Goal: Task Accomplishment & Management: Manage account settings

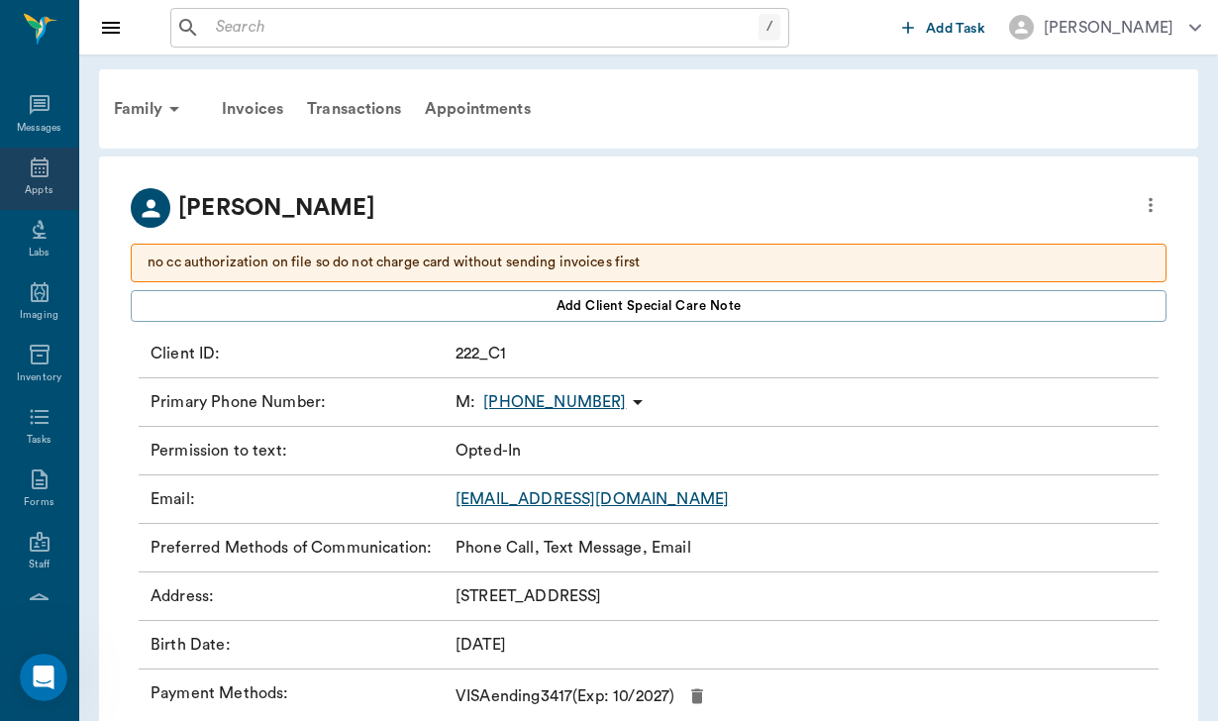
click at [43, 175] on icon at bounding box center [40, 167] width 24 height 24
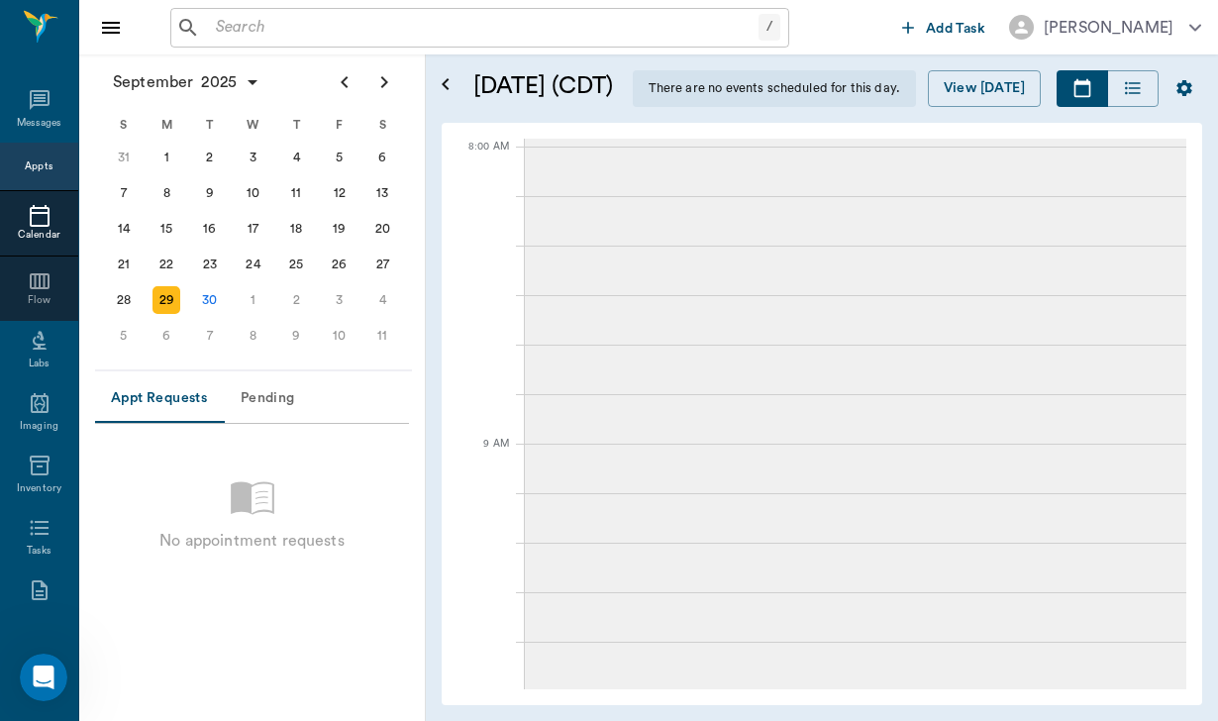
click at [345, 299] on div "3" at bounding box center [340, 300] width 28 height 28
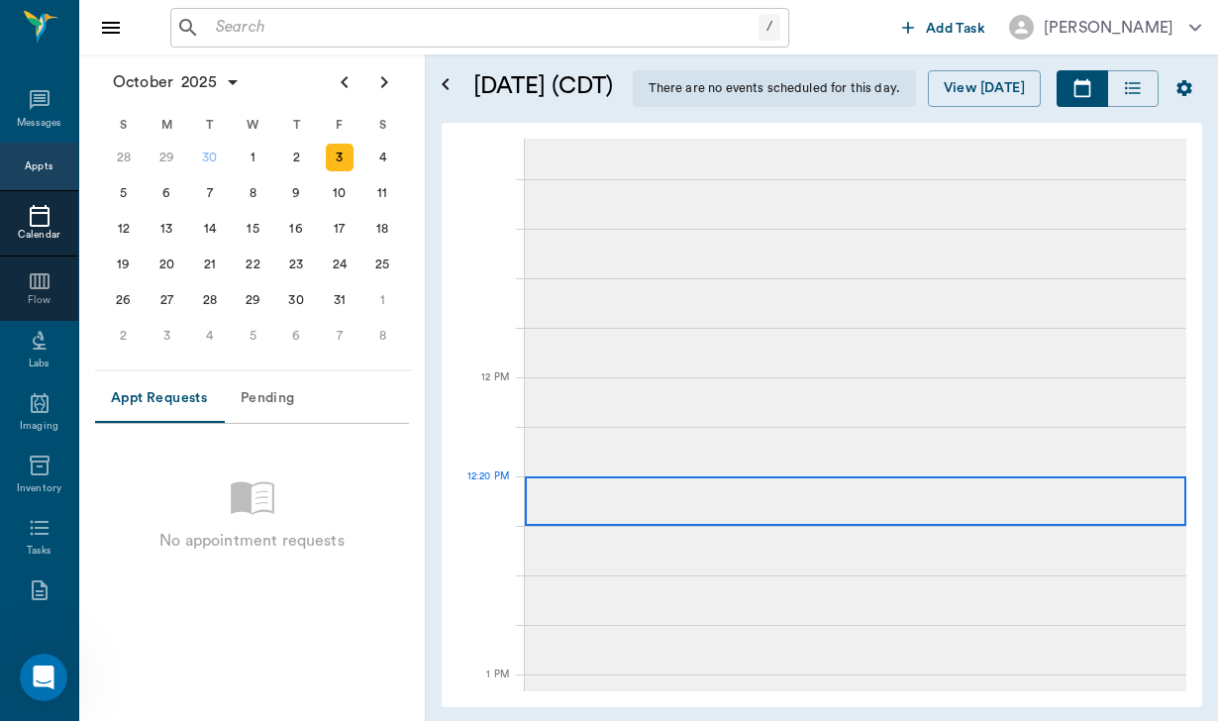
scroll to position [958, 0]
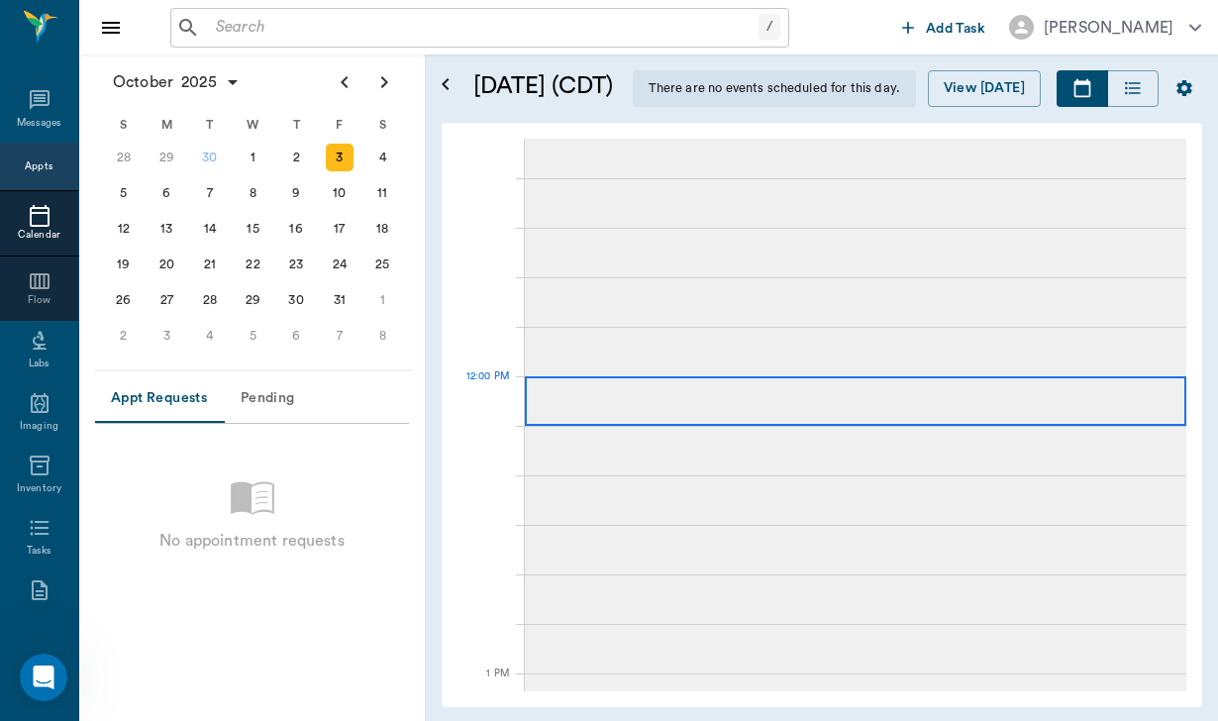
click at [670, 424] on div at bounding box center [855, 400] width 661 height 49
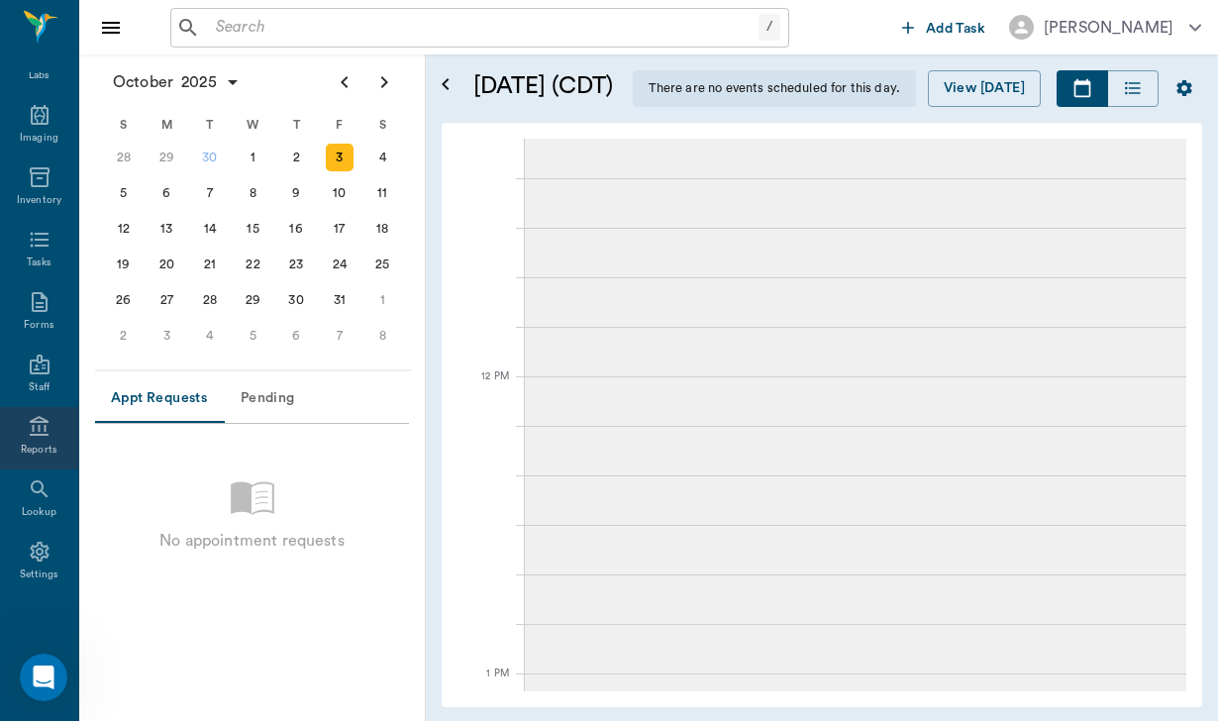
scroll to position [298, 0]
click at [41, 549] on icon at bounding box center [40, 551] width 24 height 24
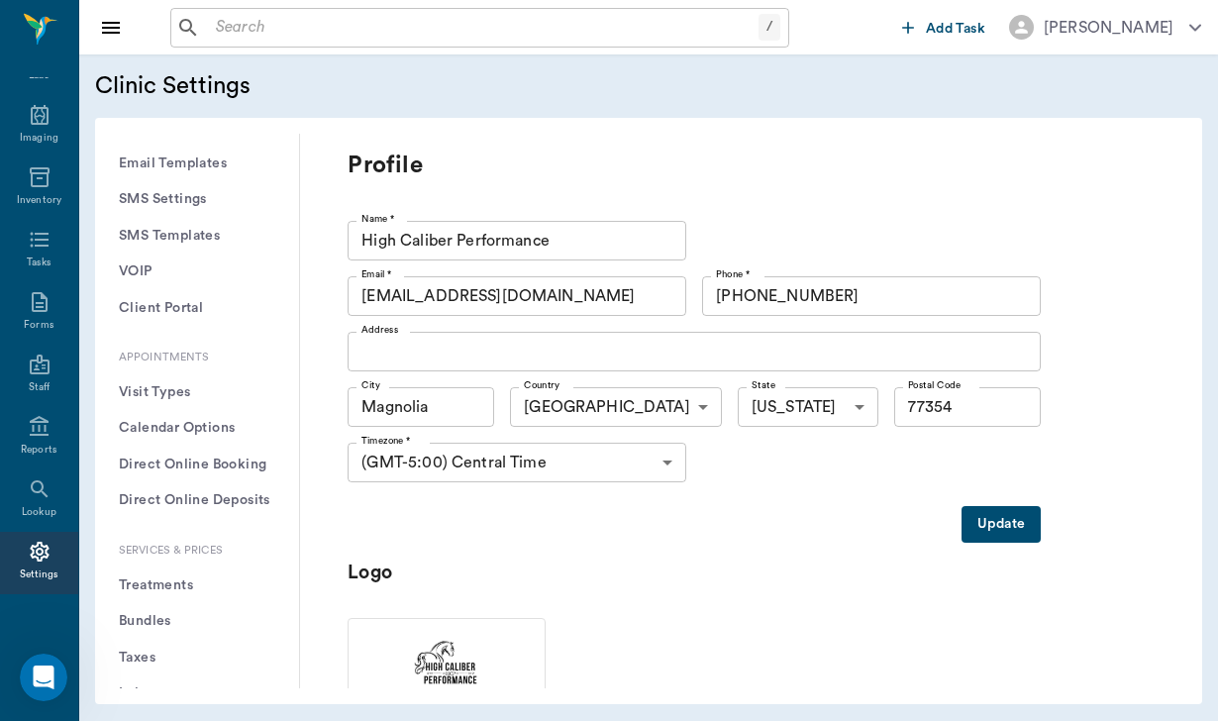
scroll to position [343, 0]
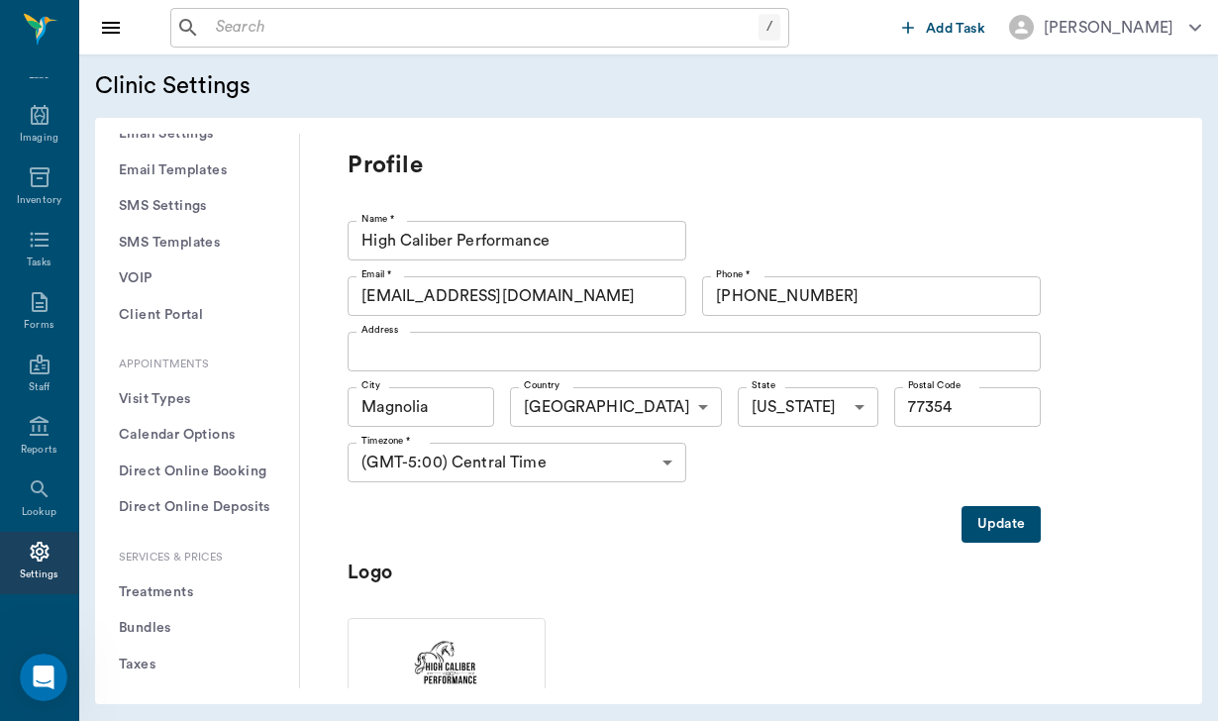
click at [230, 426] on button "Calendar Options" at bounding box center [197, 435] width 172 height 37
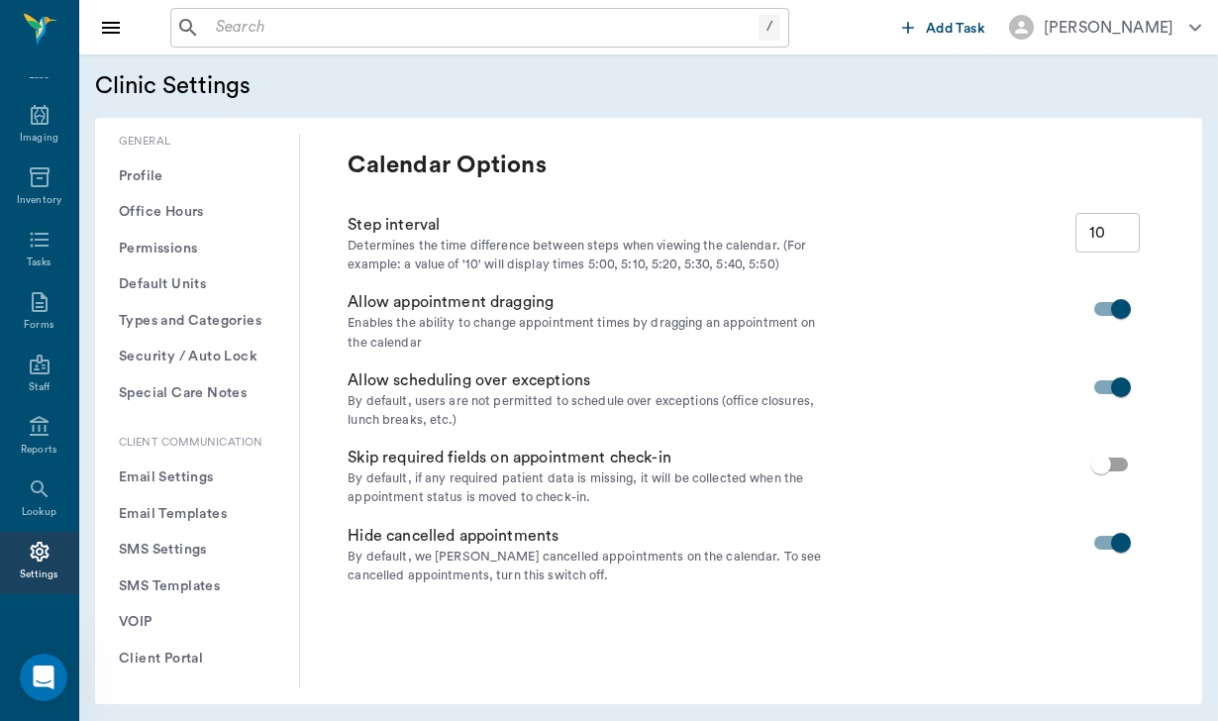
click at [196, 208] on button "Office Hours" at bounding box center [197, 212] width 172 height 37
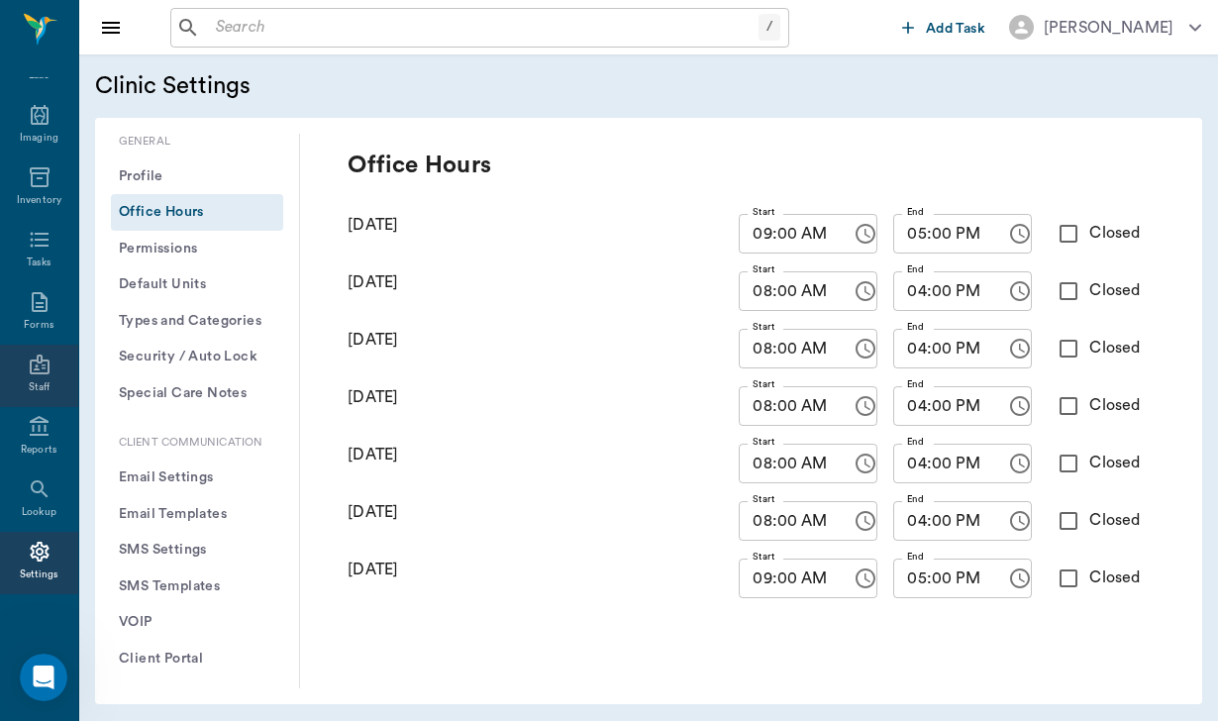
click at [57, 372] on div "Staff" at bounding box center [39, 375] width 78 height 62
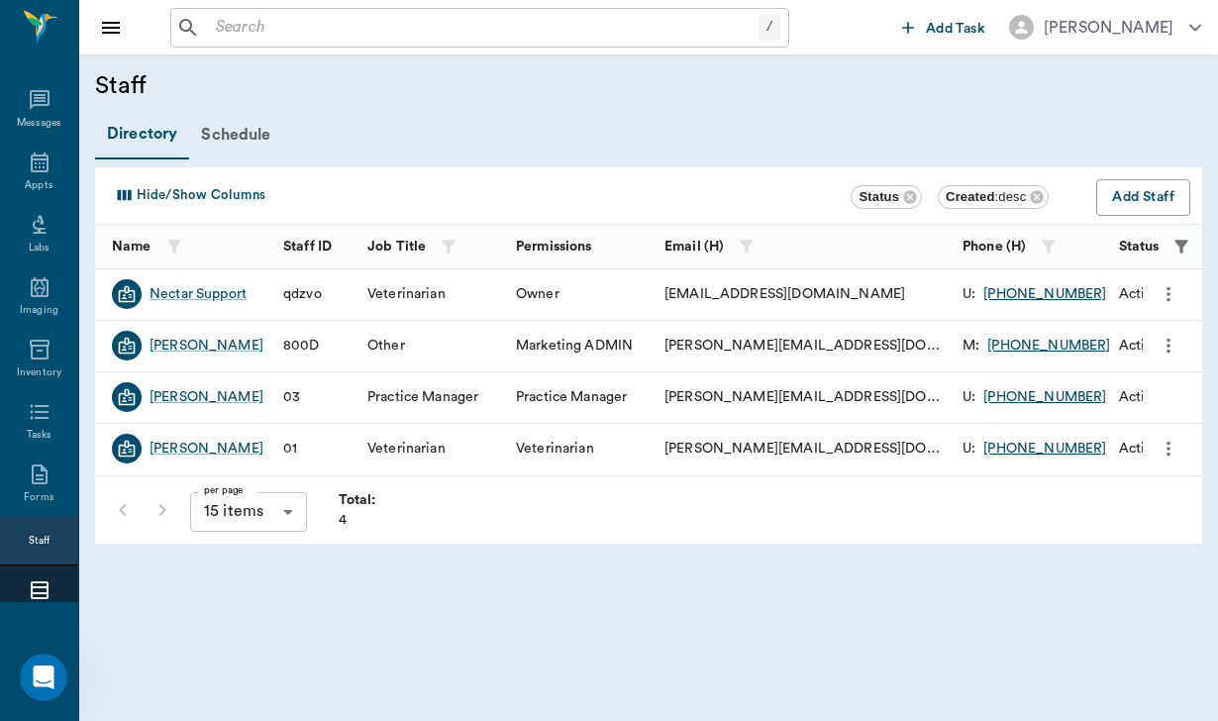
scroll to position [182, 0]
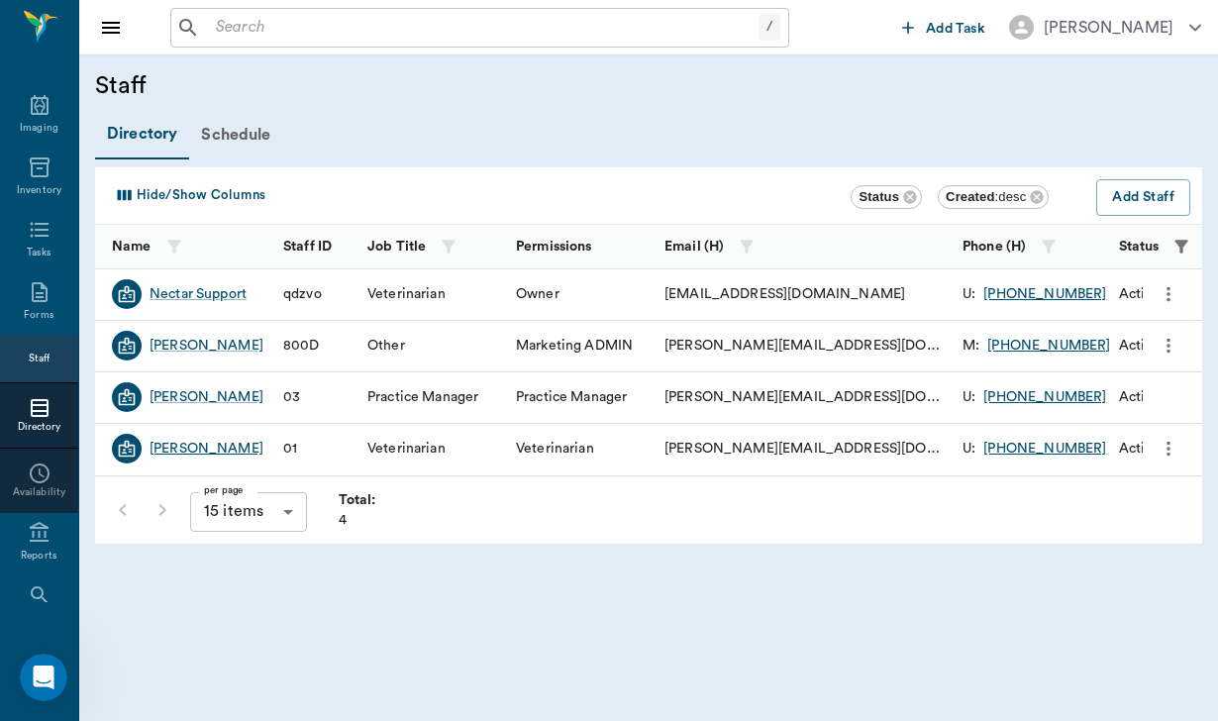
click at [219, 449] on div "[PERSON_NAME]" at bounding box center [206, 449] width 114 height 20
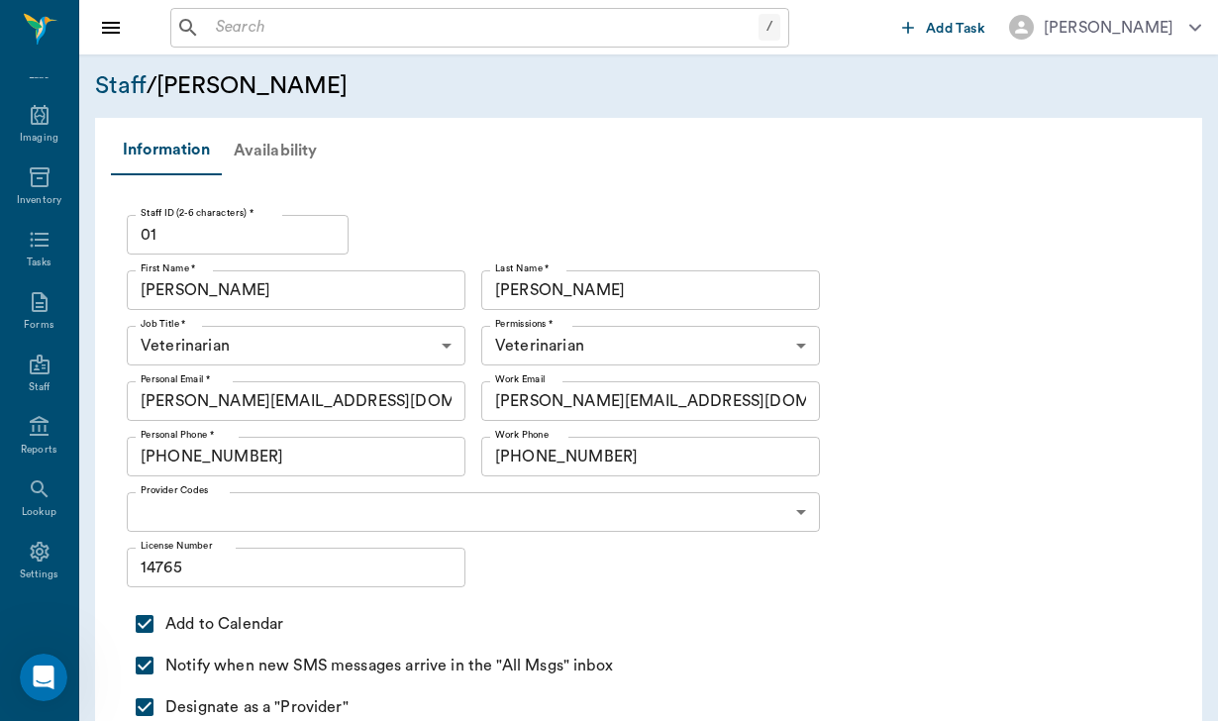
click at [294, 147] on div "Availability" at bounding box center [276, 151] width 108 height 48
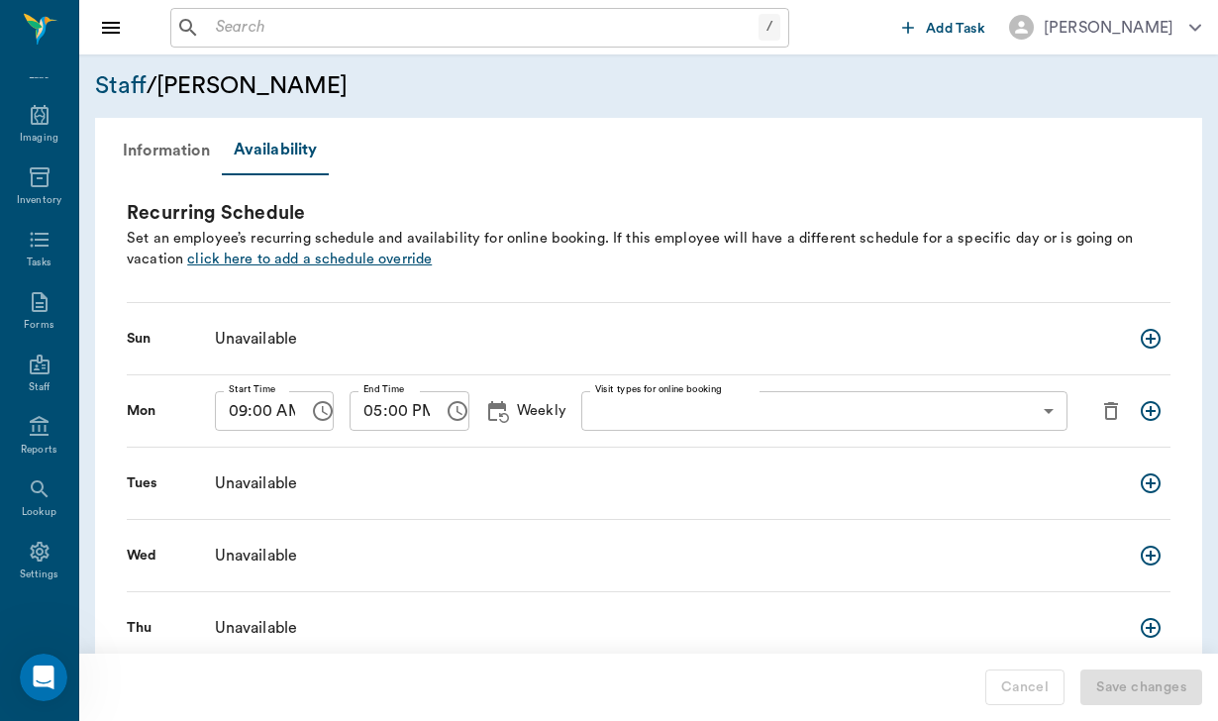
click at [329, 259] on span "click here to add a schedule override" at bounding box center [309, 258] width 244 height 15
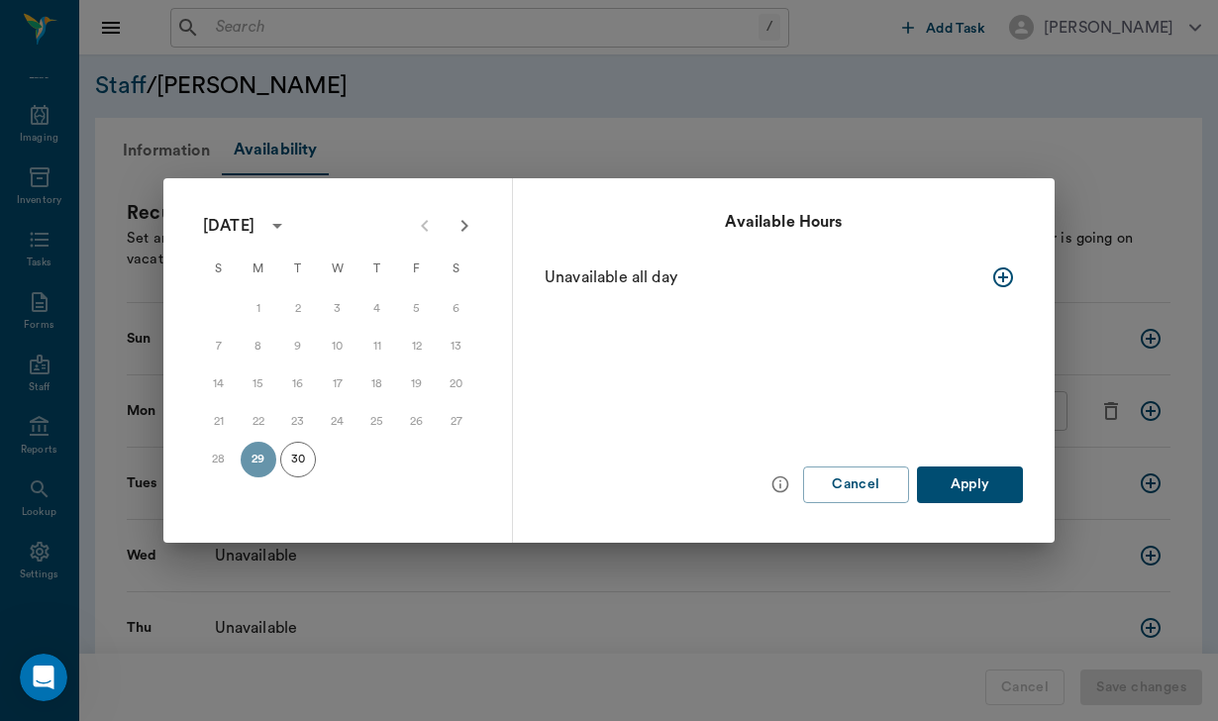
click at [469, 225] on icon "Next month" at bounding box center [464, 226] width 24 height 24
click at [425, 305] on button "3" at bounding box center [417, 309] width 36 height 36
click at [1007, 279] on icon "button" at bounding box center [1003, 277] width 24 height 24
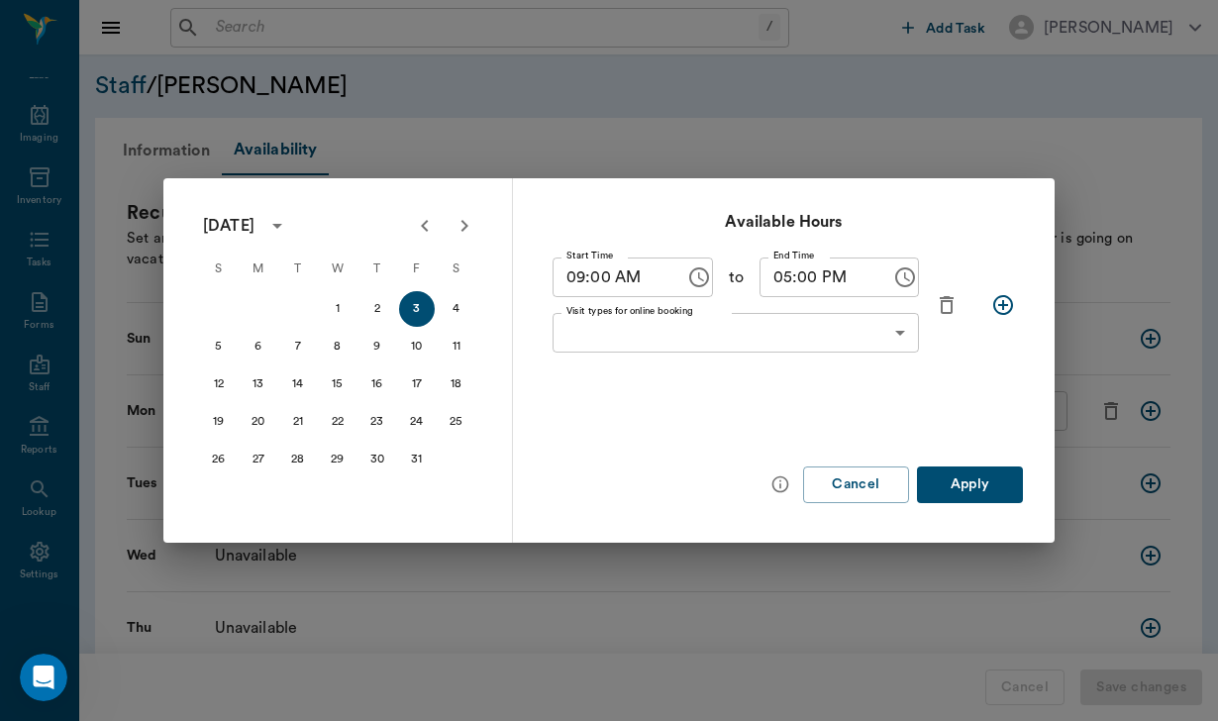
click at [972, 486] on button "Apply" at bounding box center [970, 484] width 106 height 37
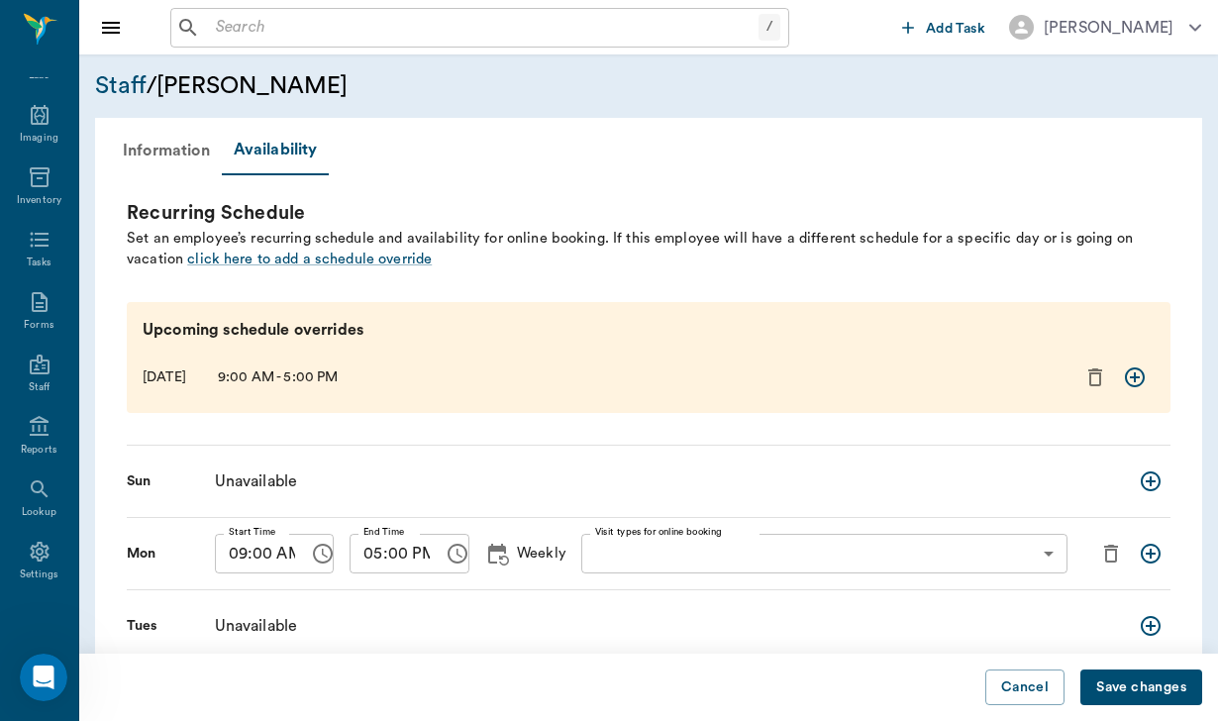
click at [1122, 685] on button "Save changes" at bounding box center [1141, 687] width 122 height 37
click at [354, 256] on span "click here to add a schedule override" at bounding box center [309, 258] width 244 height 15
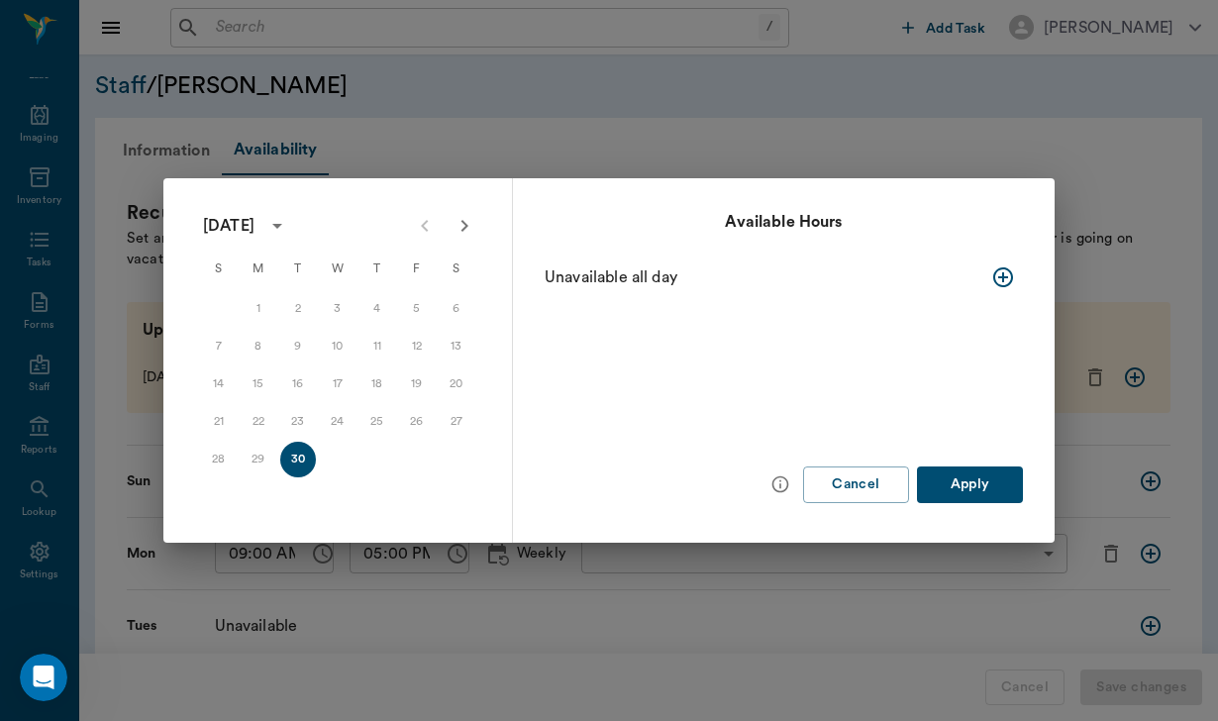
click at [471, 222] on icon "Next month" at bounding box center [464, 226] width 24 height 24
click at [299, 343] on button "7" at bounding box center [298, 347] width 36 height 36
click at [575, 281] on div "Unavailable all day" at bounding box center [735, 277] width 382 height 24
click at [1003, 290] on button "button" at bounding box center [1003, 277] width 40 height 40
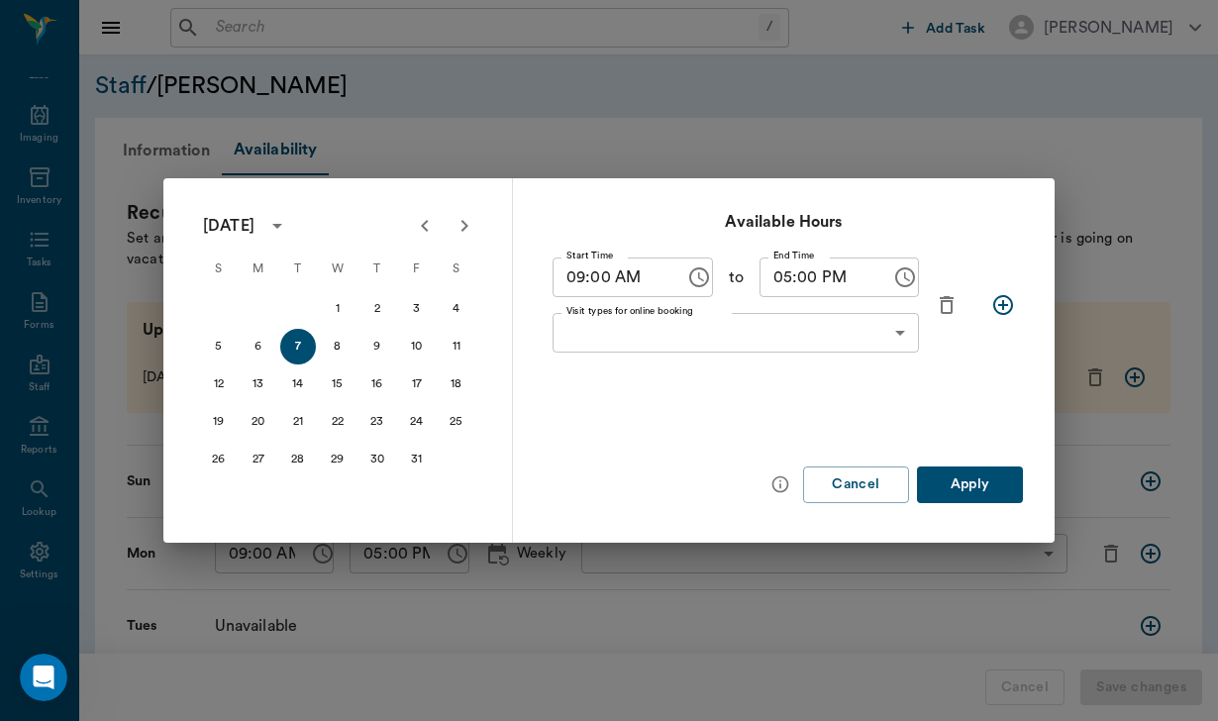
click at [967, 493] on button "Apply" at bounding box center [970, 484] width 106 height 37
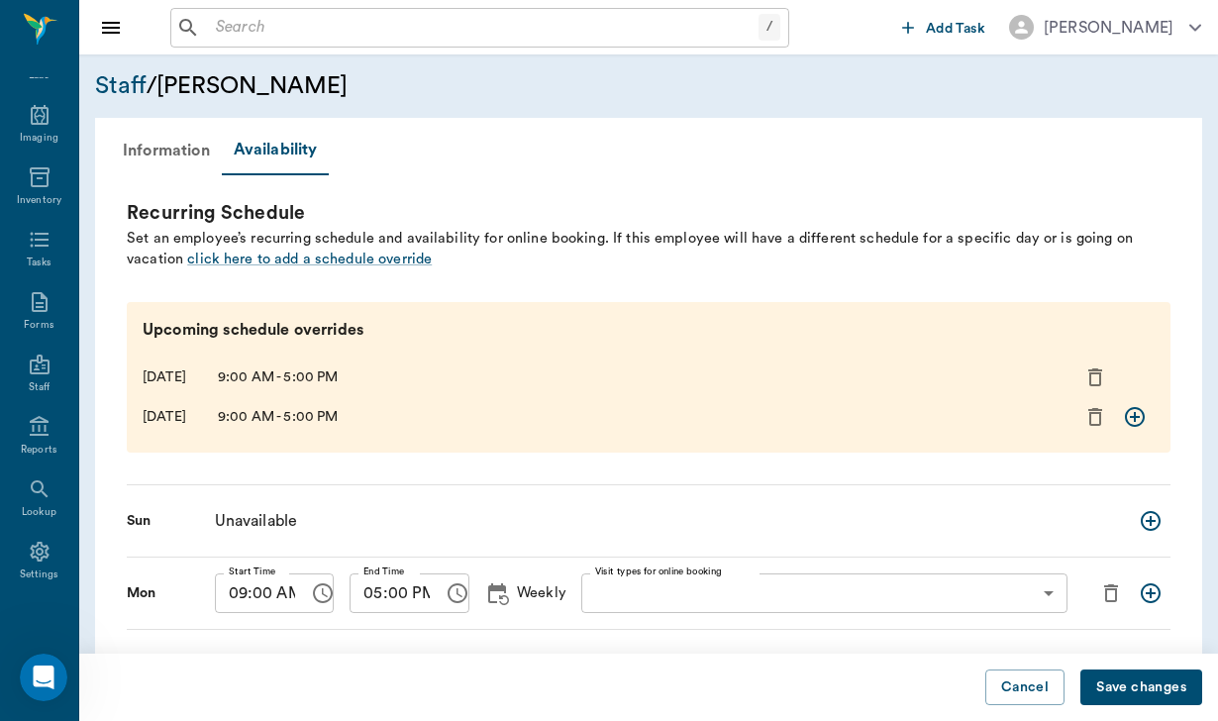
click at [1113, 696] on button "Save changes" at bounding box center [1141, 687] width 122 height 37
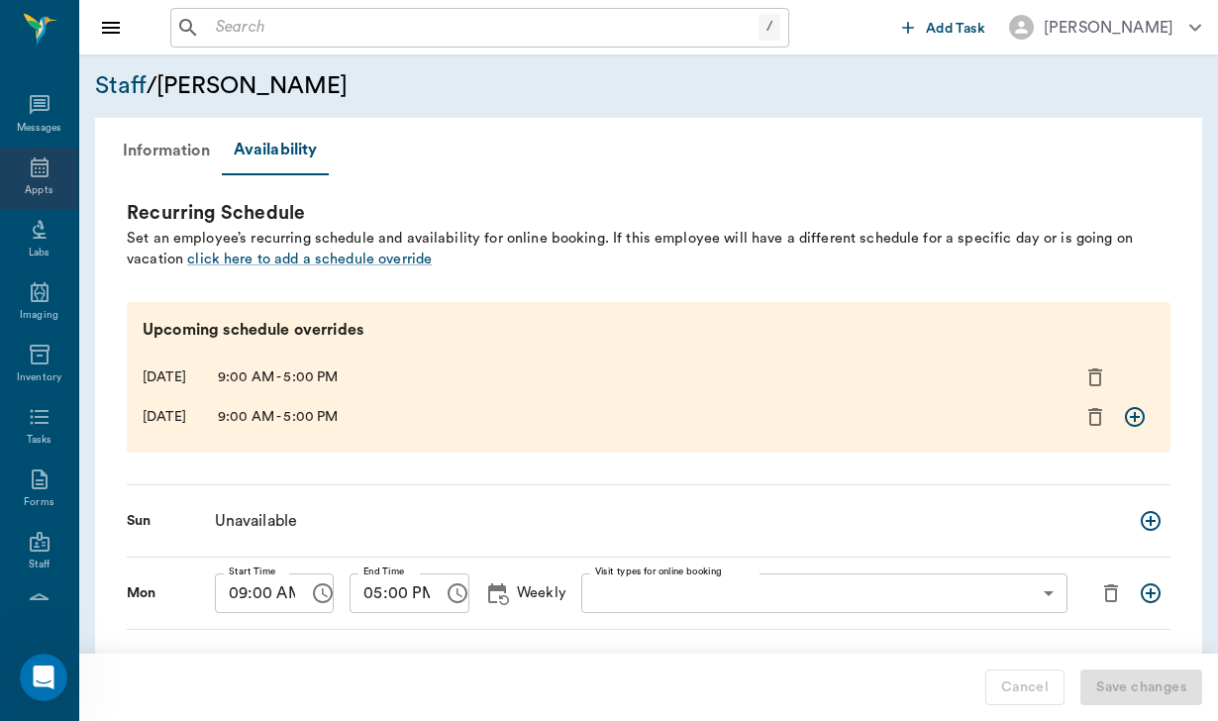
click at [43, 187] on div "Appts" at bounding box center [39, 190] width 28 height 15
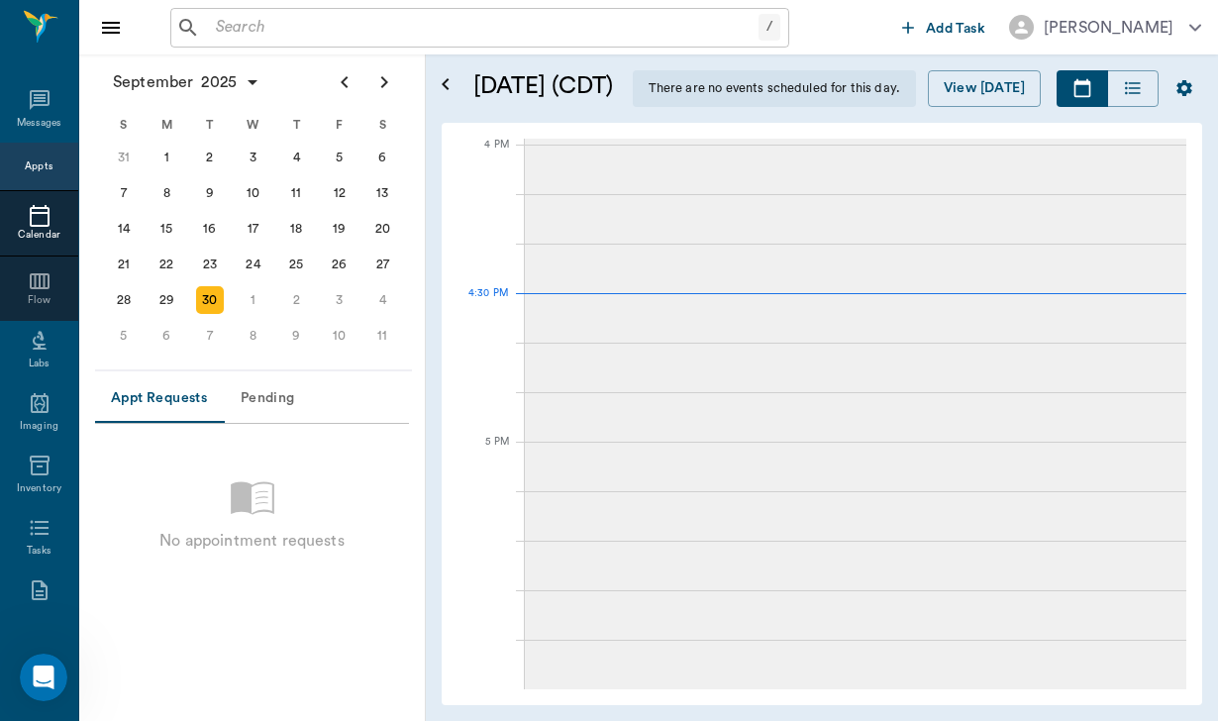
scroll to position [2378, 0]
click at [332, 303] on div "3" at bounding box center [340, 300] width 28 height 28
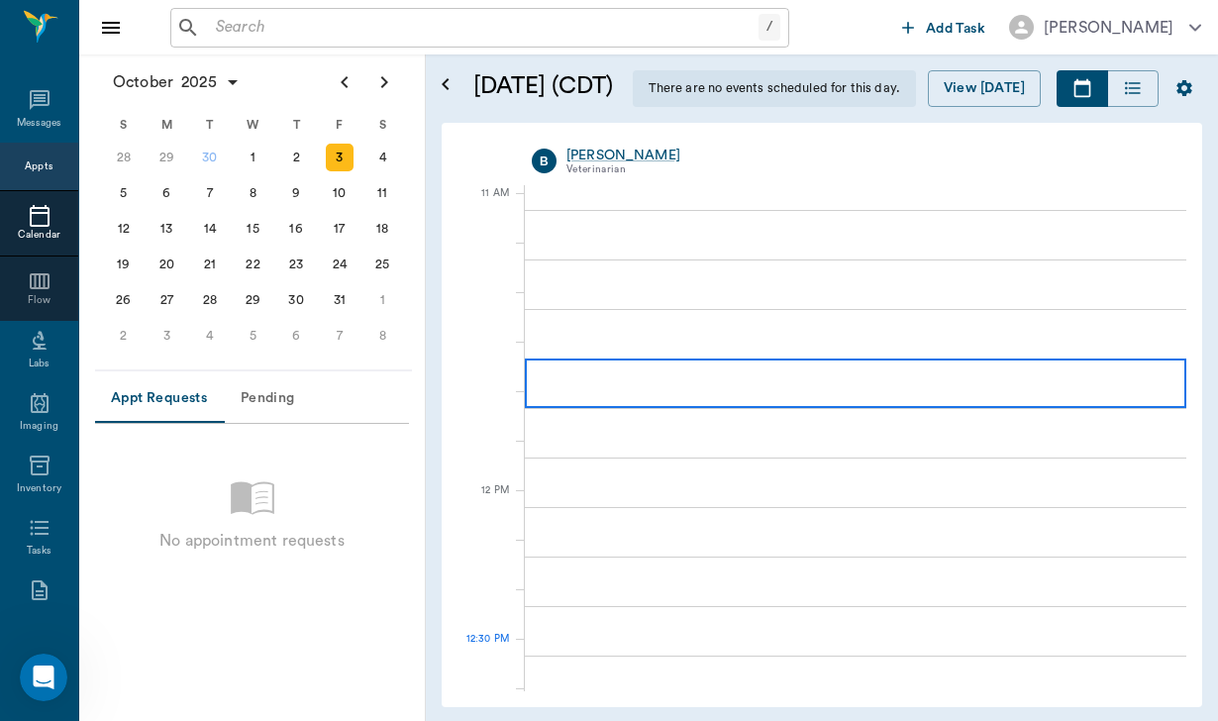
scroll to position [894, 0]
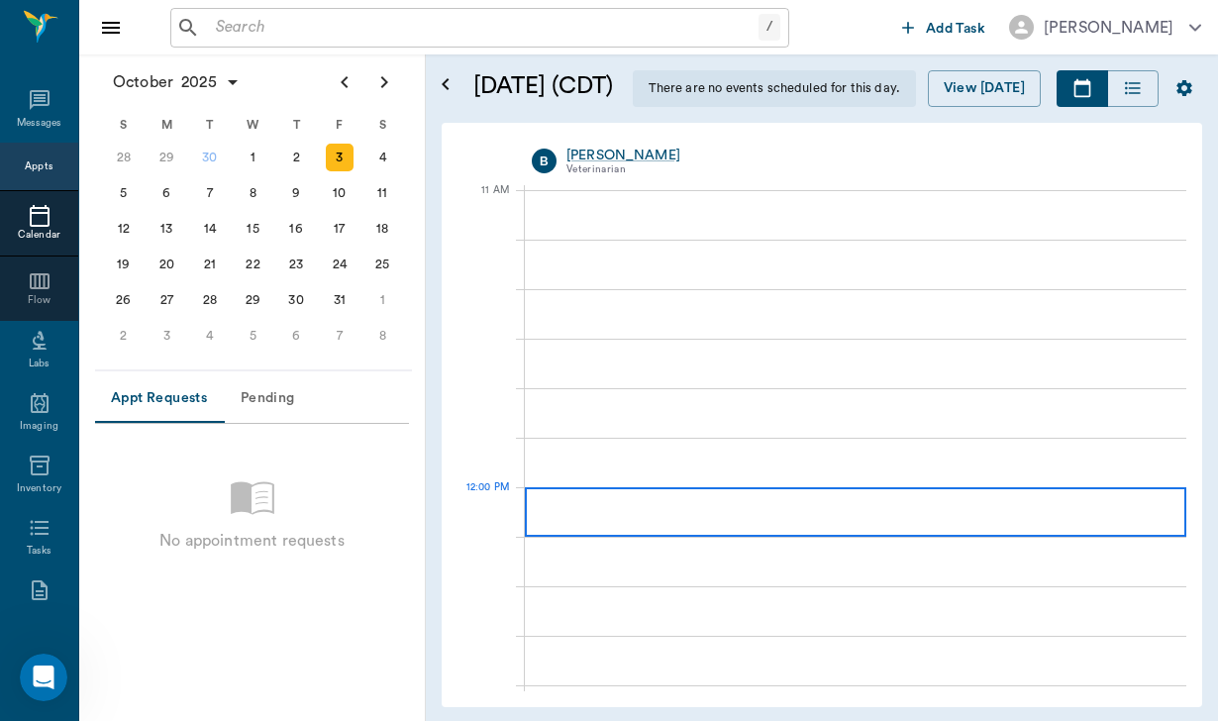
click at [711, 510] on div at bounding box center [855, 511] width 661 height 49
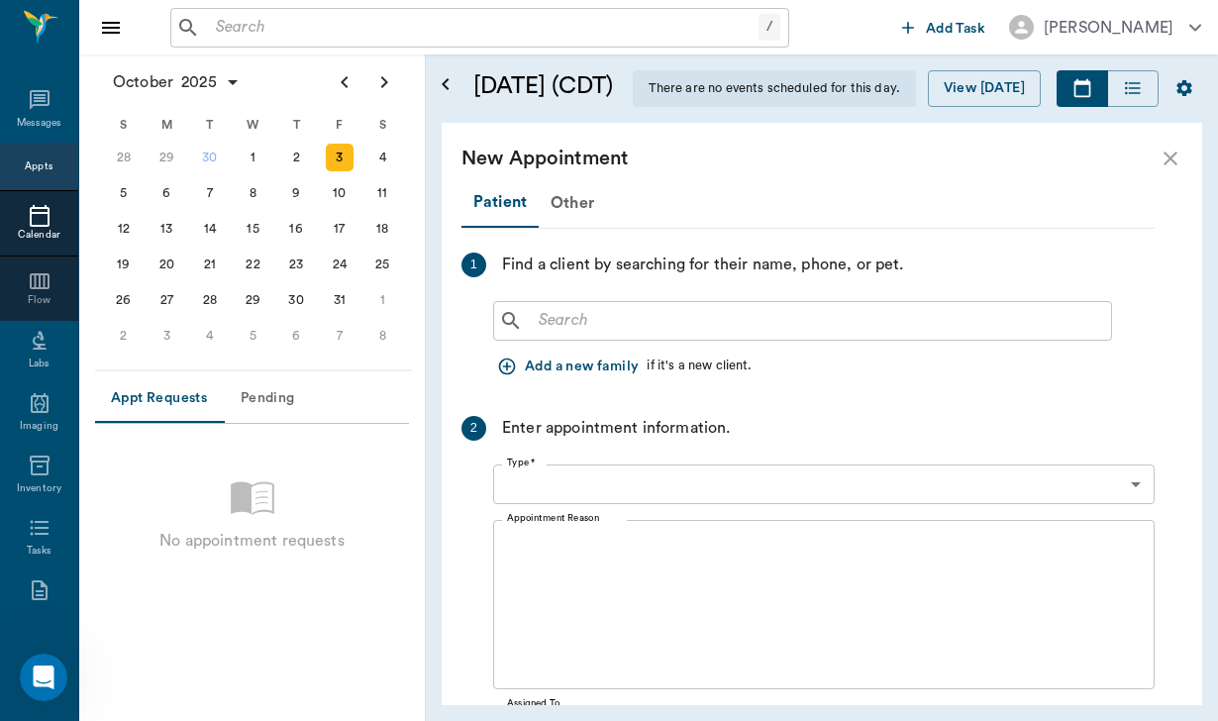
type input "[DATE]"
type input "12:00 PM"
type input "12:45 PM"
click at [619, 321] on input "text" at bounding box center [817, 321] width 572 height 28
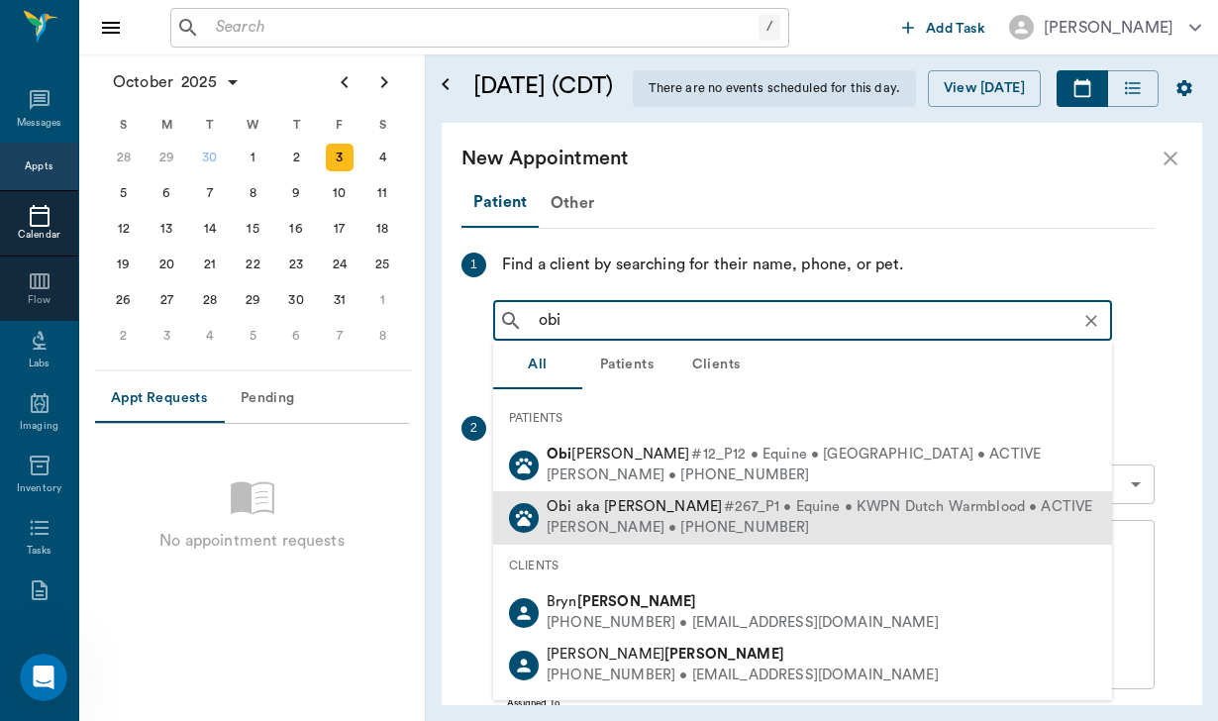
click at [663, 513] on span "Obi aka [PERSON_NAME]" at bounding box center [633, 506] width 175 height 15
type input "obi"
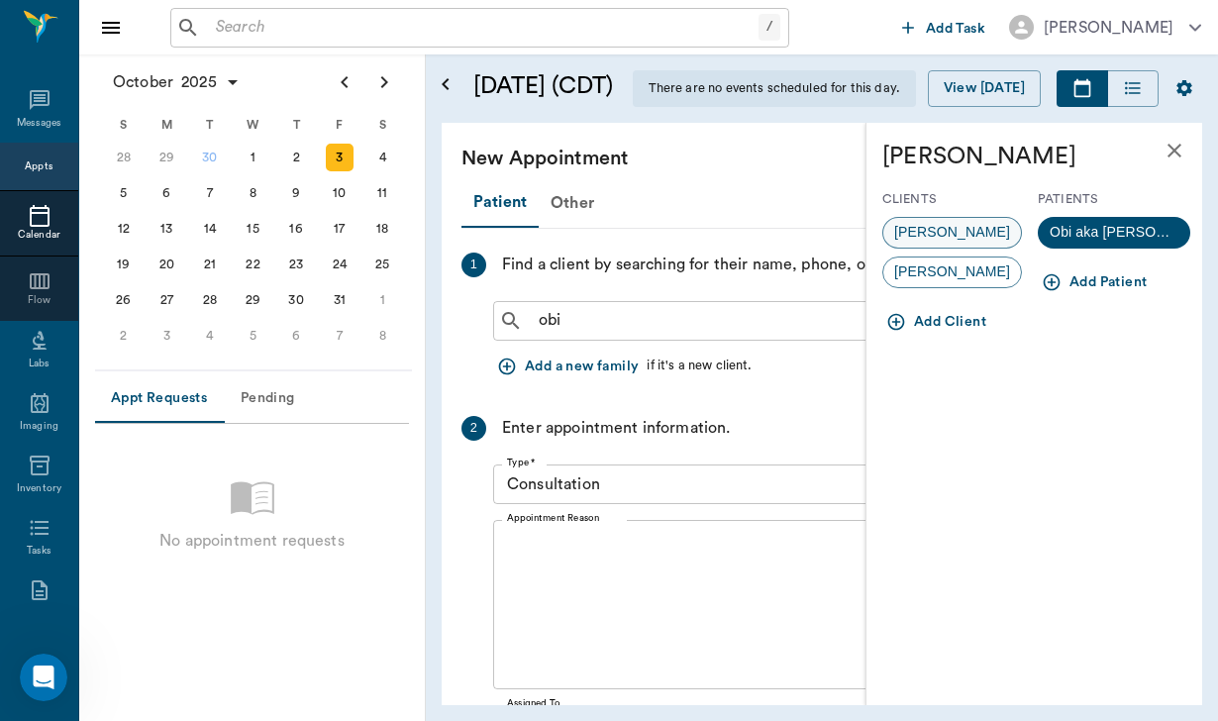
click at [961, 219] on div "[PERSON_NAME]" at bounding box center [952, 233] width 140 height 32
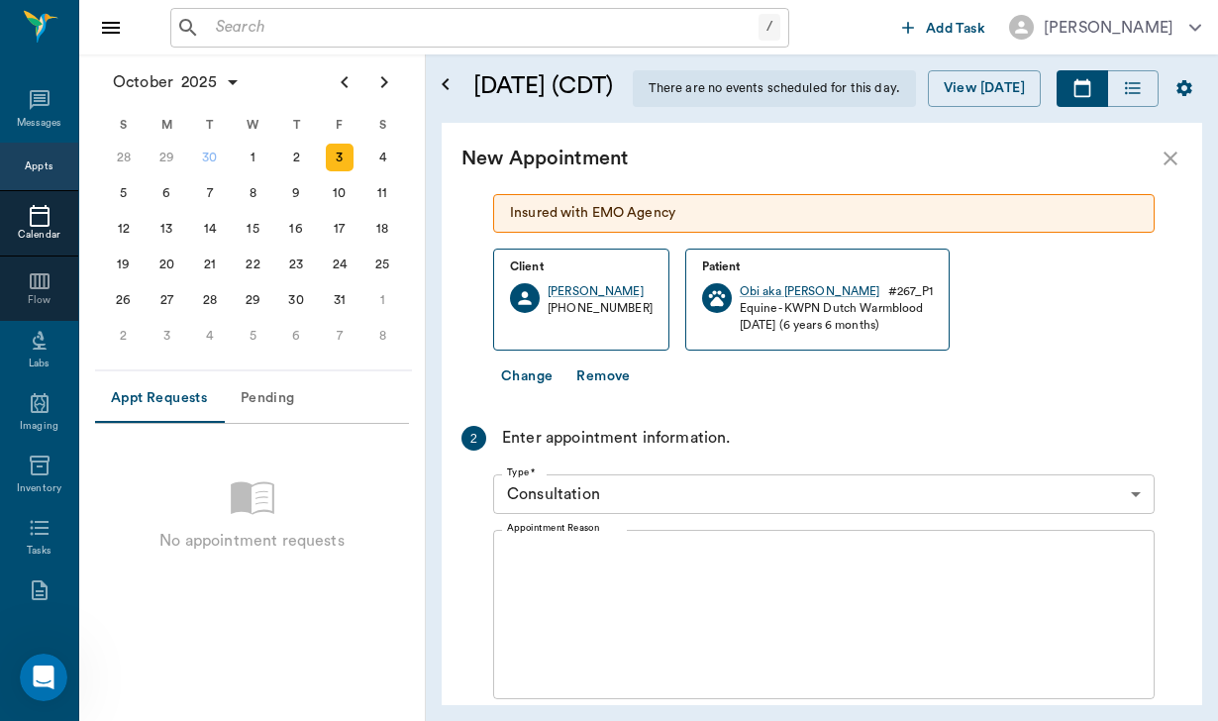
scroll to position [226, 0]
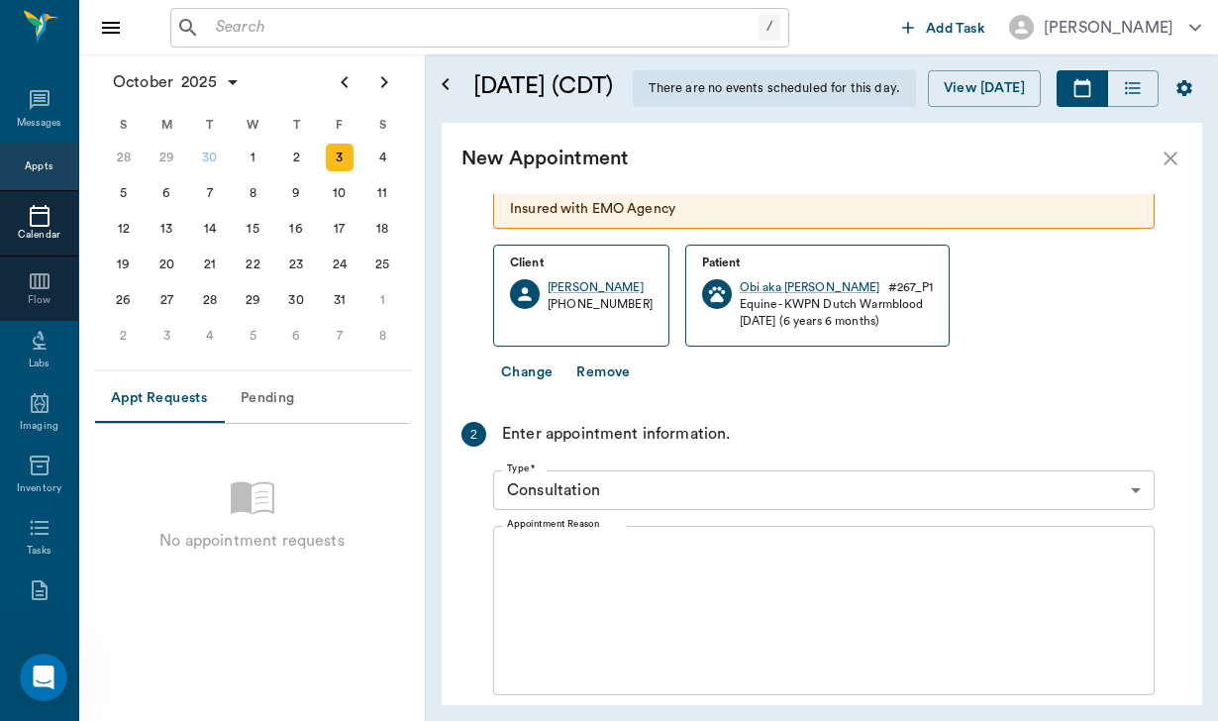
click at [662, 487] on body "/ ​ Add Task [PERSON_NAME] Nectar Messages Appts Calendar Flow Labs Imaging Inv…" at bounding box center [609, 360] width 1218 height 721
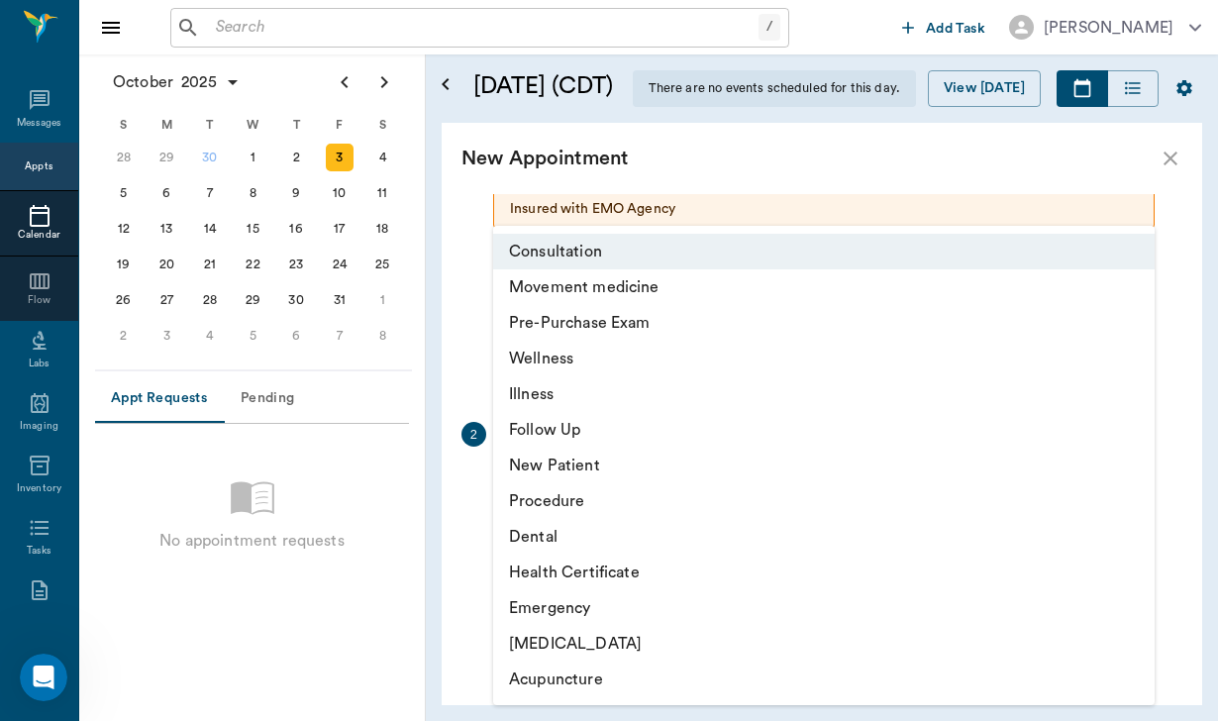
click at [683, 279] on li "Movement medicine" at bounding box center [823, 287] width 661 height 36
type input "6656c4aef87a612ea34fb244"
type input "01:00 PM"
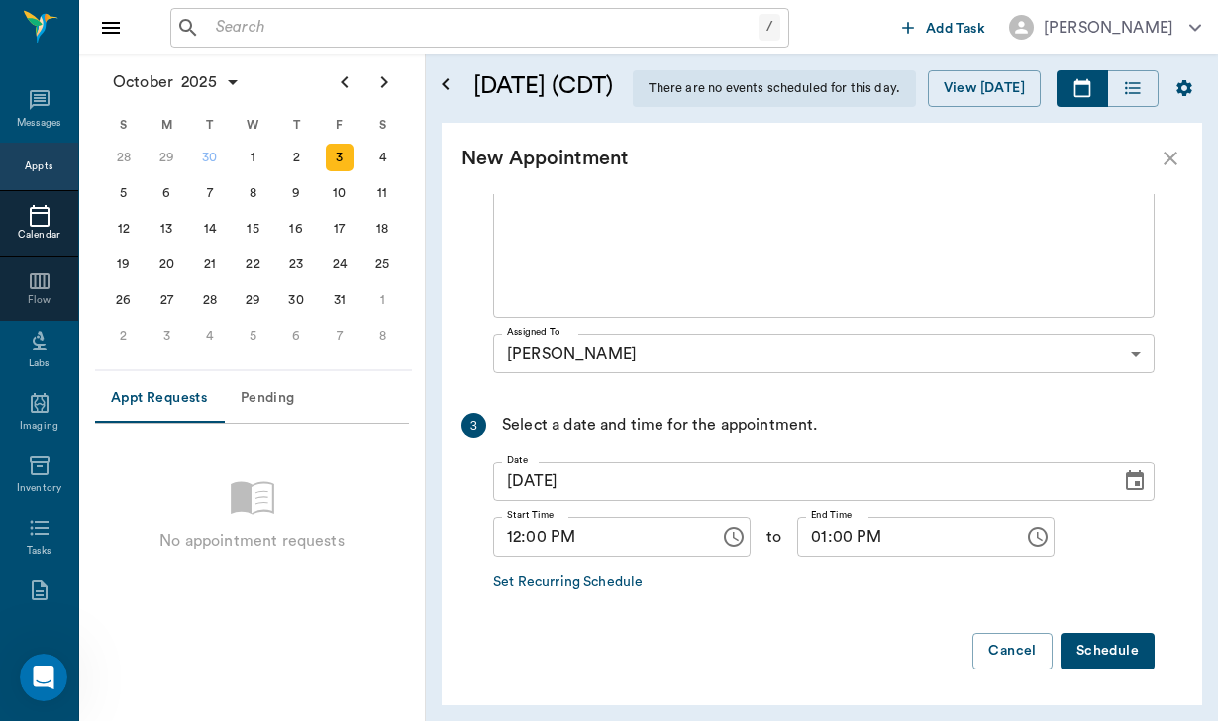
scroll to position [602, 0]
click at [1105, 654] on button "Schedule" at bounding box center [1107, 652] width 94 height 37
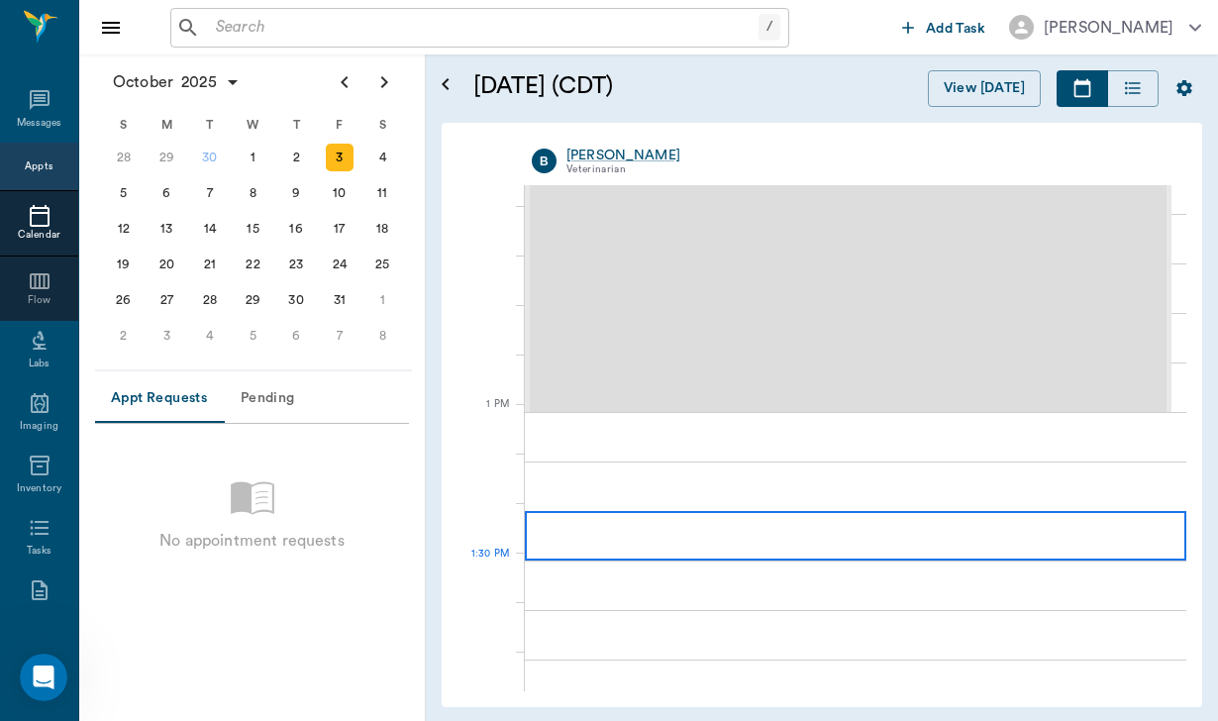
scroll to position [1277, 0]
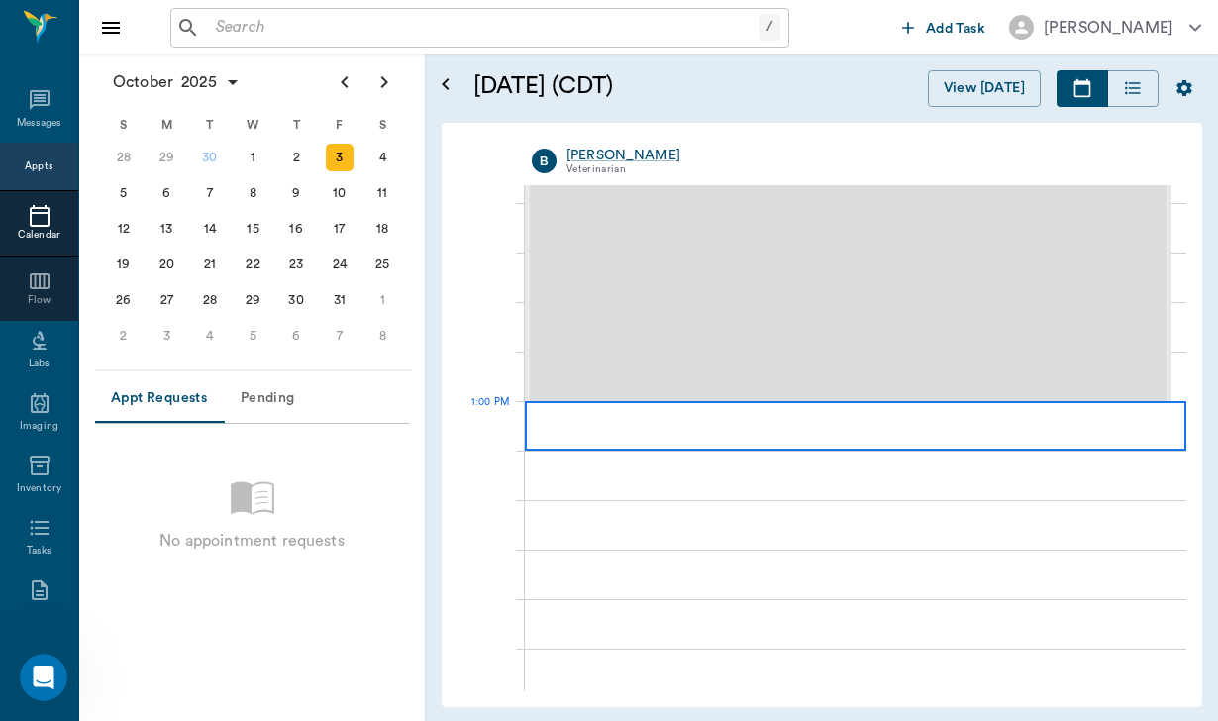
click at [650, 442] on div at bounding box center [855, 425] width 661 height 49
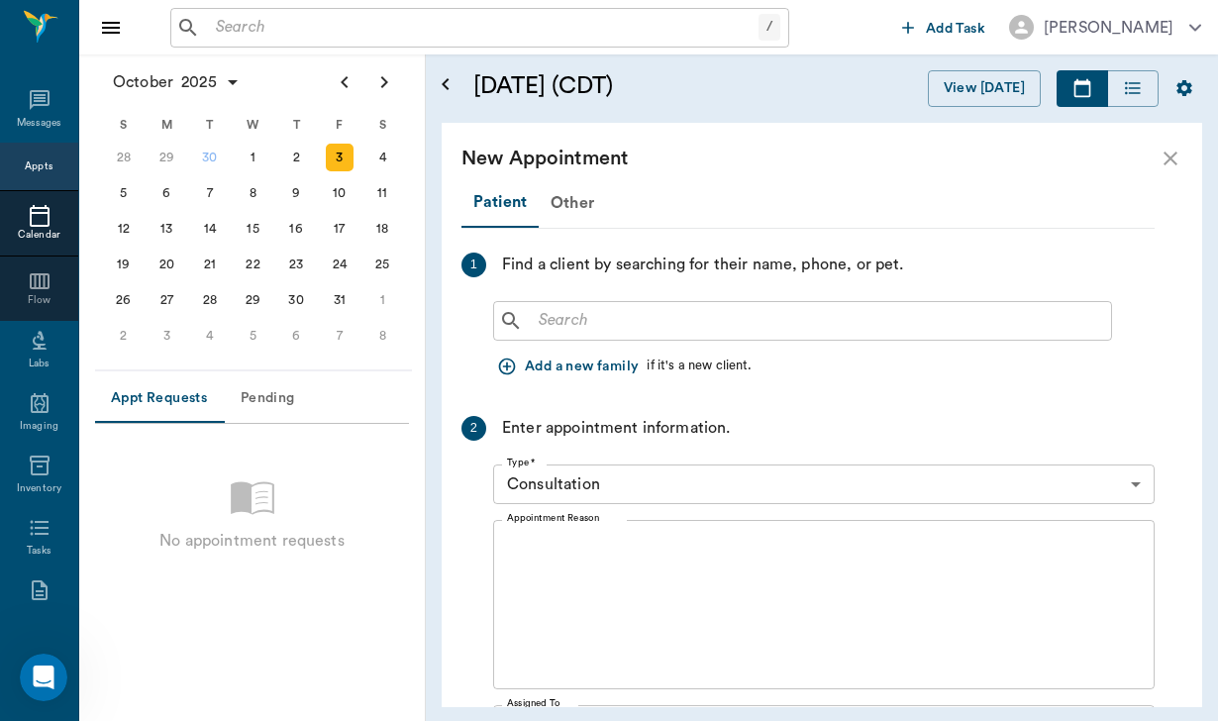
scroll to position [0, 0]
click at [550, 366] on button "Add a new family" at bounding box center [569, 366] width 153 height 37
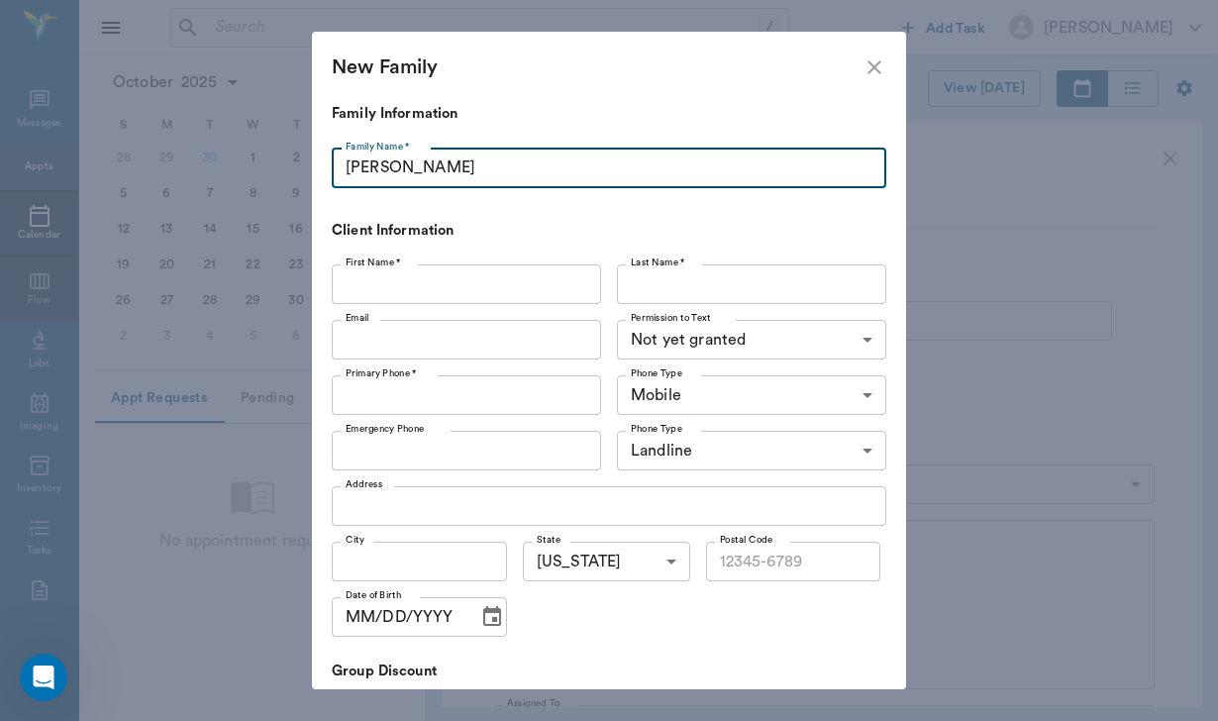
type input "[PERSON_NAME]"
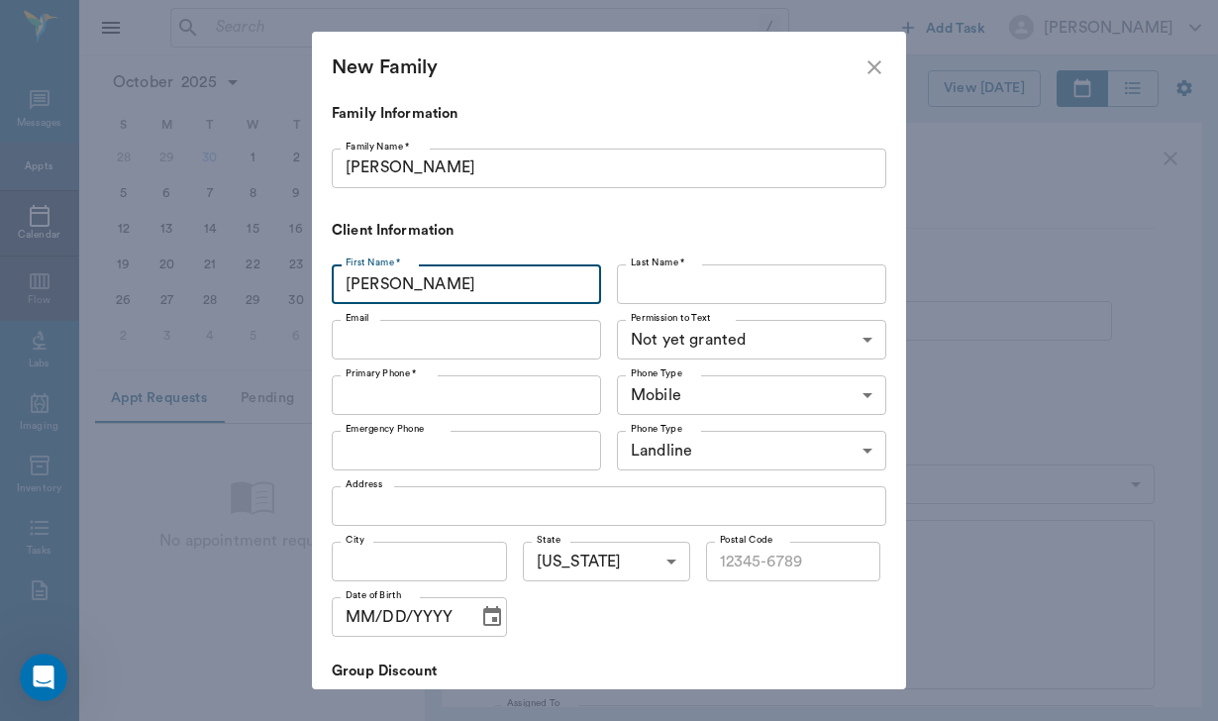
type input "[PERSON_NAME]"
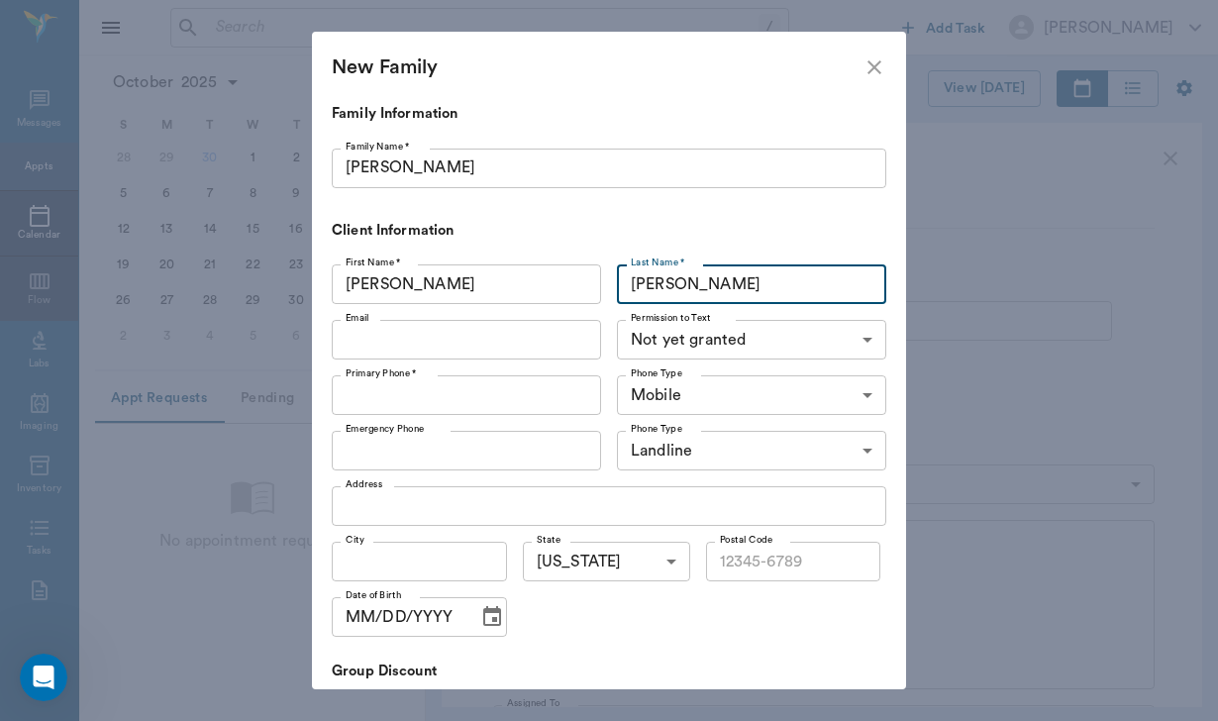
type input "[PERSON_NAME]"
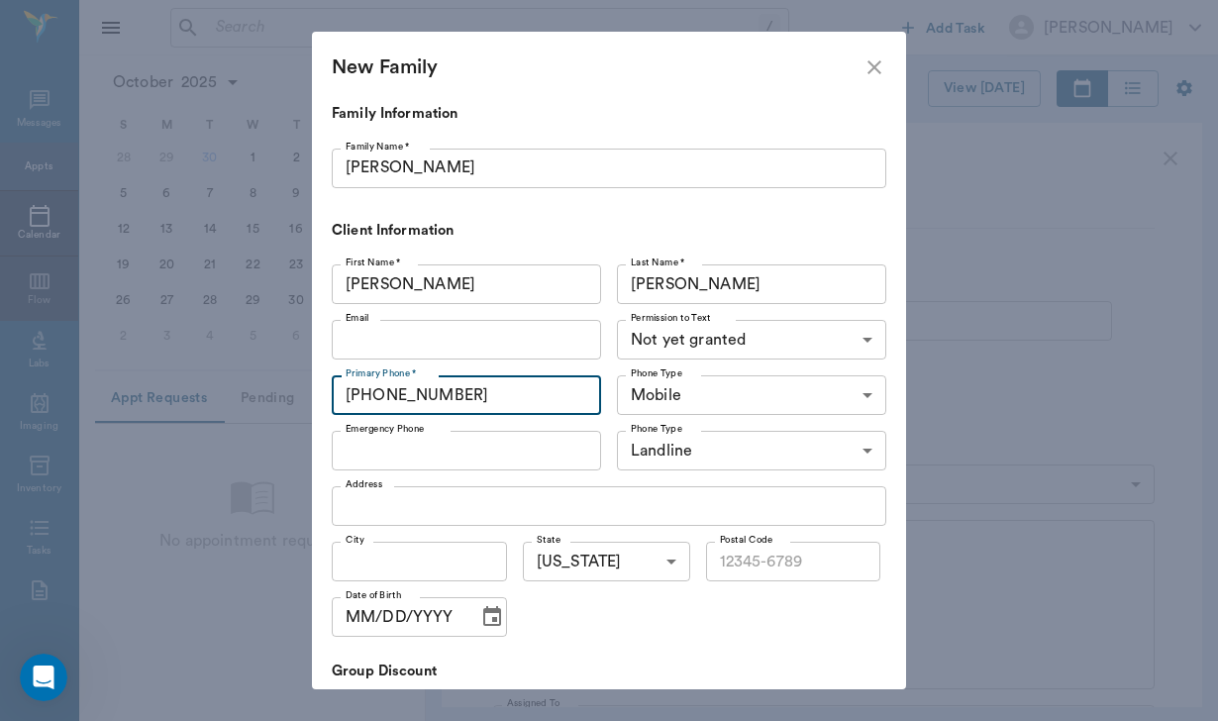
type input "[PHONE_NUMBER]"
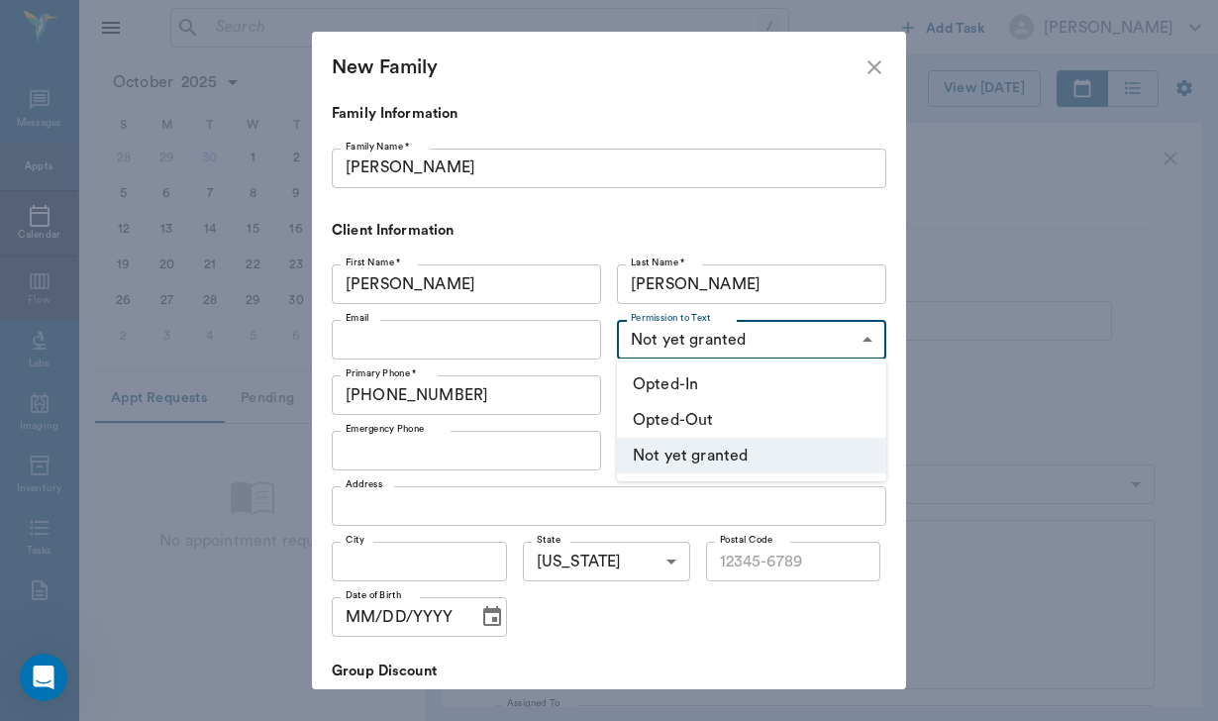
click at [671, 351] on body "/ ​ Add Task [PERSON_NAME] Nectar Messages Appts Calendar Flow Labs Imaging Inv…" at bounding box center [609, 360] width 1218 height 721
click at [667, 380] on li "Opted-In" at bounding box center [751, 384] width 269 height 36
type input "OPT_IN"
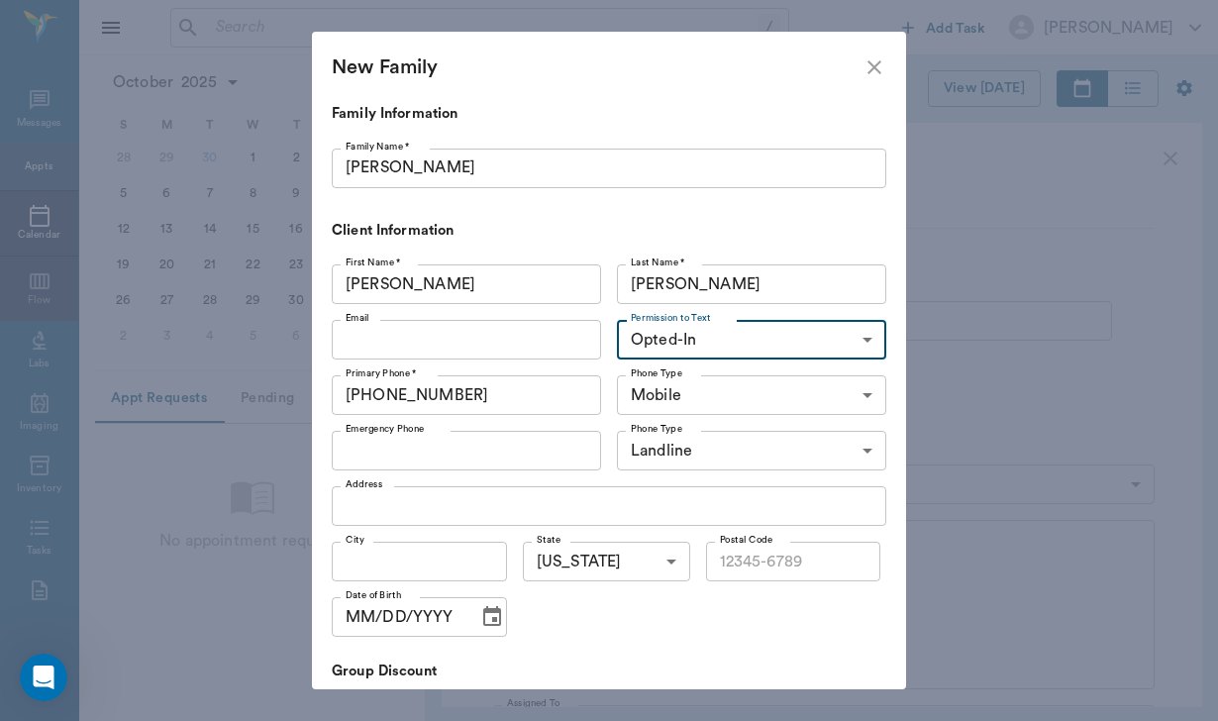
click at [393, 334] on input "Email" at bounding box center [466, 340] width 269 height 40
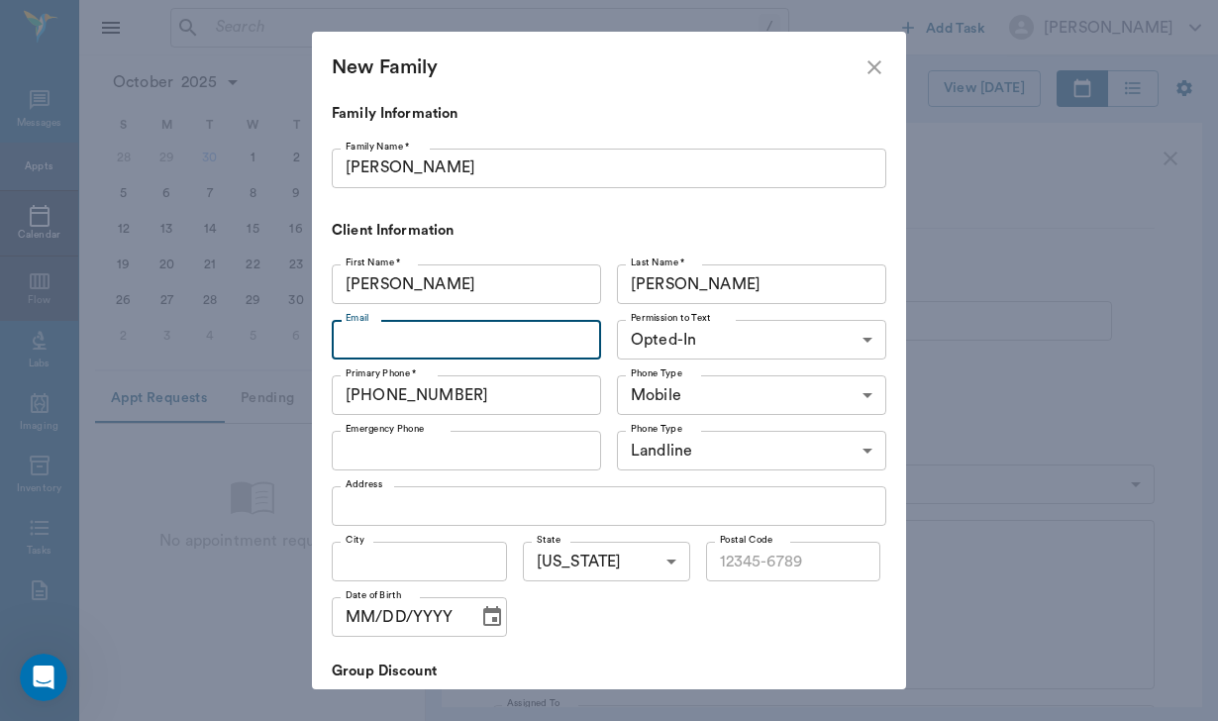
type input "j"
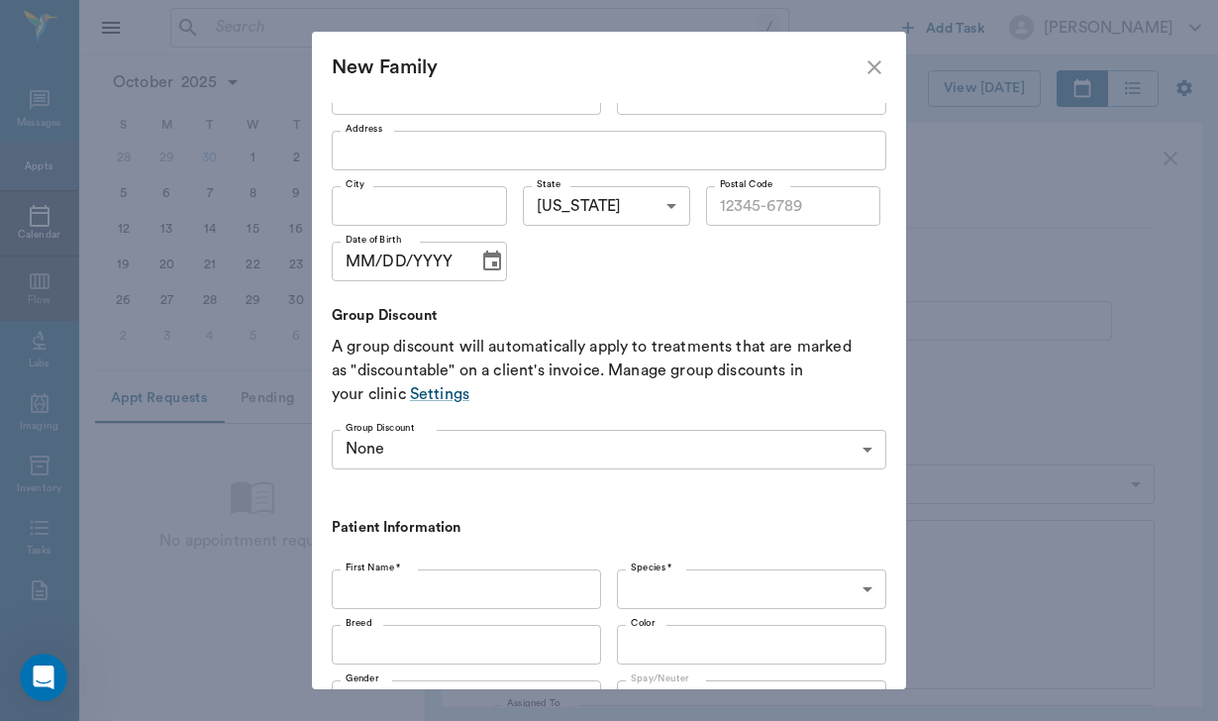
scroll to position [357, 0]
type input "[EMAIL_ADDRESS][DOMAIN_NAME]"
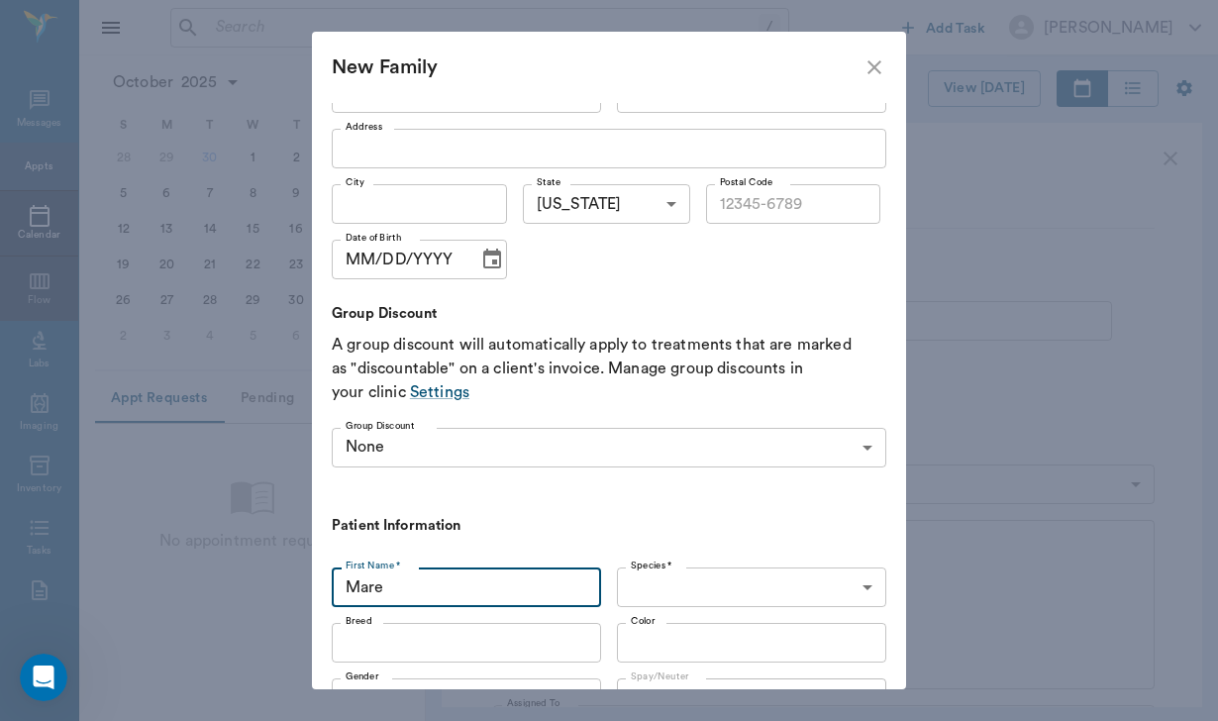
type input "Mare"
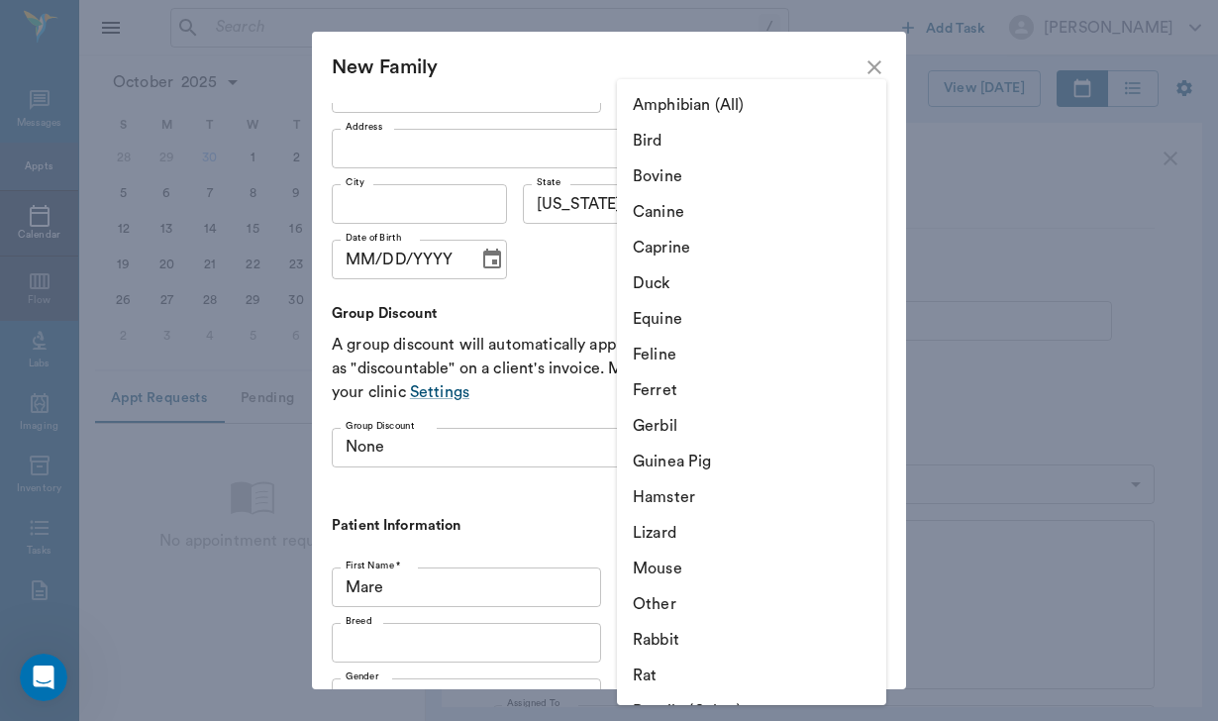
click at [654, 580] on body "/ ​ Add Task [PERSON_NAME] Nectar Messages Appts Calendar Flow Labs Imaging Inv…" at bounding box center [609, 360] width 1218 height 721
click at [690, 321] on li "Equine" at bounding box center [751, 319] width 269 height 36
type input "Equine"
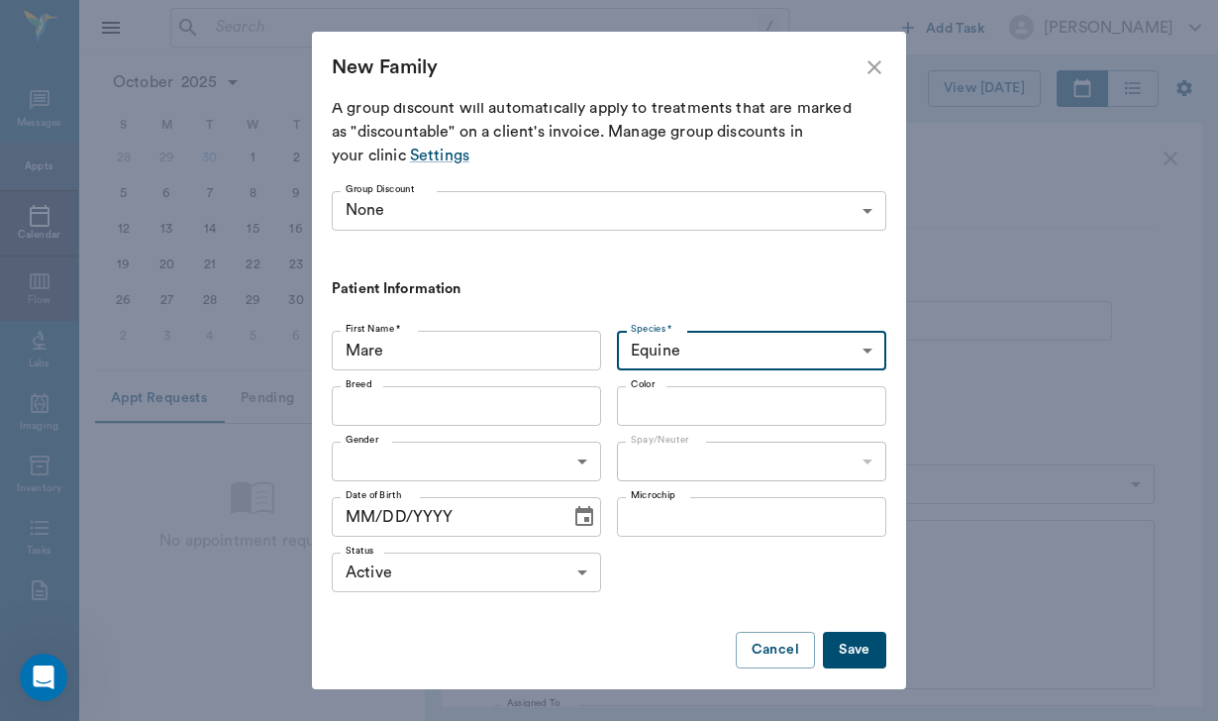
scroll to position [593, 0]
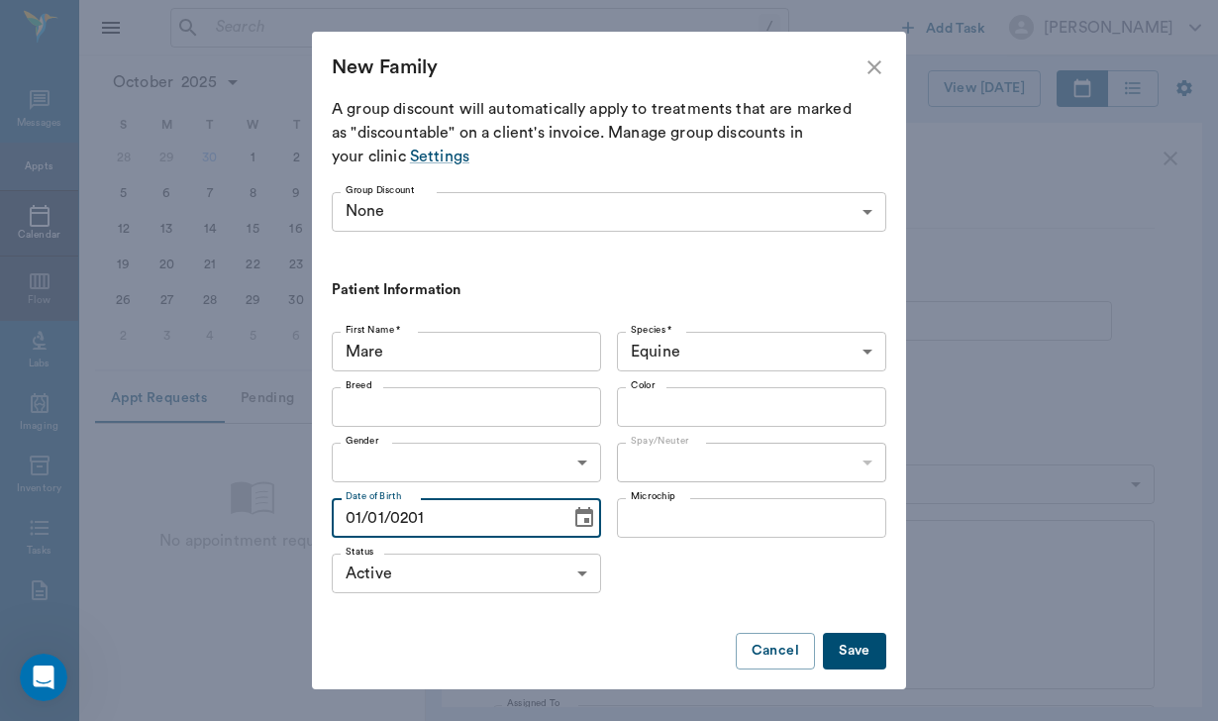
type input "[DATE]"
click at [843, 646] on button "Save" at bounding box center [854, 651] width 63 height 37
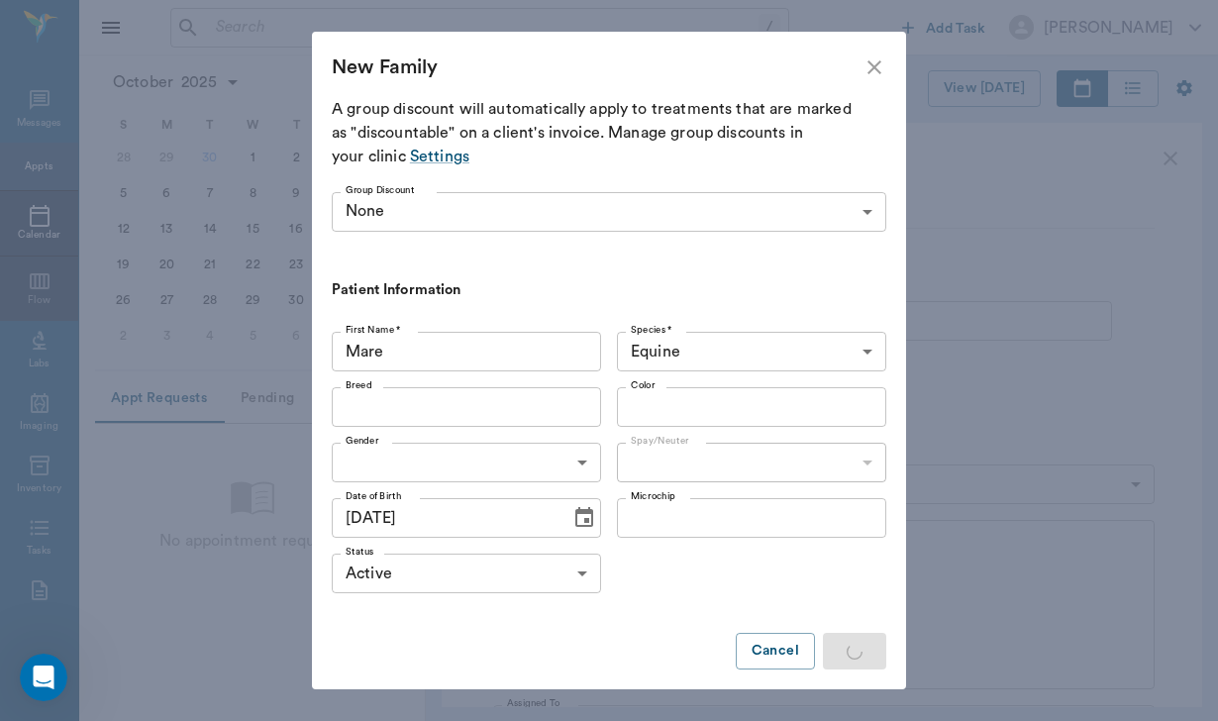
scroll to position [0, 0]
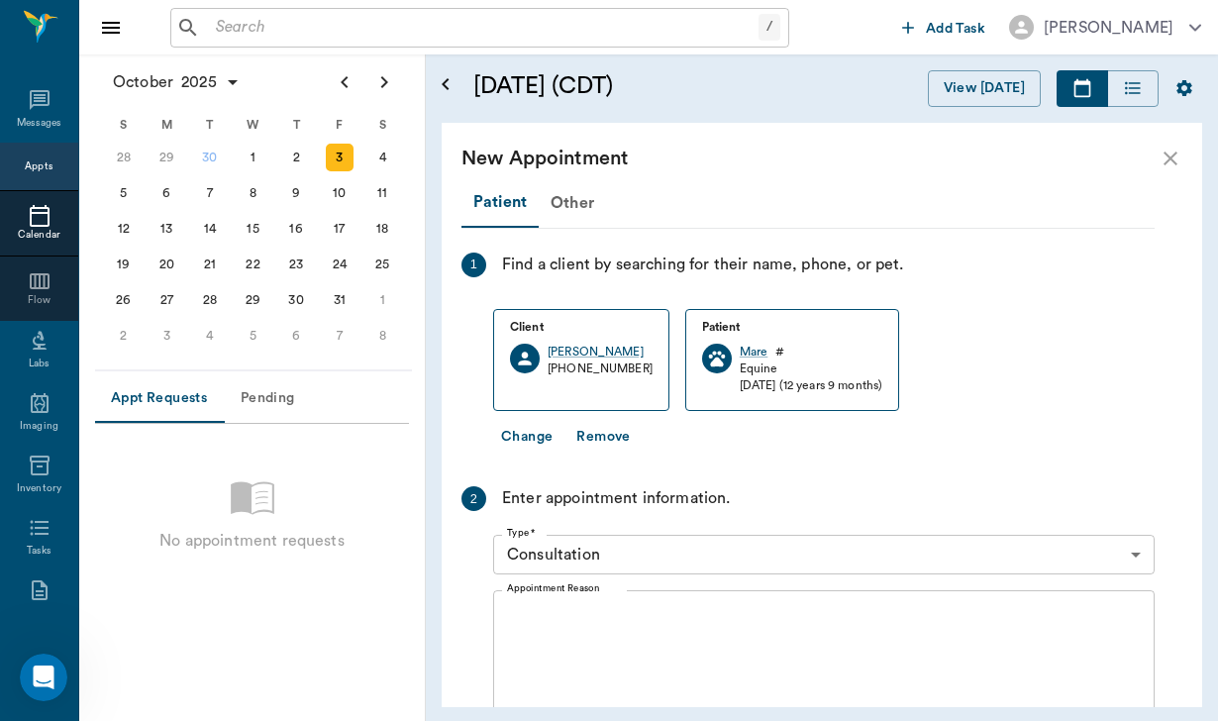
click at [571, 625] on textarea "Appointment Reason" at bounding box center [824, 675] width 634 height 137
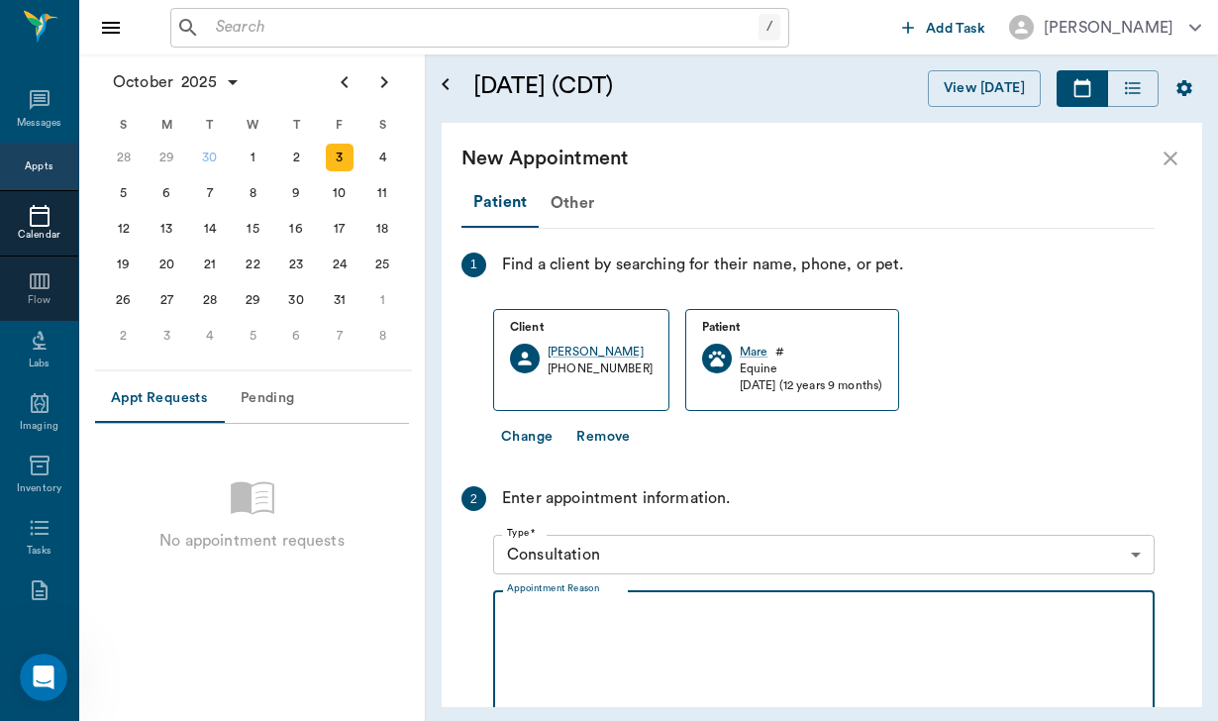
type textarea "H"
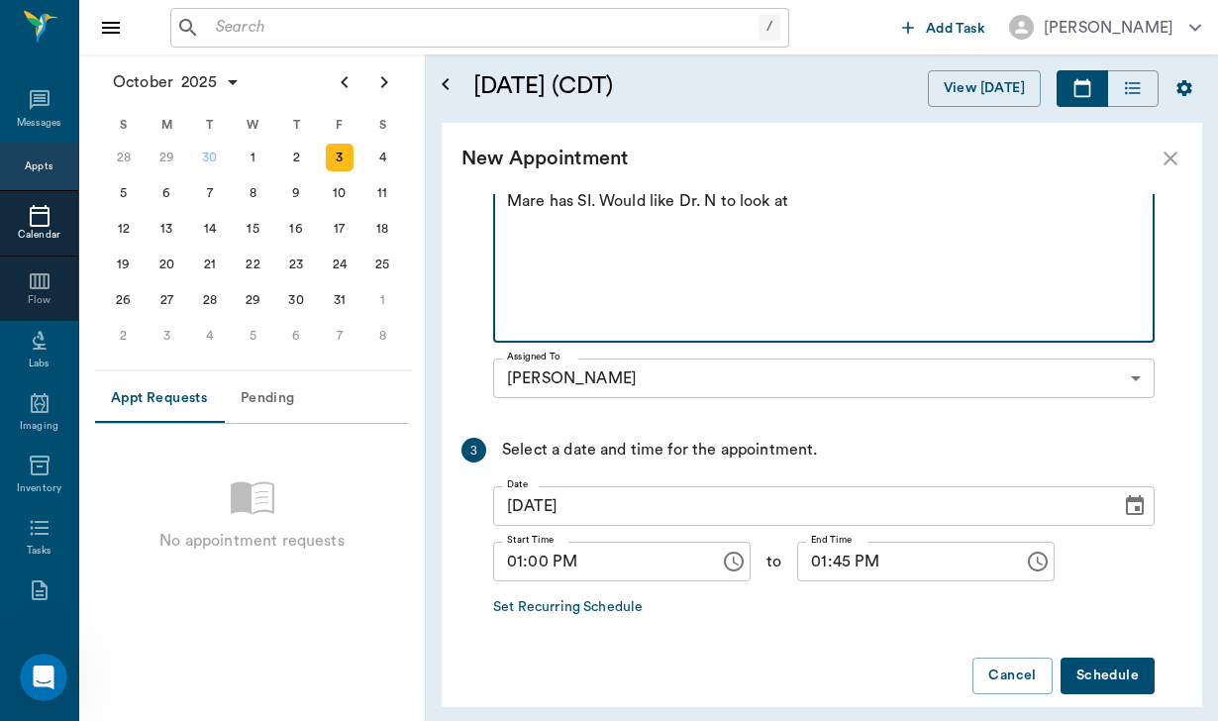
scroll to position [428, 0]
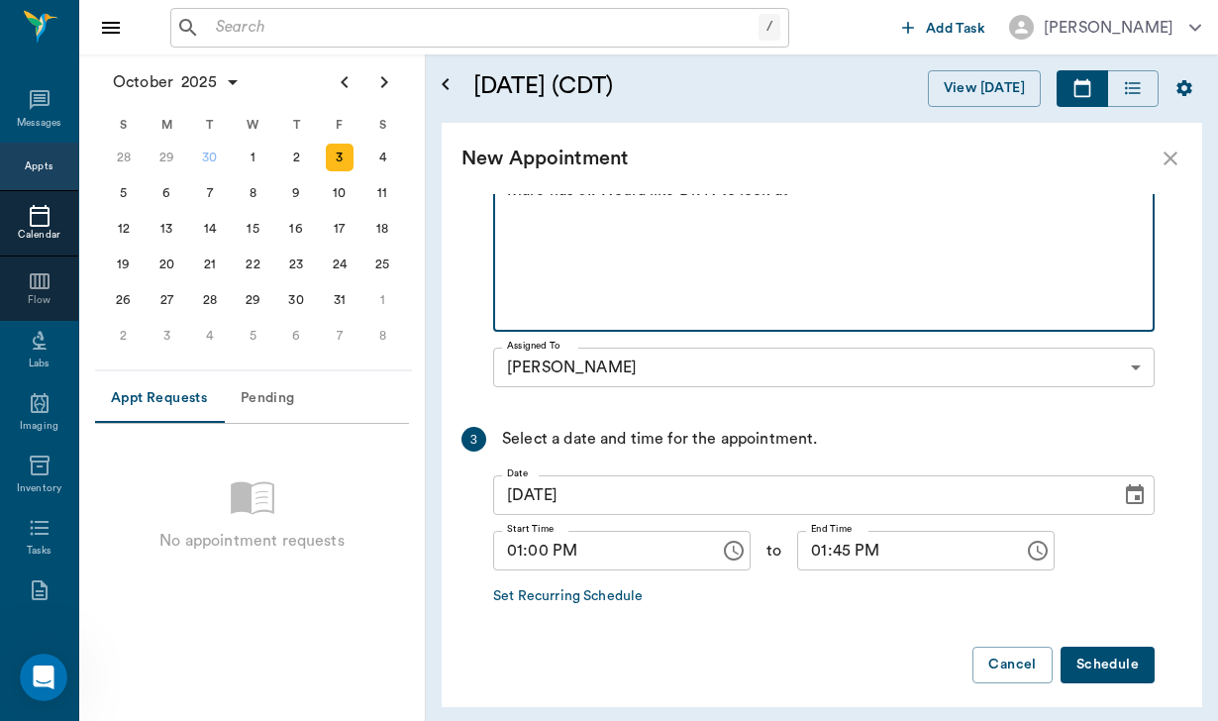
type textarea "Mare has SI. Would like Dr. N to look at"
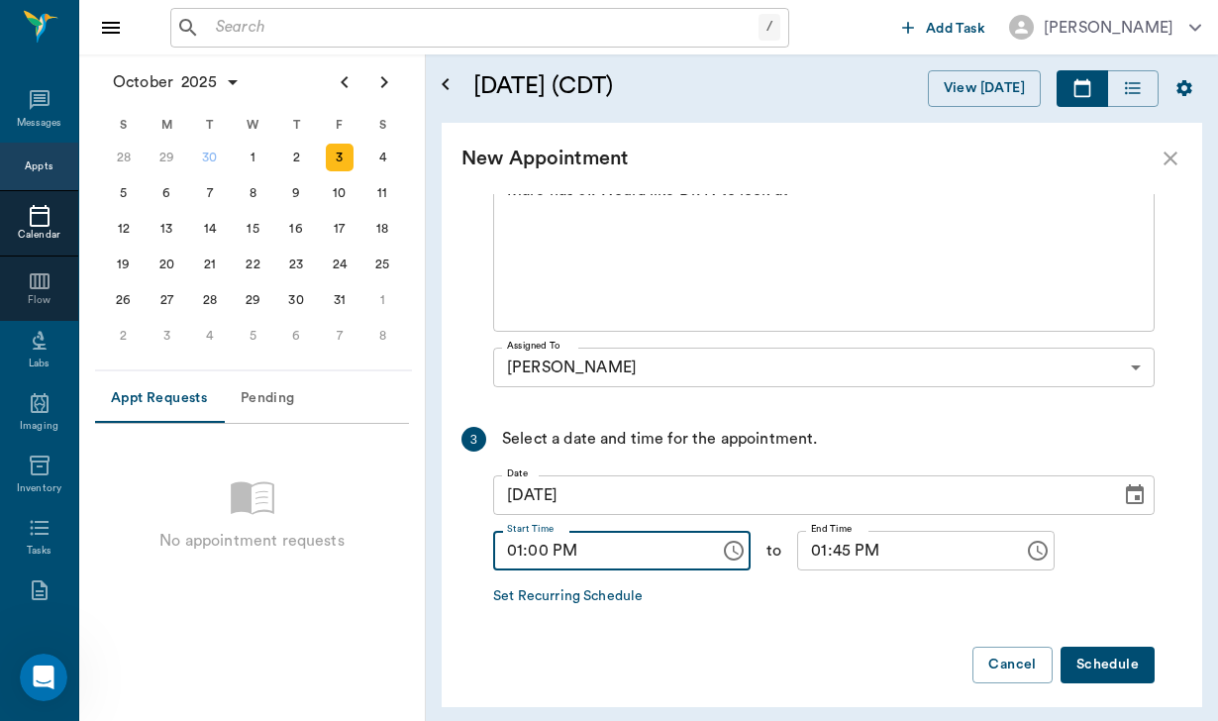
click at [516, 548] on input "01:00 PM" at bounding box center [599, 551] width 213 height 40
type input "03:30 PM"
click at [824, 551] on input "01:45 PM" at bounding box center [903, 551] width 213 height 40
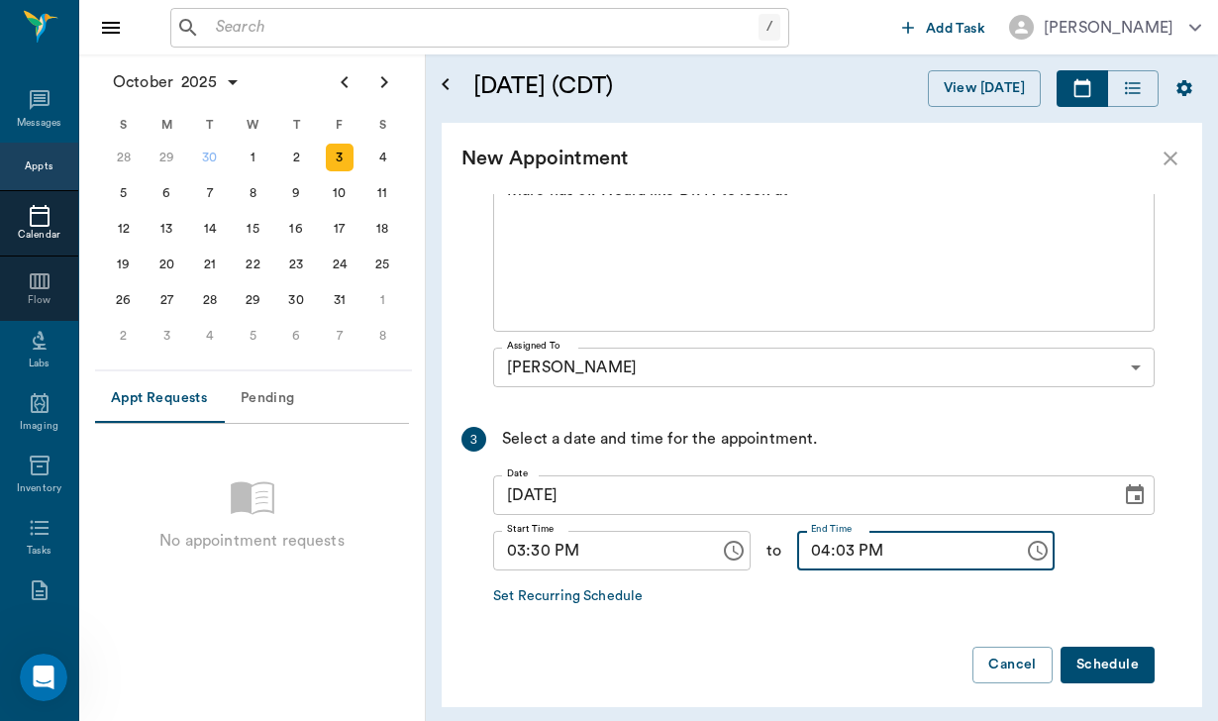
type input "04:30 PM"
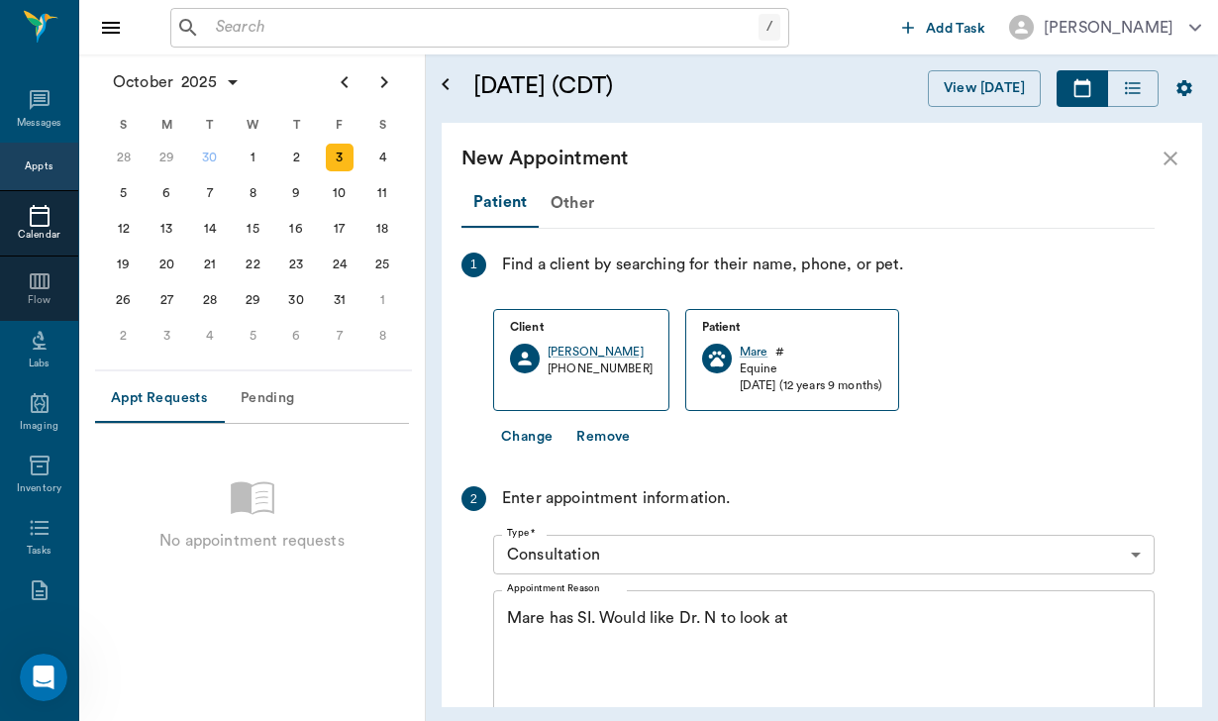
scroll to position [0, 0]
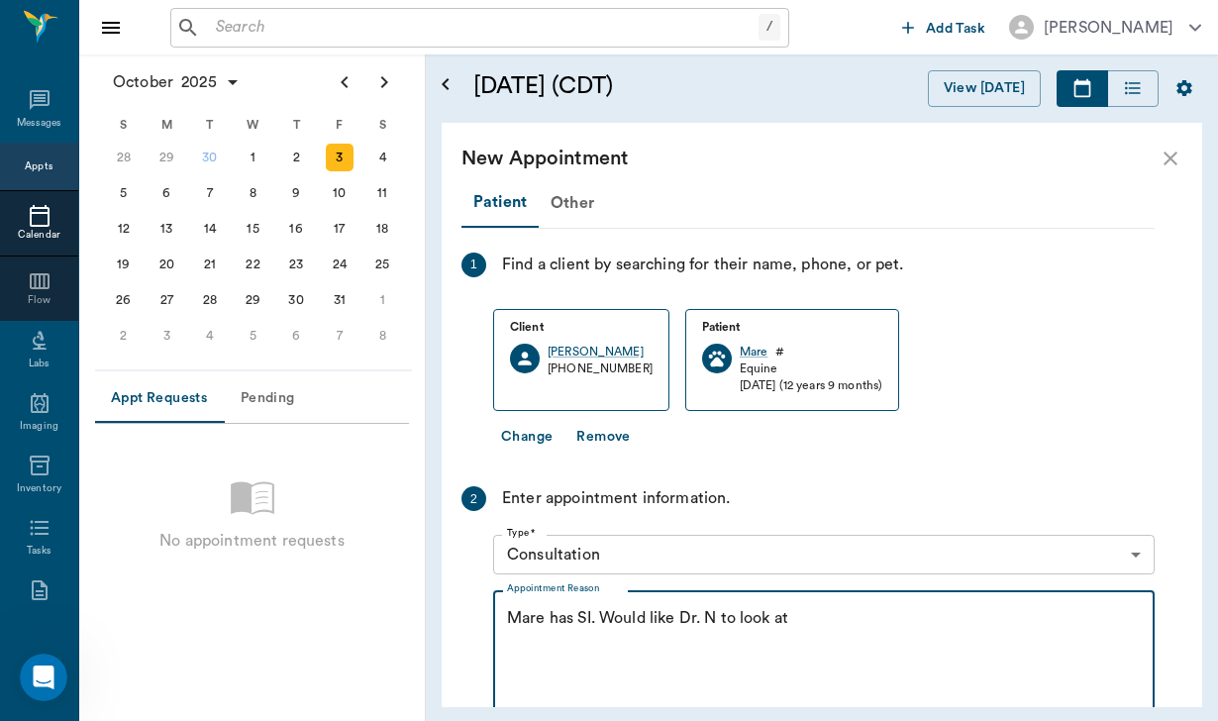
click at [616, 616] on textarea "Mare has SI. Would like Dr. N to look at" at bounding box center [824, 675] width 634 height 137
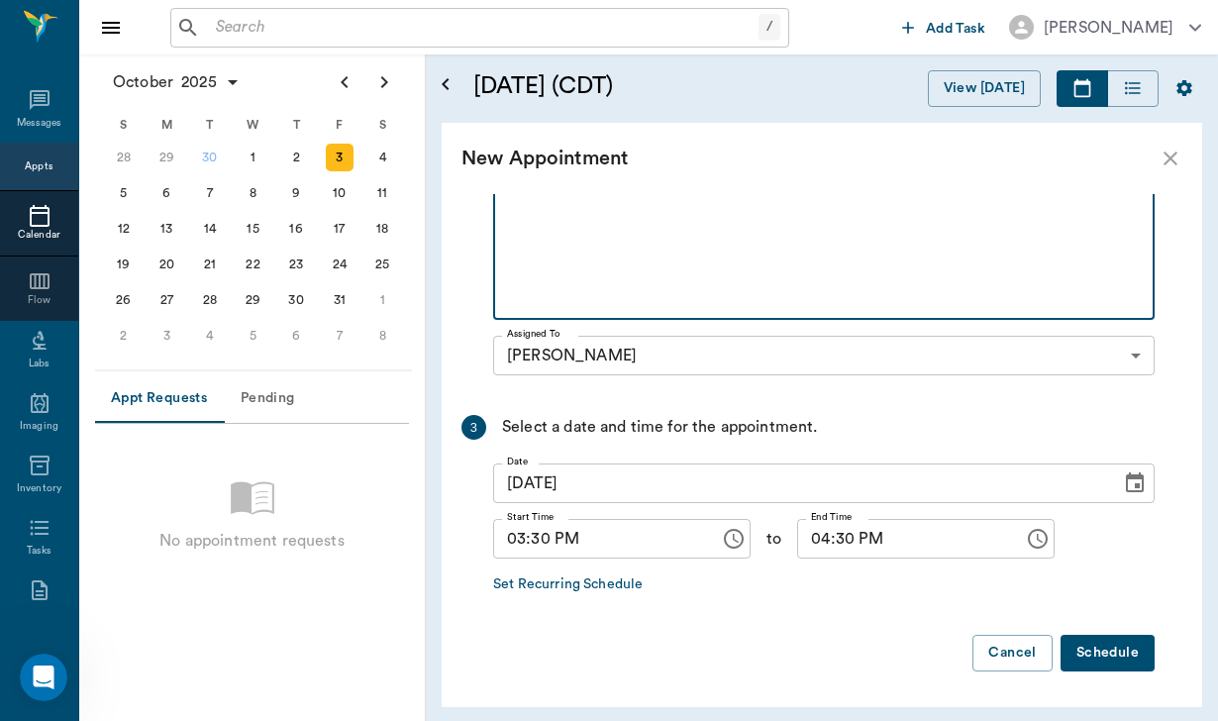
scroll to position [439, 0]
type textarea "Mare has SI [PERSON_NAME] would like Dr. N to look at"
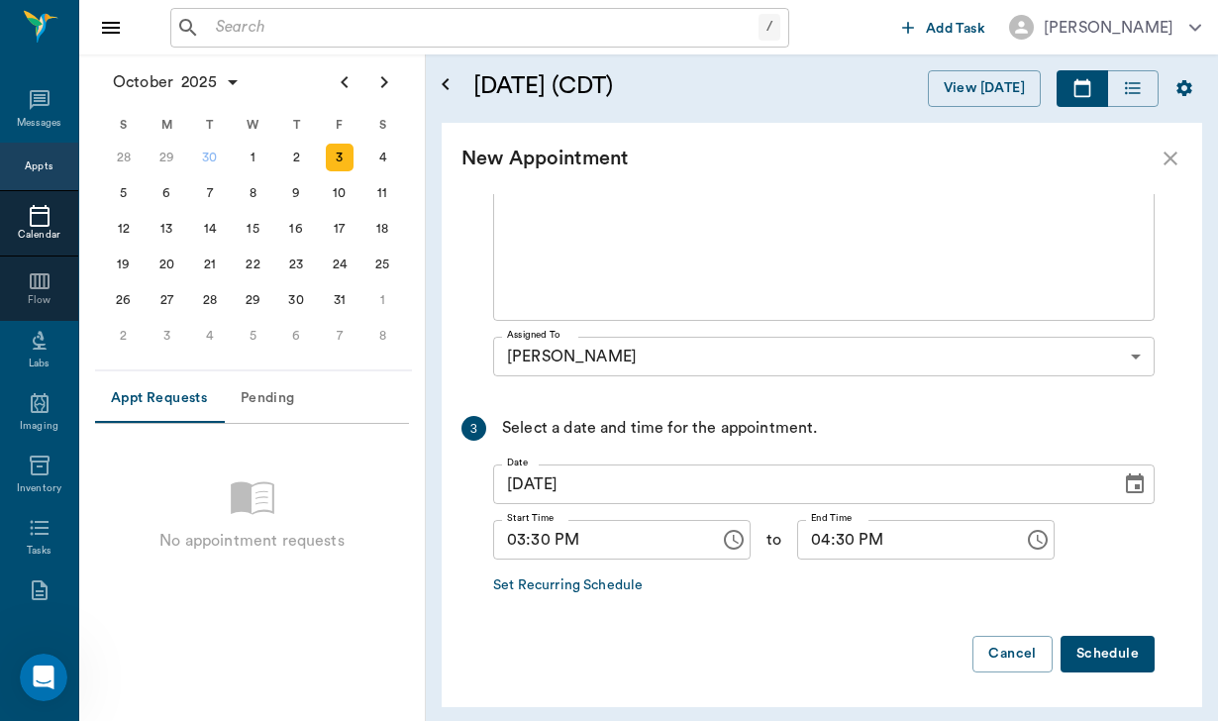
click at [1116, 651] on button "Schedule" at bounding box center [1107, 653] width 94 height 37
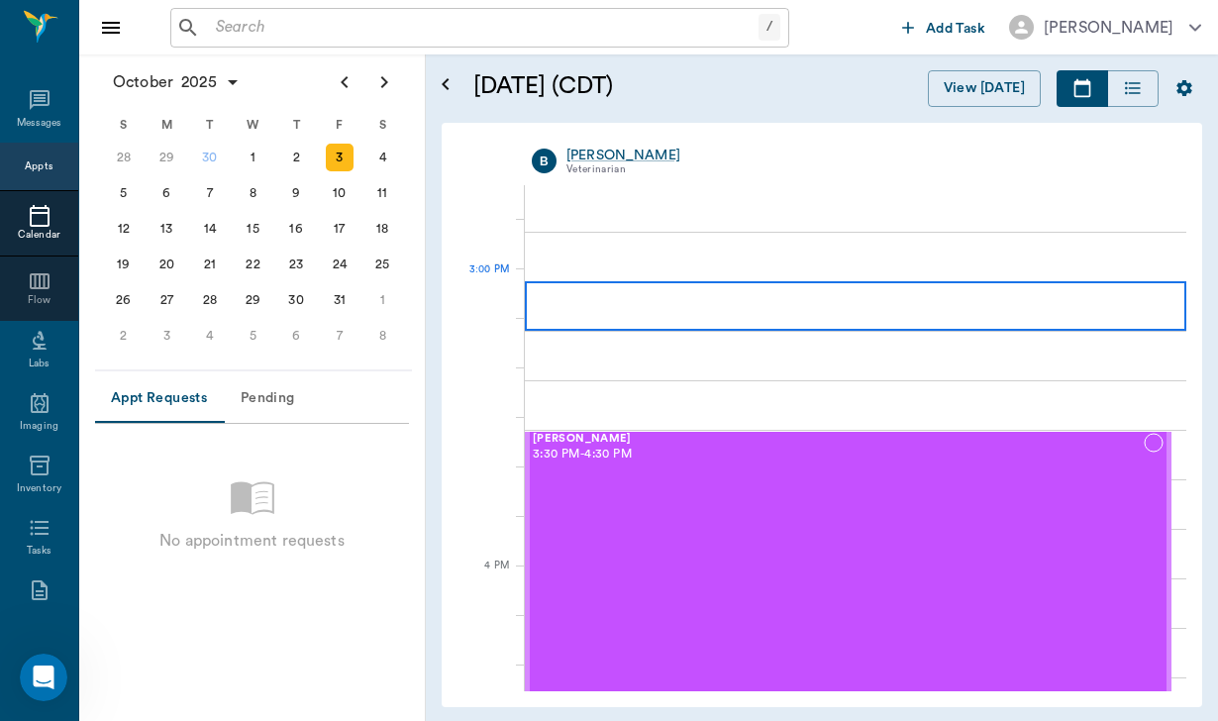
scroll to position [2004, 0]
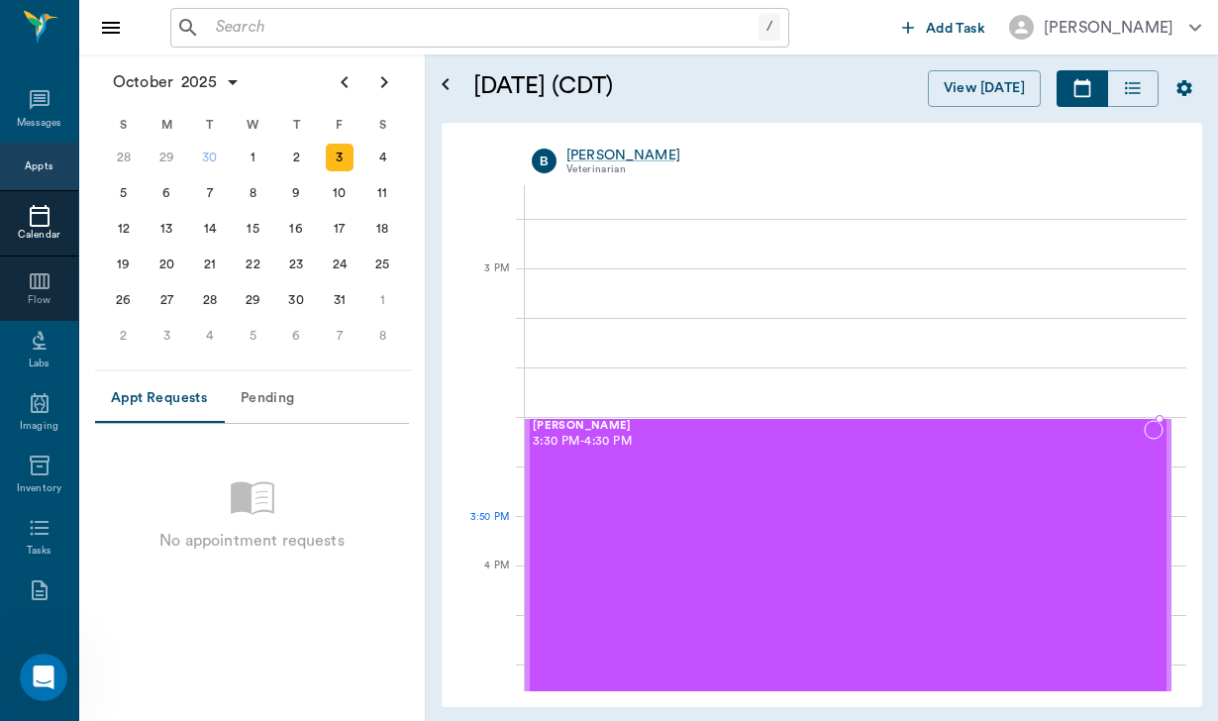
click at [726, 534] on div "[PERSON_NAME] 3:30 PM - 4:30 PM" at bounding box center [838, 566] width 611 height 293
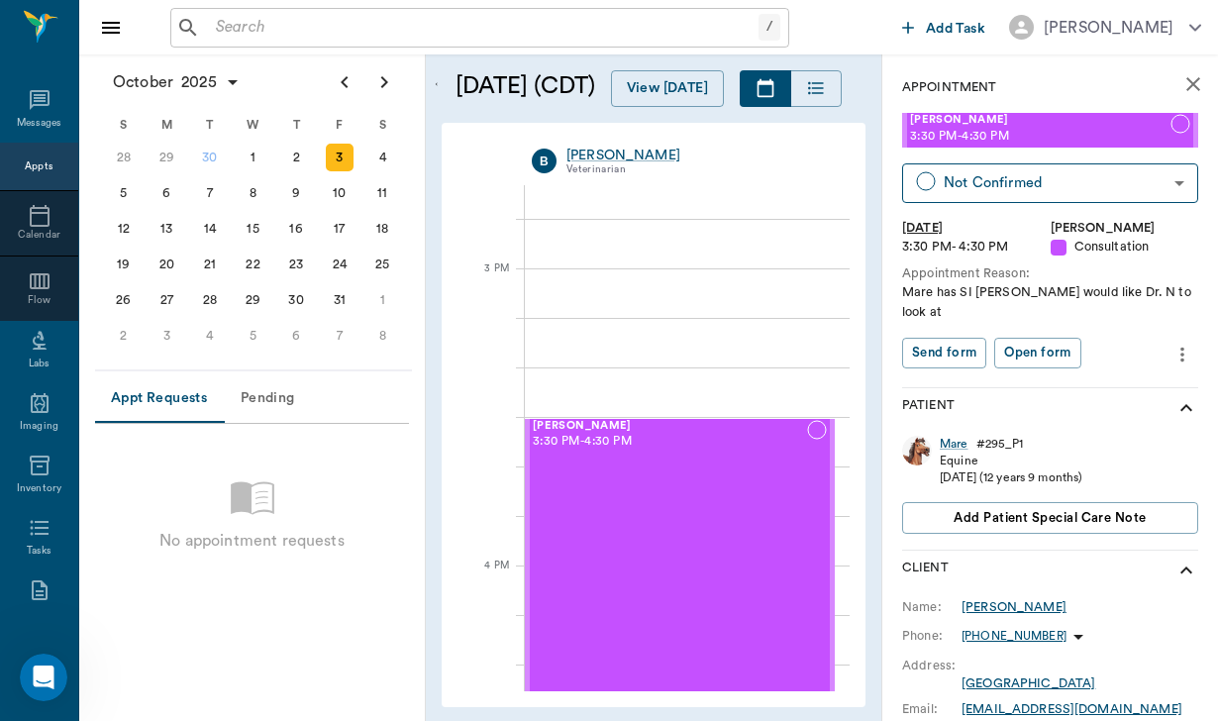
click at [1011, 598] on div "[PERSON_NAME]" at bounding box center [1013, 607] width 105 height 18
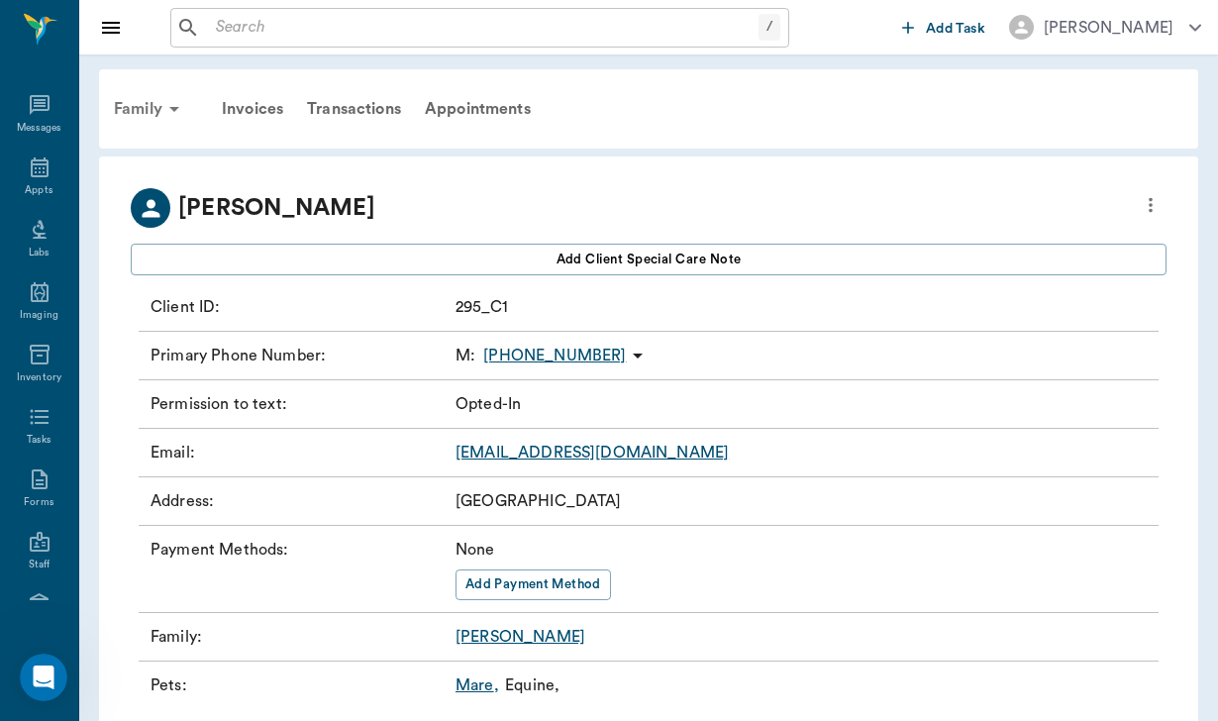
click at [141, 106] on div "Family" at bounding box center [150, 109] width 96 height 48
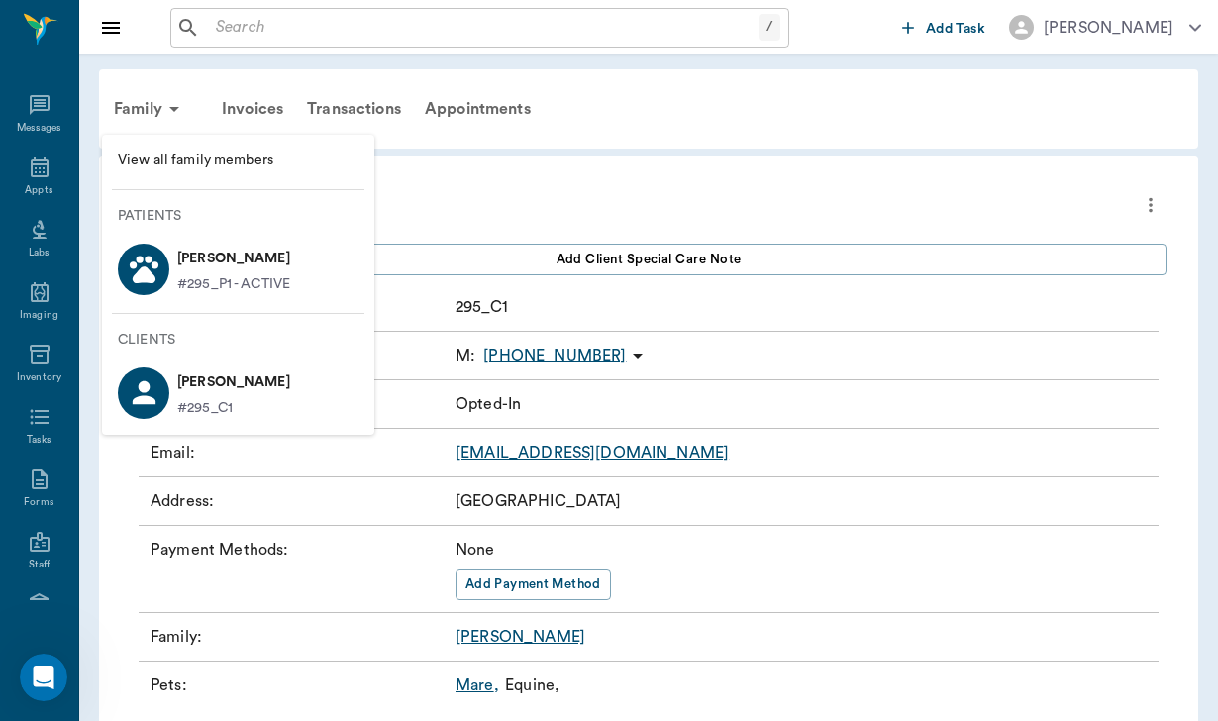
click at [221, 272] on p "[PERSON_NAME]" at bounding box center [233, 259] width 113 height 32
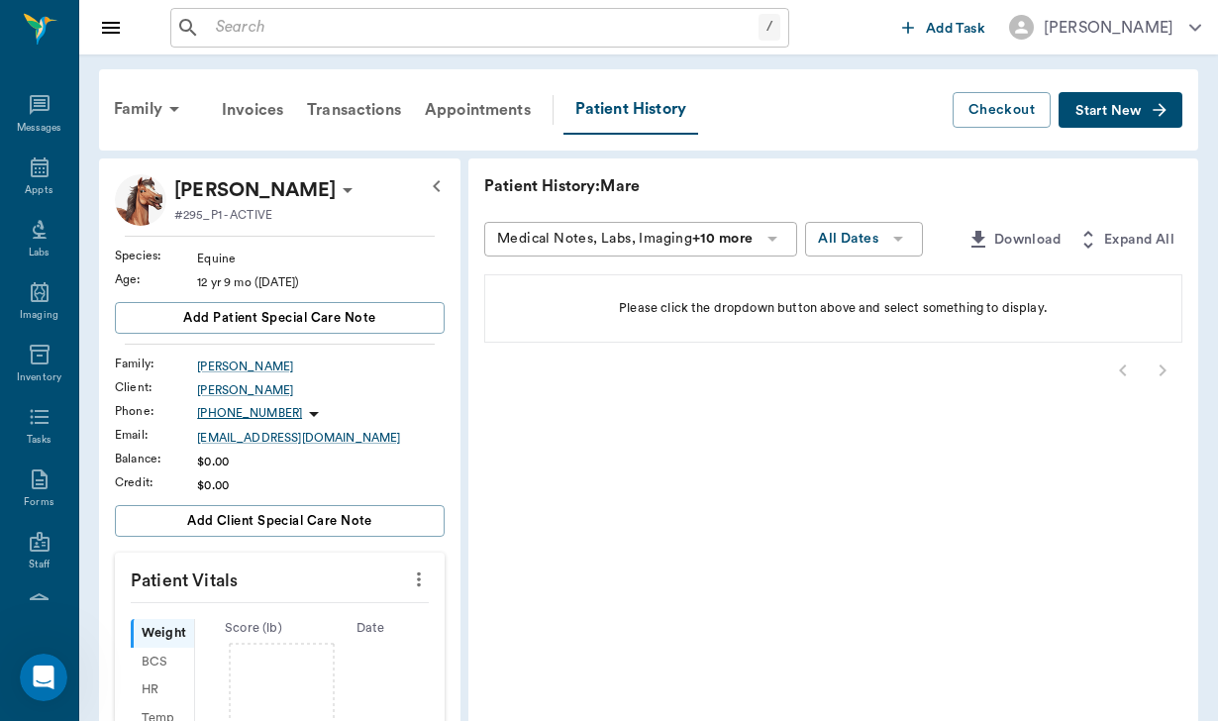
click at [1124, 121] on button "Start New" at bounding box center [1120, 110] width 124 height 37
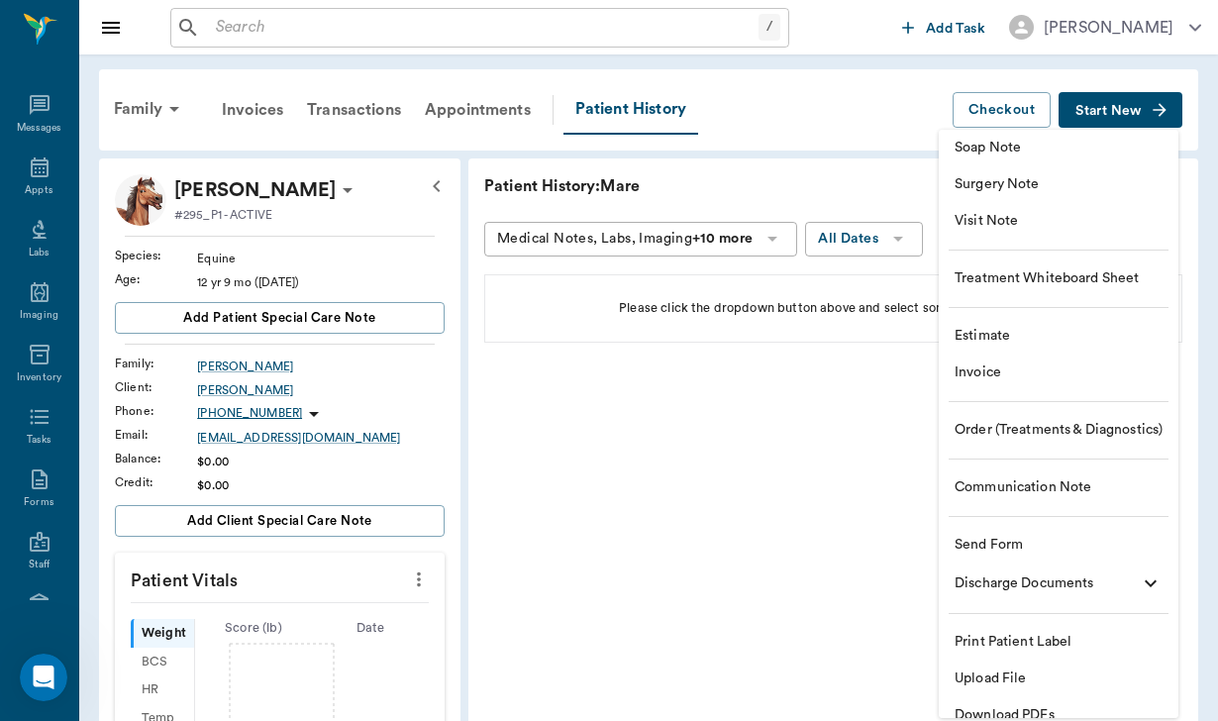
click at [1020, 528] on li "Send Form" at bounding box center [1058, 545] width 240 height 37
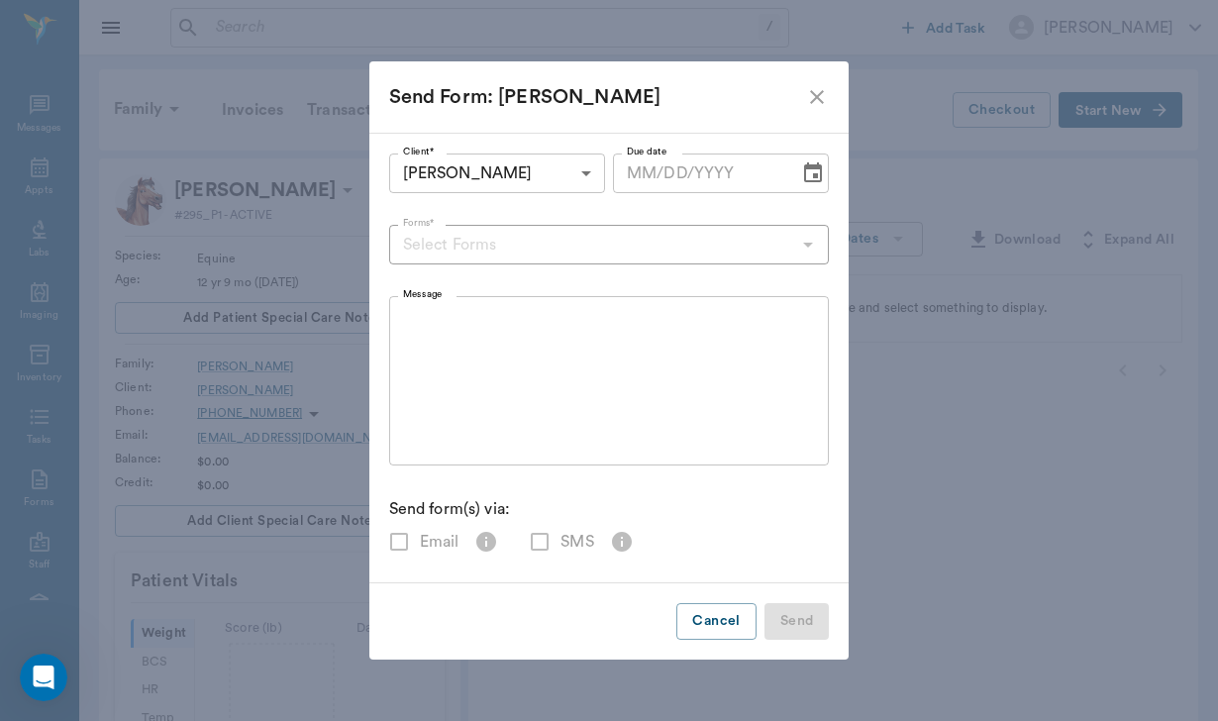
checkbox input "true"
type input "[DATE]"
click at [453, 253] on input "Forms*" at bounding box center [593, 245] width 396 height 28
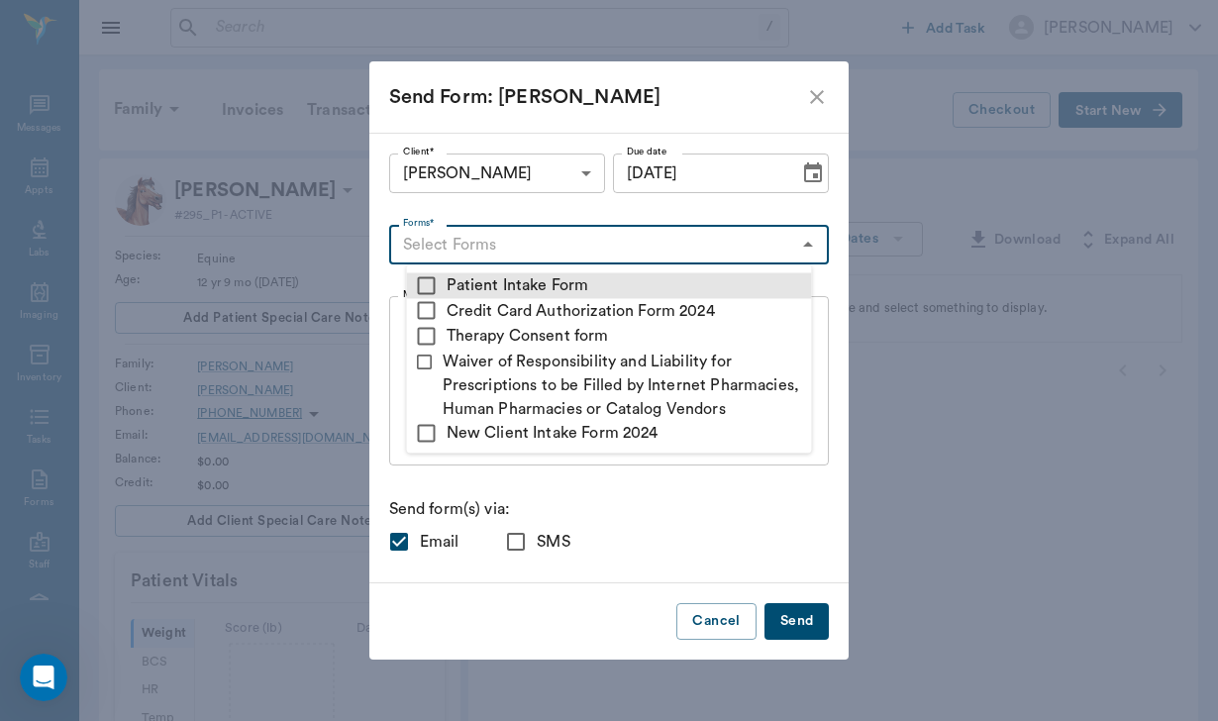
click at [431, 283] on input "checkbox" at bounding box center [427, 285] width 24 height 24
checkbox input "true"
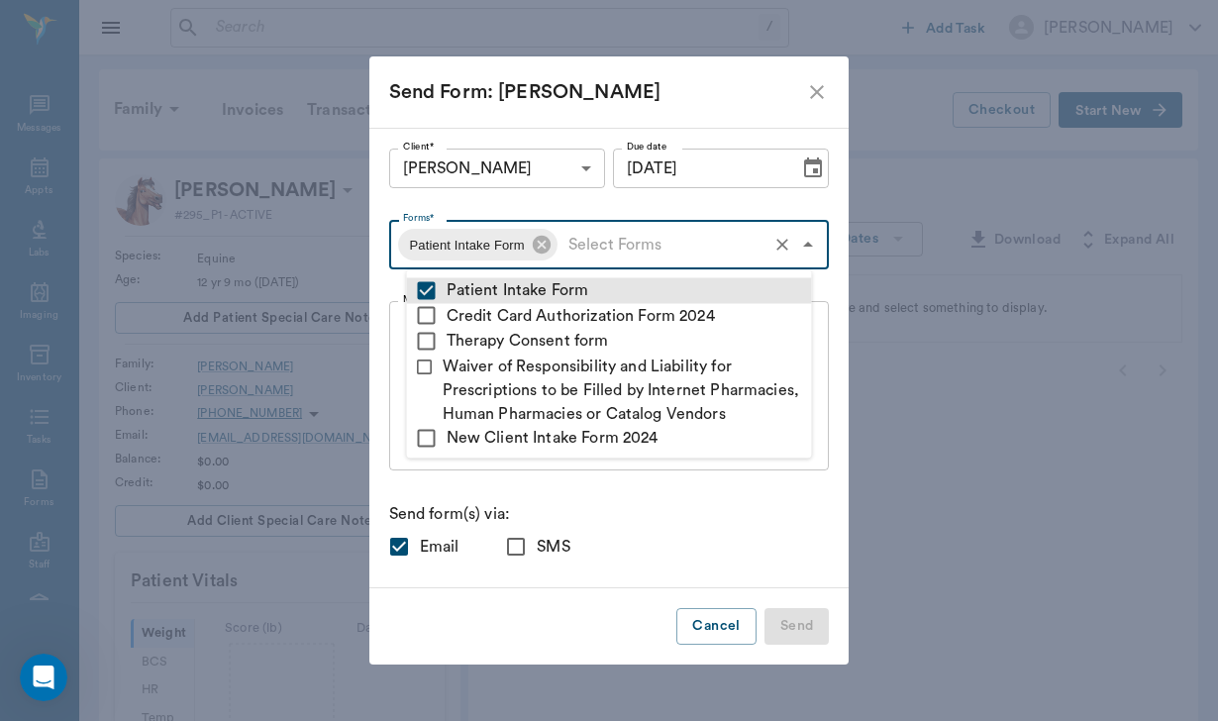
type textarea "Please complete the following forms before your visit: • Patient Intake Form: […"
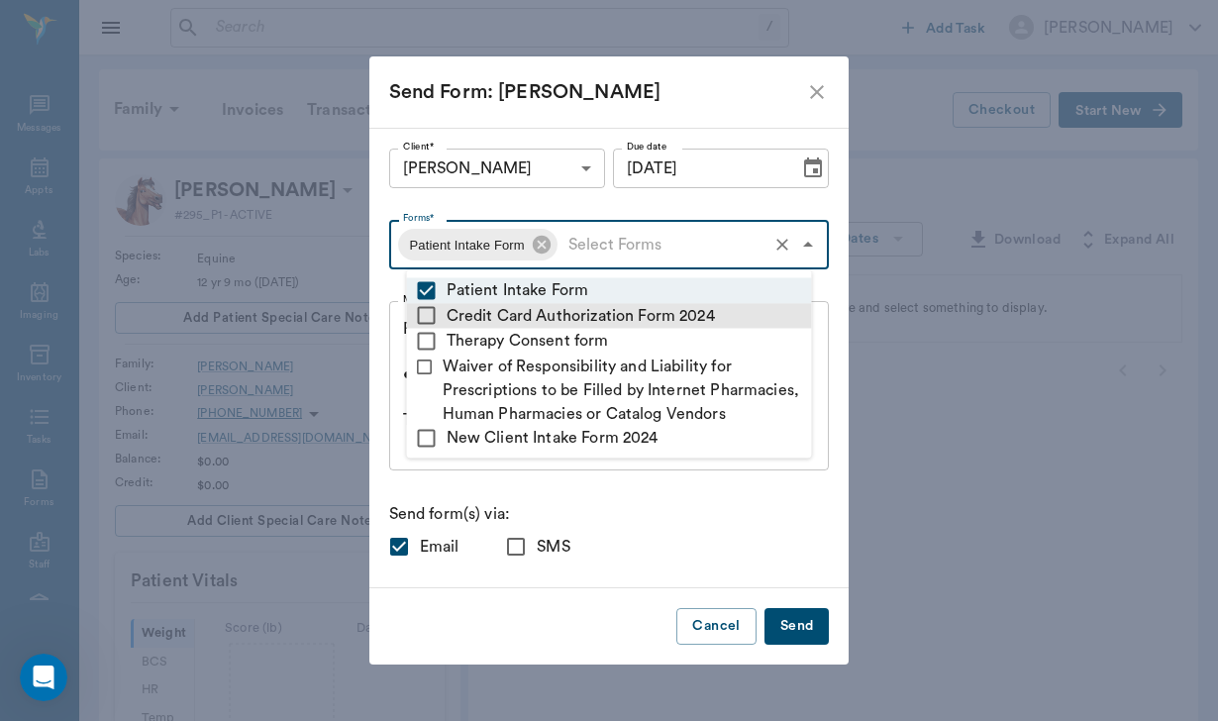
click at [431, 318] on input "checkbox" at bounding box center [427, 316] width 24 height 24
checkbox input "true"
type textarea "Please complete the following forms before your visit: • Patient Intake Form: […"
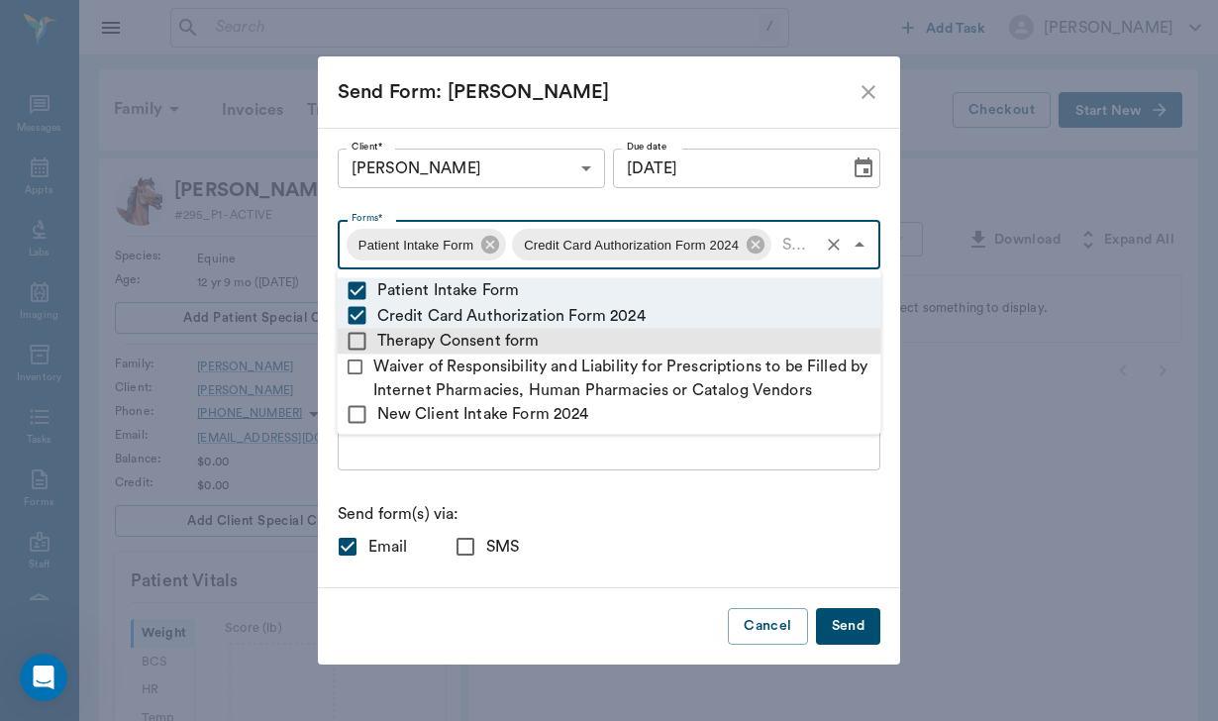
click at [355, 335] on input "checkbox" at bounding box center [357, 341] width 24 height 24
checkbox input "true"
type textarea "Please complete the following forms before your visit: • Patient Intake Form: […"
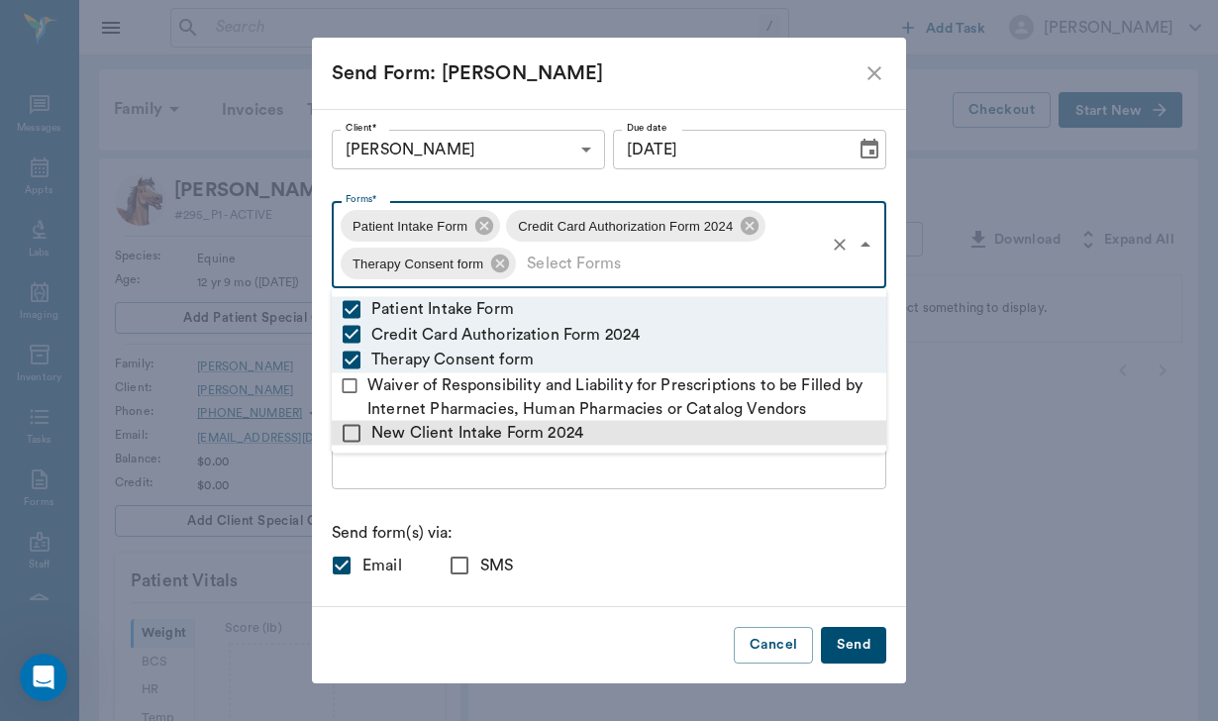
click at [358, 432] on input "checkbox" at bounding box center [352, 433] width 24 height 24
checkbox input "true"
click at [366, 476] on div "Please complete the following forms before your visit: • Patient Intake Form: […" at bounding box center [609, 404] width 554 height 169
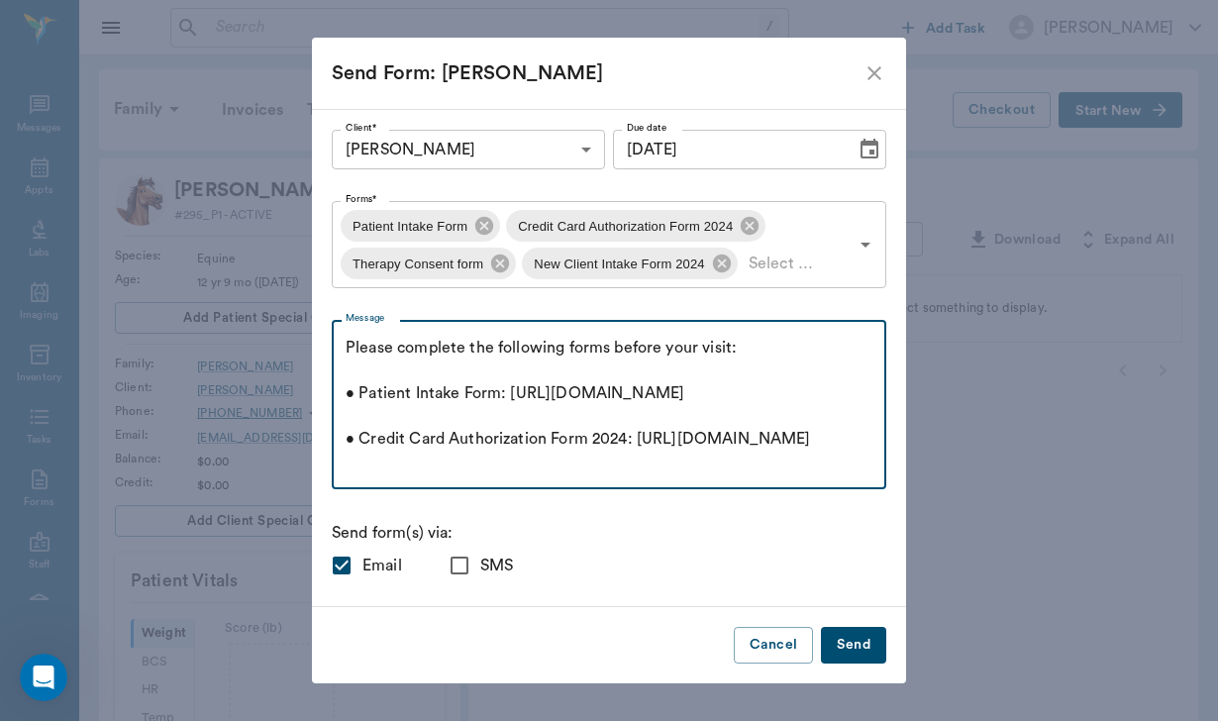
scroll to position [296, 0]
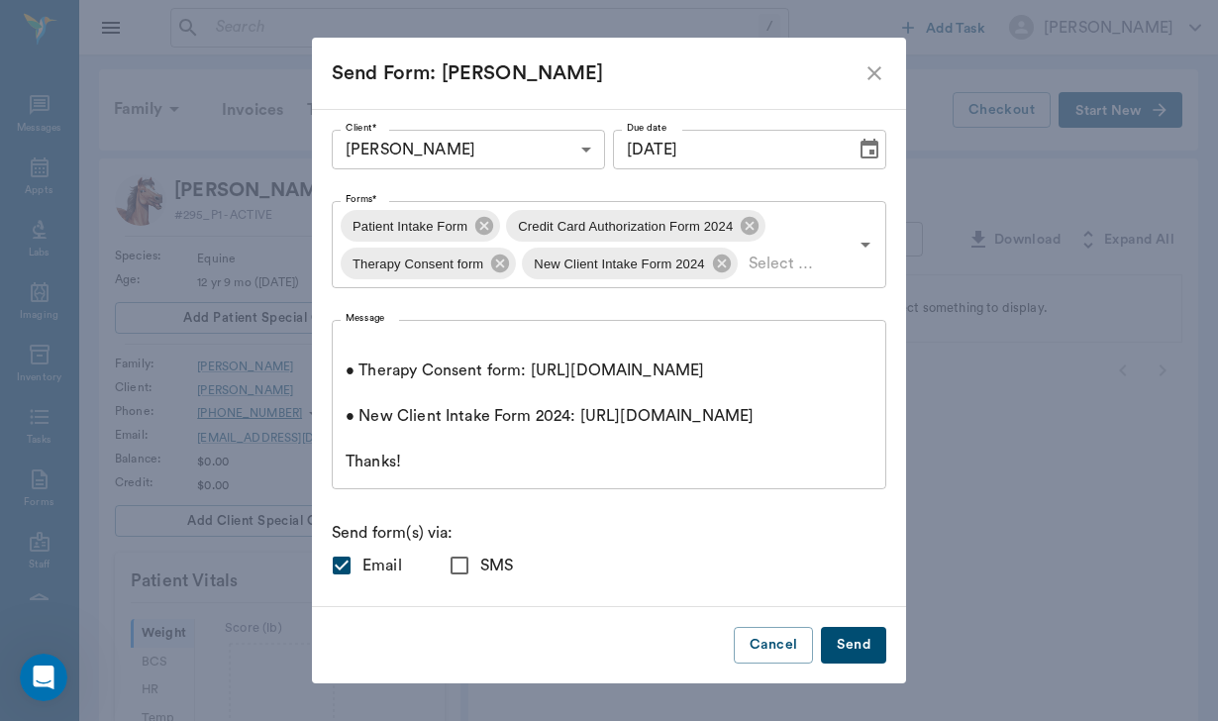
click at [346, 328] on div "Please complete the following forms before your visit: • Patient Intake Form: […" at bounding box center [609, 404] width 554 height 169
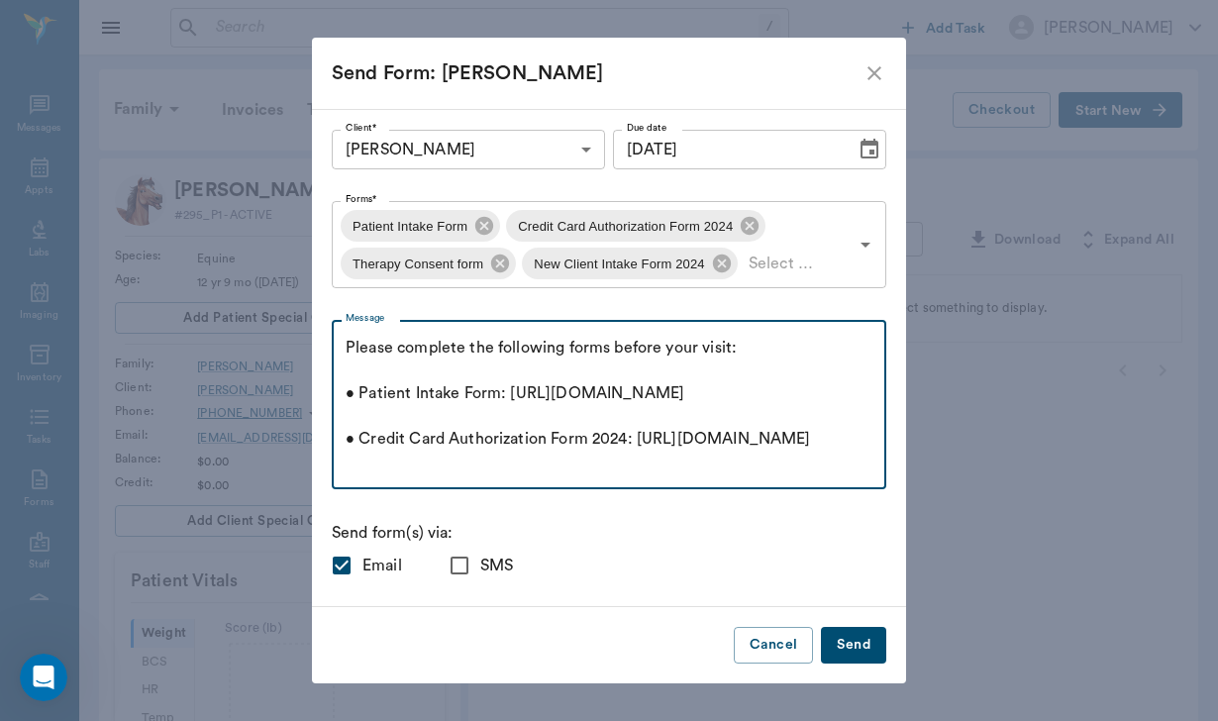
scroll to position [0, 0]
click at [347, 342] on textarea "Please complete the following forms before your visit: • Patient Intake Form: […" at bounding box center [608, 405] width 527 height 137
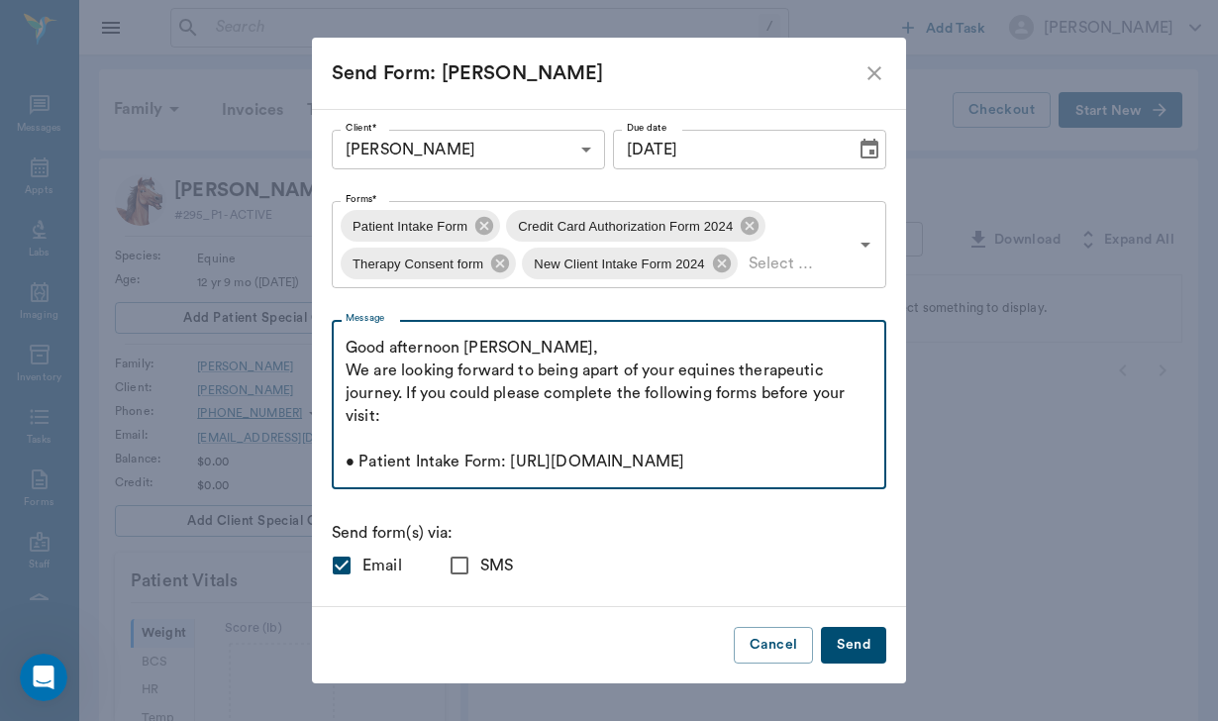
click at [375, 416] on textarea "Good afternoon [PERSON_NAME], We are looking forward to being apart of your equ…" at bounding box center [608, 405] width 527 height 137
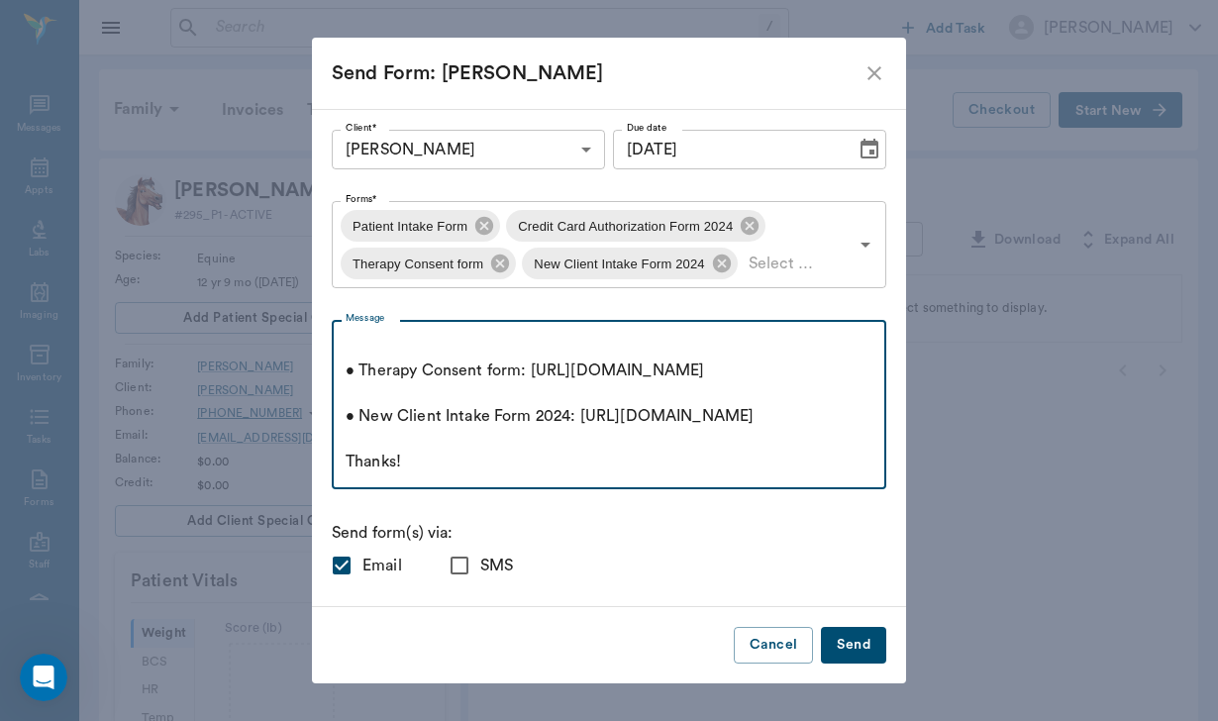
scroll to position [364, 0]
click at [421, 463] on textarea "Good afternoon [PERSON_NAME], We are looking forward to being apart of your equ…" at bounding box center [608, 405] width 527 height 137
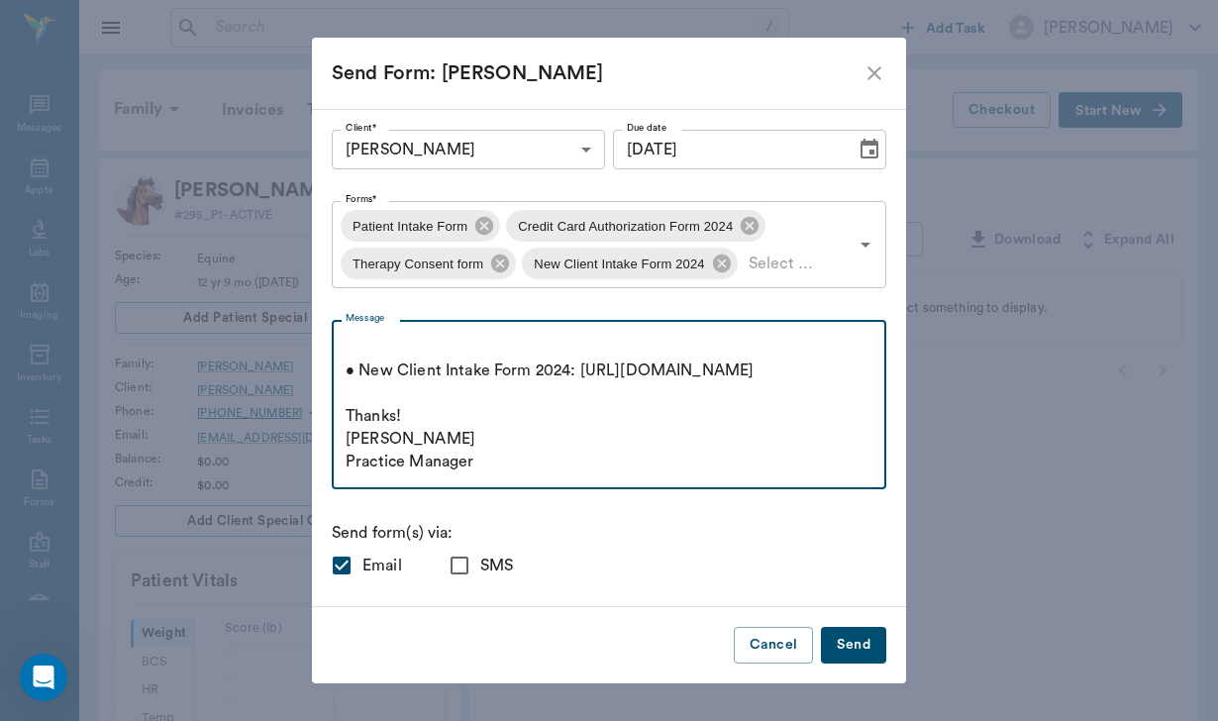
scroll to position [431, 0]
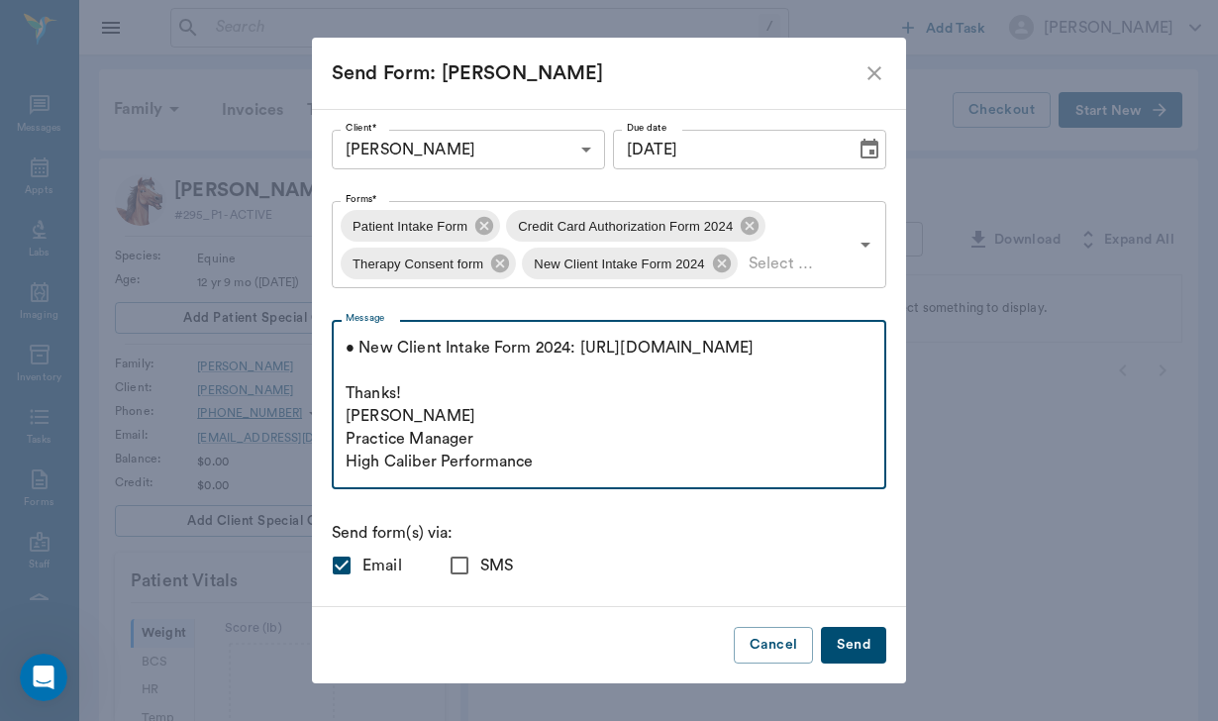
type textarea "Good afternoon [PERSON_NAME], We are looking forward to being apart of your equ…"
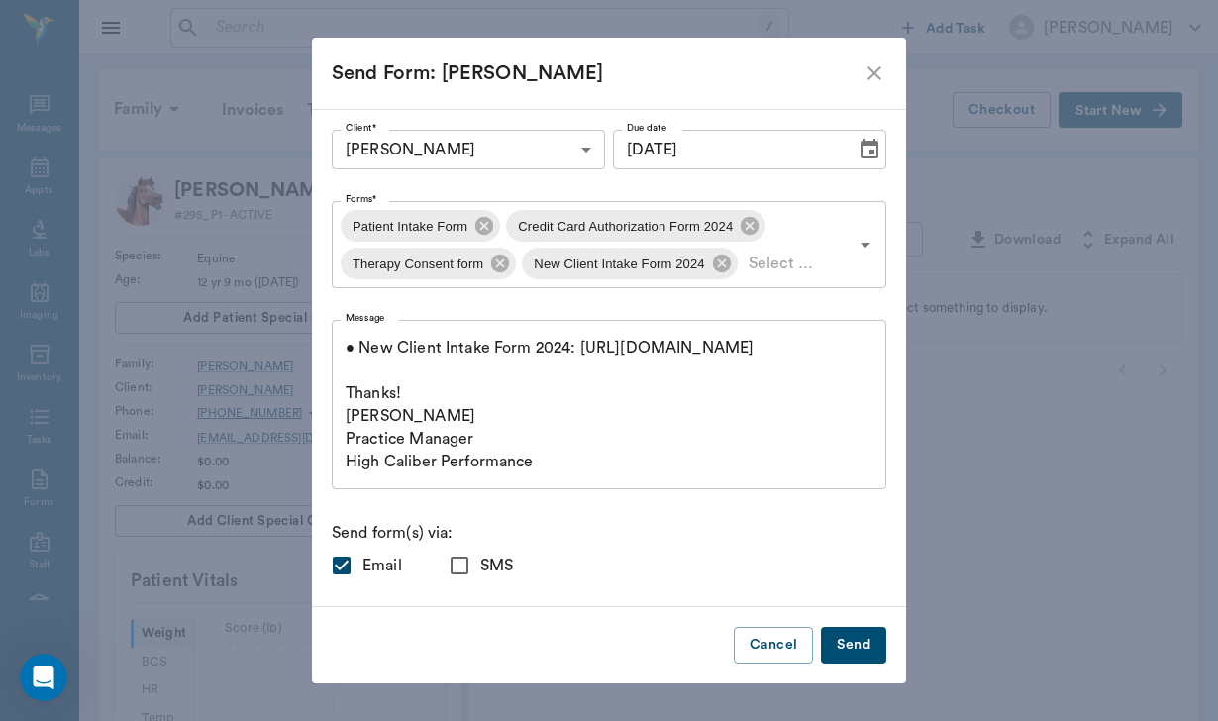
click at [463, 575] on input "SMS" at bounding box center [460, 565] width 42 height 42
checkbox input "true"
click at [856, 645] on button "Send" at bounding box center [853, 645] width 65 height 37
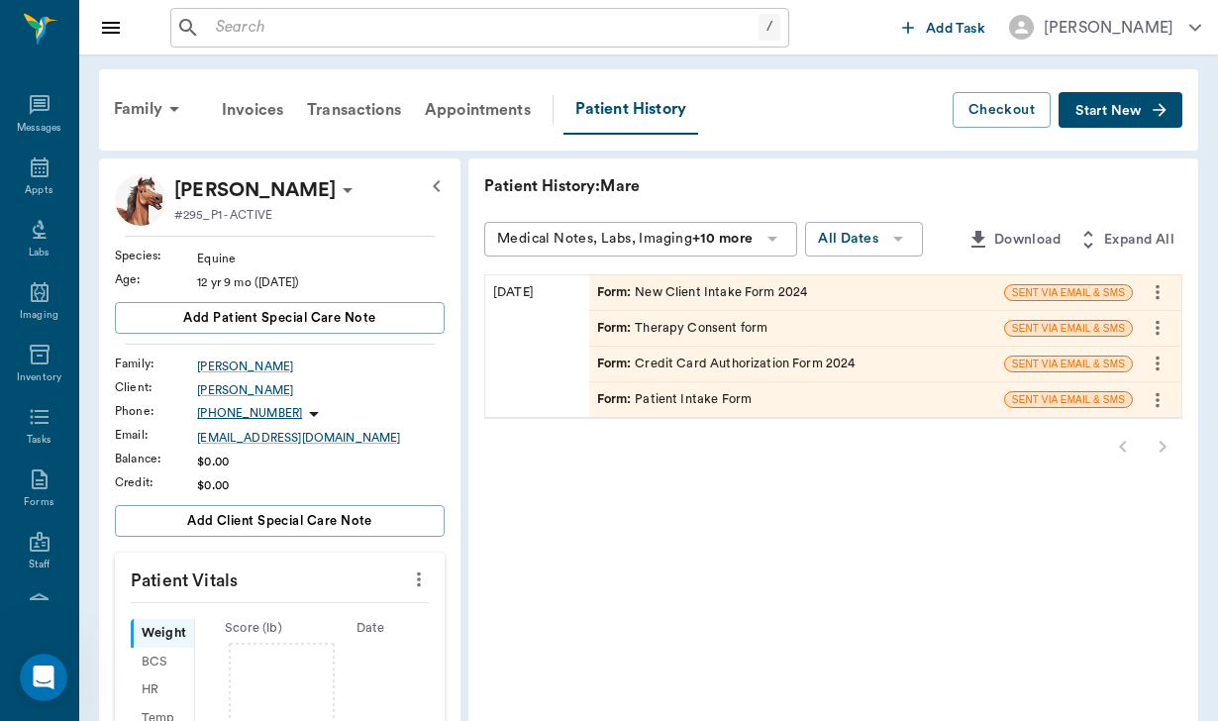
click at [233, 22] on input "text" at bounding box center [483, 28] width 550 height 28
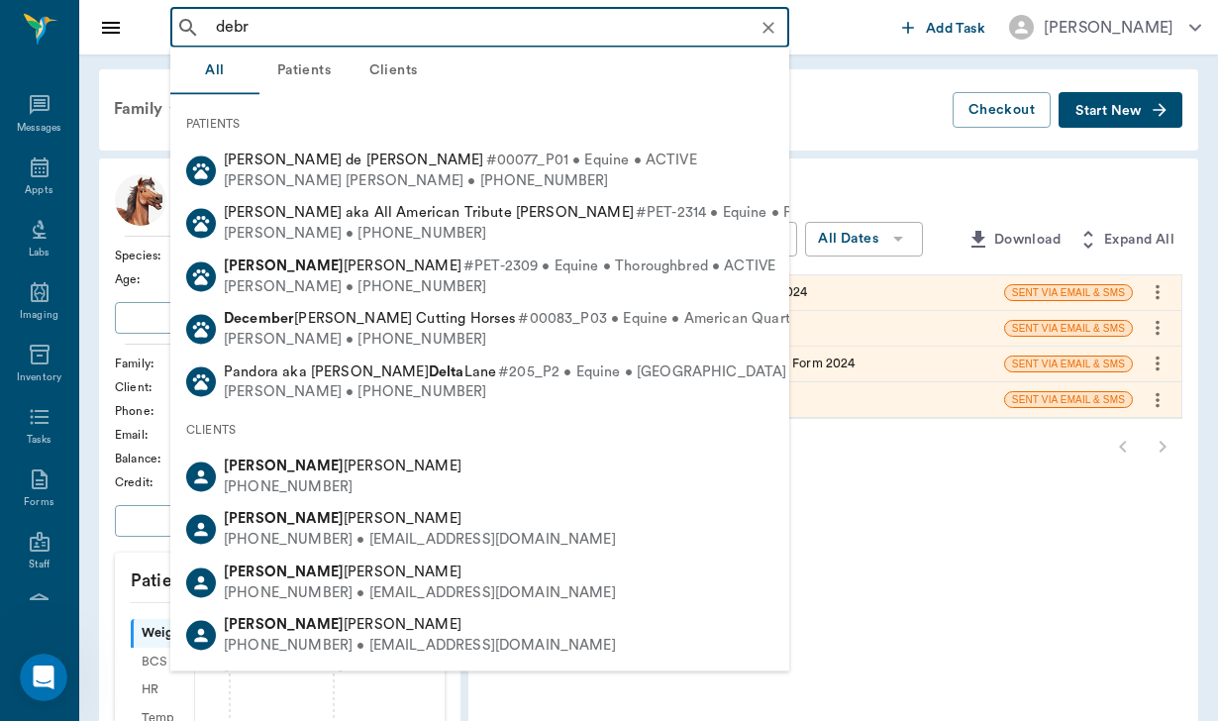
type input "[PERSON_NAME]"
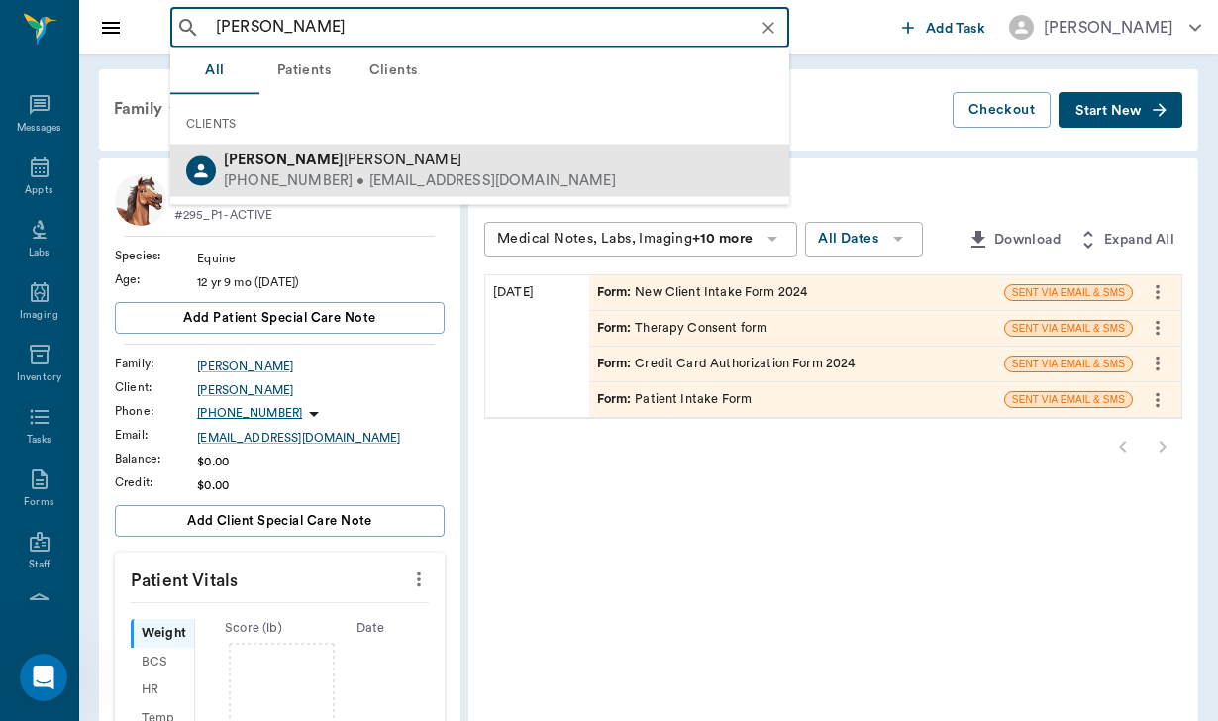
click at [281, 192] on div "[PERSON_NAME] [PHONE_NUMBER] • [EMAIL_ADDRESS][DOMAIN_NAME]" at bounding box center [479, 171] width 619 height 52
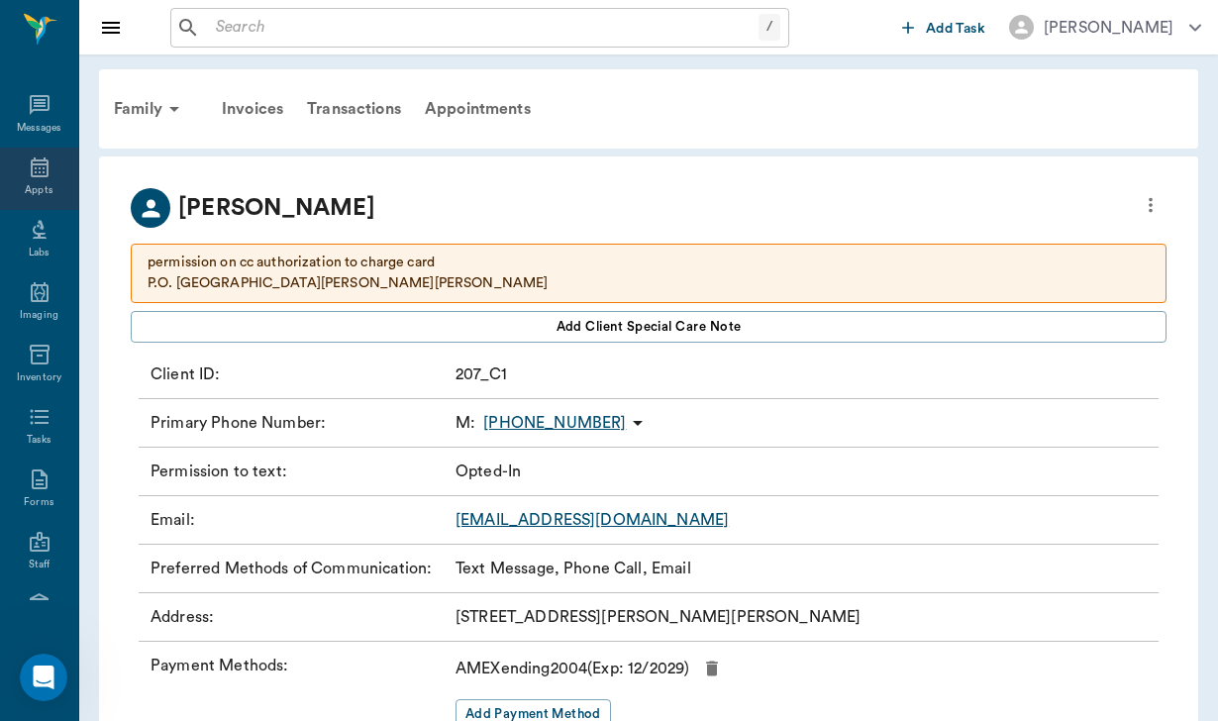
click at [39, 178] on icon at bounding box center [40, 167] width 24 height 24
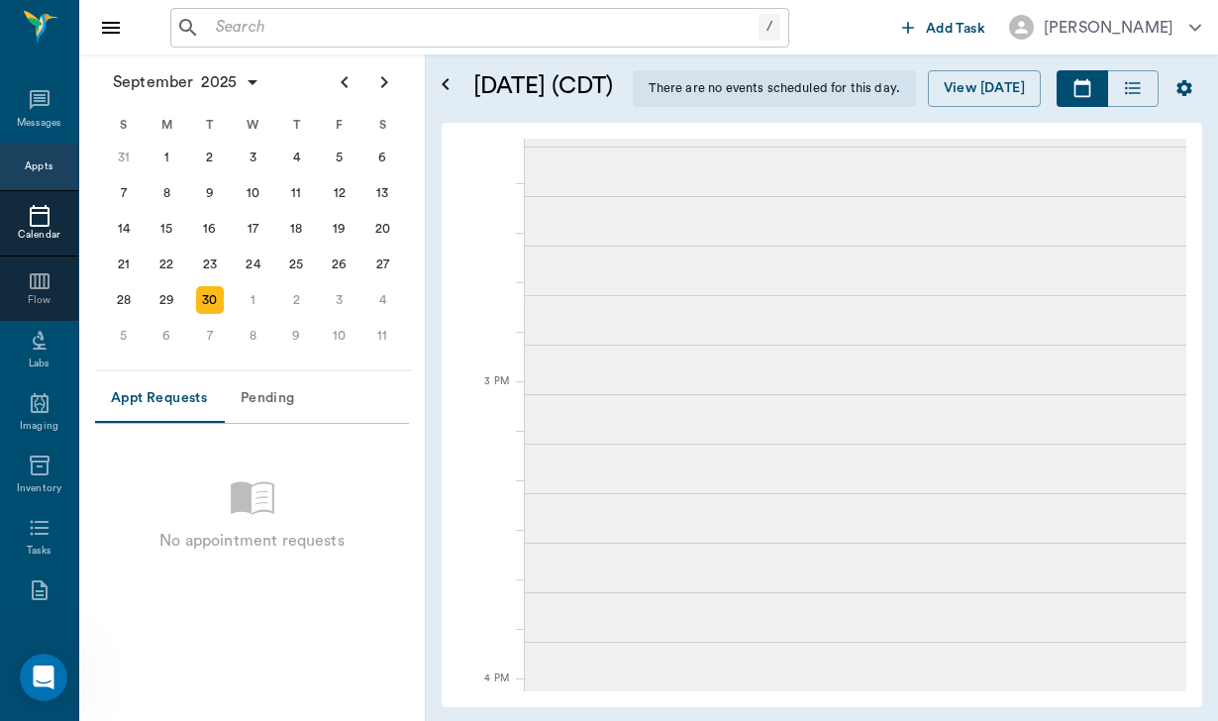
scroll to position [1844, 0]
click at [393, 77] on icon "Next page" at bounding box center [384, 82] width 24 height 24
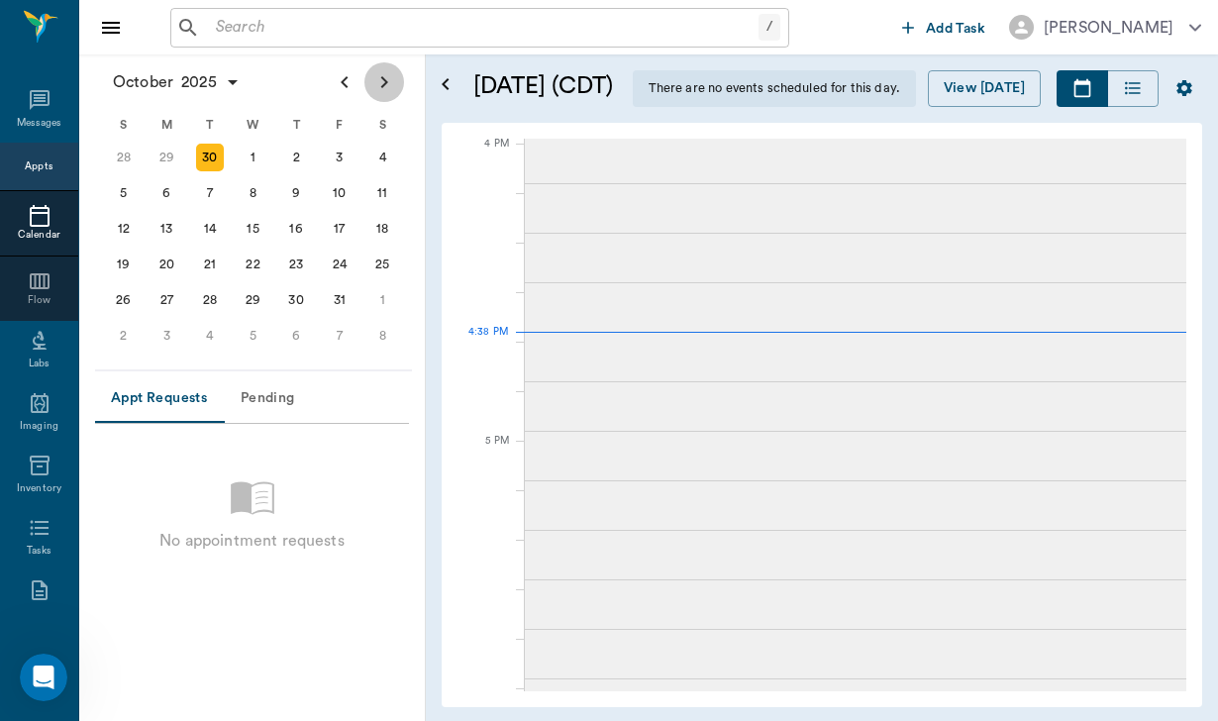
scroll to position [2379, 0]
click at [217, 201] on div "7" at bounding box center [210, 193] width 28 height 28
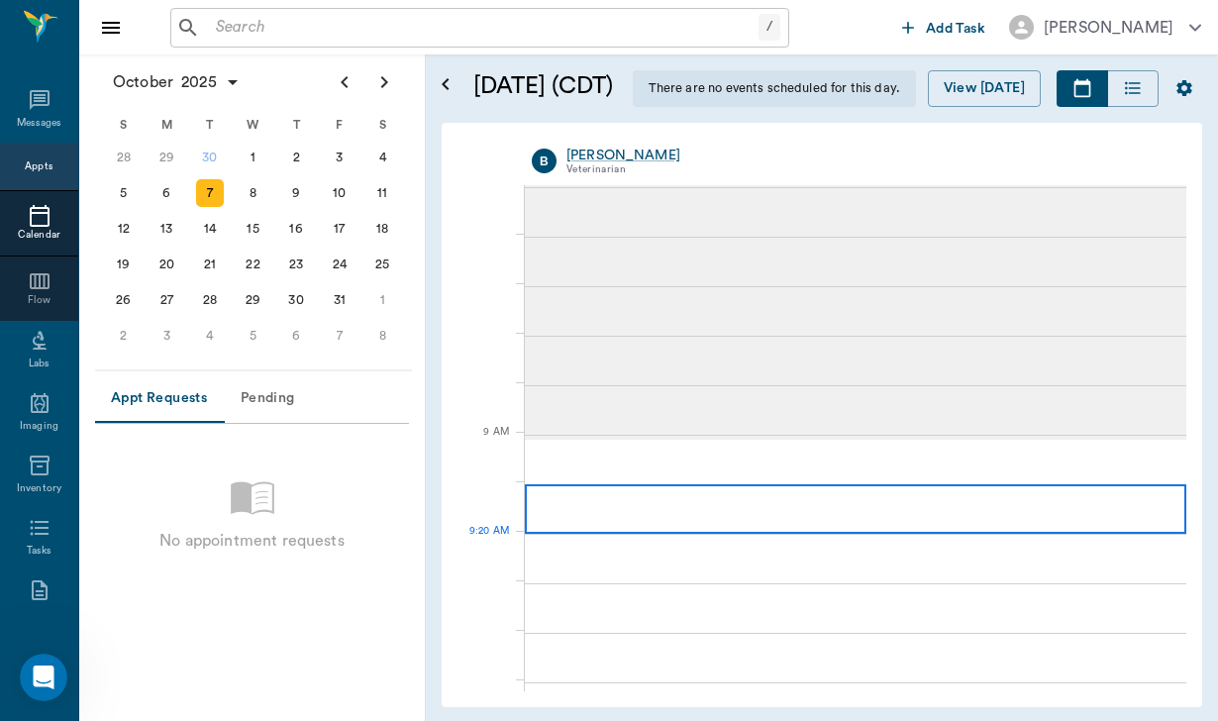
scroll to position [58, 0]
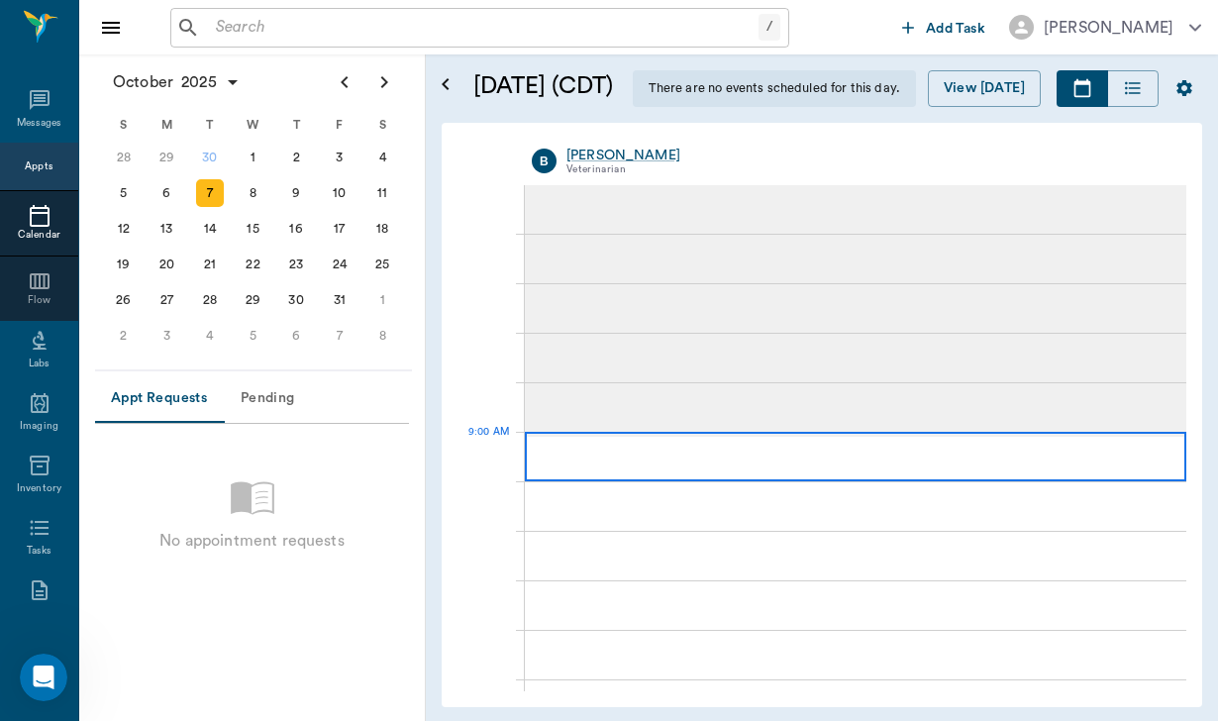
click at [742, 463] on div at bounding box center [855, 456] width 661 height 49
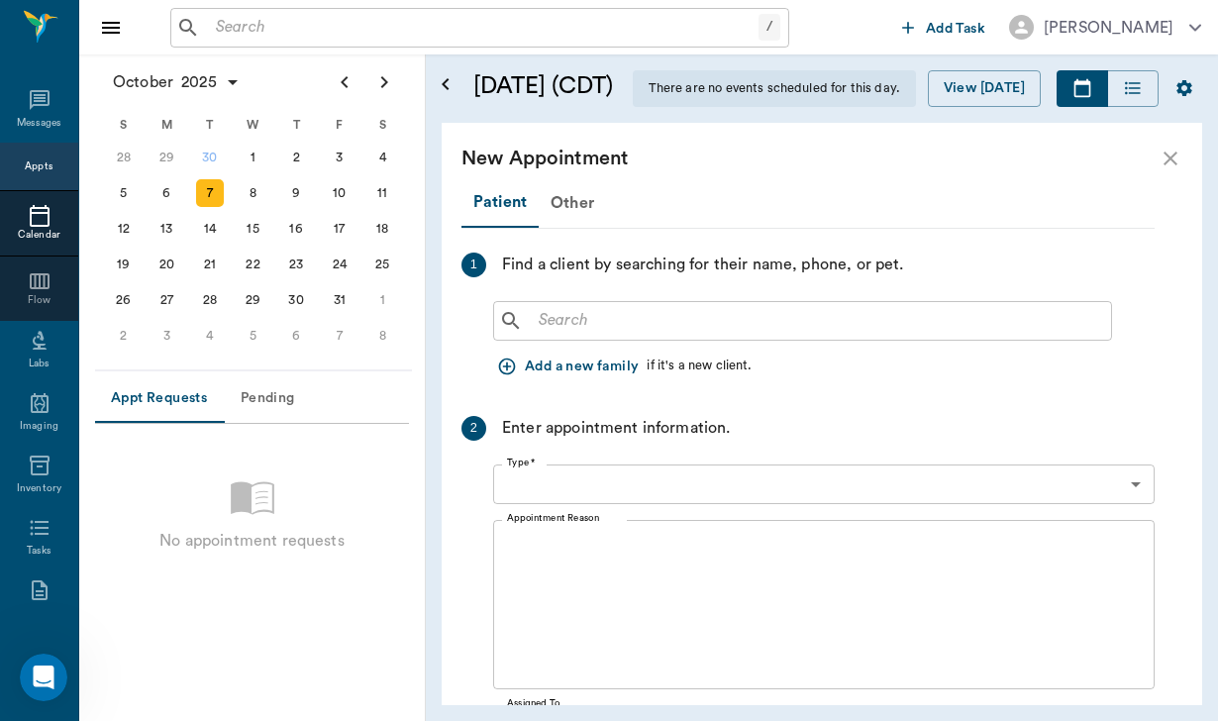
type input "[DATE]"
type input "09:00 AM"
type input "09:45 AM"
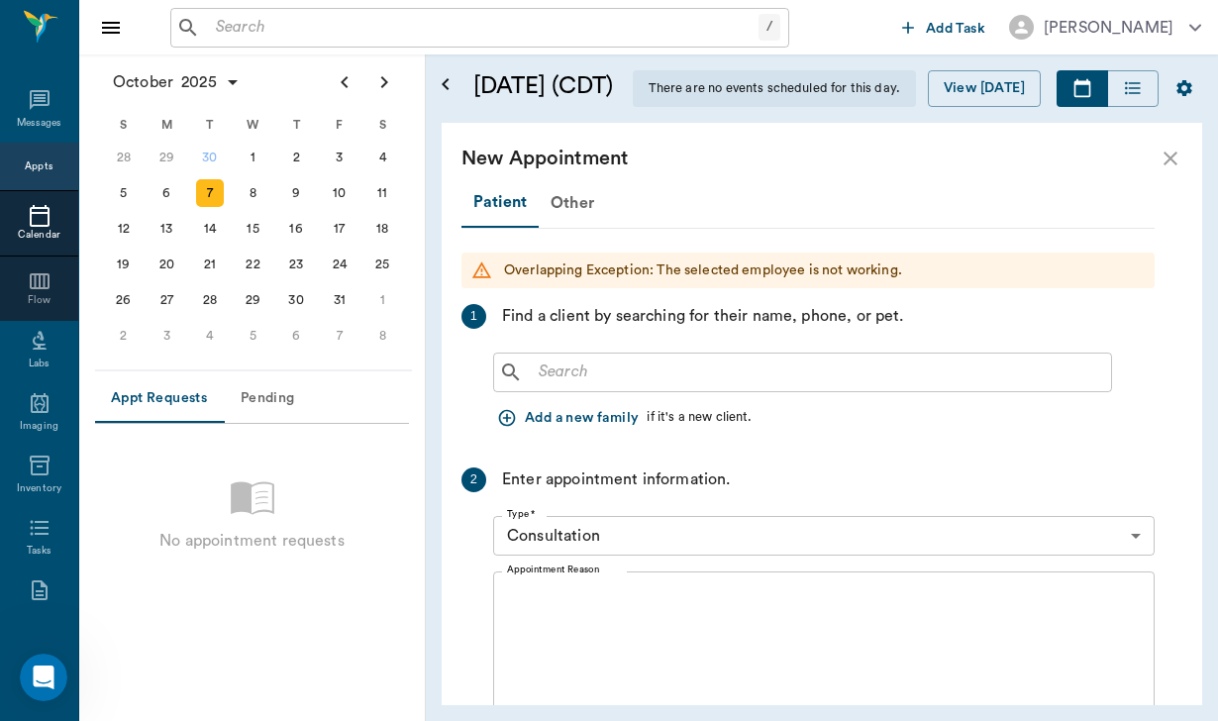
scroll to position [0, 0]
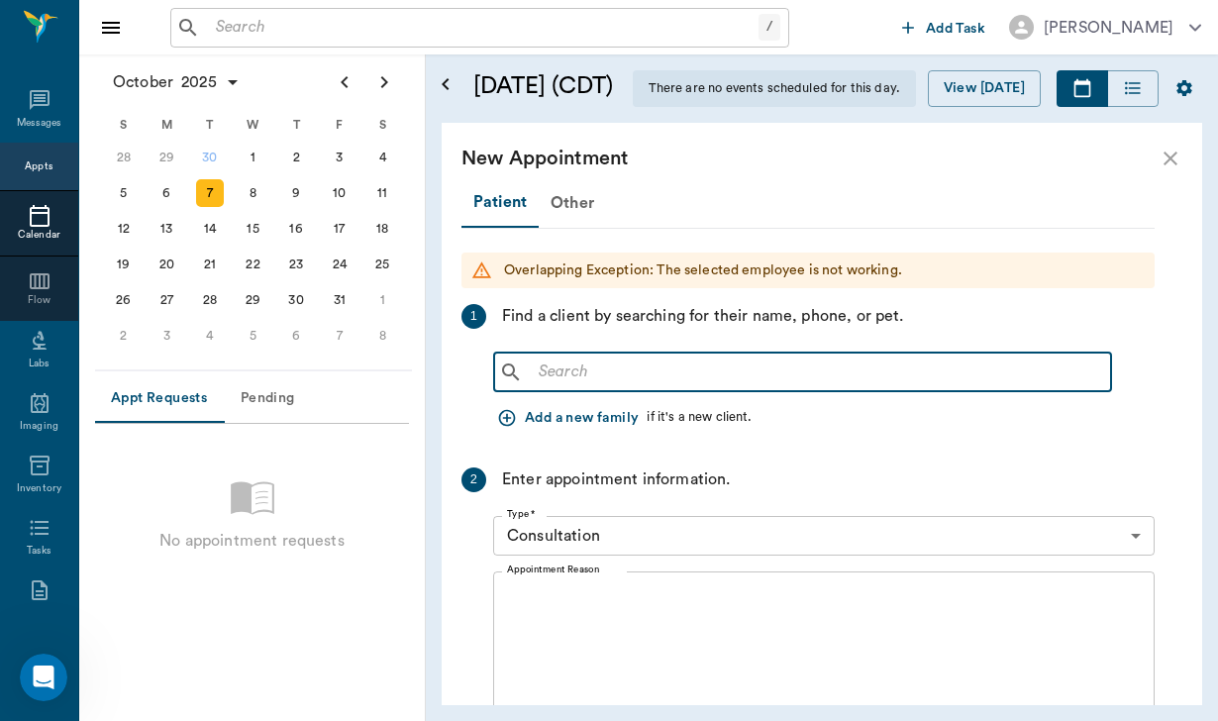
click at [556, 373] on input "text" at bounding box center [817, 372] width 572 height 28
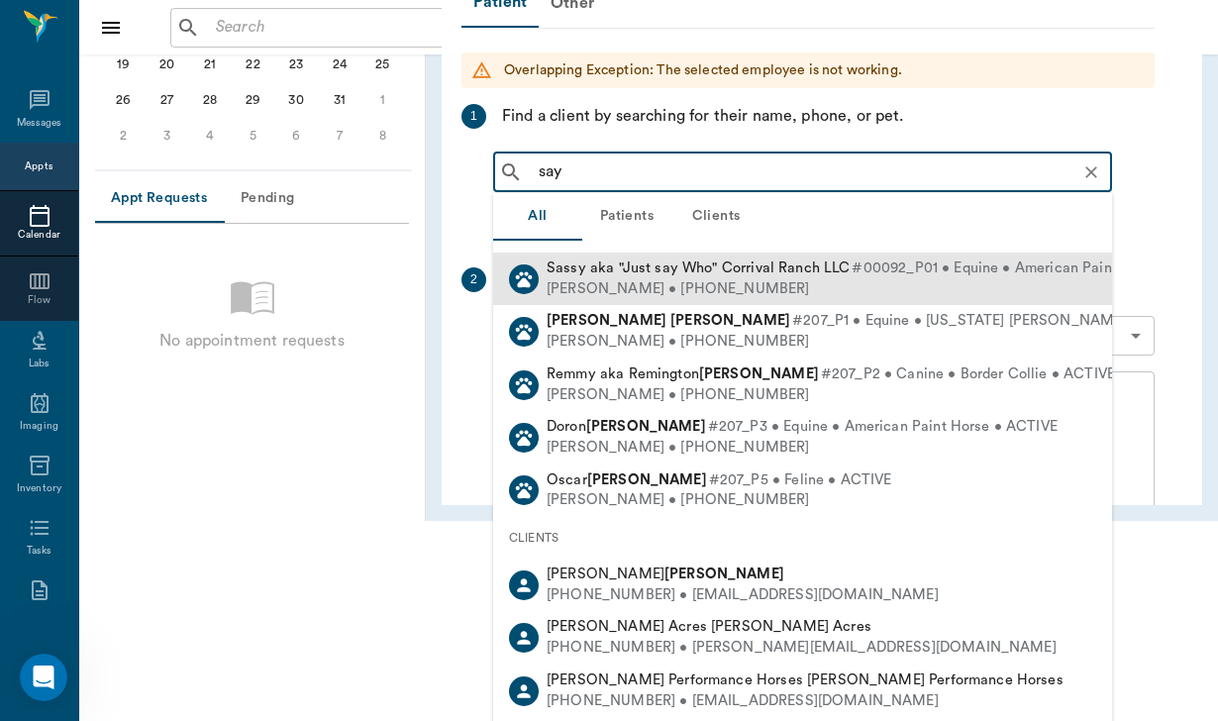
scroll to position [202, 0]
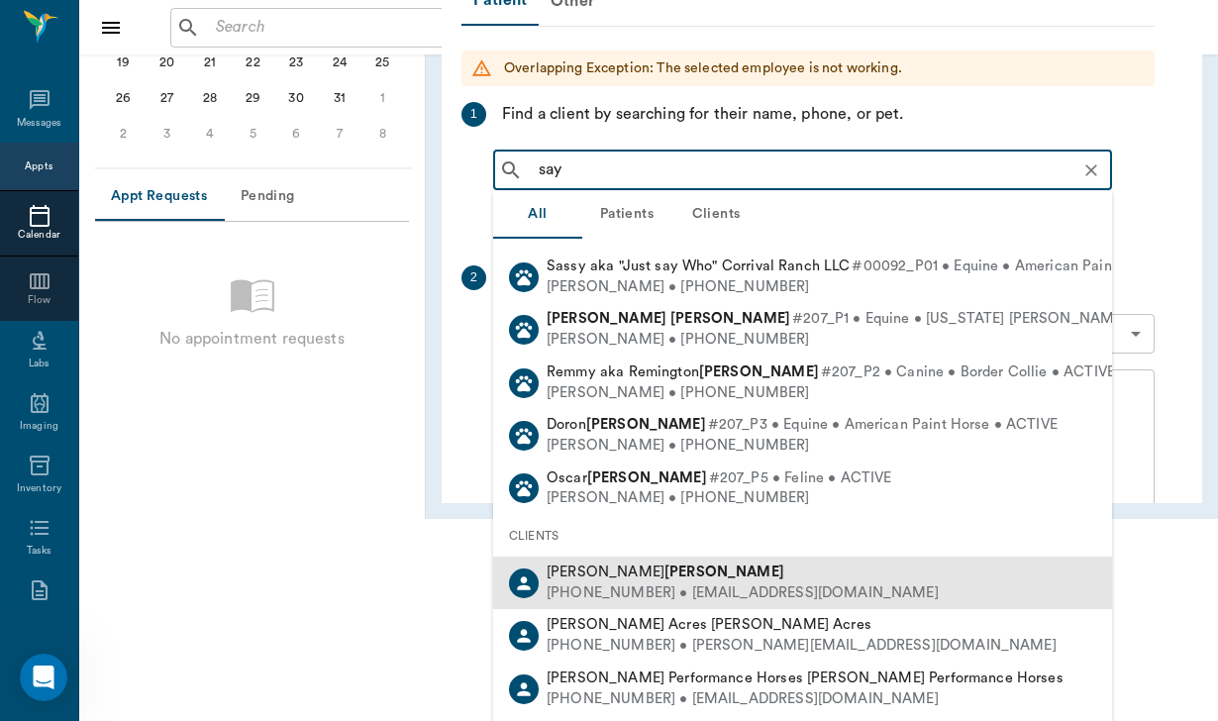
click at [680, 564] on div "[PERSON_NAME]" at bounding box center [742, 572] width 392 height 21
type input "say"
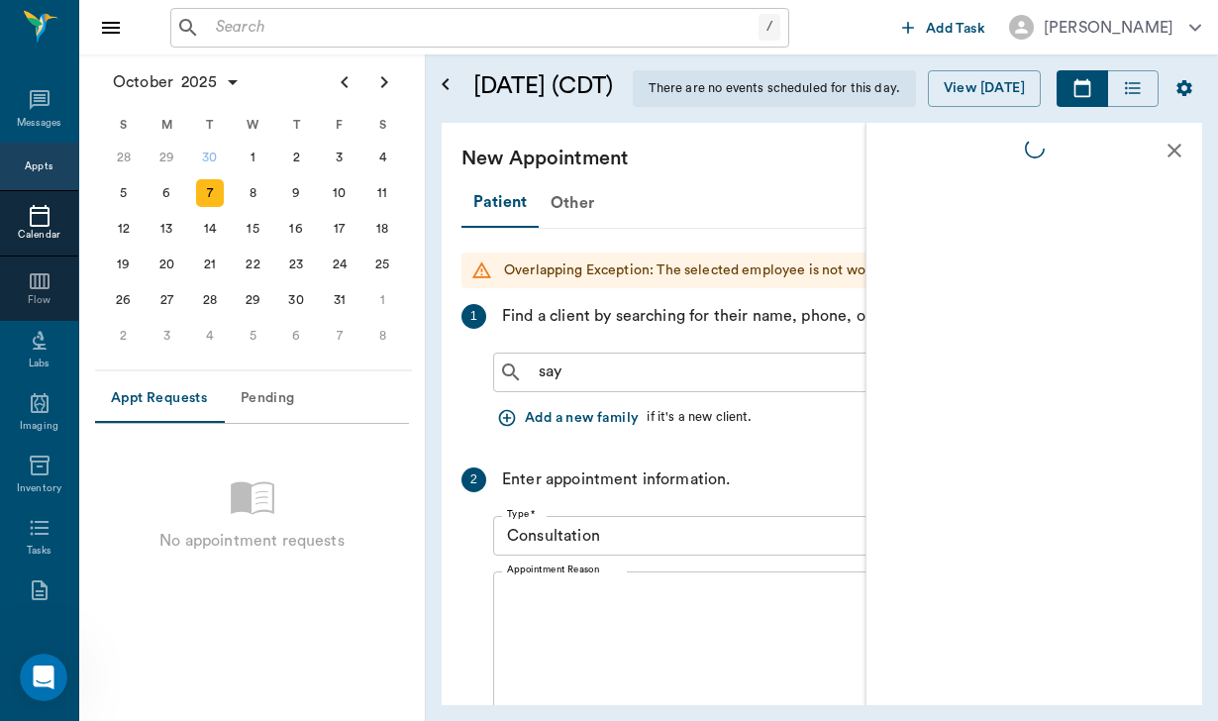
scroll to position [0, 0]
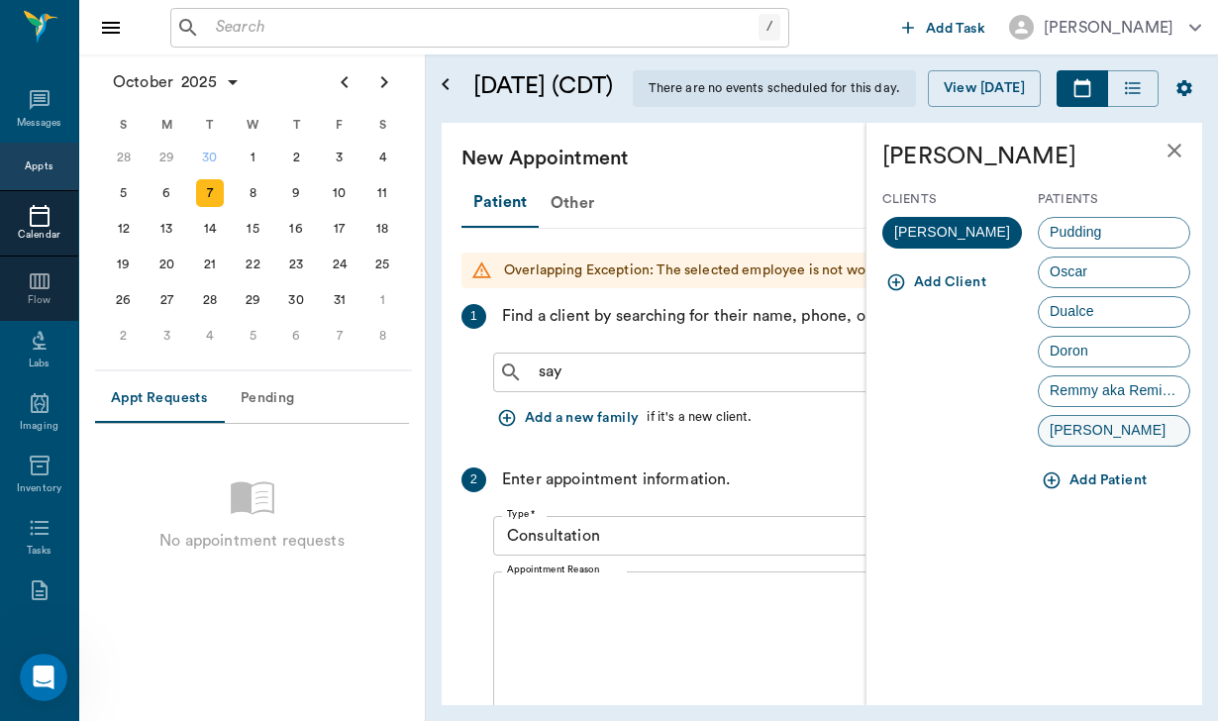
click at [1103, 437] on span "[PERSON_NAME]" at bounding box center [1107, 430] width 138 height 21
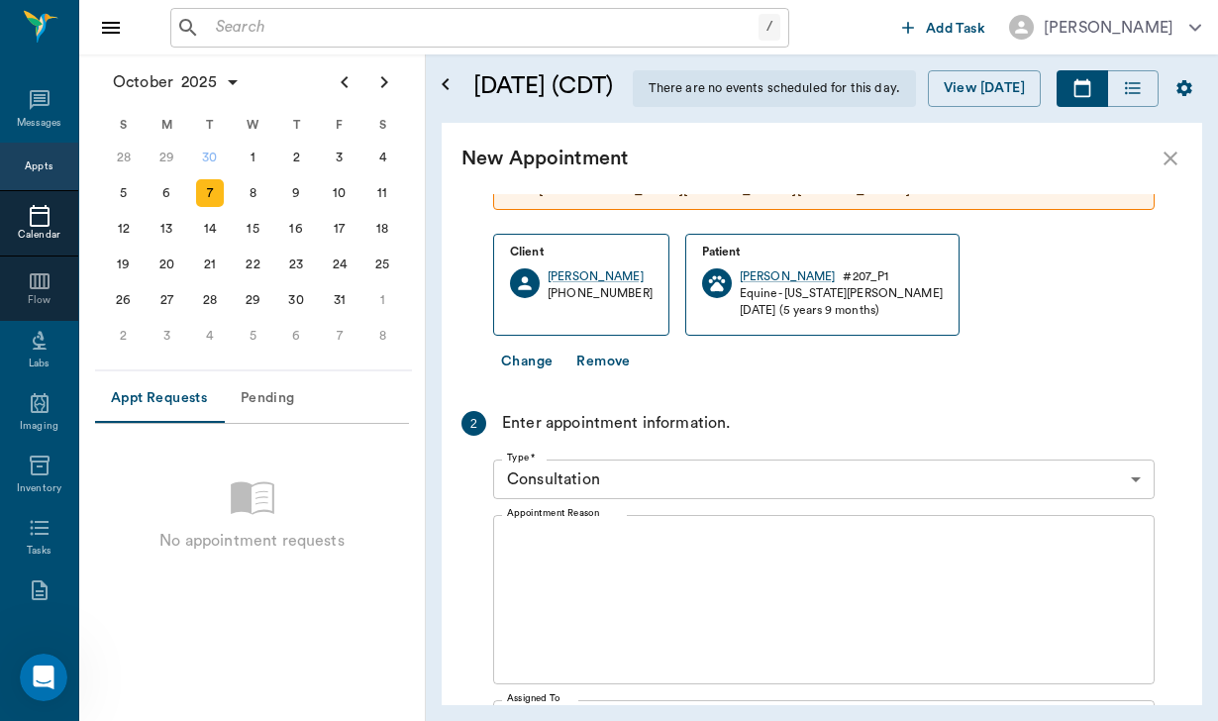
scroll to position [264, 0]
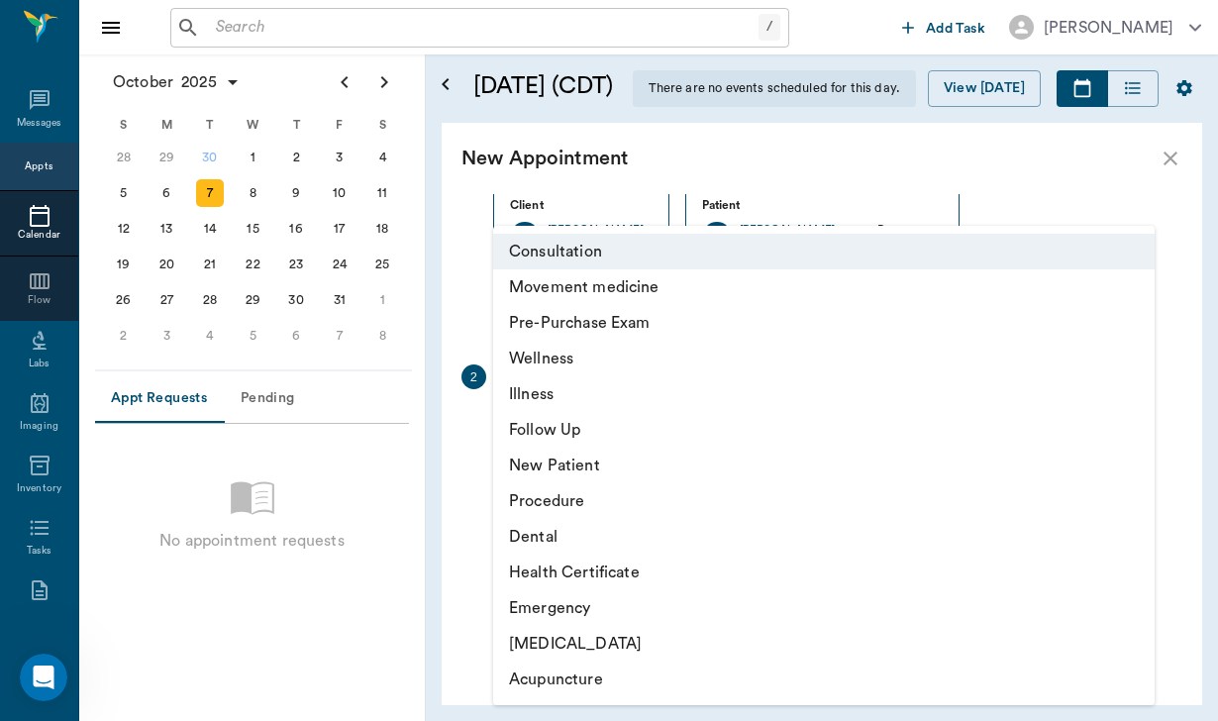
click at [670, 443] on body "/ ​ Add Task [PERSON_NAME] Nectar Messages Appts Calendar Flow Labs Imaging Inv…" at bounding box center [609, 360] width 1218 height 721
click at [628, 288] on li "Movement medicine" at bounding box center [823, 287] width 661 height 36
type input "6656c4aef87a612ea34fb244"
type input "10:00 AM"
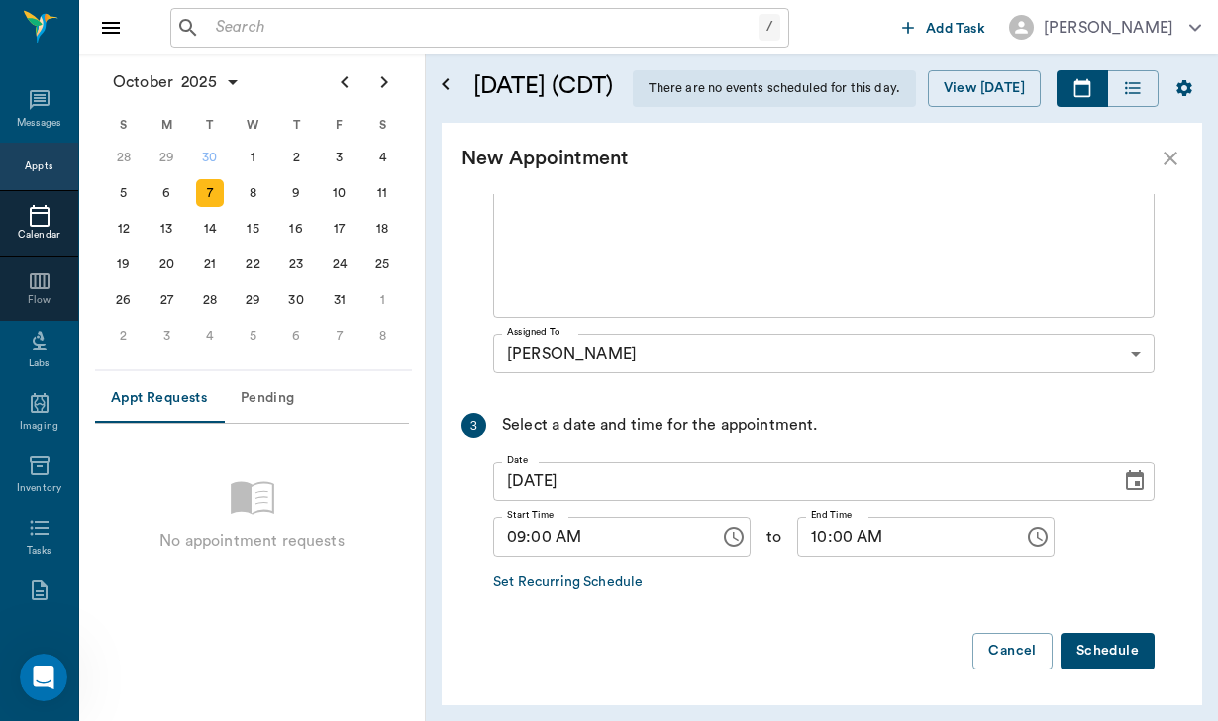
scroll to position [583, 0]
click at [1083, 655] on button "Schedule" at bounding box center [1107, 652] width 94 height 37
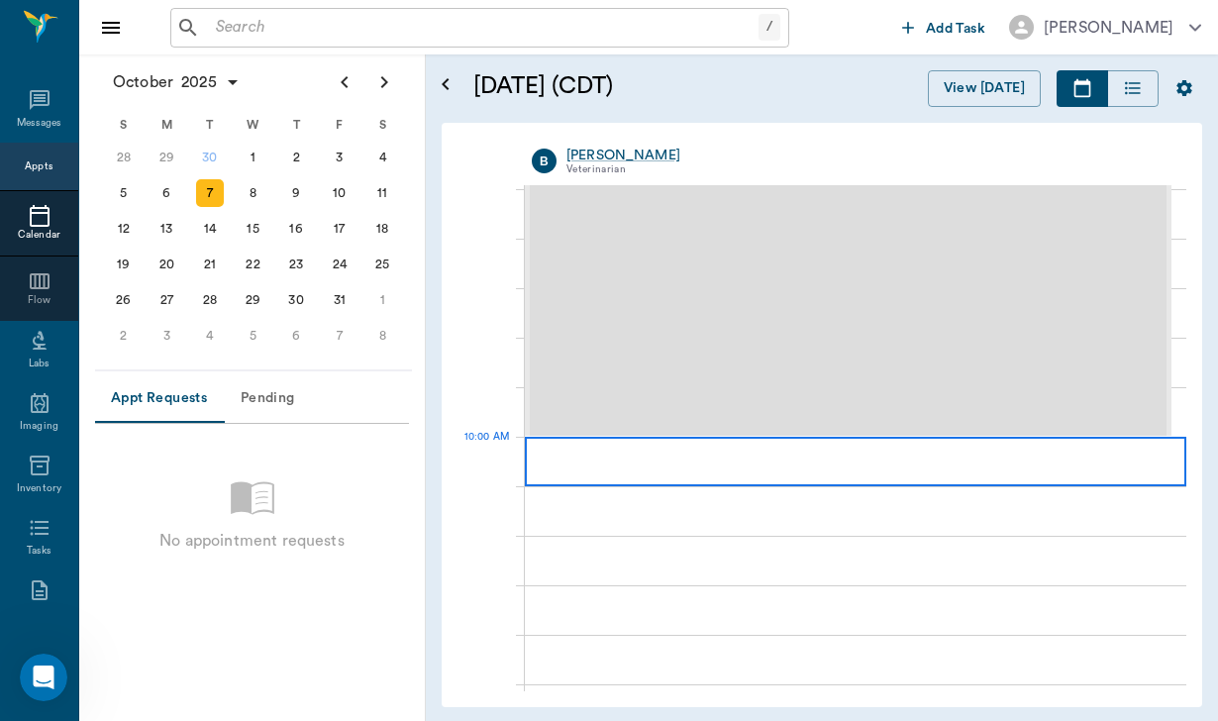
scroll to position [350, 0]
click at [929, 464] on div at bounding box center [855, 461] width 661 height 49
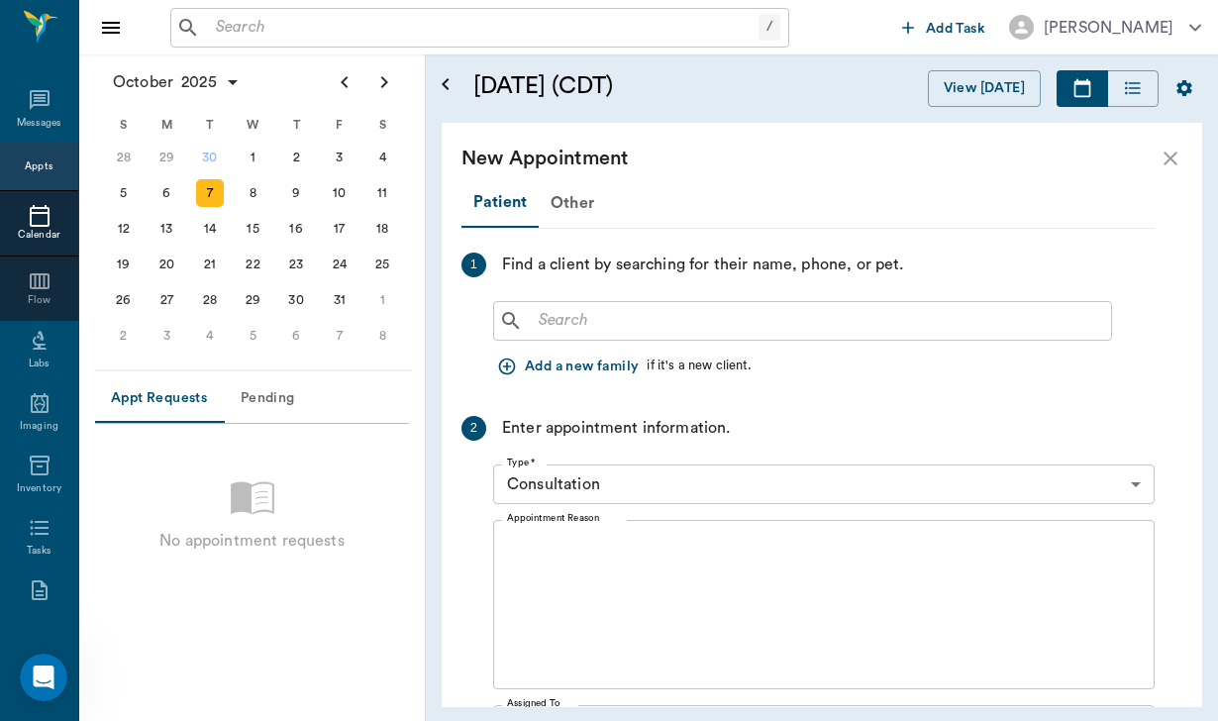
scroll to position [0, 0]
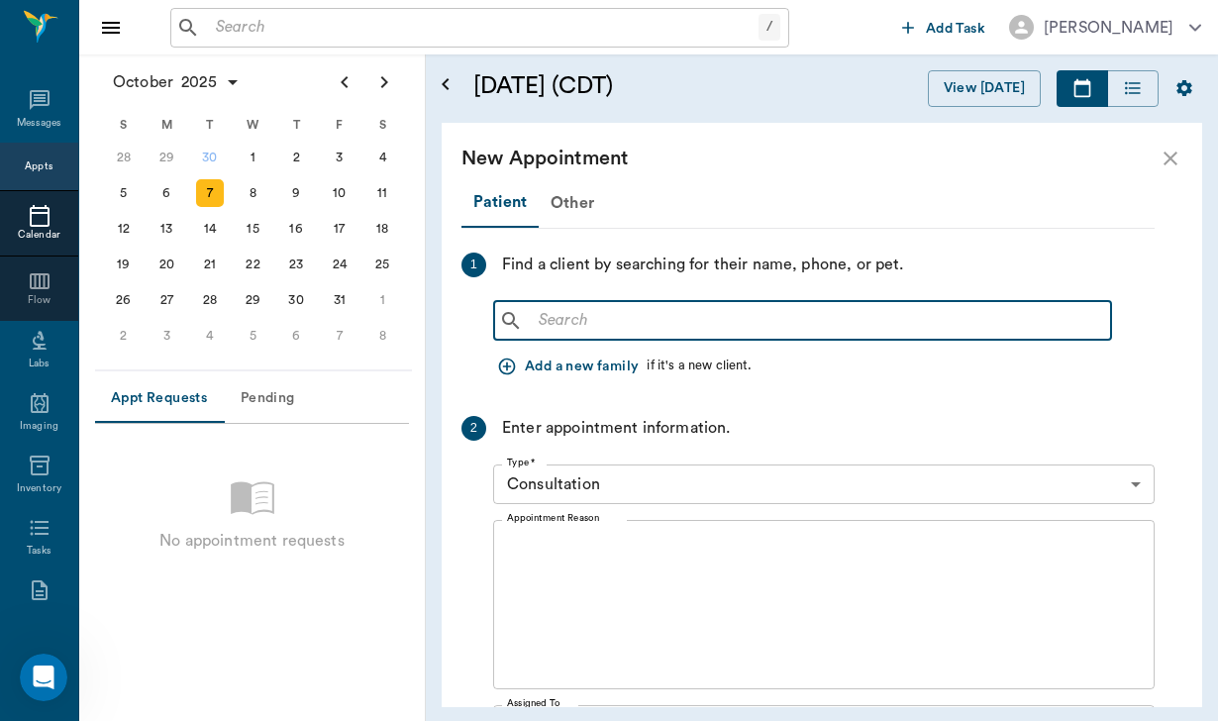
click at [556, 316] on input "text" at bounding box center [817, 321] width 572 height 28
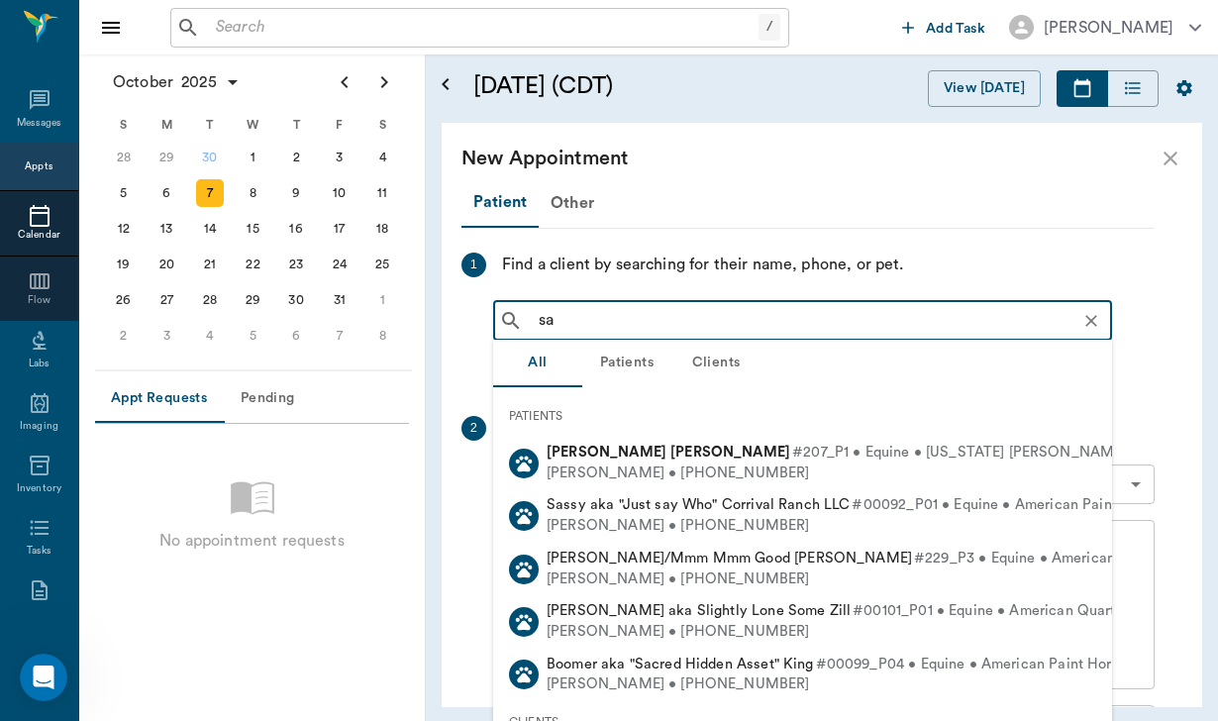
type input "say"
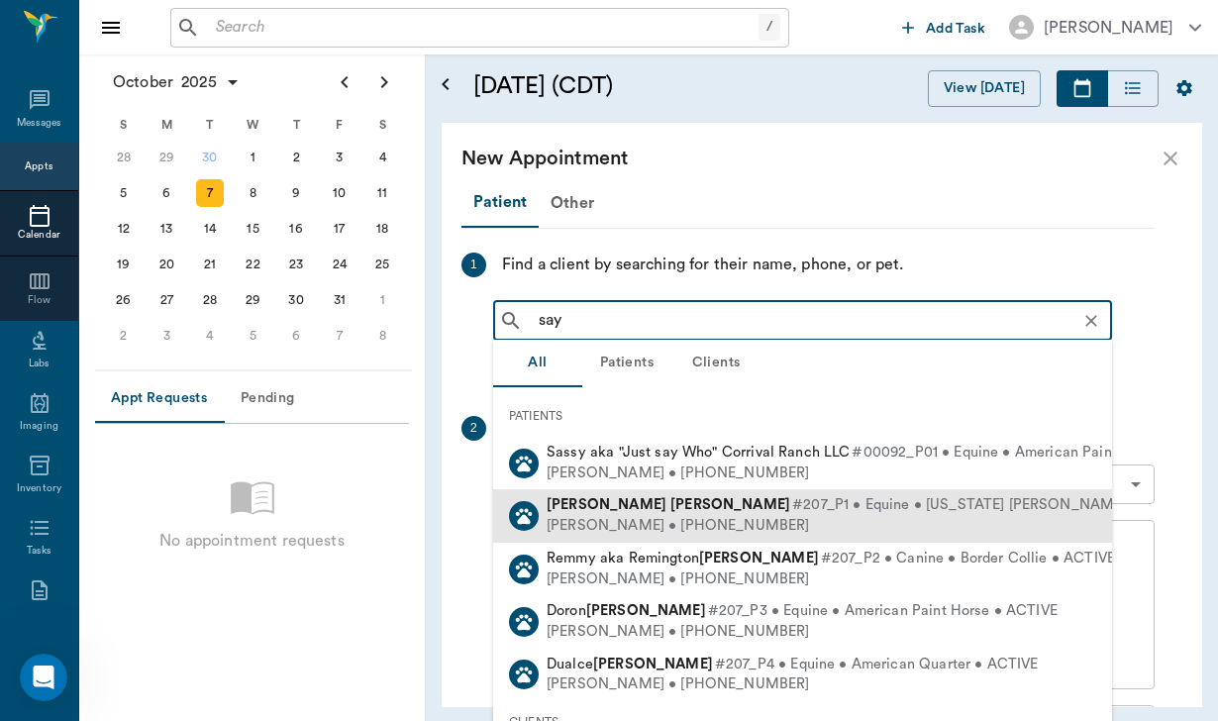
click at [792, 513] on span "#207_P1 • Equine • [US_STATE] [PERSON_NAME] • ACTIVE" at bounding box center [993, 505] width 402 height 21
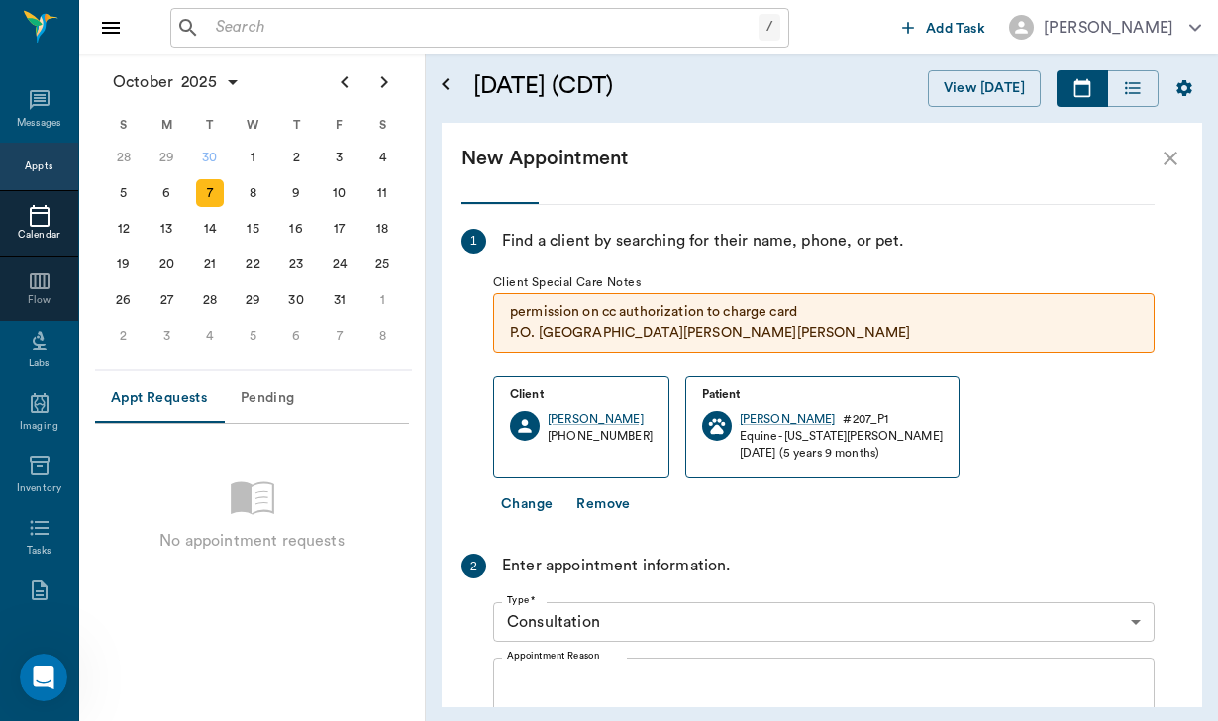
scroll to position [29, 0]
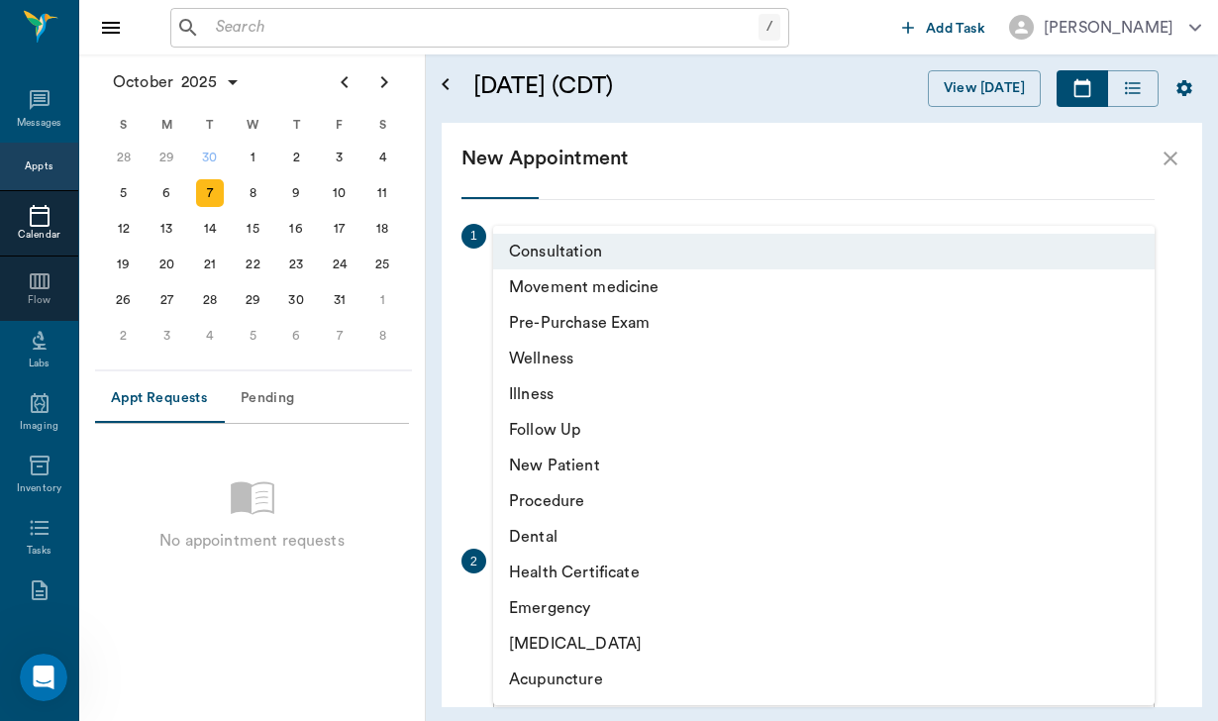
click at [647, 616] on body "/ ​ Add Task [PERSON_NAME] Nectar Messages Appts Calendar Flow Labs Imaging Inv…" at bounding box center [609, 360] width 1218 height 721
click at [666, 290] on li "Movement medicine" at bounding box center [823, 287] width 661 height 36
type input "6656c4aef87a612ea34fb244"
type input "11:00 AM"
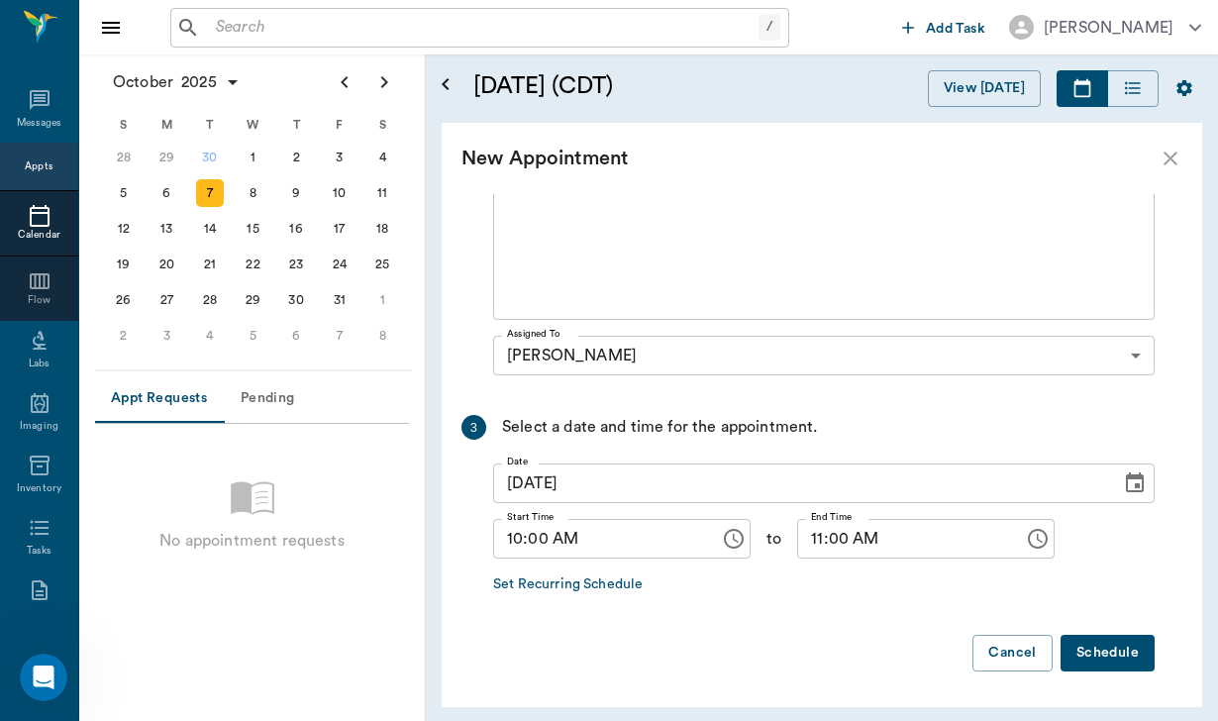
scroll to position [530, 0]
click at [1089, 650] on button "Schedule" at bounding box center [1107, 653] width 94 height 37
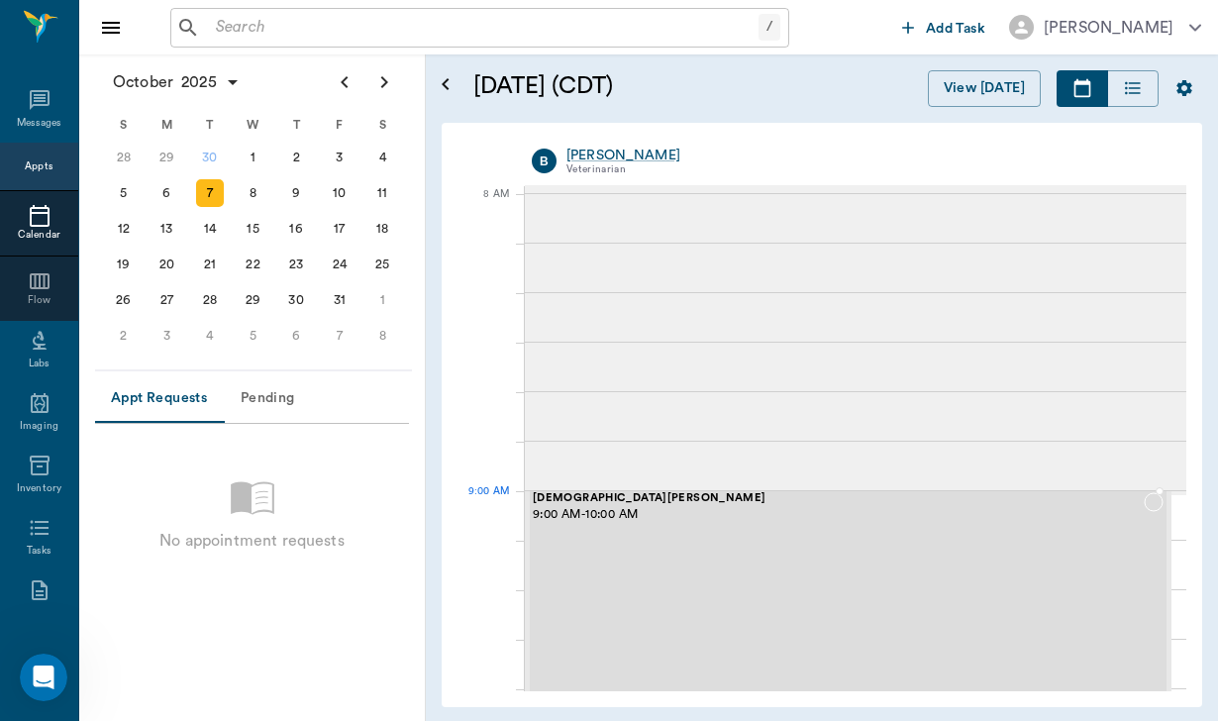
scroll to position [0, 0]
click at [831, 528] on div "[PERSON_NAME] 9:00 AM - 10:00 AM" at bounding box center [838, 638] width 611 height 293
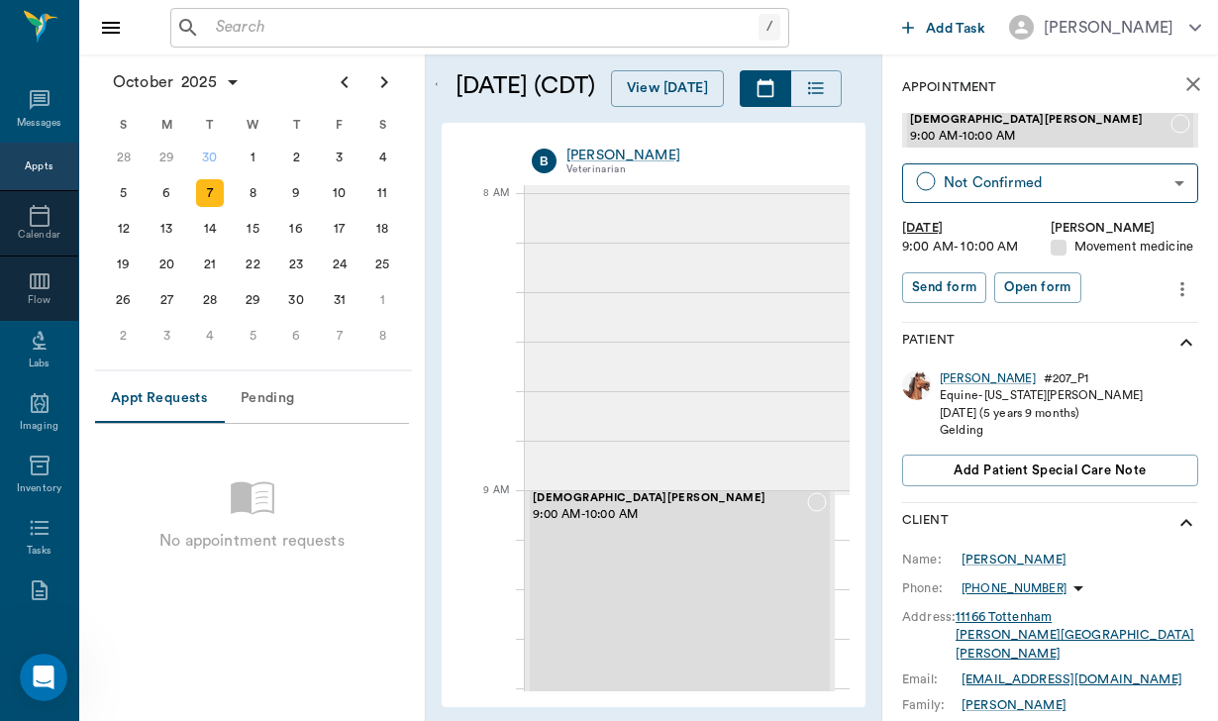
click at [1184, 289] on icon "more" at bounding box center [1182, 289] width 22 height 24
click at [1114, 311] on span "Edit appointment" at bounding box center [1099, 321] width 166 height 21
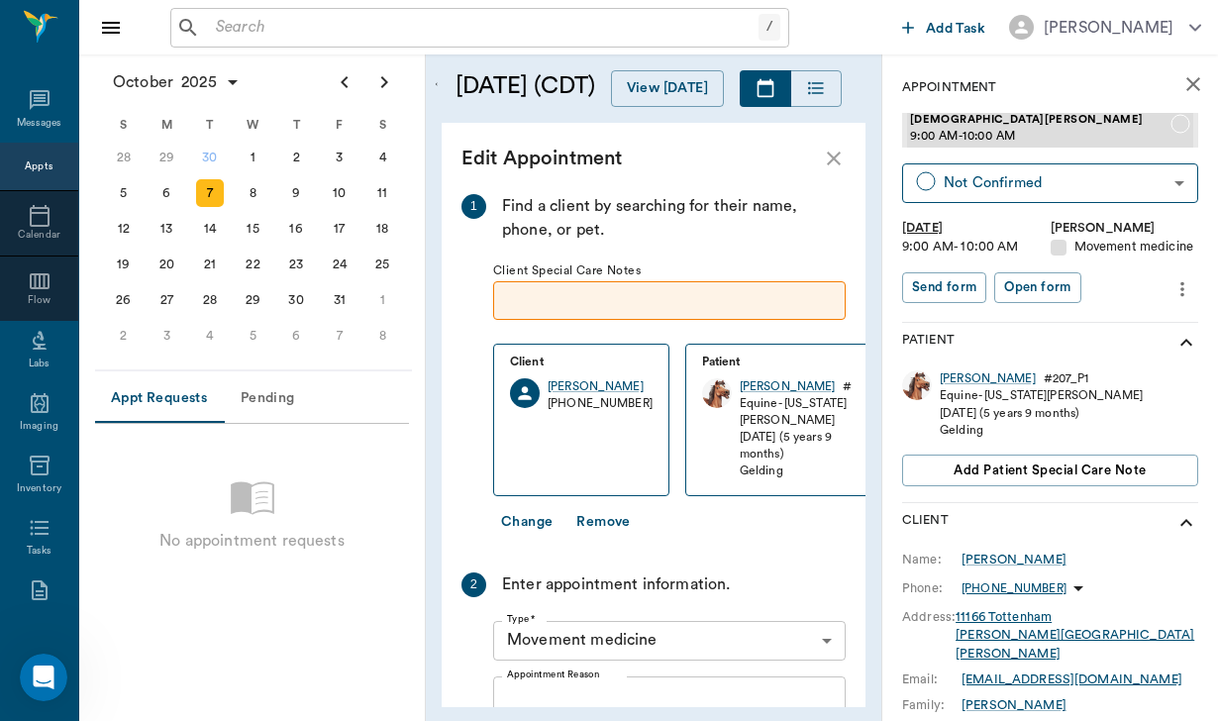
scroll to position [487, 0]
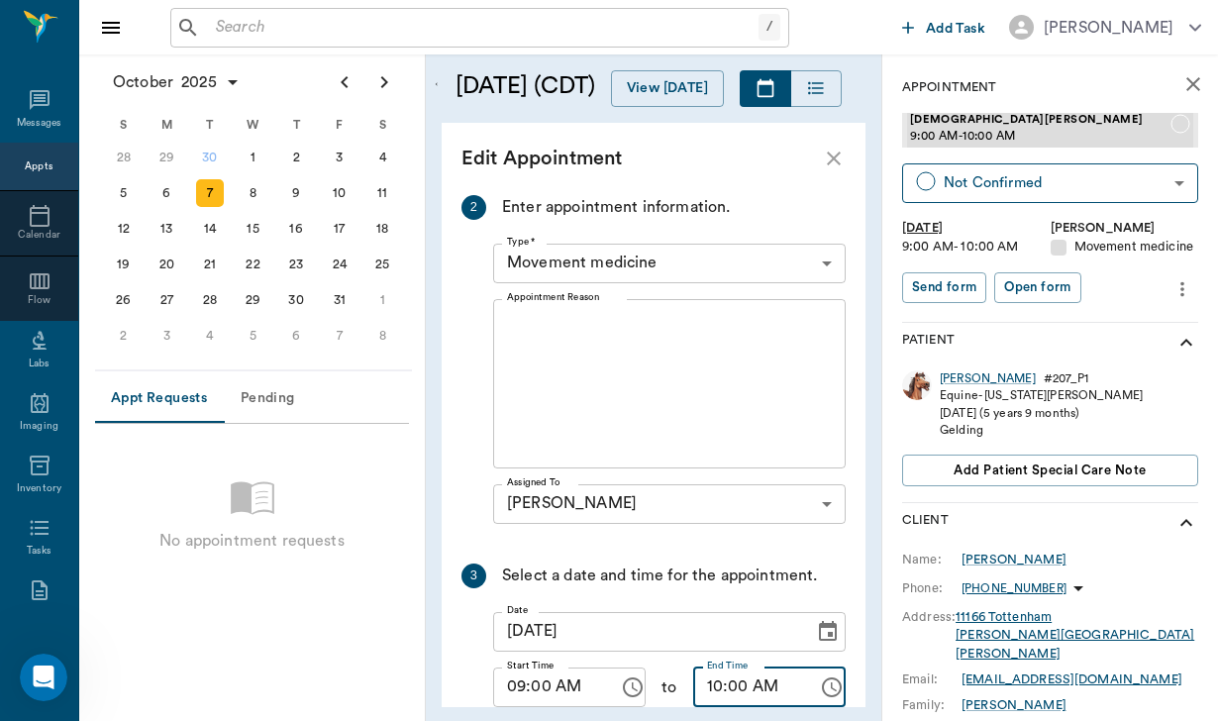
click at [718, 667] on input "10:00 AM" at bounding box center [749, 687] width 112 height 40
type input "09:30 AM"
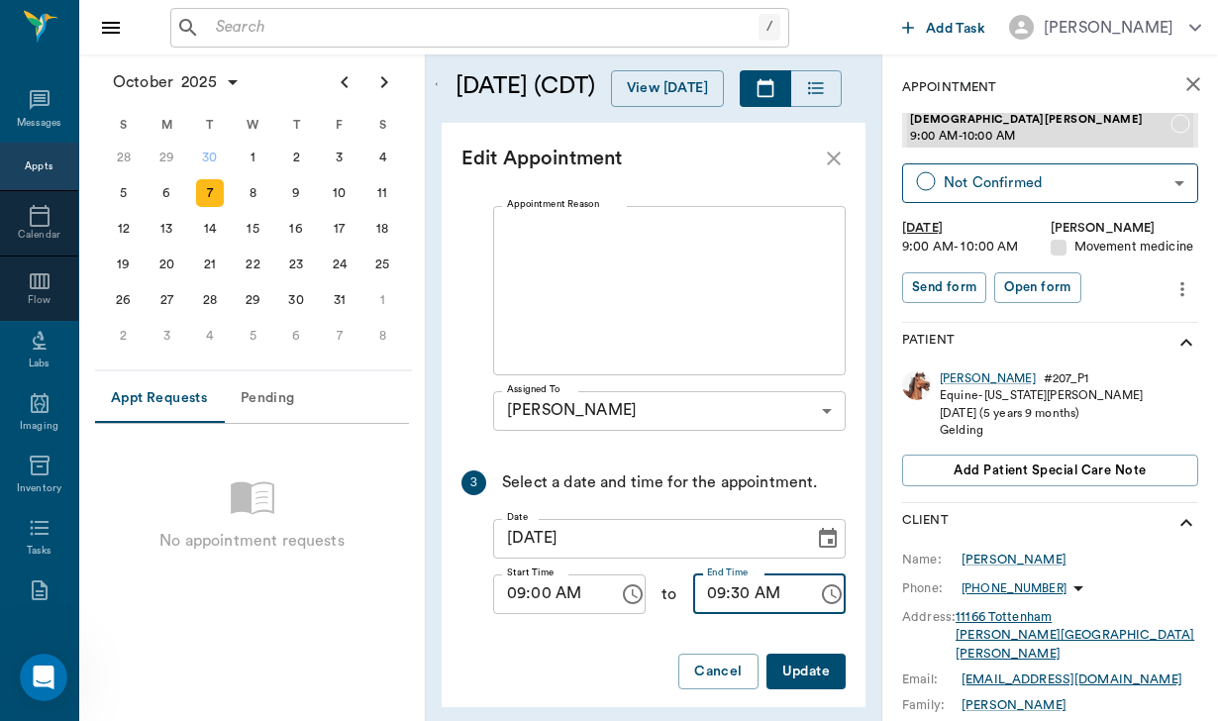
scroll to position [579, 0]
click at [819, 654] on button "Update" at bounding box center [805, 672] width 79 height 37
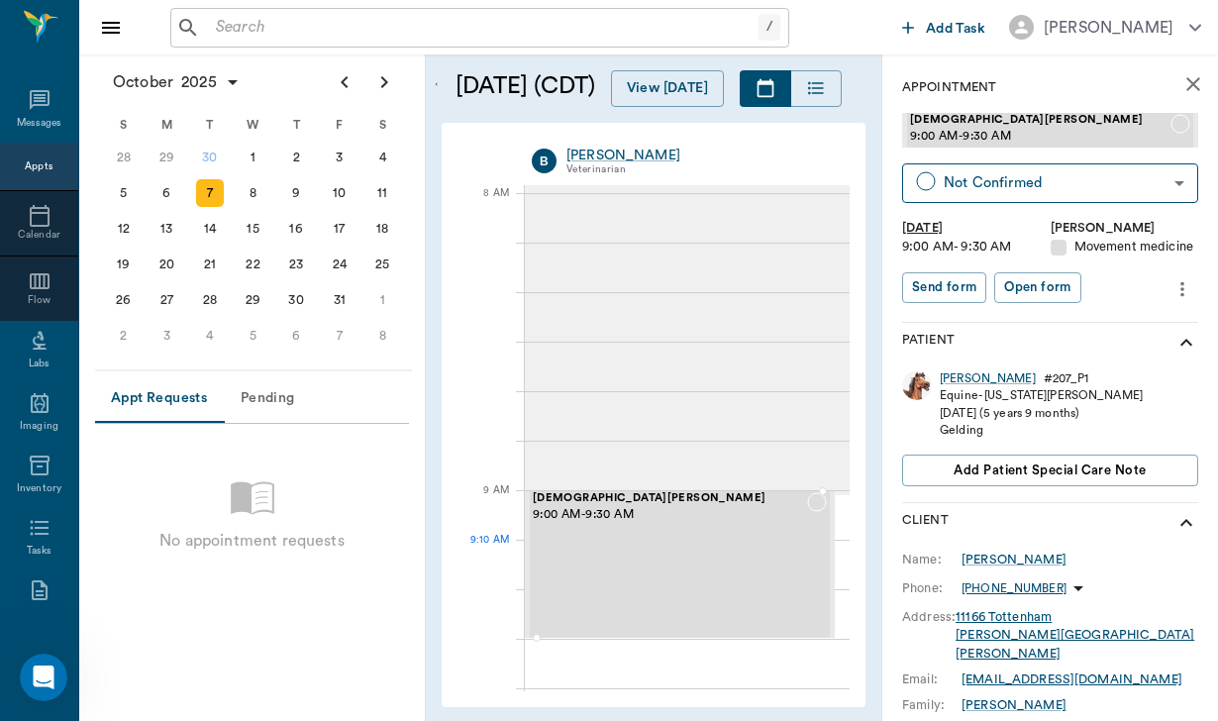
click at [737, 548] on div "[DEMOGRAPHIC_DATA][PERSON_NAME] 9:00 AM - 9:30 AM" at bounding box center [670, 564] width 274 height 145
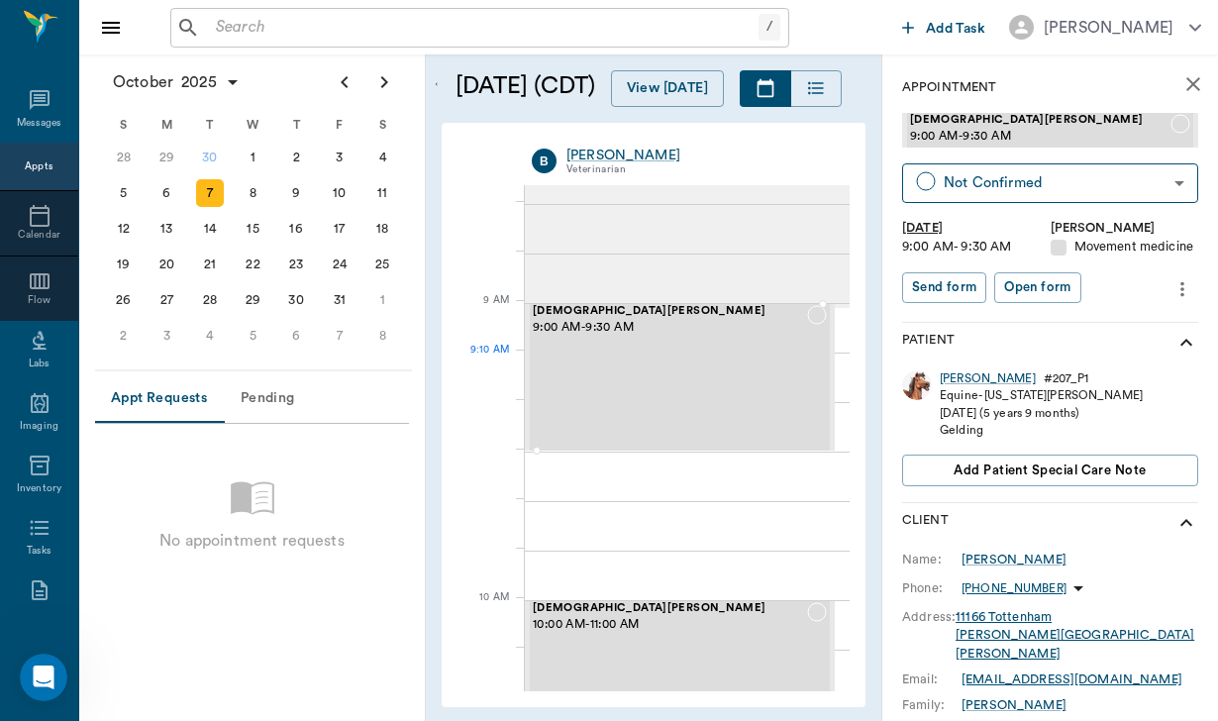
scroll to position [193, 0]
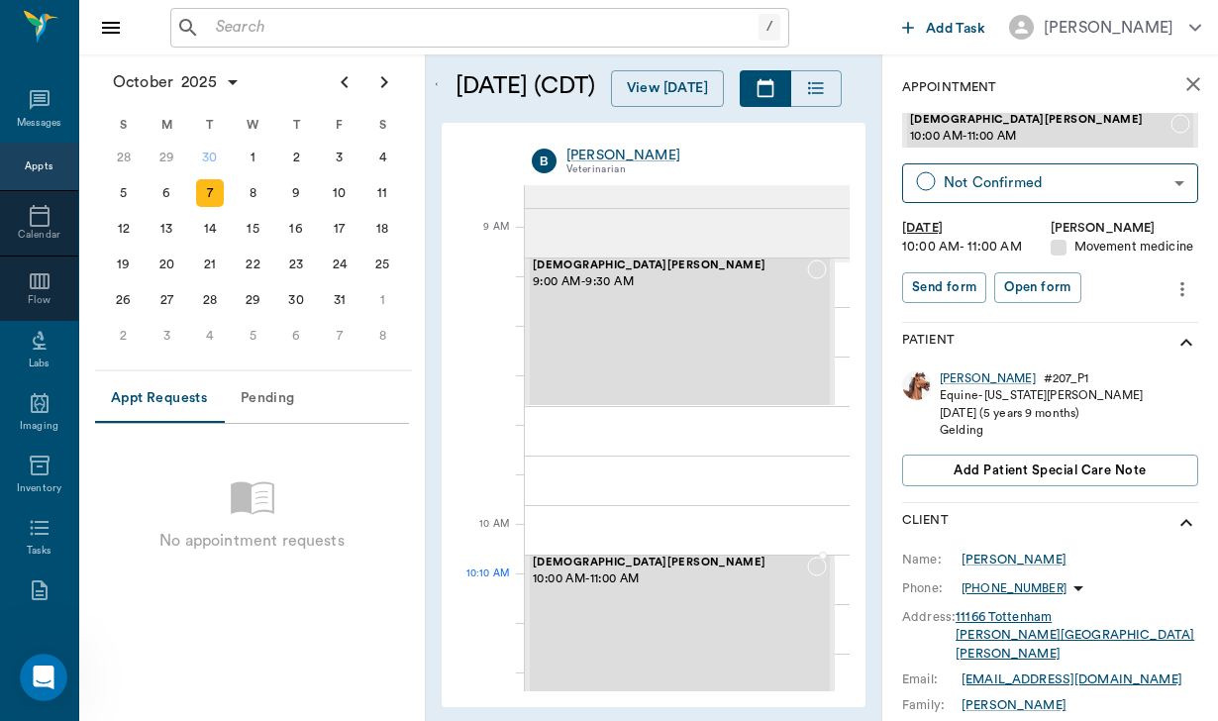
scroll to position [267, 0]
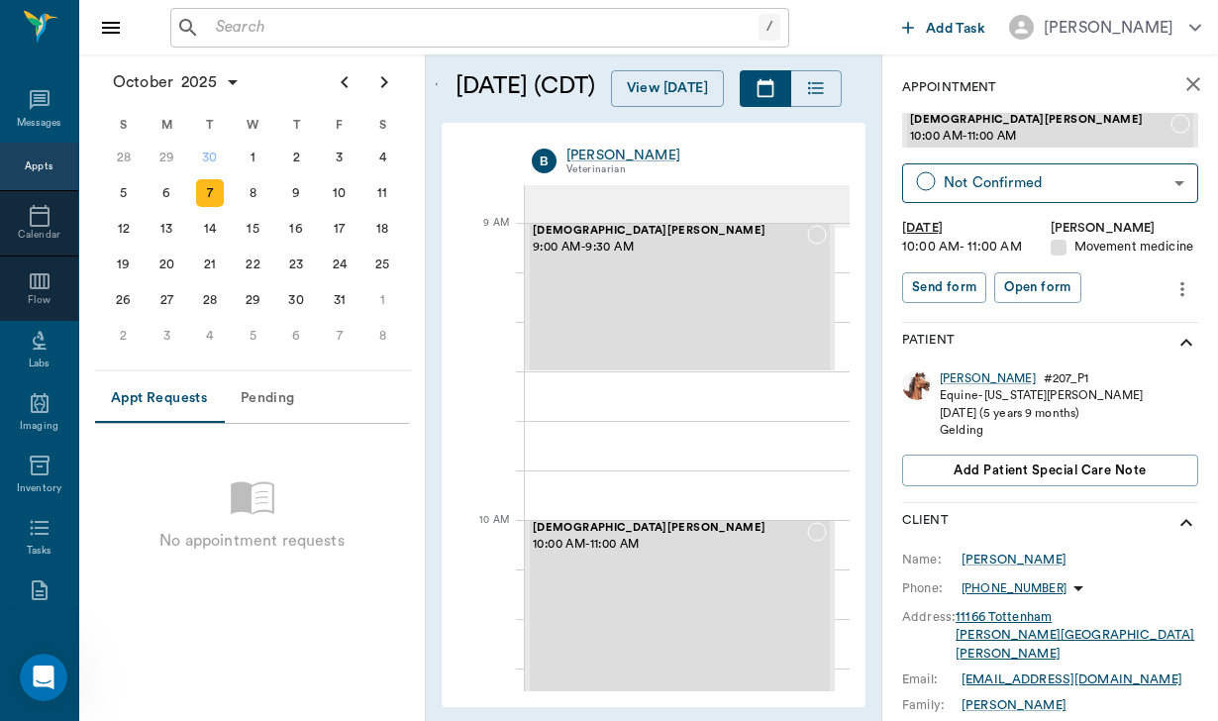
click at [1180, 291] on icon "more" at bounding box center [1182, 289] width 22 height 24
click at [1089, 327] on span "Edit appointment" at bounding box center [1099, 321] width 166 height 21
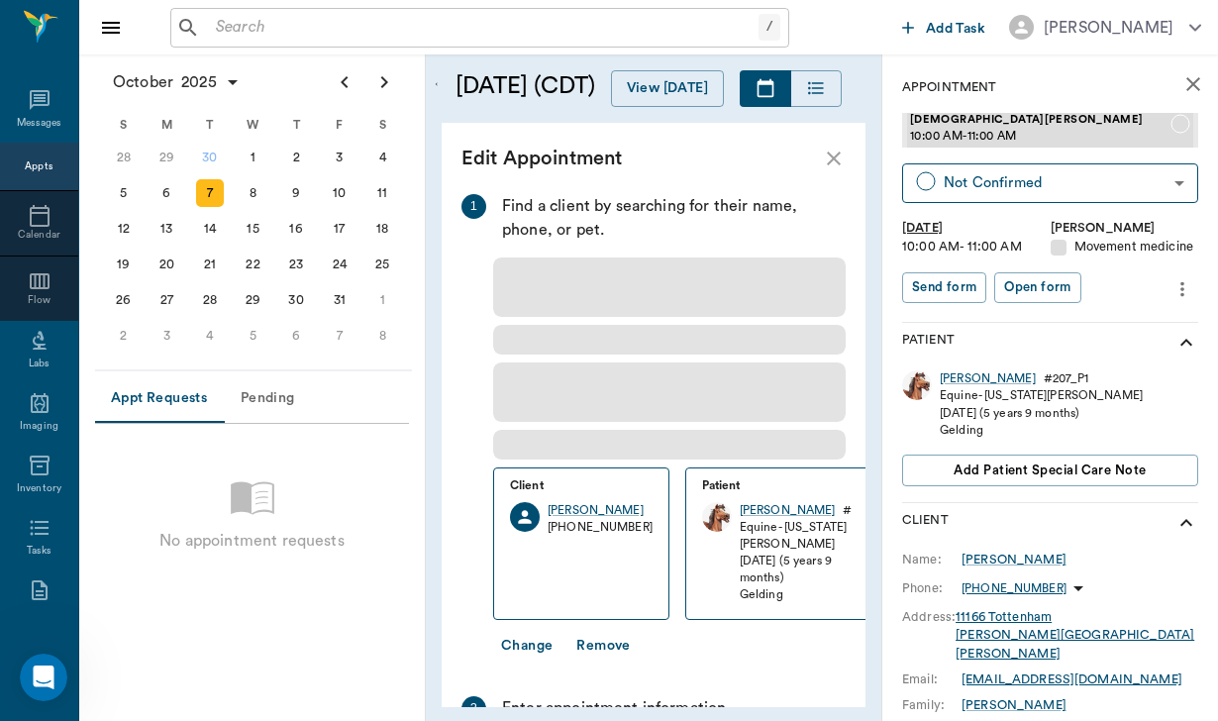
type input "[DATE]"
type input "10:00 AM"
type input "11:00 AM"
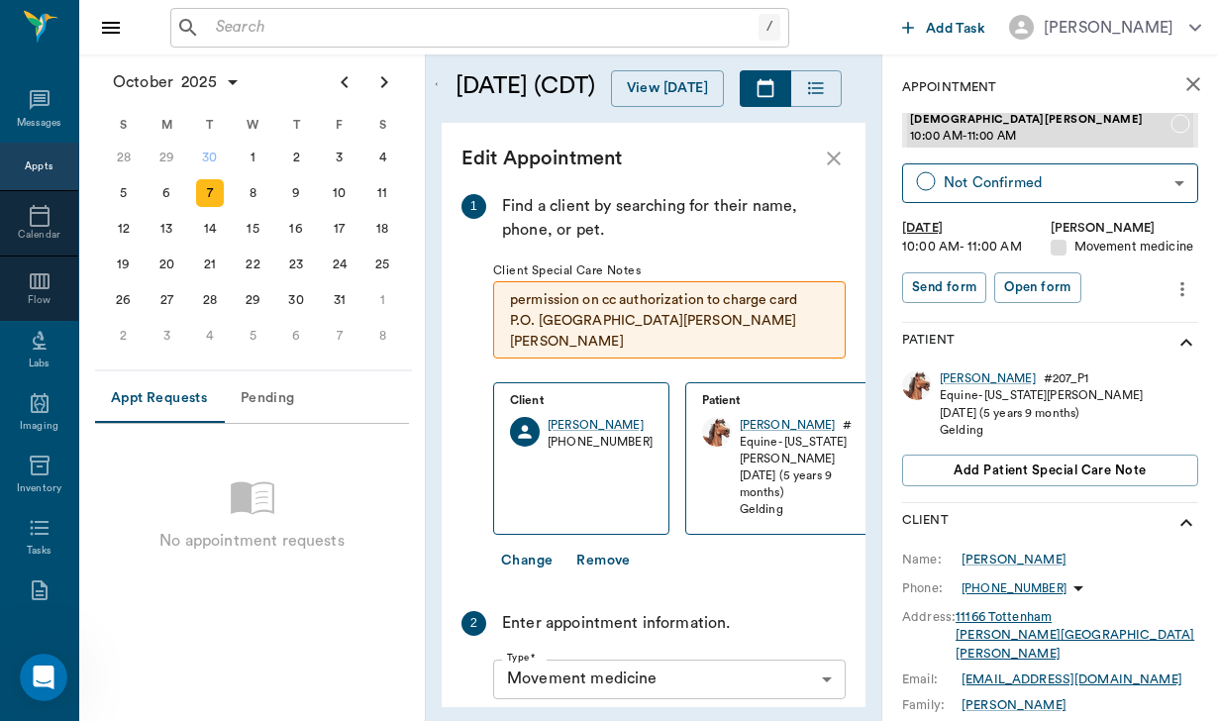
scroll to position [0, 0]
click at [739, 434] on div "Equine - [US_STATE][PERSON_NAME]" at bounding box center [795, 451] width 113 height 34
click at [831, 158] on icon "close" at bounding box center [834, 159] width 24 height 24
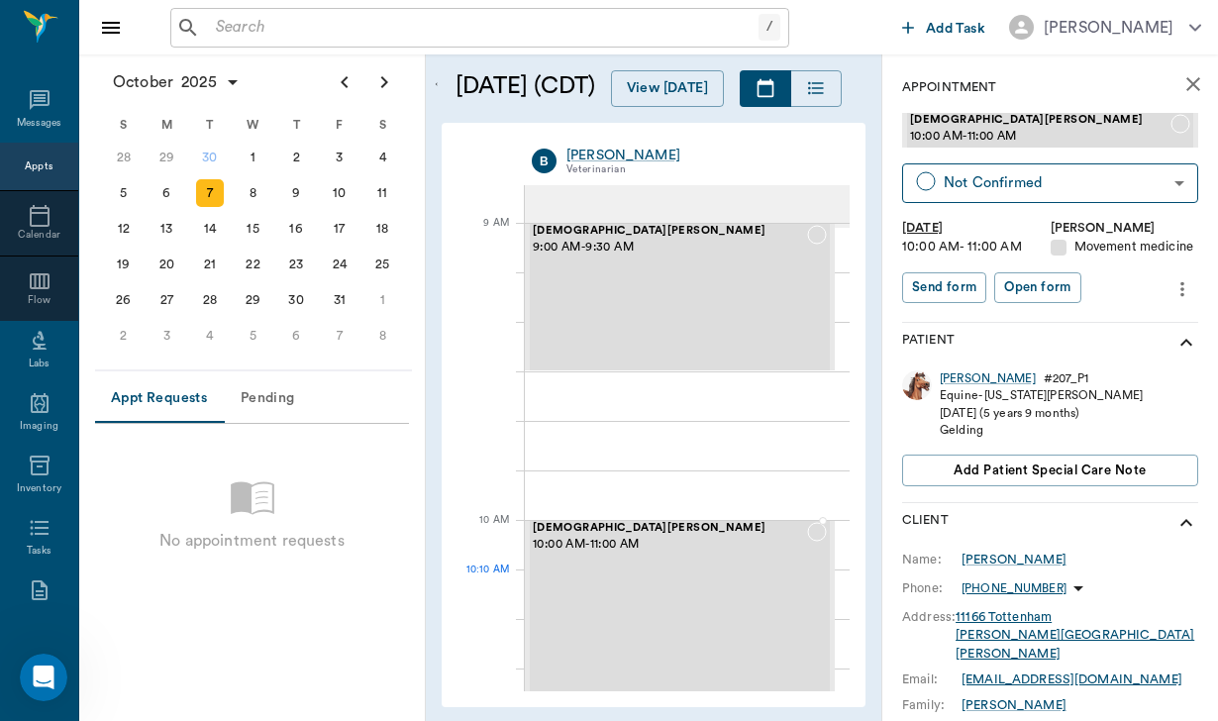
click at [626, 609] on div "[PERSON_NAME] 10:00 AM - 11:00 AM" at bounding box center [670, 668] width 274 height 293
click at [1174, 294] on icon "more" at bounding box center [1182, 289] width 22 height 24
click at [1140, 360] on span "Delete appointment" at bounding box center [1099, 357] width 166 height 21
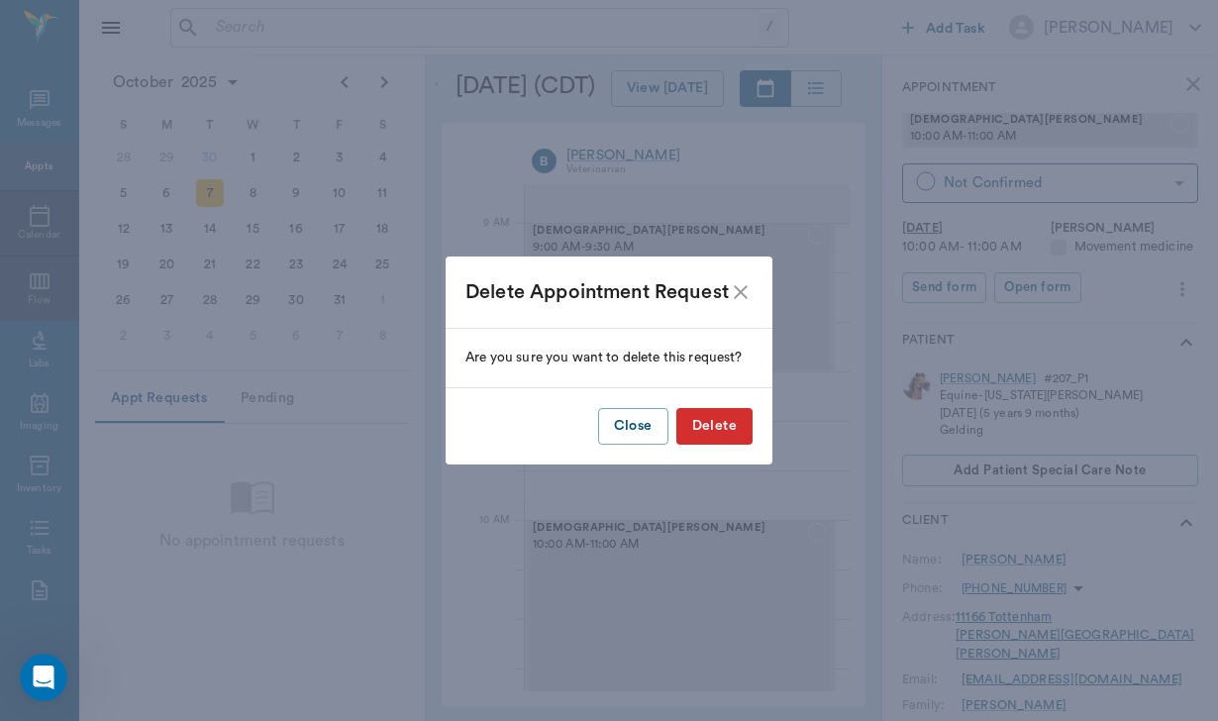
click at [731, 436] on button "Delete" at bounding box center [714, 426] width 76 height 37
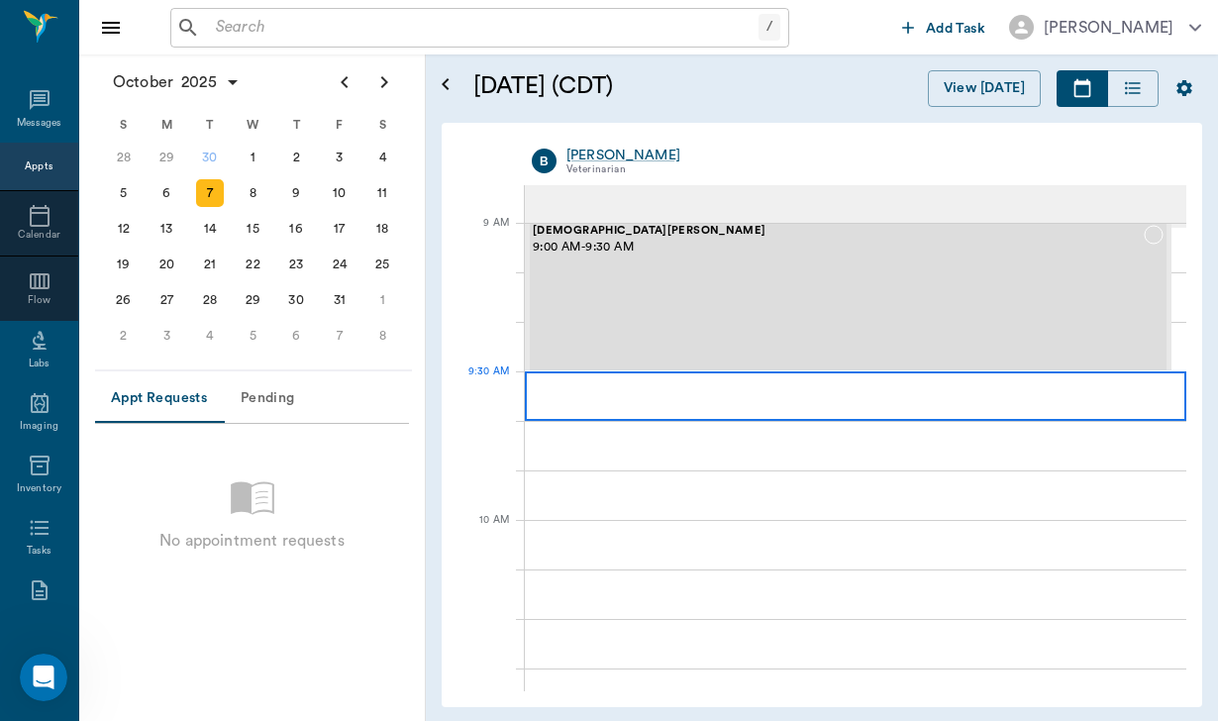
click at [677, 394] on div at bounding box center [855, 395] width 661 height 49
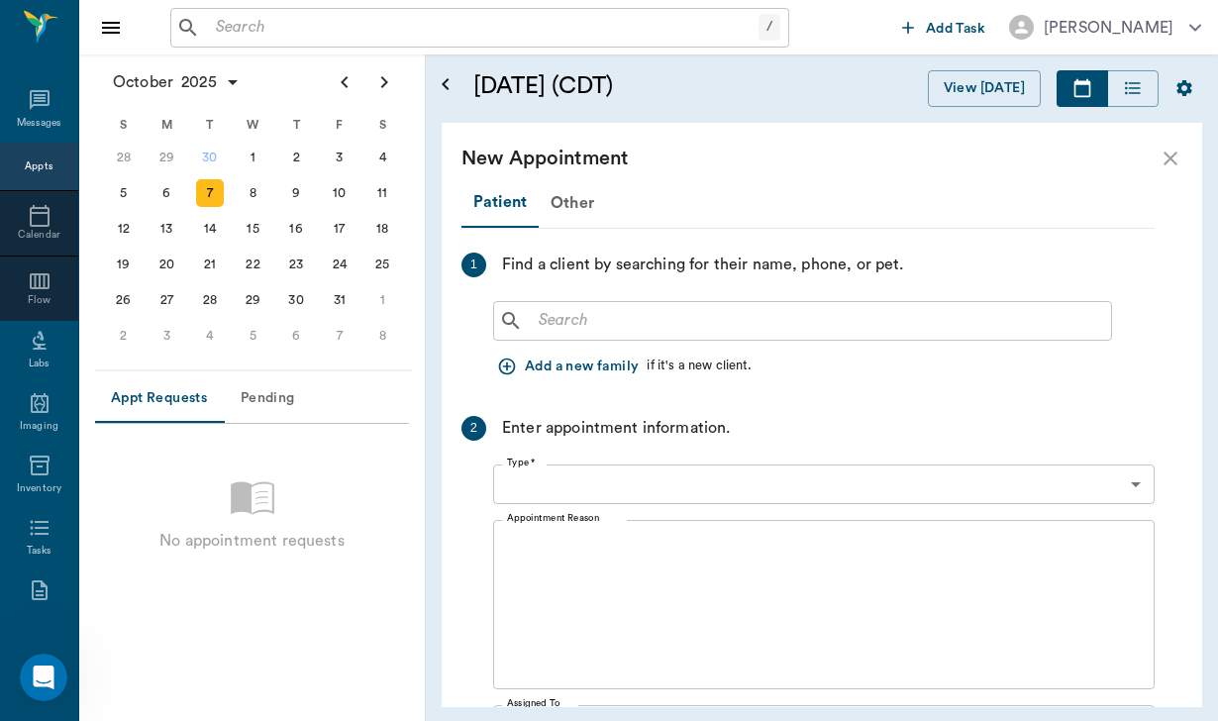
type input "[DATE]"
type input "09:30 AM"
type input "10:15 AM"
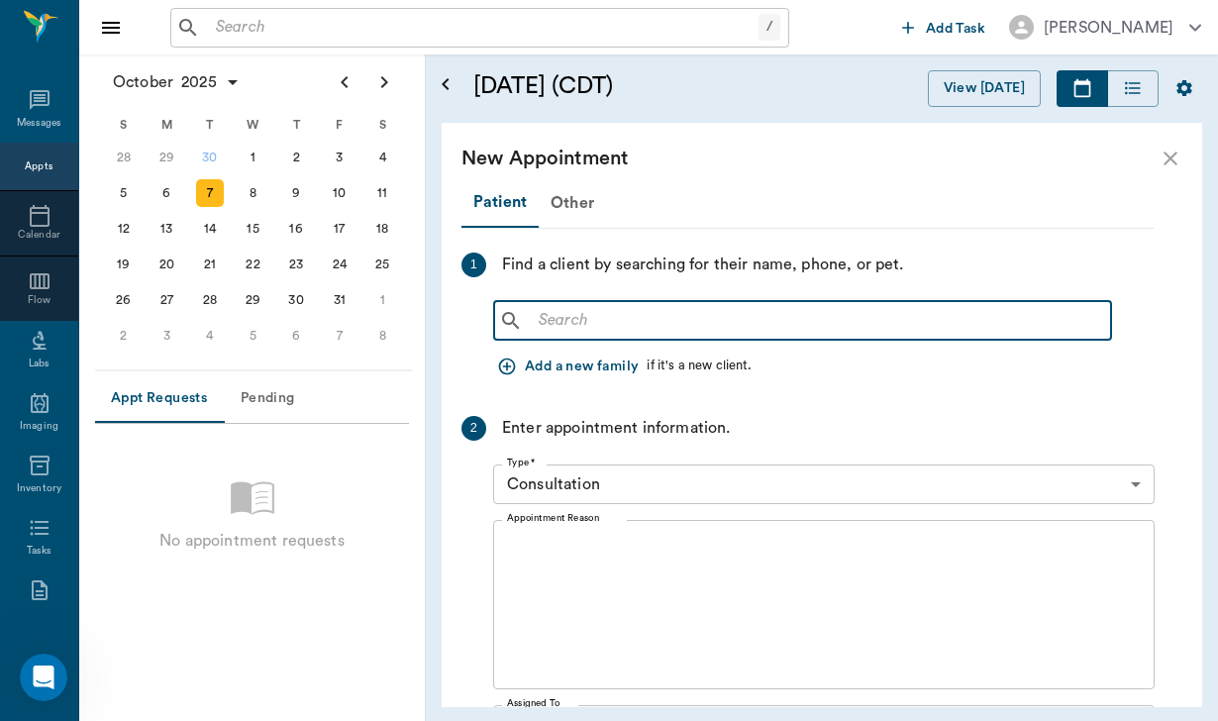
click at [557, 308] on input "text" at bounding box center [817, 321] width 572 height 28
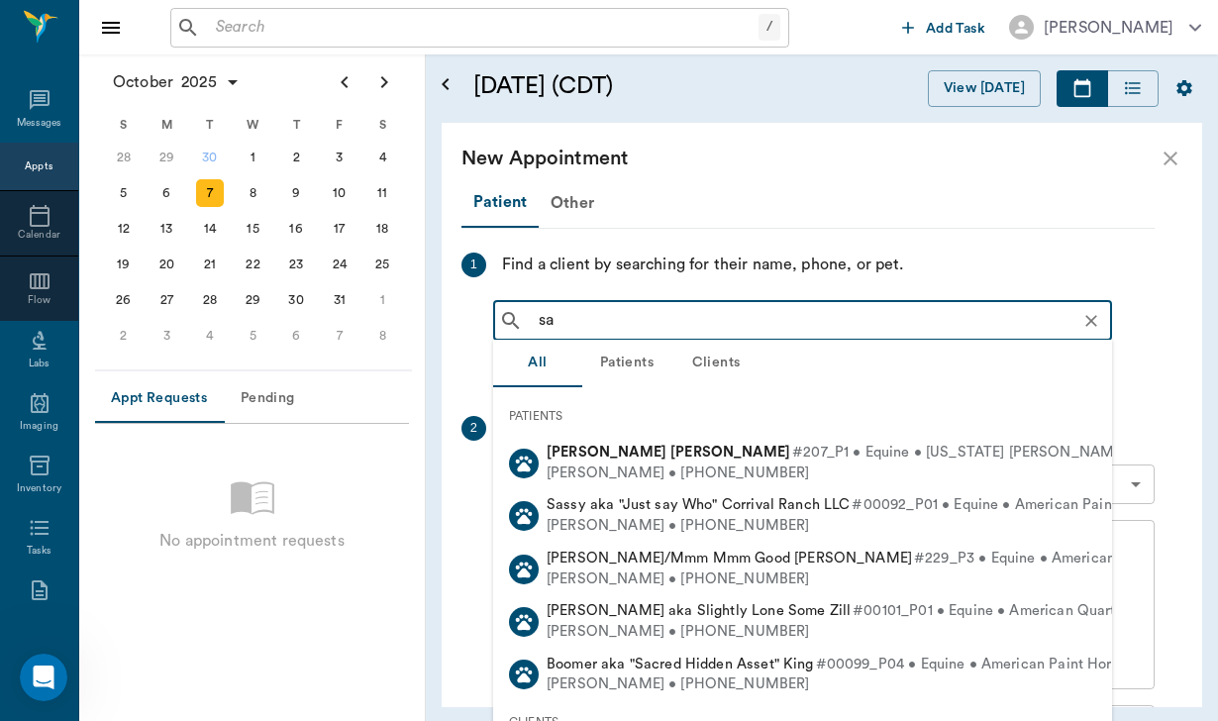
type input "say"
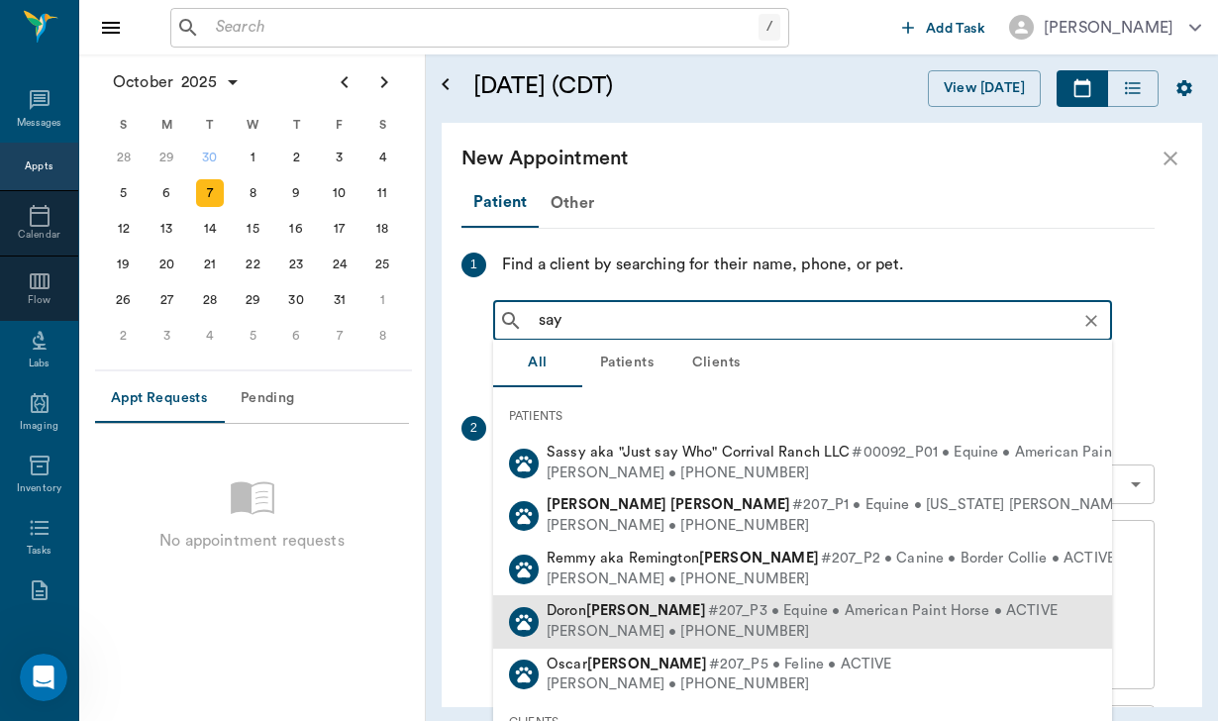
click at [708, 601] on span "#207_P3 • Equine • American Paint Horse • ACTIVE" at bounding box center [882, 611] width 349 height 21
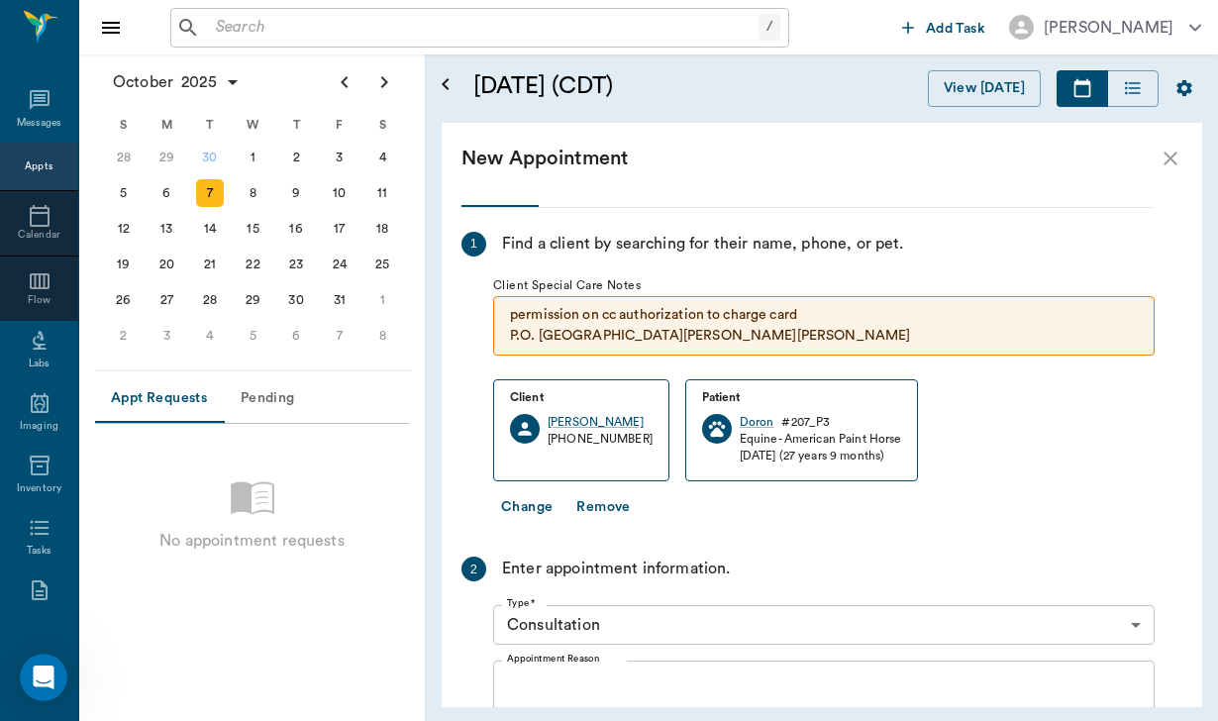
scroll to position [57, 0]
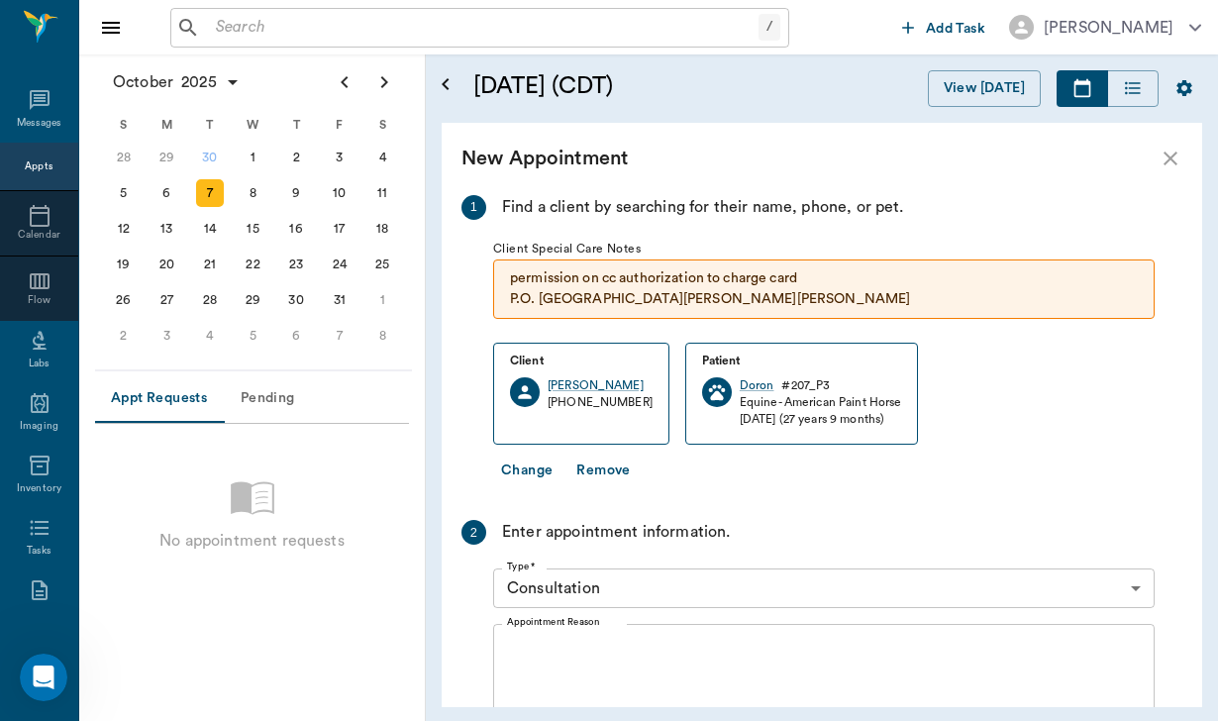
click at [681, 581] on body "/ ​ Add Task [PERSON_NAME] Nectar Messages Appts Calendar Flow Labs Imaging Inv…" at bounding box center [609, 360] width 1218 height 721
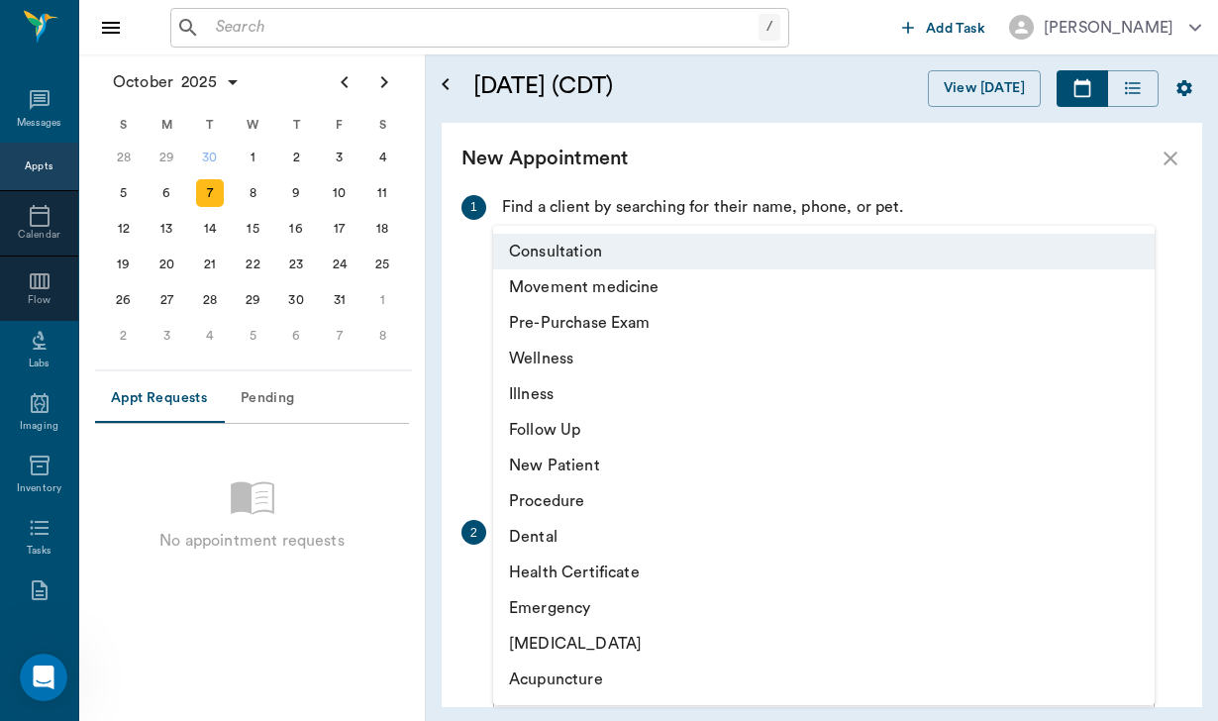
click at [605, 294] on li "Movement medicine" at bounding box center [823, 287] width 661 height 36
type input "6656c4aef87a612ea34fb244"
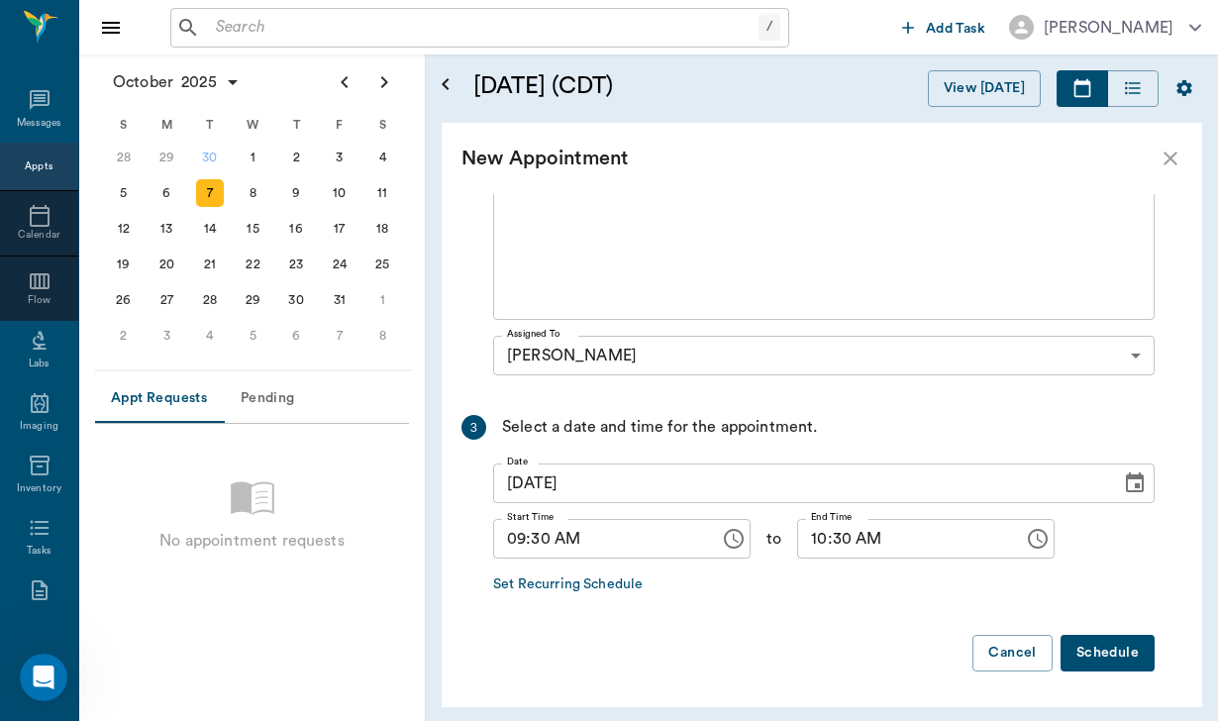
scroll to position [530, 0]
click at [844, 542] on input "10:30 AM" at bounding box center [903, 540] width 213 height 40
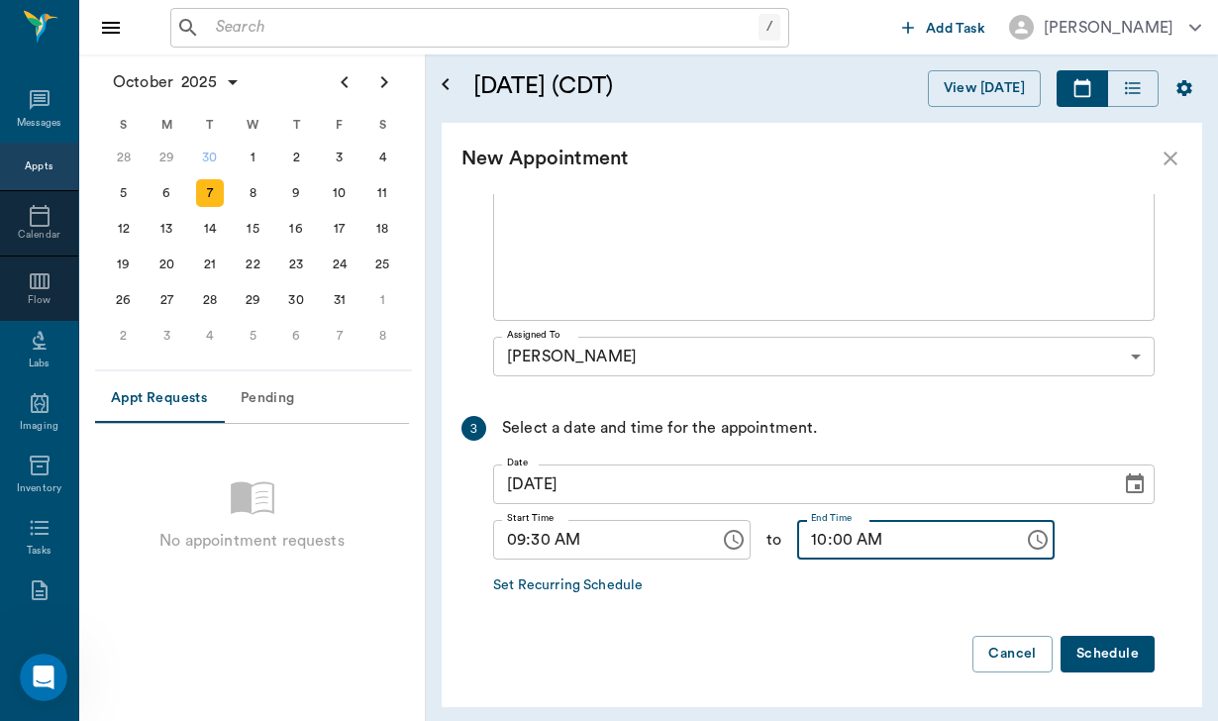
type input "10:00 AM"
click at [1117, 667] on button "Schedule" at bounding box center [1107, 653] width 94 height 37
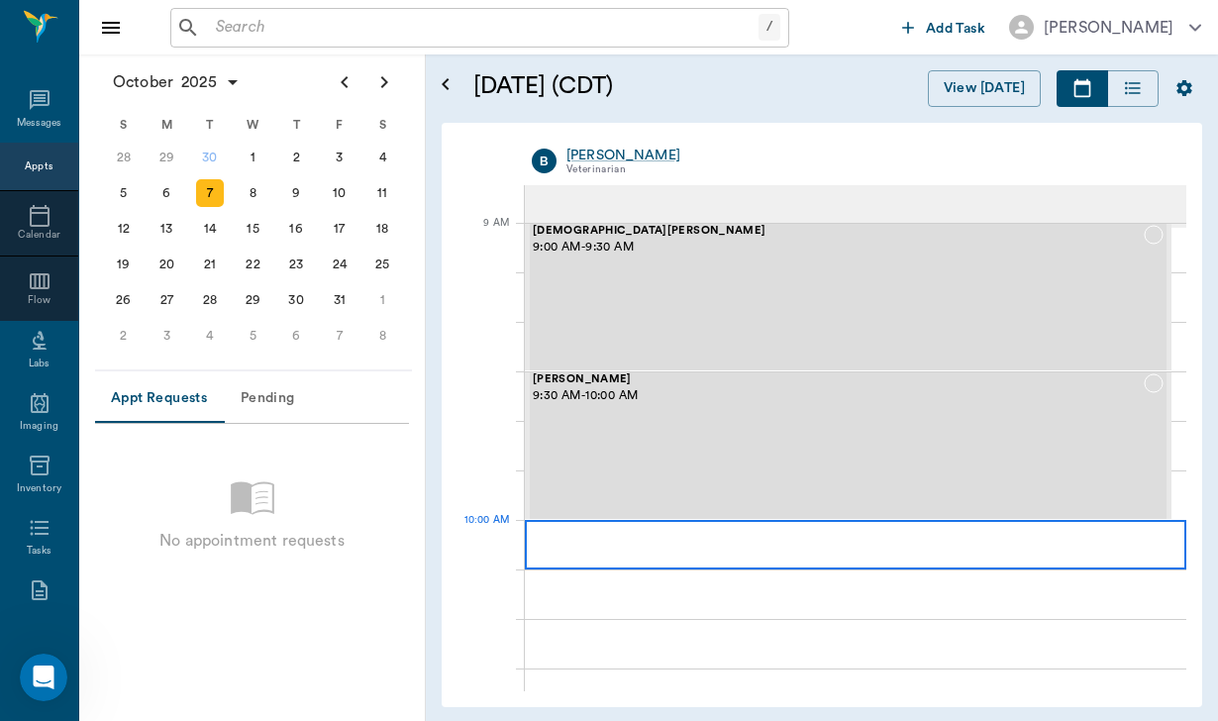
click at [798, 555] on div at bounding box center [855, 544] width 661 height 49
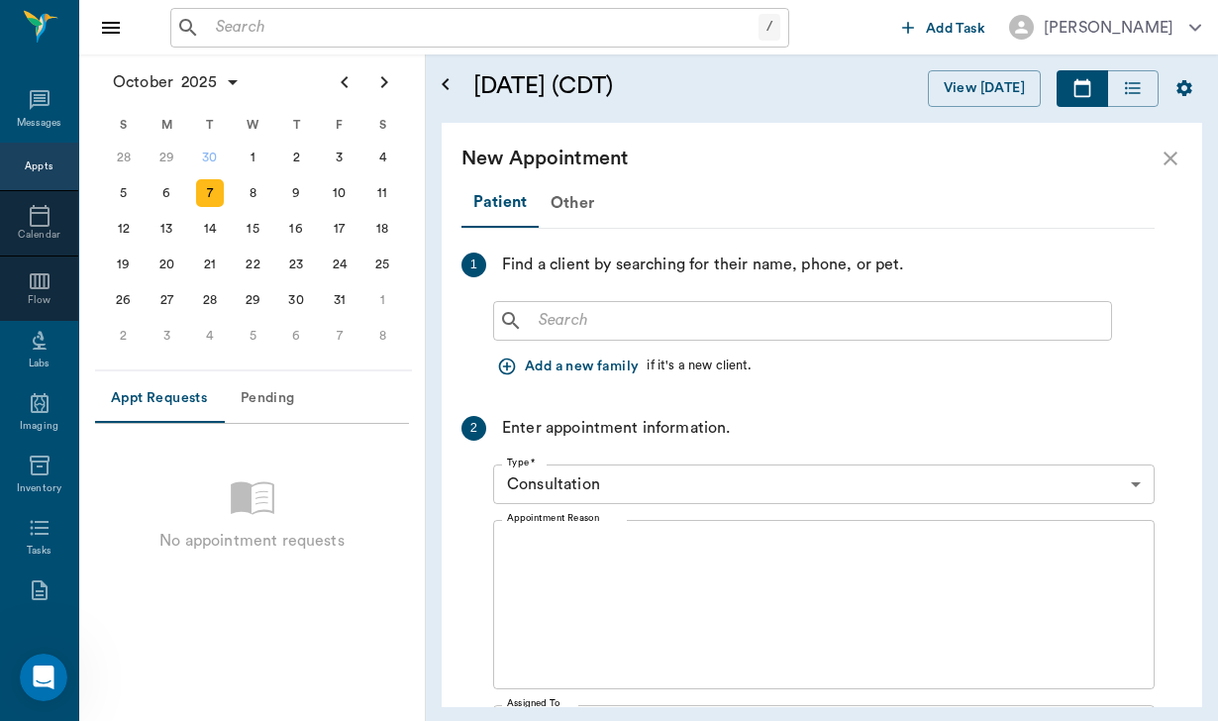
scroll to position [0, 0]
click at [553, 299] on div "​" at bounding box center [823, 317] width 661 height 48
click at [555, 310] on input "text" at bounding box center [817, 321] width 572 height 28
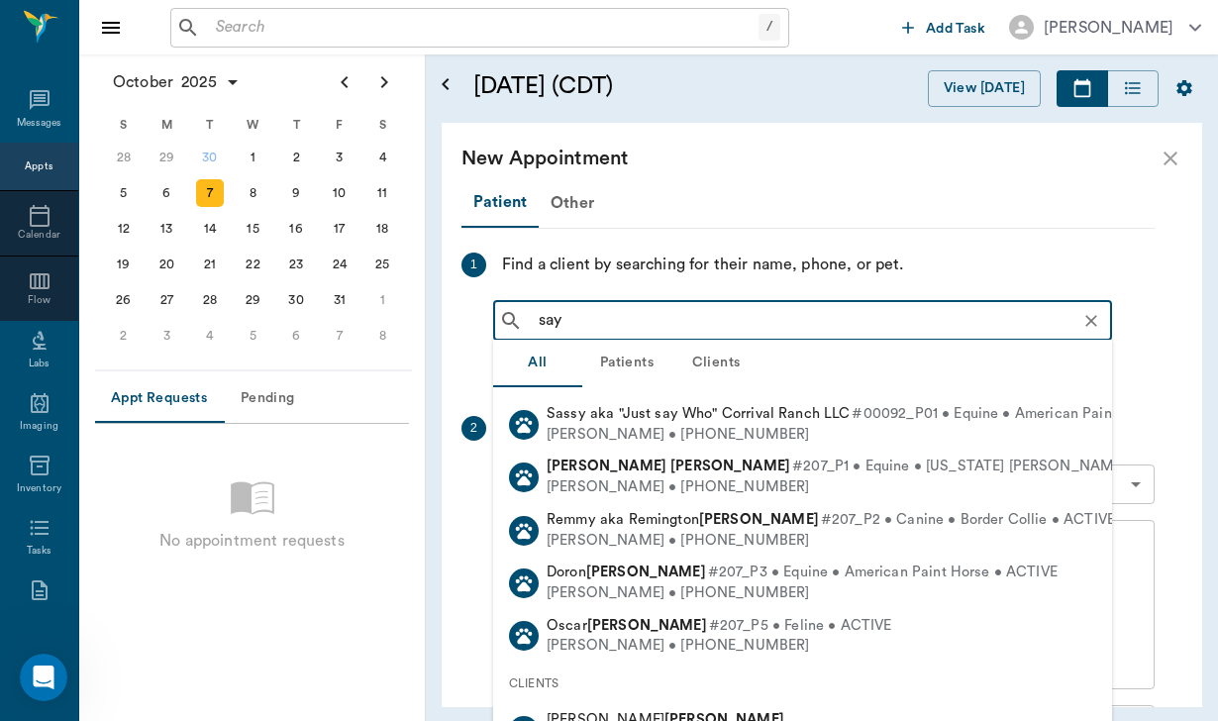
scroll to position [38, 0]
click at [692, 711] on div "[PERSON_NAME]" at bounding box center [742, 721] width 392 height 21
type input "say"
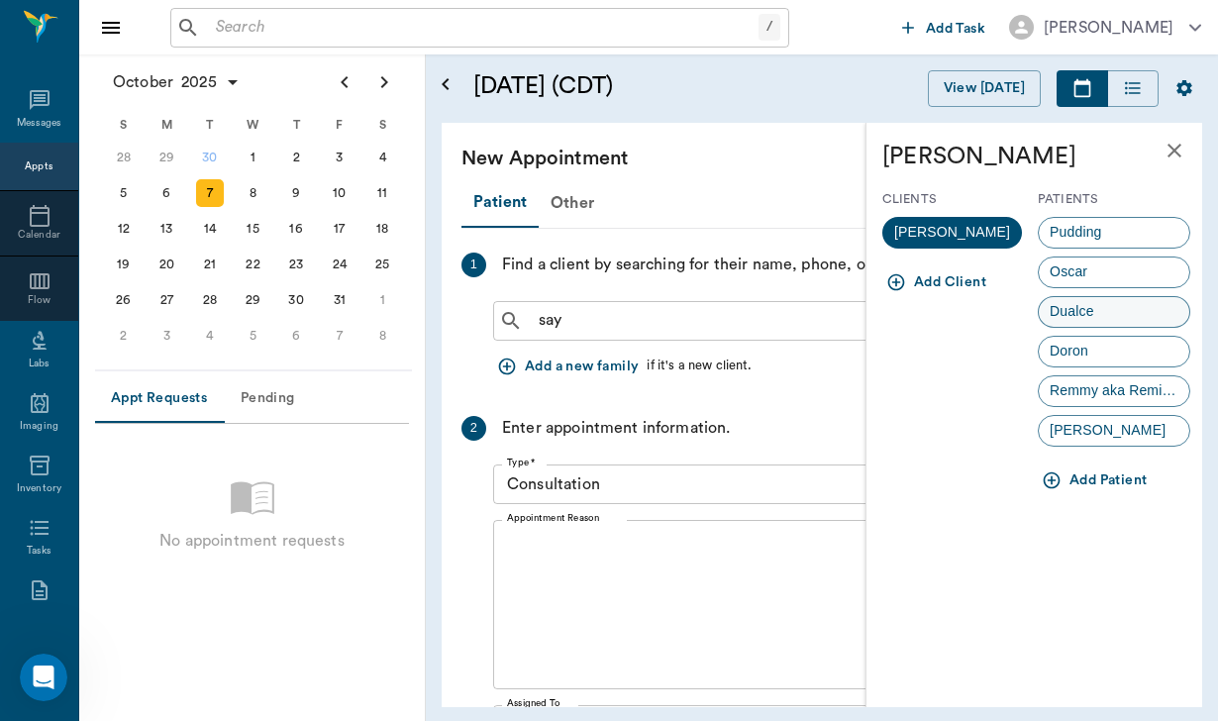
click at [1109, 317] on div "Dualce" at bounding box center [1113, 312] width 152 height 32
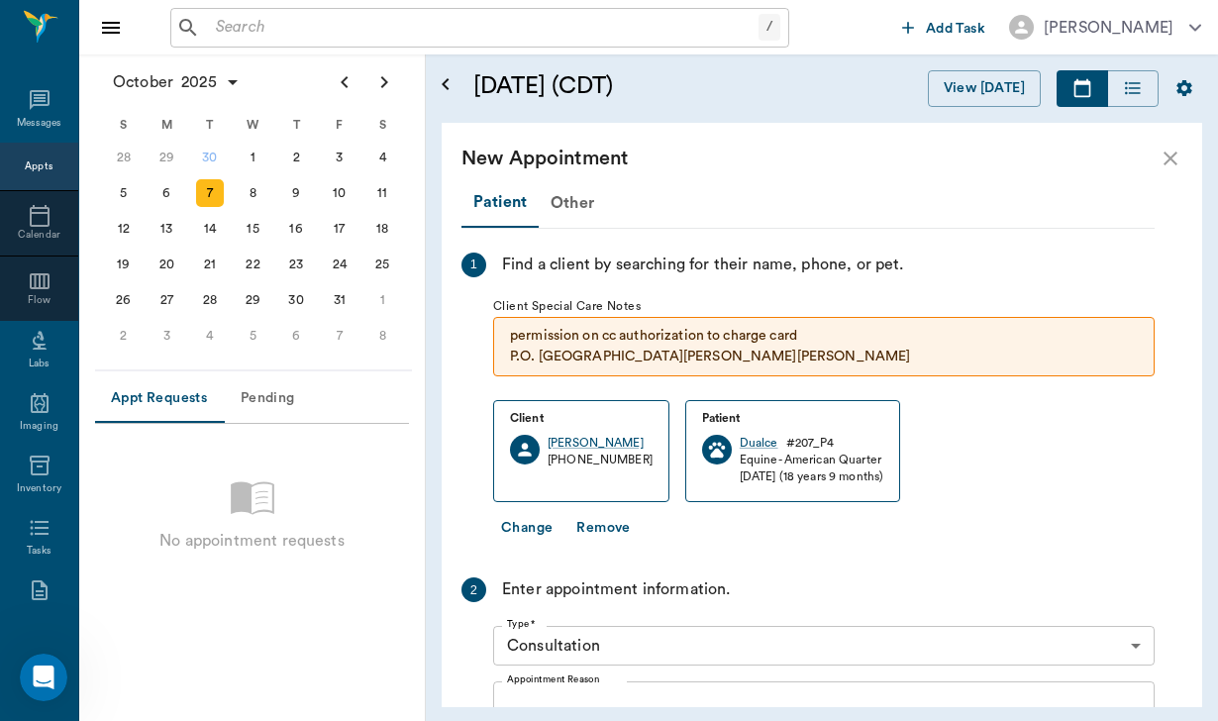
click at [693, 639] on body "/ ​ Add Task [PERSON_NAME] Nectar Messages Appts Calendar Flow Labs Imaging Inv…" at bounding box center [609, 360] width 1218 height 721
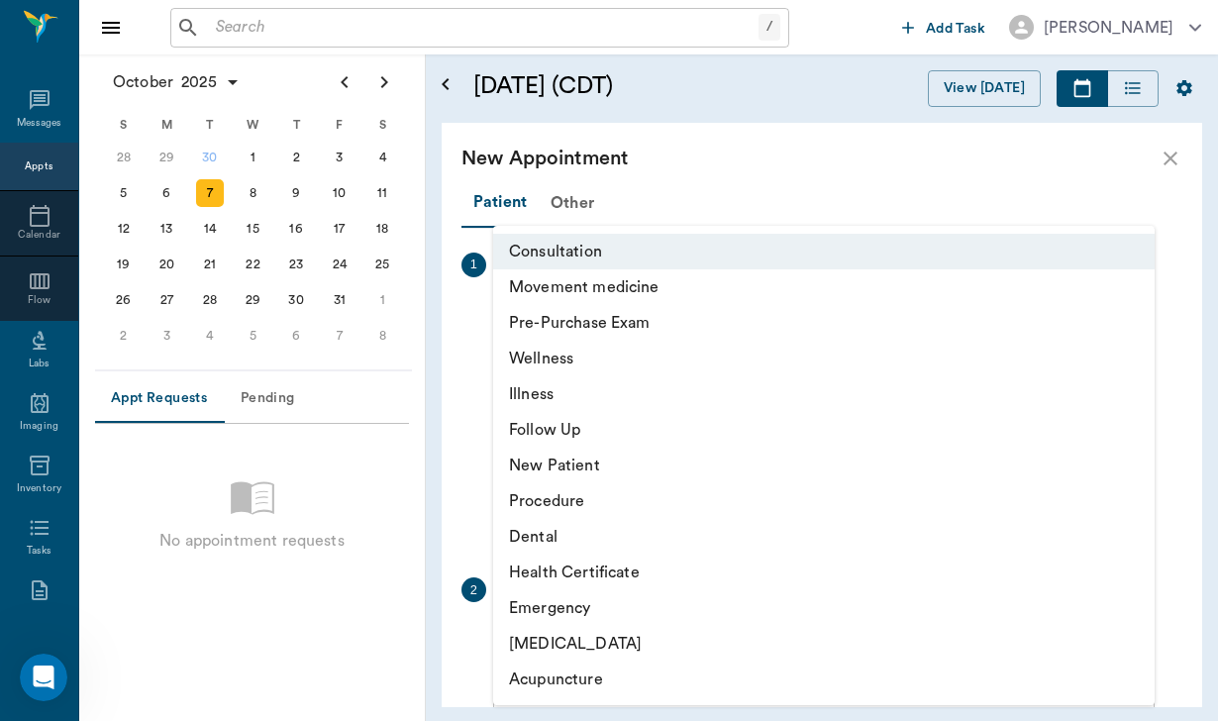
click at [658, 296] on li "Movement medicine" at bounding box center [823, 287] width 661 height 36
type input "6656c4aef87a612ea34fb244"
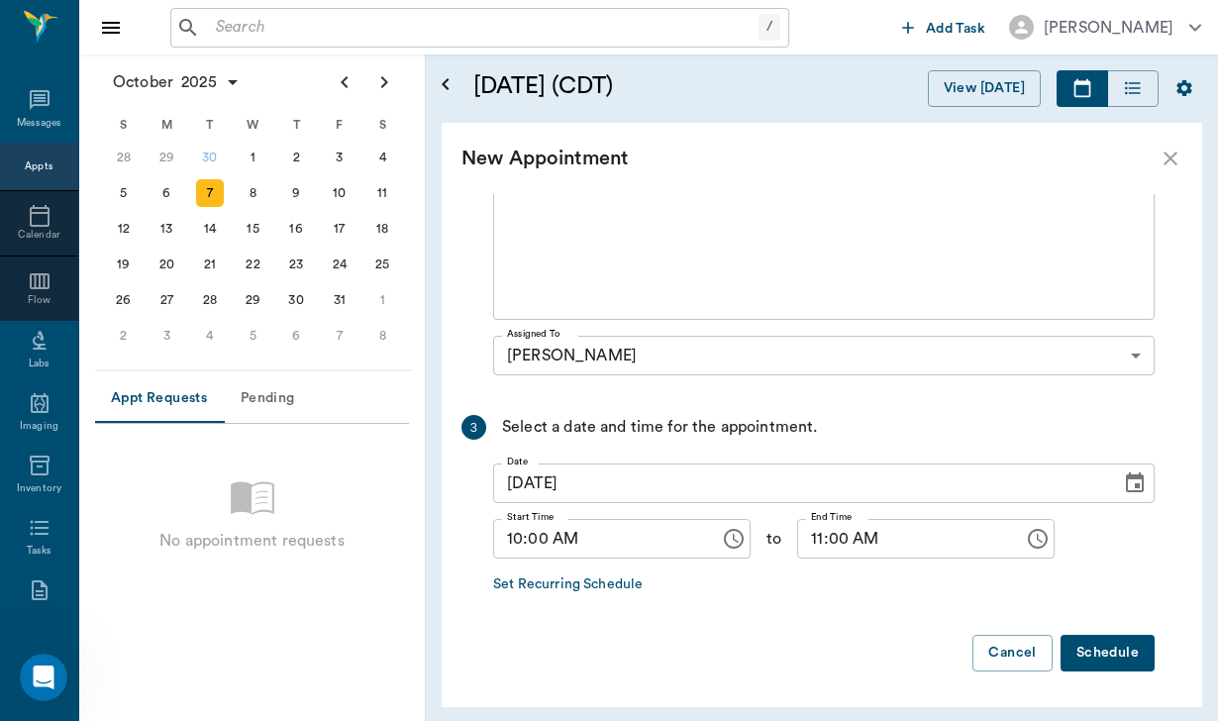
scroll to position [530, 0]
click at [819, 545] on input "11:00 AM" at bounding box center [903, 540] width 213 height 40
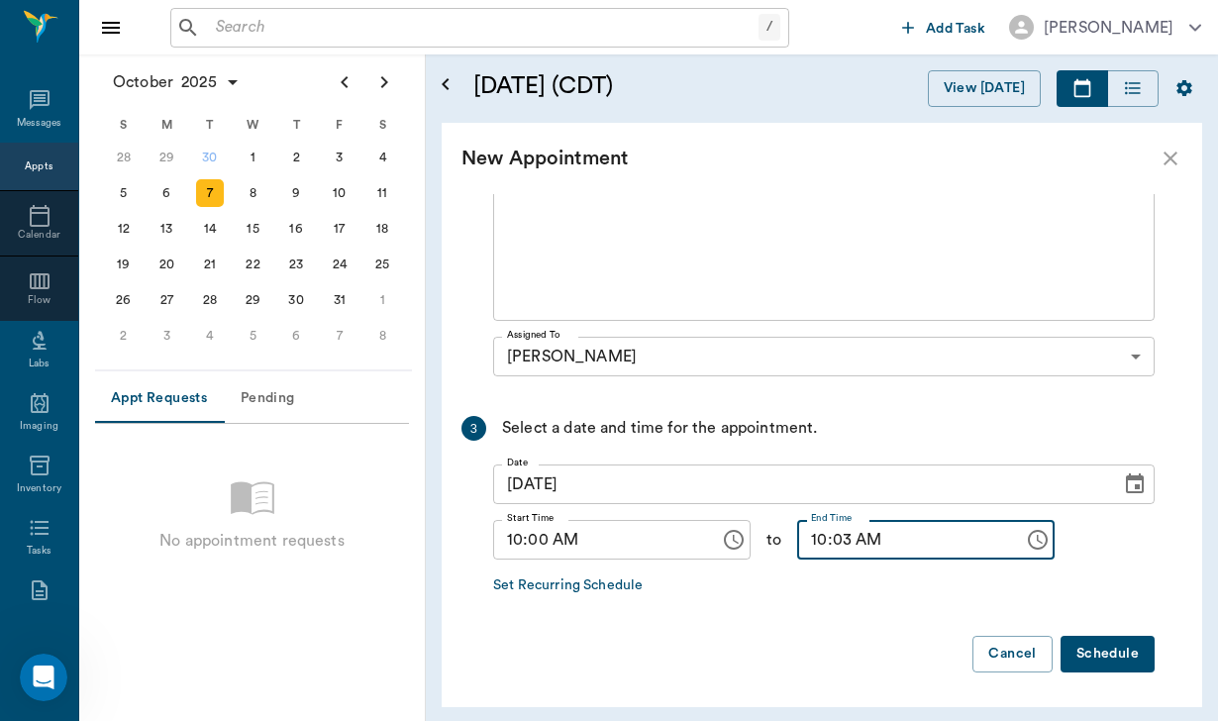
type input "10:30 AM"
click at [1126, 648] on button "Schedule" at bounding box center [1107, 653] width 94 height 37
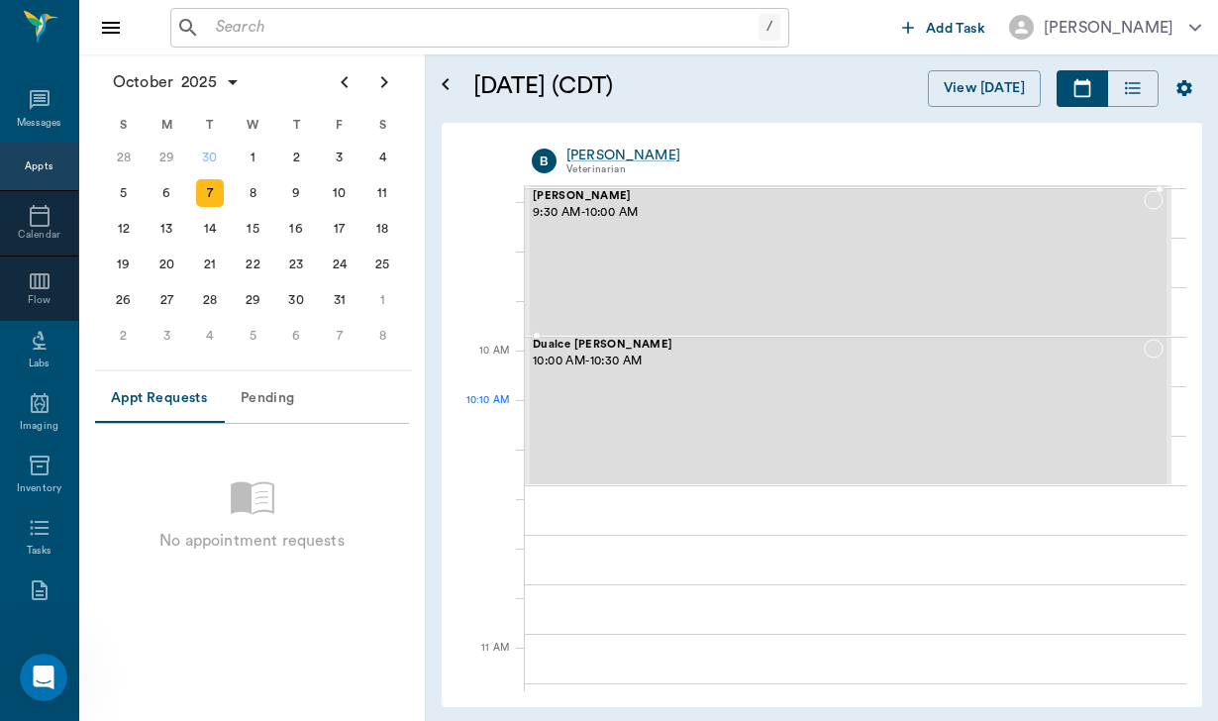
scroll to position [450, 0]
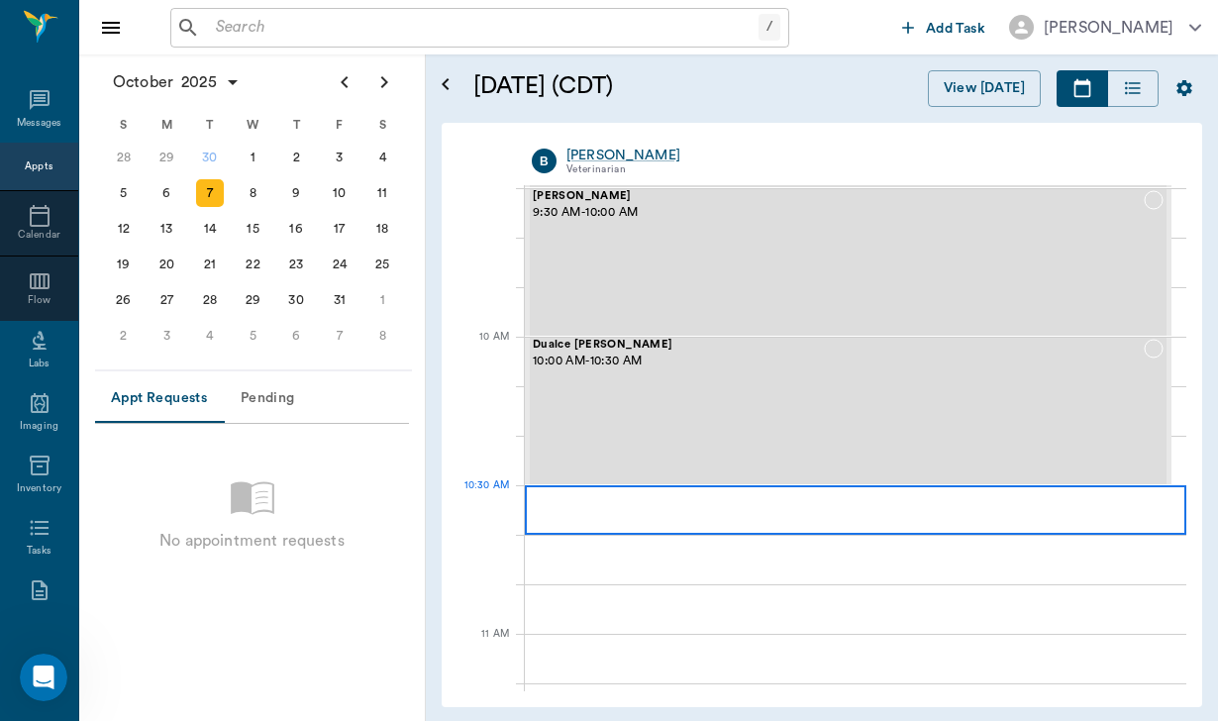
click at [599, 524] on div at bounding box center [855, 509] width 661 height 49
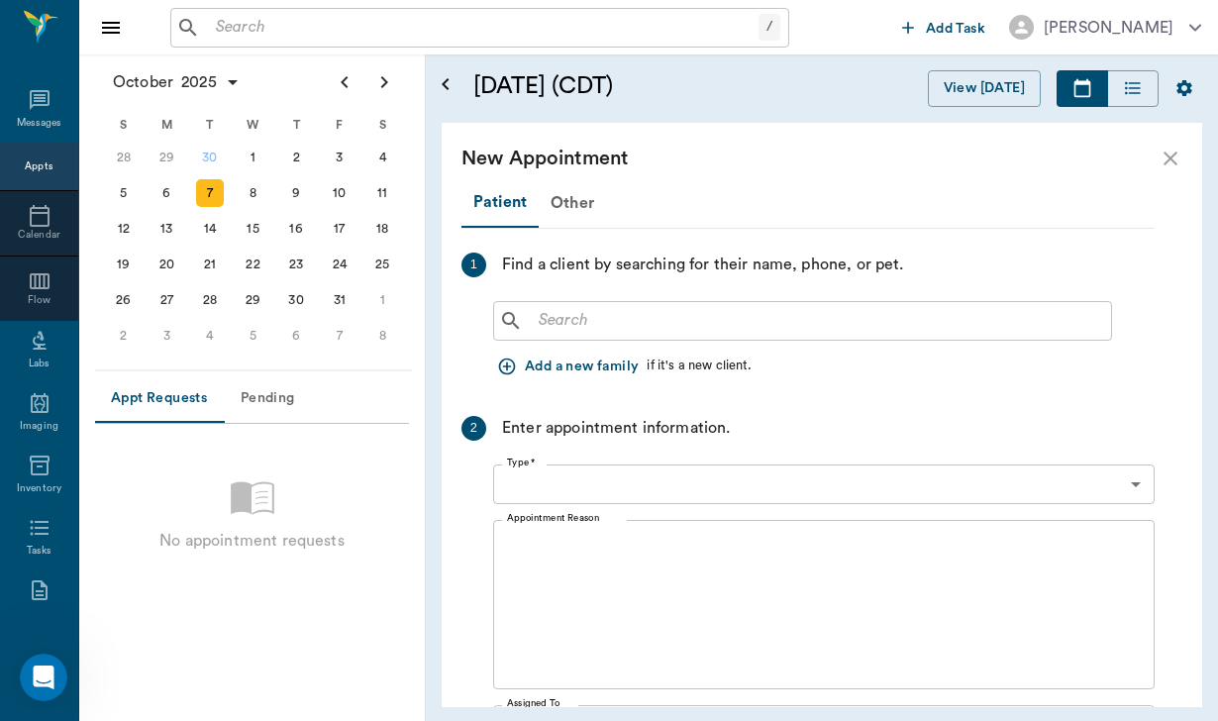
type input "[DATE]"
type input "10:30 AM"
type input "11:15 AM"
click at [619, 317] on input "text" at bounding box center [817, 321] width 572 height 28
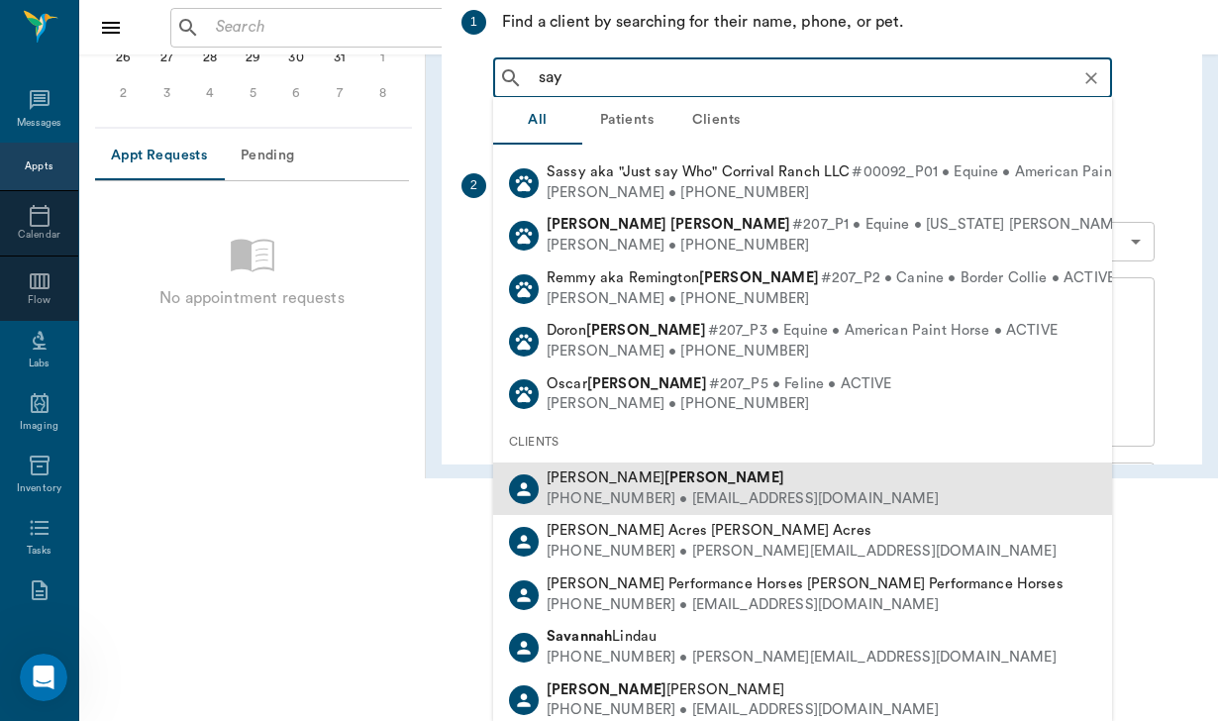
scroll to position [243, 0]
click at [705, 479] on div "[PERSON_NAME]" at bounding box center [742, 478] width 392 height 21
type input "say"
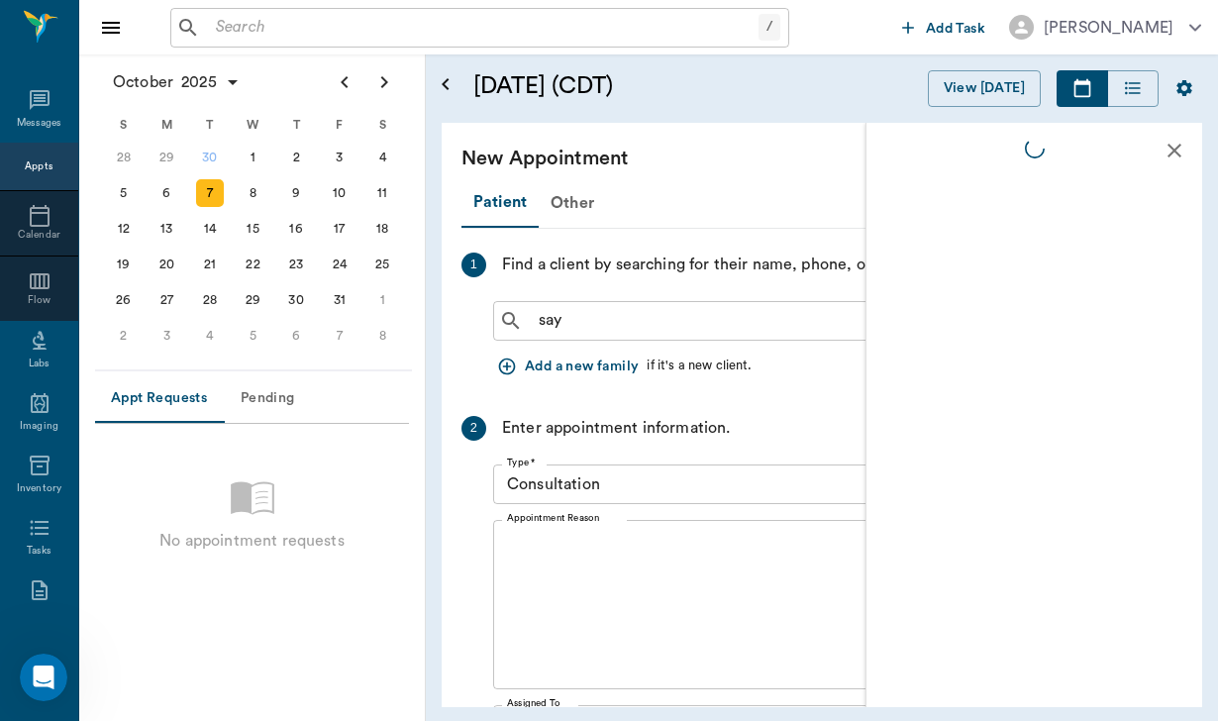
scroll to position [0, 0]
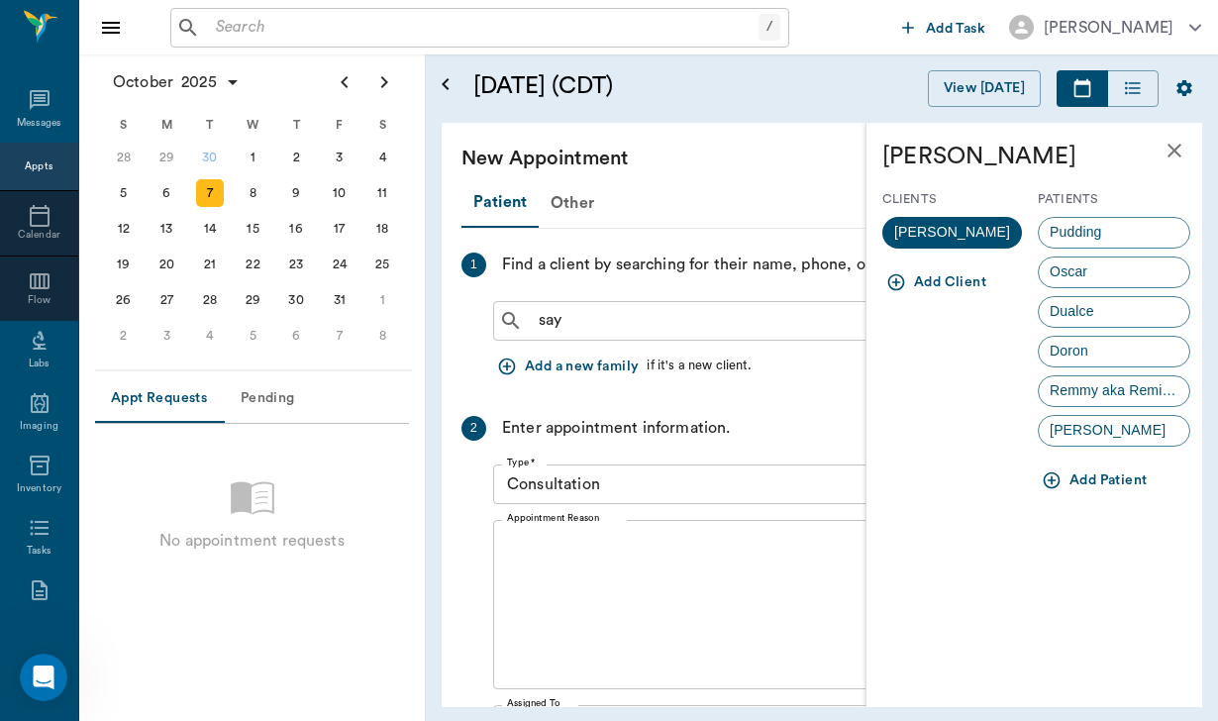
click at [1175, 145] on icon "close" at bounding box center [1174, 151] width 24 height 24
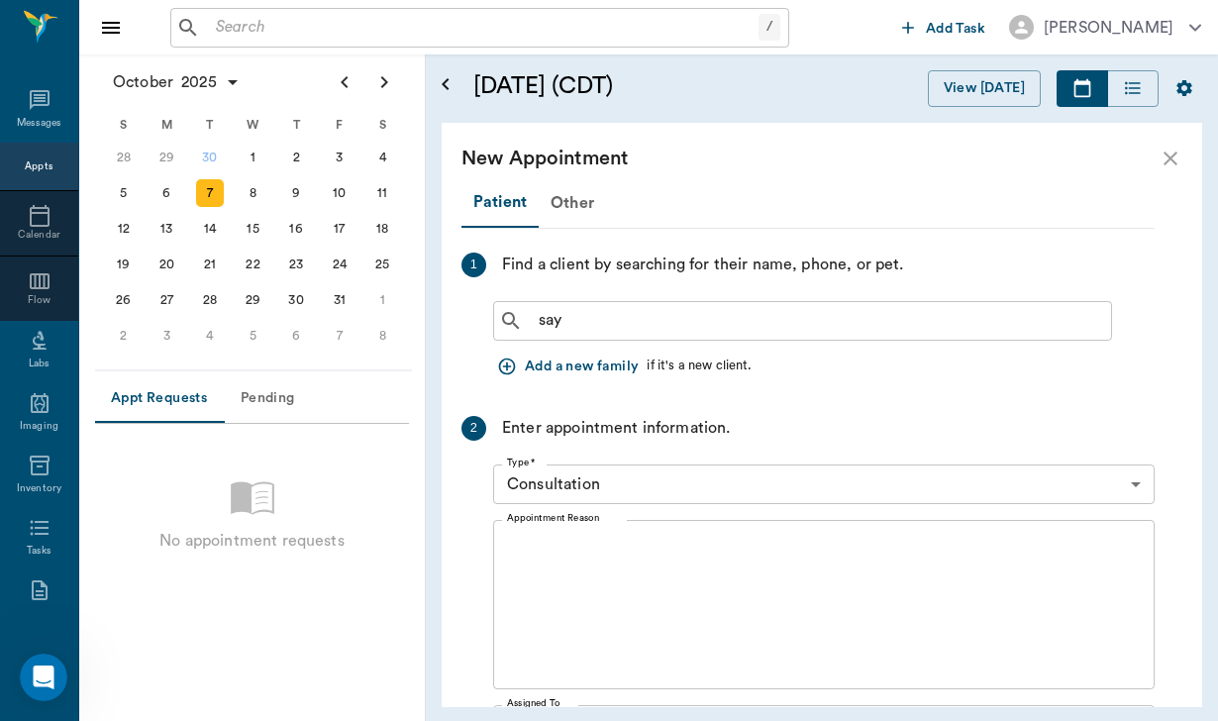
click at [250, 42] on div "/ ​" at bounding box center [479, 28] width 619 height 40
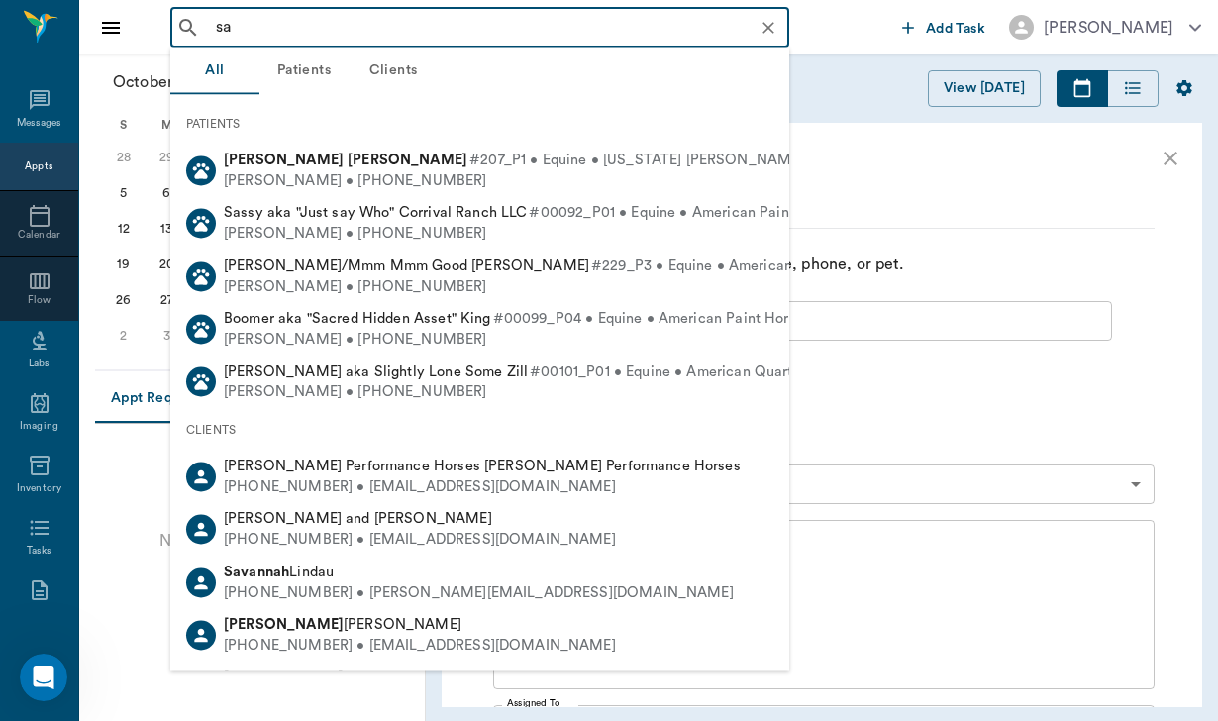
type input "say"
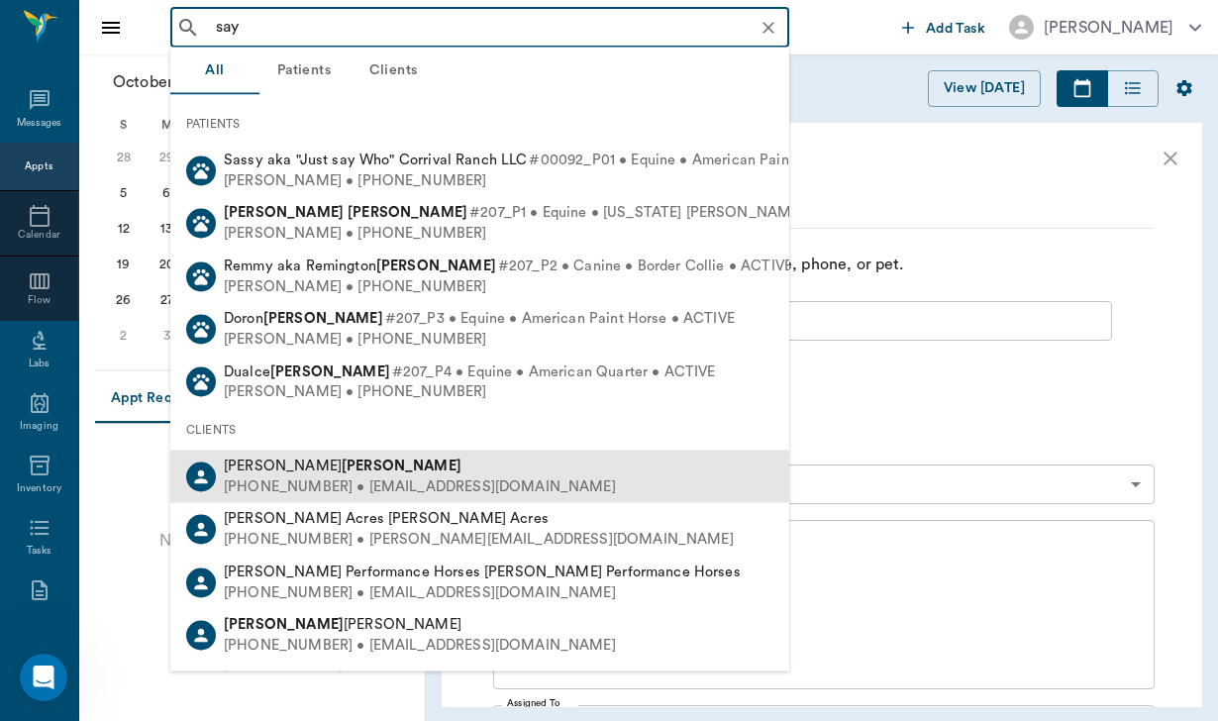
click at [312, 483] on div "[PHONE_NUMBER] • [EMAIL_ADDRESS][DOMAIN_NAME]" at bounding box center [420, 486] width 392 height 21
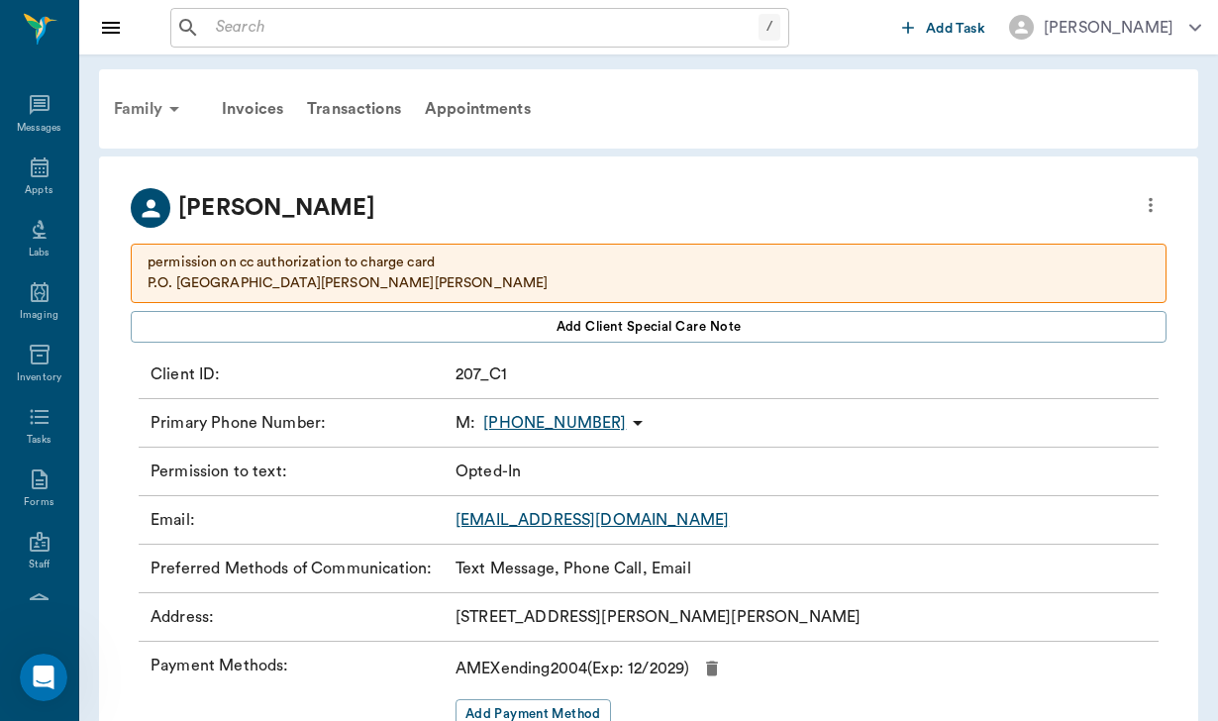
click at [157, 105] on div "Family" at bounding box center [150, 109] width 96 height 48
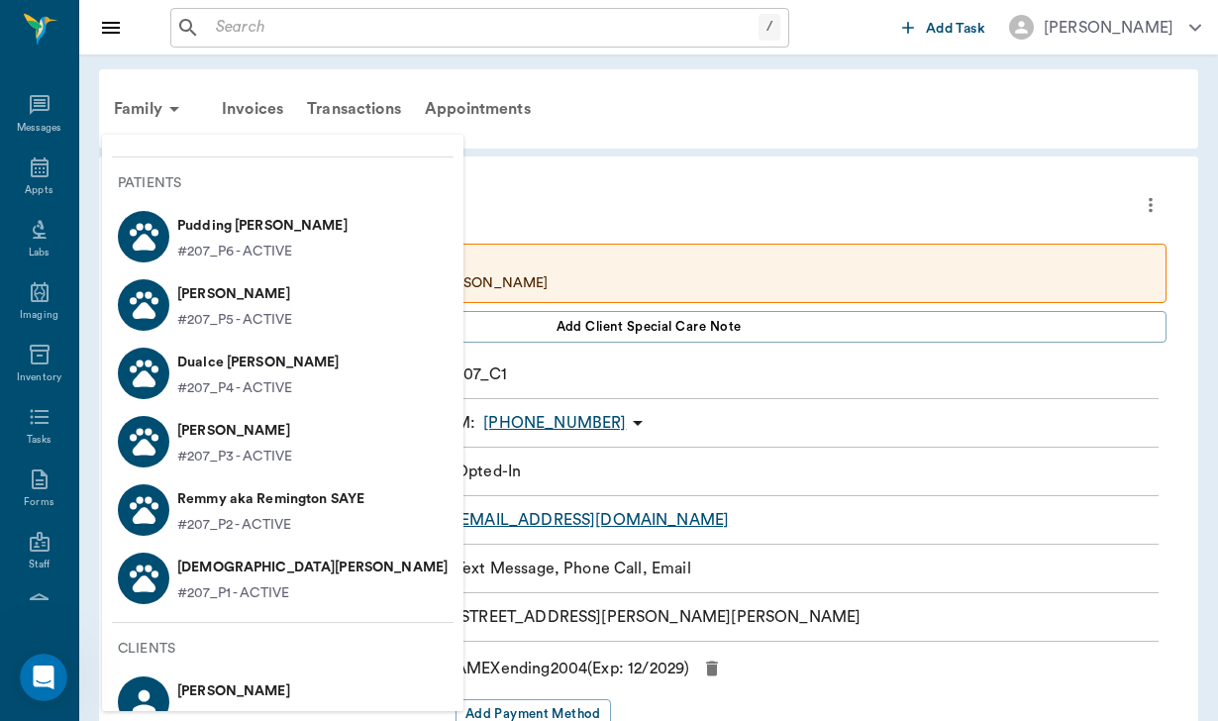
scroll to position [28, 0]
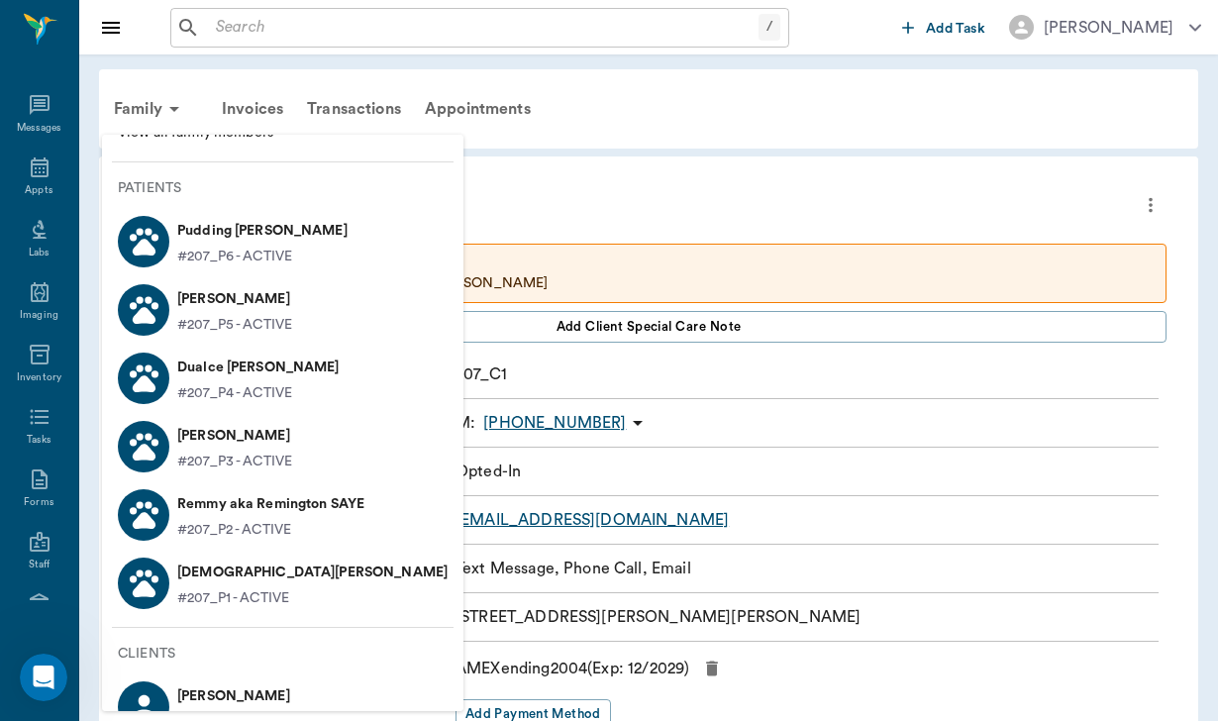
click at [218, 246] on p "#207_P6 - ACTIVE" at bounding box center [234, 256] width 115 height 21
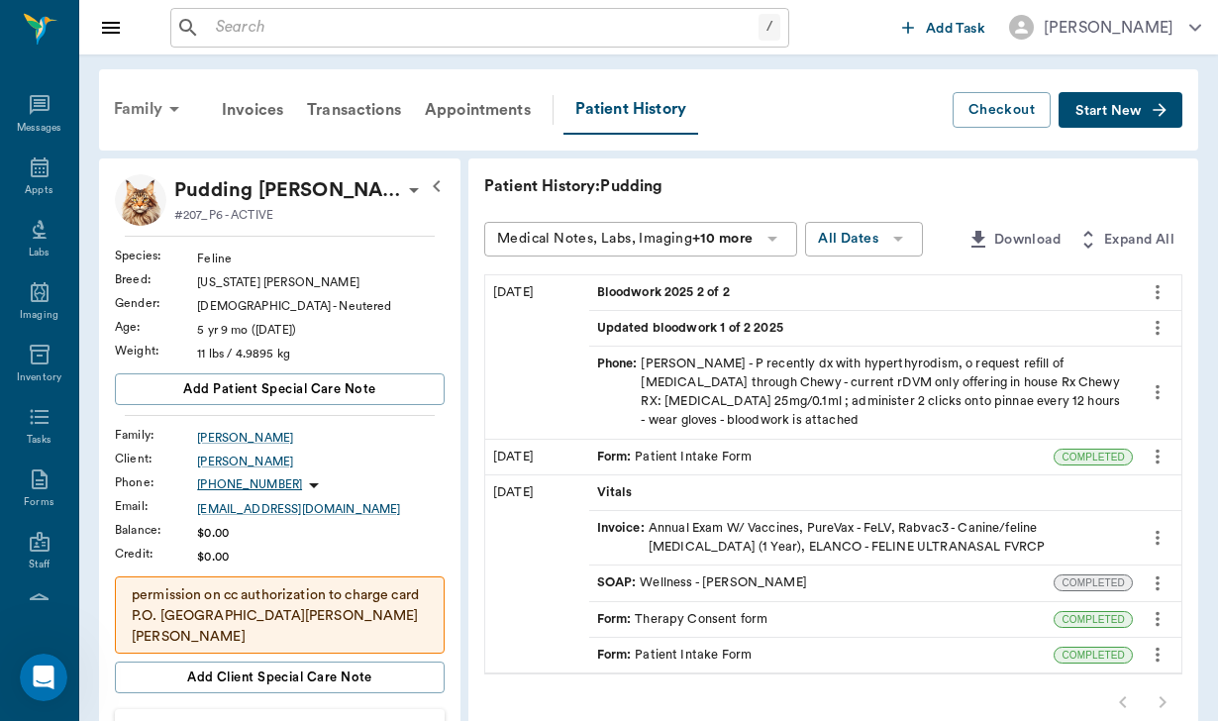
click at [153, 102] on div "Family" at bounding box center [150, 109] width 96 height 48
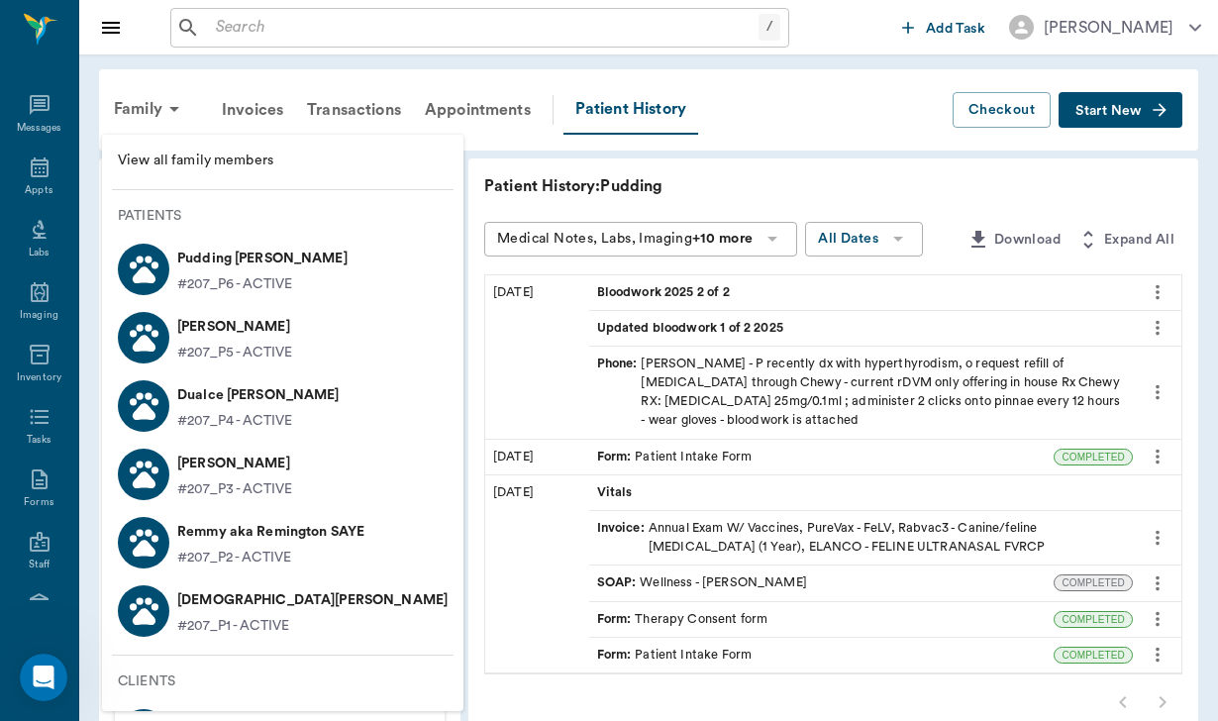
click at [229, 319] on p "[PERSON_NAME]" at bounding box center [234, 327] width 115 height 32
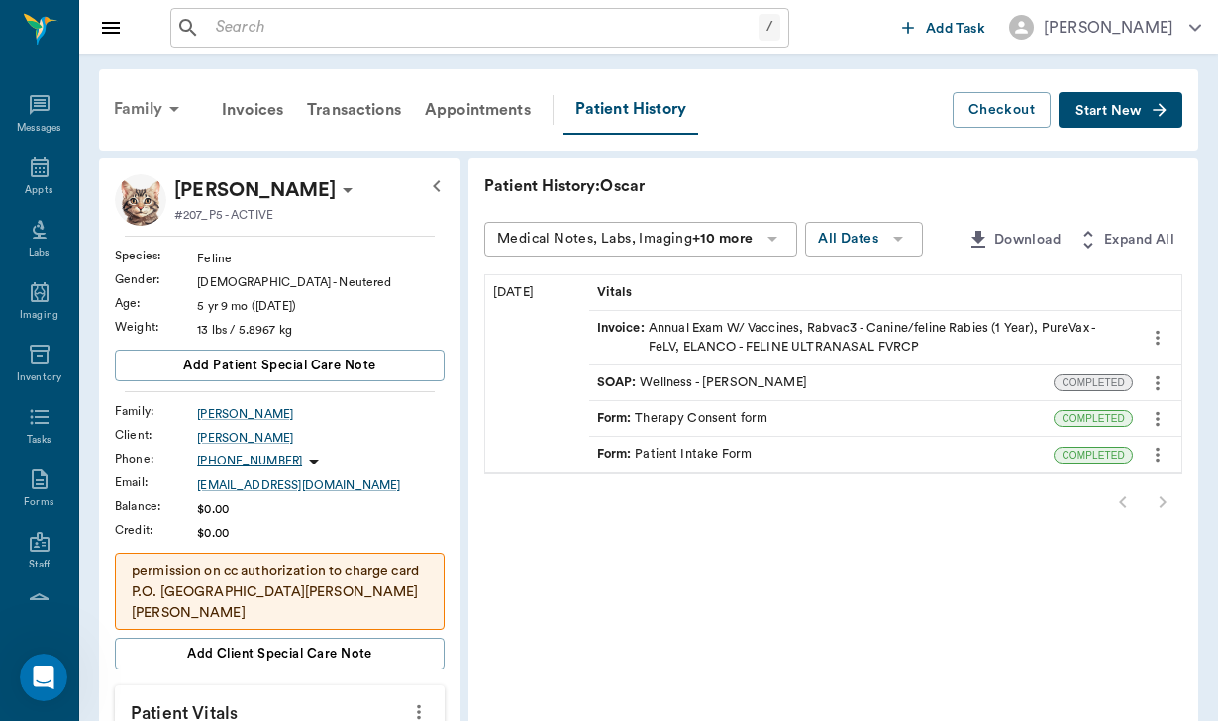
click at [141, 108] on div "Family" at bounding box center [150, 109] width 96 height 48
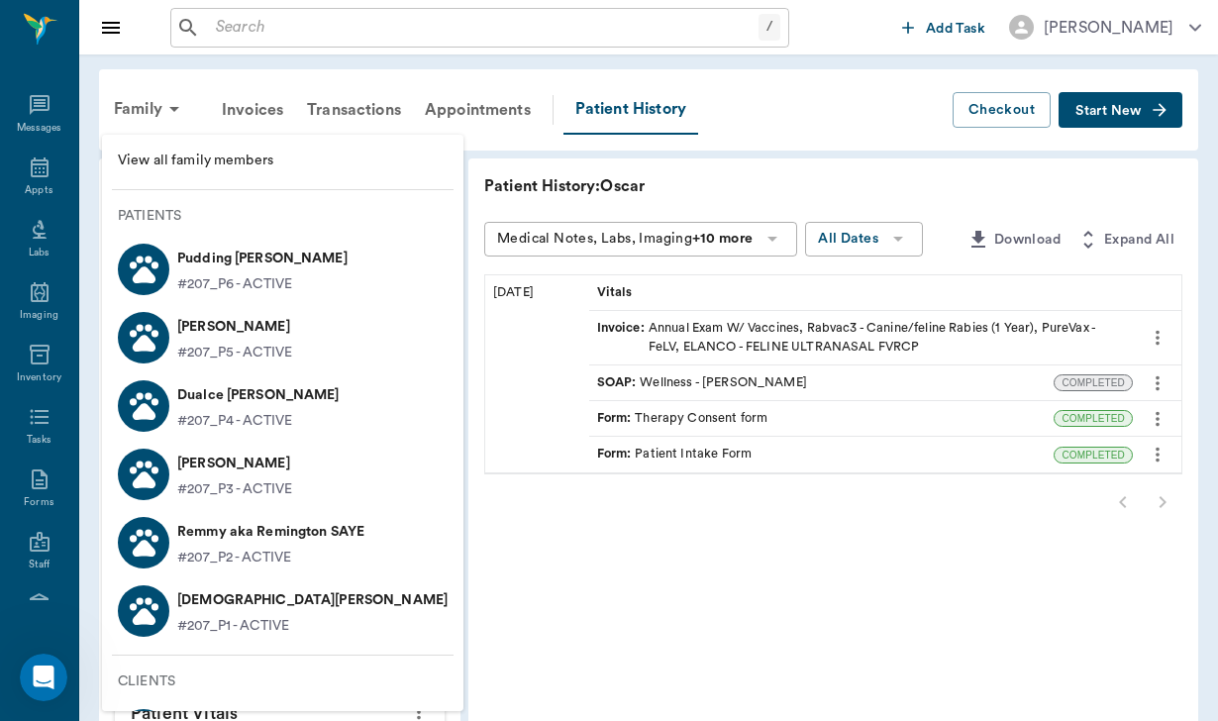
click at [247, 535] on p "Remmy aka Remington SAYE" at bounding box center [270, 532] width 187 height 32
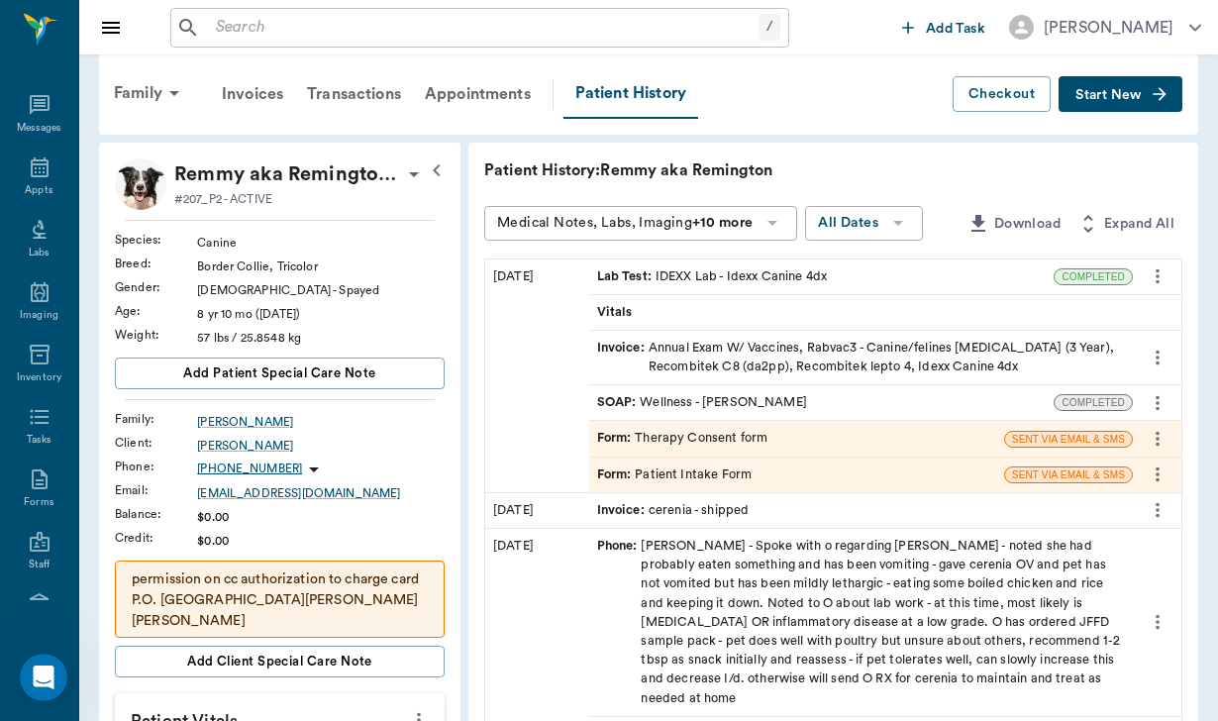
scroll to position [49, 0]
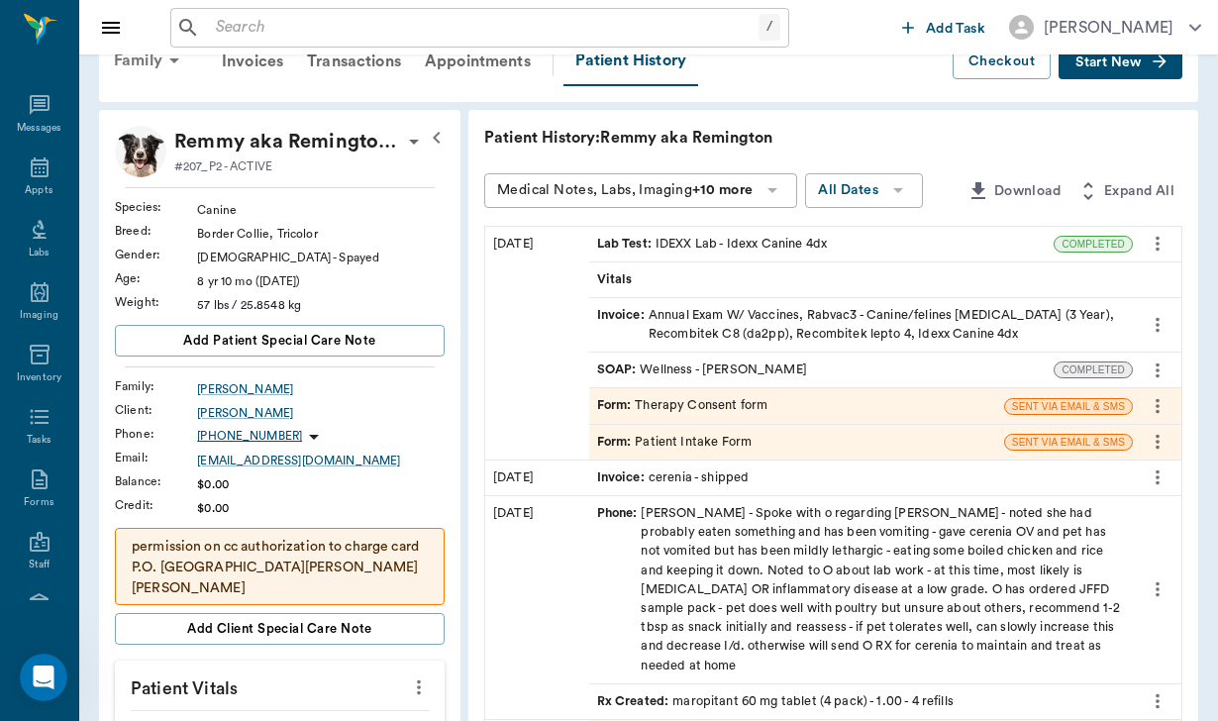
click at [142, 57] on div "Family" at bounding box center [150, 61] width 96 height 48
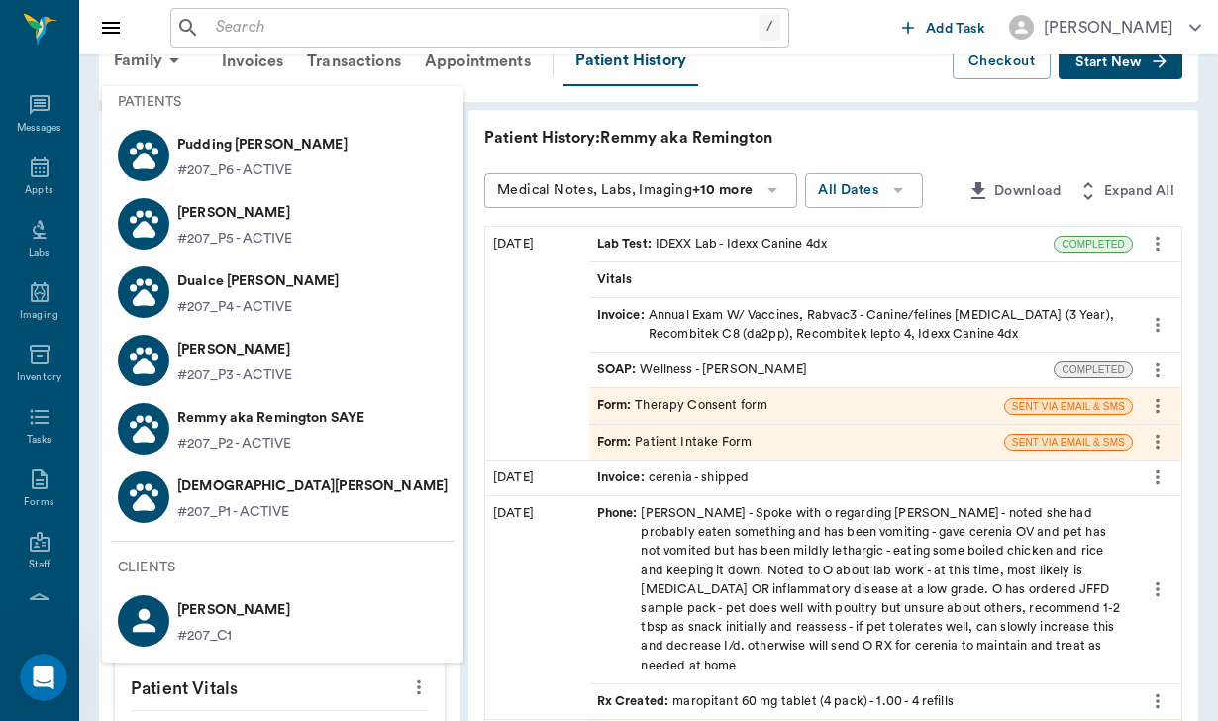
scroll to position [65, 0]
click at [241, 516] on p "#207_P1 - ACTIVE" at bounding box center [233, 512] width 112 height 21
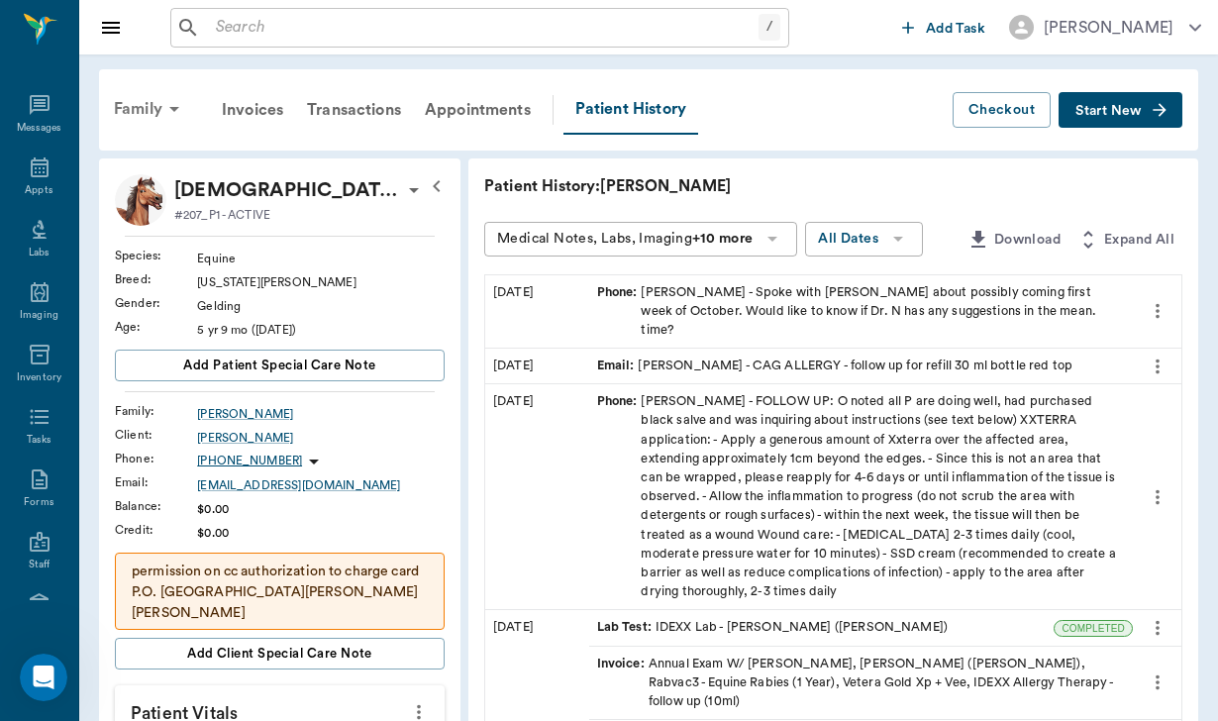
click at [147, 109] on div "Family" at bounding box center [150, 109] width 96 height 48
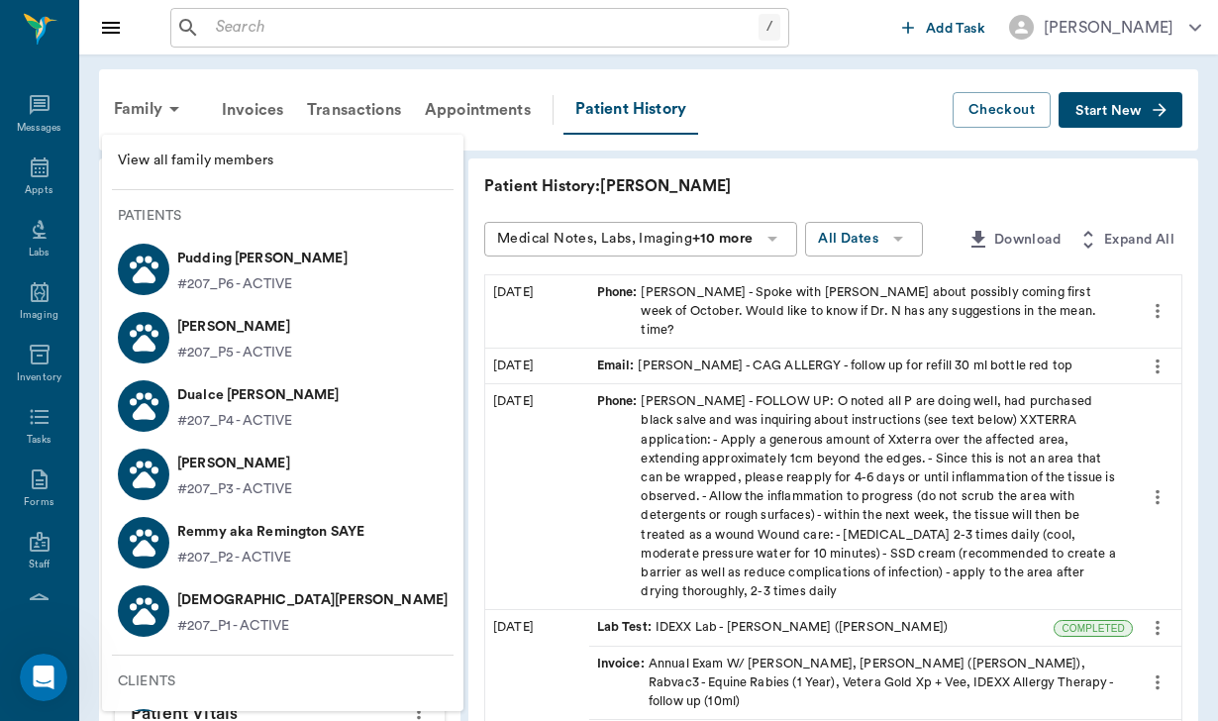
click at [210, 176] on li "View all family members" at bounding box center [282, 161] width 361 height 37
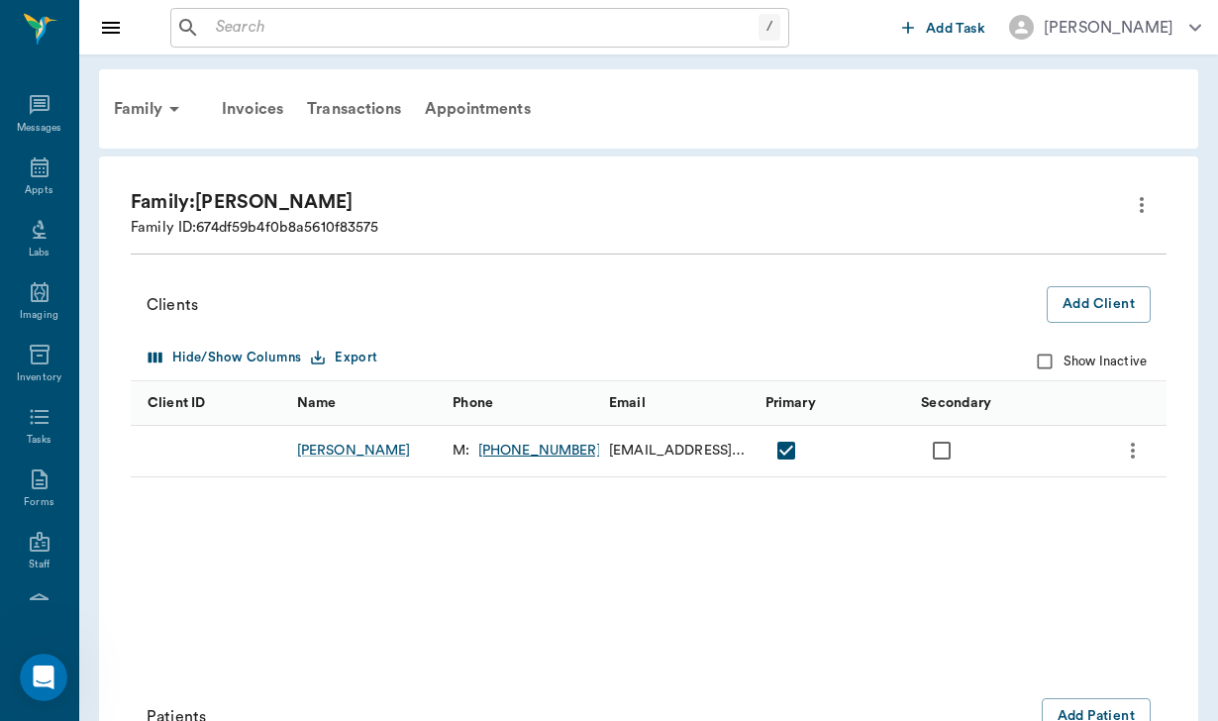
scroll to position [462, 0]
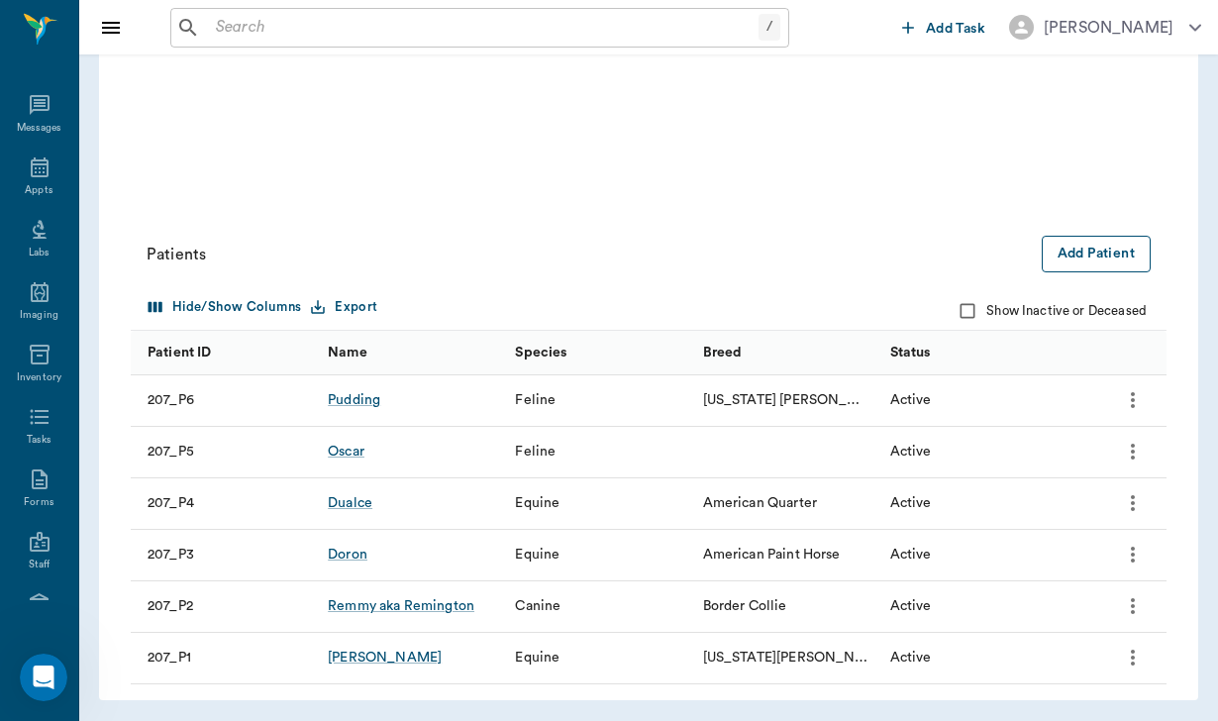
click at [1078, 260] on button "Add Patient" at bounding box center [1095, 254] width 109 height 37
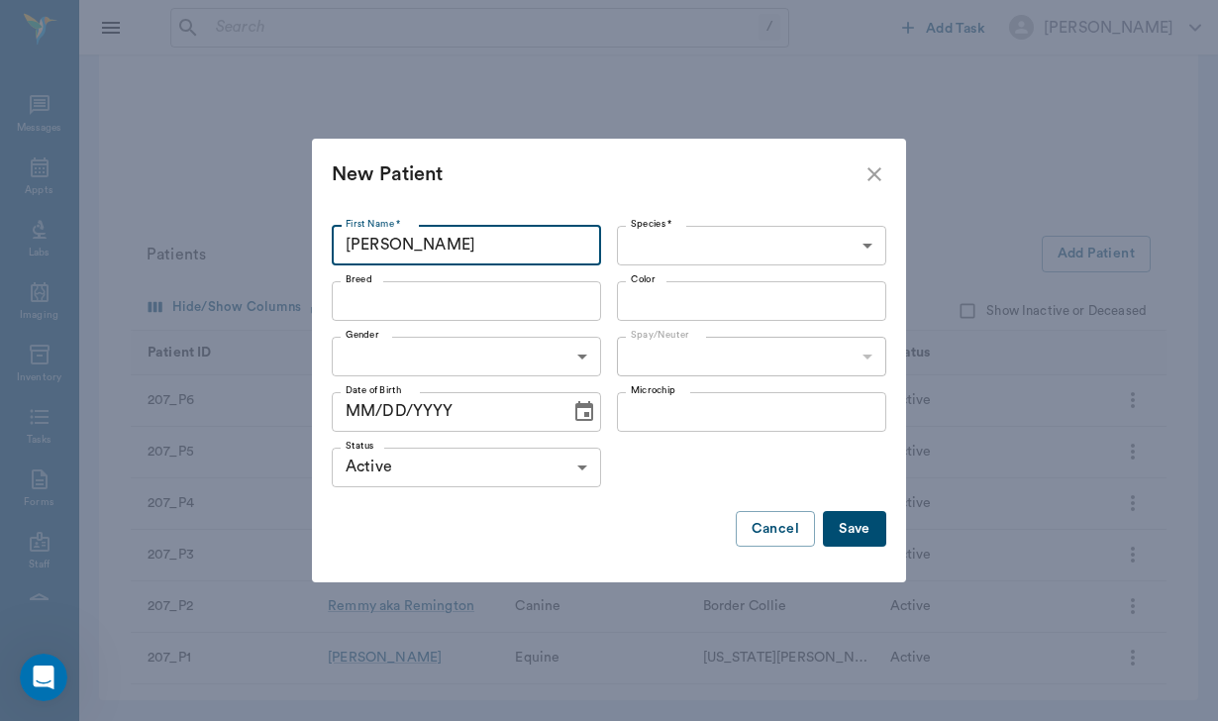
type input "[PERSON_NAME]"
click at [650, 262] on body "/ ​ Add Task [PERSON_NAME] Nectar Messages Appts Labs Imaging Inventory Tasks F…" at bounding box center [609, 130] width 1218 height 1185
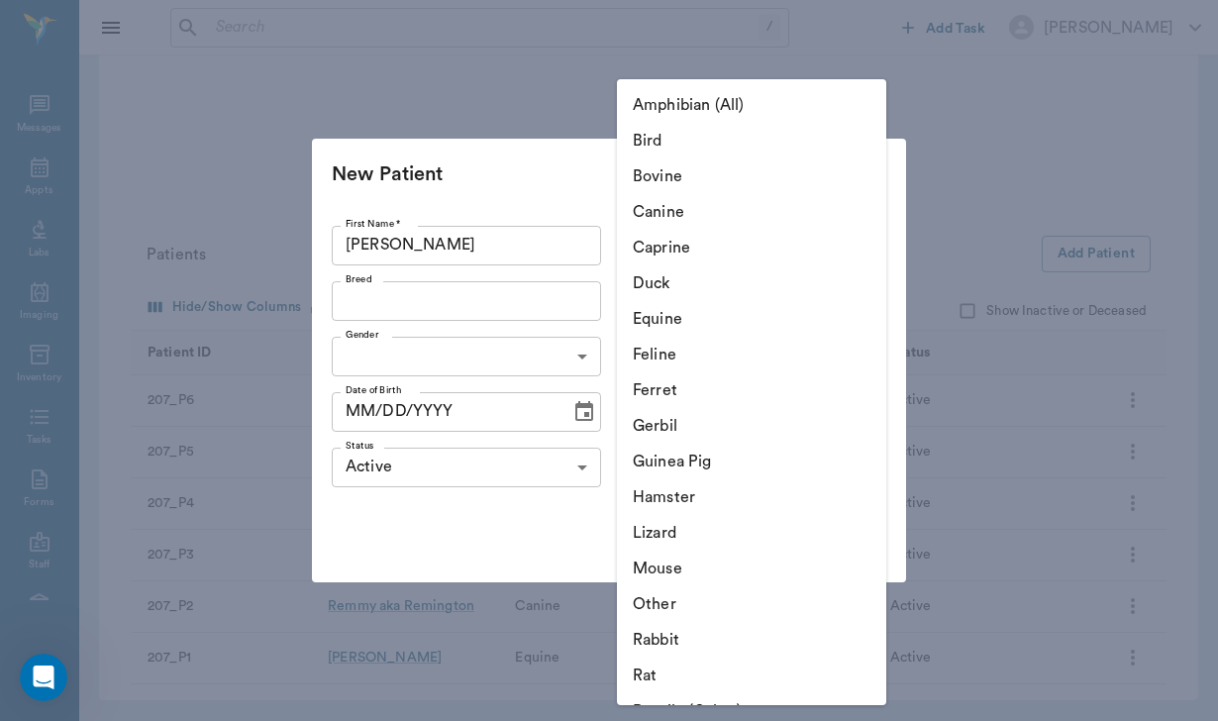
click at [660, 221] on li "Canine" at bounding box center [751, 212] width 269 height 36
type input "Canine"
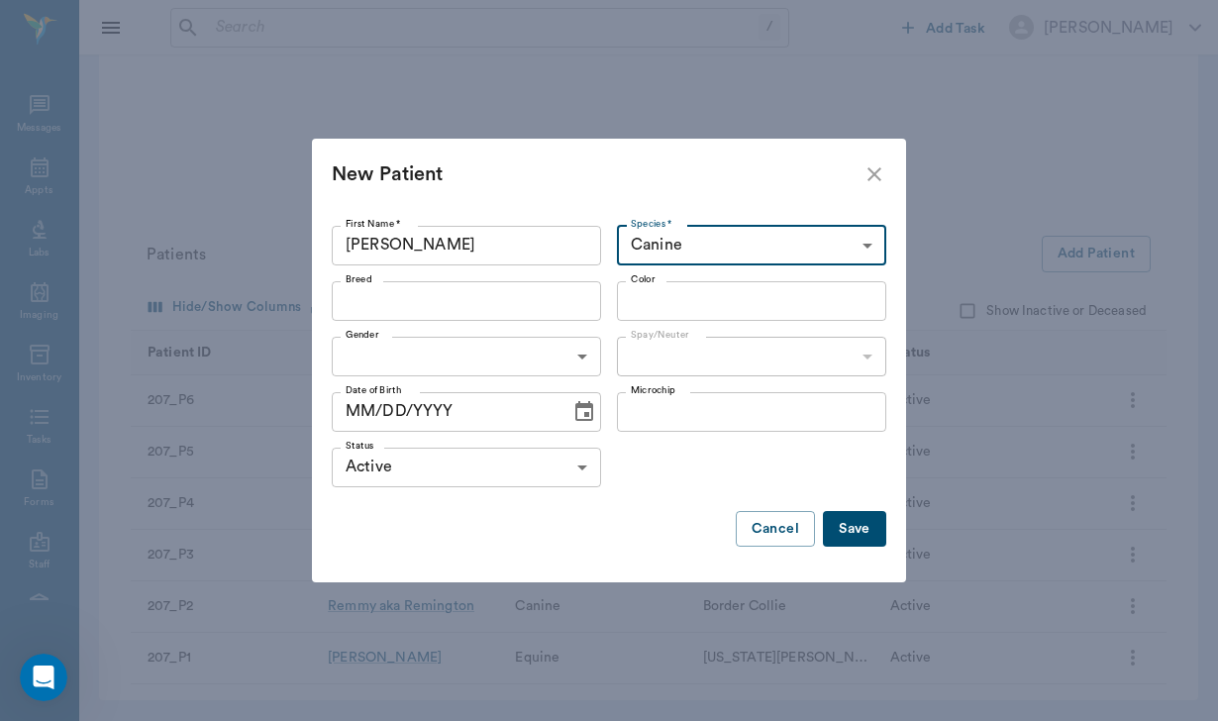
click at [353, 246] on input "[PERSON_NAME]" at bounding box center [466, 246] width 269 height 40
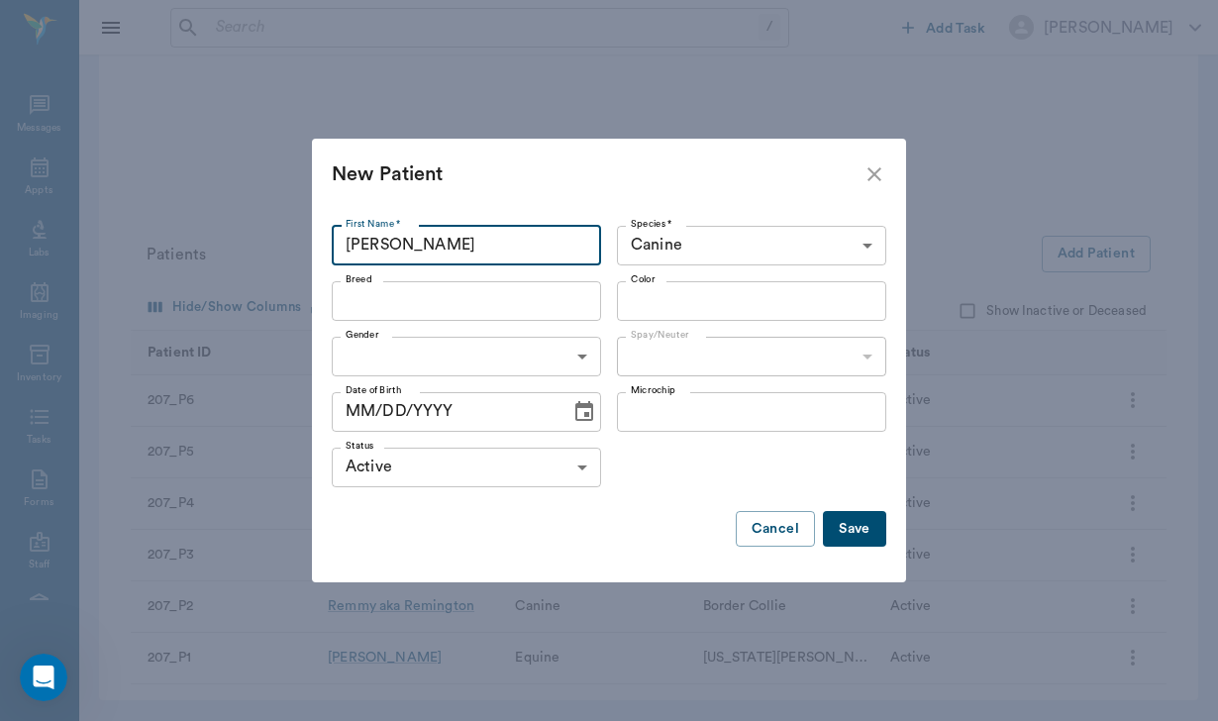
type input "[PERSON_NAME]"
click at [867, 544] on button "Save" at bounding box center [854, 529] width 63 height 37
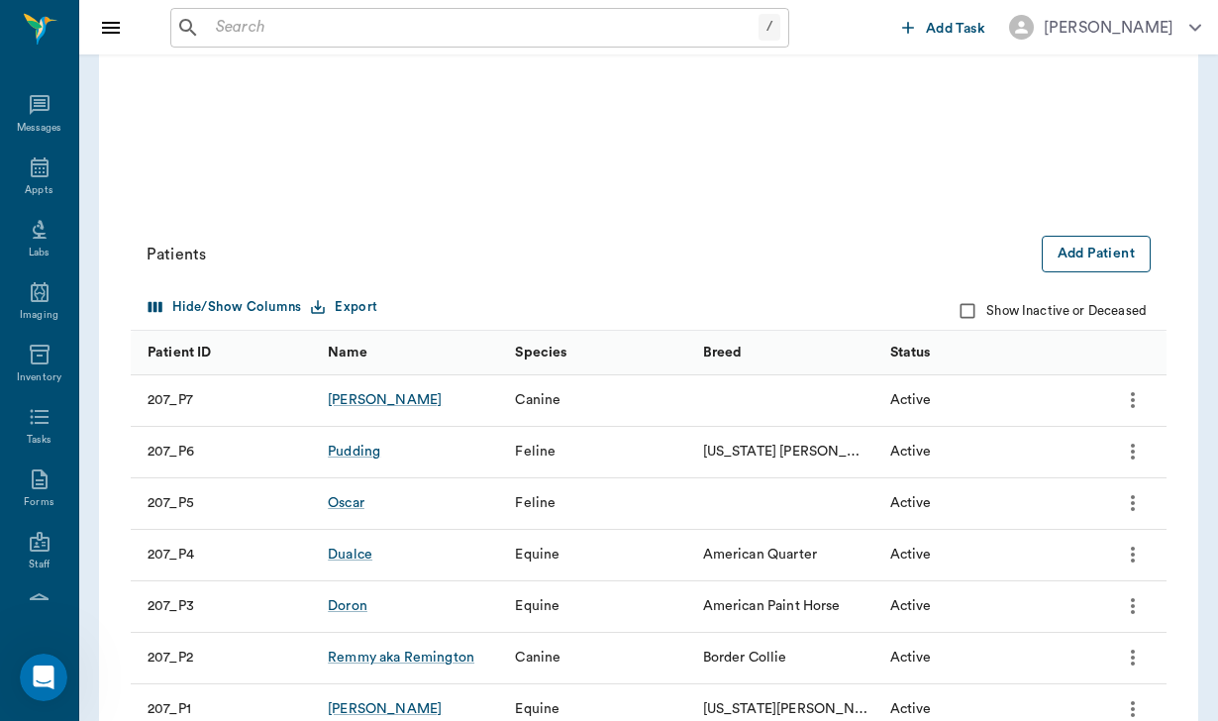
click at [1093, 260] on button "Add Patient" at bounding box center [1095, 254] width 109 height 37
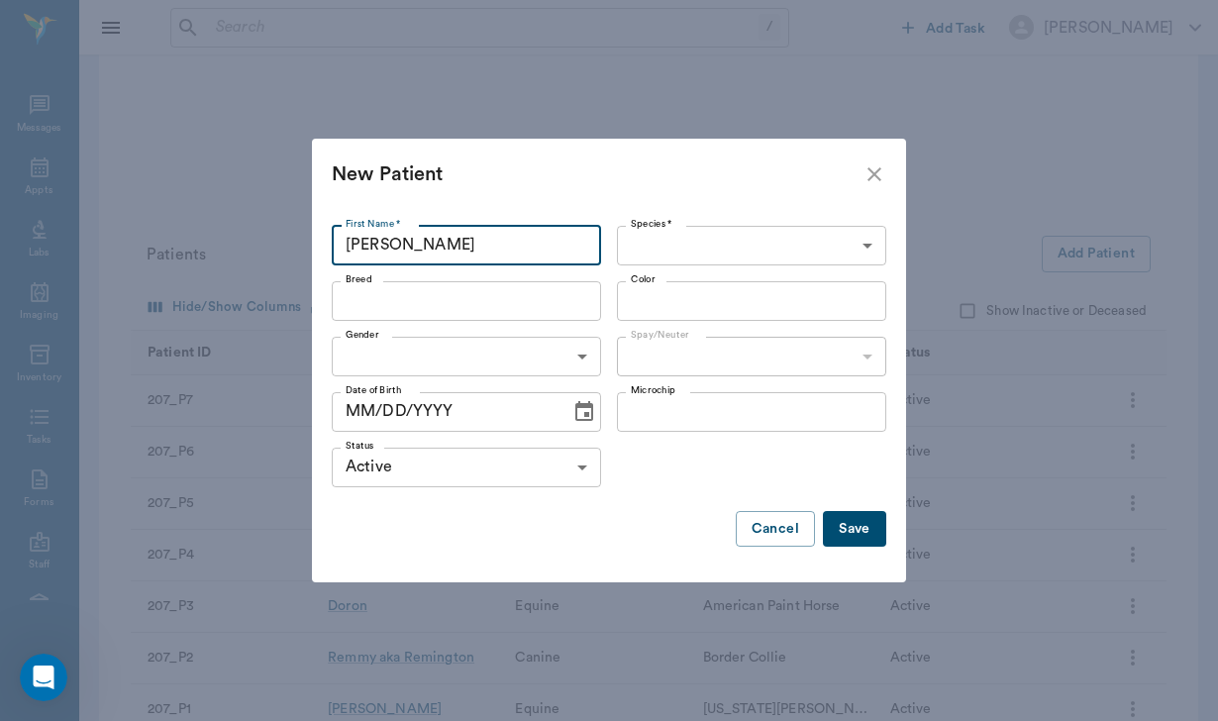
type input "[PERSON_NAME]"
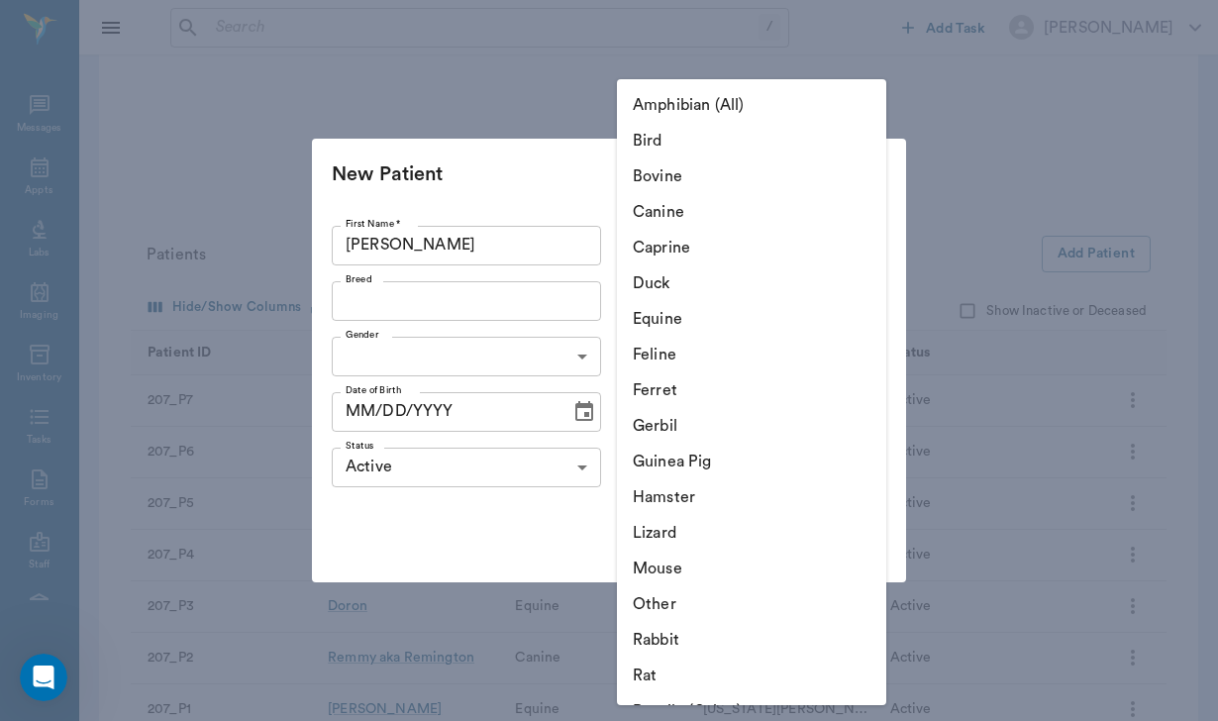
click at [673, 239] on body "/ ​ Add Task [PERSON_NAME] Nectar Messages Appts Labs Imaging Inventory Tasks F…" at bounding box center [609, 156] width 1218 height 1236
click at [673, 329] on li "Equine" at bounding box center [751, 319] width 269 height 36
type input "Equine"
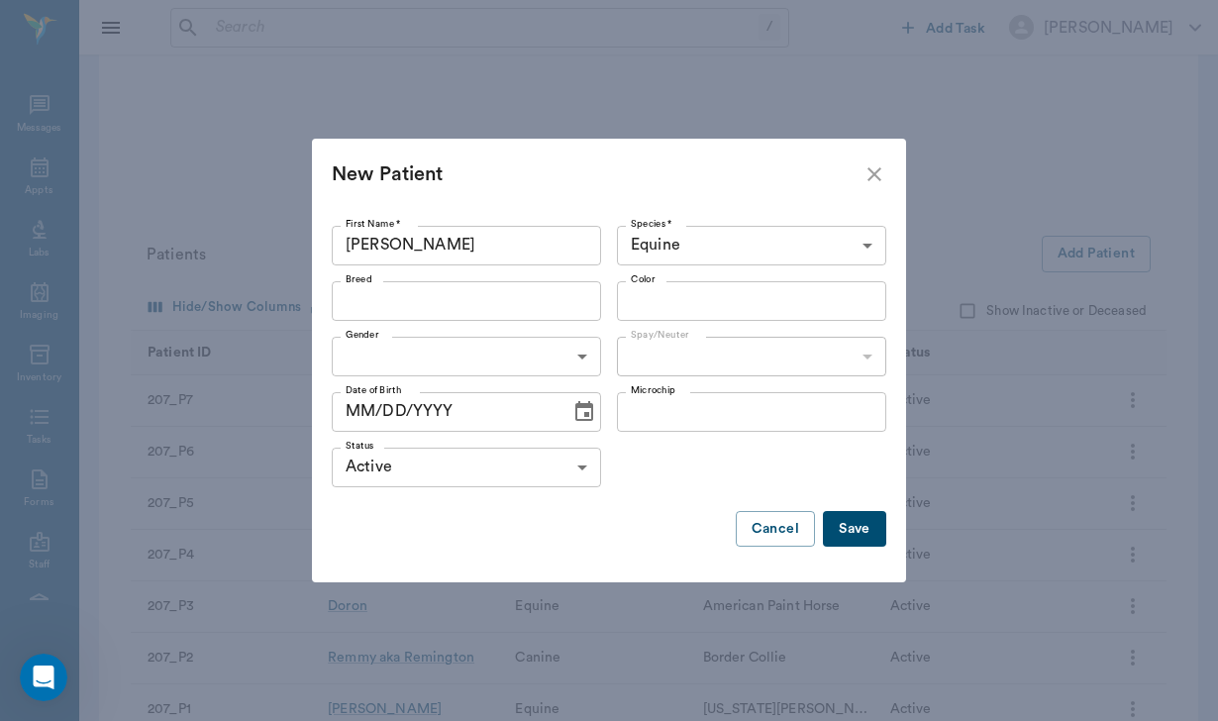
click at [850, 536] on button "Save" at bounding box center [854, 529] width 63 height 37
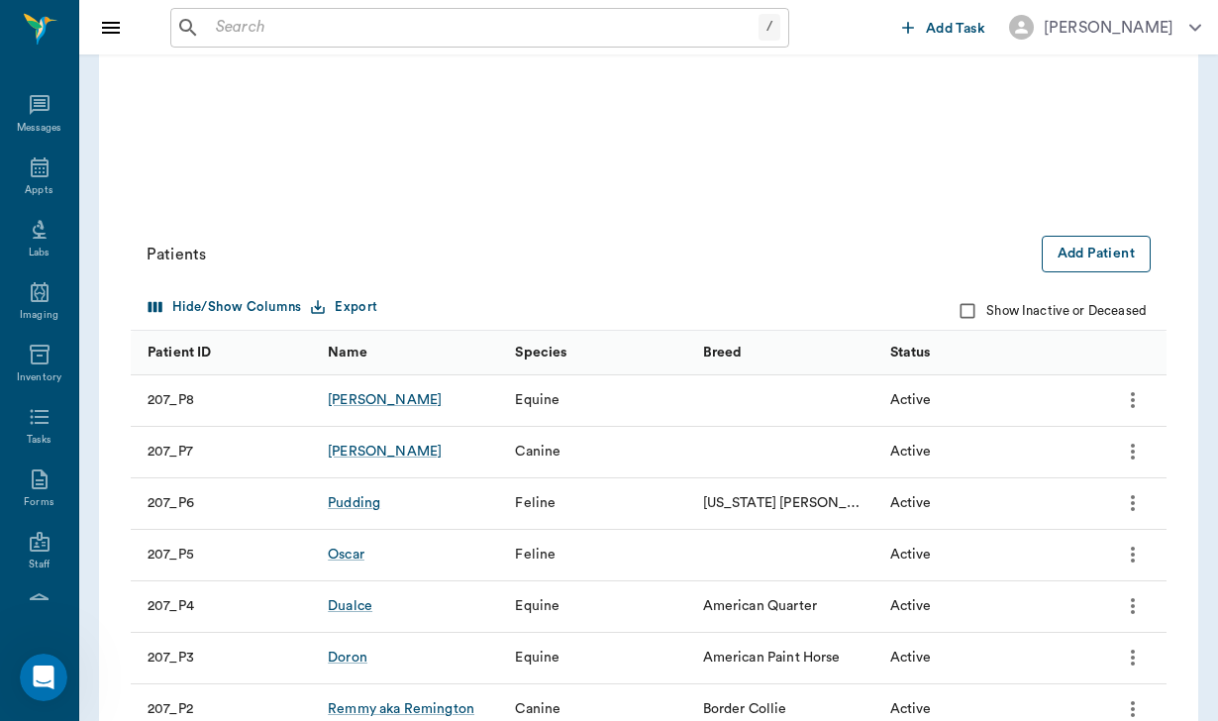
click at [1101, 244] on button "Add Patient" at bounding box center [1095, 254] width 109 height 37
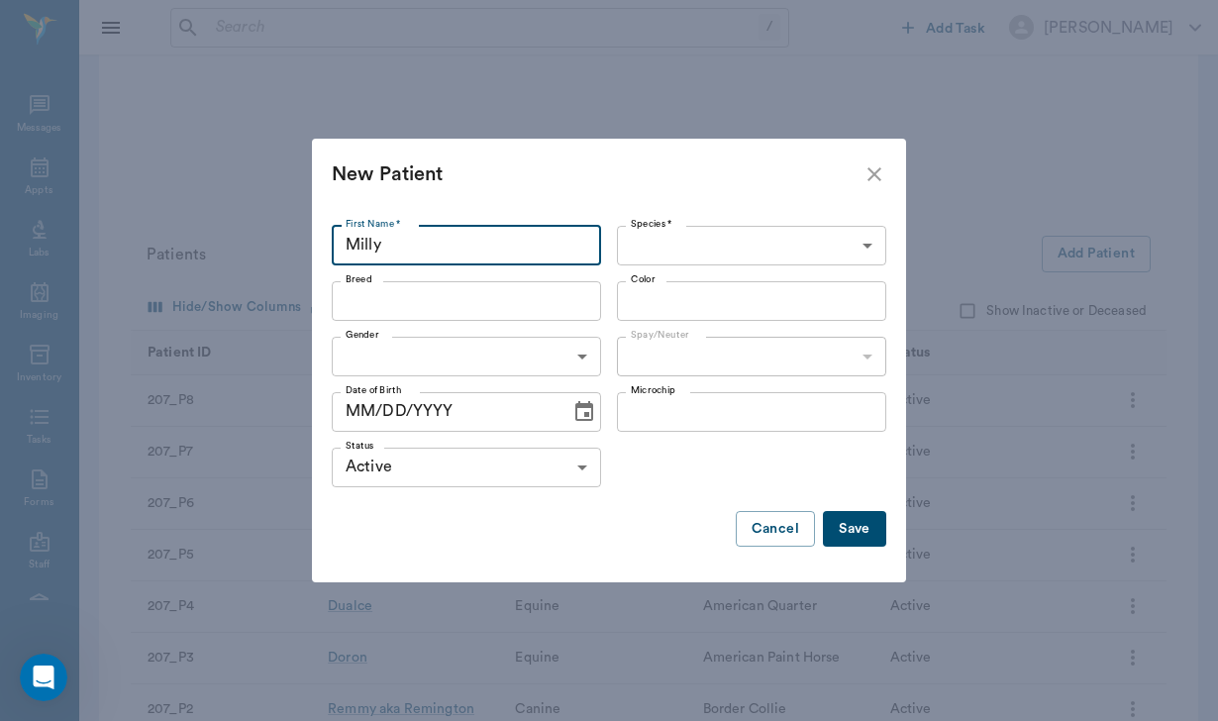
type input "Milly"
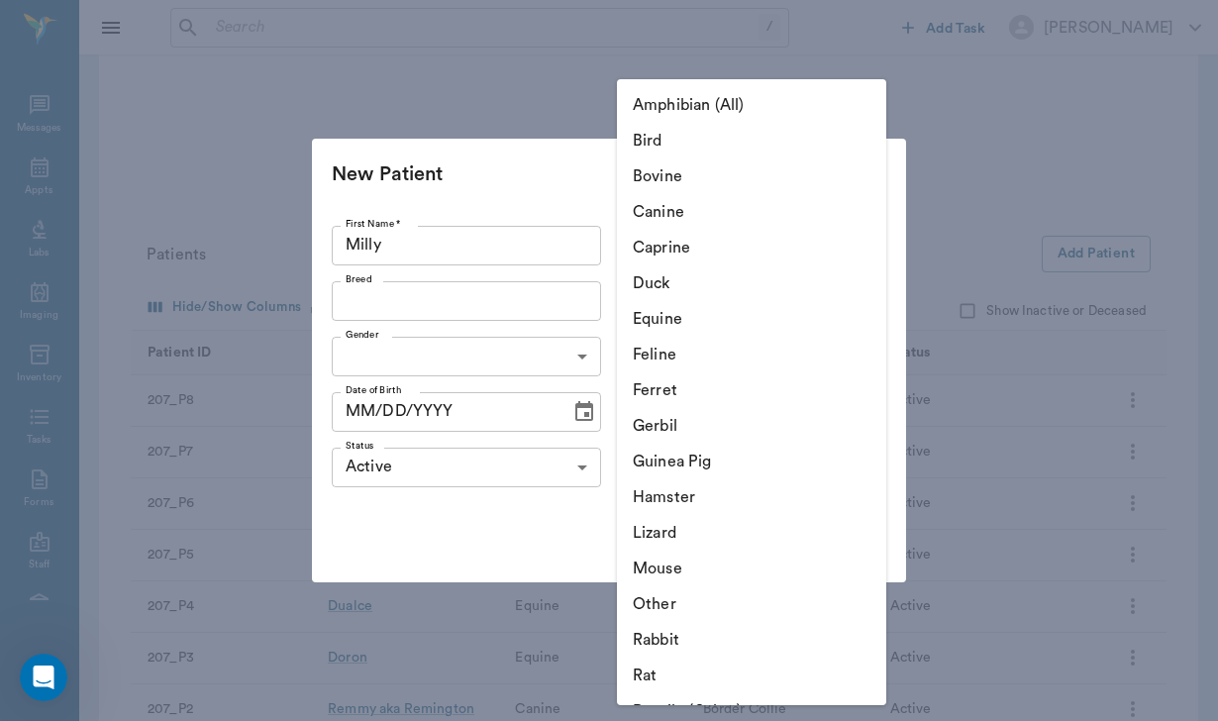
click at [651, 239] on body "/ ​ Add Task [PERSON_NAME] Nectar Messages Appts Labs Imaging Inventory Tasks F…" at bounding box center [609, 182] width 1218 height 1288
click at [657, 318] on li "Equine" at bounding box center [751, 319] width 269 height 36
type input "Equine"
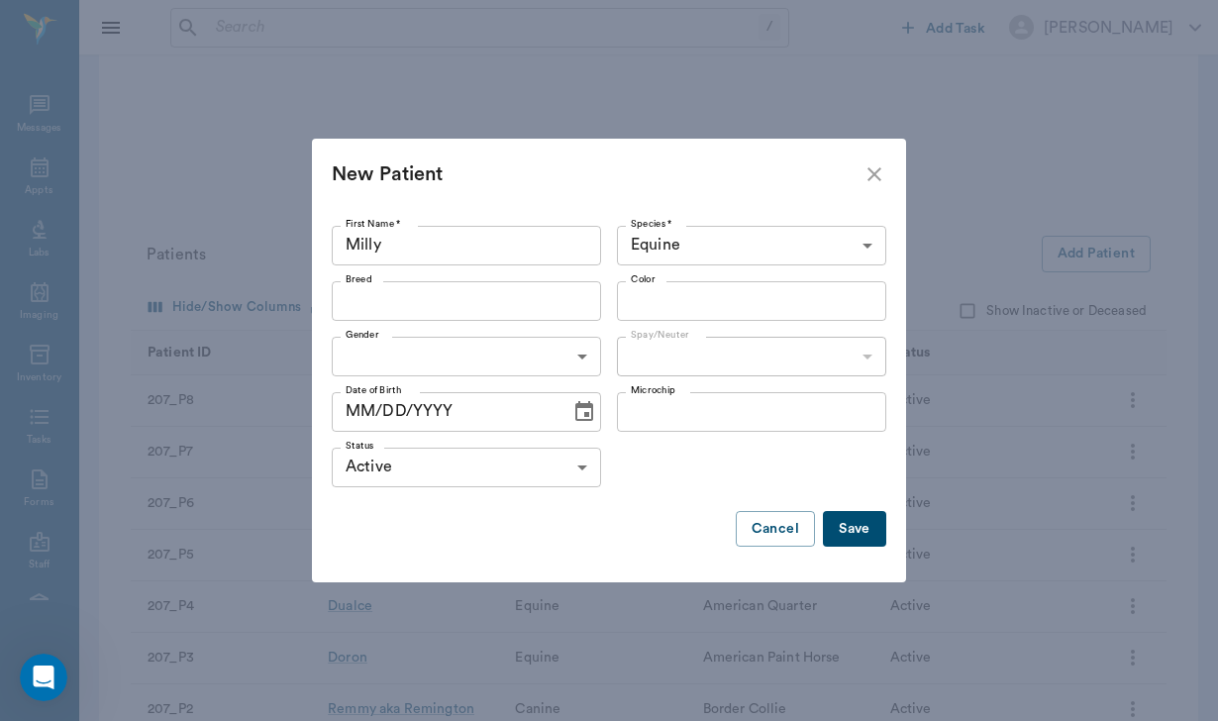
click at [865, 538] on button "Save" at bounding box center [854, 529] width 63 height 37
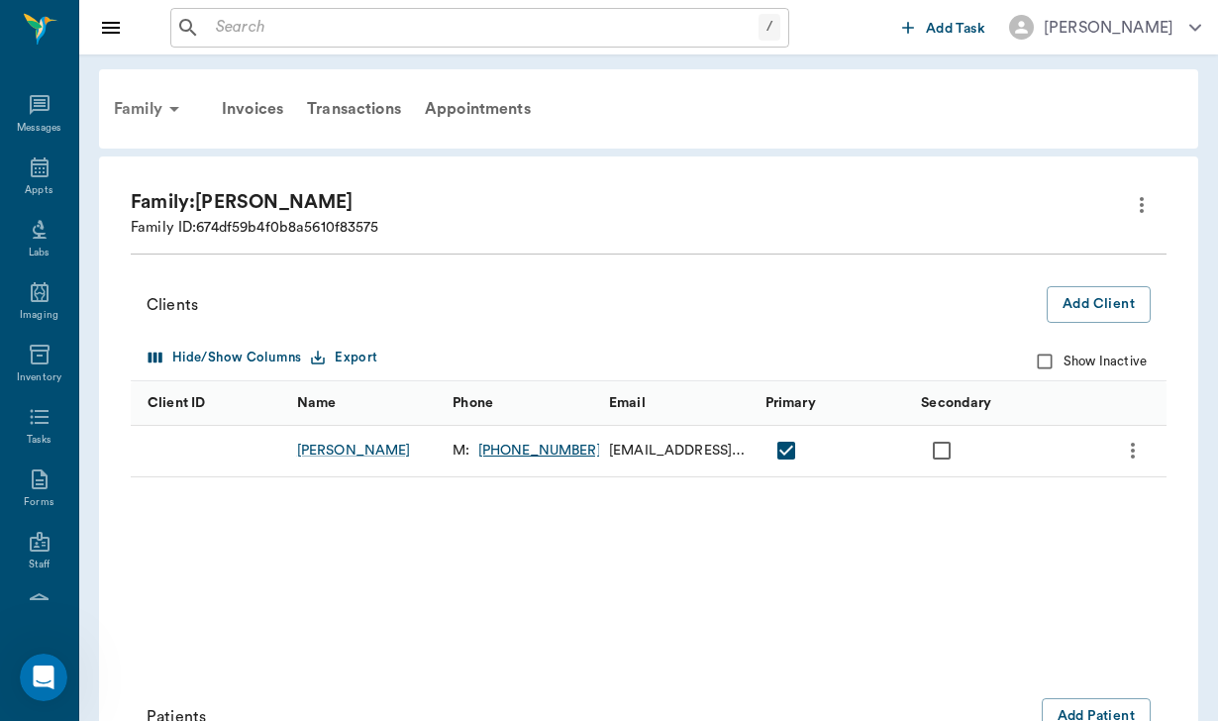
scroll to position [0, 0]
click at [150, 99] on div "Family" at bounding box center [150, 109] width 96 height 48
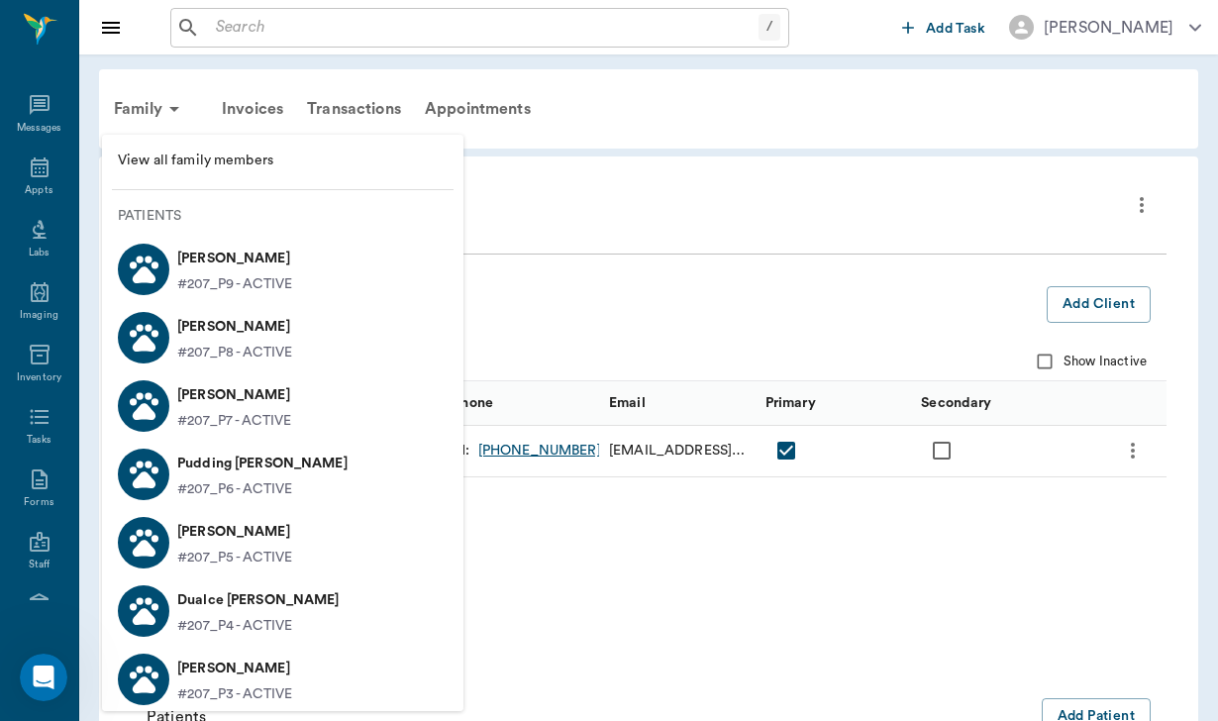
click at [260, 265] on p "[PERSON_NAME]" at bounding box center [234, 259] width 115 height 32
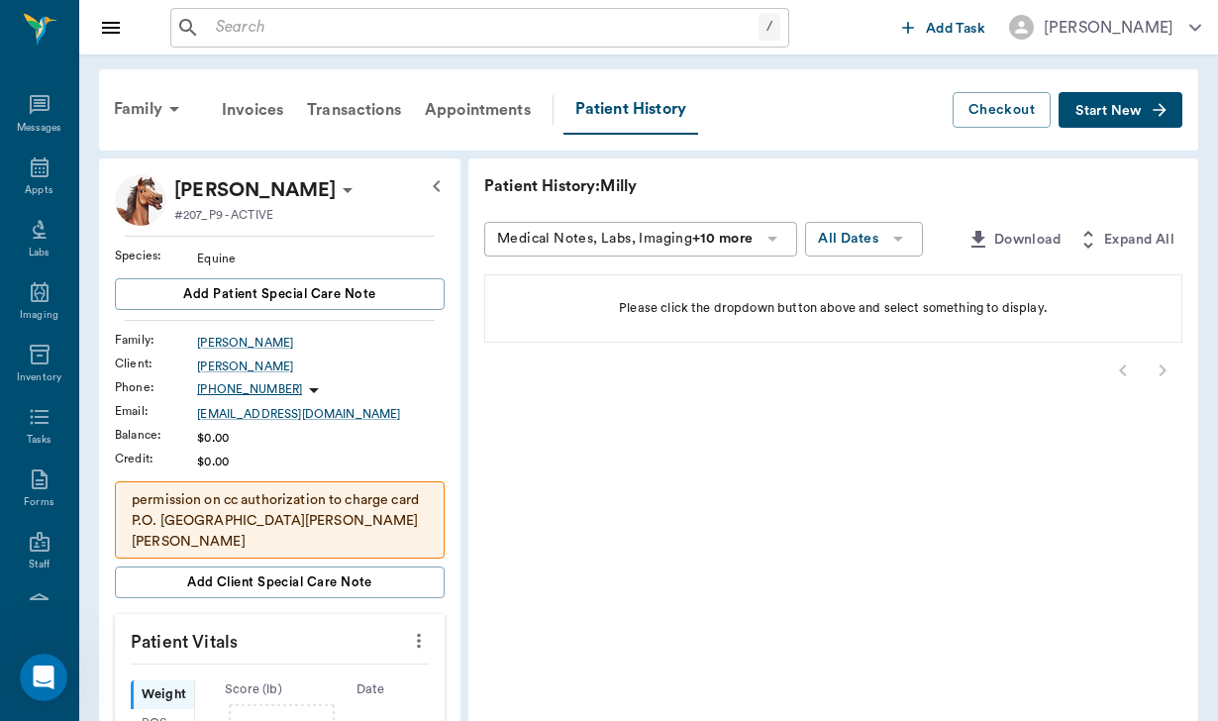
click at [1108, 111] on span "Start New" at bounding box center [1108, 111] width 66 height 0
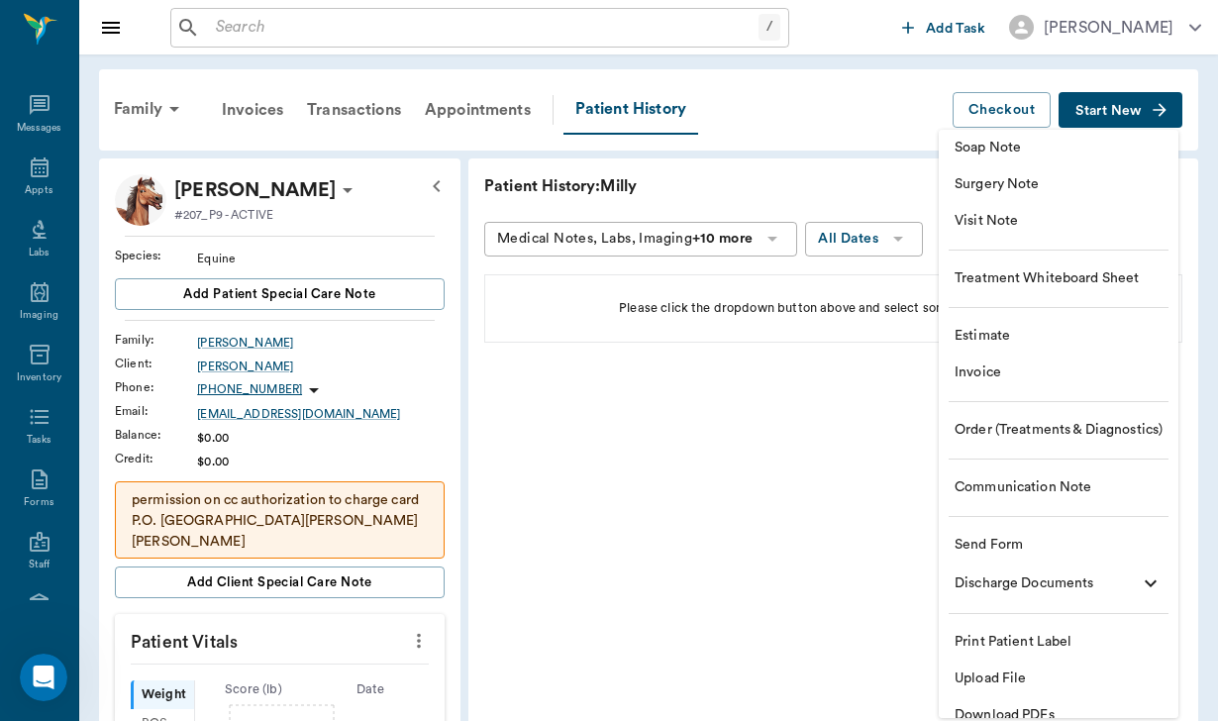
click at [1041, 549] on span "Send Form" at bounding box center [1058, 545] width 208 height 21
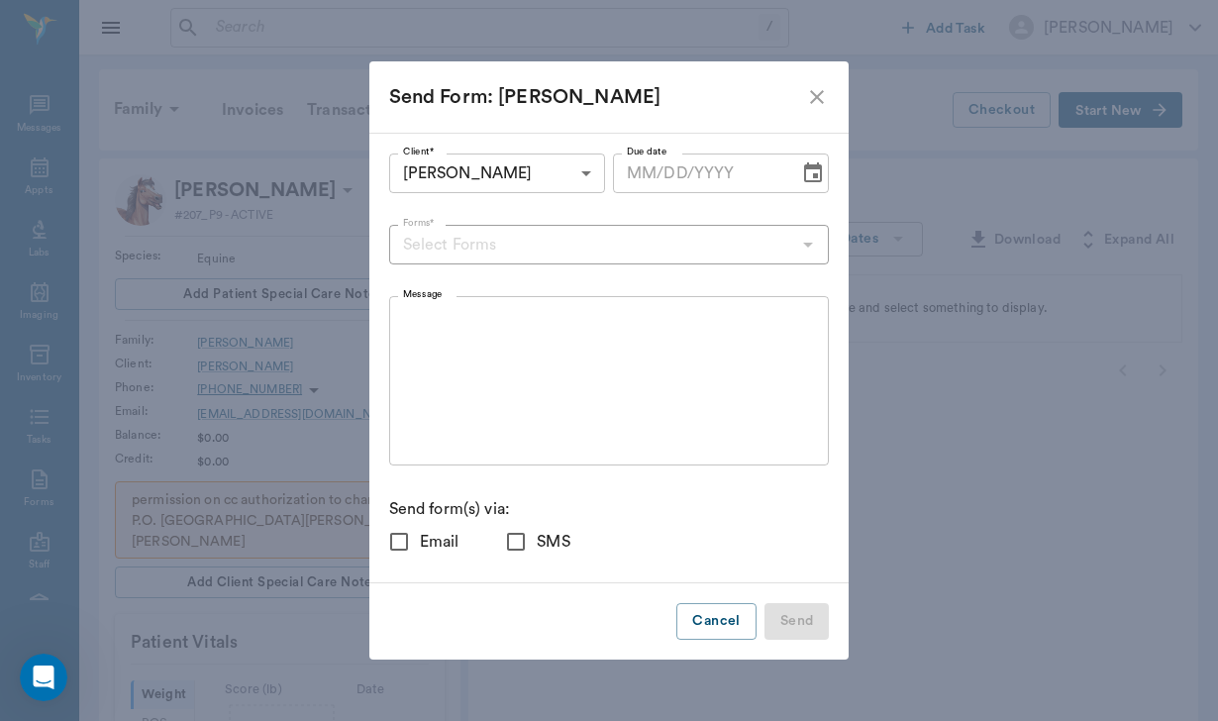
checkbox input "true"
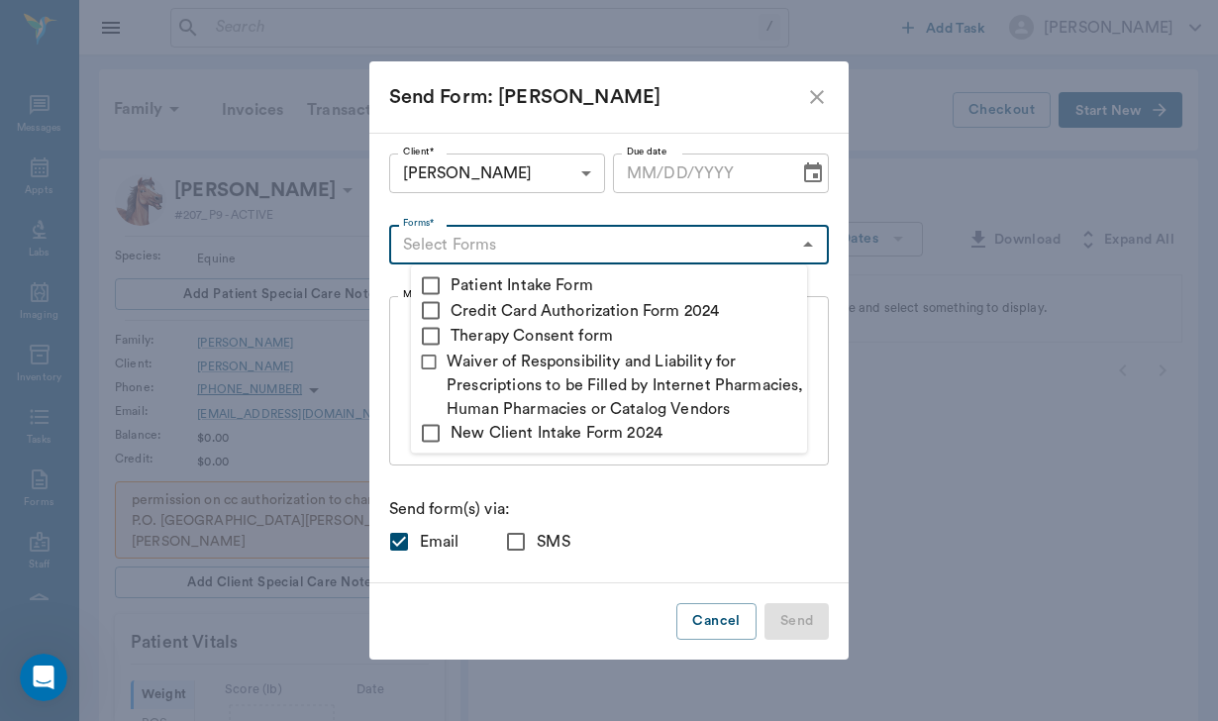
click at [459, 245] on input "Forms*" at bounding box center [593, 245] width 396 height 28
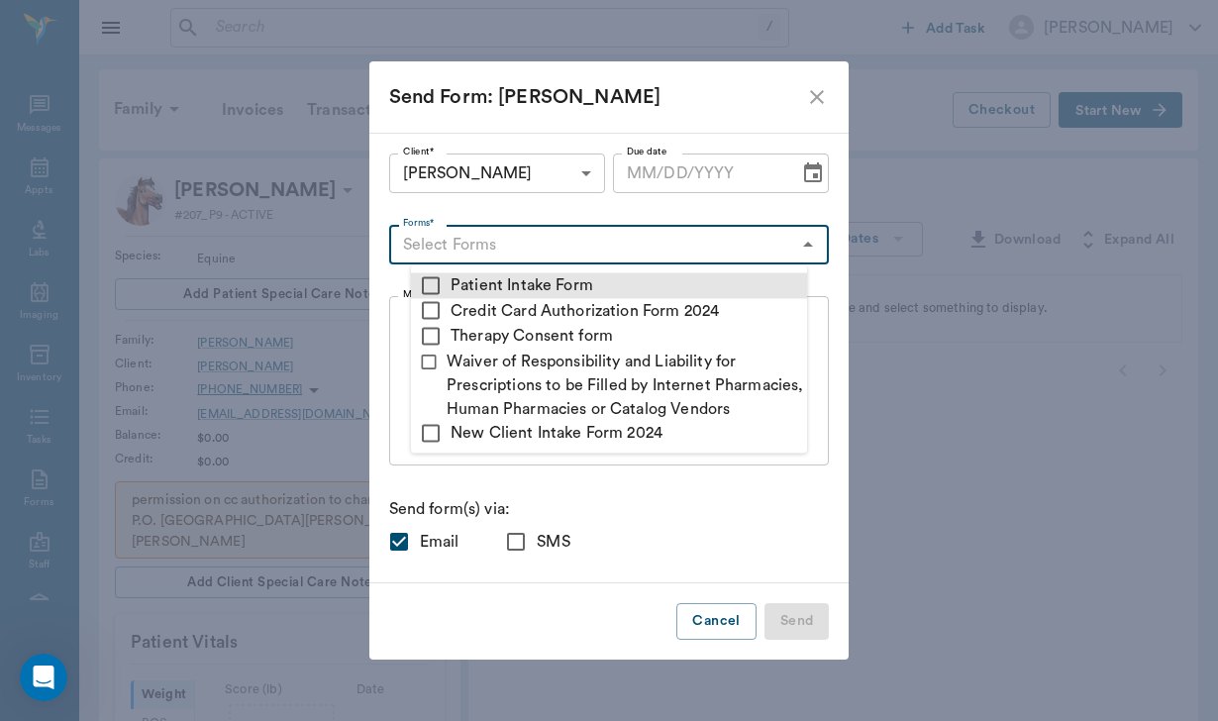
click at [438, 275] on input "checkbox" at bounding box center [431, 285] width 24 height 24
checkbox input "true"
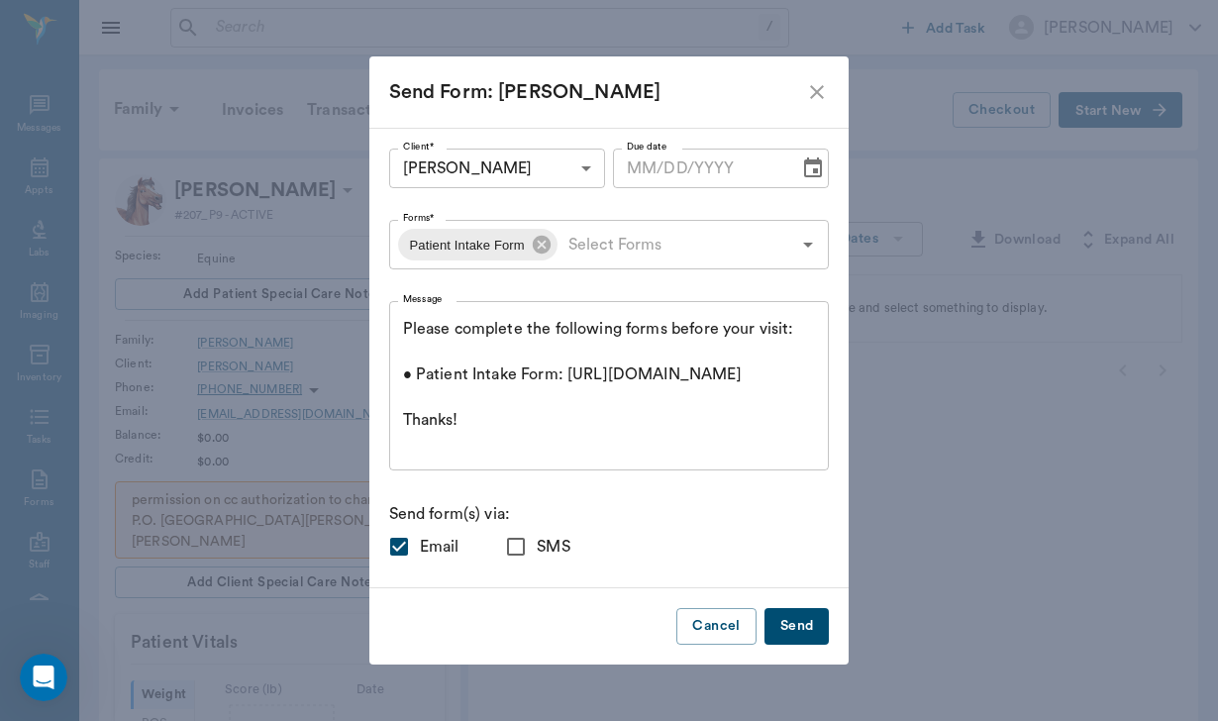
click at [526, 502] on p "Send form(s) via:" at bounding box center [609, 514] width 440 height 24
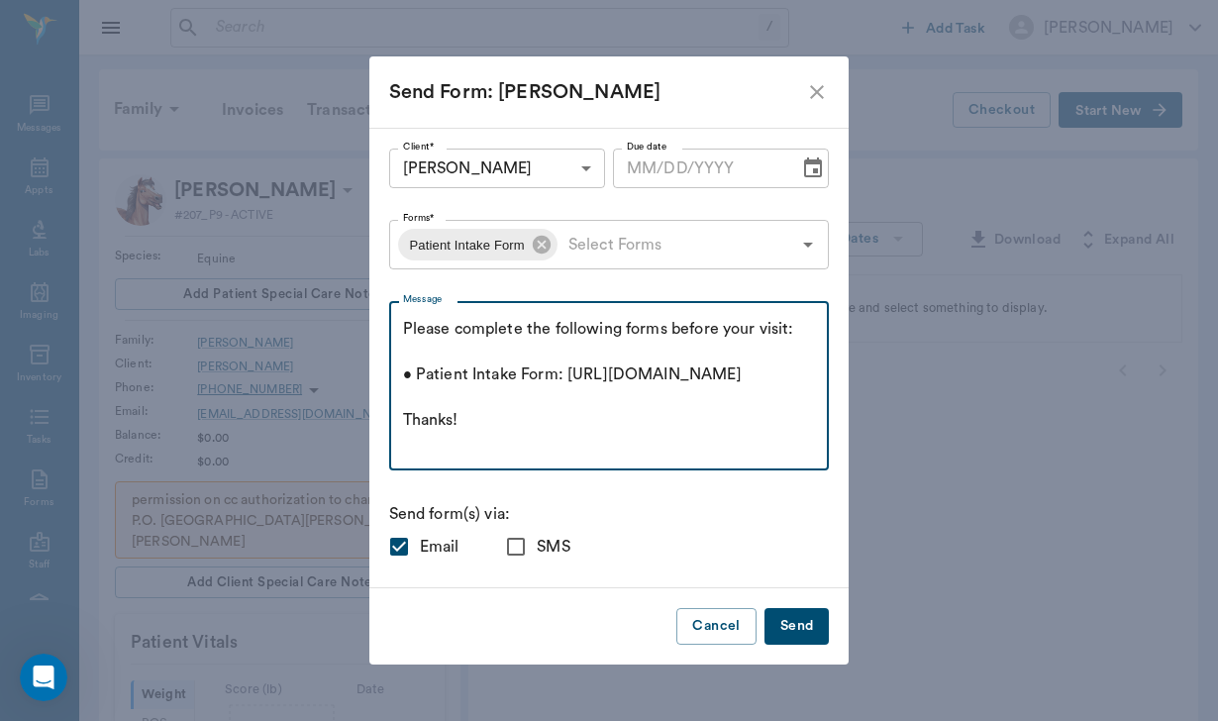
click at [425, 328] on textarea "Please complete the following forms before your visit: • Patient Intake Form: […" at bounding box center [609, 386] width 413 height 137
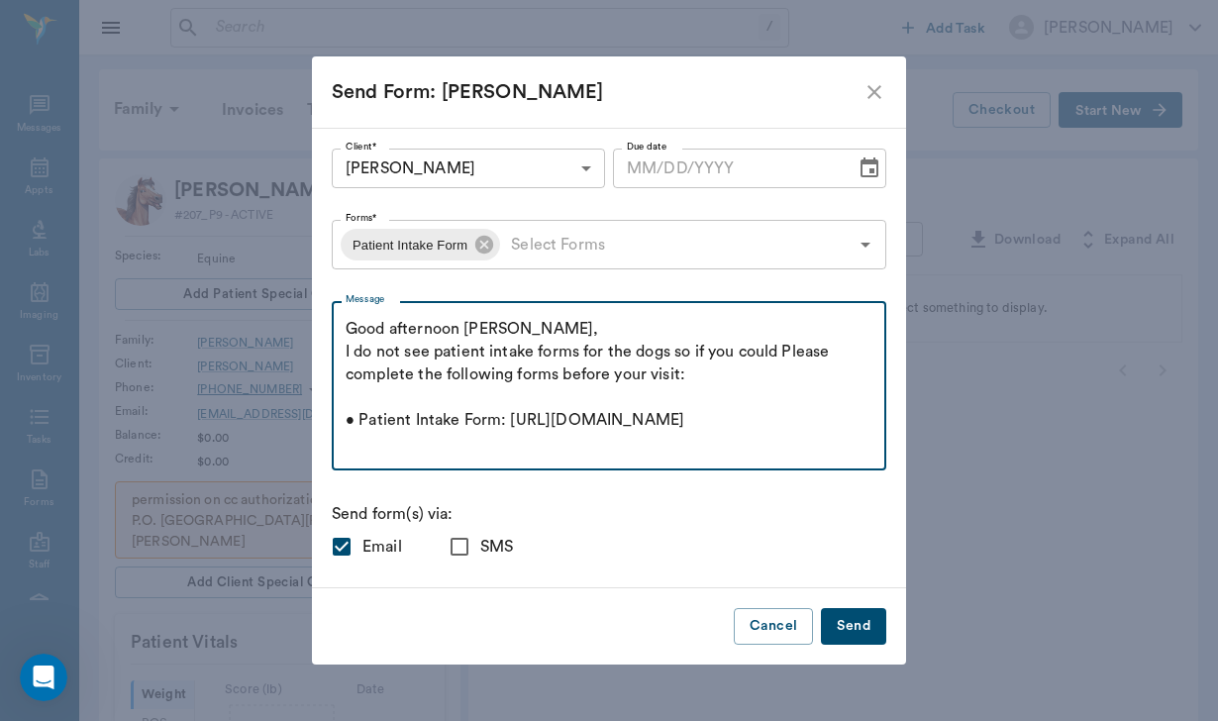
click at [582, 372] on textarea "Good afternoon [PERSON_NAME], I do not see patient intake forms for the dogs so…" at bounding box center [608, 386] width 527 height 137
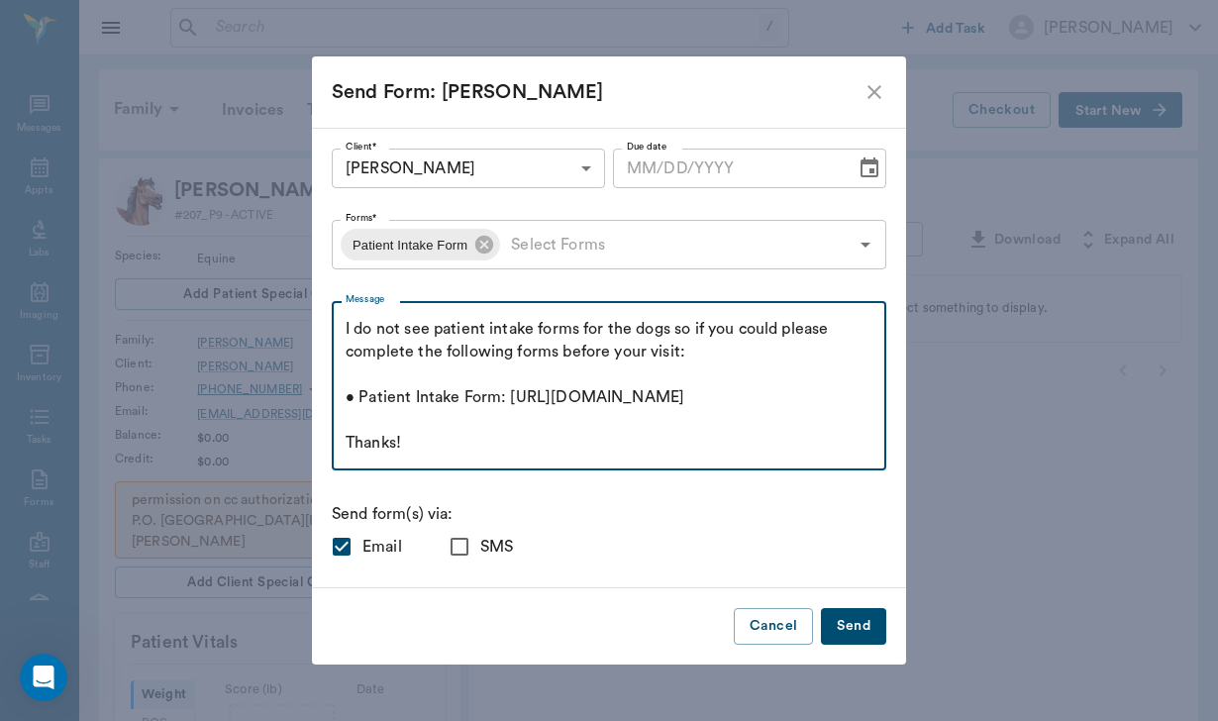
scroll to position [91, 0]
click at [512, 435] on textarea "Good afternoon [PERSON_NAME], I do not see patient intake forms for the dogs so…" at bounding box center [608, 386] width 527 height 137
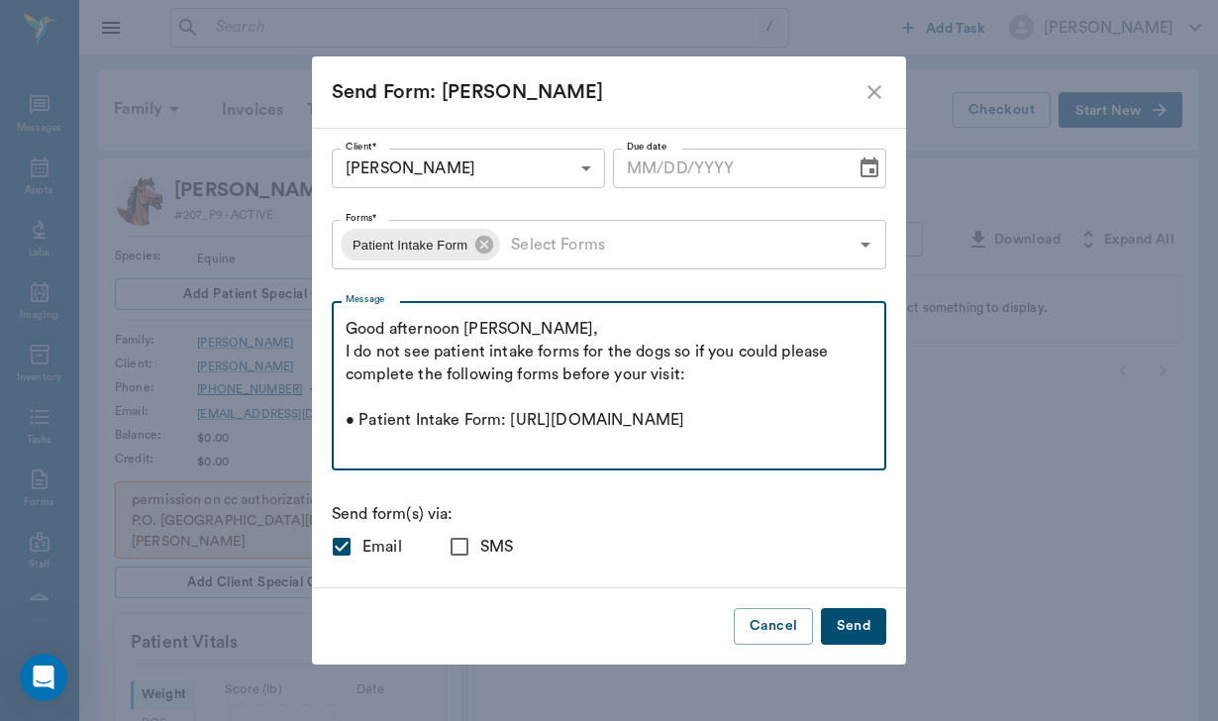
scroll to position [0, 0]
drag, startPoint x: 426, startPoint y: 328, endPoint x: 601, endPoint y: 398, distance: 188.8
click at [601, 398] on textarea "Good afternoon [PERSON_NAME], I do not see patient intake forms for the dogs so…" at bounding box center [608, 386] width 527 height 137
type textarea "Good afternoon [PERSON_NAME], I do not see patient intake forms for the dogs so…"
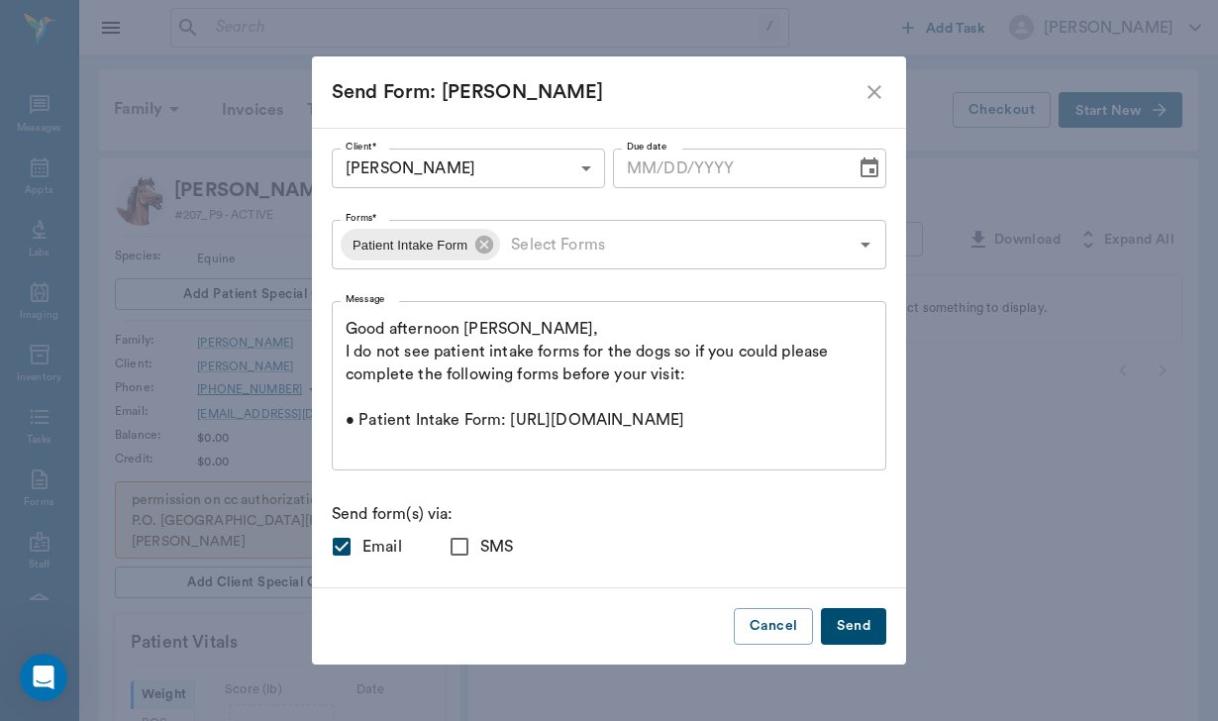
click at [480, 551] on input "SMS" at bounding box center [460, 547] width 42 height 42
checkbox input "true"
click at [821, 623] on button "Send" at bounding box center [853, 626] width 65 height 37
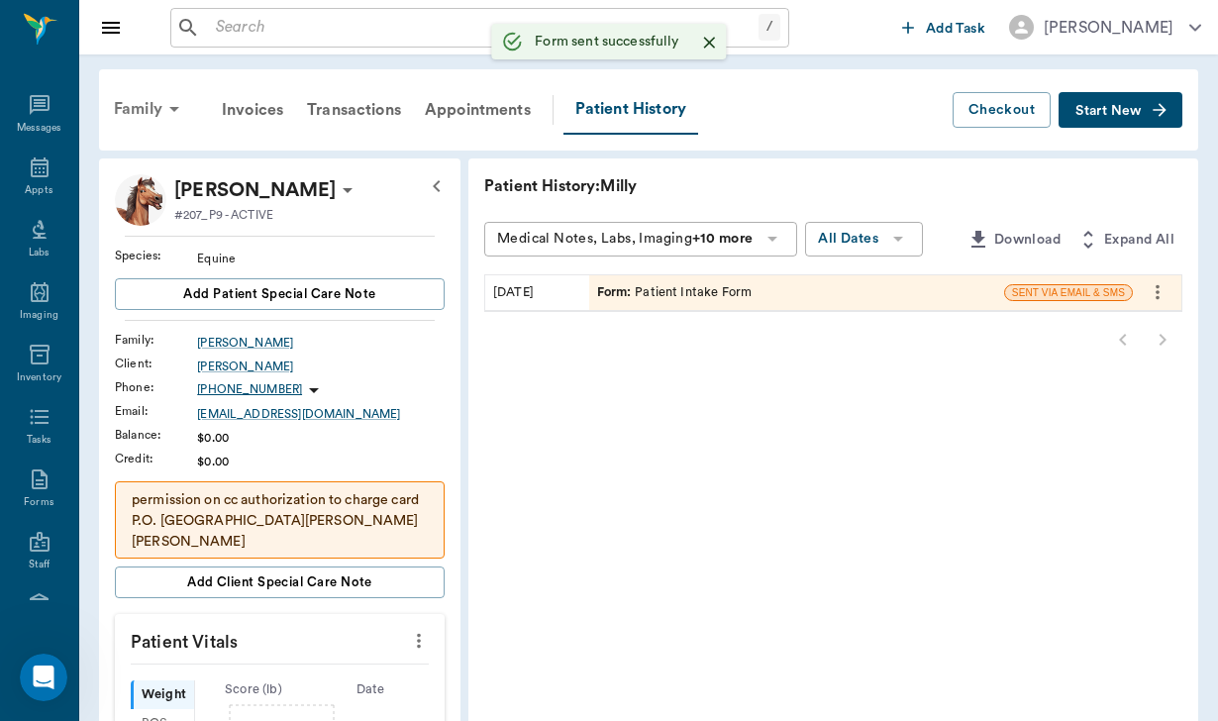
click at [136, 112] on div "Family" at bounding box center [150, 109] width 96 height 48
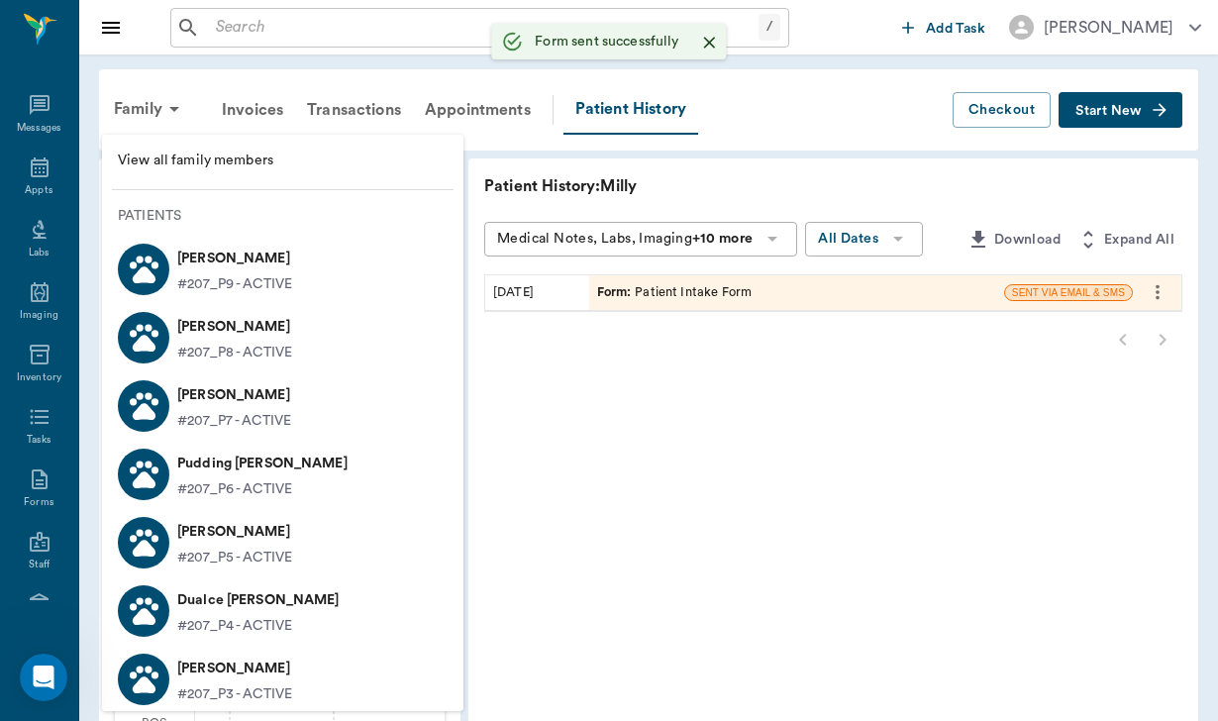
click at [211, 332] on p "[PERSON_NAME]" at bounding box center [234, 327] width 115 height 32
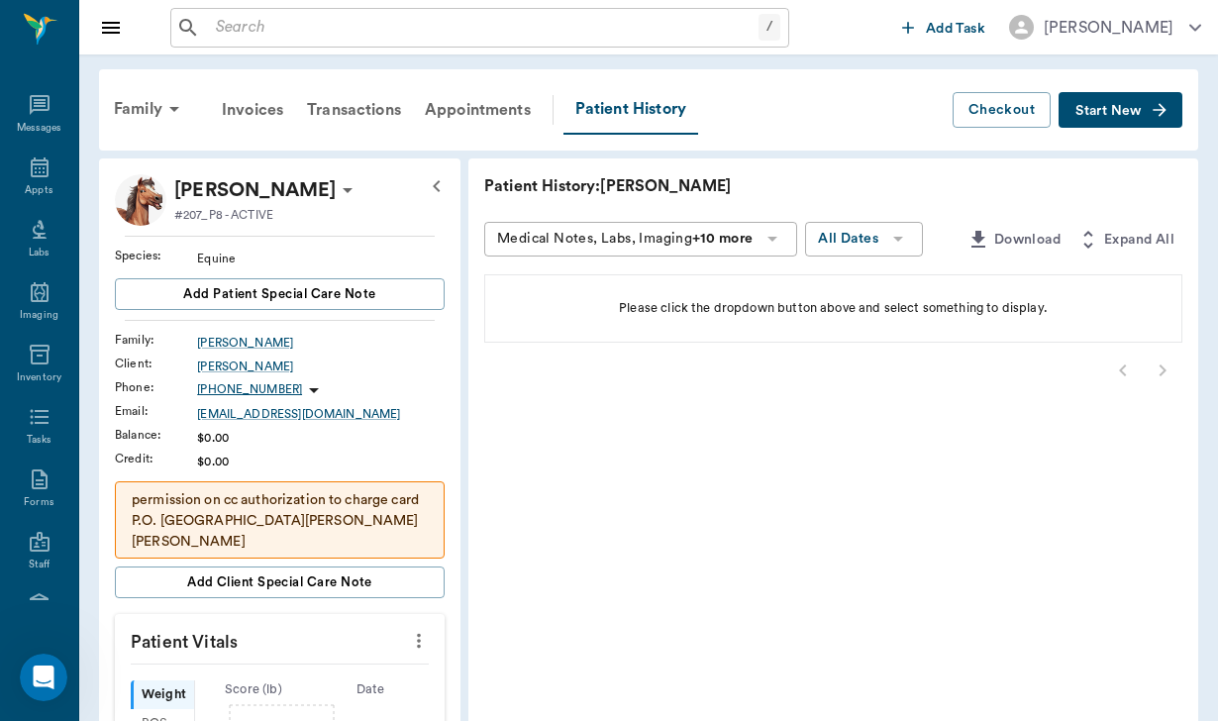
click at [1129, 111] on span "Start New" at bounding box center [1108, 111] width 66 height 0
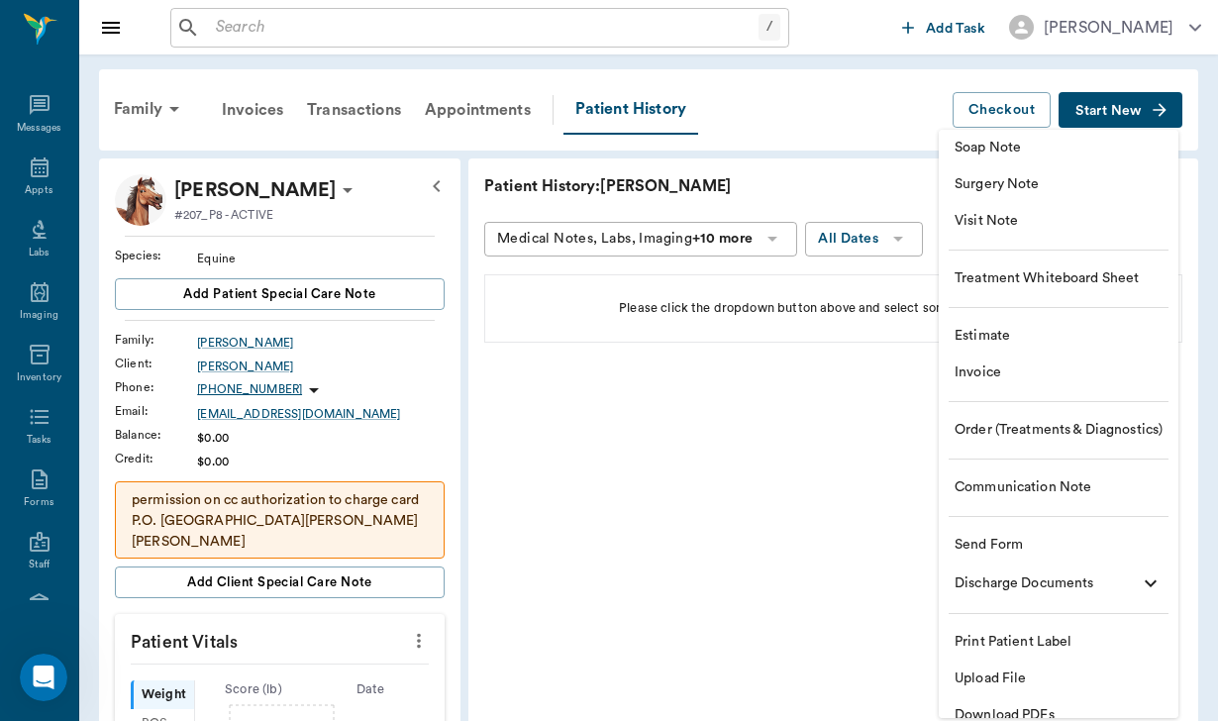
click at [1016, 528] on li "Send Form" at bounding box center [1058, 545] width 240 height 37
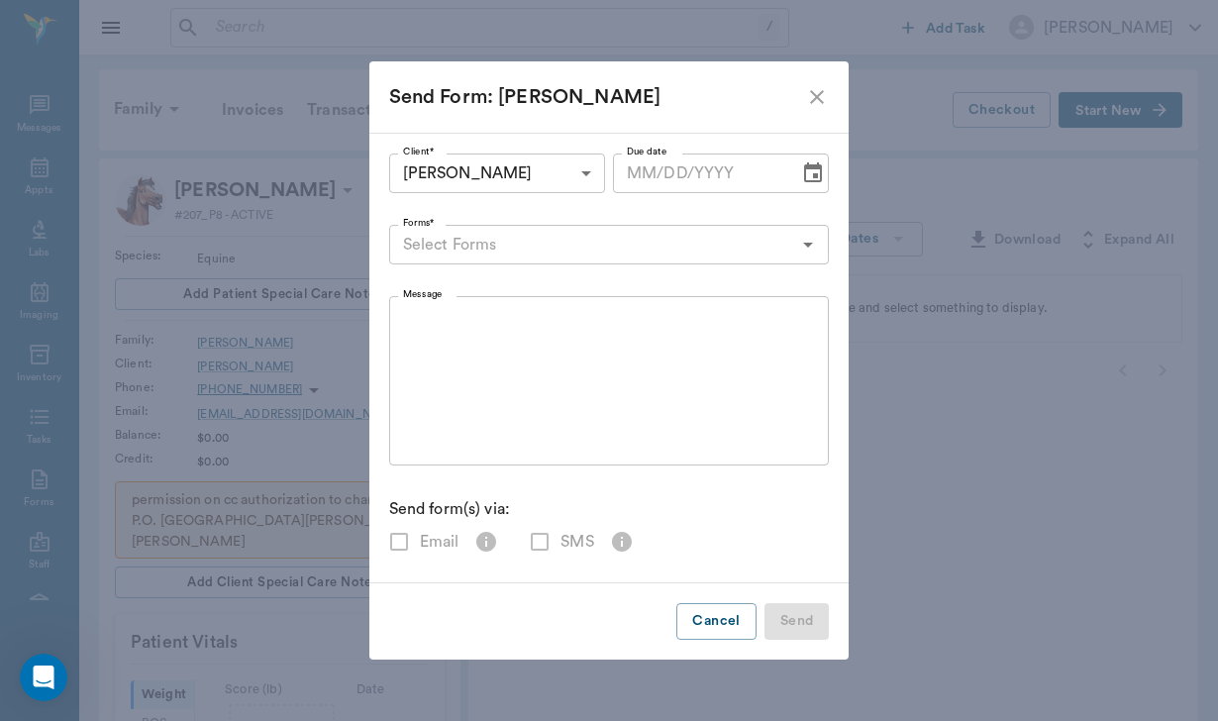
checkbox input "true"
click at [441, 330] on textarea "Message" at bounding box center [609, 381] width 413 height 137
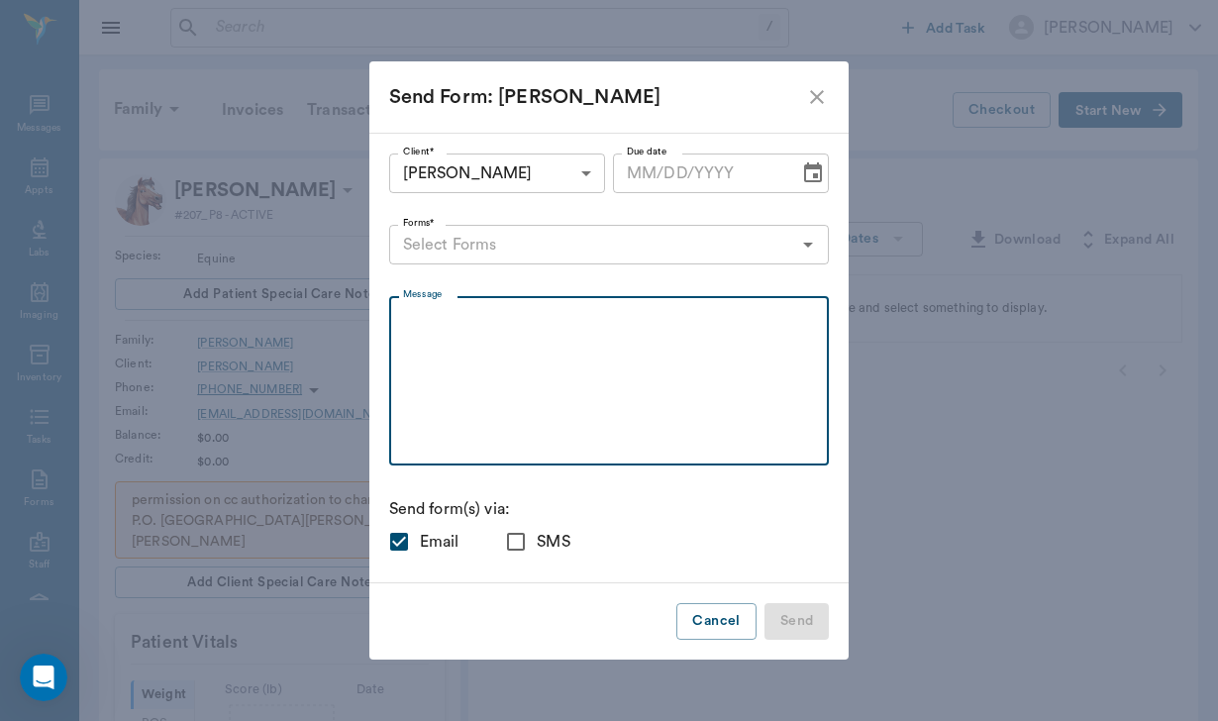
paste textarea "Good afternoon [PERSON_NAME], I do not see patient intake forms for the dogs so…"
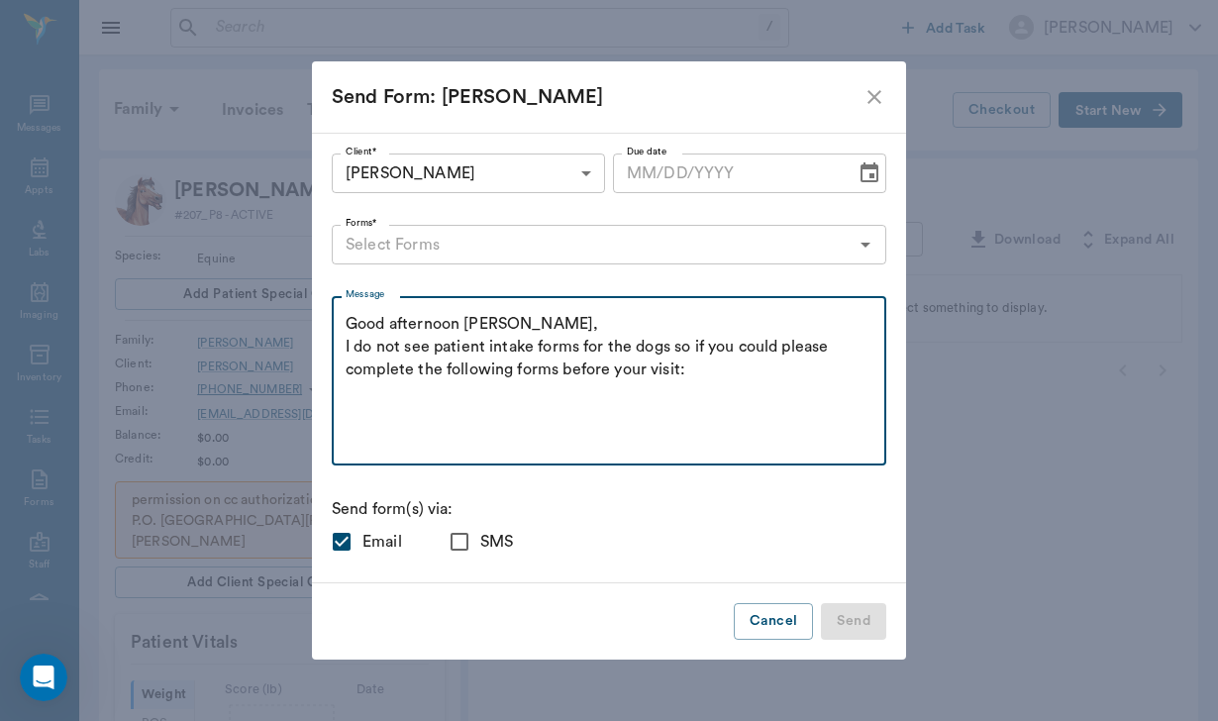
type textarea "Good afternoon [PERSON_NAME], I do not see patient intake forms for the dogs so…"
click at [501, 236] on input "Forms*" at bounding box center [593, 245] width 510 height 28
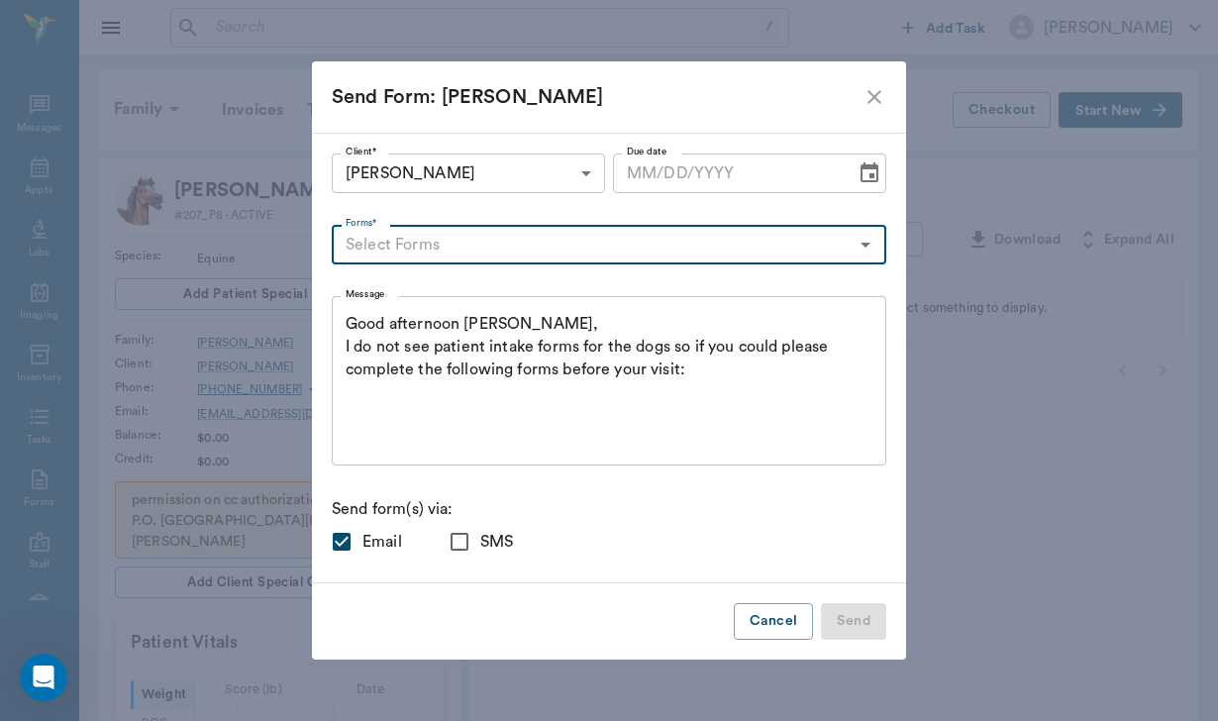
click at [501, 252] on input "Forms*" at bounding box center [593, 245] width 510 height 28
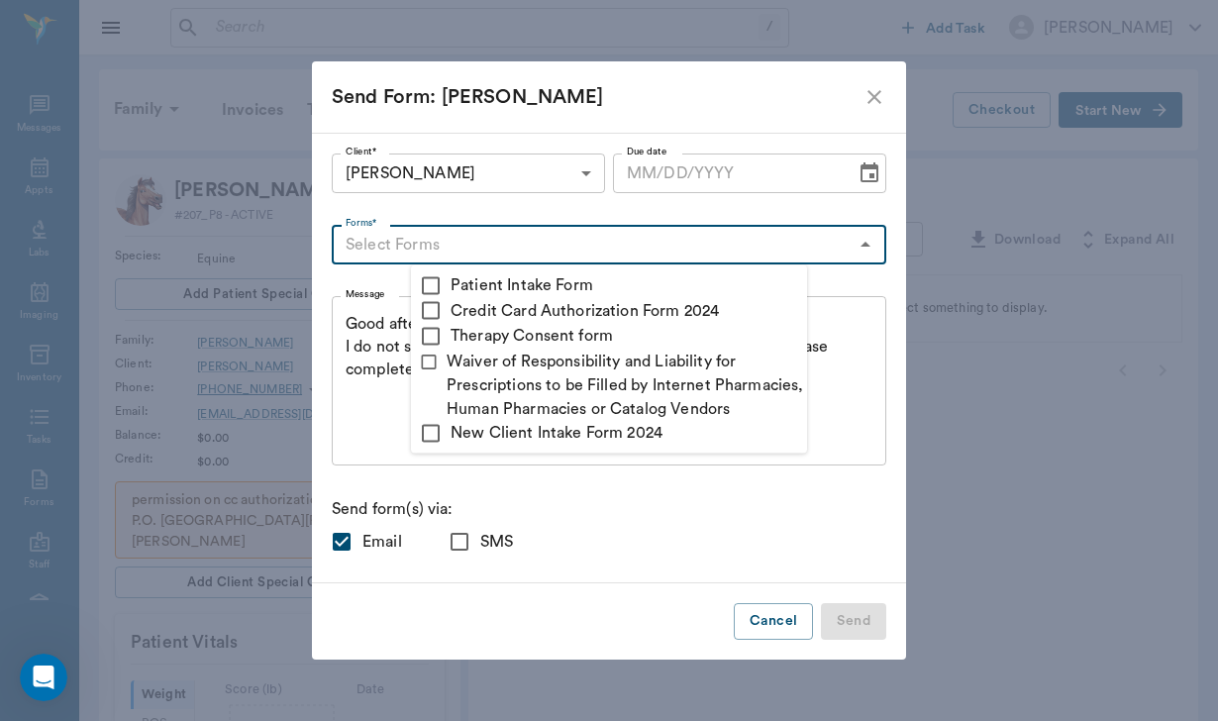
click at [501, 252] on input "Forms*" at bounding box center [593, 245] width 510 height 28
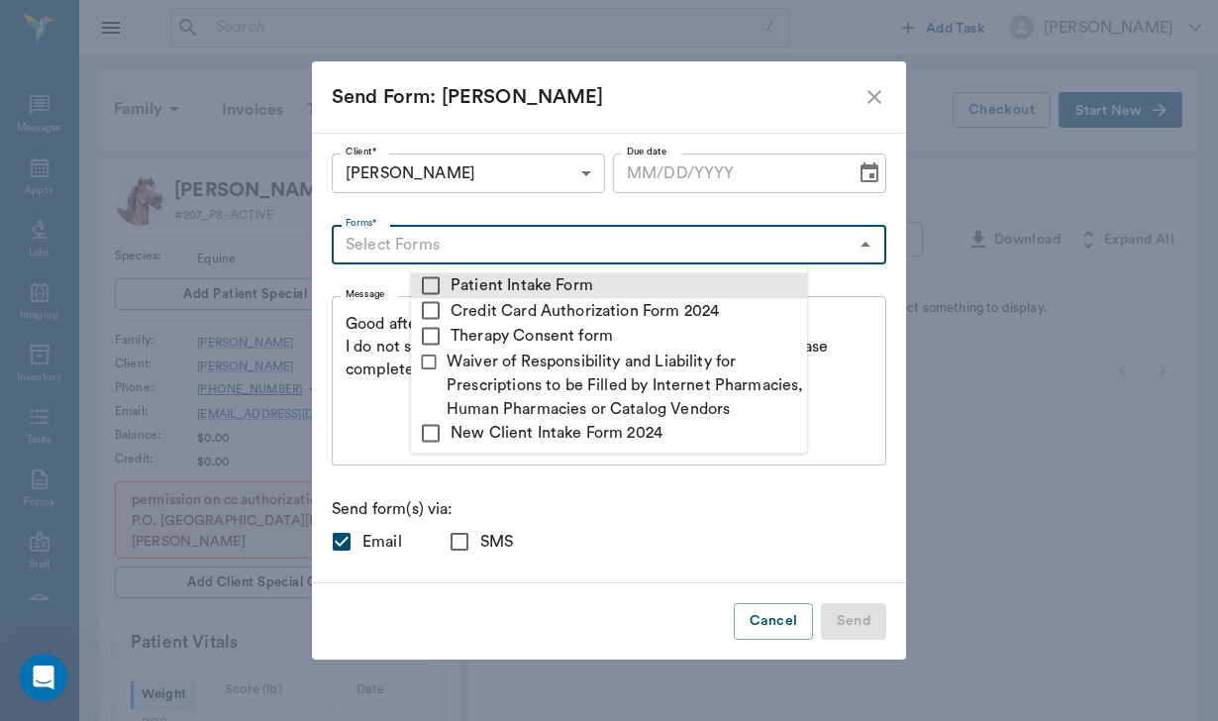
click at [490, 282] on li "Patient Intake Form" at bounding box center [609, 286] width 396 height 26
checkbox input "true"
type textarea "Please complete the following forms before your visit: • Patient Intake Form: […"
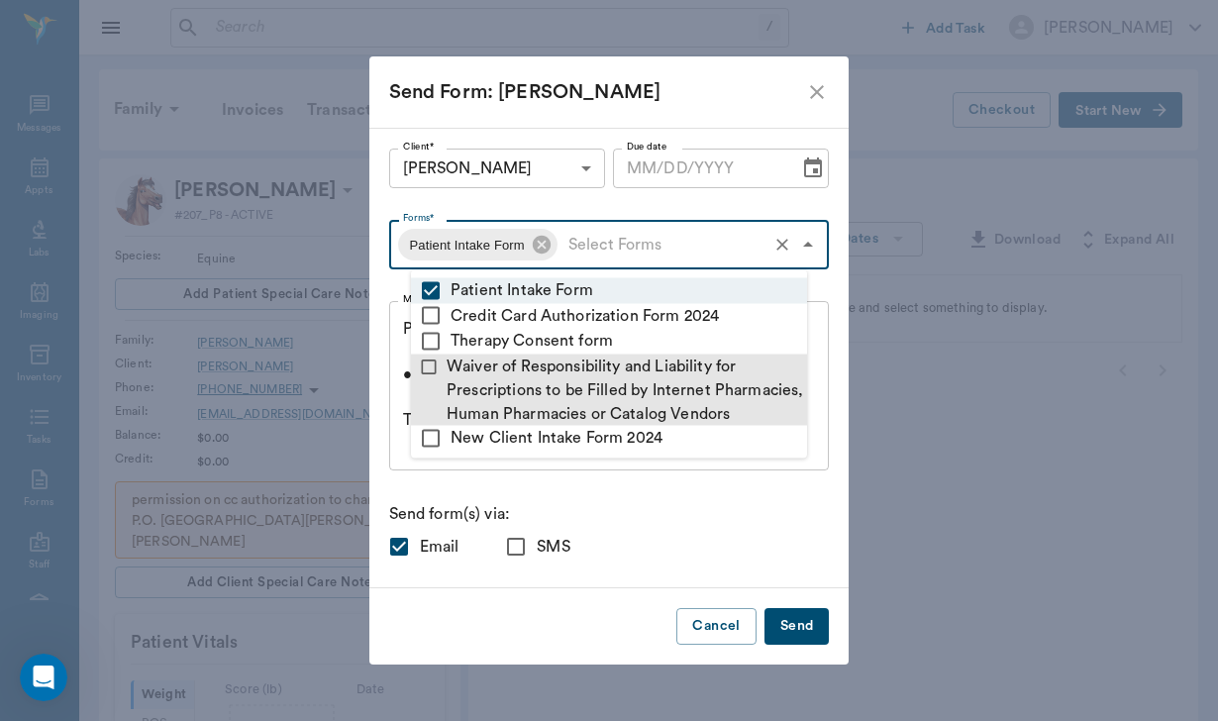
click at [507, 371] on li "Waiver of Responsibility and Liability for Prescriptions to be Filled by Intern…" at bounding box center [609, 388] width 396 height 71
checkbox input "true"
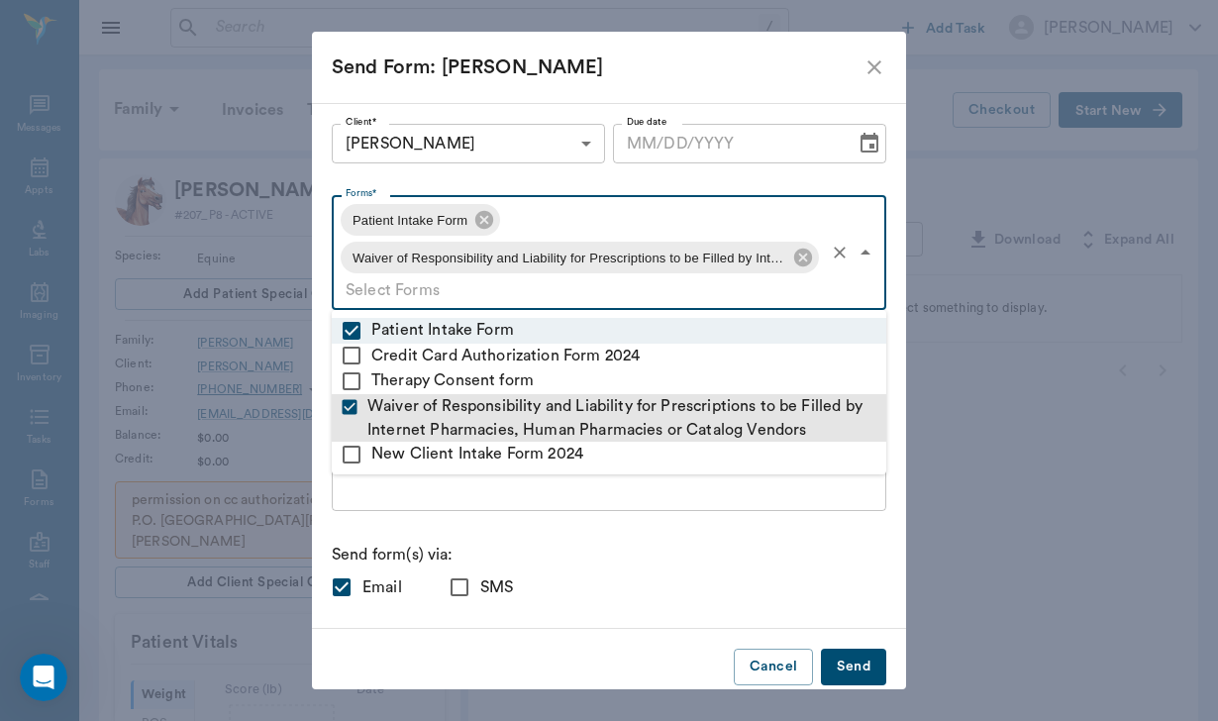
type textarea "Please complete the following forms before your visit: • Patient Intake Form: […"
click at [504, 407] on li "Waiver of Responsibility and Liability for Prescriptions to be Filled by Intern…" at bounding box center [609, 418] width 554 height 48
checkbox input "false"
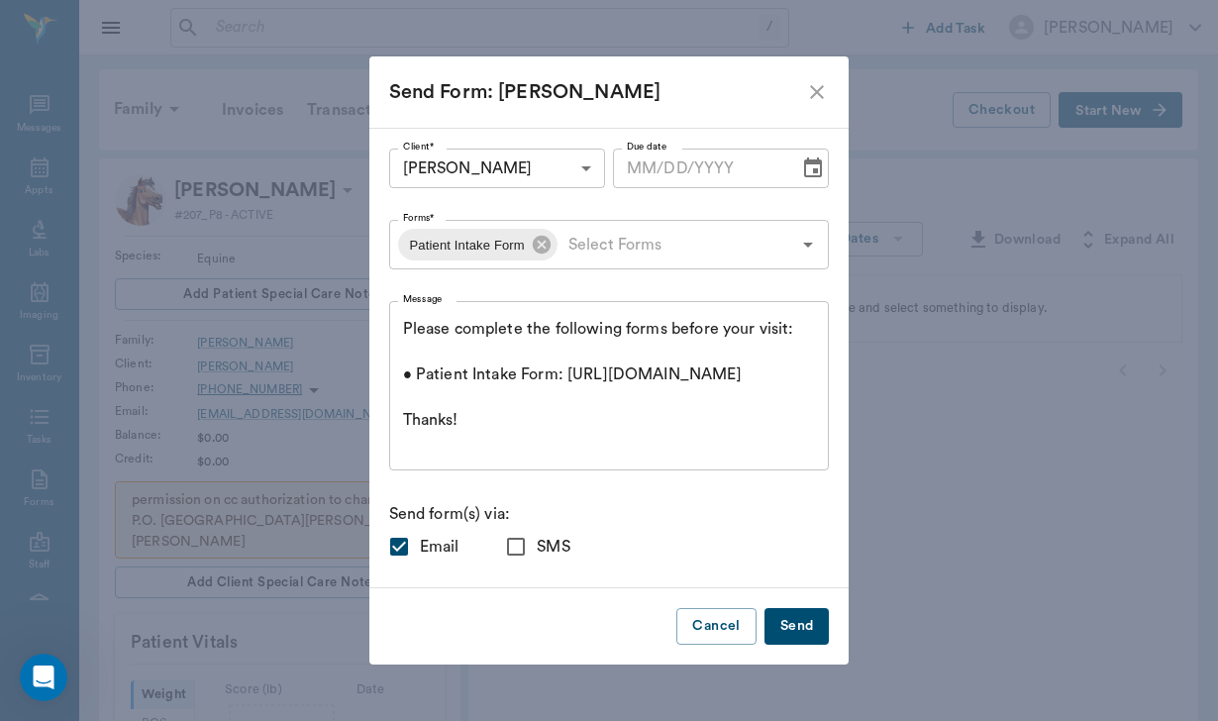
click at [644, 484] on div "Client* [PERSON_NAME] 674df59b4f0b8a5610f83574 Client* Due date Due date Forms*…" at bounding box center [609, 357] width 440 height 419
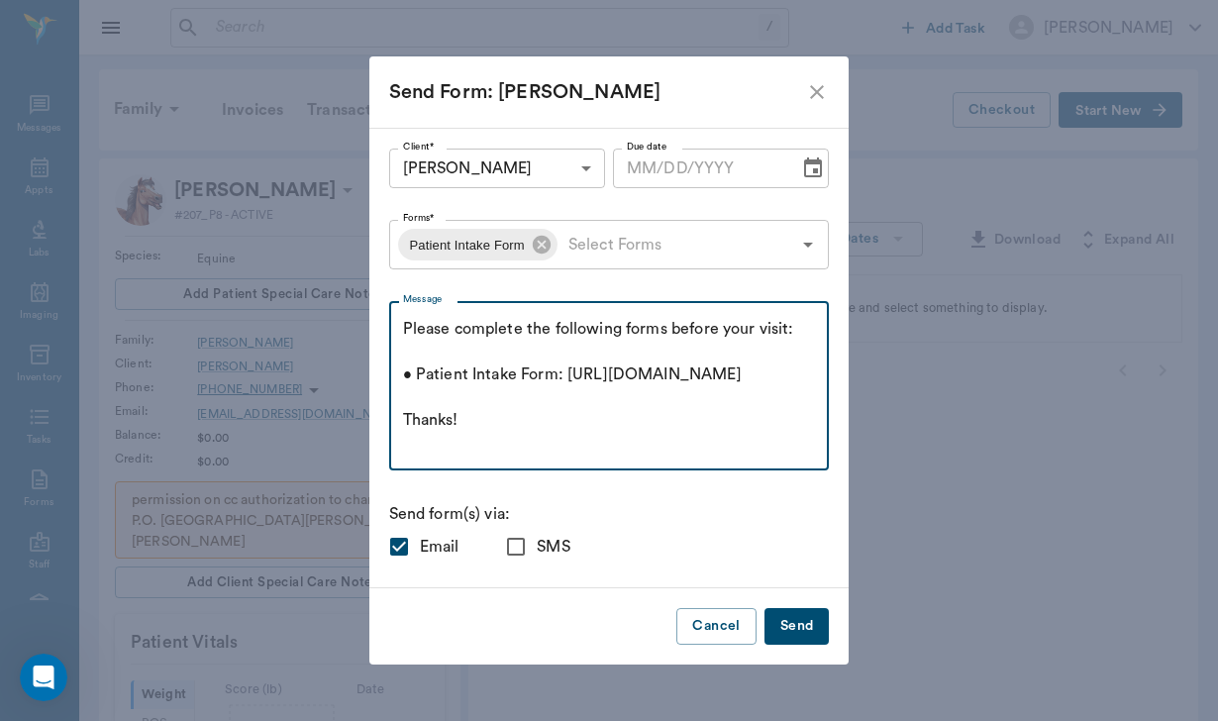
click at [428, 326] on textarea "Please complete the following forms before your visit: • Patient Intake Form: […" at bounding box center [609, 386] width 413 height 137
paste textarea "Good afternoon [PERSON_NAME], I do not see patient intake forms for the dogs so…"
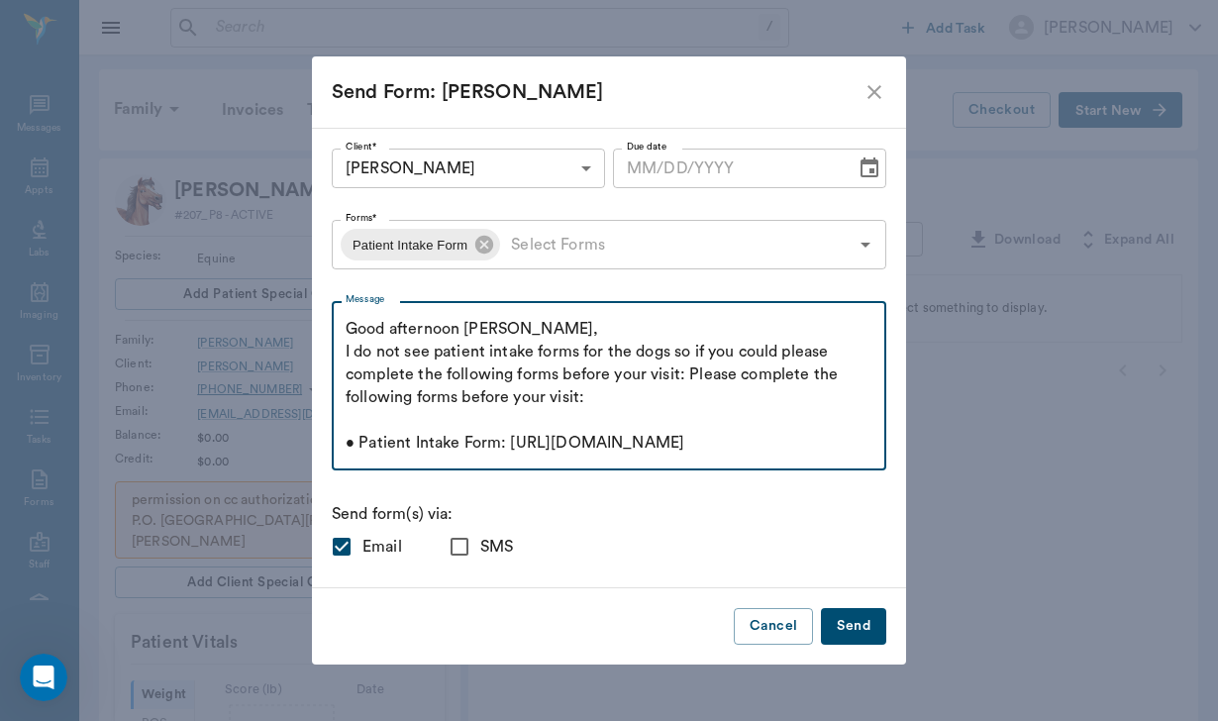
drag, startPoint x: 550, startPoint y: 394, endPoint x: 597, endPoint y: 429, distance: 58.0
click at [597, 429] on textarea "Good afternoon [PERSON_NAME], I do not see patient intake forms for the dogs so…" at bounding box center [608, 386] width 527 height 137
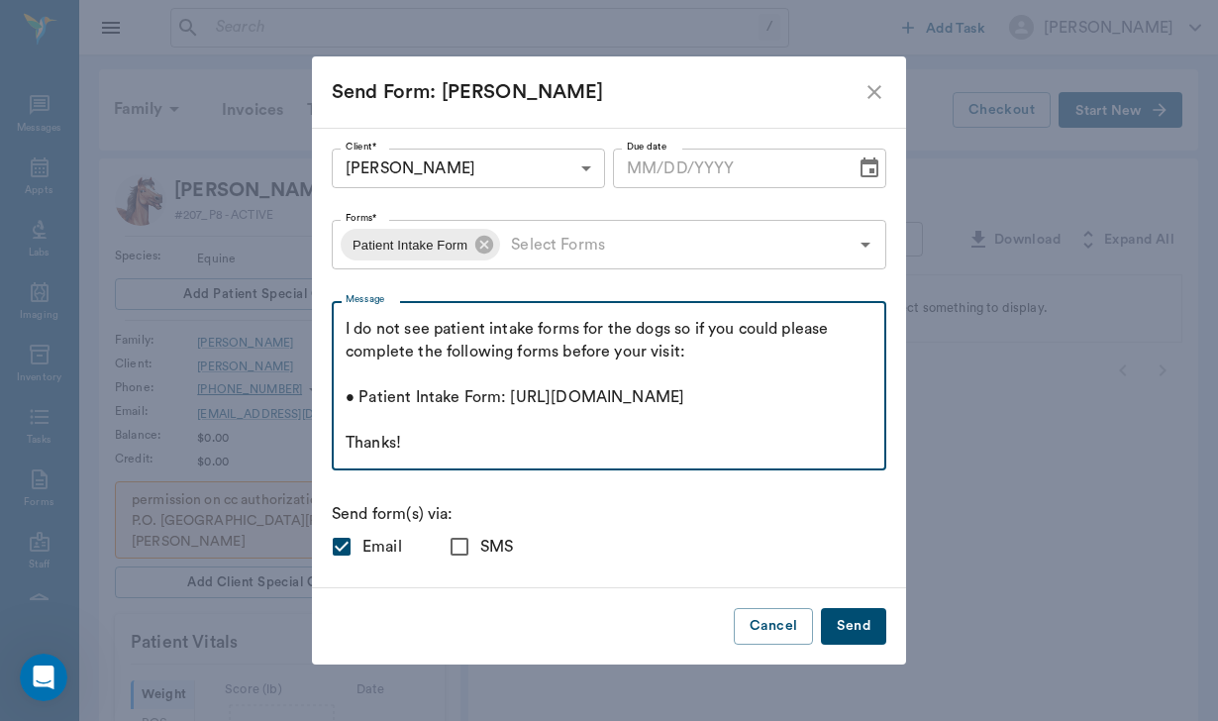
scroll to position [91, 0]
click at [532, 434] on textarea "Good afternoon [PERSON_NAME], I do not see patient intake forms for the dogs so…" at bounding box center [608, 386] width 527 height 137
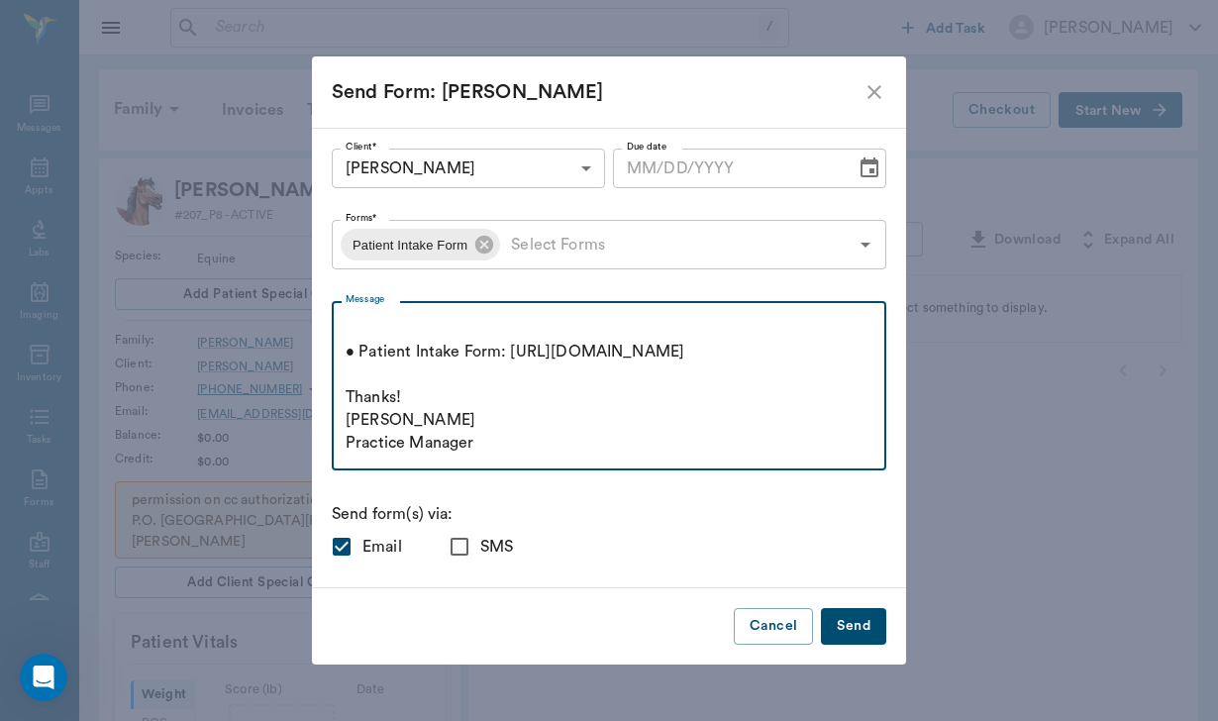
scroll to position [157, 0]
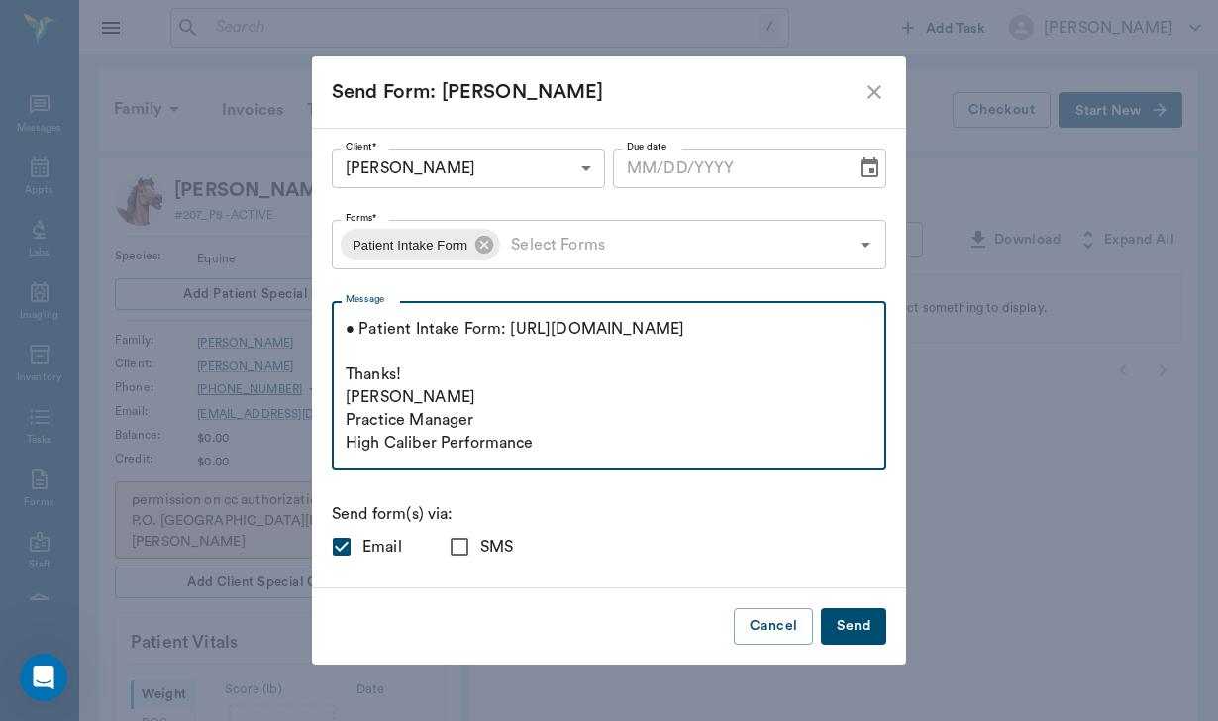
type textarea "Good afternoon [PERSON_NAME], I do not see patient intake forms for the dogs so…"
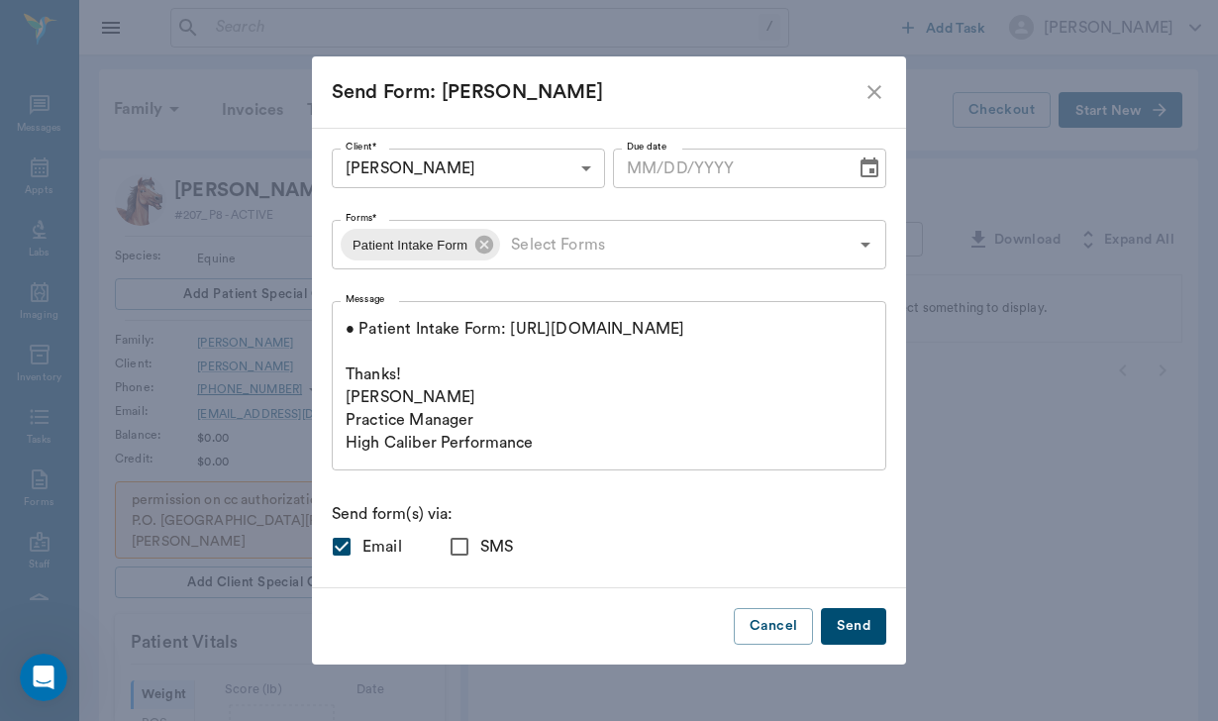
click at [480, 552] on input "SMS" at bounding box center [460, 547] width 42 height 42
checkbox input "true"
click at [821, 633] on button "Send" at bounding box center [853, 626] width 65 height 37
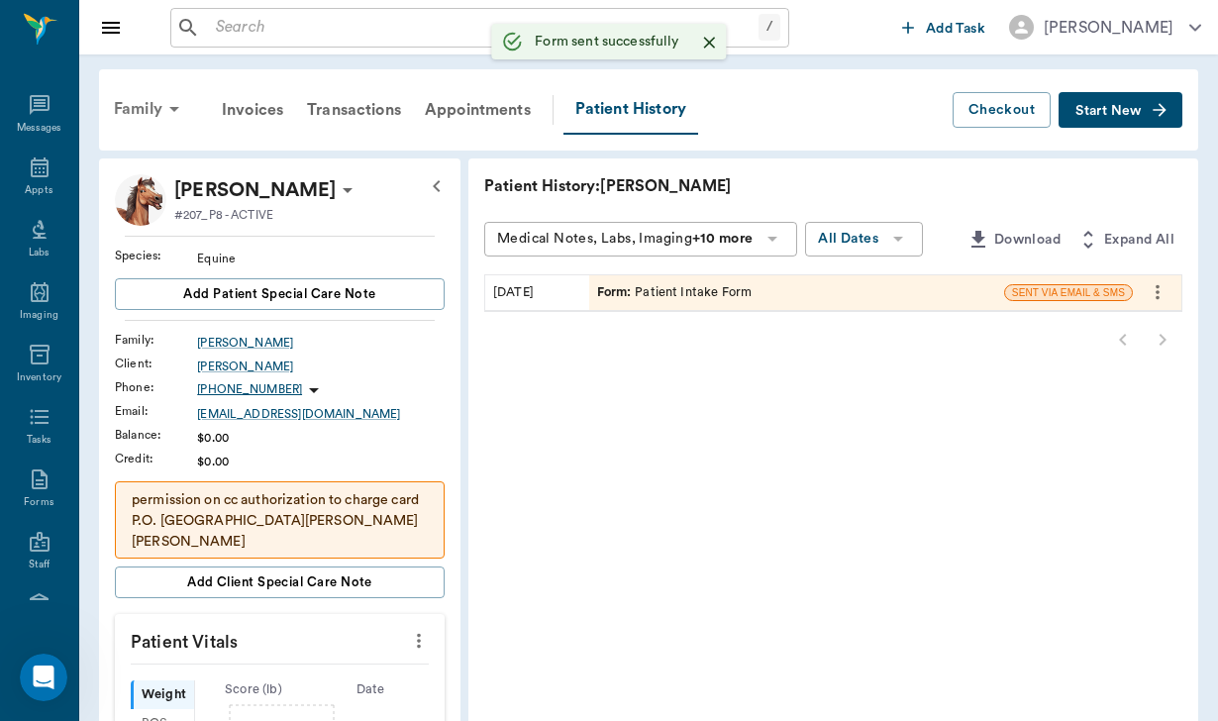
click at [136, 106] on div "Family" at bounding box center [150, 109] width 96 height 48
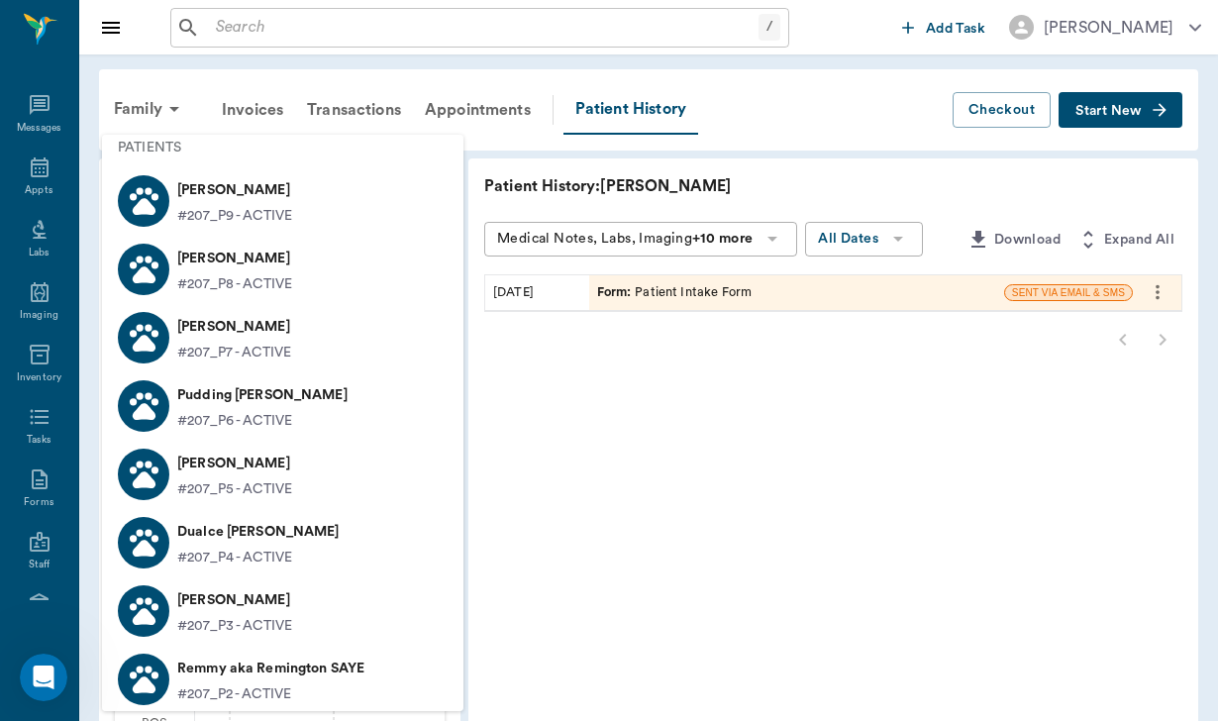
scroll to position [67, 0]
click at [257, 327] on p "[PERSON_NAME]" at bounding box center [234, 328] width 114 height 32
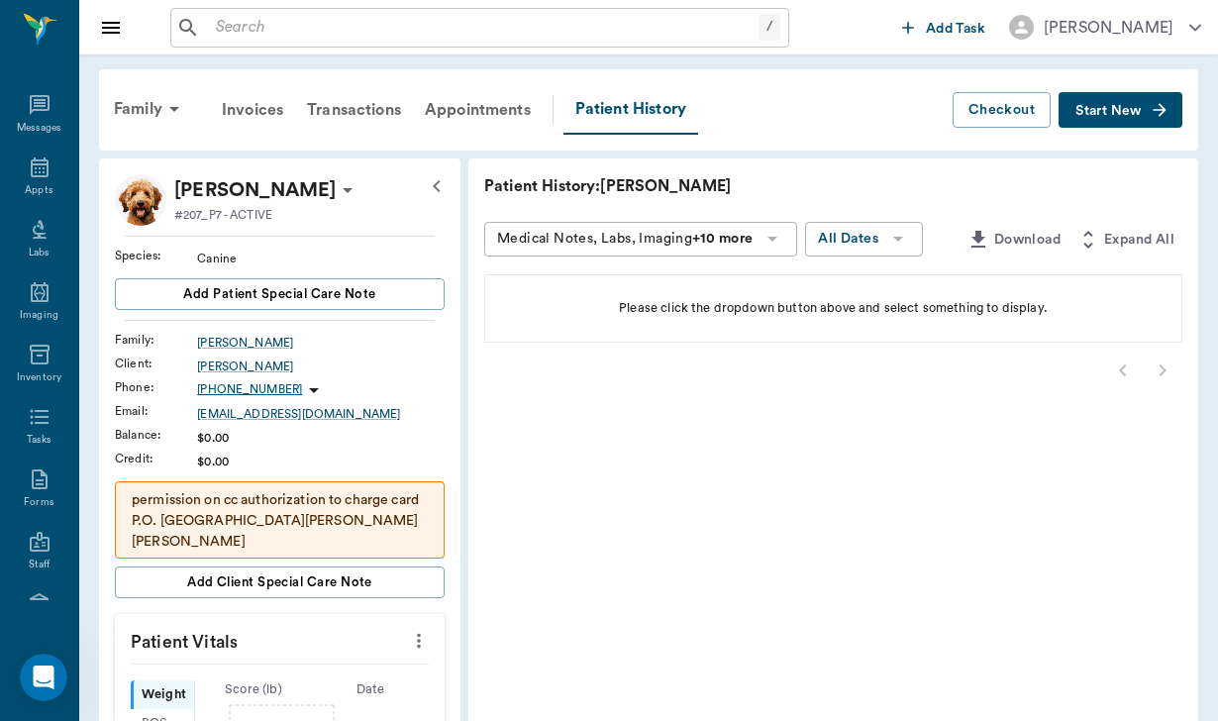
click at [342, 191] on icon at bounding box center [347, 190] width 10 height 5
click at [256, 228] on span "Edit profile" at bounding box center [207, 225] width 166 height 21
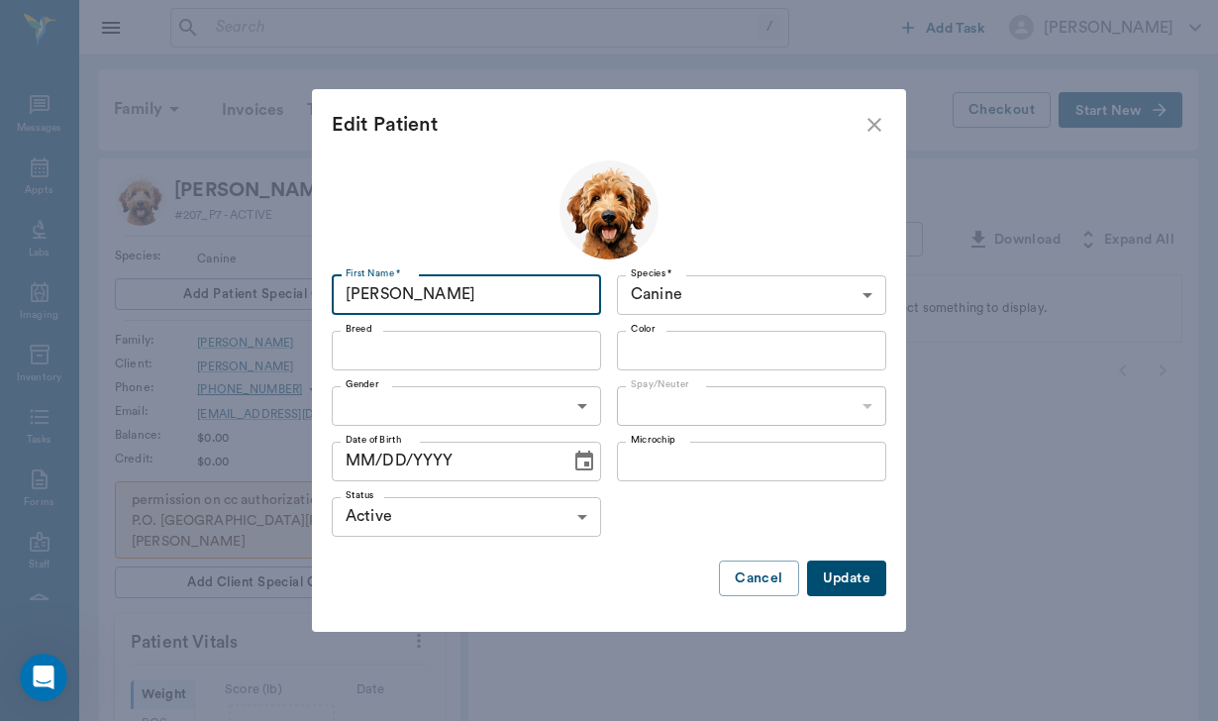
drag, startPoint x: 398, startPoint y: 301, endPoint x: 398, endPoint y: 288, distance: 12.9
type input "[PERSON_NAME]"
click at [863, 576] on button "Update" at bounding box center [846, 578] width 79 height 37
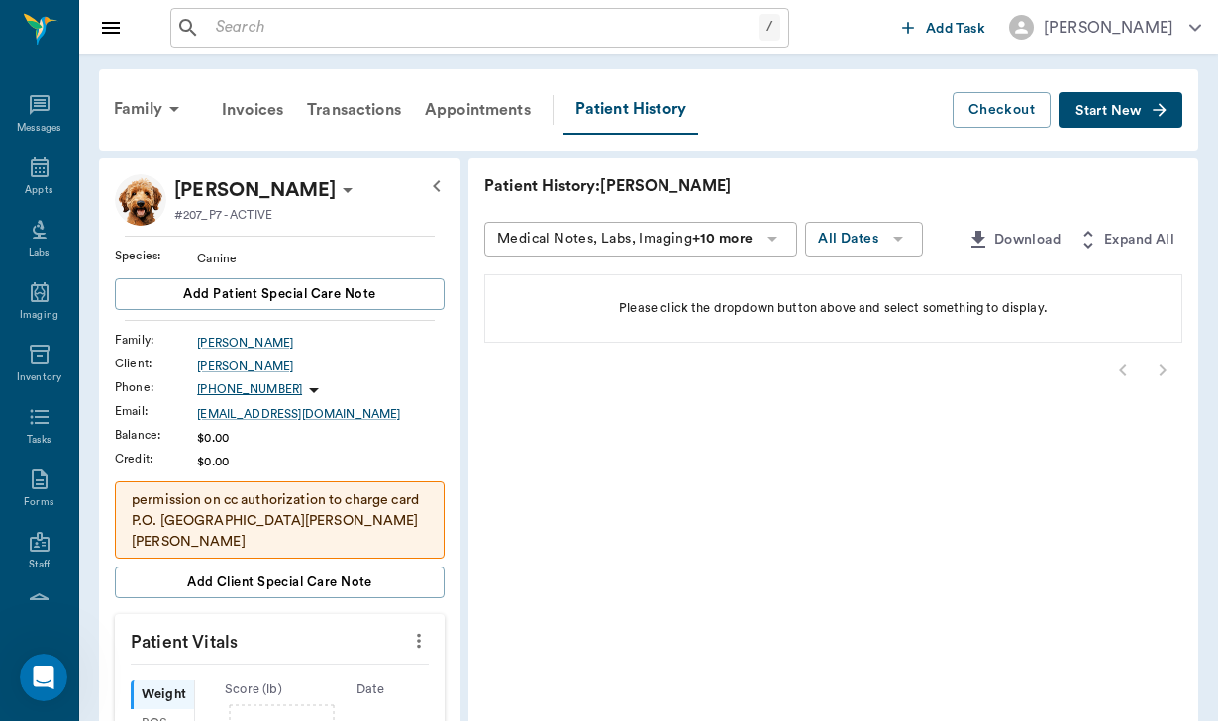
click at [1118, 111] on span "Start New" at bounding box center [1108, 111] width 66 height 0
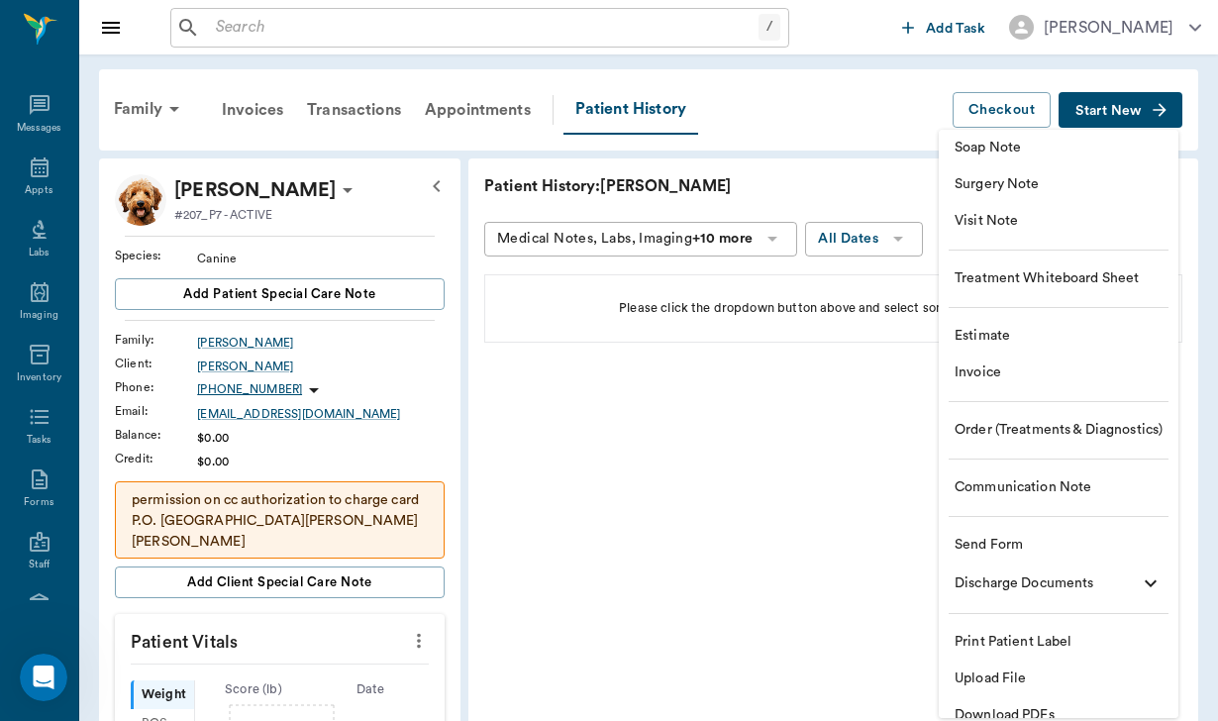
click at [1025, 532] on li "Send Form" at bounding box center [1058, 545] width 240 height 37
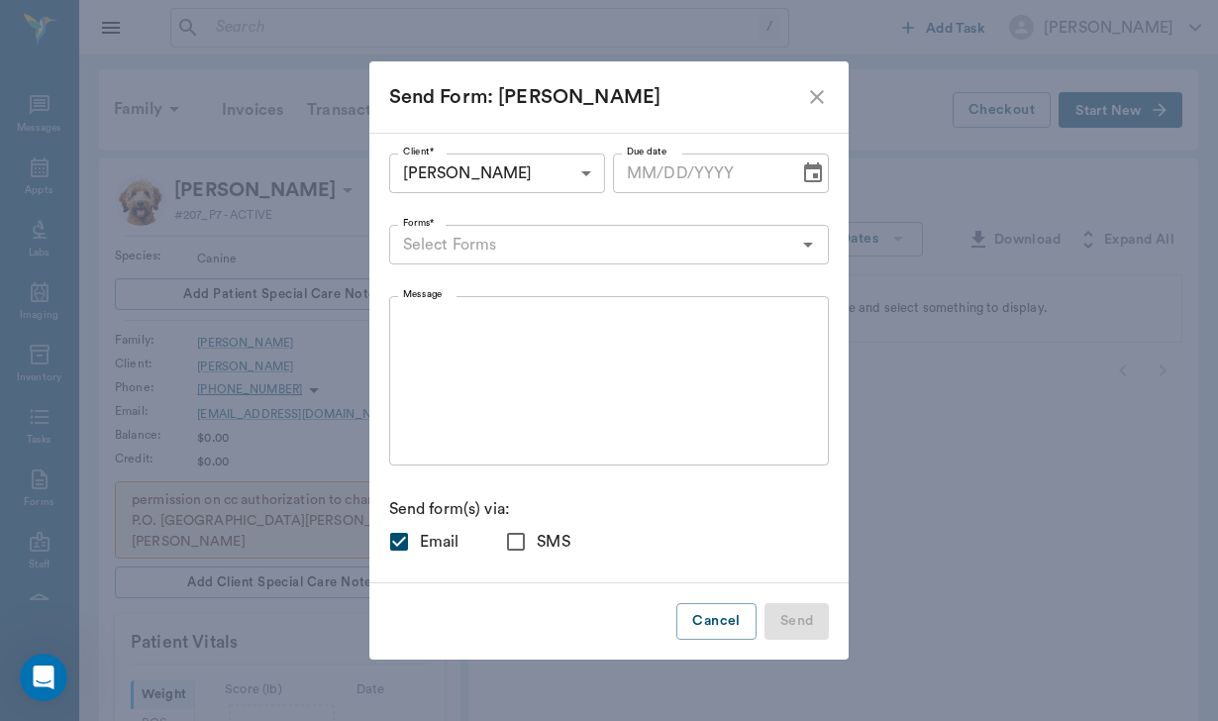
click at [510, 247] on input "Forms*" at bounding box center [593, 245] width 396 height 28
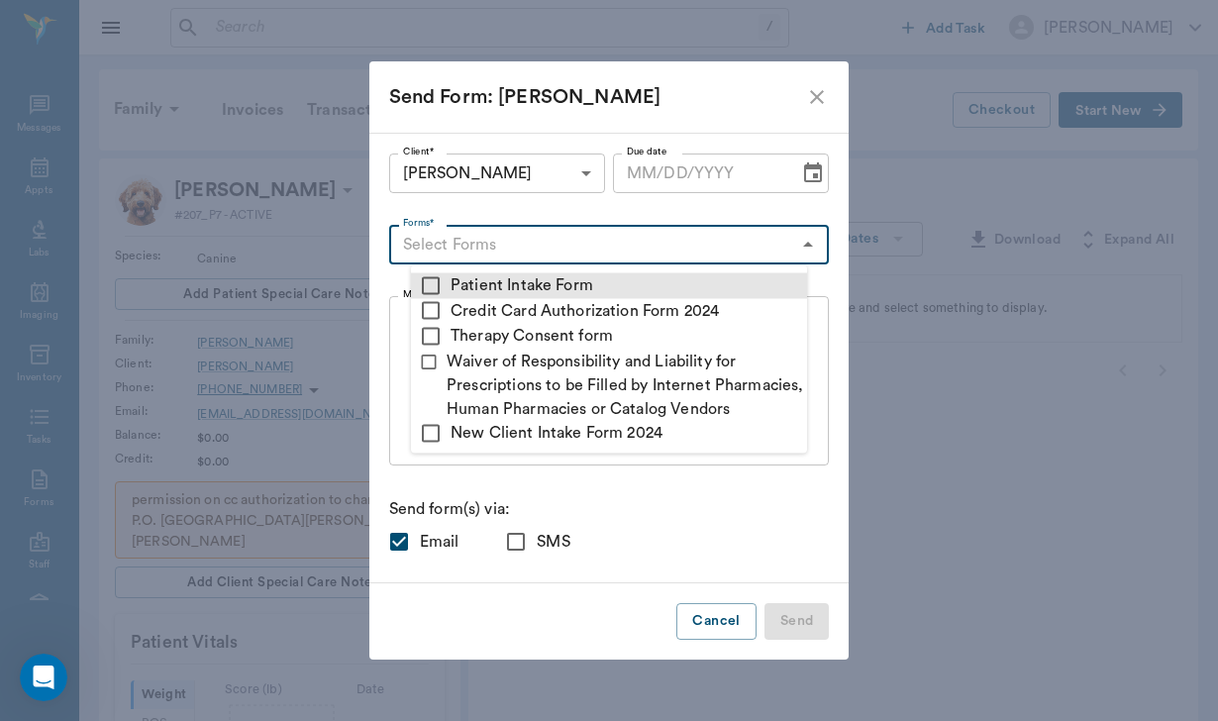
click at [440, 287] on input "checkbox" at bounding box center [431, 285] width 24 height 24
checkbox input "true"
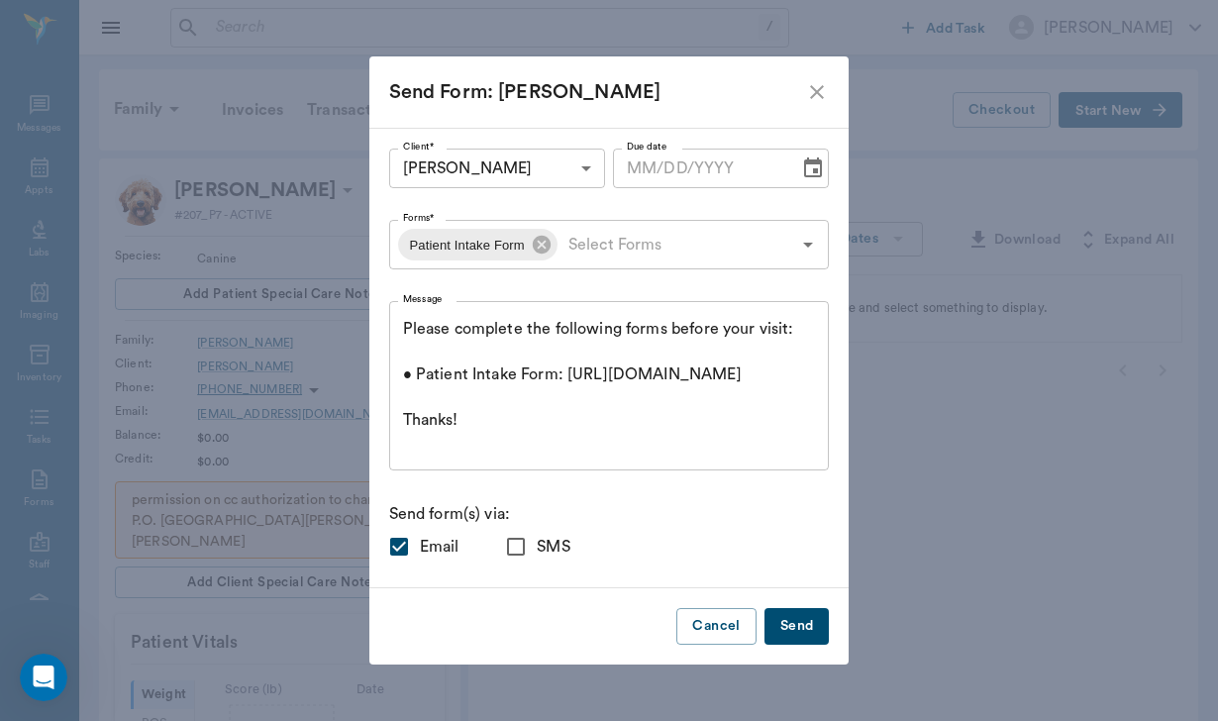
click at [658, 560] on div "Email SMS" at bounding box center [609, 547] width 440 height 42
drag, startPoint x: 424, startPoint y: 322, endPoint x: 456, endPoint y: 354, distance: 46.2
click at [457, 356] on div "Please complete the following forms before your visit: • Patient Intake Form: […" at bounding box center [609, 385] width 440 height 169
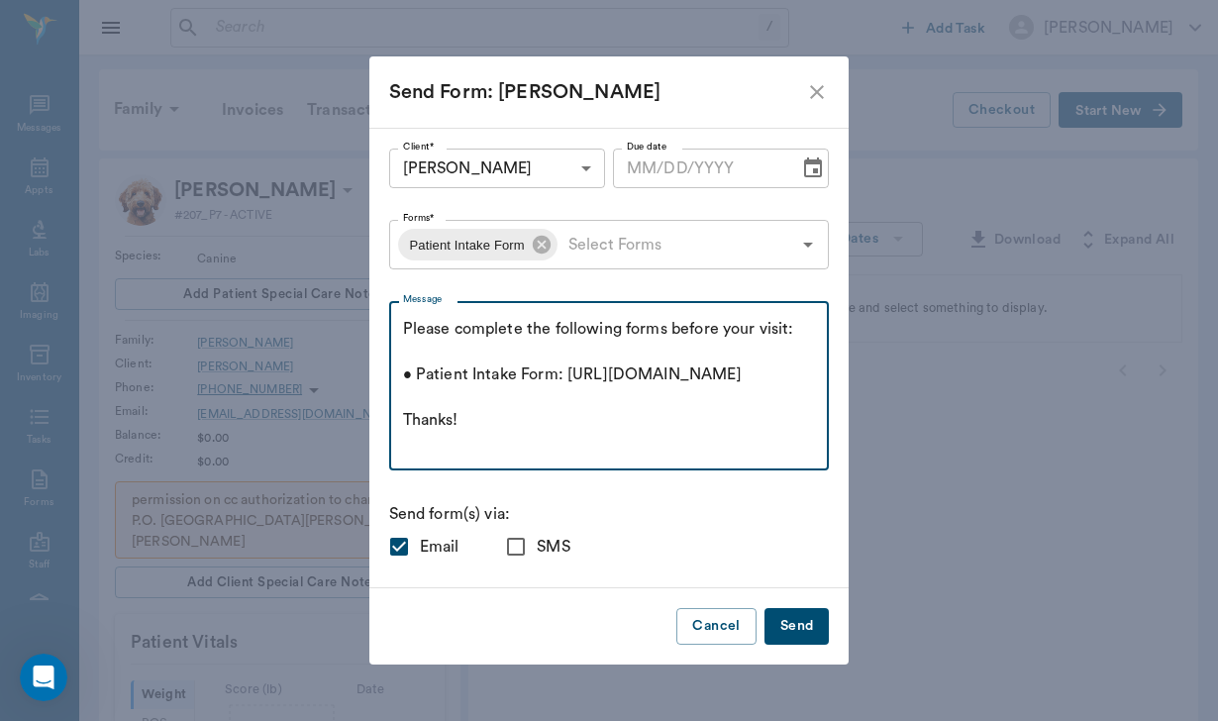
drag, startPoint x: 426, startPoint y: 325, endPoint x: 471, endPoint y: 355, distance: 54.9
click at [471, 355] on textarea "Please complete the following forms before your visit: • Patient Intake Form: […" at bounding box center [609, 386] width 413 height 137
paste textarea "Good afternoon [PERSON_NAME], I do not see patient intake forms for the dogs so…"
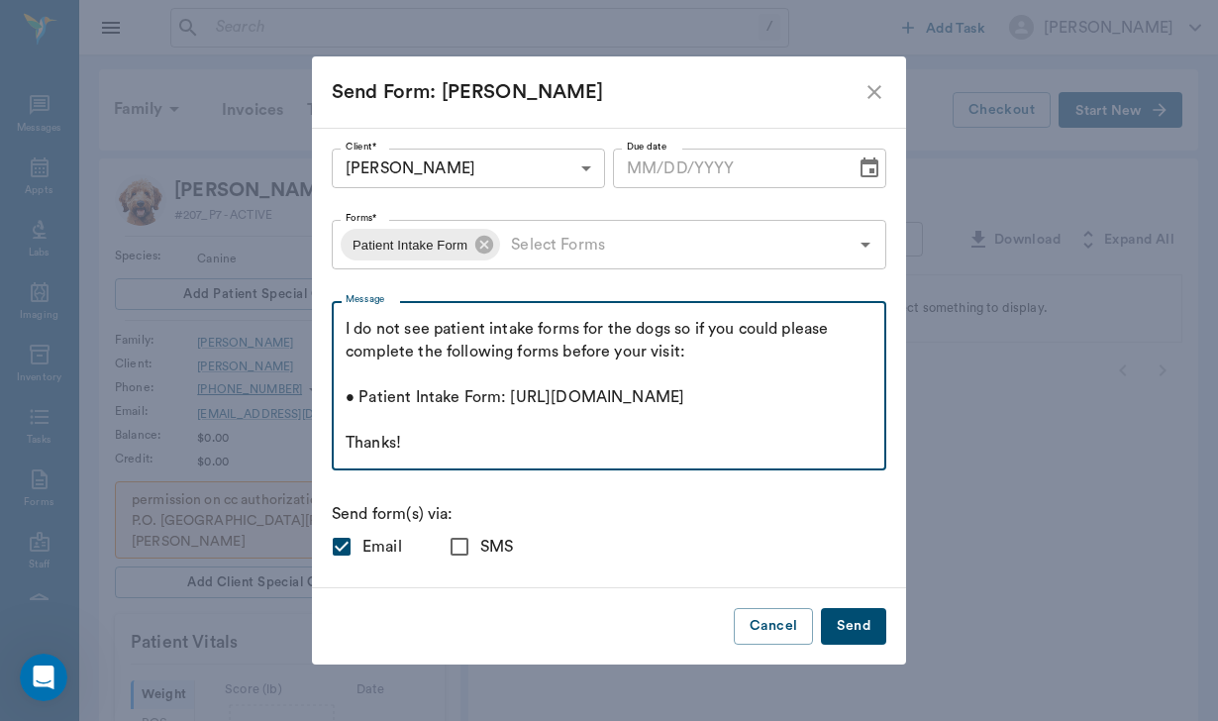
scroll to position [91, 0]
click at [505, 437] on textarea "Good afternoon [PERSON_NAME], I do not see patient intake forms for the dogs so…" at bounding box center [608, 386] width 527 height 137
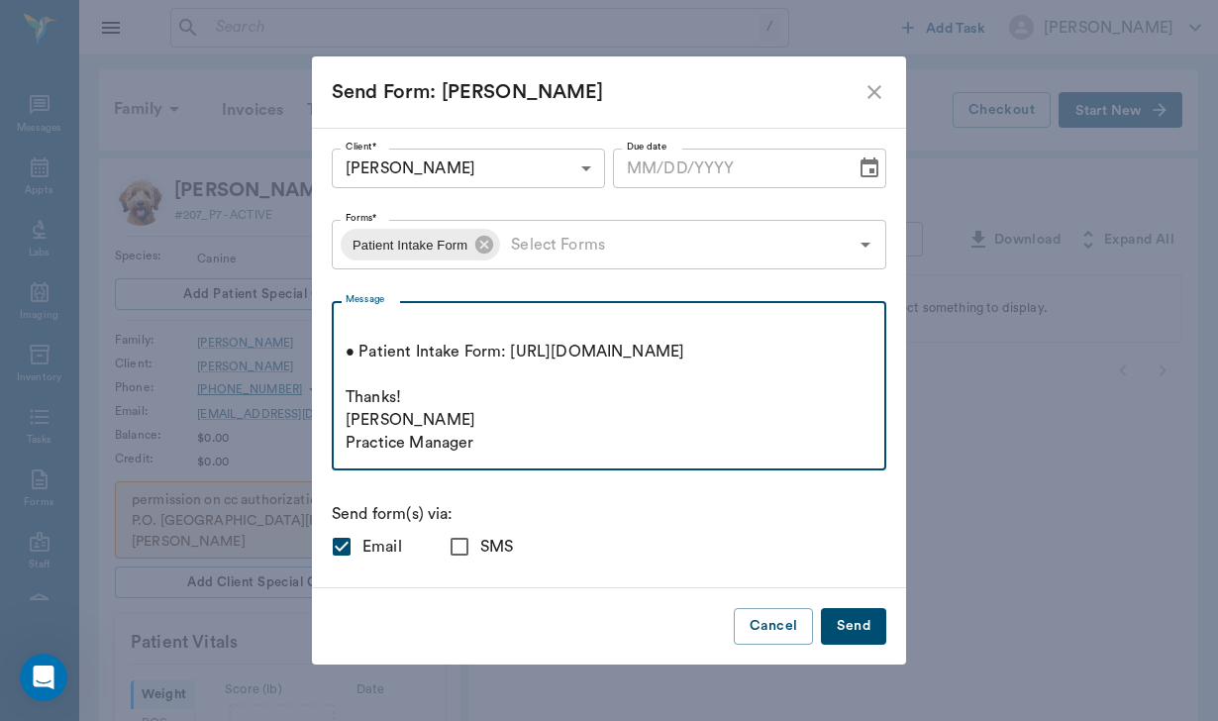
scroll to position [157, 0]
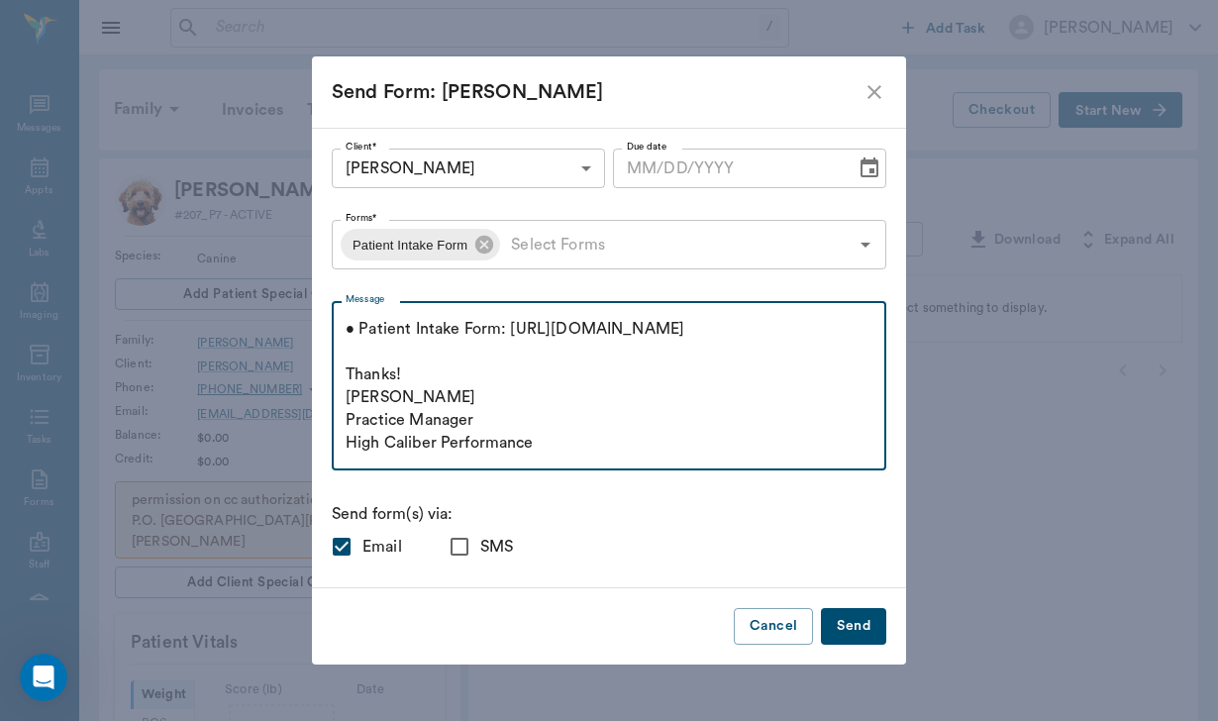
type textarea "Good afternoon [PERSON_NAME], I do not see patient intake forms for the dogs so…"
click at [480, 551] on input "SMS" at bounding box center [460, 547] width 42 height 42
checkbox input "true"
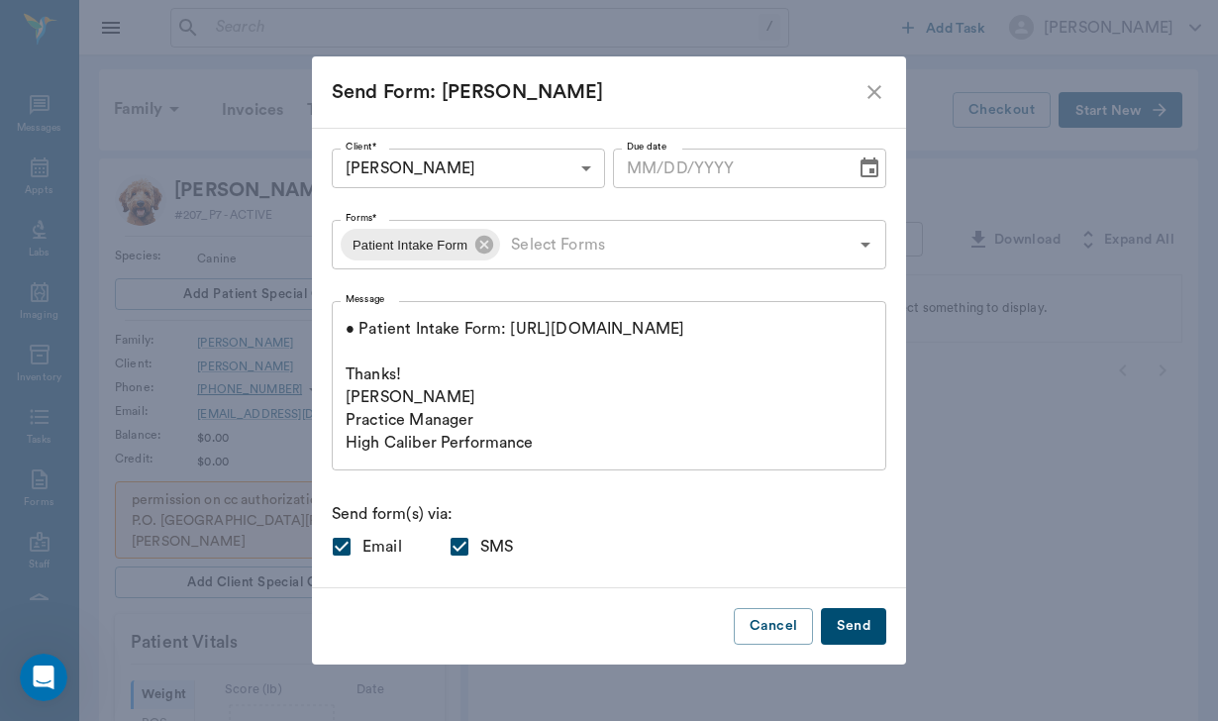
click at [821, 627] on button "Send" at bounding box center [853, 626] width 65 height 37
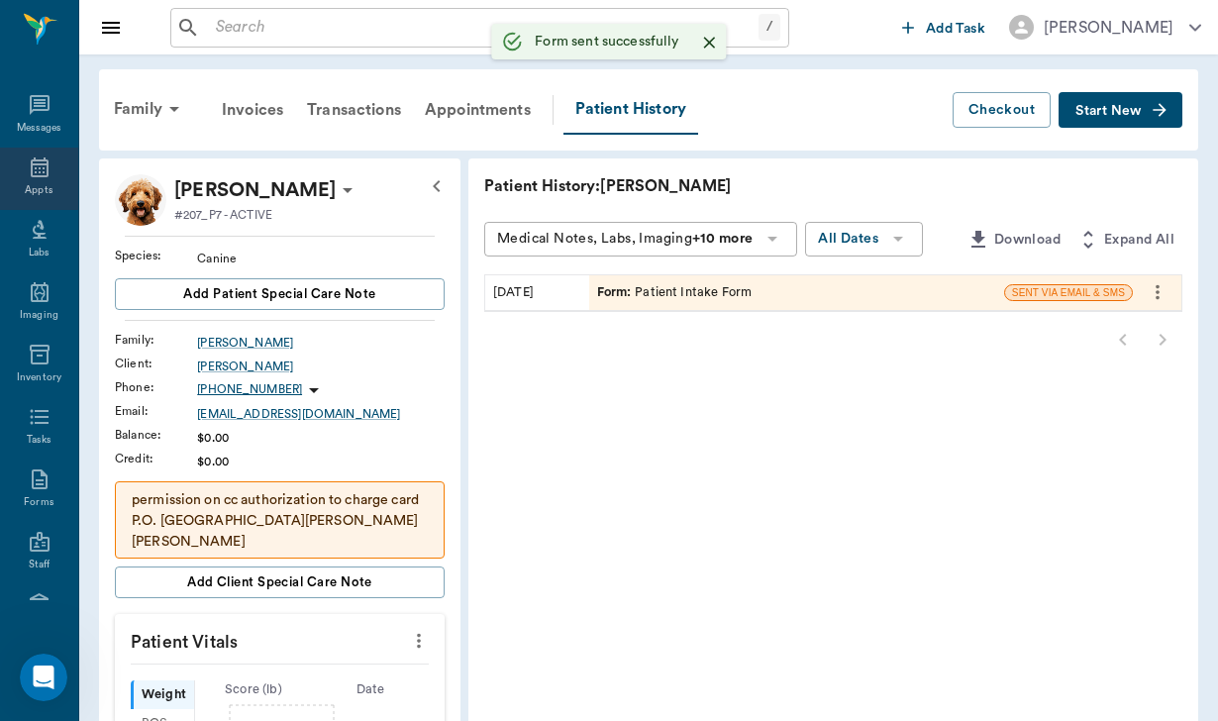
click at [41, 176] on icon at bounding box center [40, 167] width 24 height 24
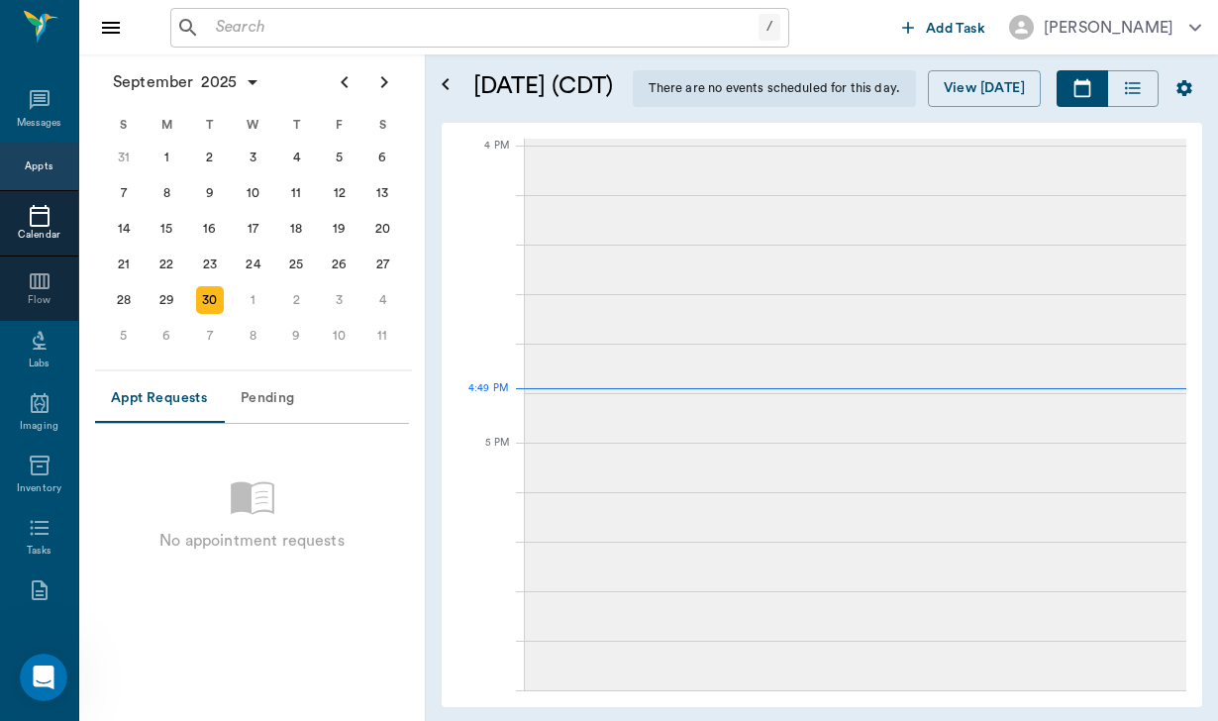
scroll to position [2377, 0]
click at [216, 329] on div "7" at bounding box center [210, 336] width 28 height 28
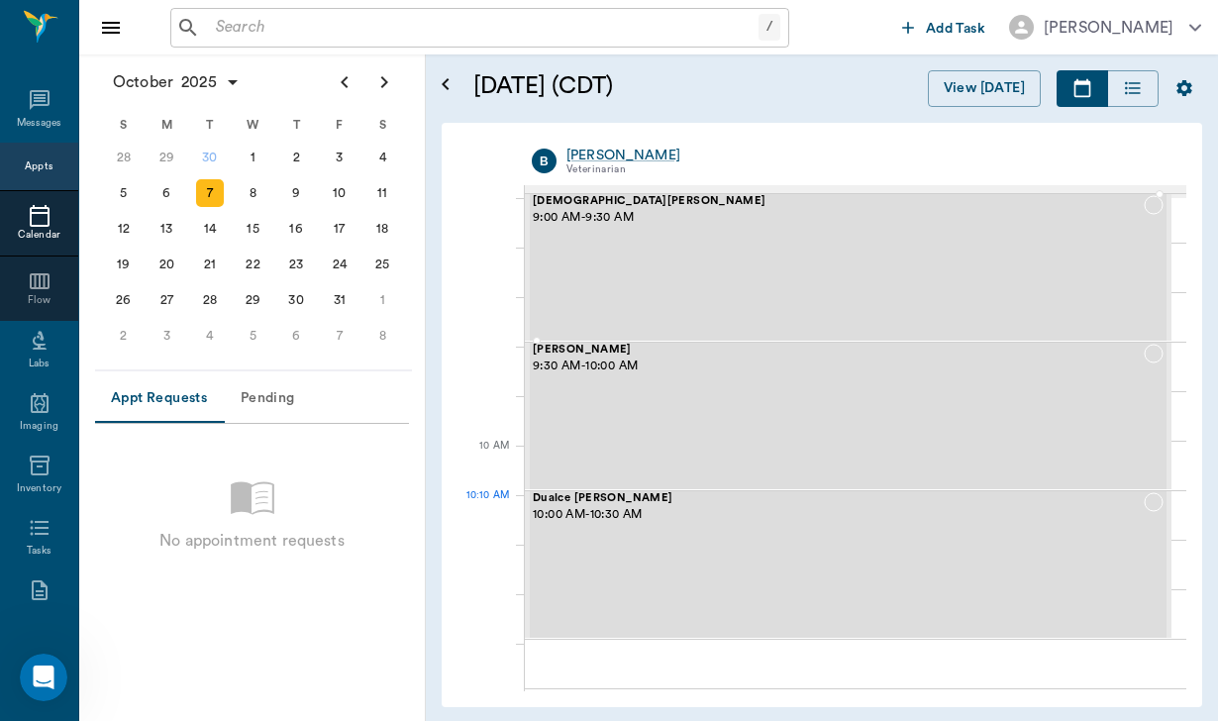
scroll to position [342, 0]
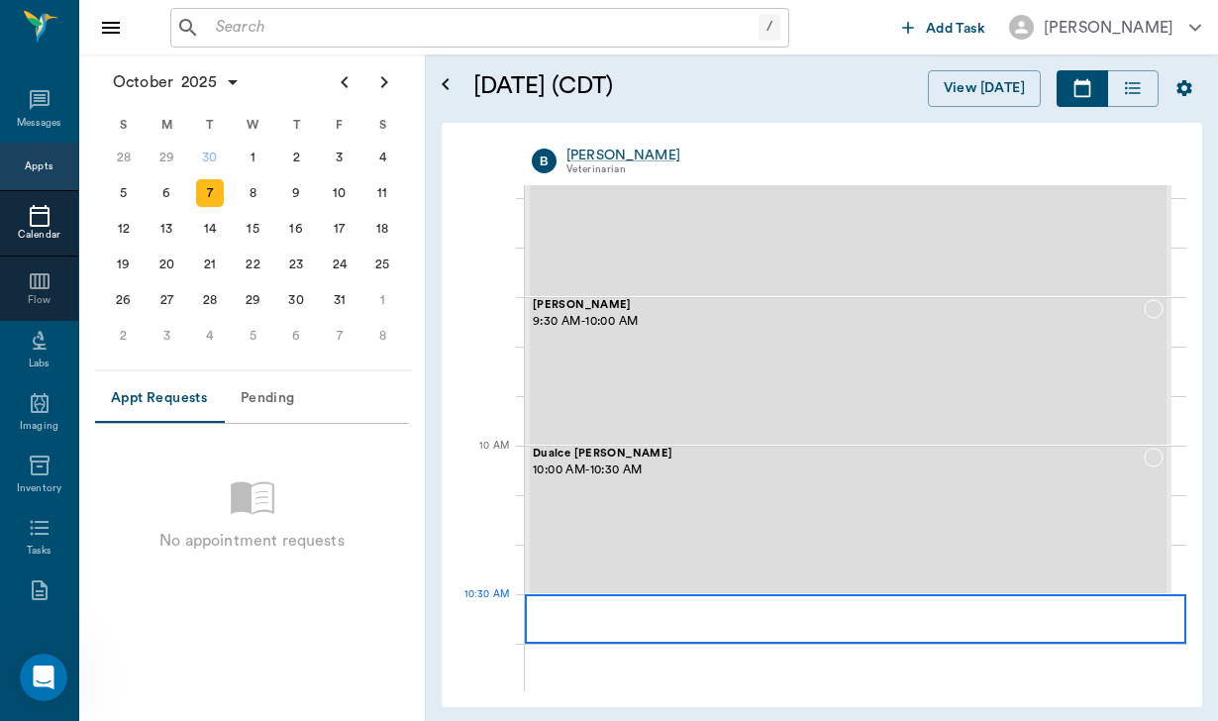
click at [636, 631] on div at bounding box center [855, 618] width 661 height 49
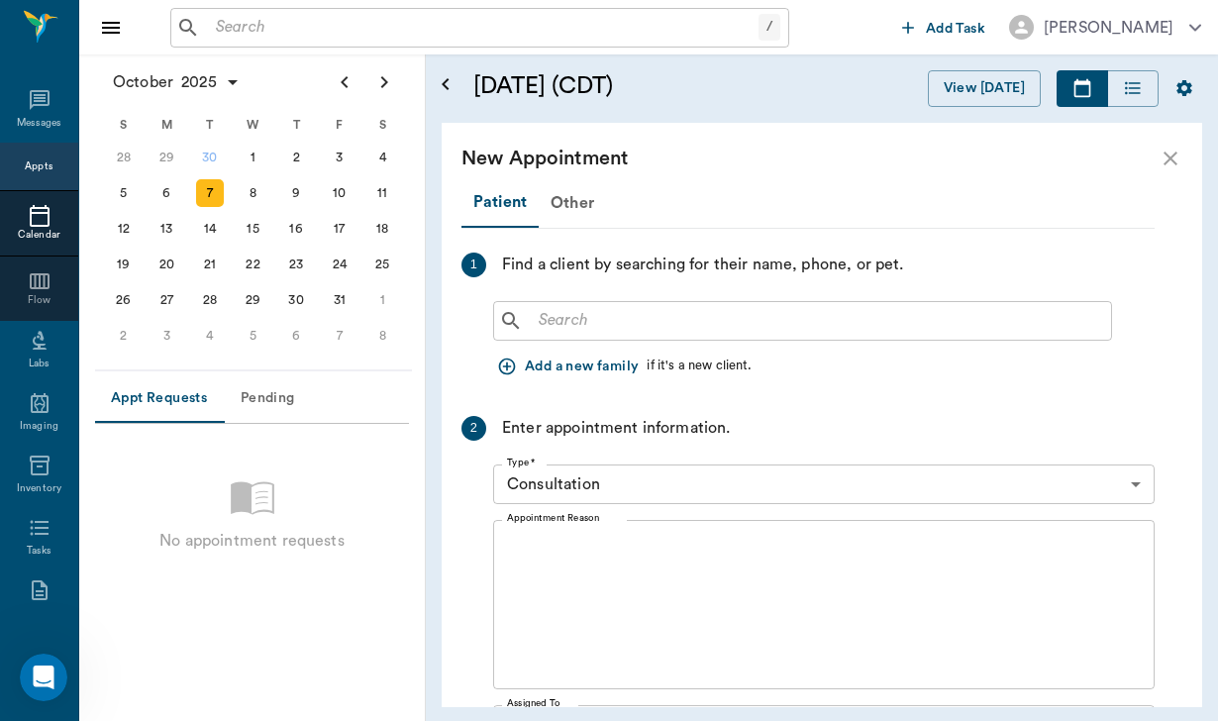
scroll to position [0, 0]
click at [587, 321] on input "text" at bounding box center [817, 321] width 572 height 28
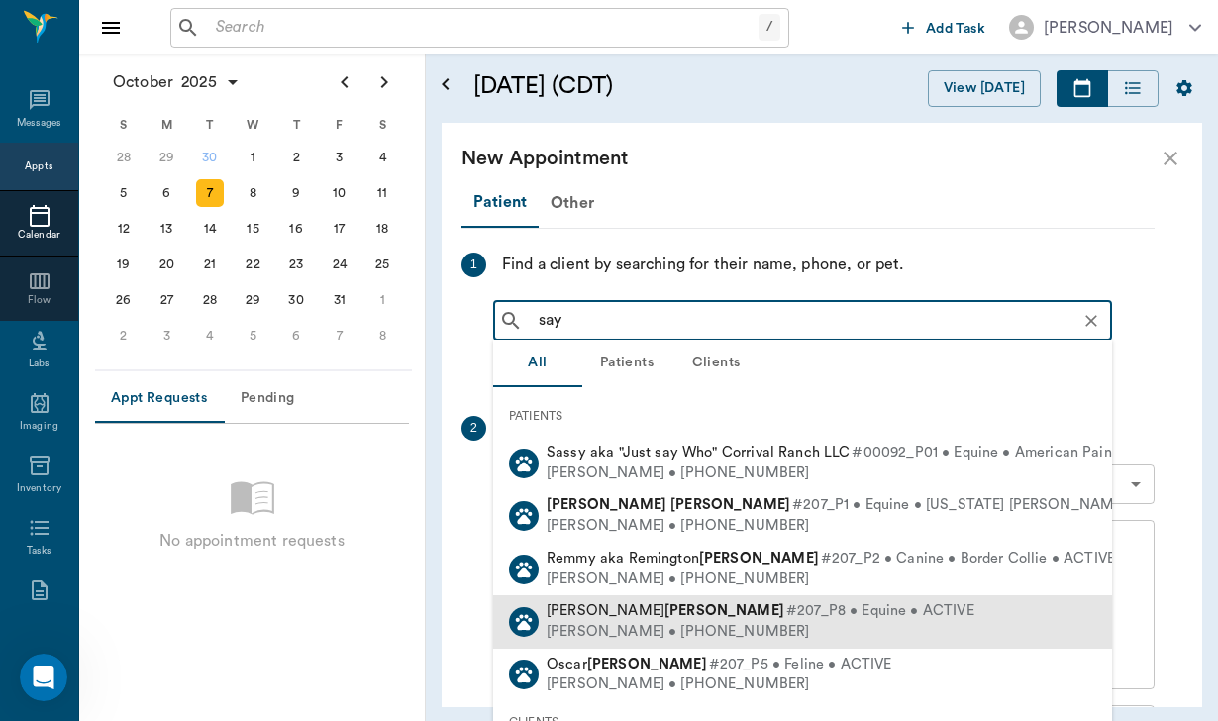
click at [786, 602] on span "#207_P8 • Equine • ACTIVE" at bounding box center [880, 611] width 188 height 21
type input "say"
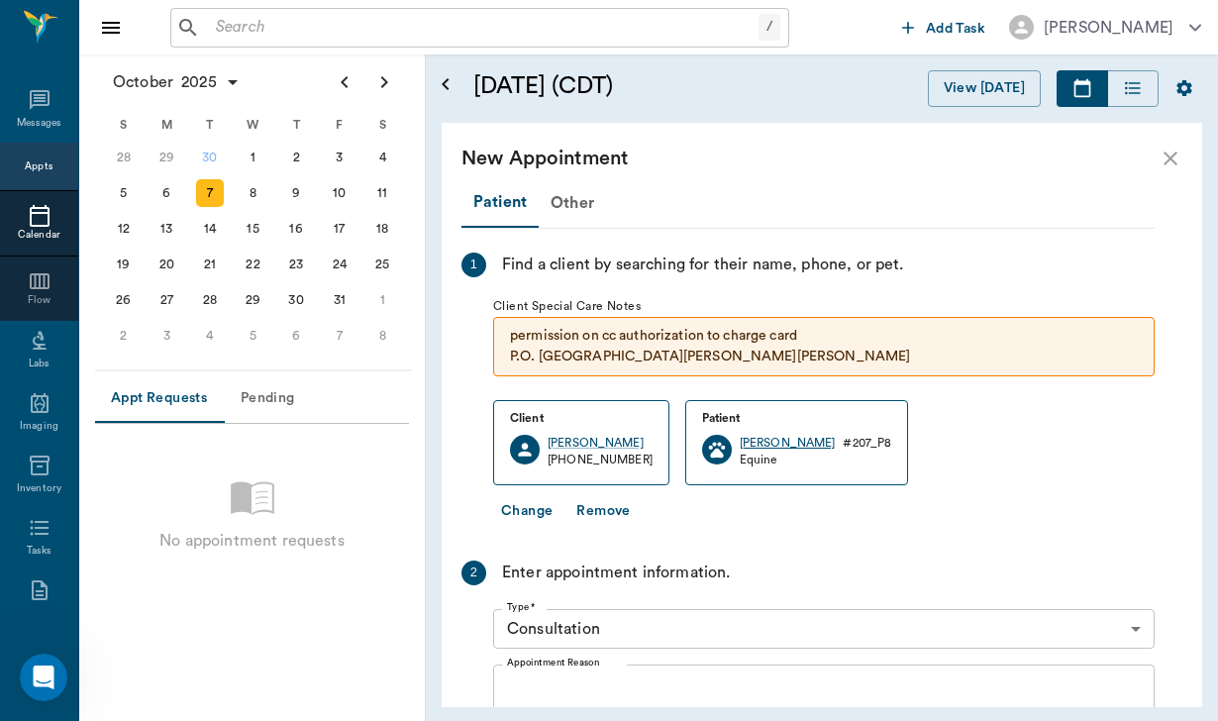
click at [741, 442] on div "[PERSON_NAME]" at bounding box center [787, 443] width 96 height 17
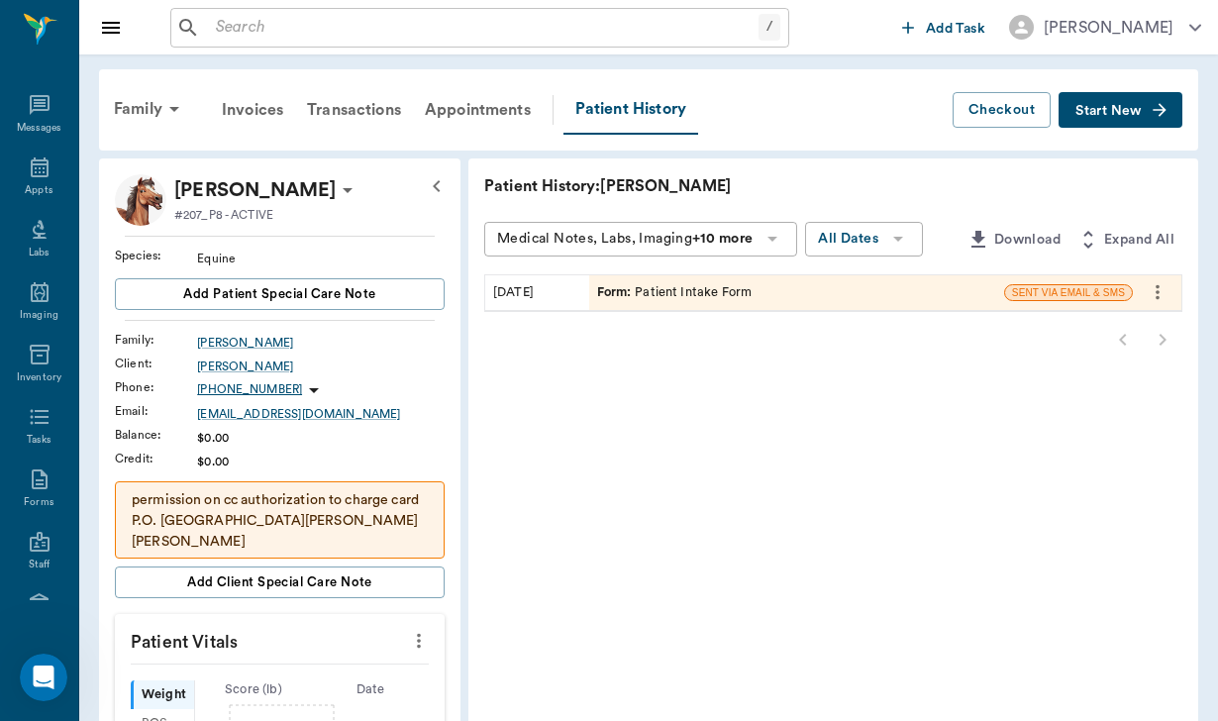
click at [336, 183] on icon at bounding box center [348, 190] width 24 height 24
click at [233, 219] on span "Edit profile" at bounding box center [214, 225] width 166 height 21
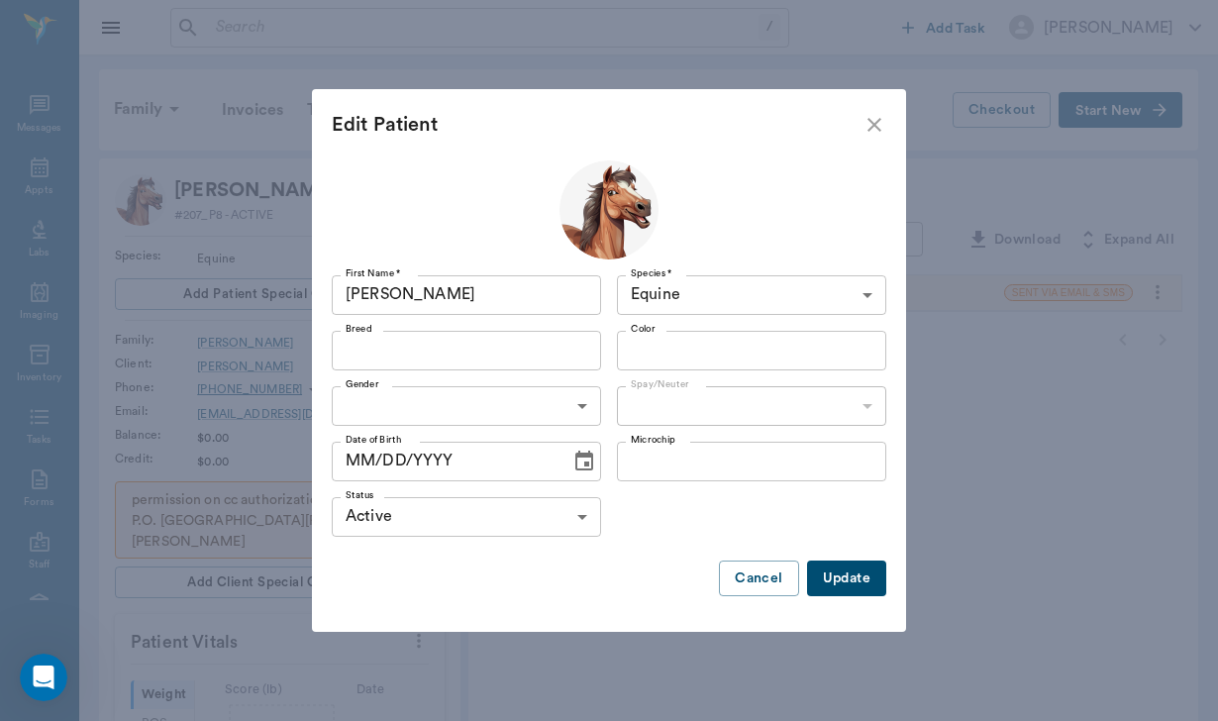
click at [703, 298] on body "/ ​ Add Task [PERSON_NAME] Nectar Messages Appts Labs Imaging Inventory Tasks F…" at bounding box center [609, 662] width 1218 height 1325
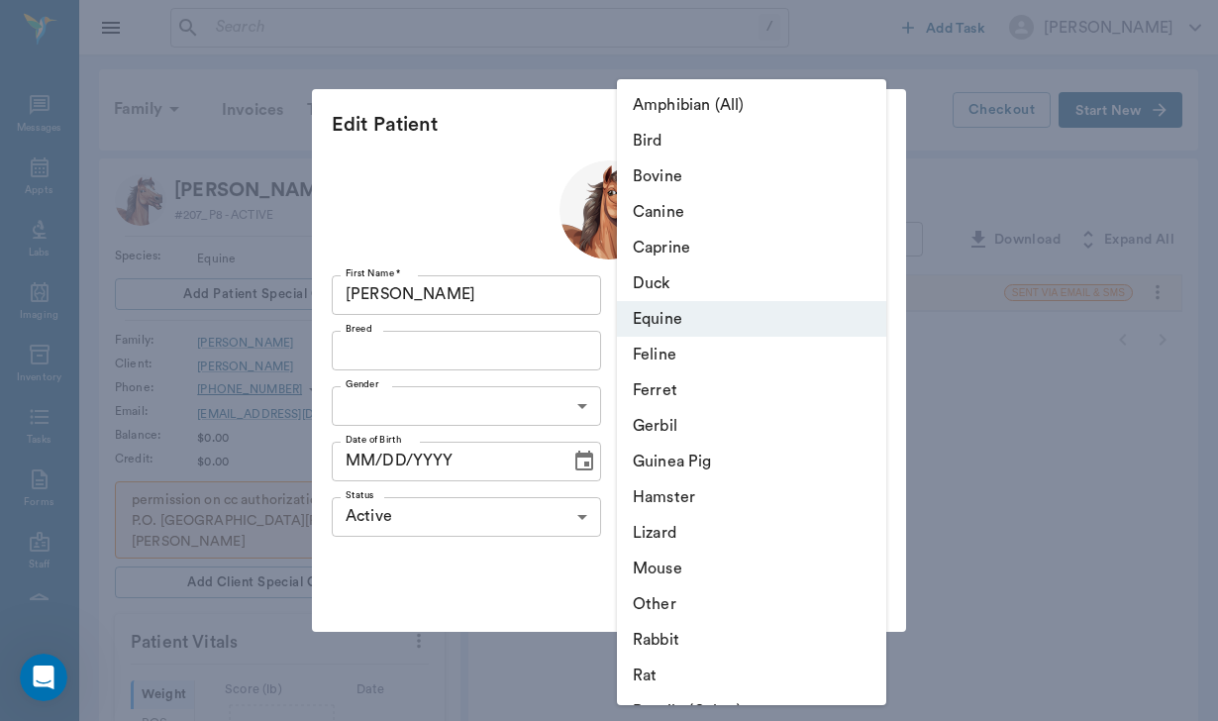
click at [695, 211] on li "Canine" at bounding box center [751, 212] width 269 height 36
type input "Canine"
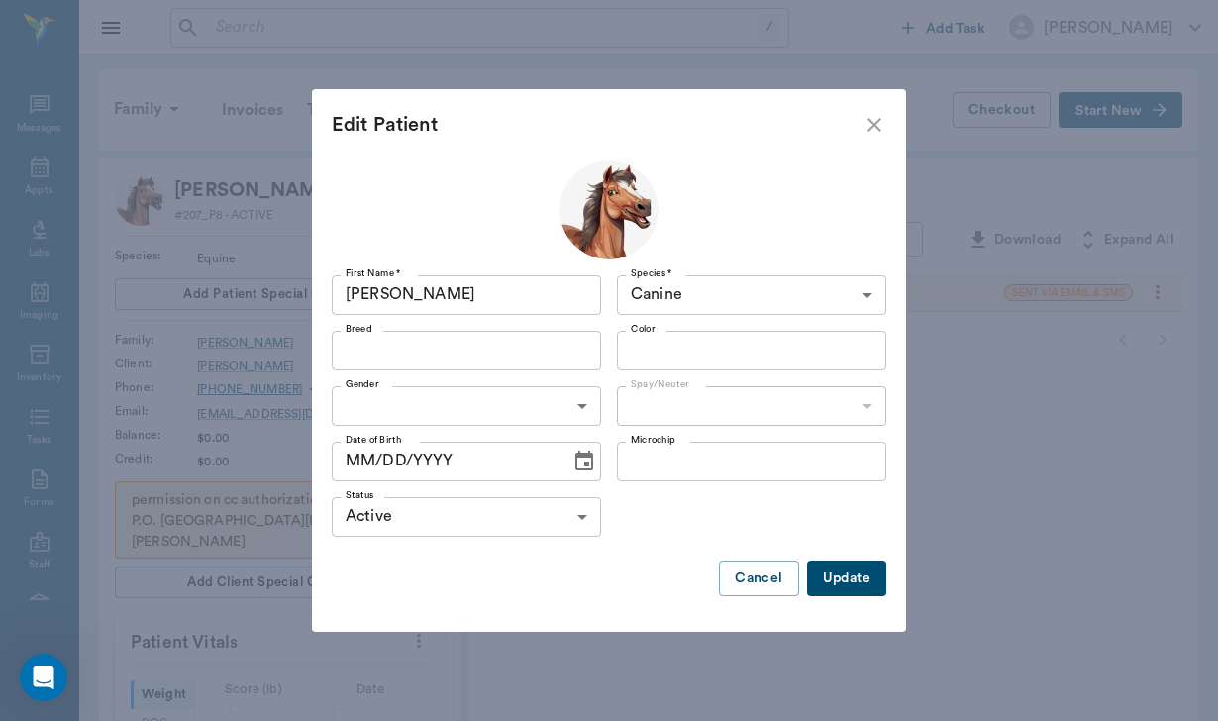
click at [845, 588] on button "Update" at bounding box center [846, 578] width 79 height 37
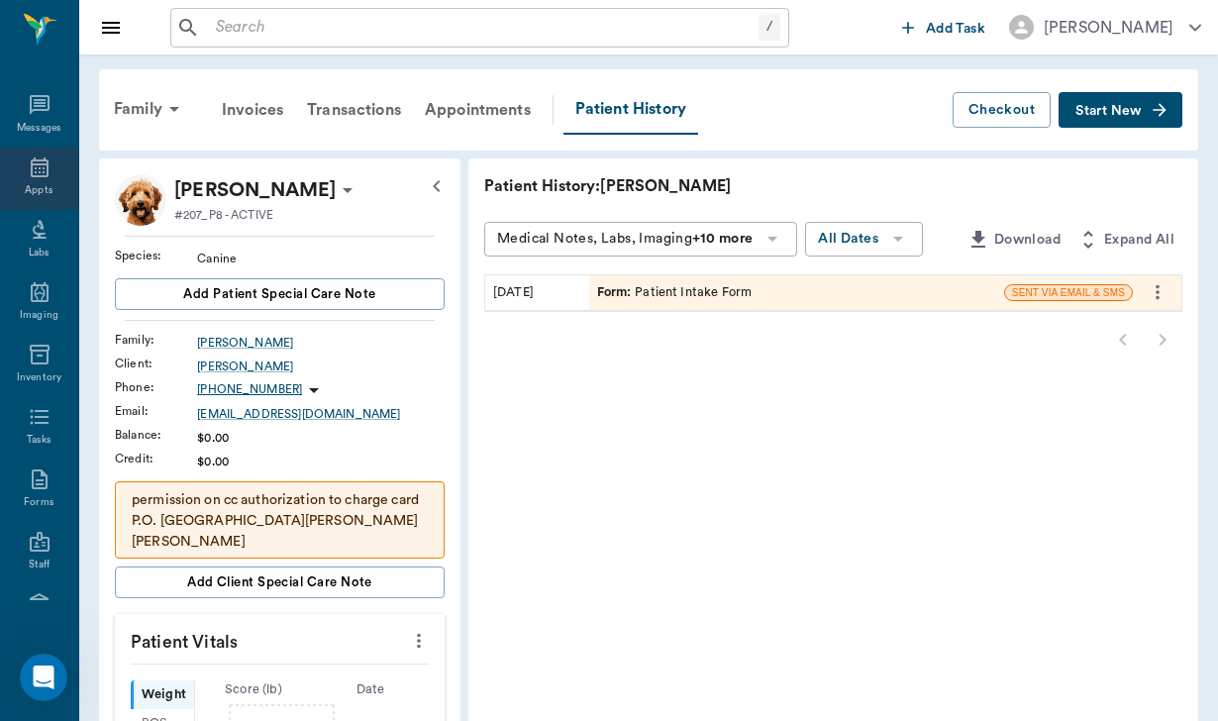
click at [40, 168] on icon at bounding box center [40, 167] width 18 height 20
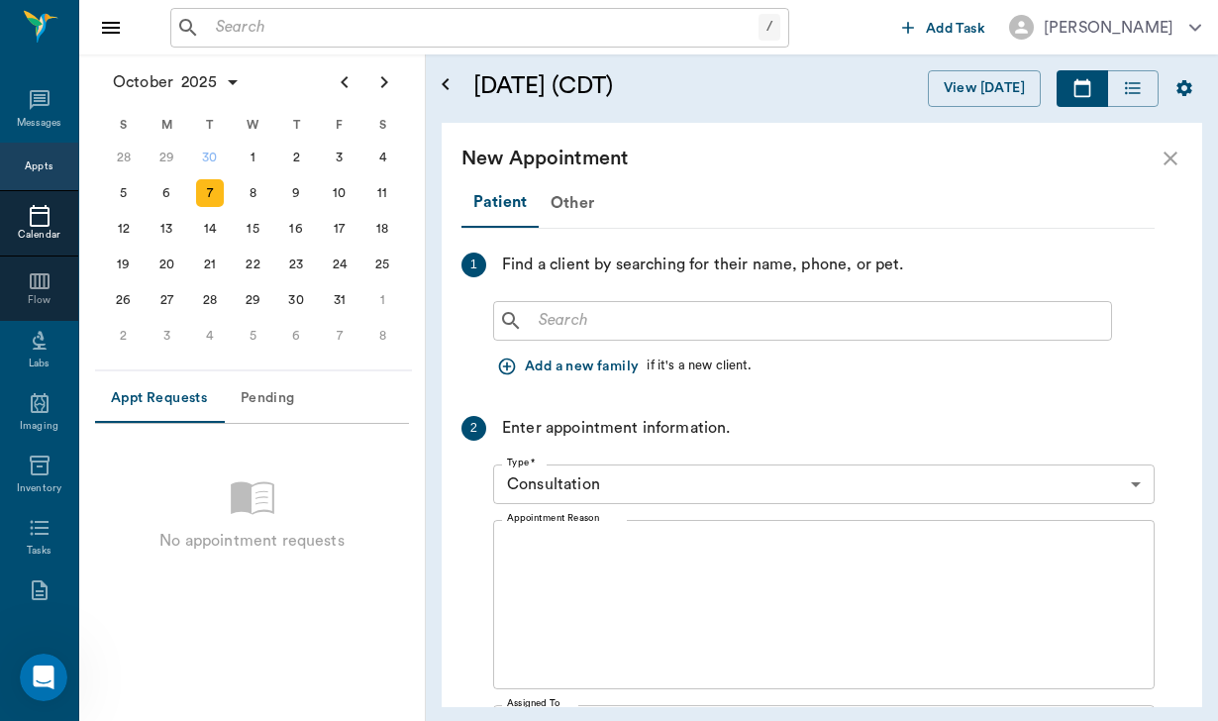
click at [587, 320] on input "text" at bounding box center [817, 321] width 572 height 28
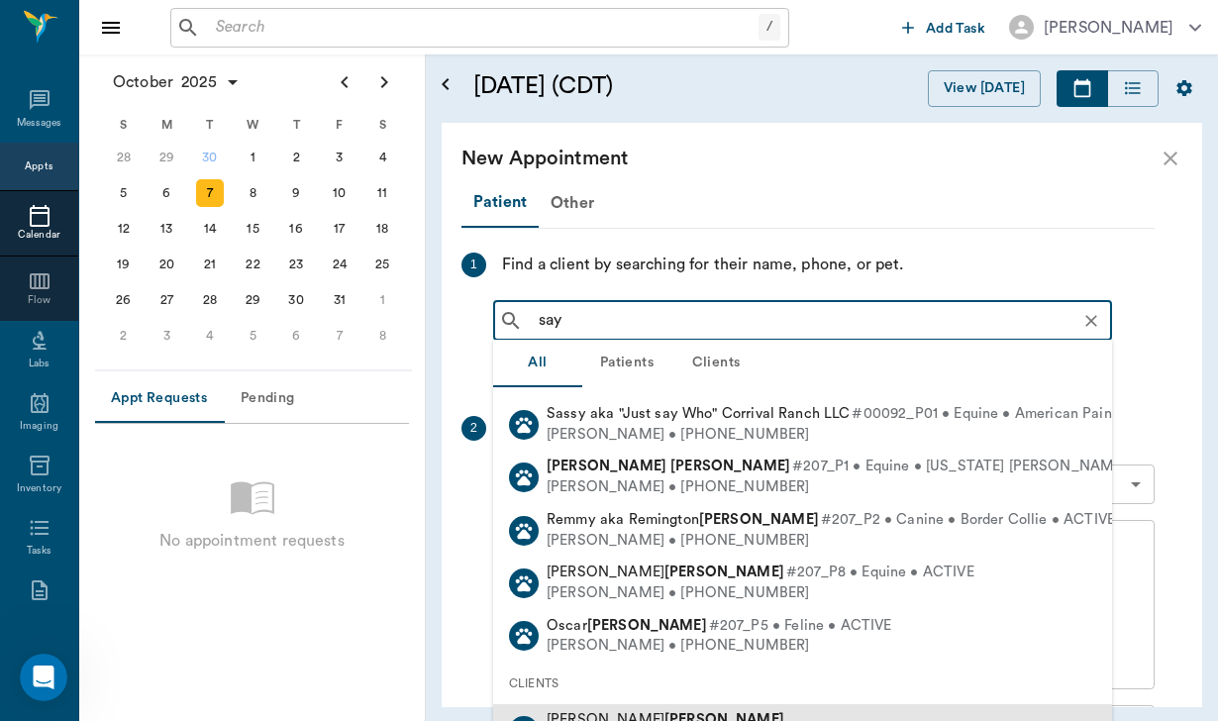
scroll to position [38, 0]
click at [664, 713] on b "[PERSON_NAME]" at bounding box center [724, 720] width 120 height 15
type input "say"
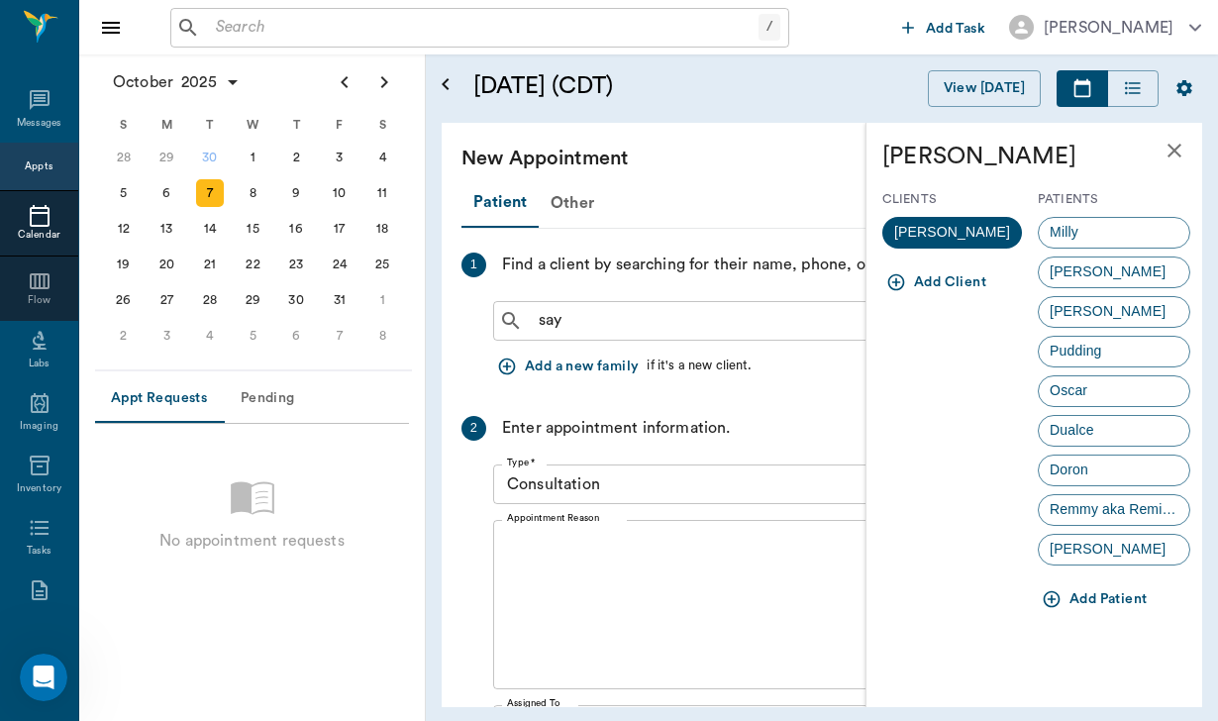
scroll to position [0, 0]
click at [1099, 229] on div "Milly" at bounding box center [1113, 233] width 152 height 32
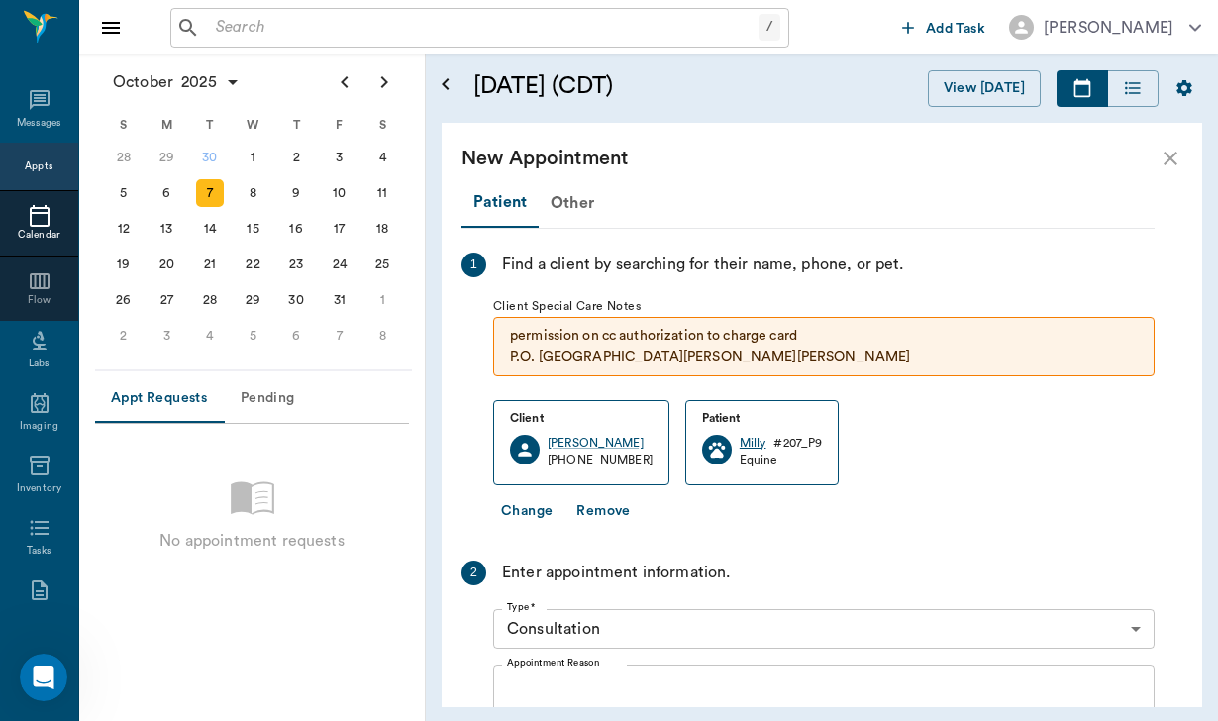
click at [739, 443] on div "Milly" at bounding box center [752, 443] width 27 height 17
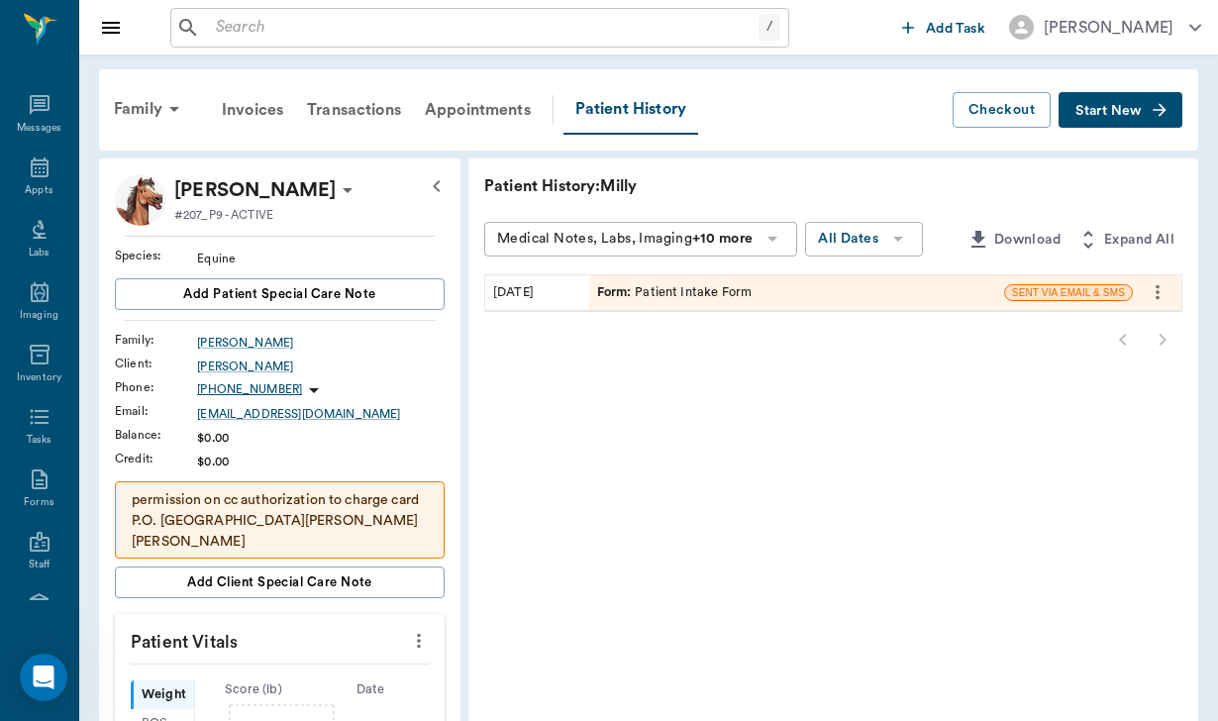
click at [336, 183] on icon at bounding box center [348, 190] width 24 height 24
click at [255, 221] on span "Edit profile" at bounding box center [201, 225] width 166 height 21
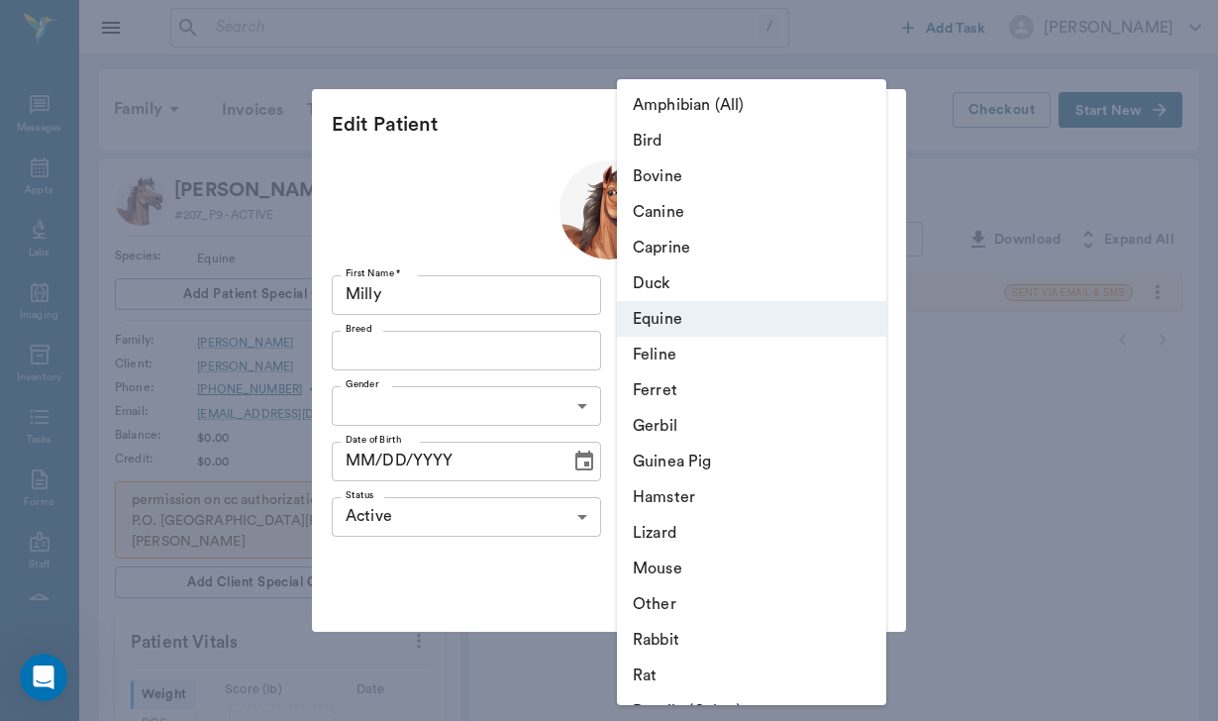
click at [769, 297] on body "/ ​ Add Task Helen Newsham Nectar Messages Appts Labs Imaging Inventory Tasks F…" at bounding box center [609, 662] width 1218 height 1325
click at [706, 212] on li "Canine" at bounding box center [751, 212] width 269 height 36
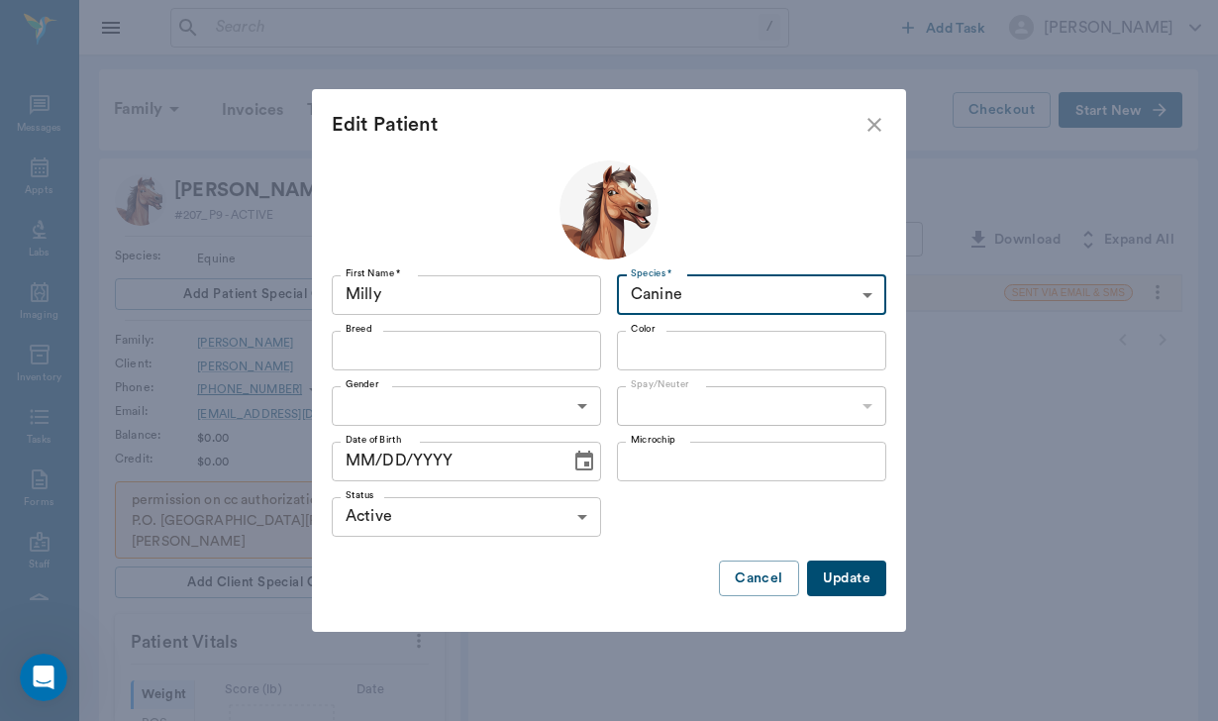
type input "Canine"
click at [877, 578] on button "Update" at bounding box center [846, 578] width 79 height 37
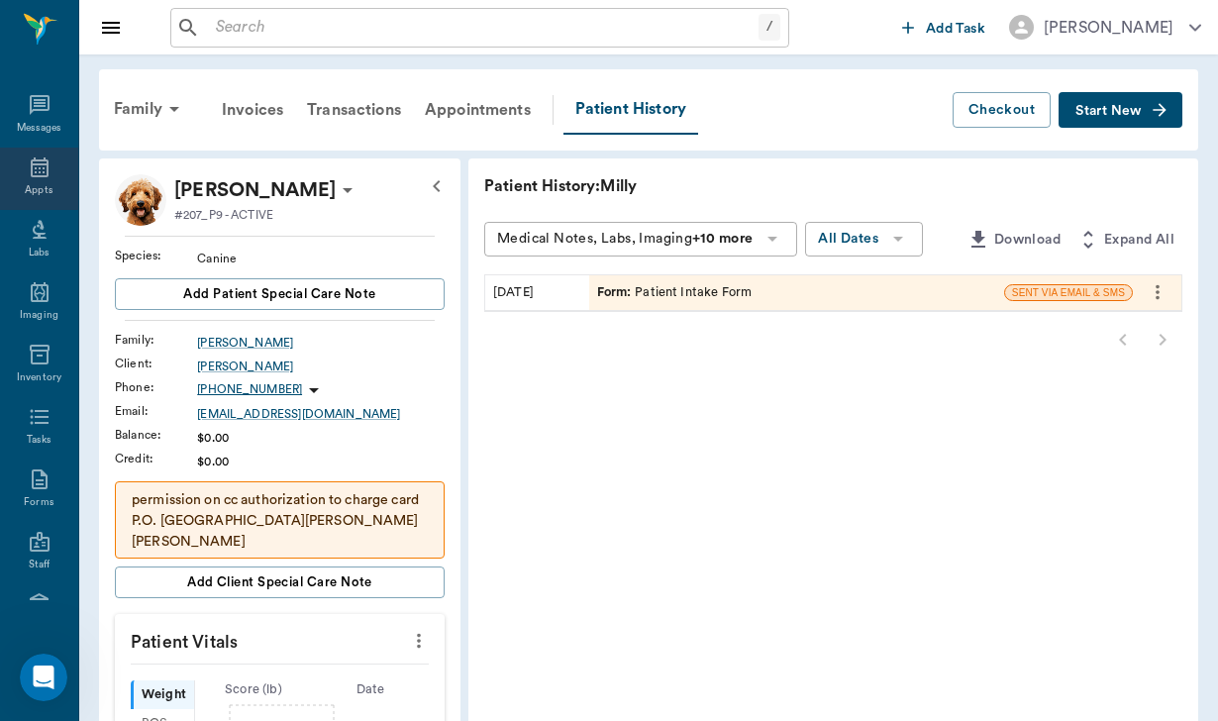
click at [44, 179] on icon at bounding box center [40, 167] width 24 height 24
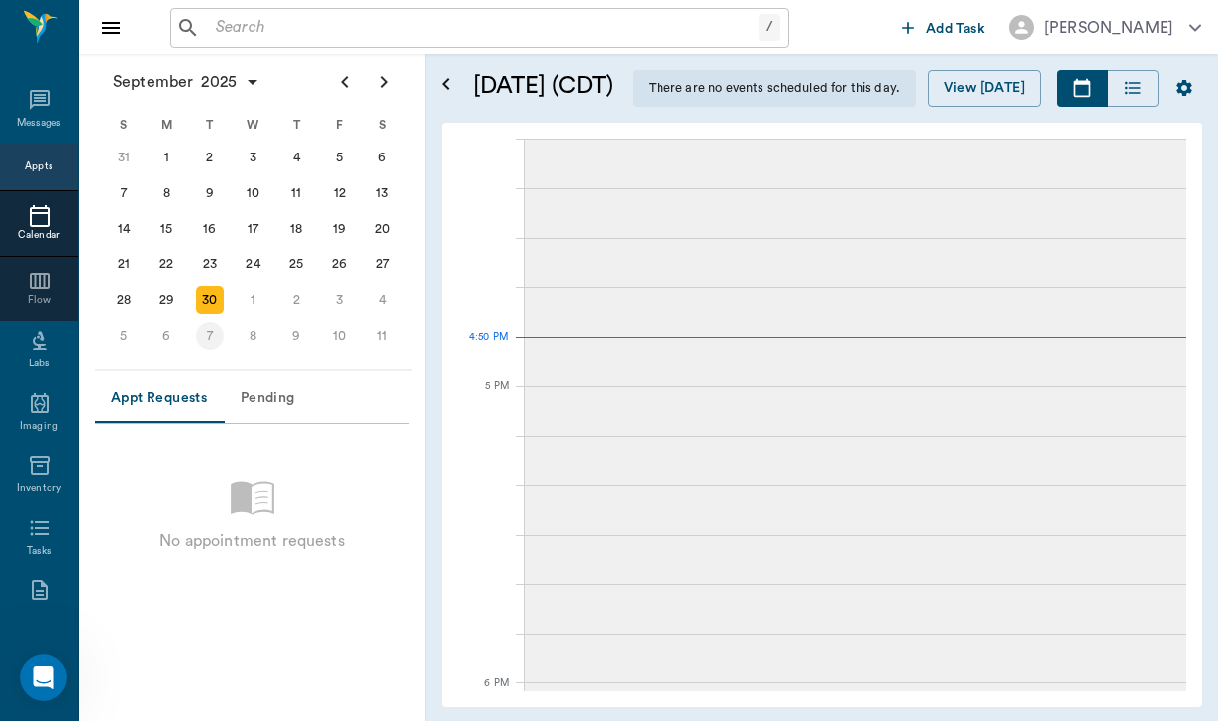
click at [223, 335] on div "7" at bounding box center [210, 336] width 28 height 28
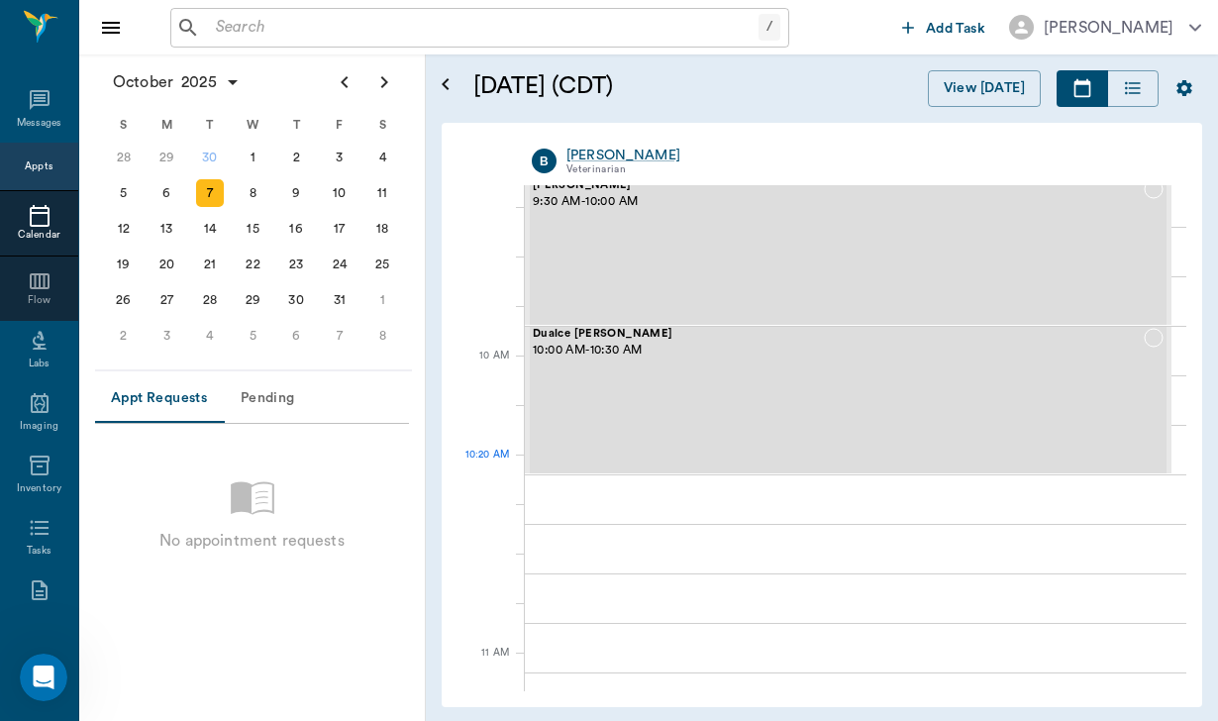
scroll to position [487, 0]
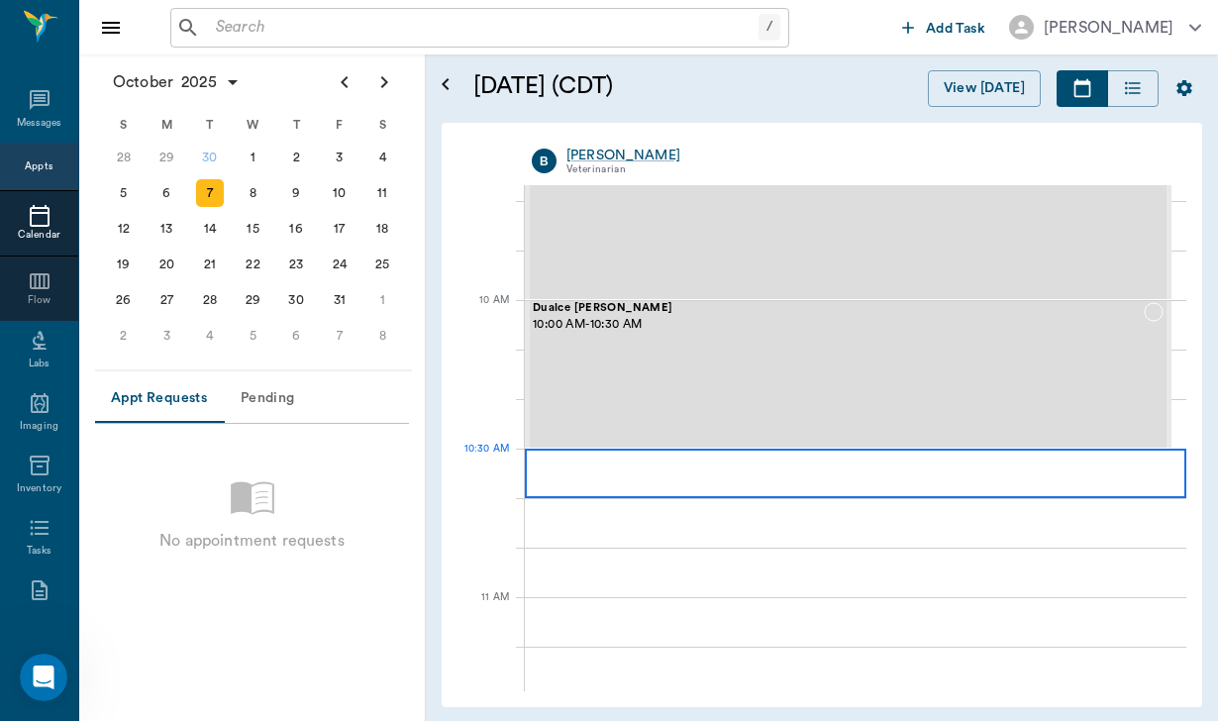
click at [749, 469] on div at bounding box center [855, 472] width 661 height 49
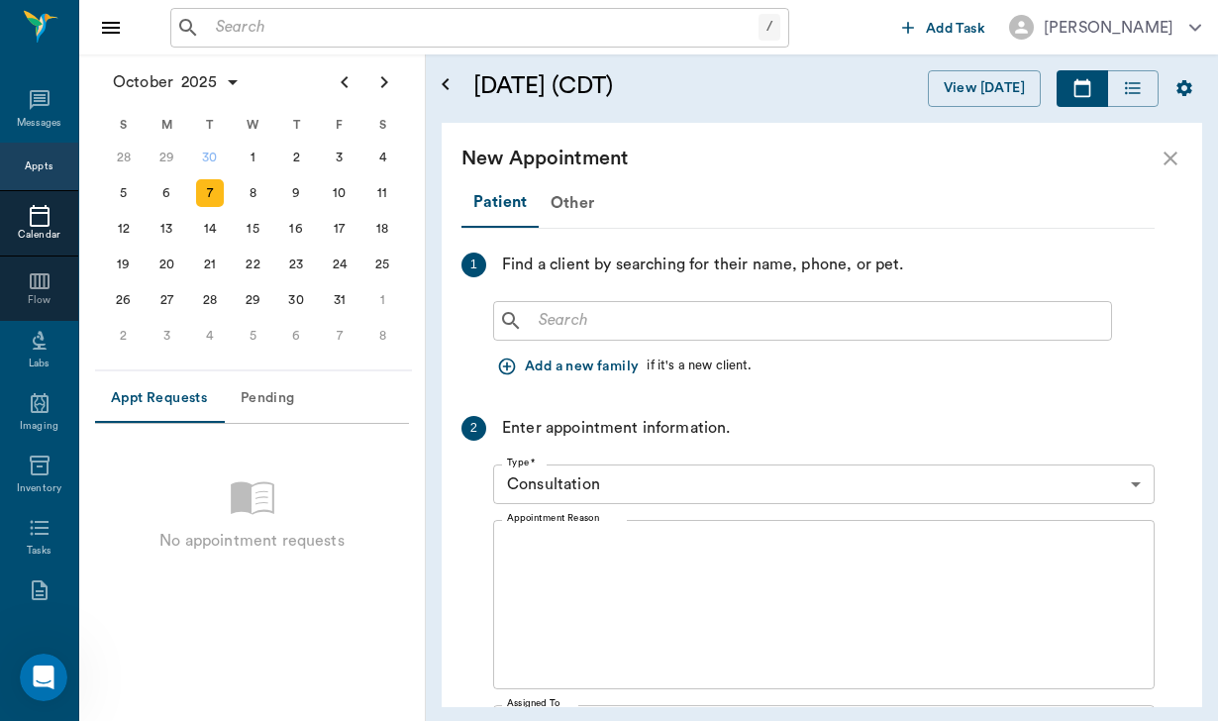
scroll to position [0, 0]
click at [577, 320] on input "text" at bounding box center [817, 321] width 572 height 28
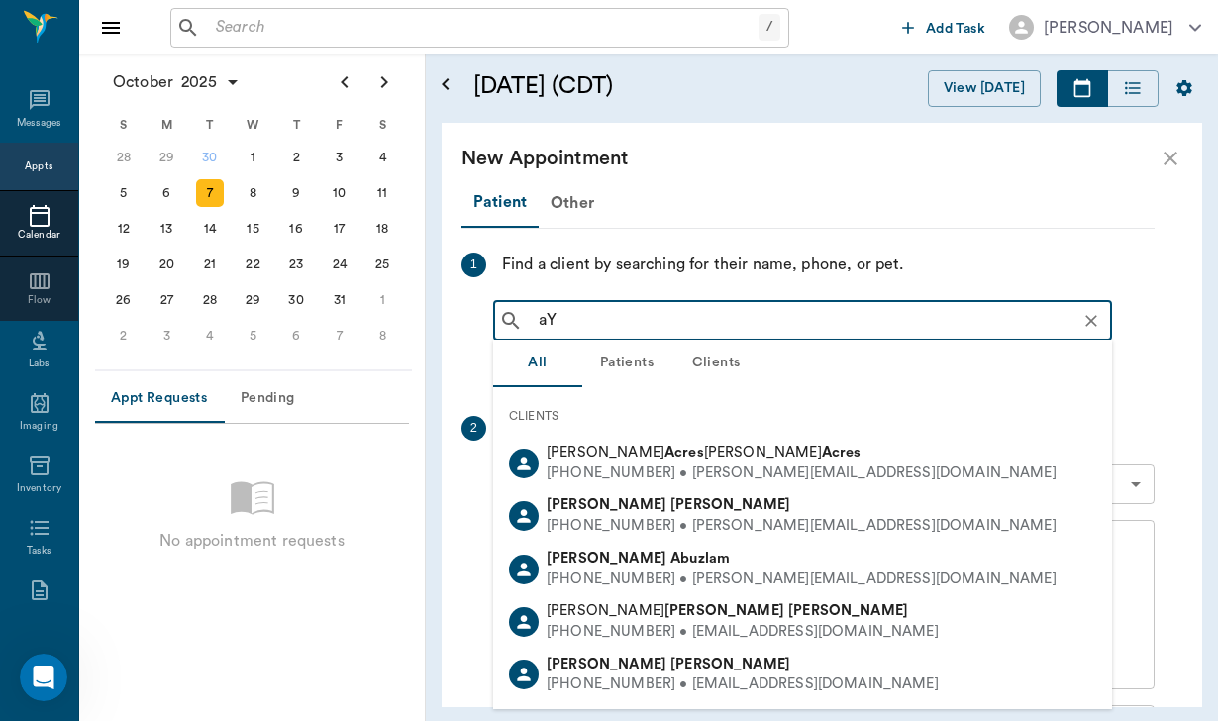
type input "a"
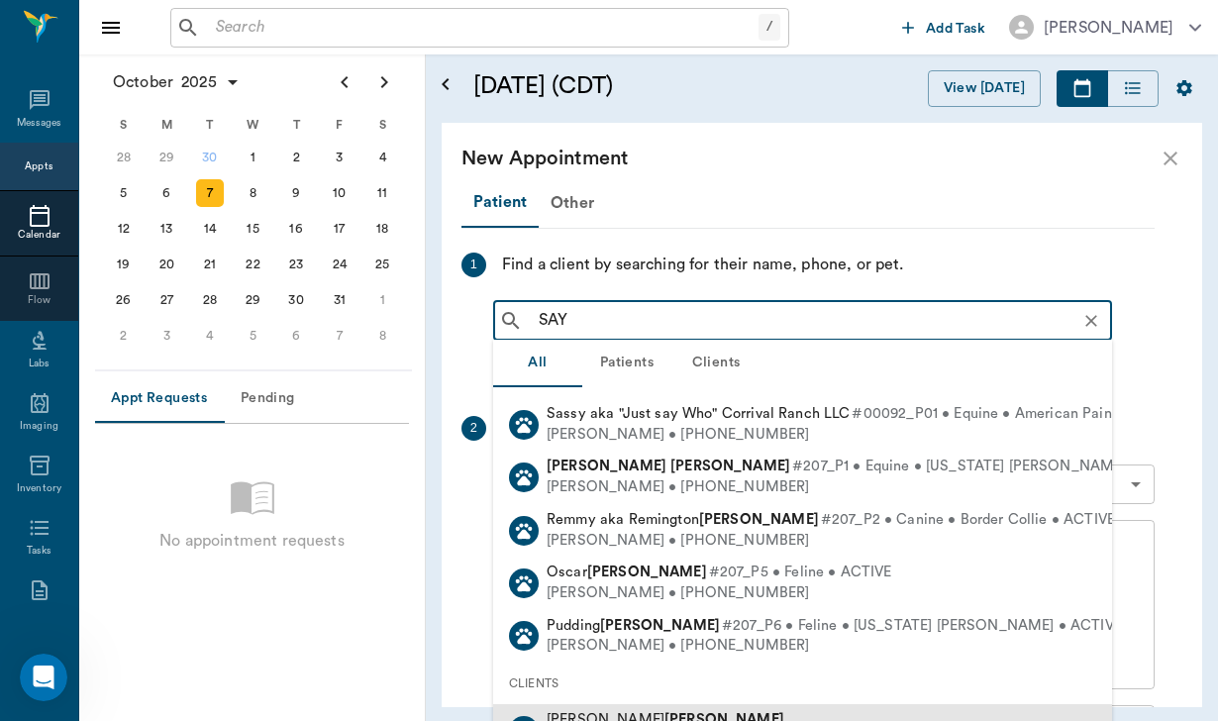
scroll to position [38, 0]
click at [664, 713] on b "[PERSON_NAME]" at bounding box center [724, 720] width 120 height 15
type input "SAY"
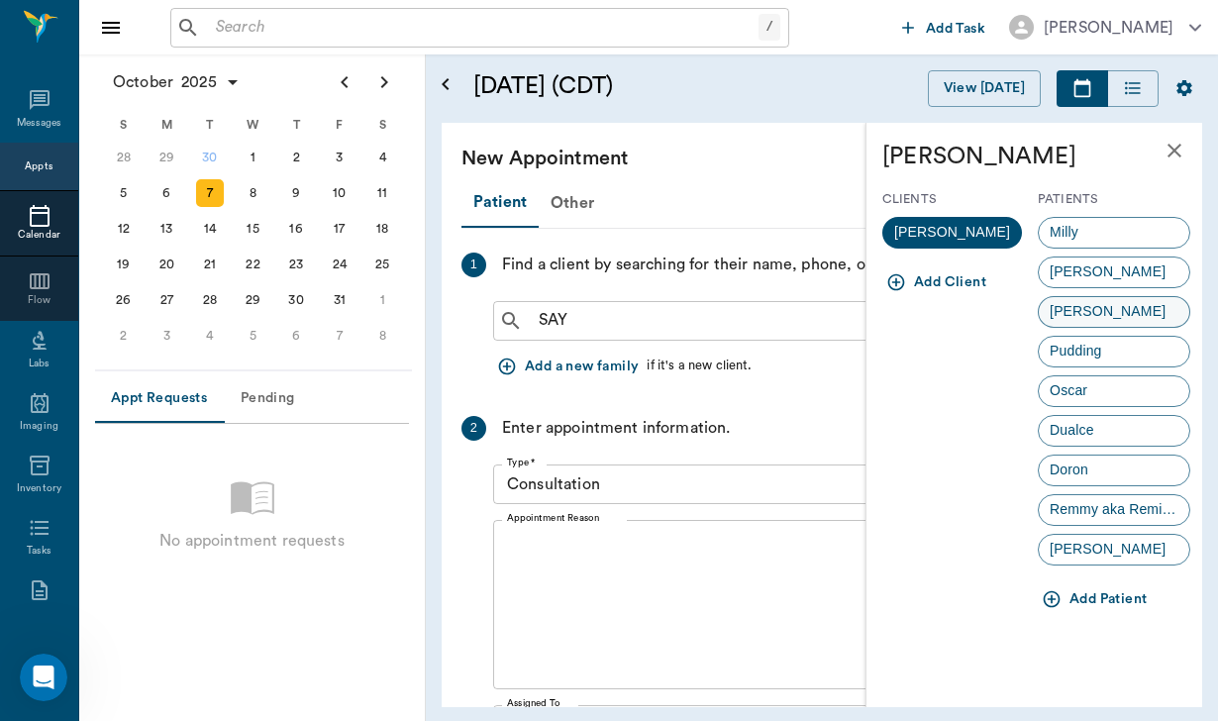
click at [1069, 309] on span "[PERSON_NAME]" at bounding box center [1107, 311] width 138 height 21
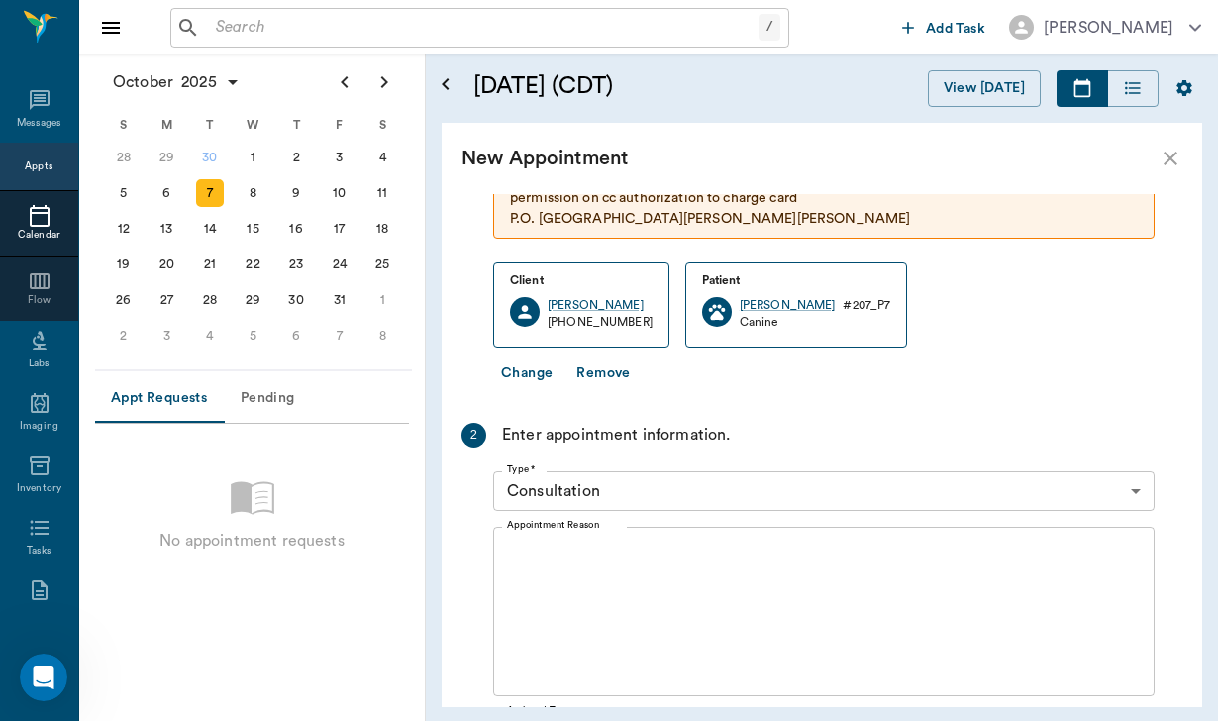
scroll to position [138, 0]
click at [548, 539] on div "x Appointment Reason" at bounding box center [823, 611] width 661 height 169
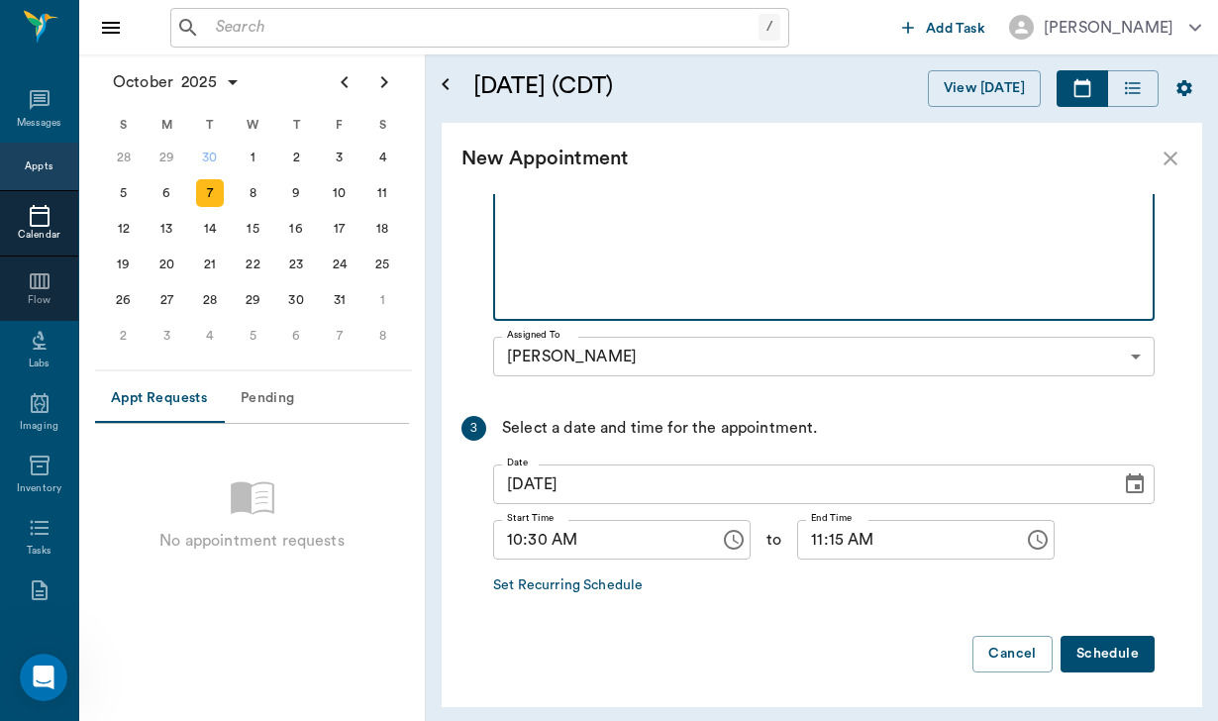
scroll to position [513, 0]
type textarea "NEW PATIENT"
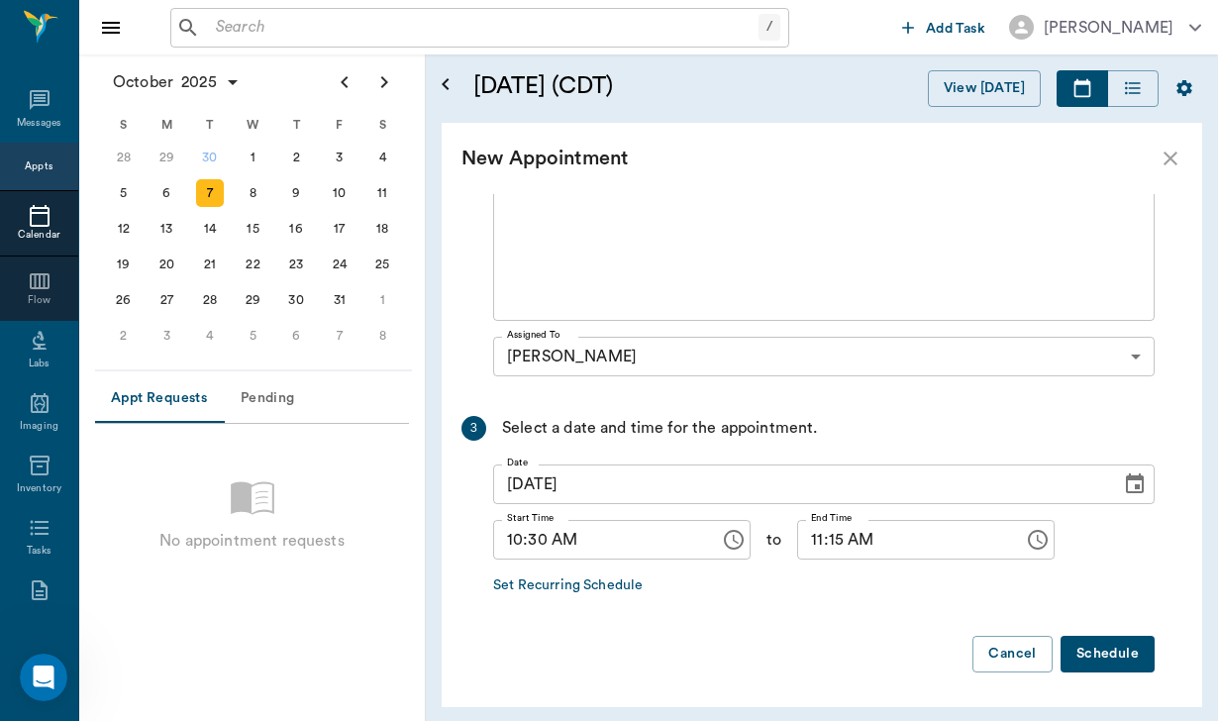
click at [1086, 653] on button "Schedule" at bounding box center [1107, 653] width 94 height 37
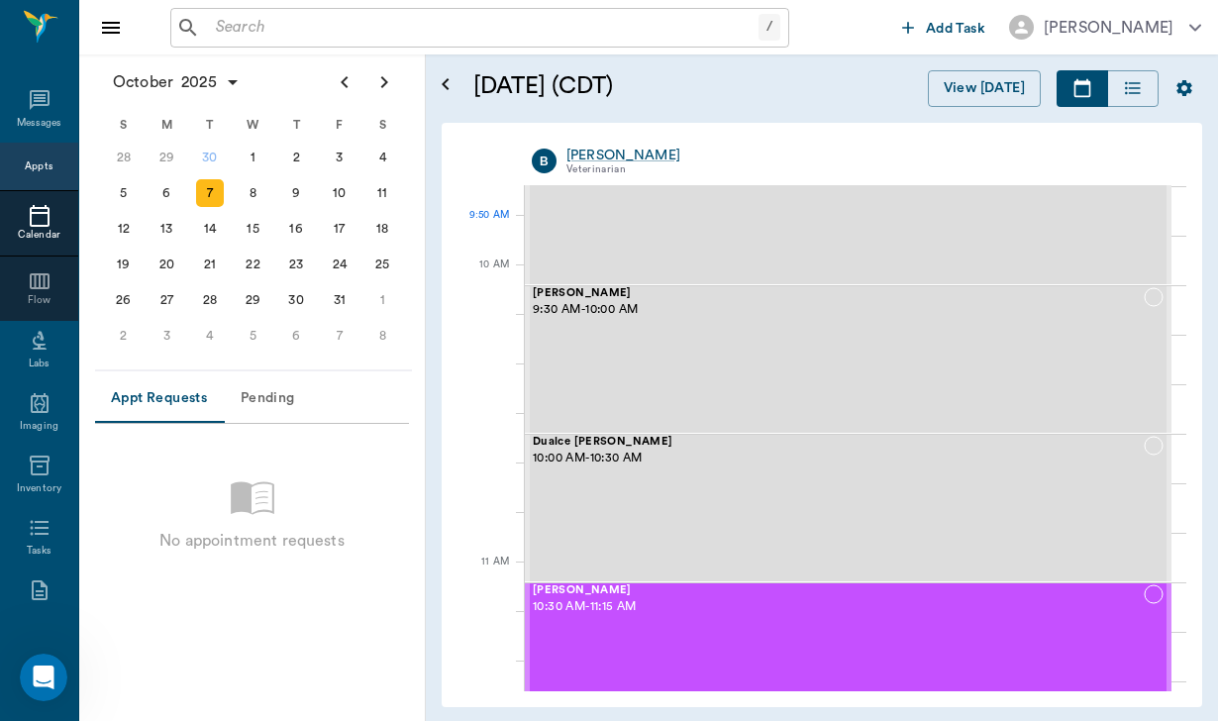
scroll to position [742, 0]
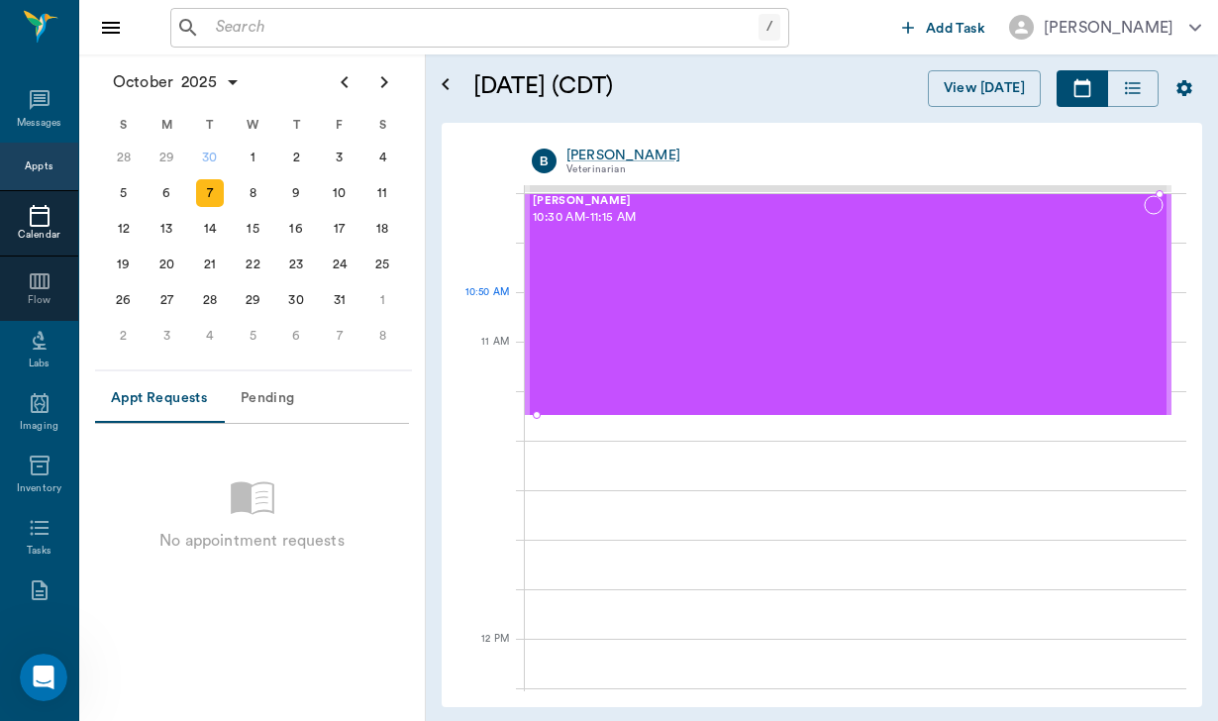
click at [769, 296] on div "Kippy SAYE 10:30 AM - 11:15 AM" at bounding box center [838, 304] width 611 height 219
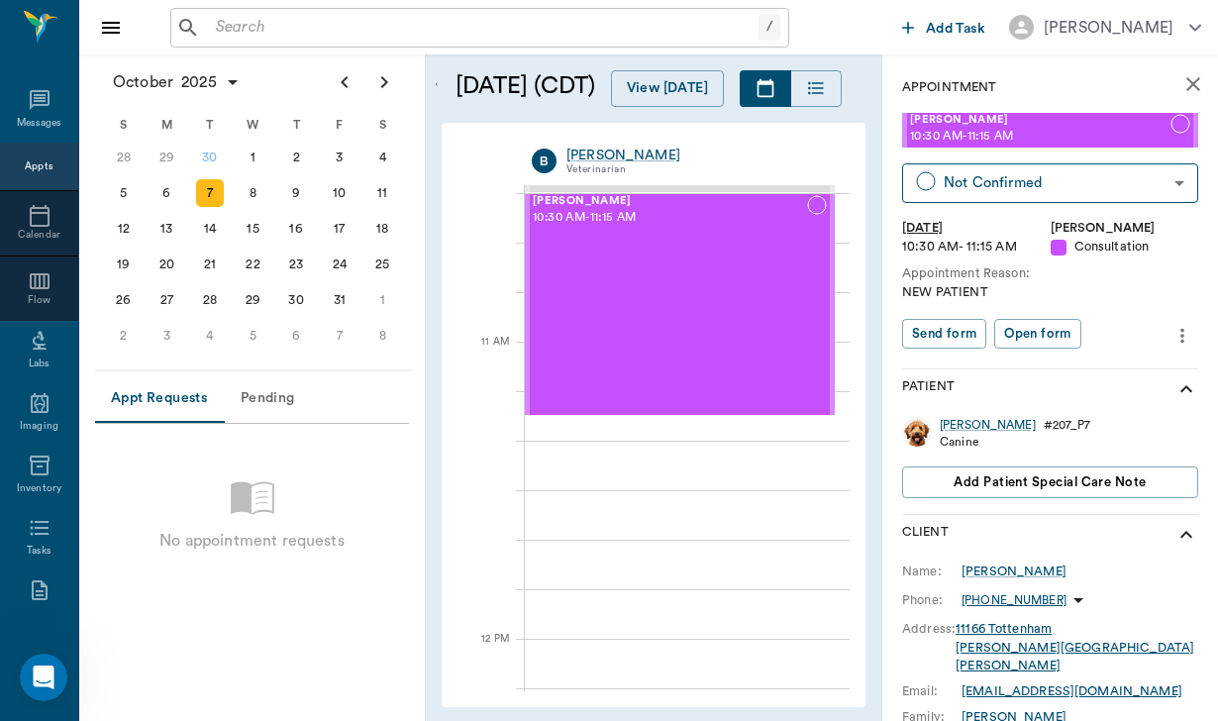
click at [1183, 319] on button "more" at bounding box center [1182, 336] width 32 height 34
click at [1107, 372] on span "Edit appointment" at bounding box center [1099, 366] width 166 height 21
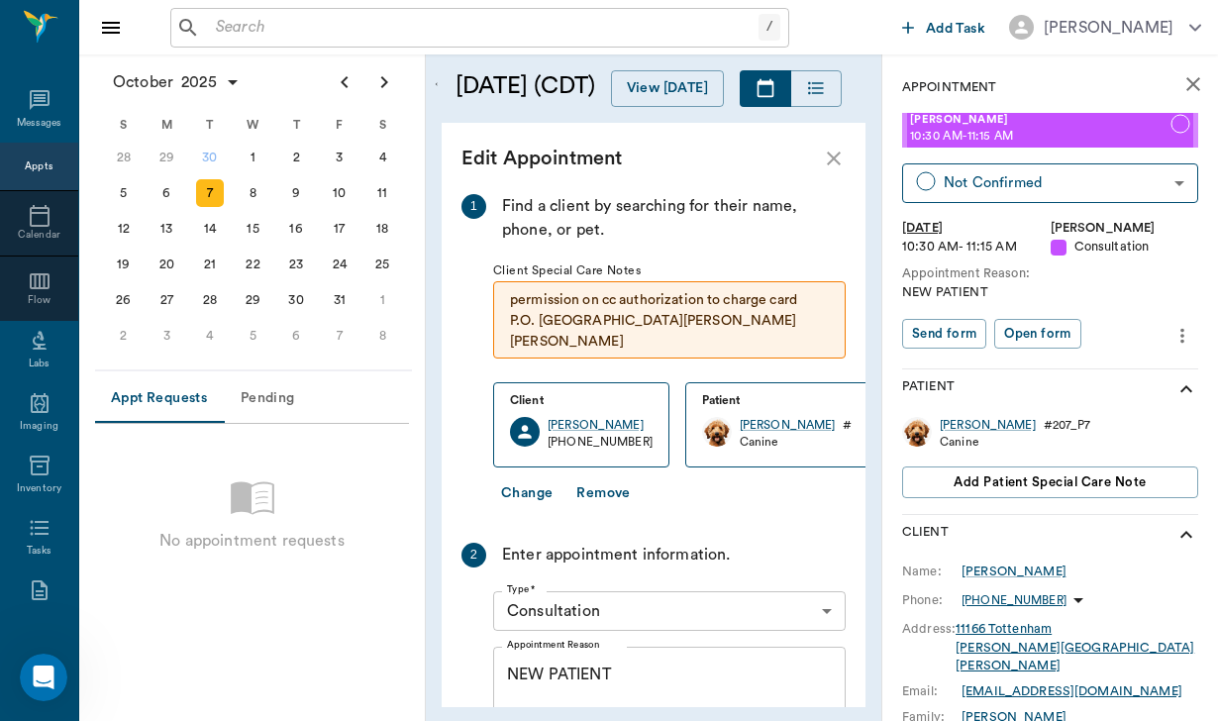
scroll to position [420, 0]
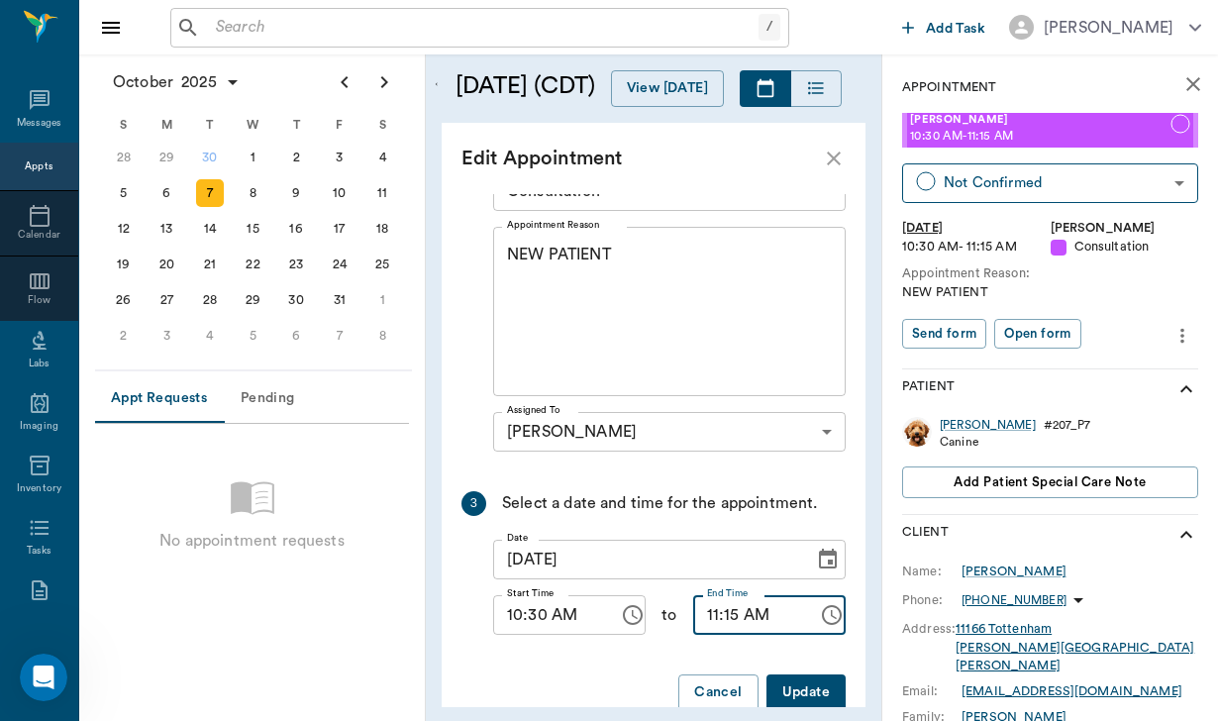
click at [732, 596] on input "11:15 AM" at bounding box center [749, 615] width 112 height 40
type input "11:00 AM"
click at [816, 674] on button "Update" at bounding box center [805, 692] width 79 height 37
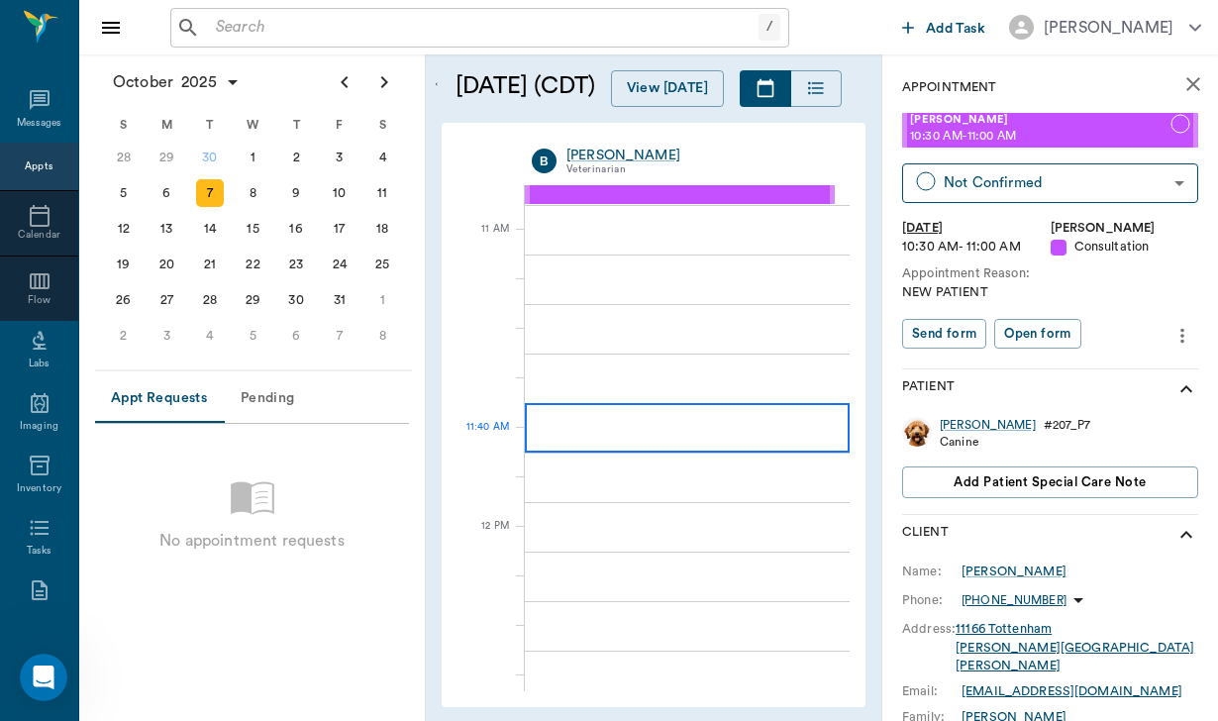
scroll to position [722, 0]
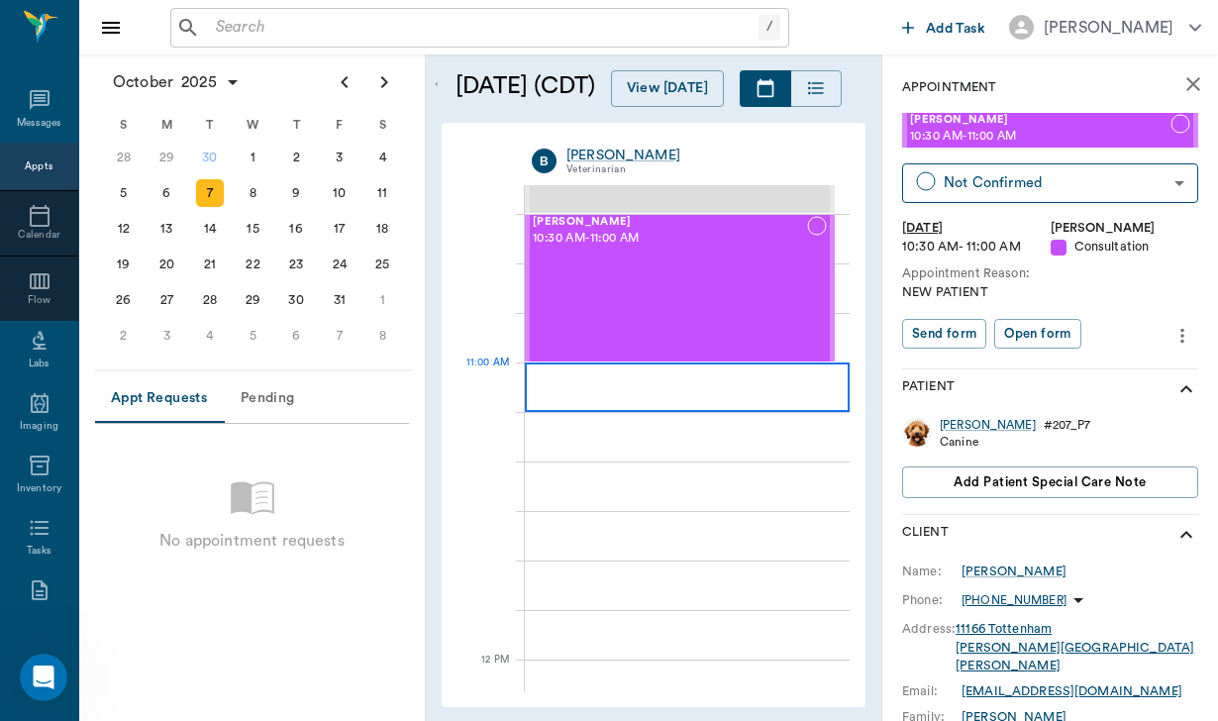
click at [634, 399] on div at bounding box center [687, 386] width 325 height 49
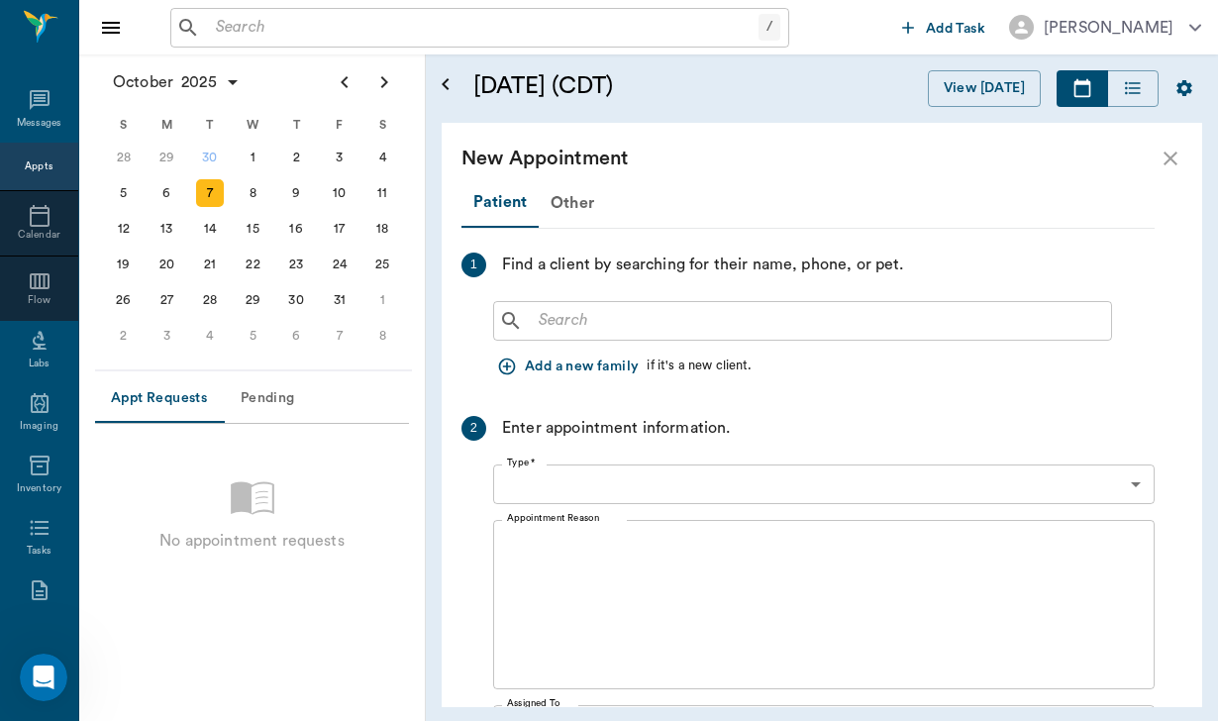
type input "[DATE]"
type input "11:00 AM"
type input "11:45 AM"
click at [583, 311] on input "text" at bounding box center [817, 321] width 572 height 28
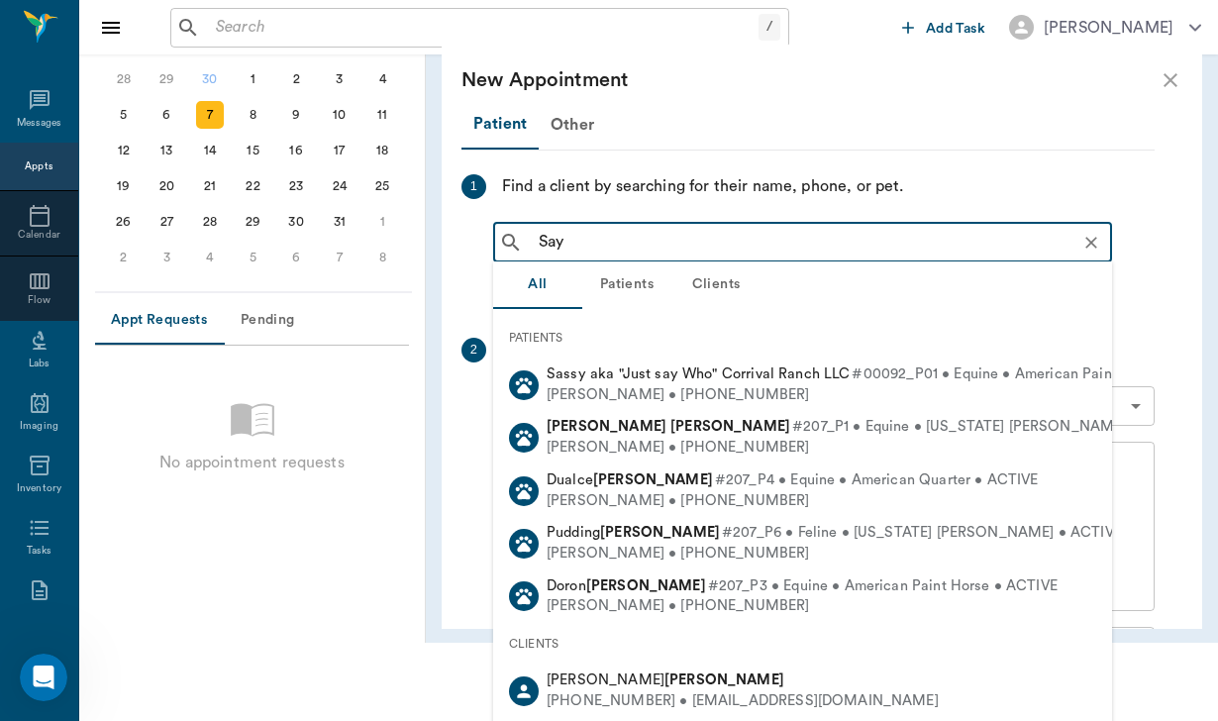
scroll to position [81, 0]
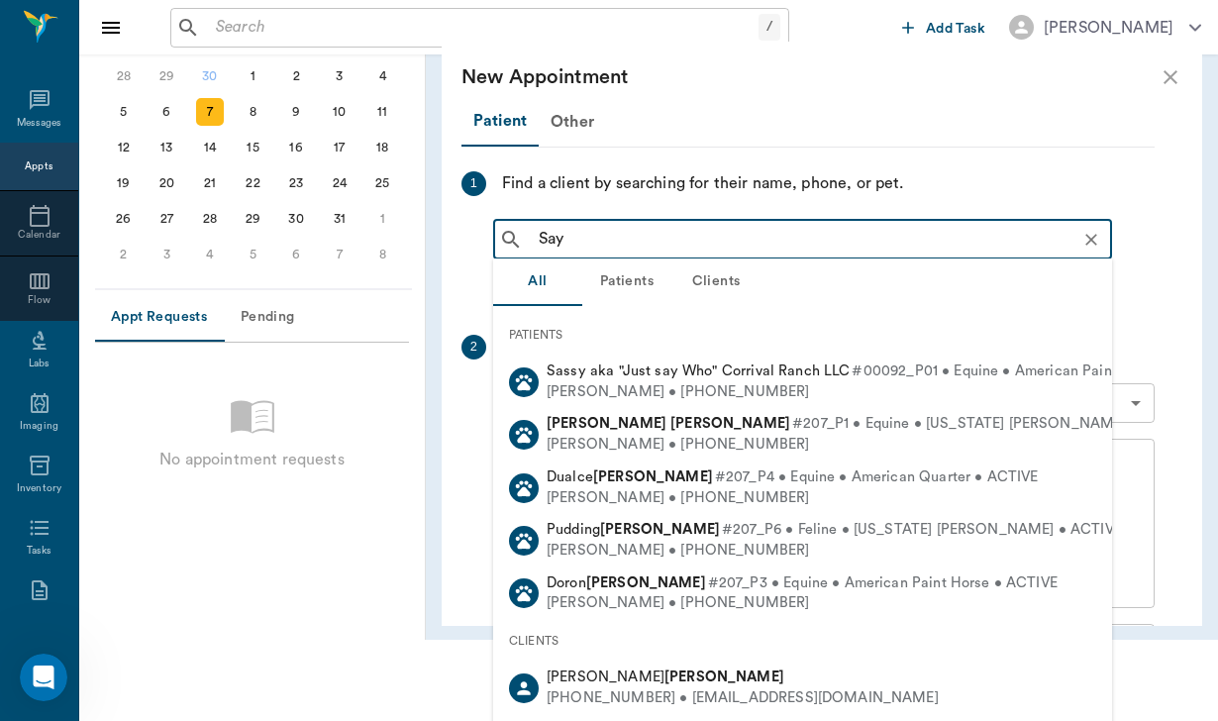
click at [618, 650] on div "CLIENTS" at bounding box center [802, 641] width 619 height 42
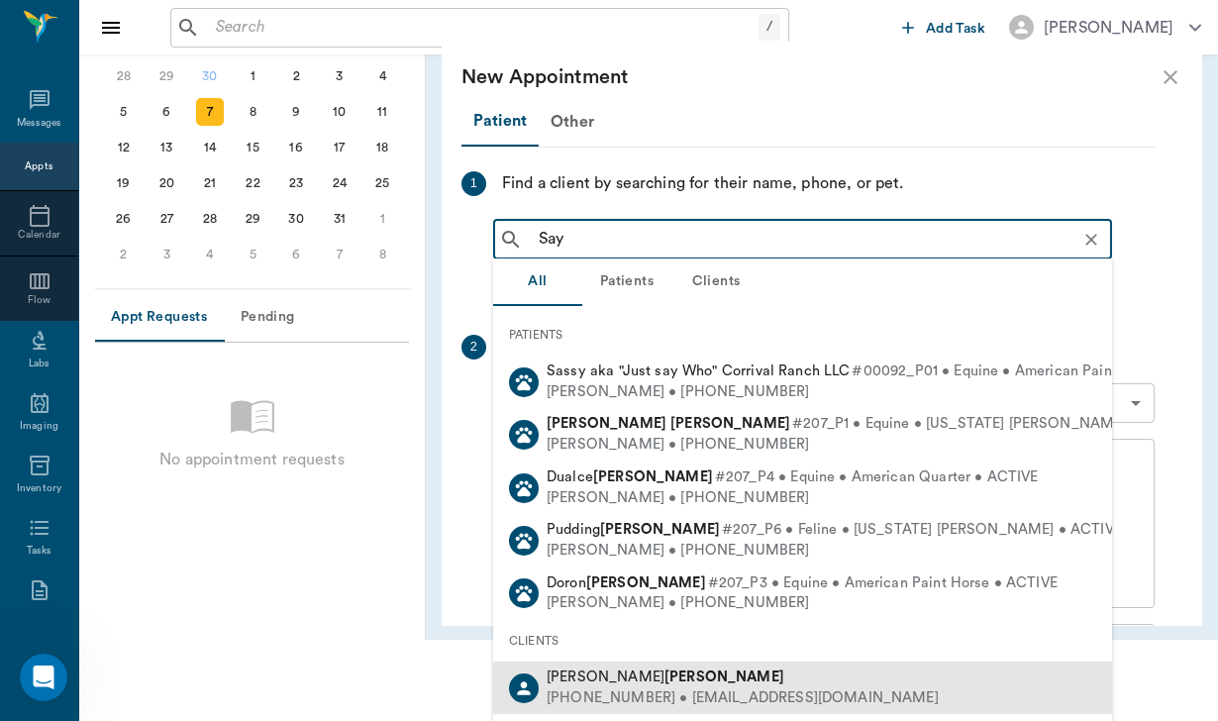
click at [664, 669] on b "[PERSON_NAME]" at bounding box center [724, 676] width 120 height 15
type input "Say"
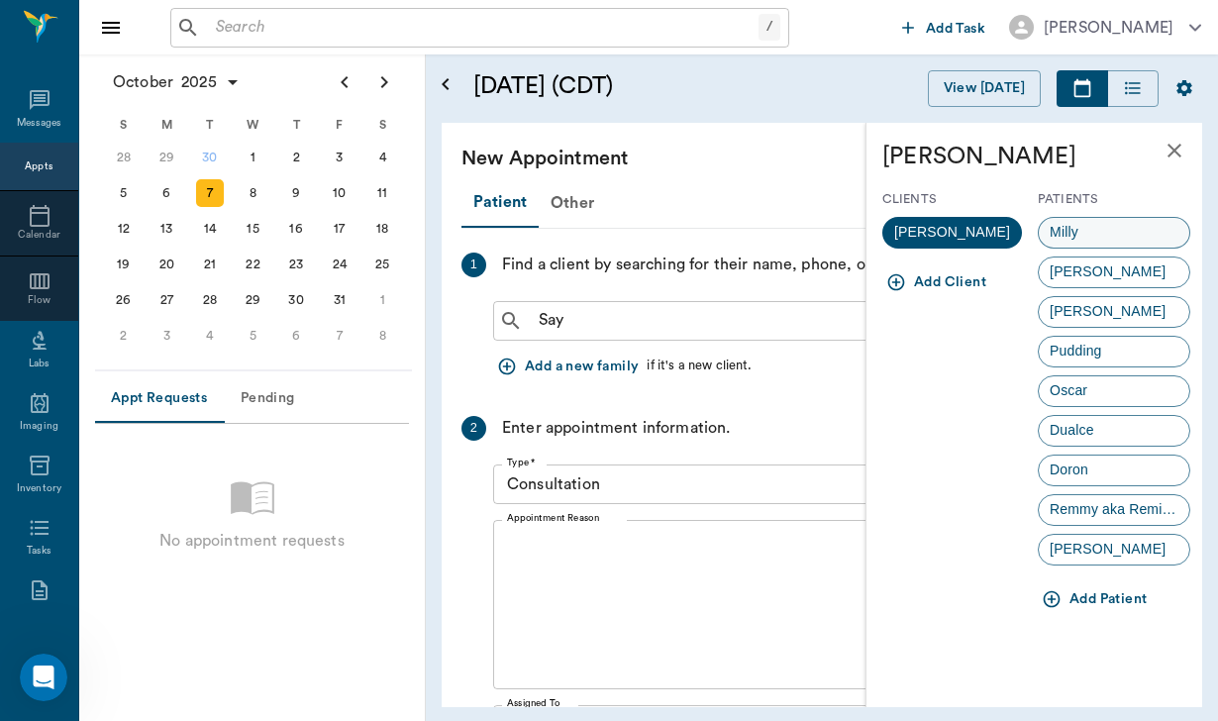
click at [1102, 228] on div "Milly" at bounding box center [1113, 233] width 152 height 32
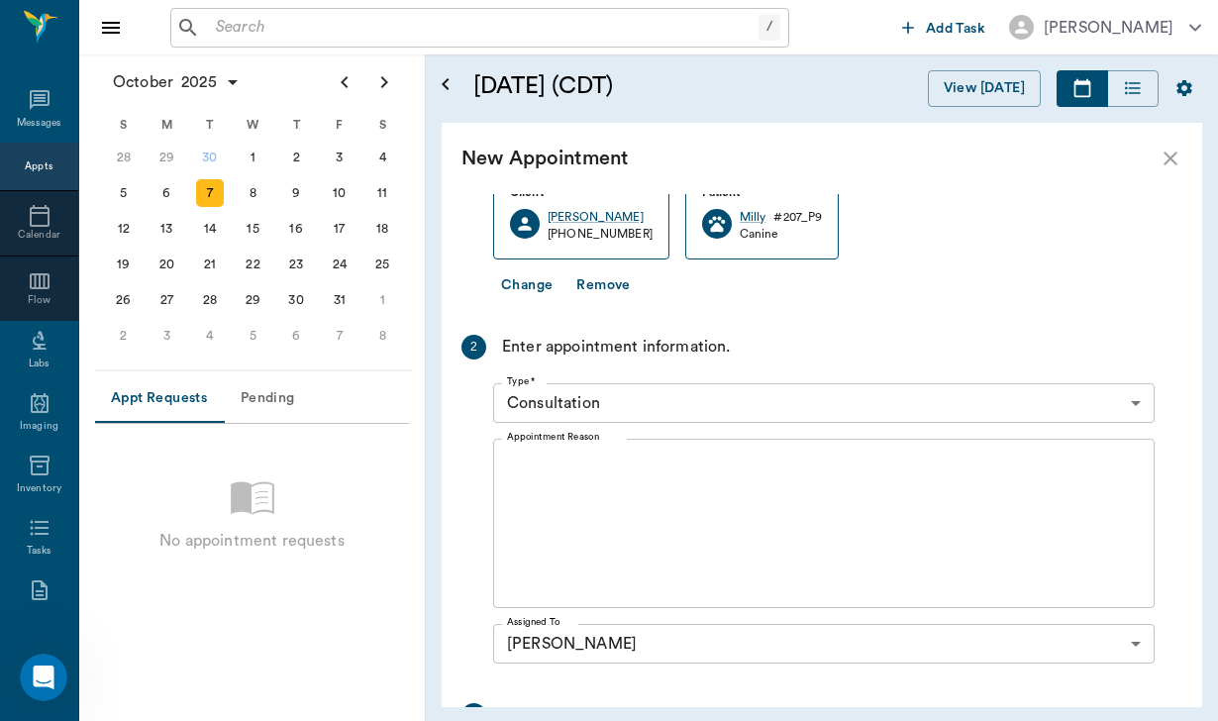
scroll to position [240, 0]
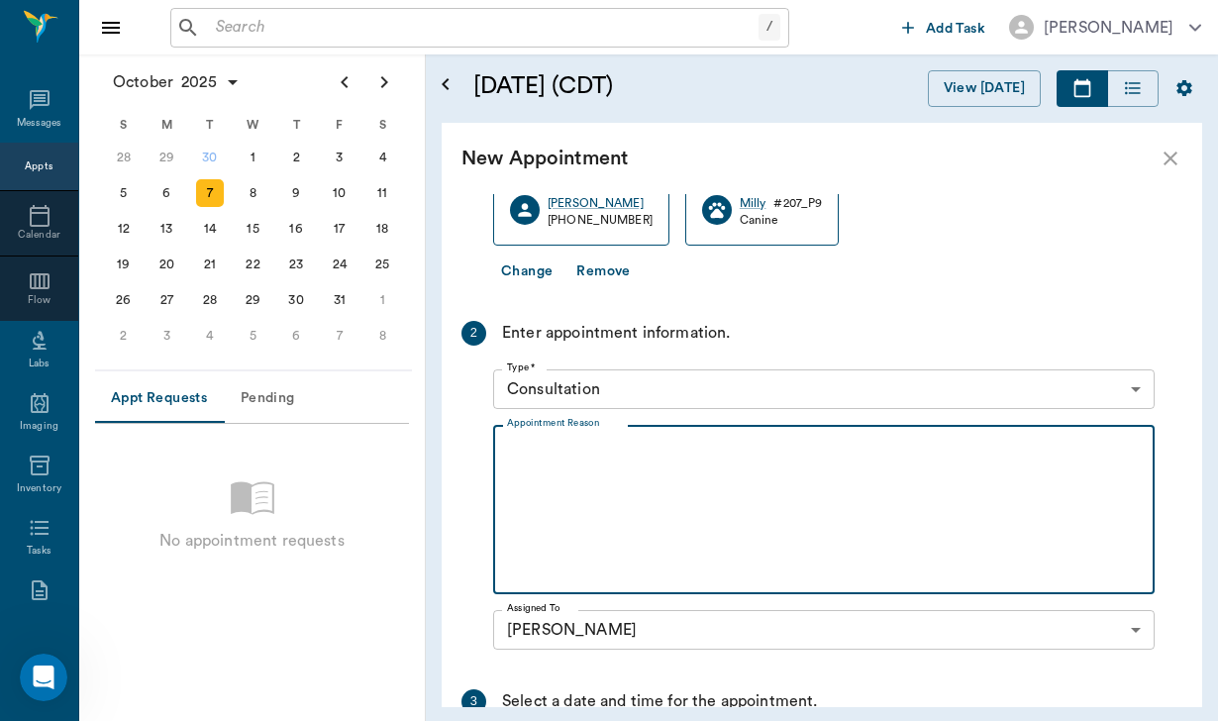
click at [545, 450] on textarea "Appointment Reason" at bounding box center [824, 509] width 634 height 137
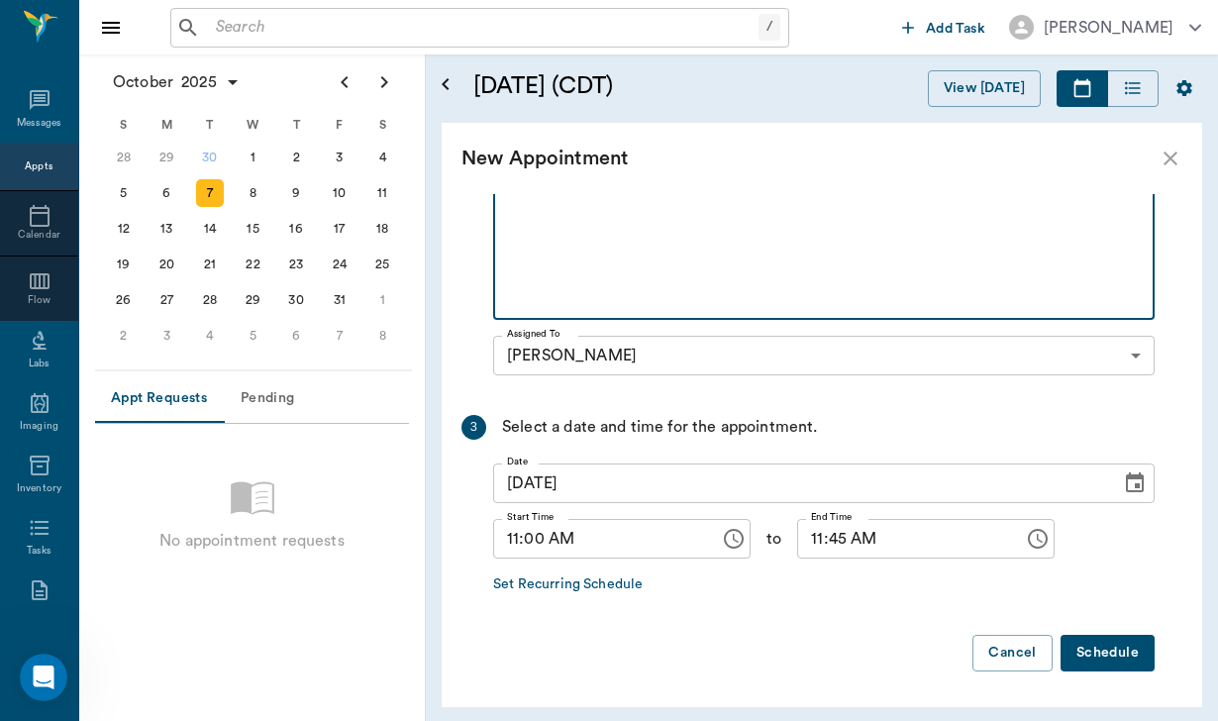
scroll to position [513, 0]
type textarea "New Patient"
click at [521, 539] on input "11:00 AM" at bounding box center [599, 540] width 213 height 40
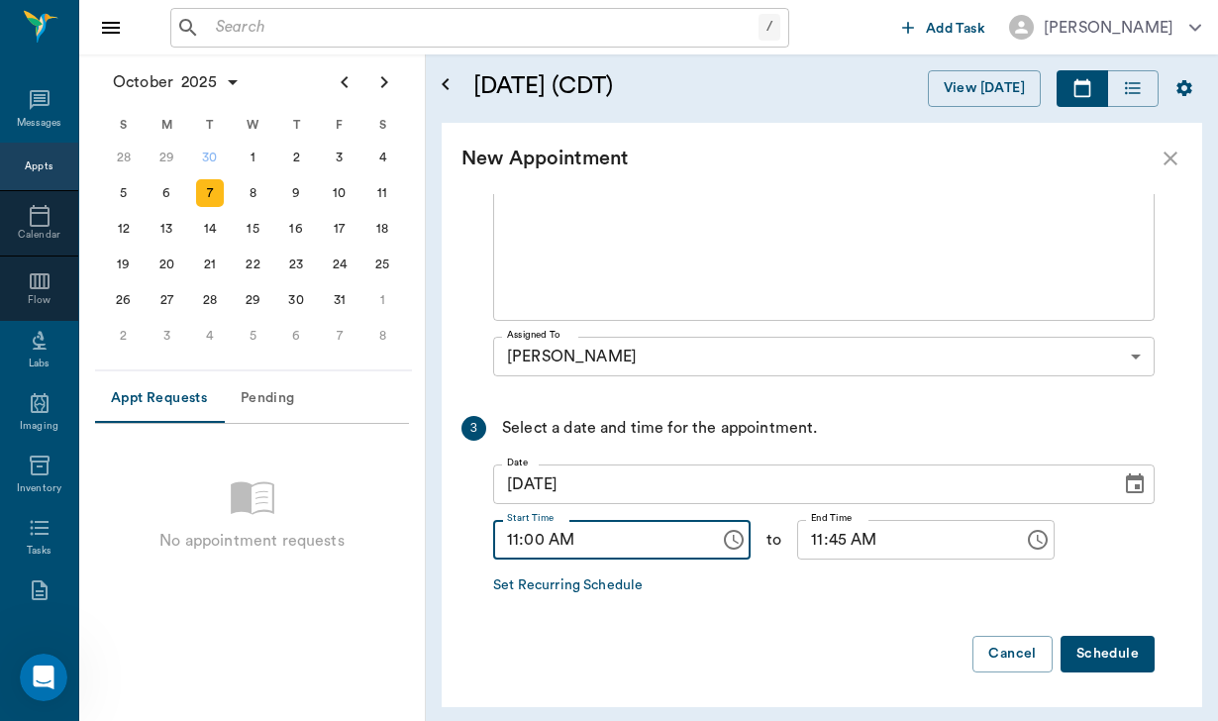
click at [513, 539] on input "11:00 AM" at bounding box center [599, 540] width 213 height 40
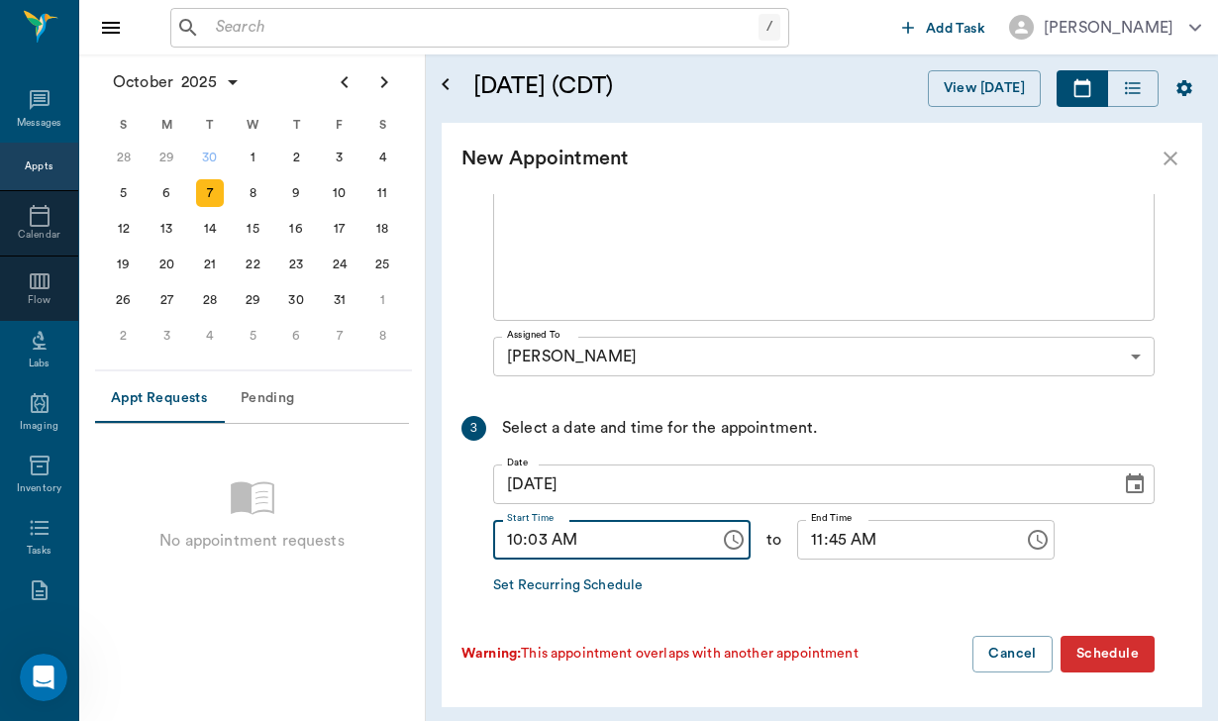
type input "10:30 AM"
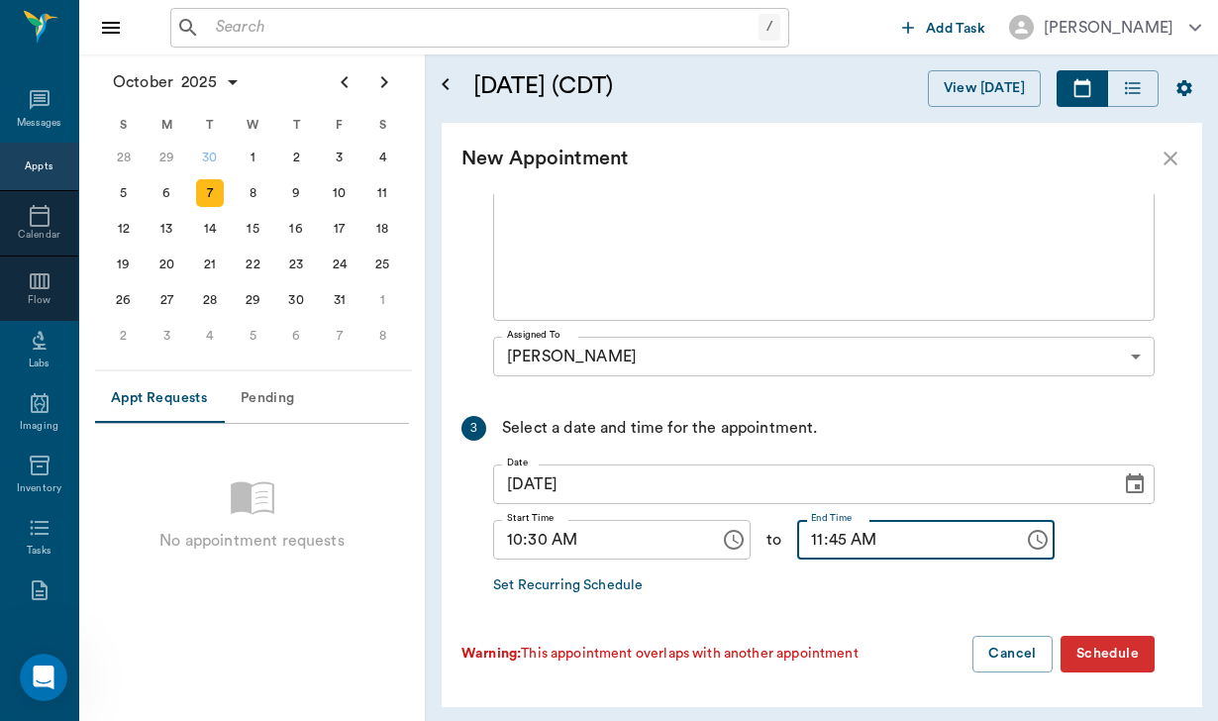
click at [824, 532] on input "11:45 AM" at bounding box center [903, 540] width 213 height 40
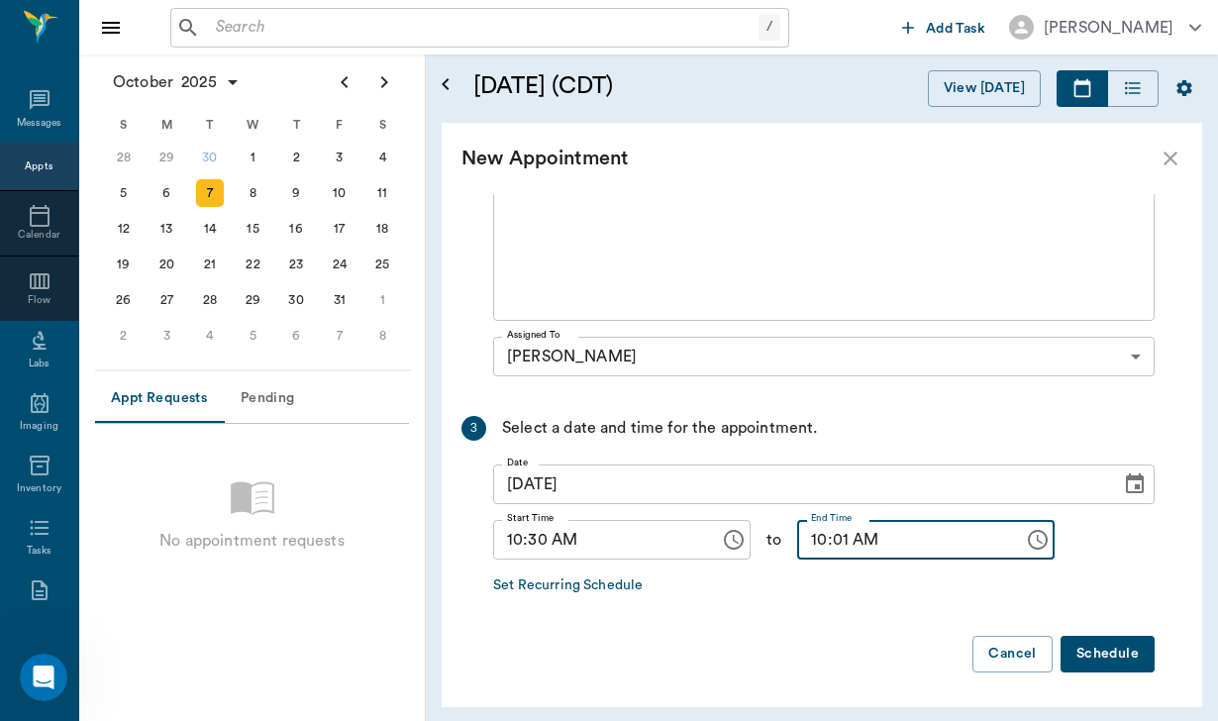
type input "10:15 AM"
click at [1126, 647] on button "Schedule" at bounding box center [1107, 653] width 94 height 37
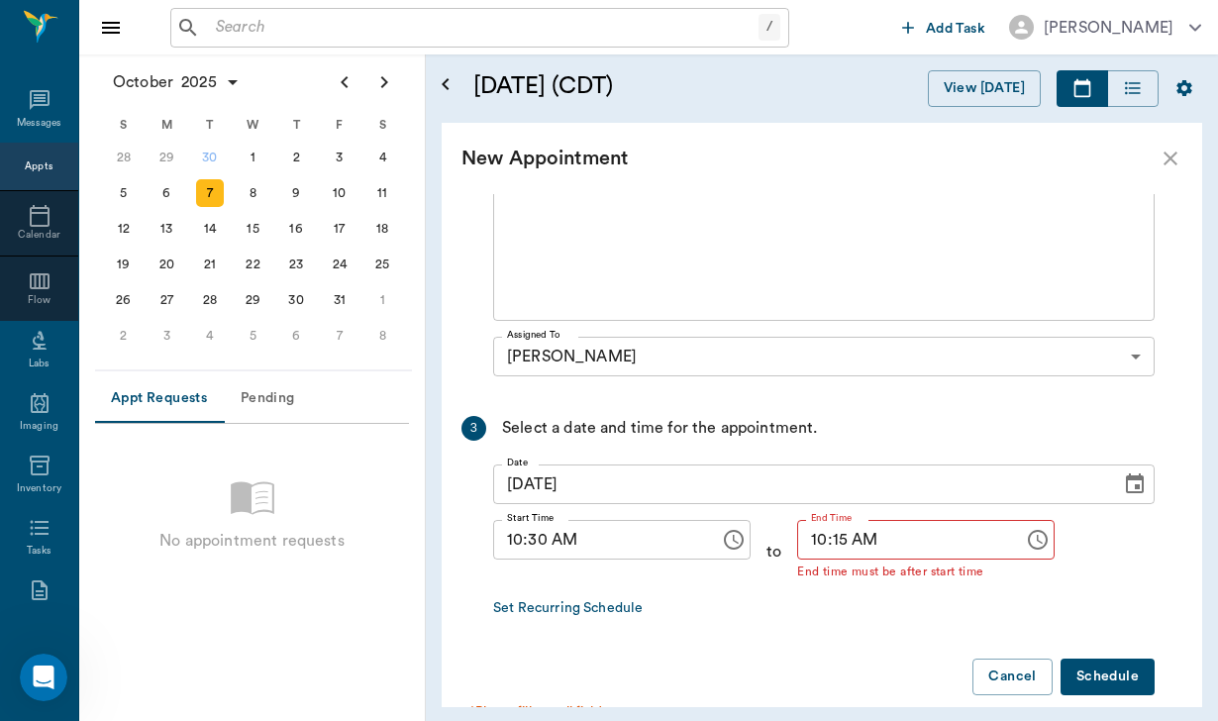
click at [1114, 681] on button "Schedule" at bounding box center [1107, 676] width 94 height 37
click at [529, 540] on input "10:30 AM" at bounding box center [599, 540] width 213 height 40
type input "10:00 AM"
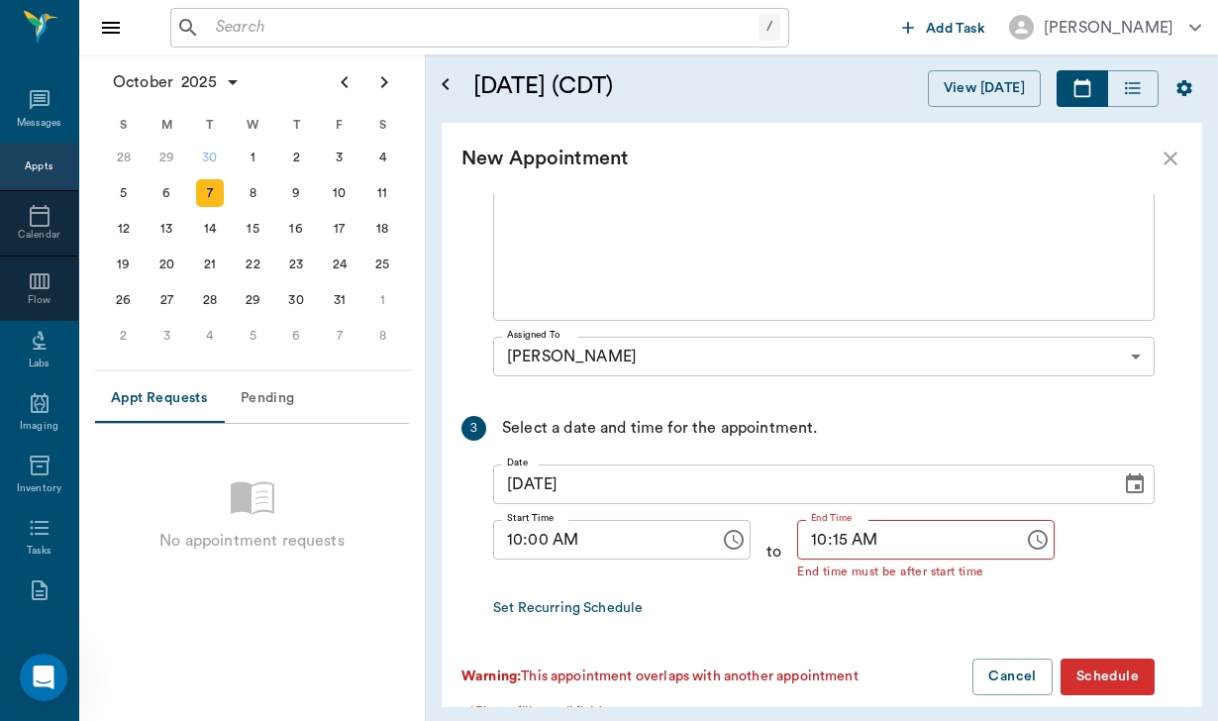
click at [1089, 680] on button "Schedule" at bounding box center [1107, 676] width 94 height 37
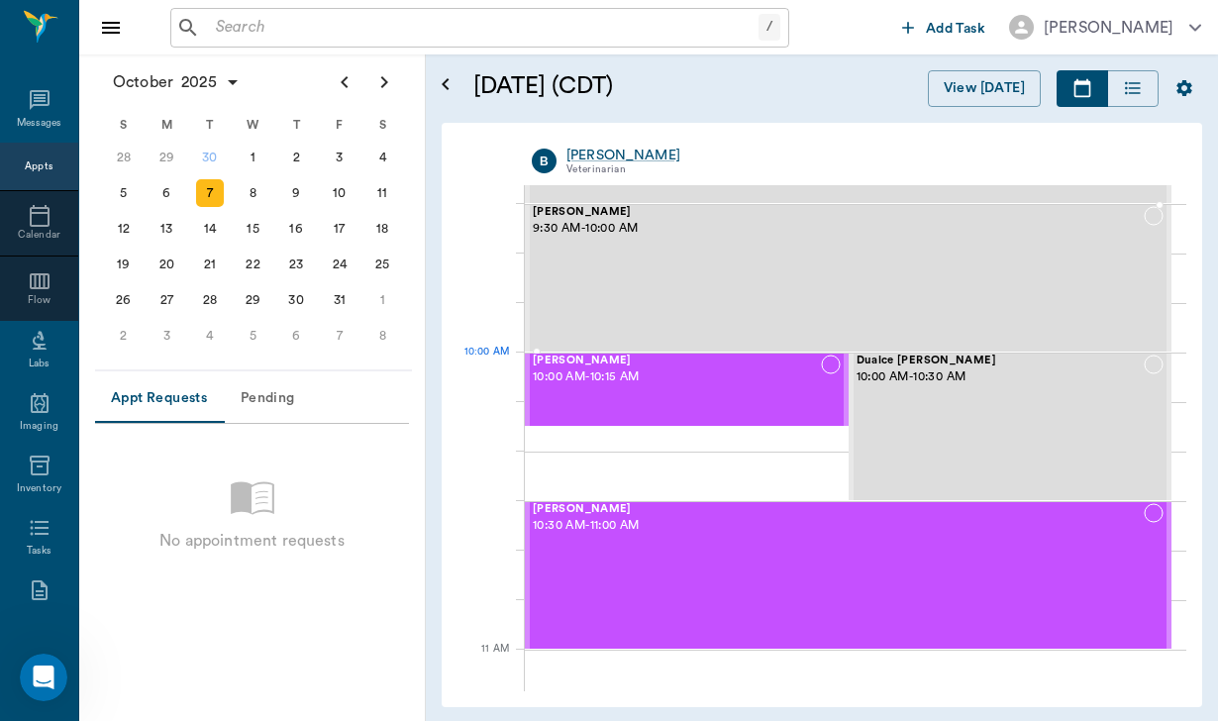
scroll to position [436, 0]
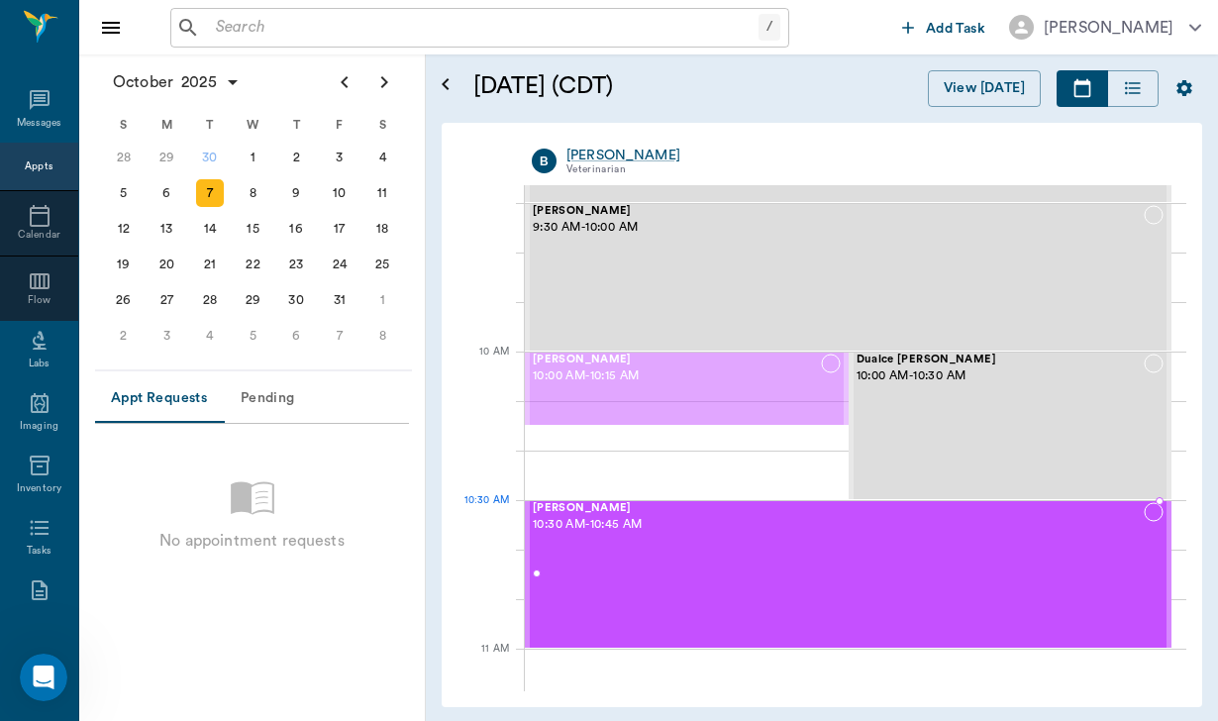
drag, startPoint x: 718, startPoint y: 394, endPoint x: 778, endPoint y: 535, distance: 153.0
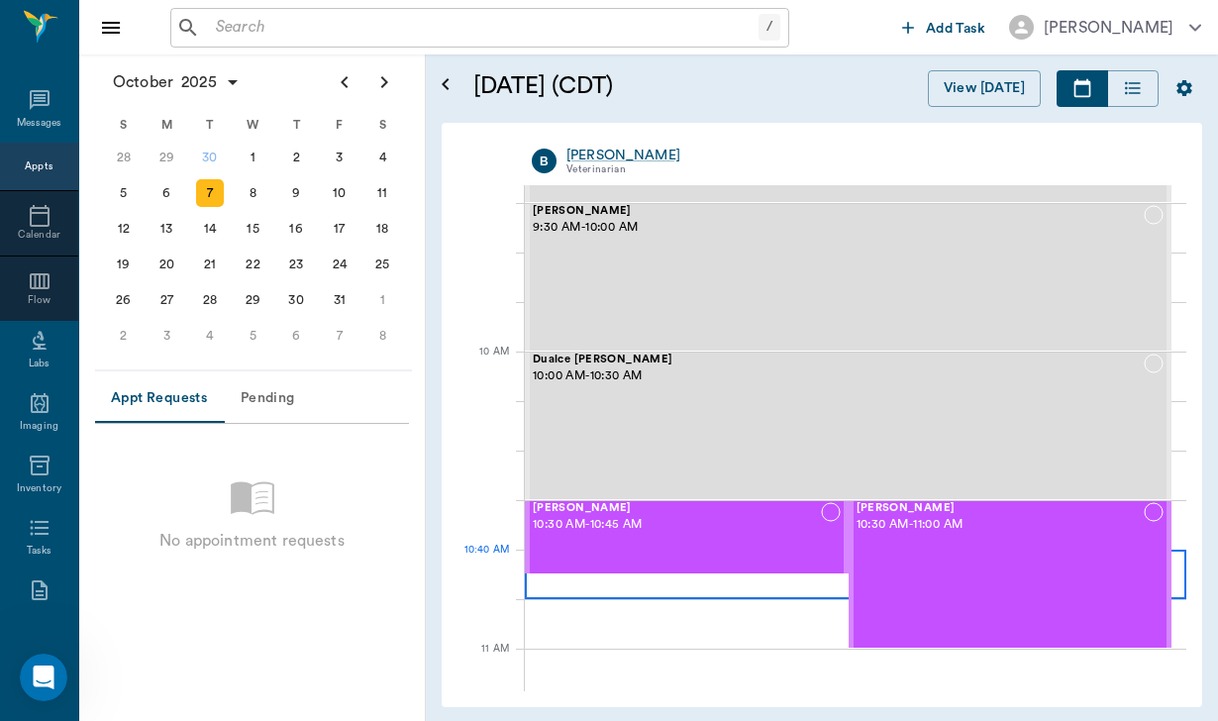
click at [794, 583] on div at bounding box center [855, 573] width 661 height 49
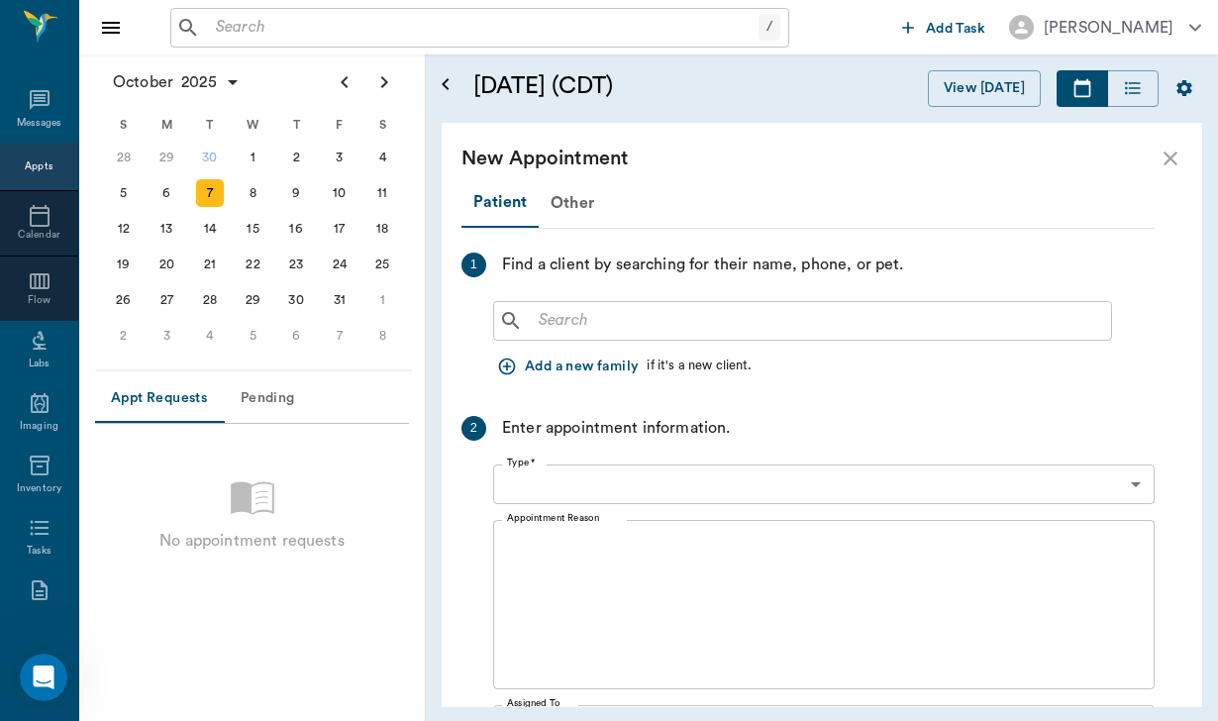
type input "[DATE]"
type input "10:40 AM"
type input "11:25 AM"
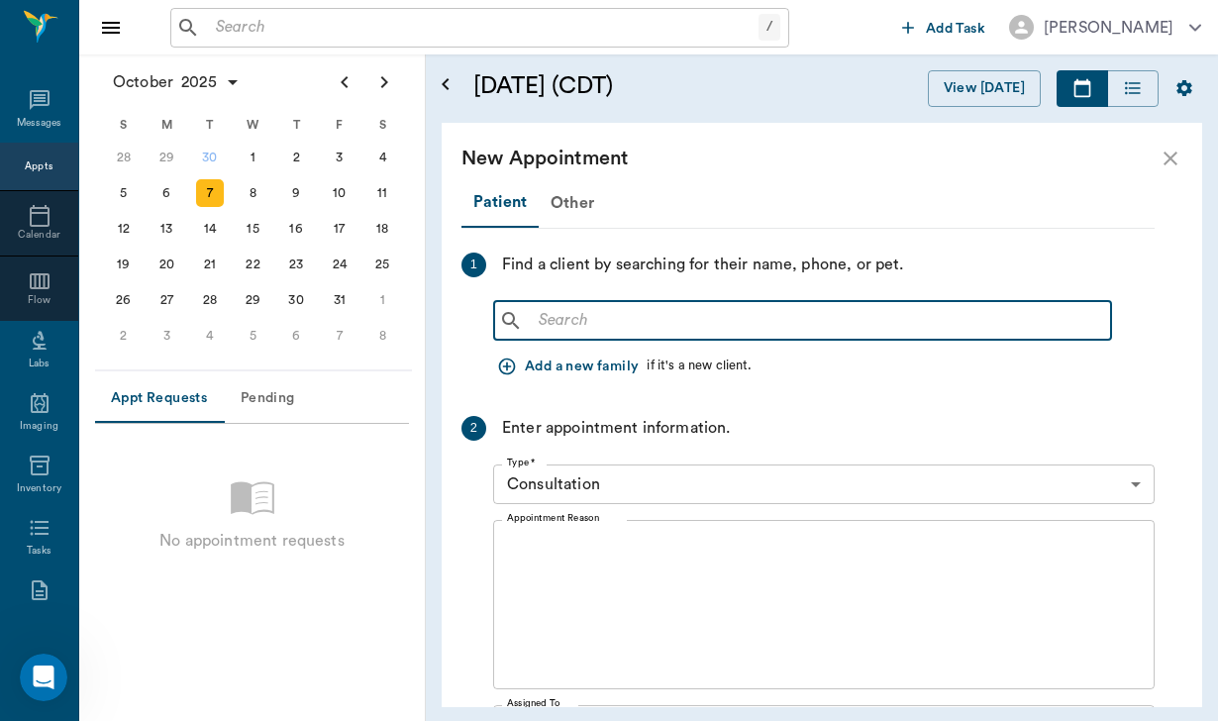
click at [620, 313] on input "text" at bounding box center [817, 321] width 572 height 28
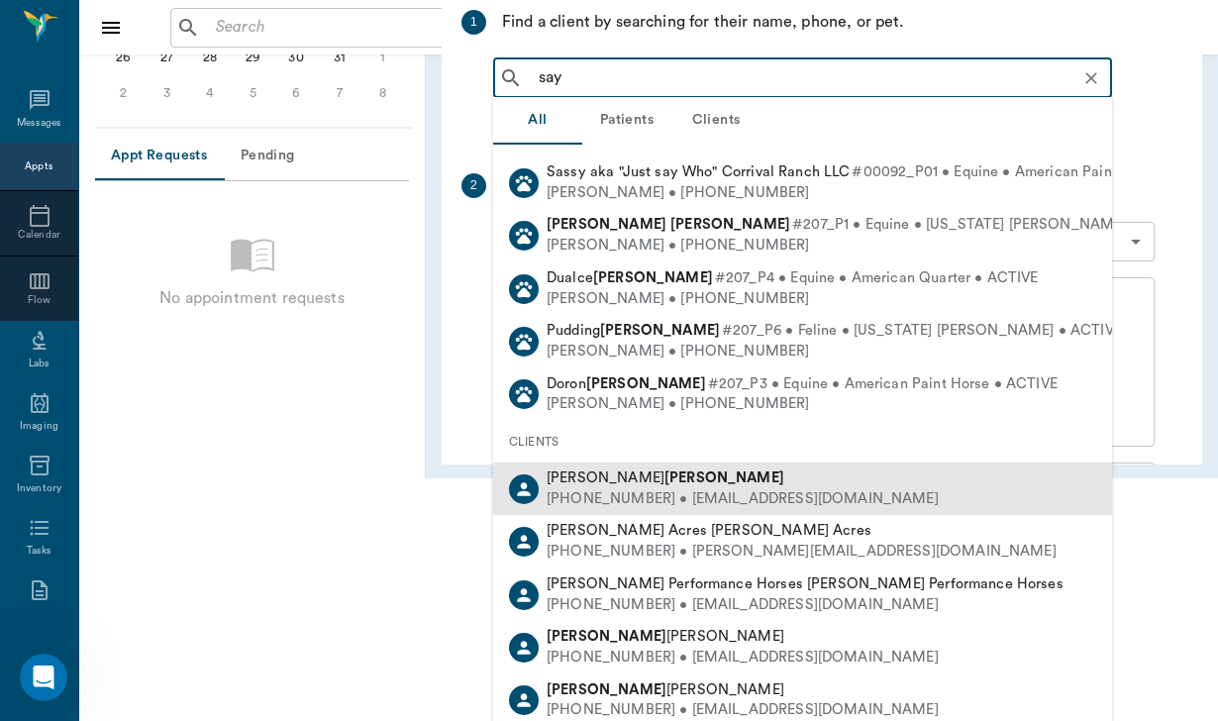
scroll to position [243, 0]
click at [684, 476] on div "[PERSON_NAME]" at bounding box center [742, 478] width 392 height 21
type input "say"
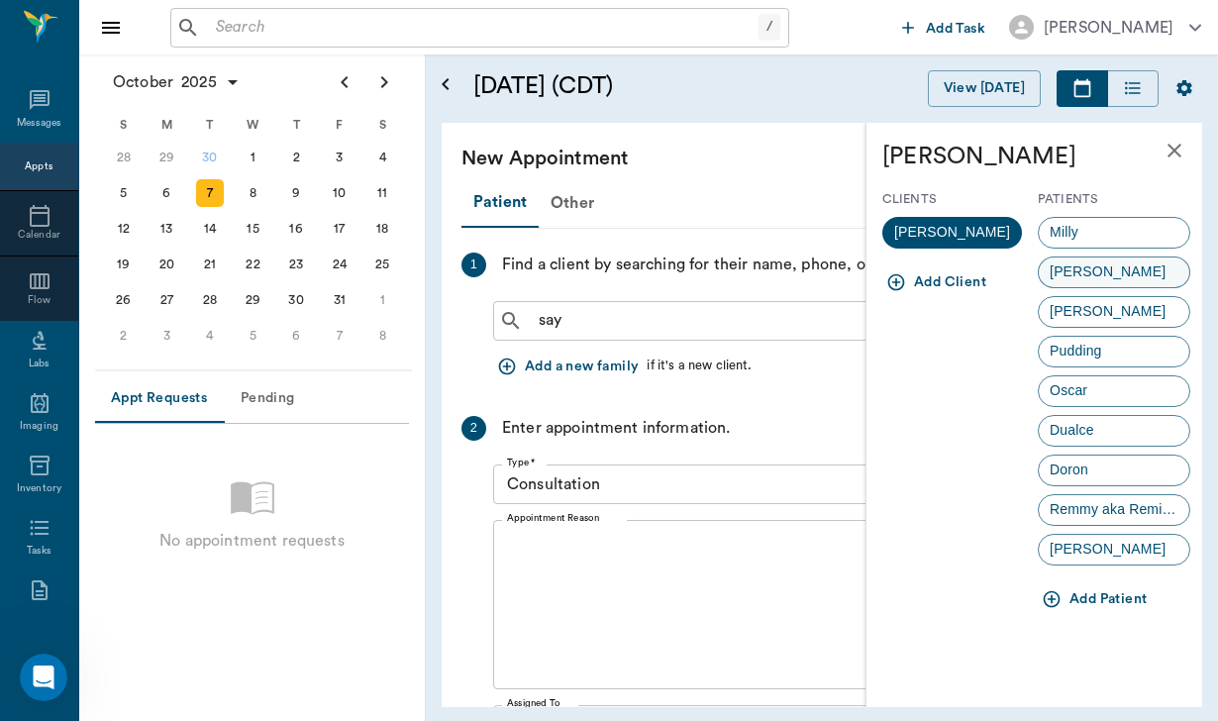
click at [1118, 270] on div "[PERSON_NAME]" at bounding box center [1113, 272] width 152 height 32
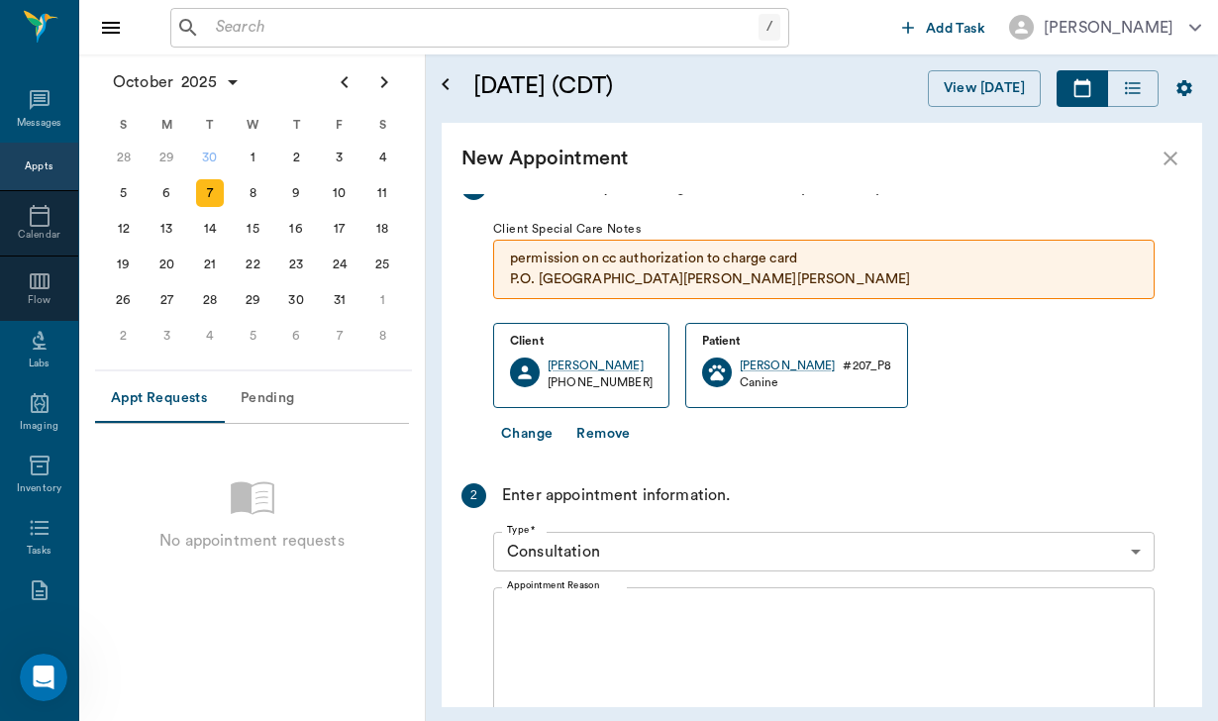
scroll to position [77, 0]
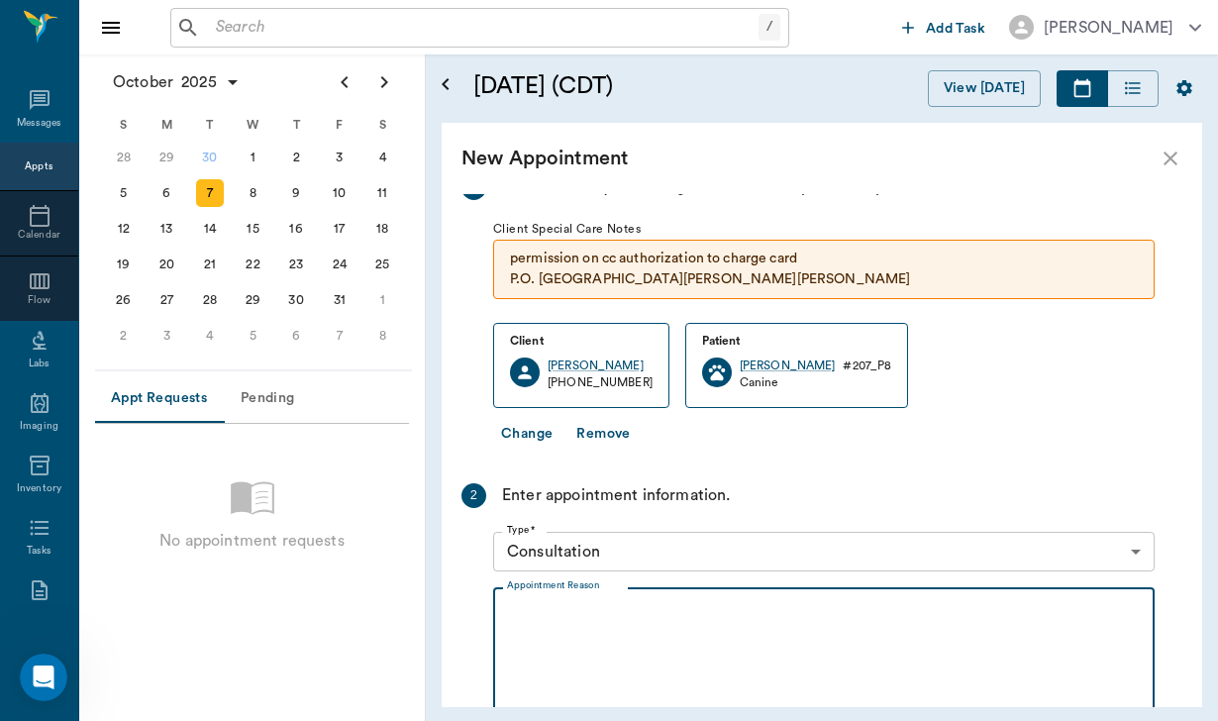
click at [565, 641] on textarea "Appointment Reason" at bounding box center [824, 672] width 634 height 137
click at [585, 609] on textarea "Appointment Reason" at bounding box center [824, 672] width 634 height 137
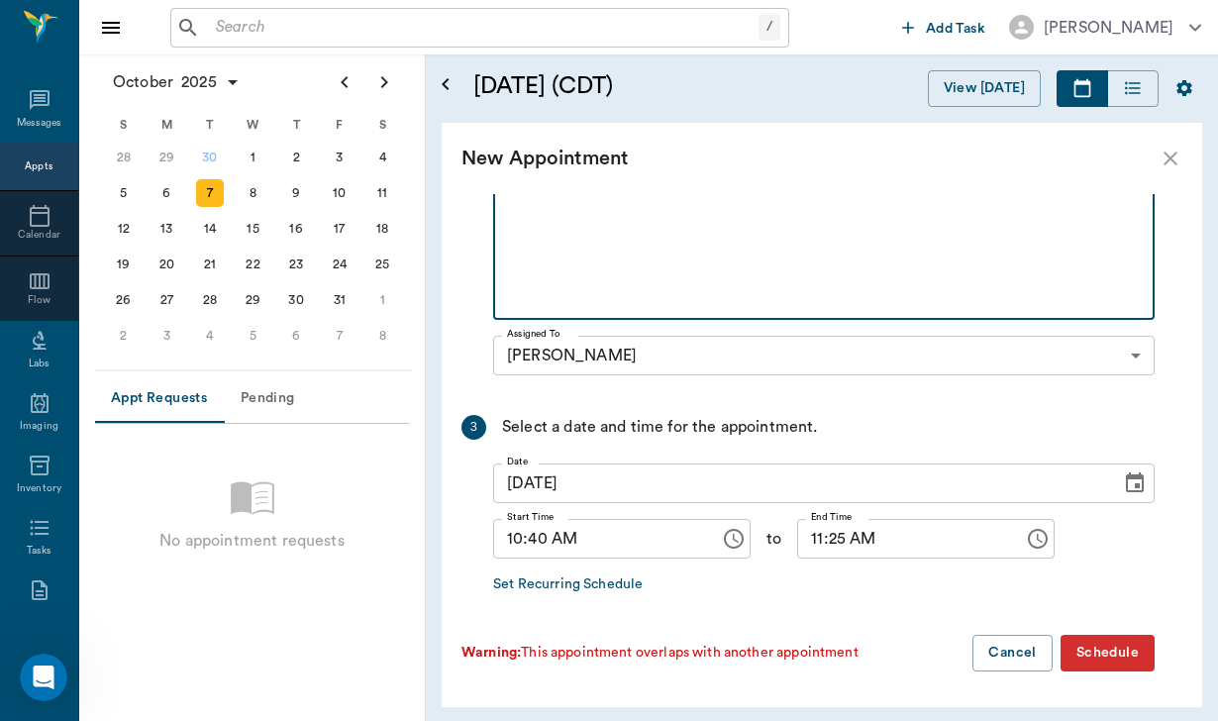
scroll to position [513, 0]
type textarea "New Patient"
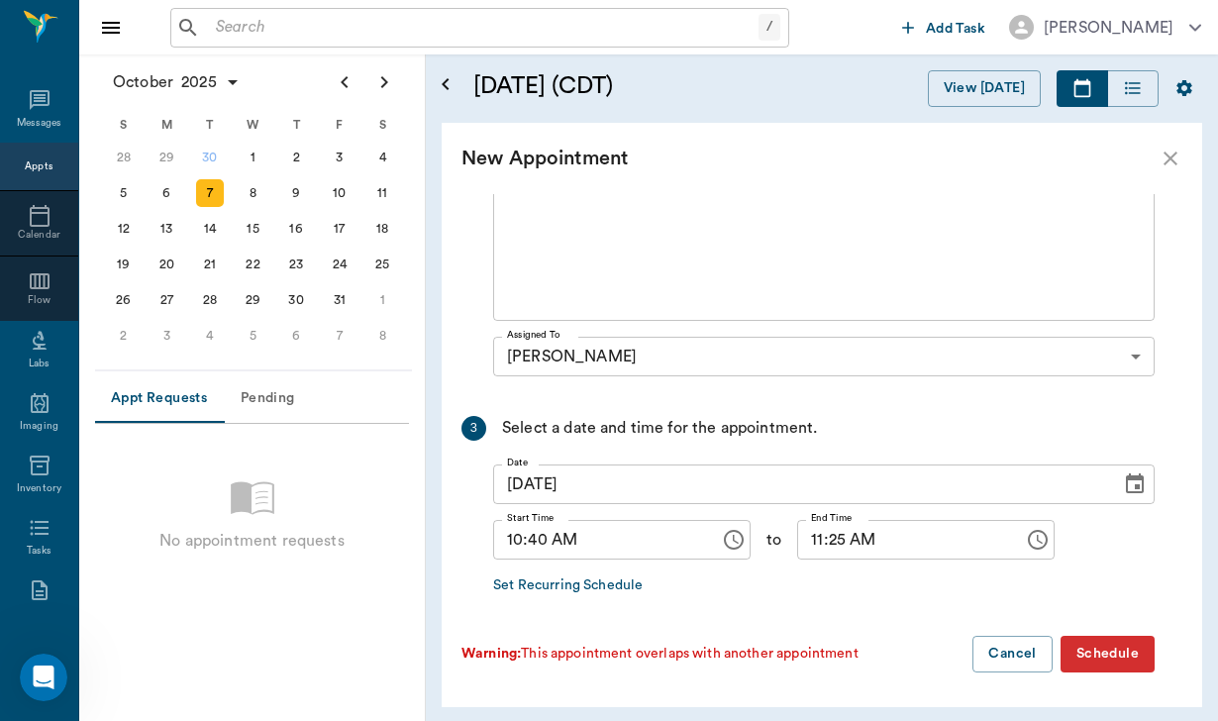
click at [1118, 650] on button "Schedule" at bounding box center [1107, 653] width 94 height 37
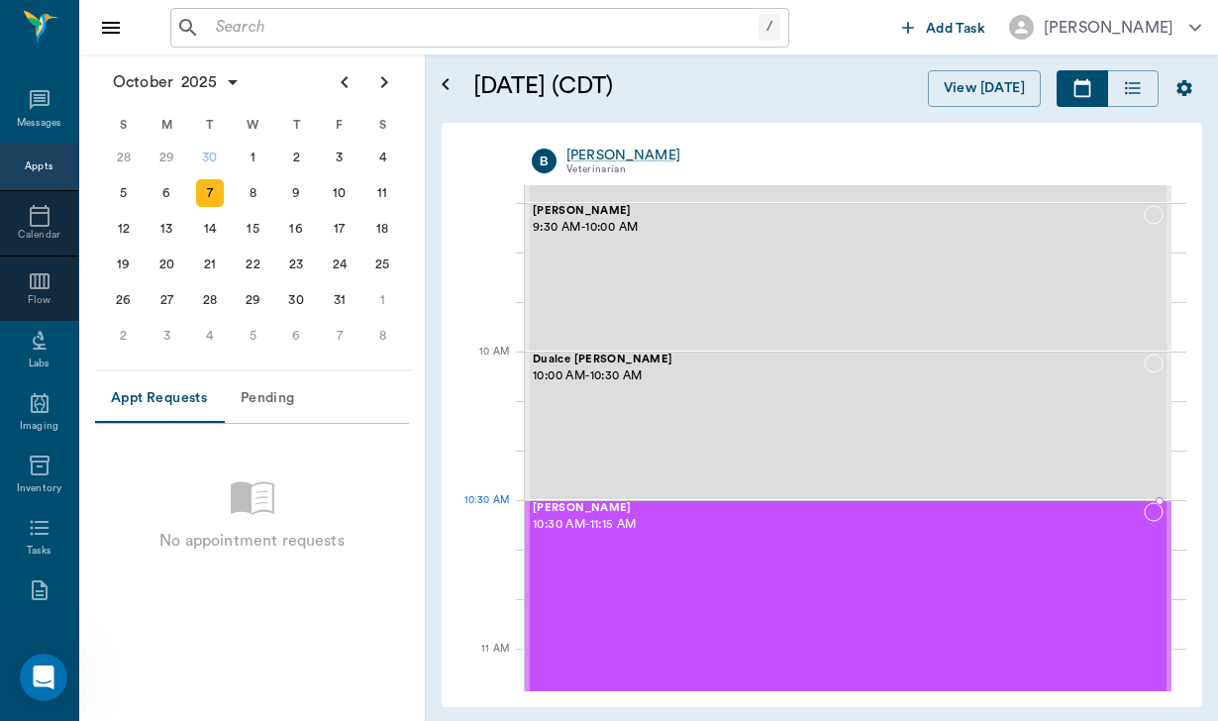
drag, startPoint x: 1056, startPoint y: 597, endPoint x: 1049, endPoint y: 545, distance: 51.9
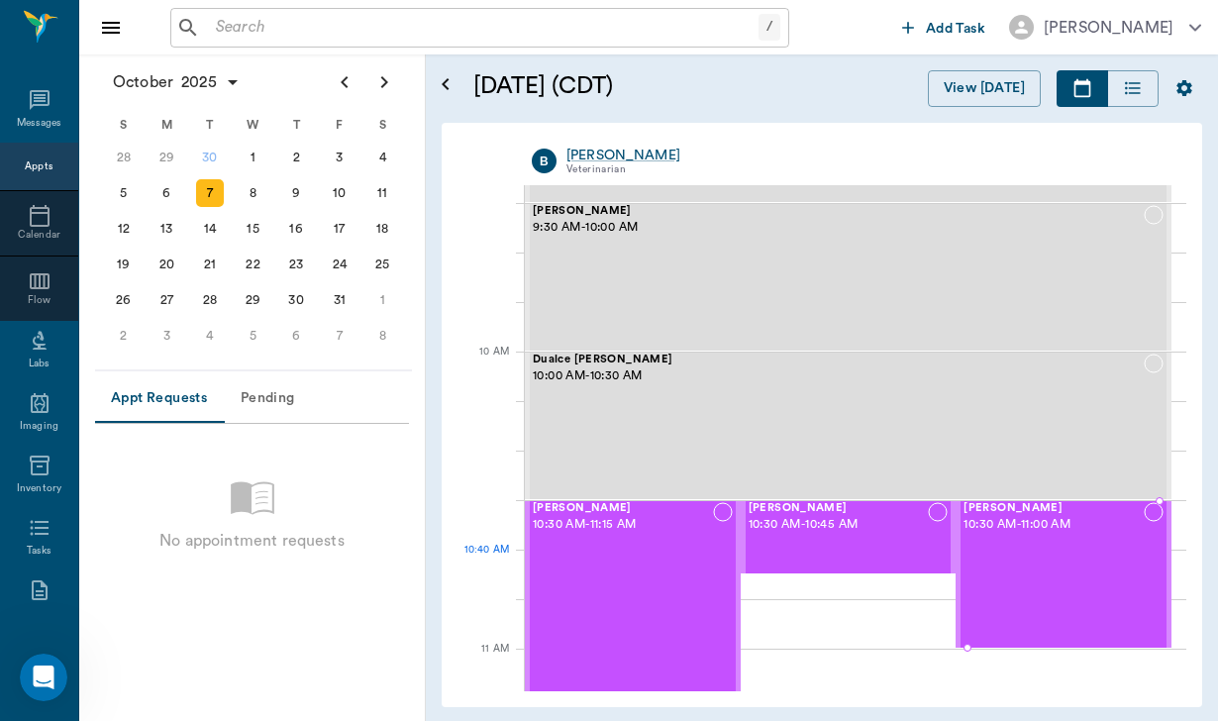
click at [1049, 568] on div "Kippy SAYE 10:30 AM - 11:00 AM" at bounding box center [1053, 574] width 180 height 145
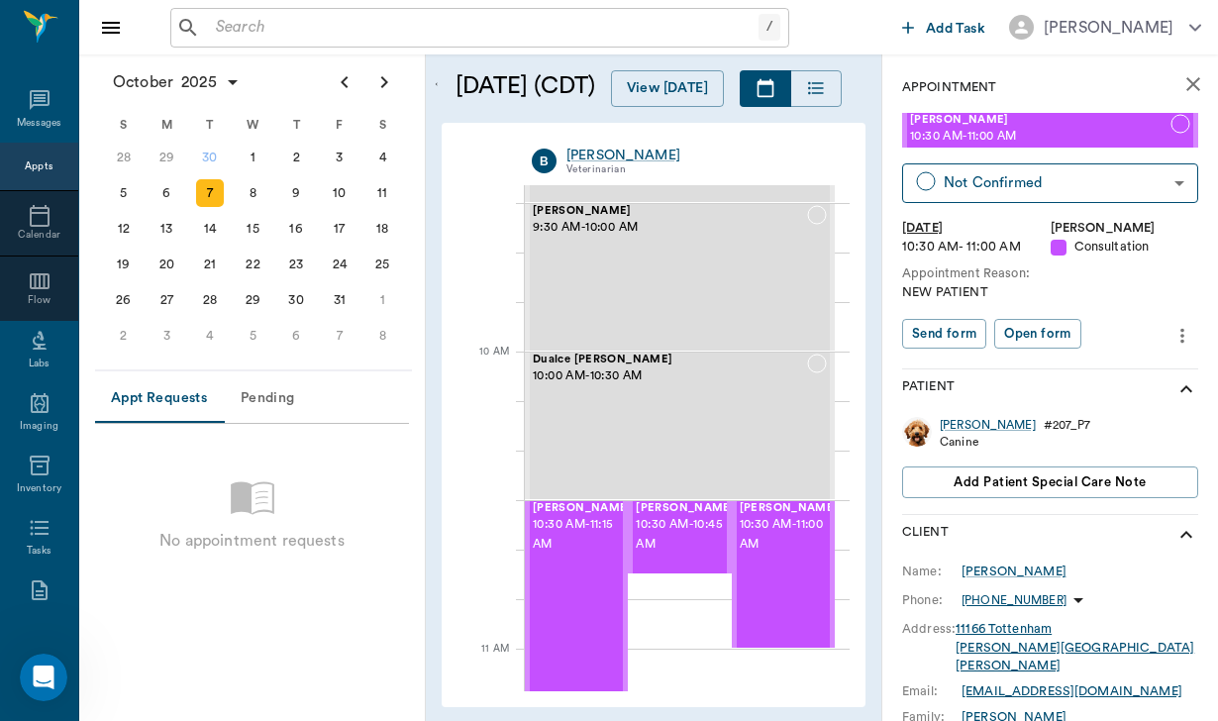
click at [1185, 333] on icon "more" at bounding box center [1182, 336] width 22 height 24
click at [694, 564] on div at bounding box center [609, 360] width 1218 height 721
click at [694, 533] on span "10:30 AM - 10:45 AM" at bounding box center [684, 535] width 99 height 40
click at [1186, 339] on icon "more" at bounding box center [1182, 336] width 22 height 24
click at [1138, 368] on span "Edit appointment" at bounding box center [1099, 366] width 166 height 21
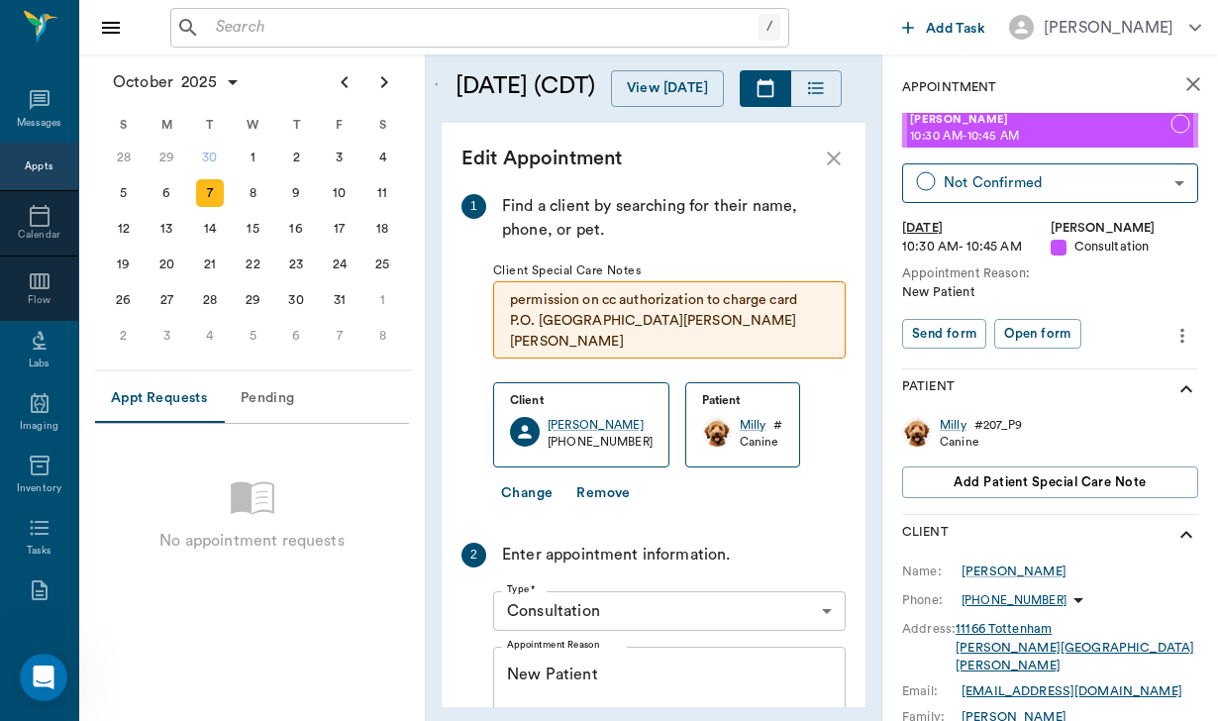
scroll to position [446, 0]
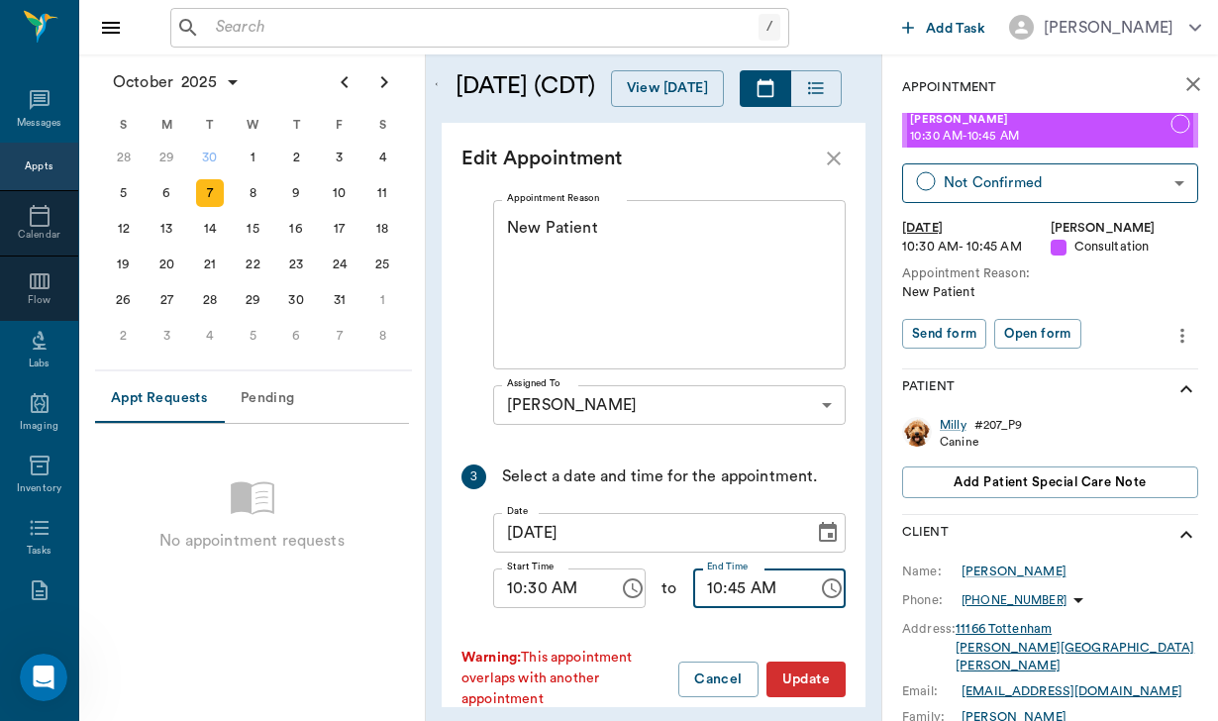
click at [738, 576] on input "10:45 AM" at bounding box center [749, 588] width 112 height 40
click at [718, 571] on input "10:45 AM" at bounding box center [749, 588] width 112 height 40
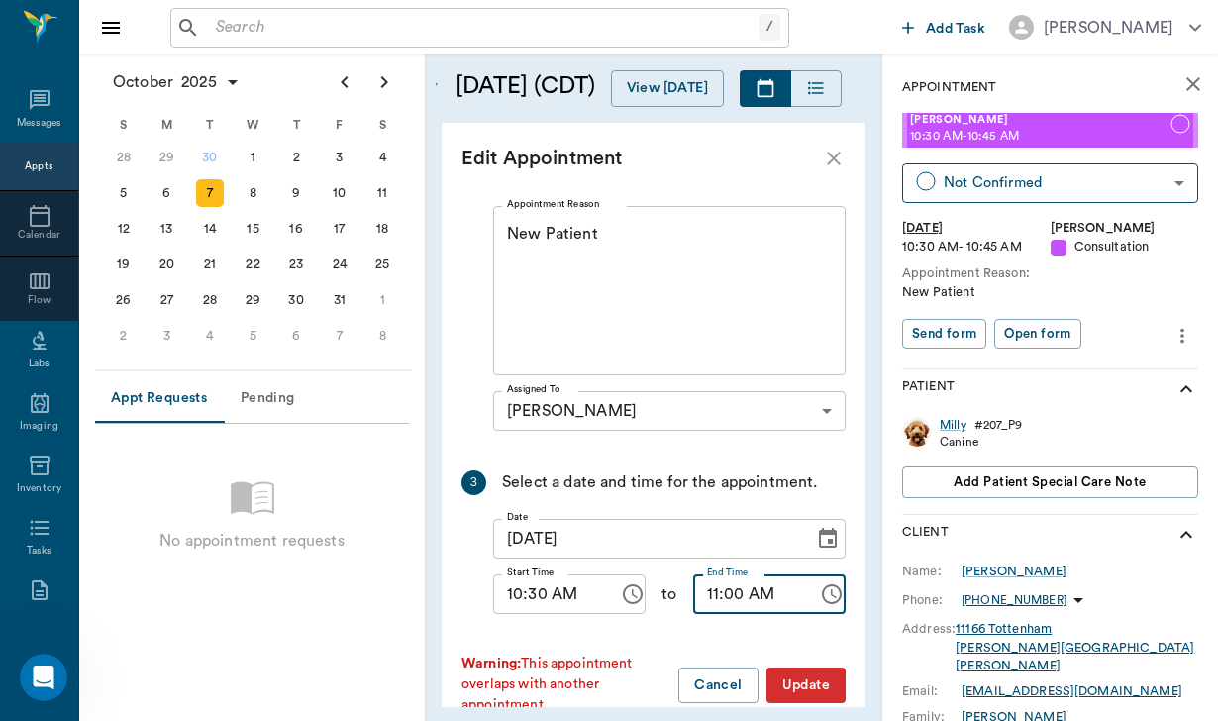
type input "11:00 AM"
click at [788, 668] on button "Update" at bounding box center [805, 685] width 79 height 37
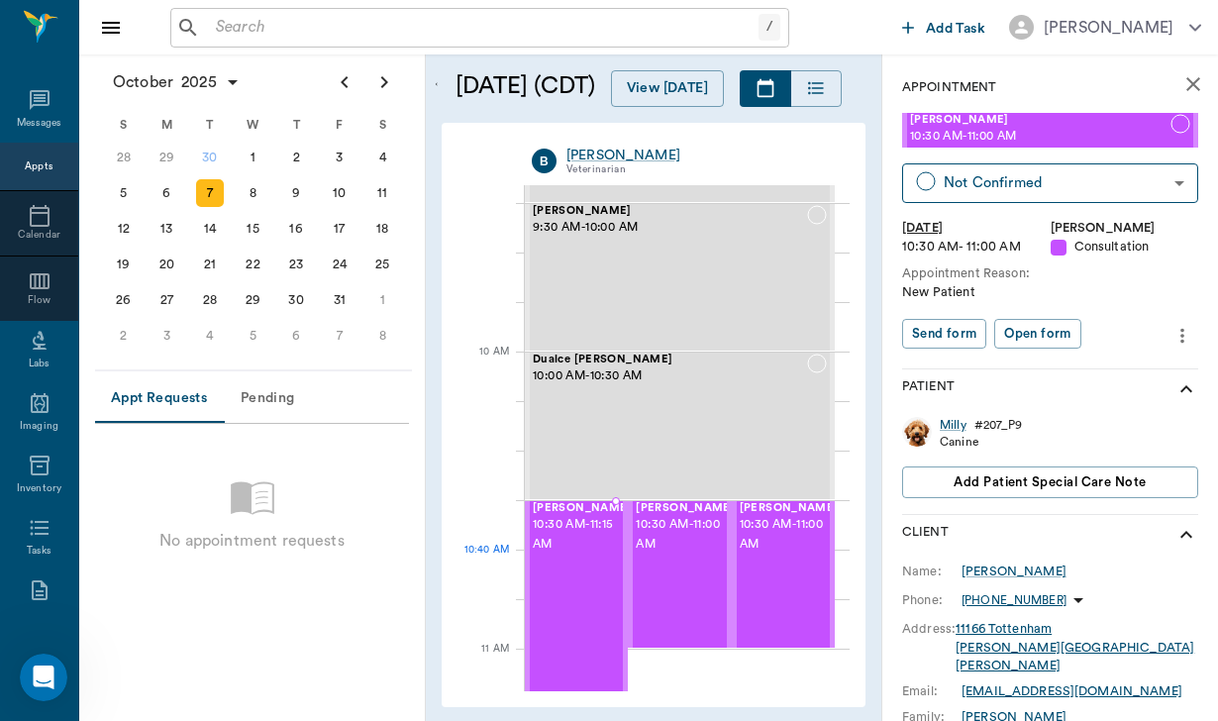
click at [563, 551] on div "krissie SAYE 10:30 AM - 11:15 AM" at bounding box center [582, 611] width 99 height 219
click at [1189, 333] on icon "more" at bounding box center [1182, 336] width 22 height 24
click at [1108, 371] on span "Edit appointment" at bounding box center [1099, 366] width 166 height 21
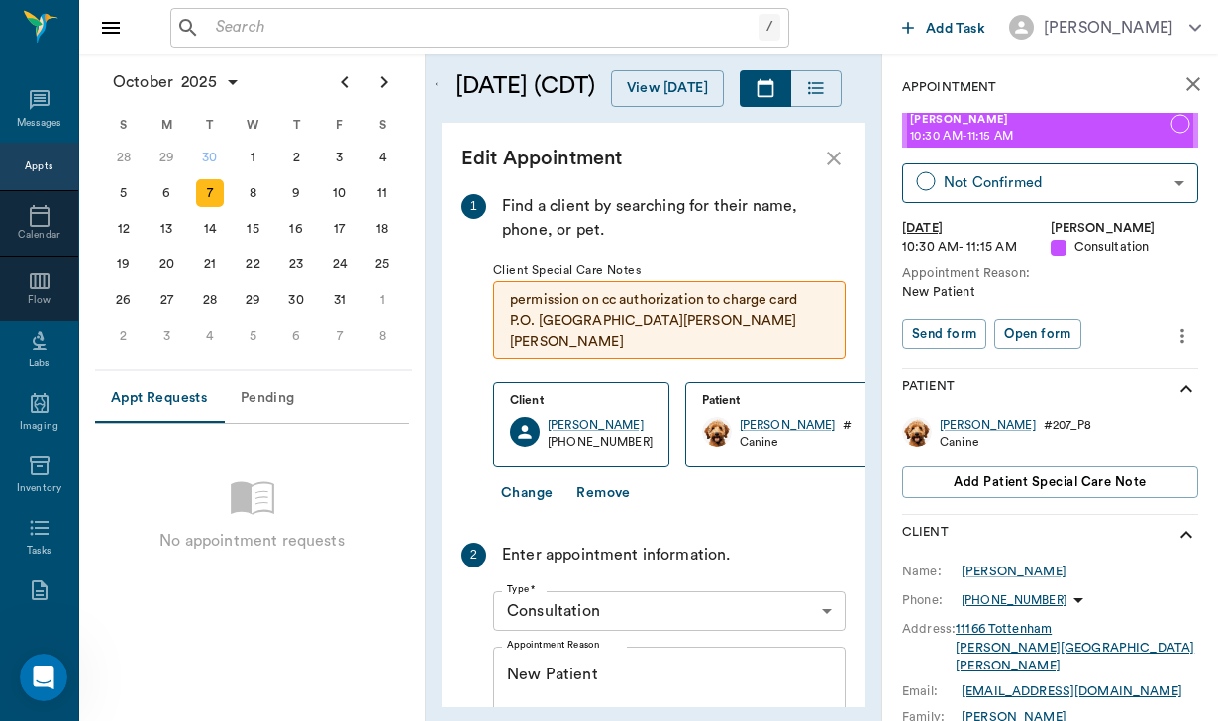
scroll to position [446, 0]
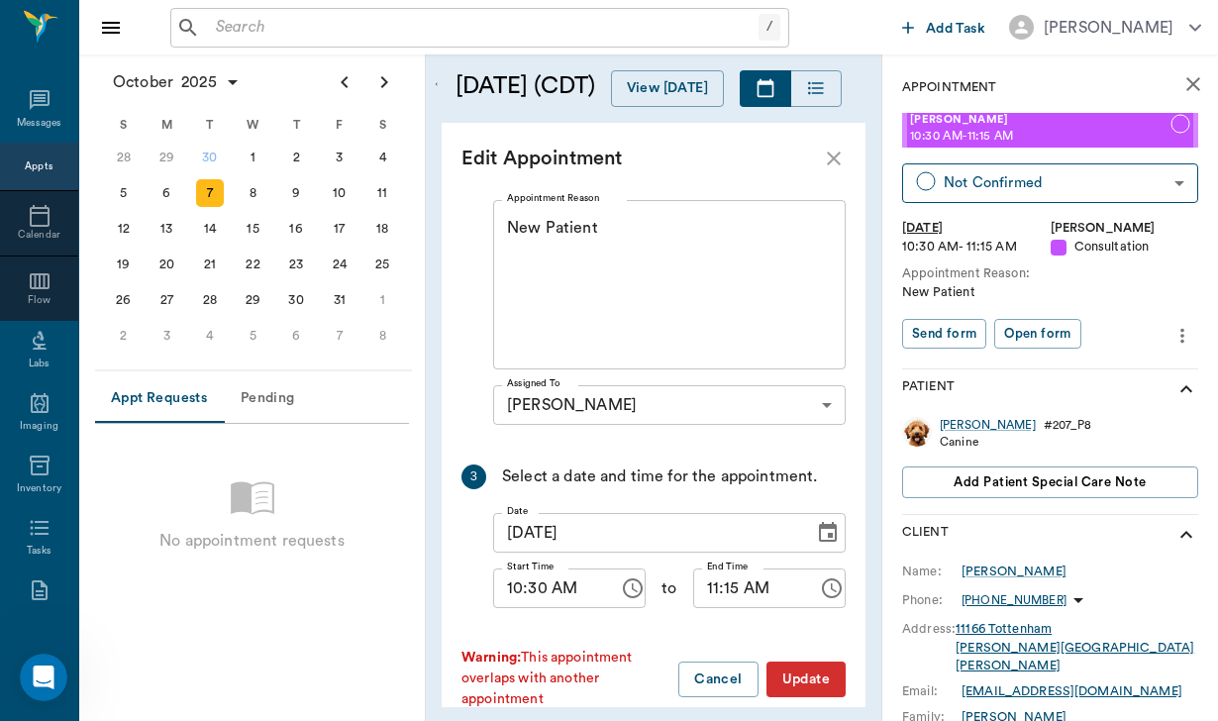
click at [731, 568] on input "11:15 AM" at bounding box center [749, 588] width 112 height 40
type input "11:00 AM"
click at [800, 661] on button "Update" at bounding box center [805, 679] width 79 height 37
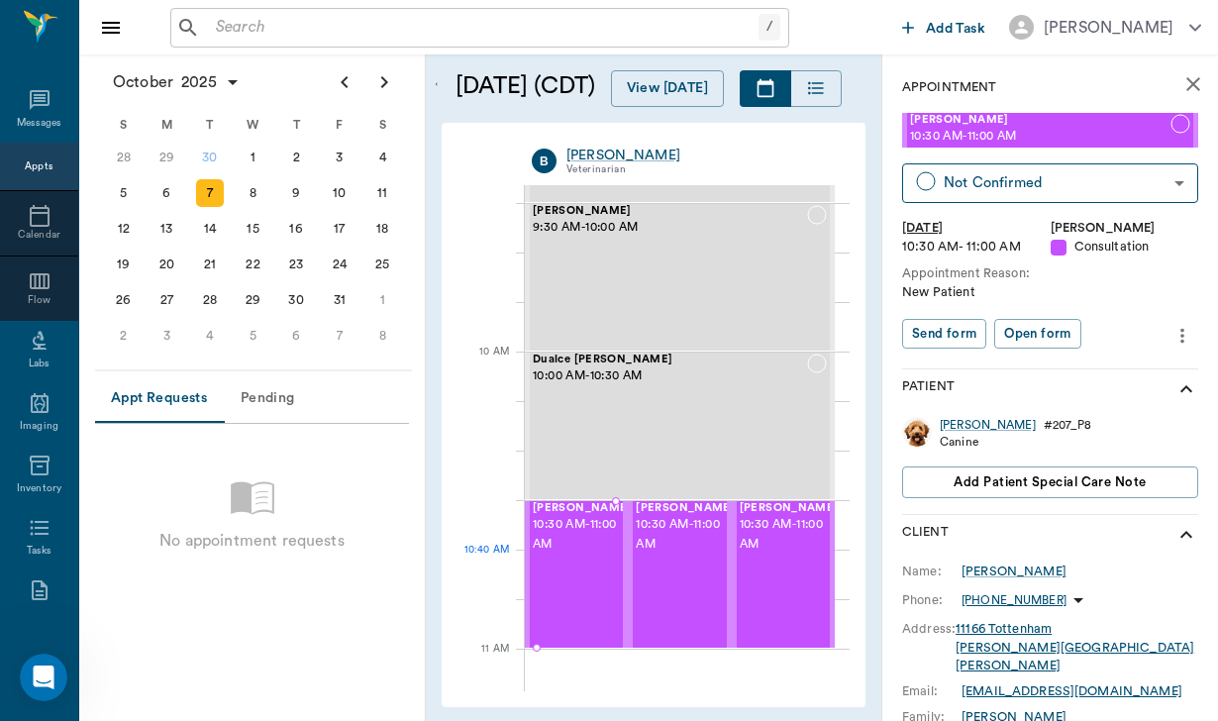
click at [574, 566] on div "krissie SAYE 10:30 AM - 11:00 AM" at bounding box center [582, 574] width 99 height 145
click at [1187, 326] on icon "more" at bounding box center [1182, 336] width 22 height 24
click at [1118, 375] on span "Edit appointment" at bounding box center [1099, 366] width 166 height 21
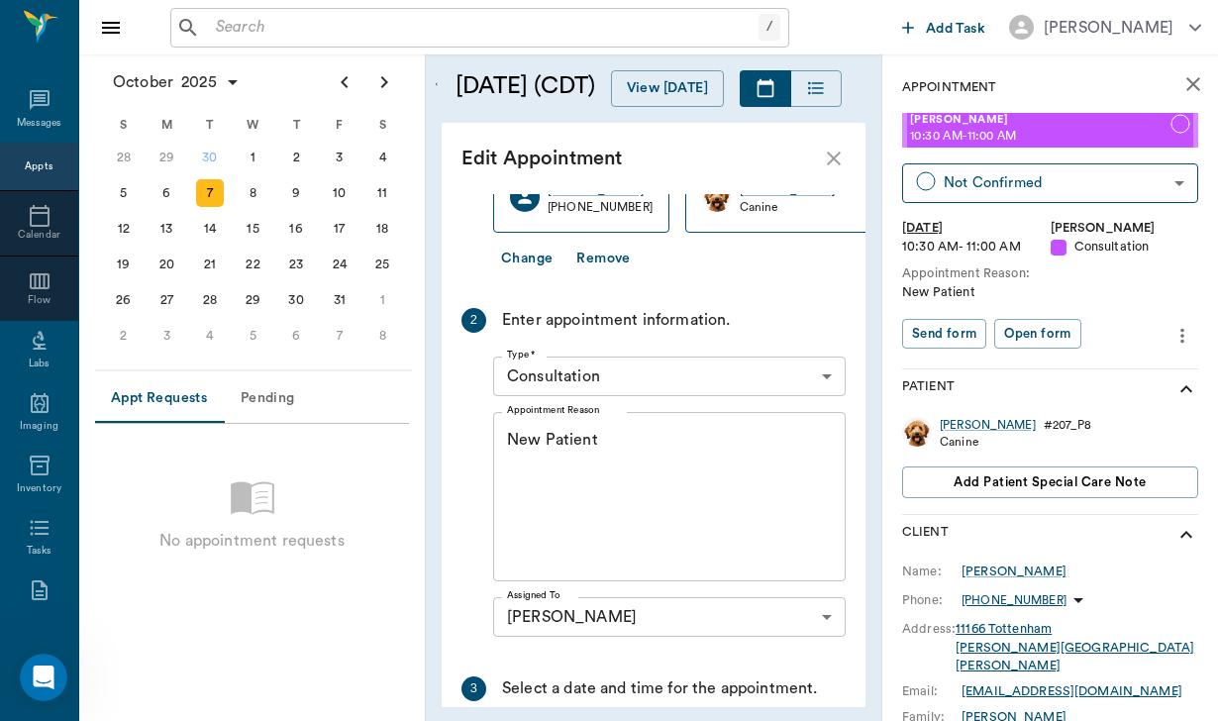
scroll to position [232, 0]
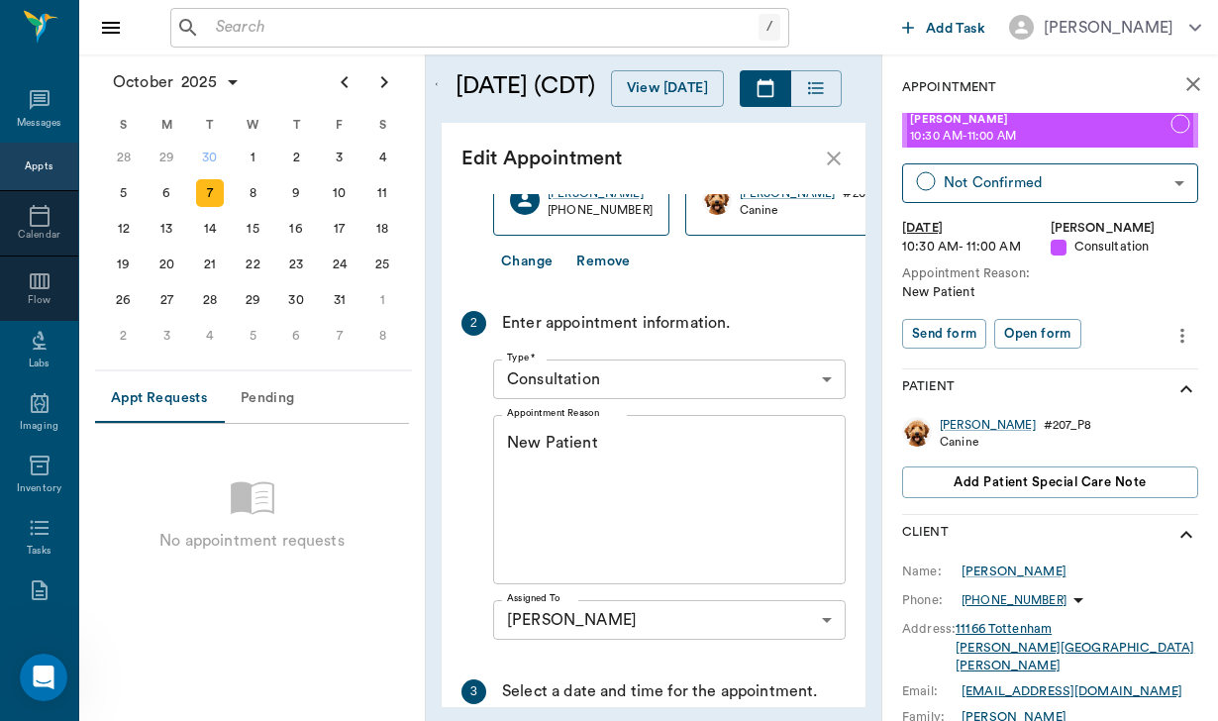
click at [510, 467] on textarea "New Patient" at bounding box center [669, 500] width 325 height 137
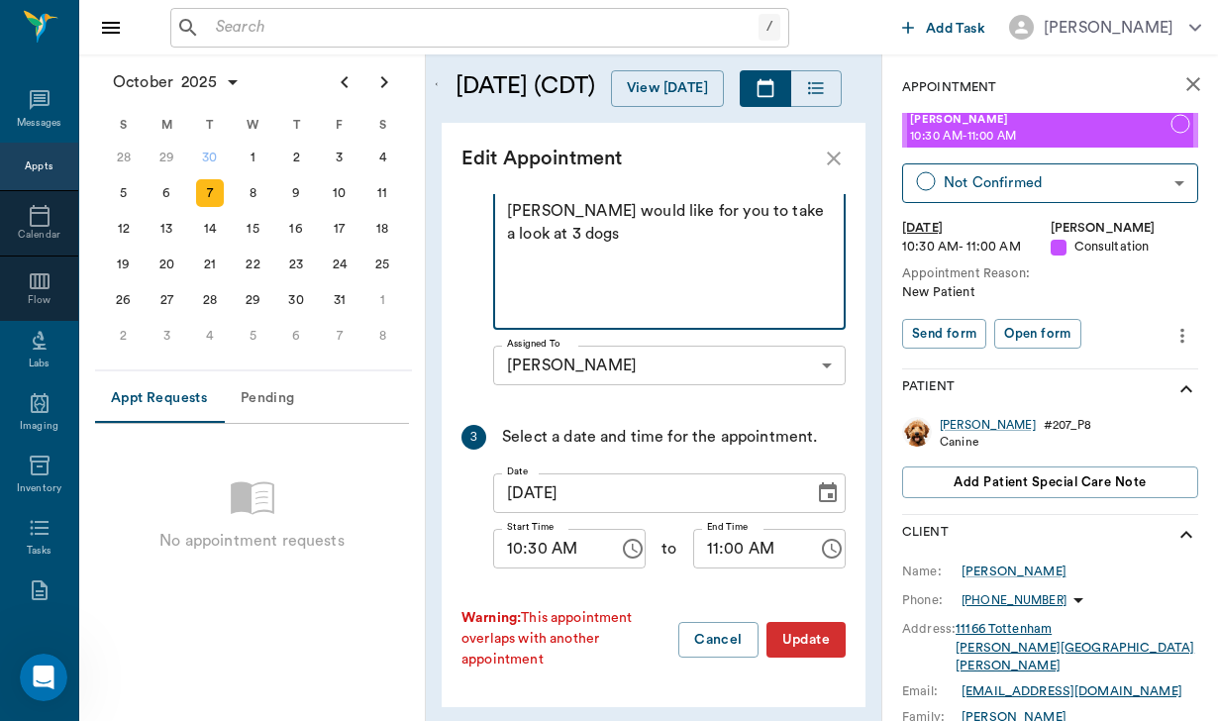
scroll to position [484, 0]
type textarea "New Patient Debra would like for you to take a look at 3 dogs"
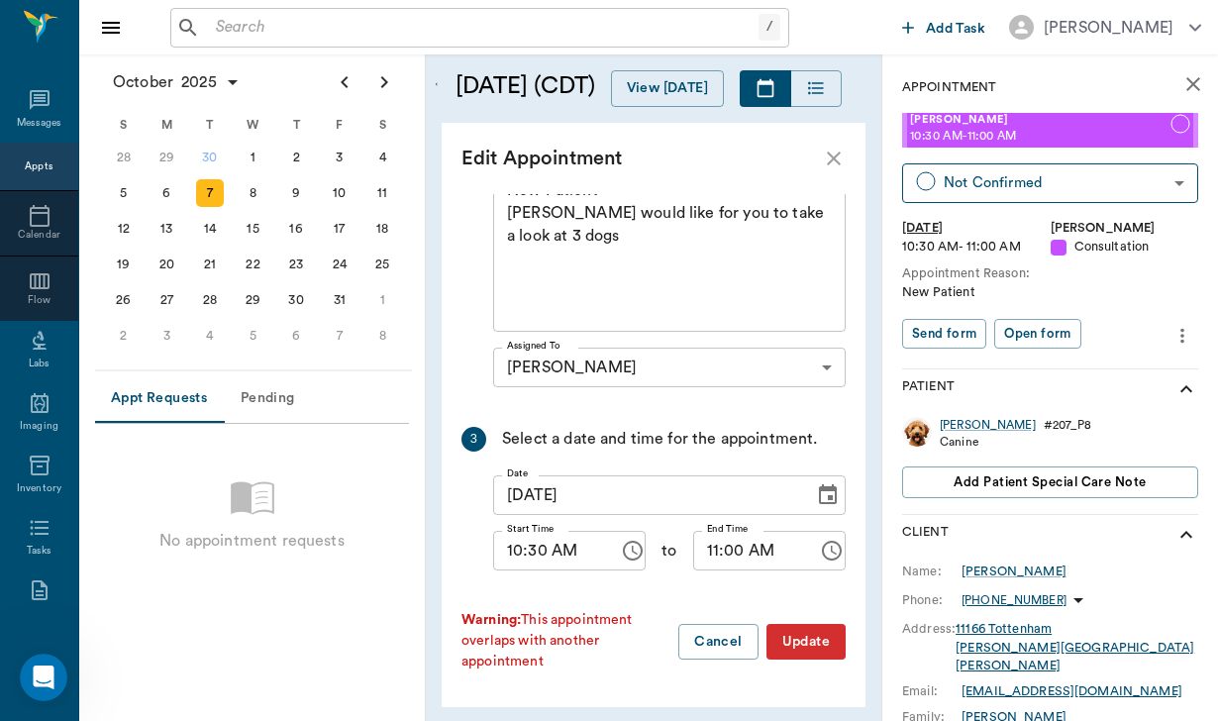
click at [801, 648] on button "Update" at bounding box center [805, 642] width 79 height 37
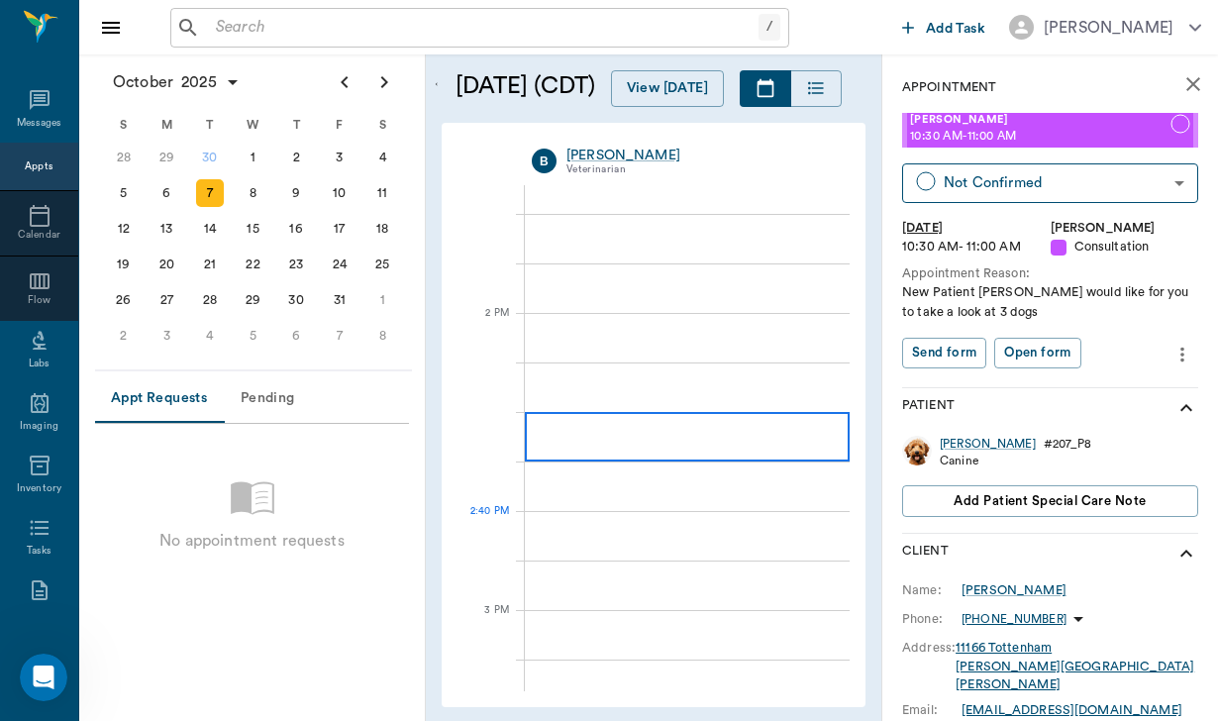
scroll to position [1665, 0]
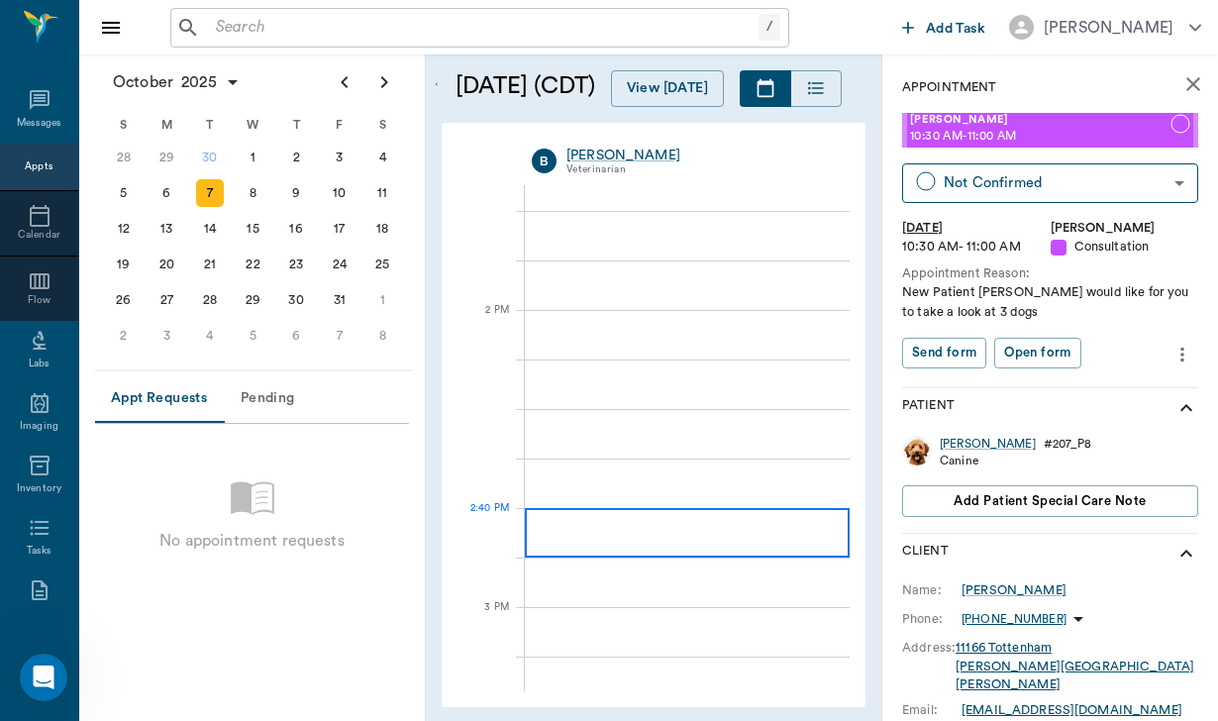
click at [681, 532] on div at bounding box center [687, 532] width 325 height 49
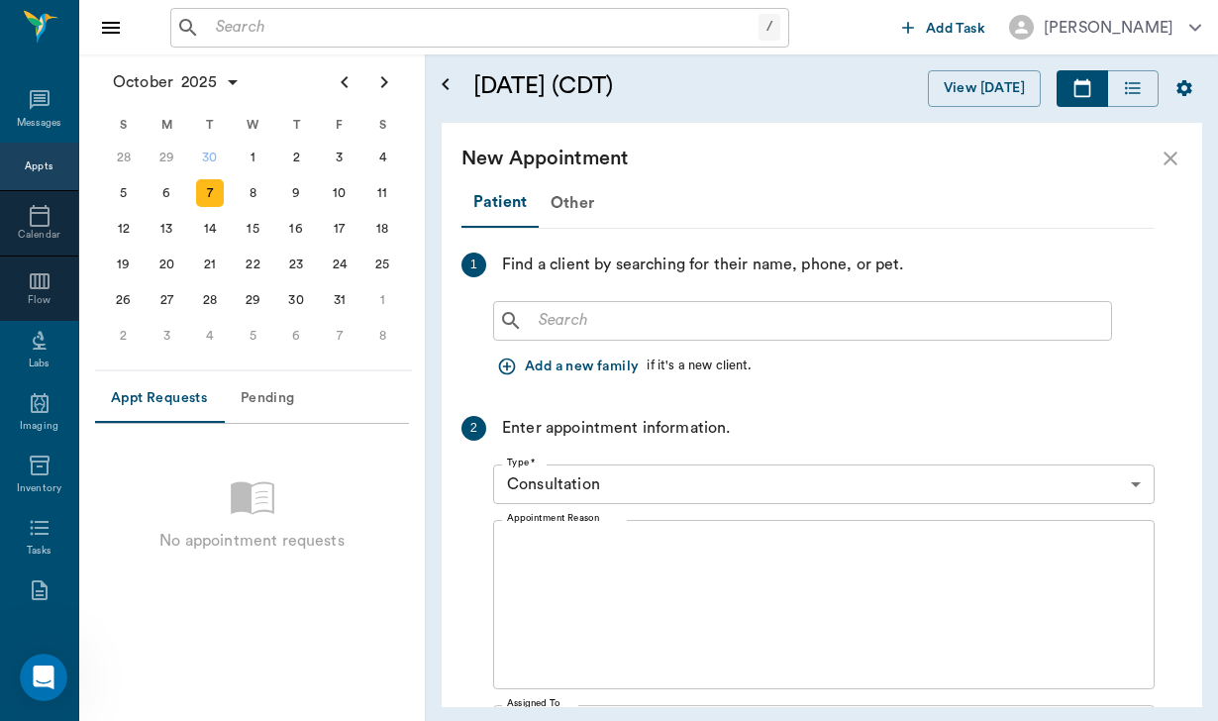
scroll to position [0, 0]
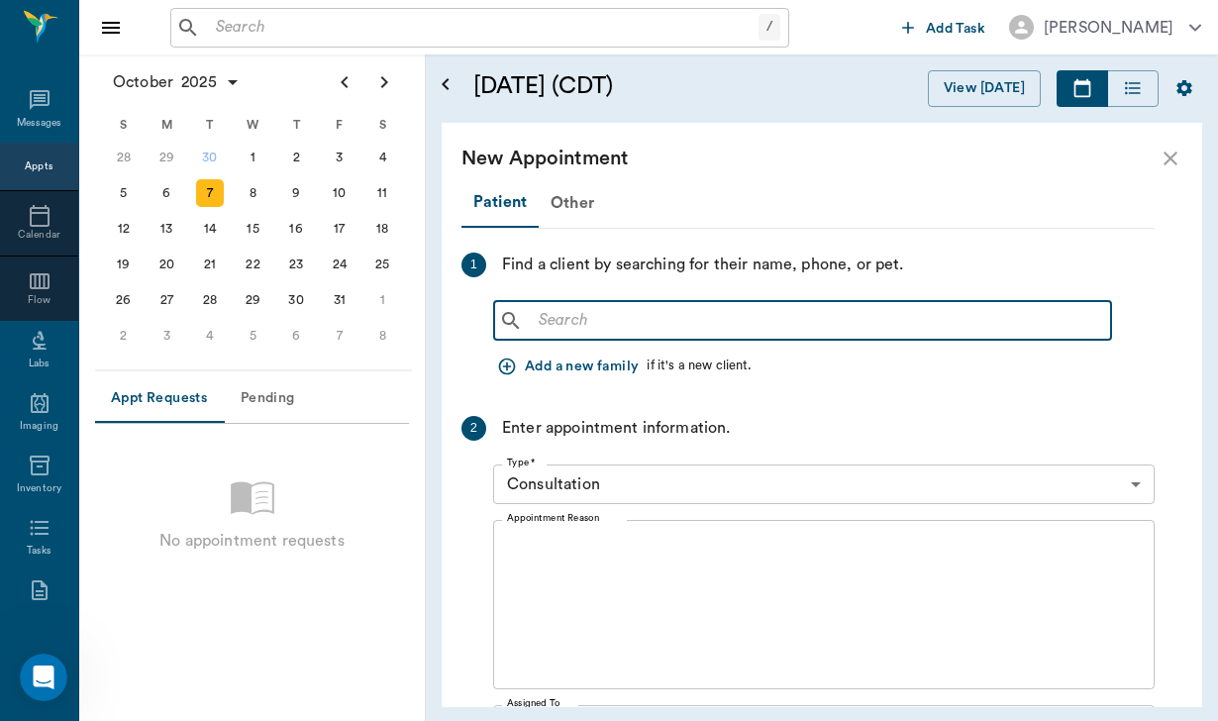
click at [537, 323] on input "text" at bounding box center [817, 321] width 572 height 28
click at [538, 320] on input "text" at bounding box center [817, 321] width 572 height 28
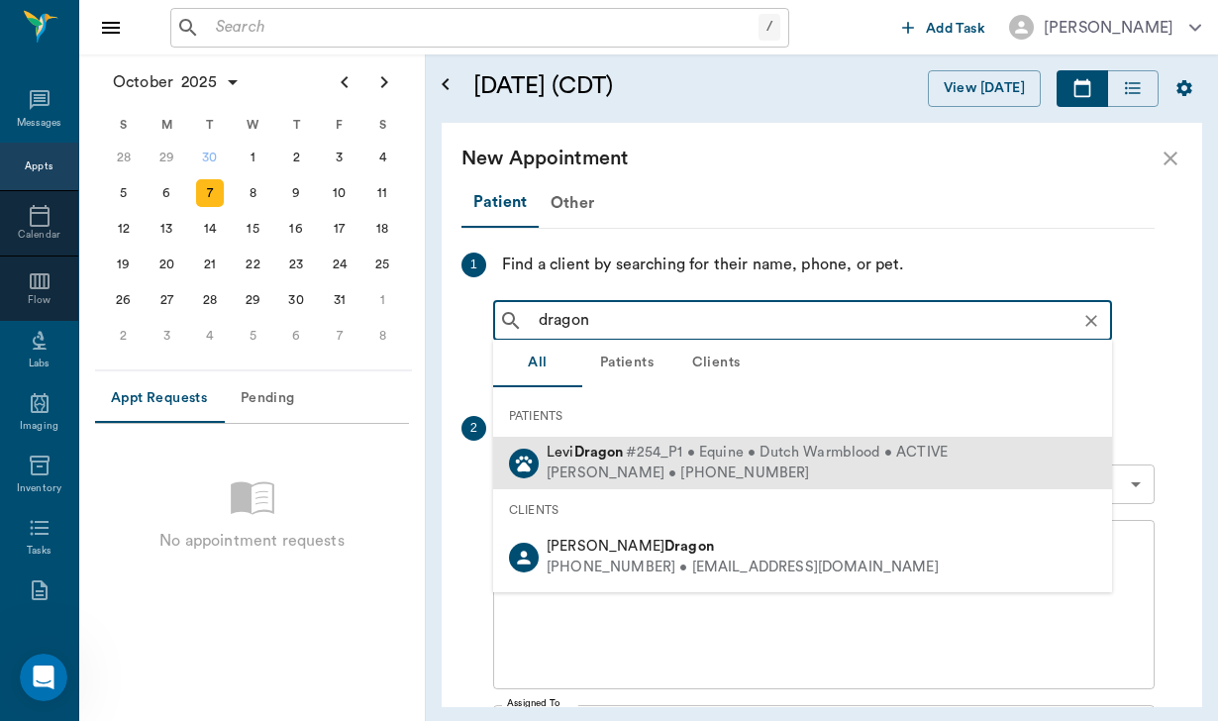
click at [610, 457] on b "Dragon" at bounding box center [598, 451] width 49 height 15
type input "dragon"
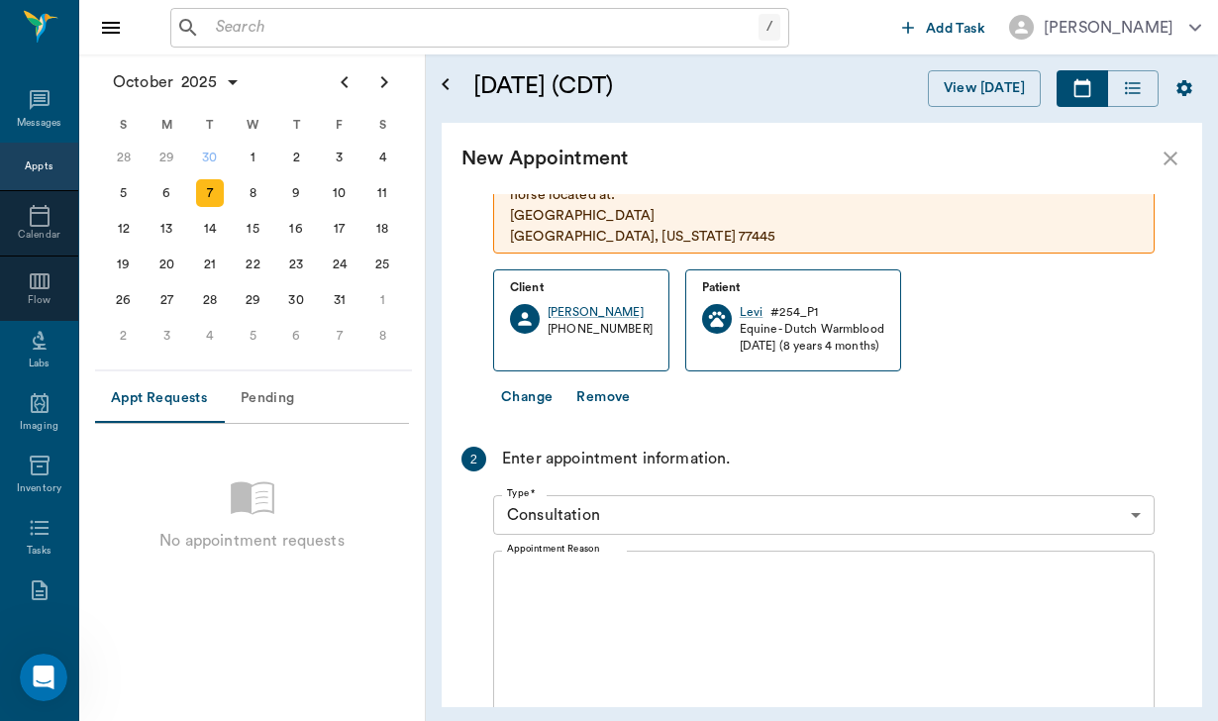
scroll to position [241, 0]
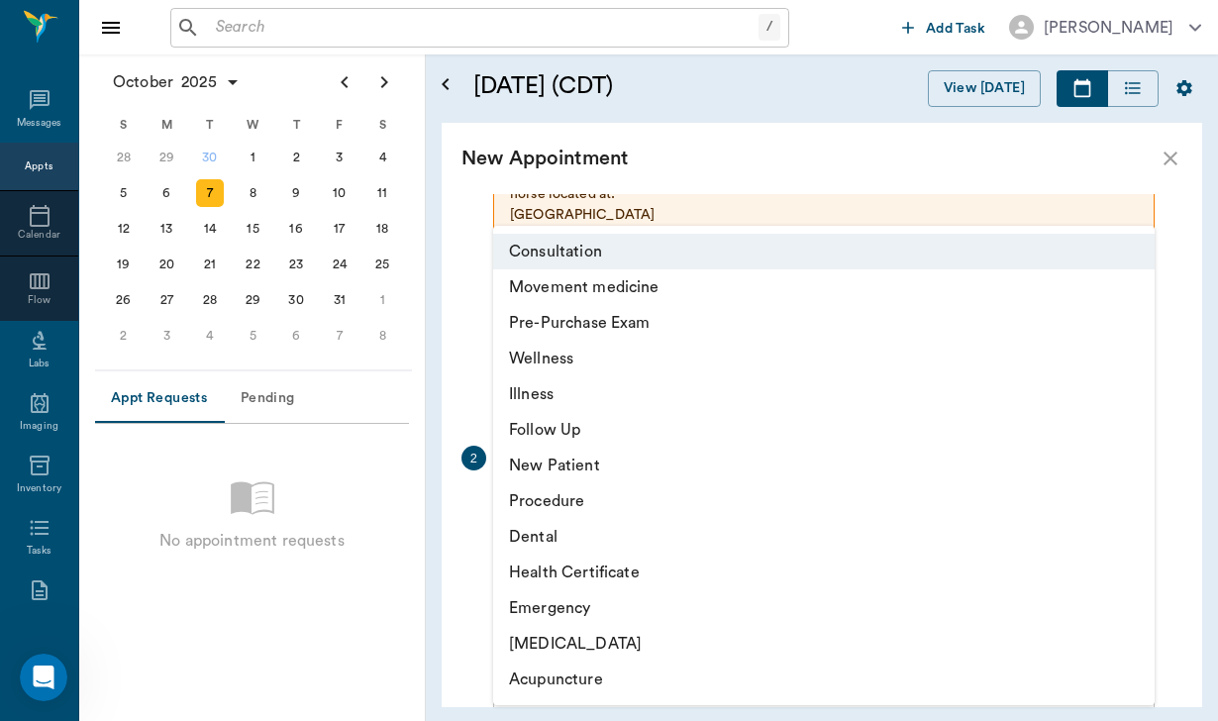
click at [610, 509] on body "/ ​ Add Task Helen Newsham Nectar Messages Appts Calendar Flow Labs Imaging Inv…" at bounding box center [609, 360] width 1218 height 721
click at [631, 289] on li "Movement medicine" at bounding box center [823, 287] width 661 height 36
type input "6656c4aef87a612ea34fb244"
type input "03:40 PM"
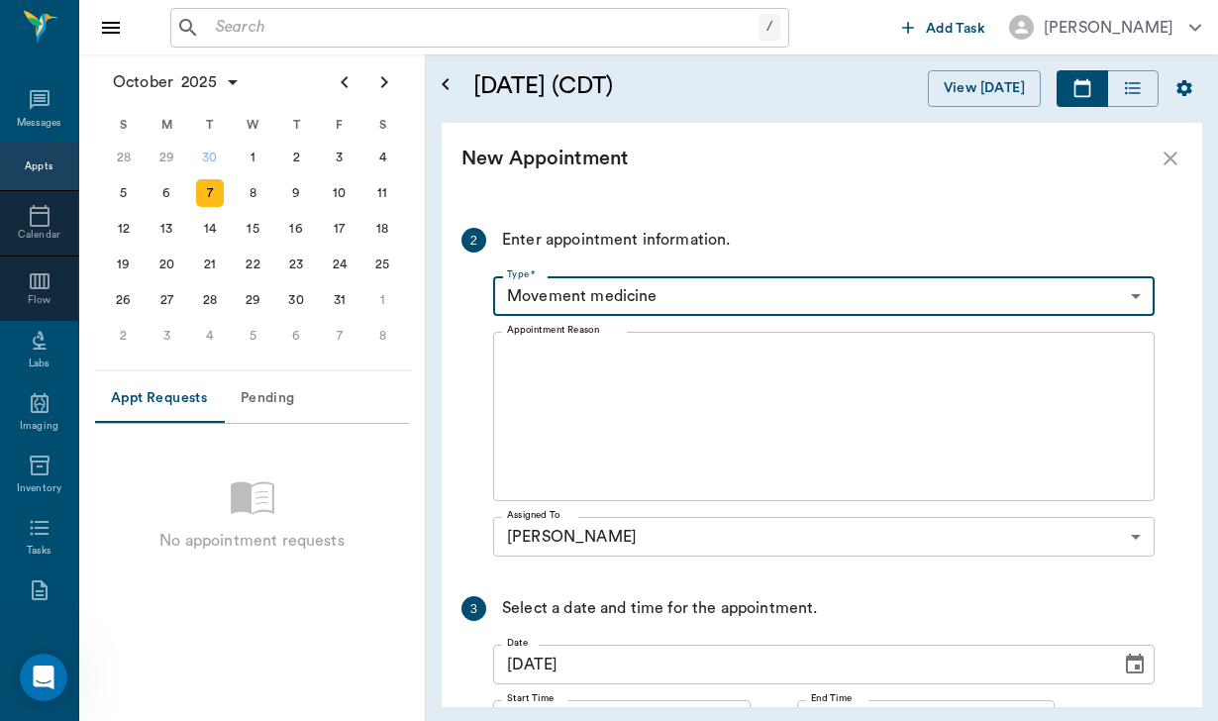
scroll to position [468, 0]
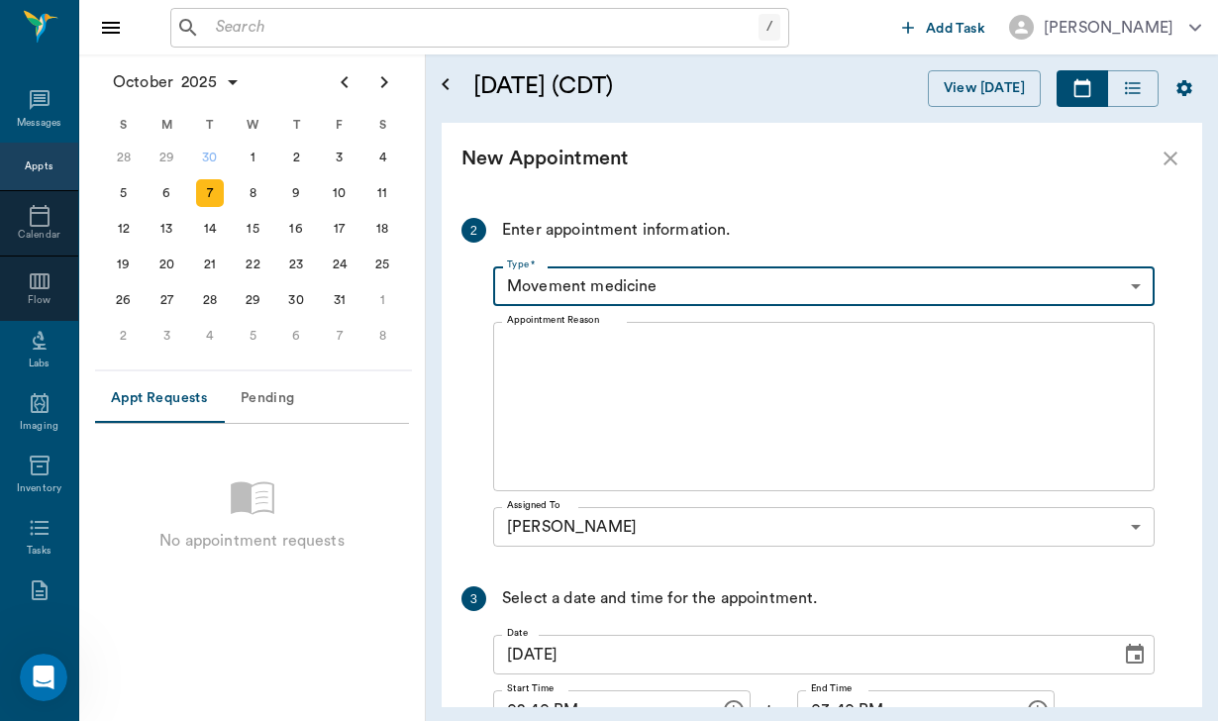
click at [594, 342] on textarea "Appointment Reason" at bounding box center [824, 407] width 634 height 137
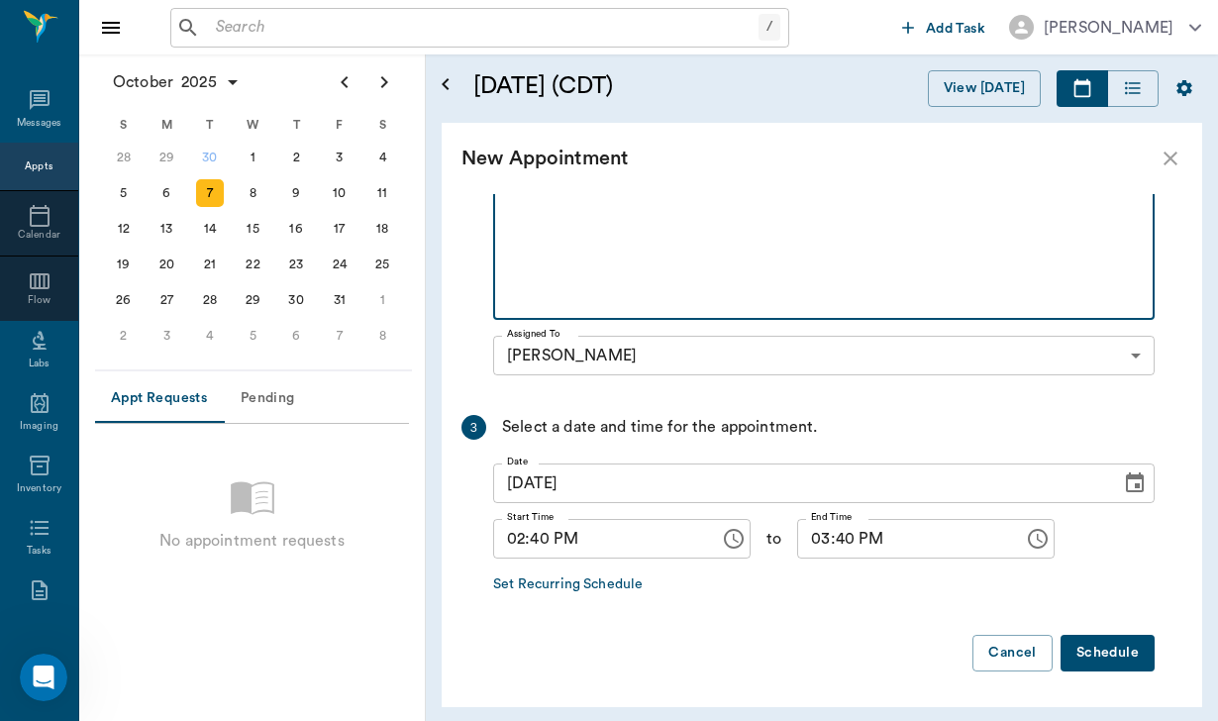
scroll to position [638, 0]
type textarea "Shelley would like after 2:30 if possible"
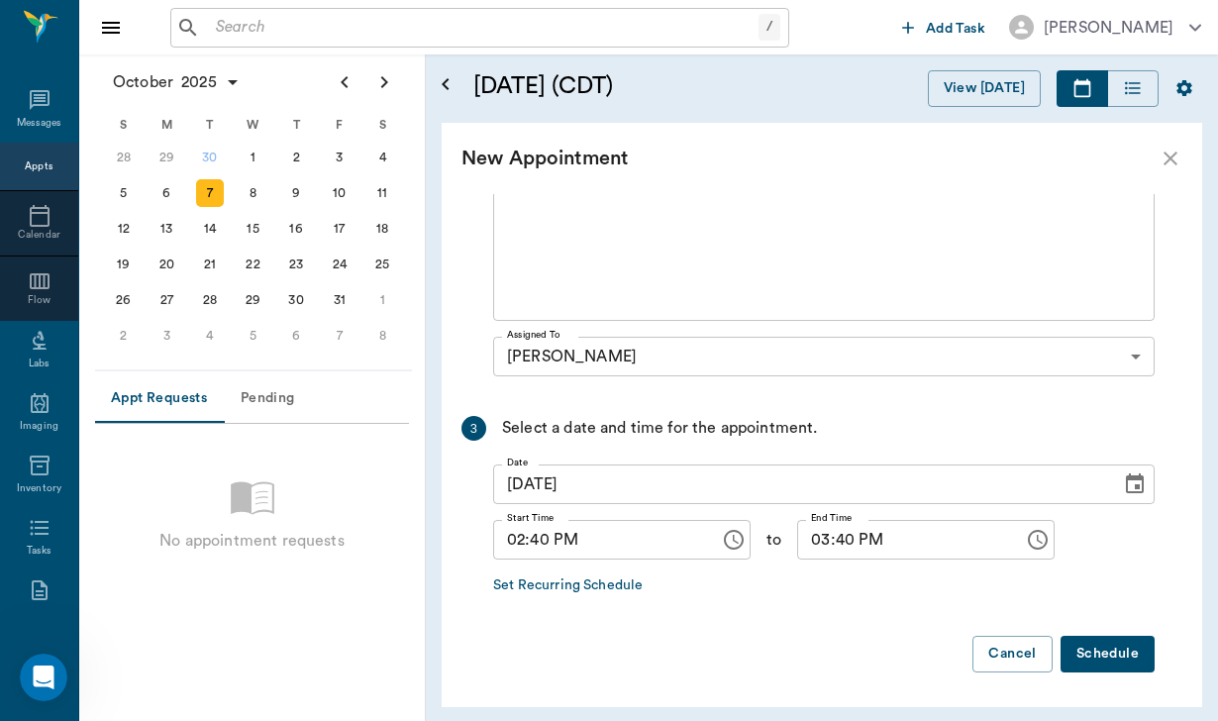
click at [1086, 645] on button "Schedule" at bounding box center [1107, 653] width 94 height 37
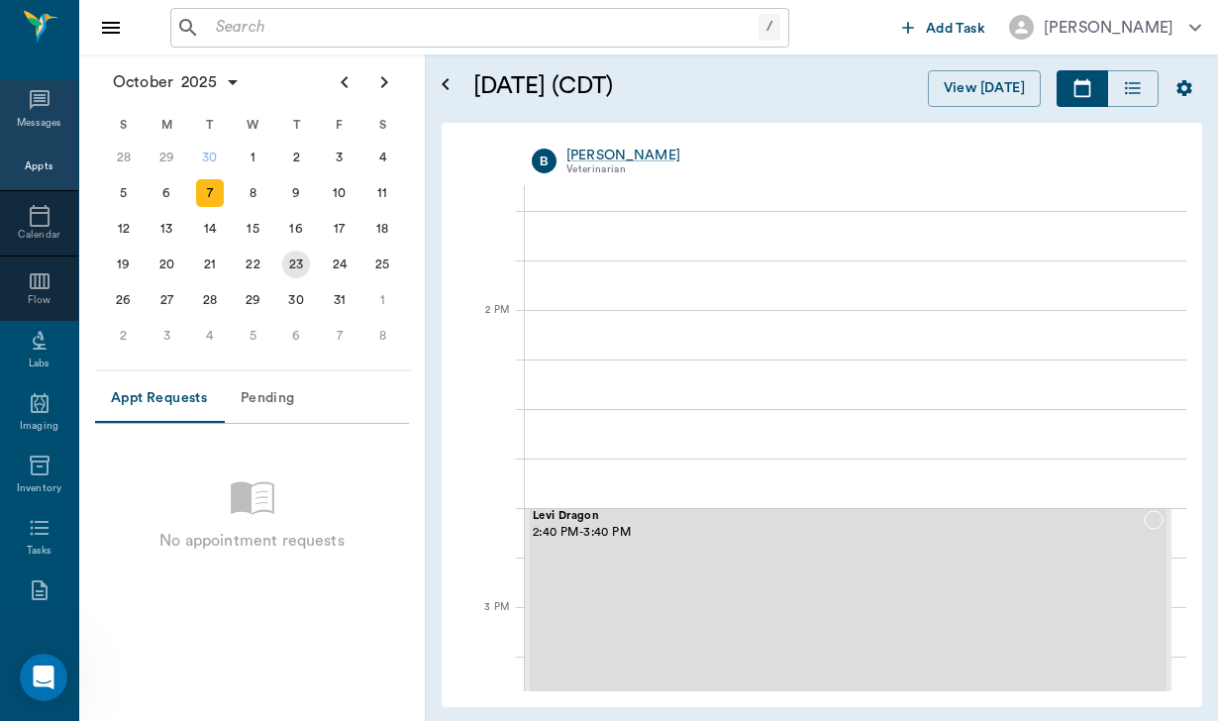
click at [49, 110] on icon at bounding box center [40, 100] width 24 height 24
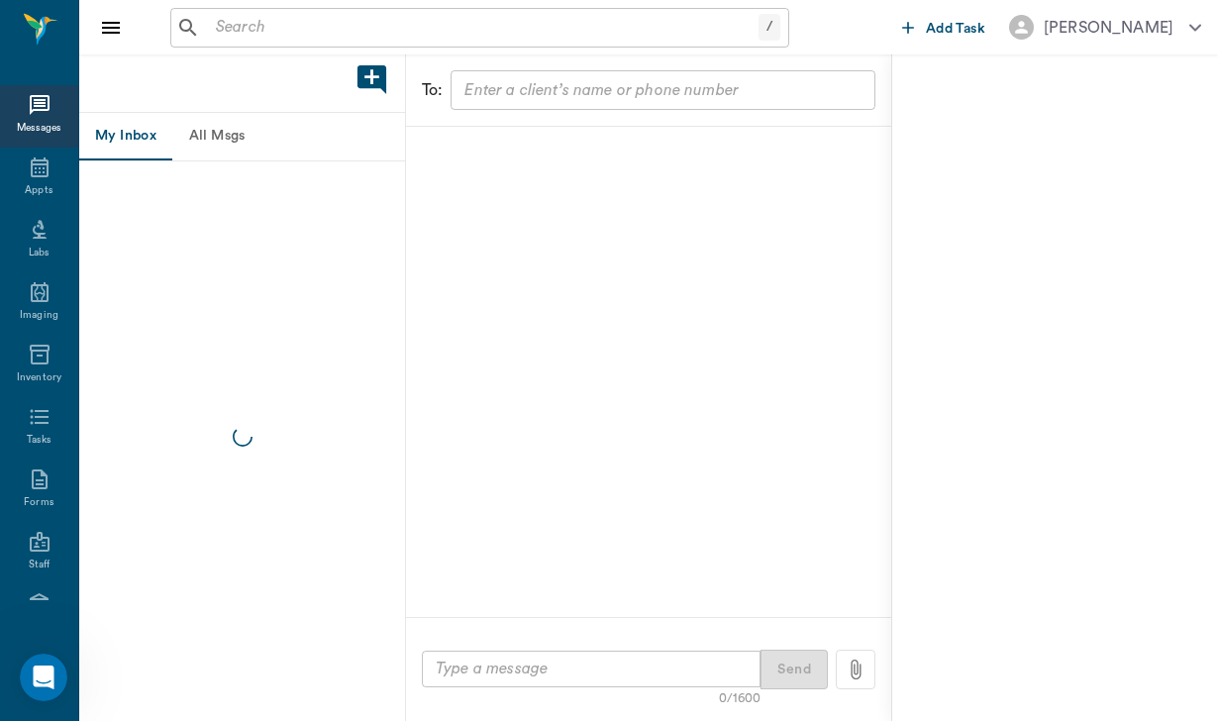
click at [37, 105] on icon at bounding box center [40, 105] width 20 height 20
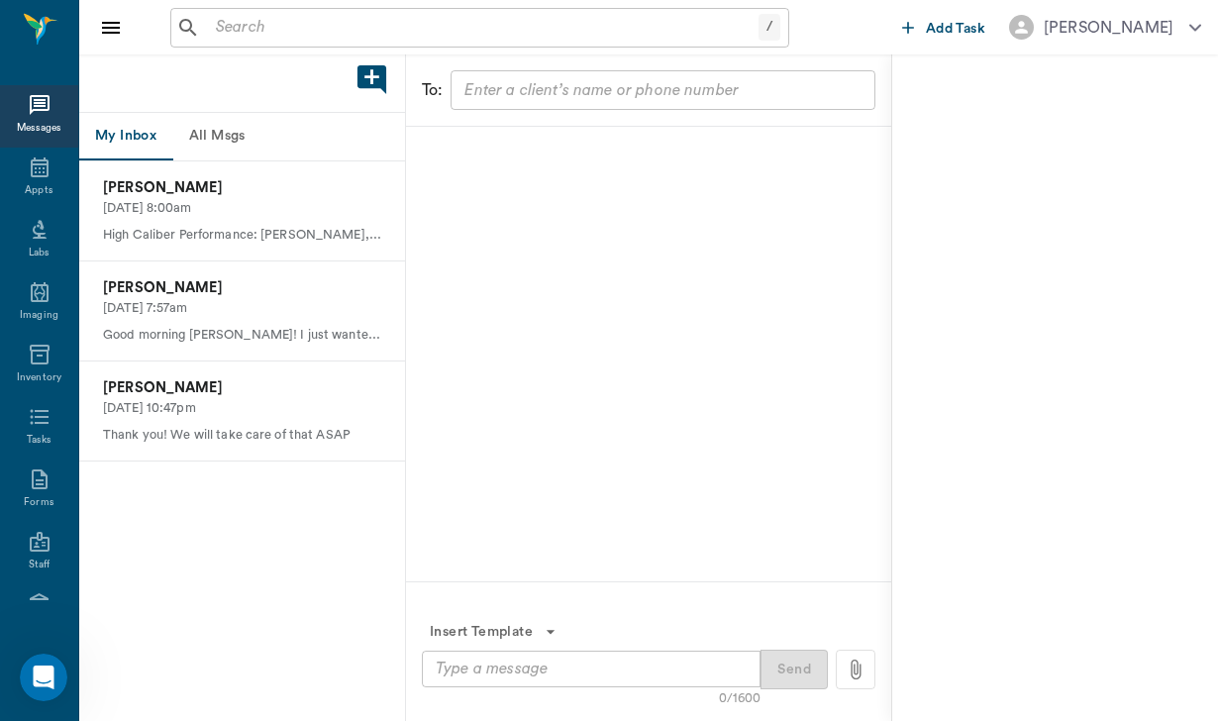
click at [223, 137] on button "All Msgs" at bounding box center [216, 137] width 89 height 48
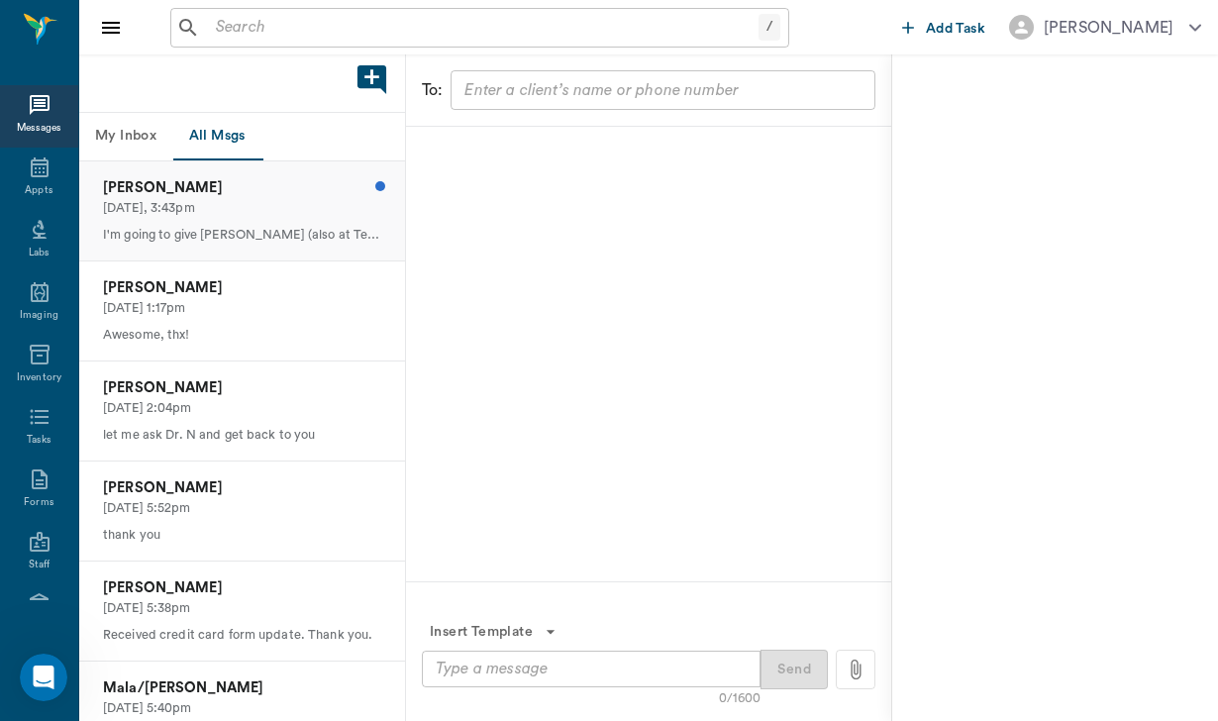
click at [236, 208] on p "Today, 3:43pm" at bounding box center [242, 208] width 278 height 19
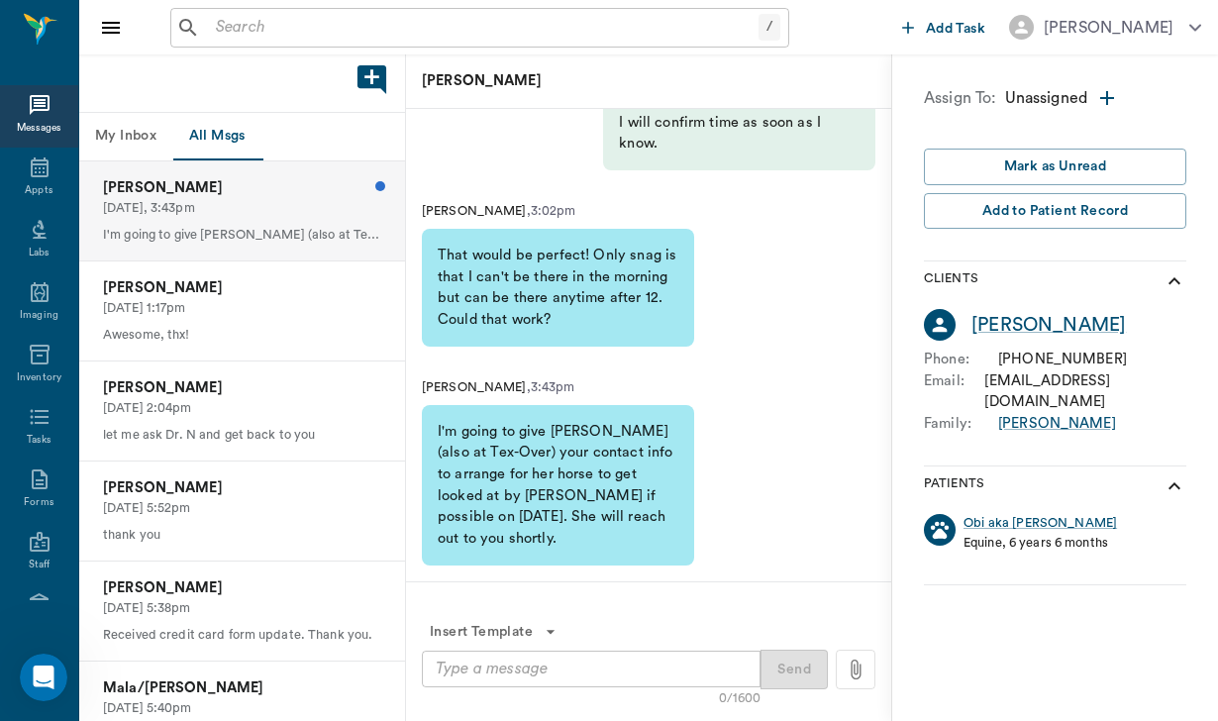
click at [461, 655] on div "x ​" at bounding box center [591, 668] width 339 height 37
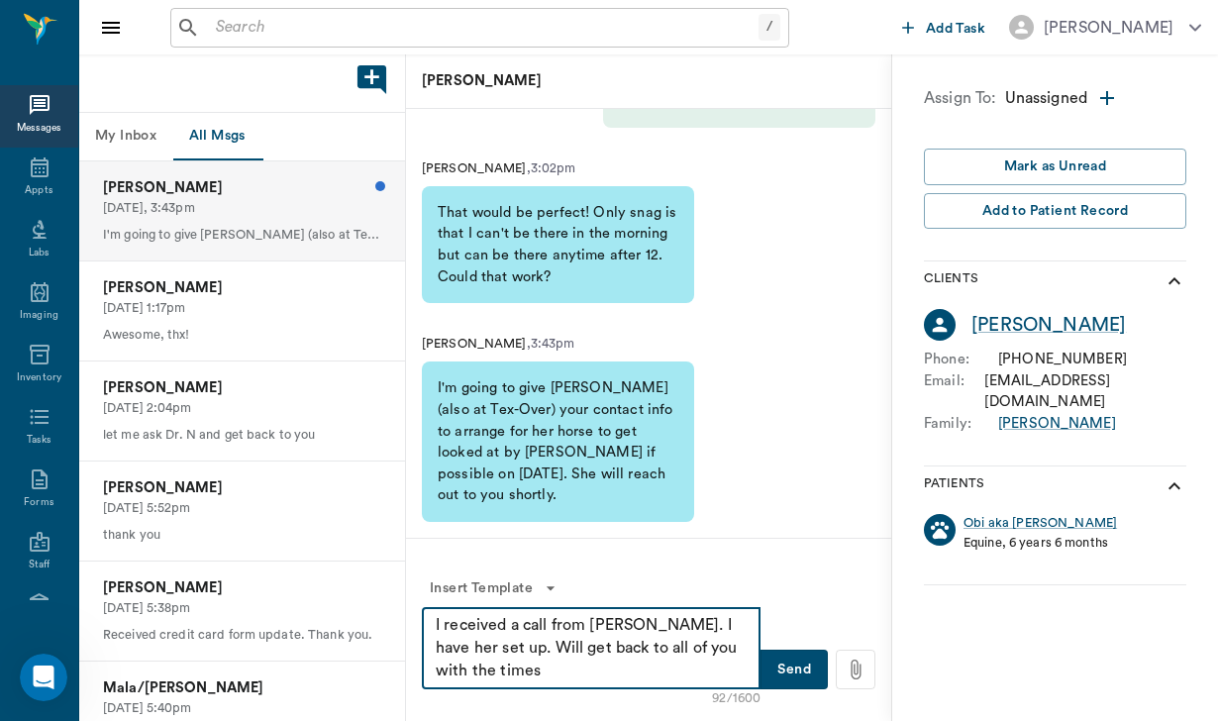
type textarea "I received a call from Laurie. I have her set up. Will get back to all of you w…"
click at [786, 682] on button "Send" at bounding box center [793, 669] width 67 height 40
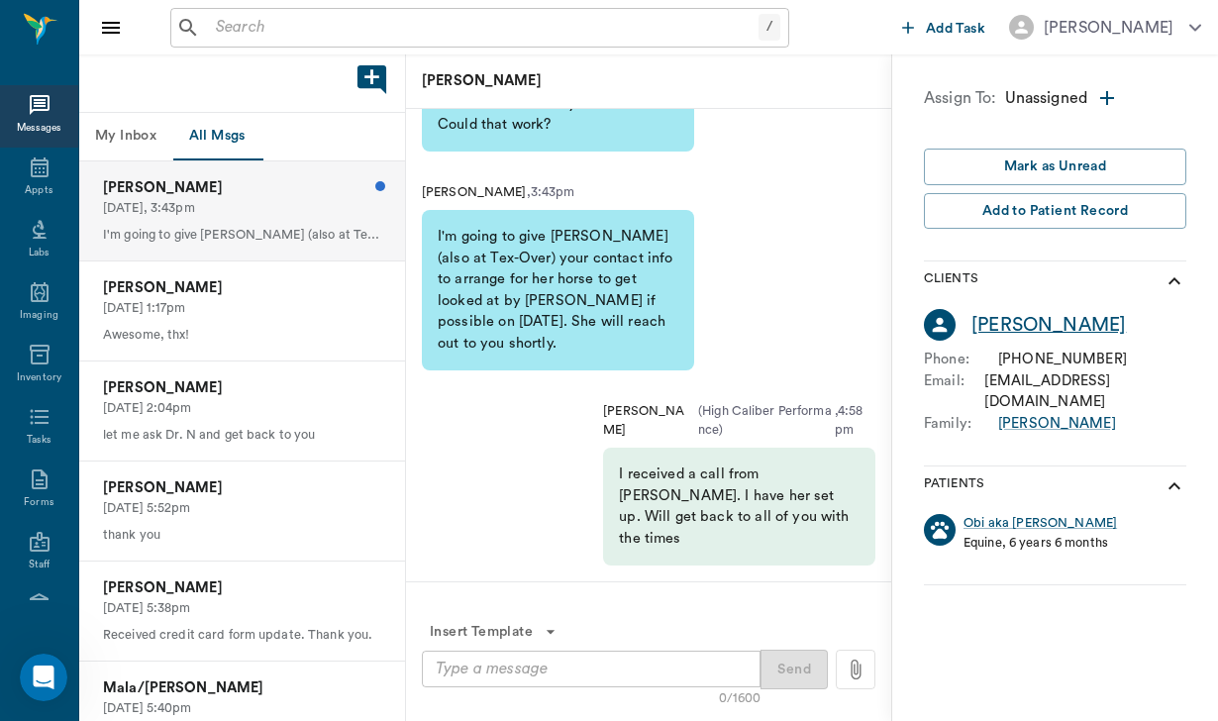
click at [1033, 323] on div "[PERSON_NAME]" at bounding box center [1048, 325] width 154 height 29
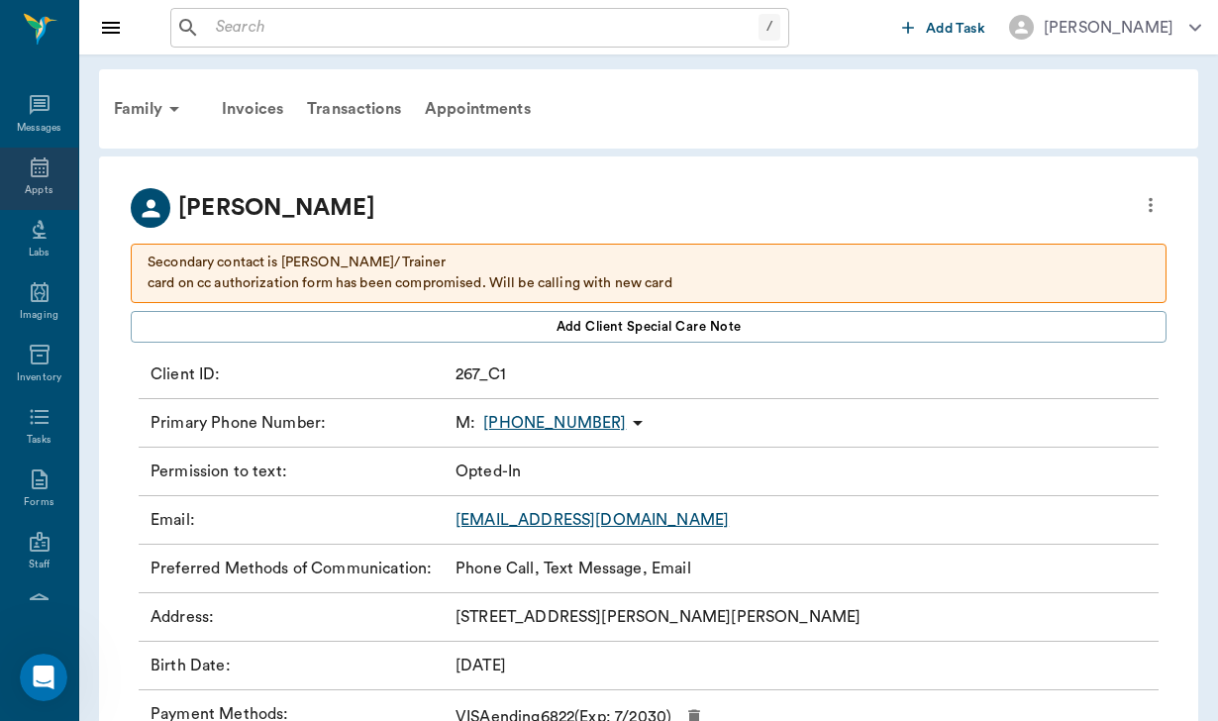
click at [22, 173] on div "Appts" at bounding box center [39, 178] width 78 height 62
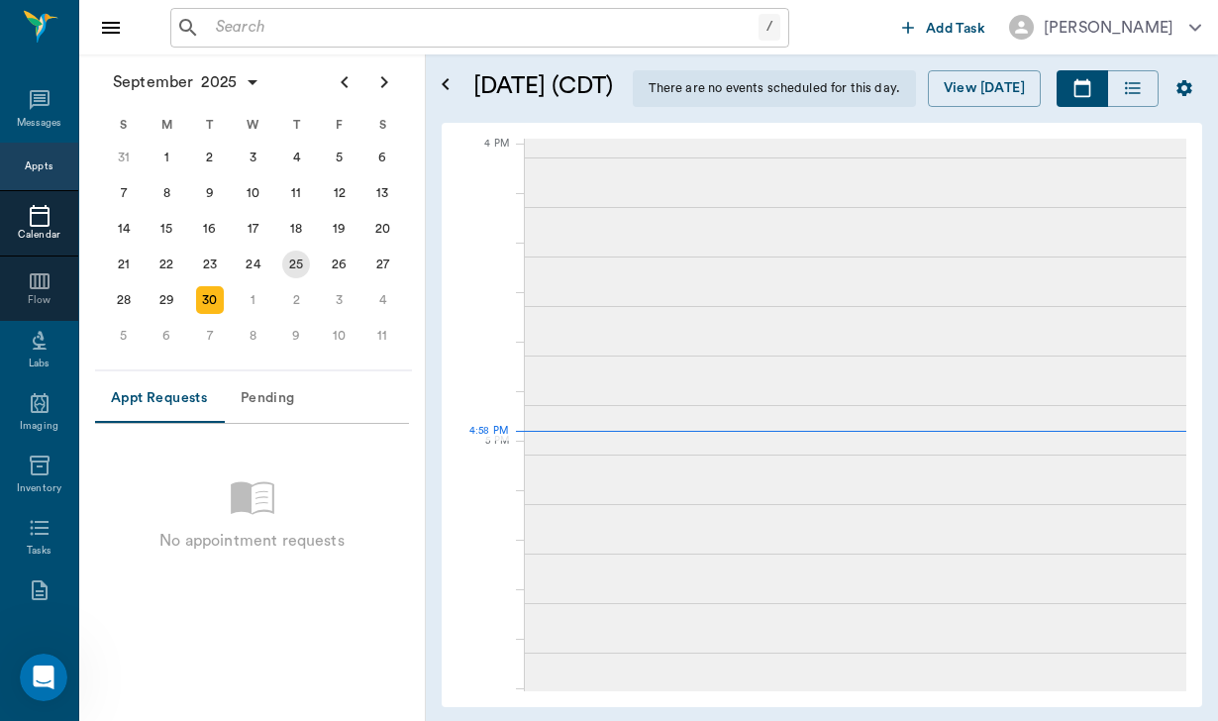
scroll to position [2379, 0]
click at [350, 304] on div "3" at bounding box center [340, 300] width 28 height 28
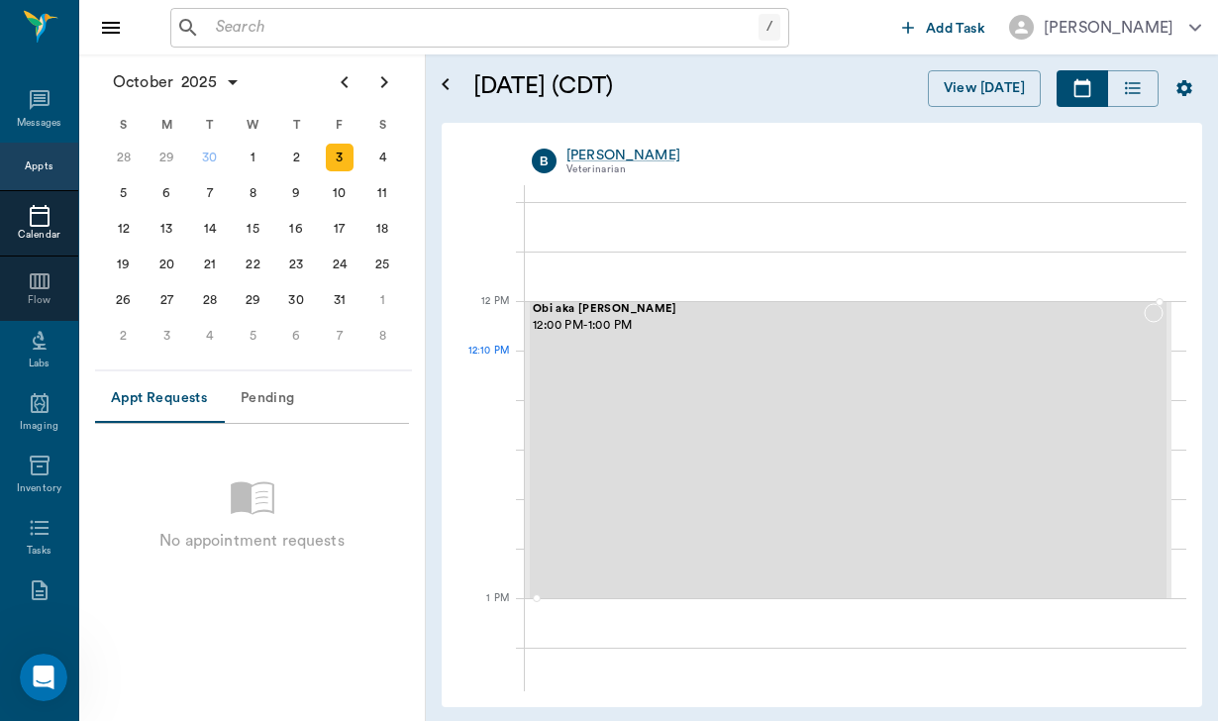
scroll to position [1080, 0]
click at [624, 392] on div "Obi aka Onana Parker 12:00 PM - 1:00 PM" at bounding box center [838, 449] width 611 height 293
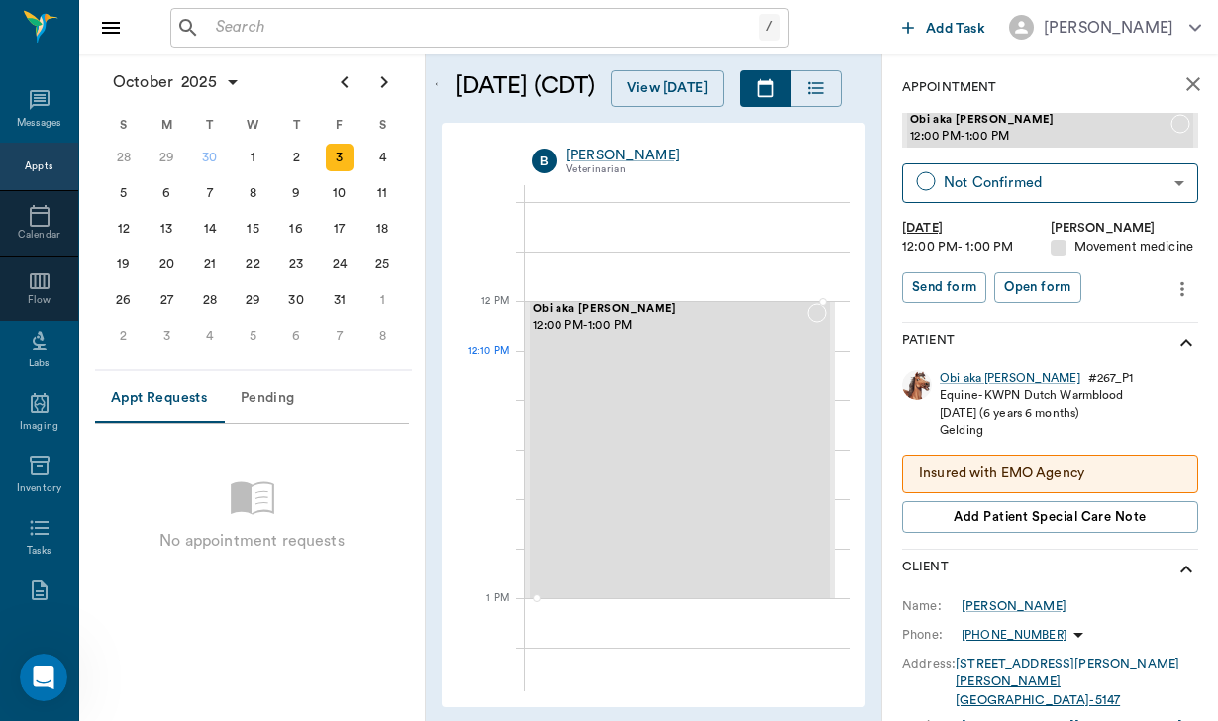
click at [1188, 289] on icon "more" at bounding box center [1182, 289] width 22 height 24
click at [1101, 329] on span "Edit appointment" at bounding box center [1099, 321] width 166 height 21
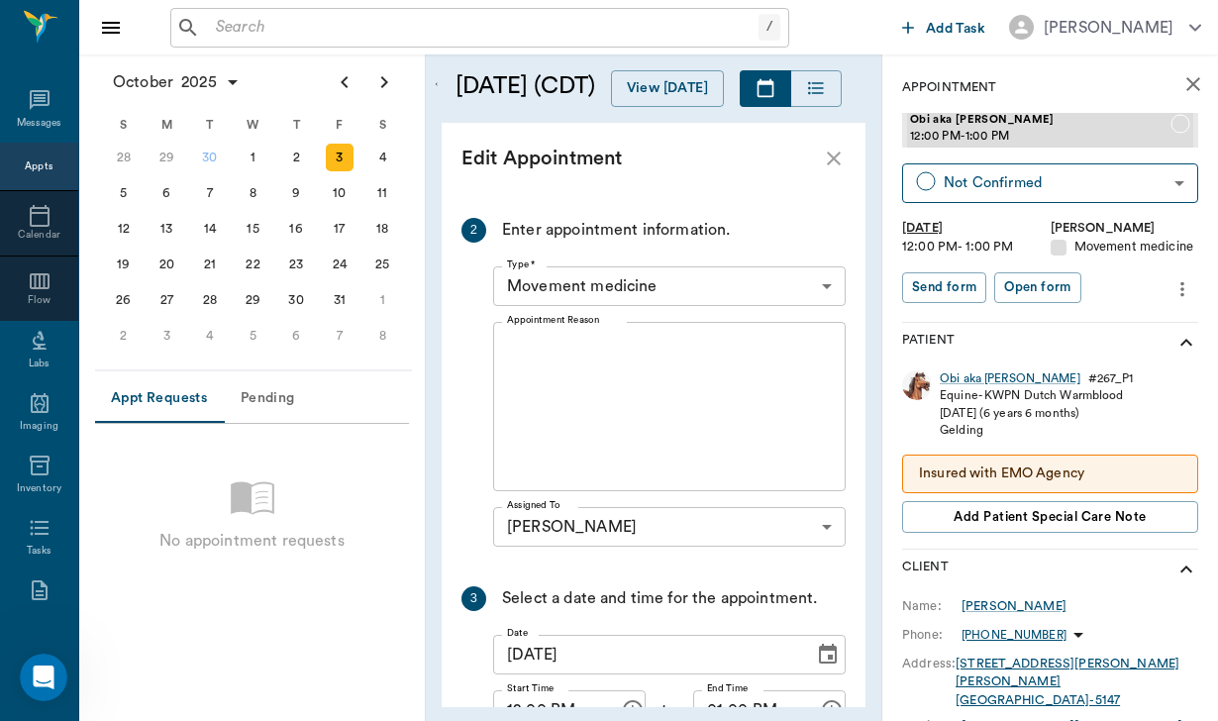
scroll to position [463, 0]
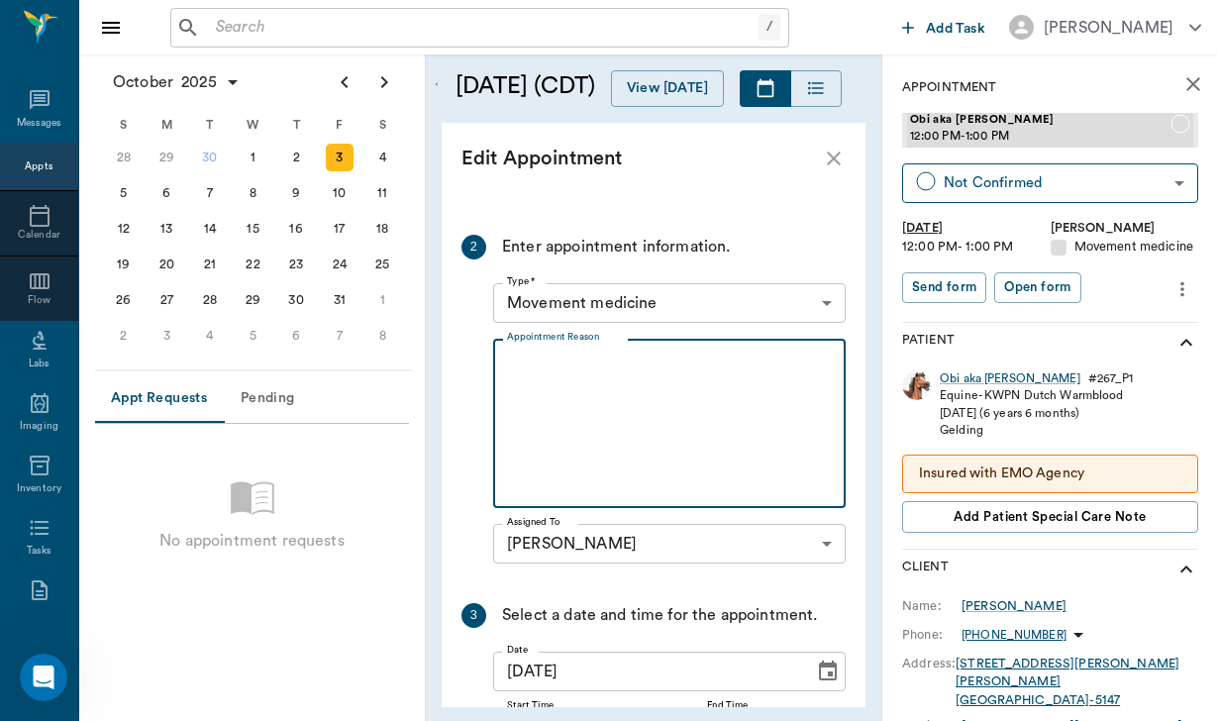
click at [538, 355] on textarea "Appointment Reason" at bounding box center [669, 423] width 325 height 137
click at [563, 355] on textarea "Referral of Laurie Jackson" at bounding box center [669, 423] width 325 height 137
click at [591, 355] on textarea "Referred of Laurie Jackson" at bounding box center [669, 423] width 325 height 137
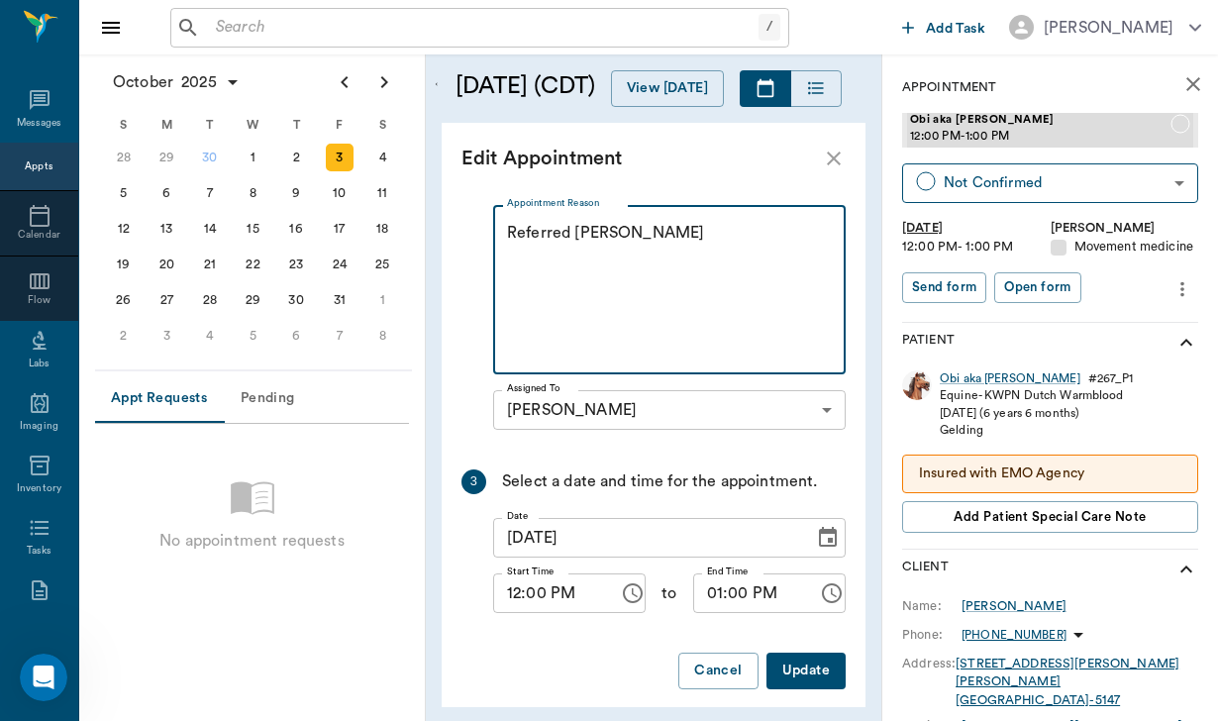
scroll to position [596, 0]
type textarea "Referred Laurie Jackson"
click at [788, 653] on button "Update" at bounding box center [805, 671] width 79 height 37
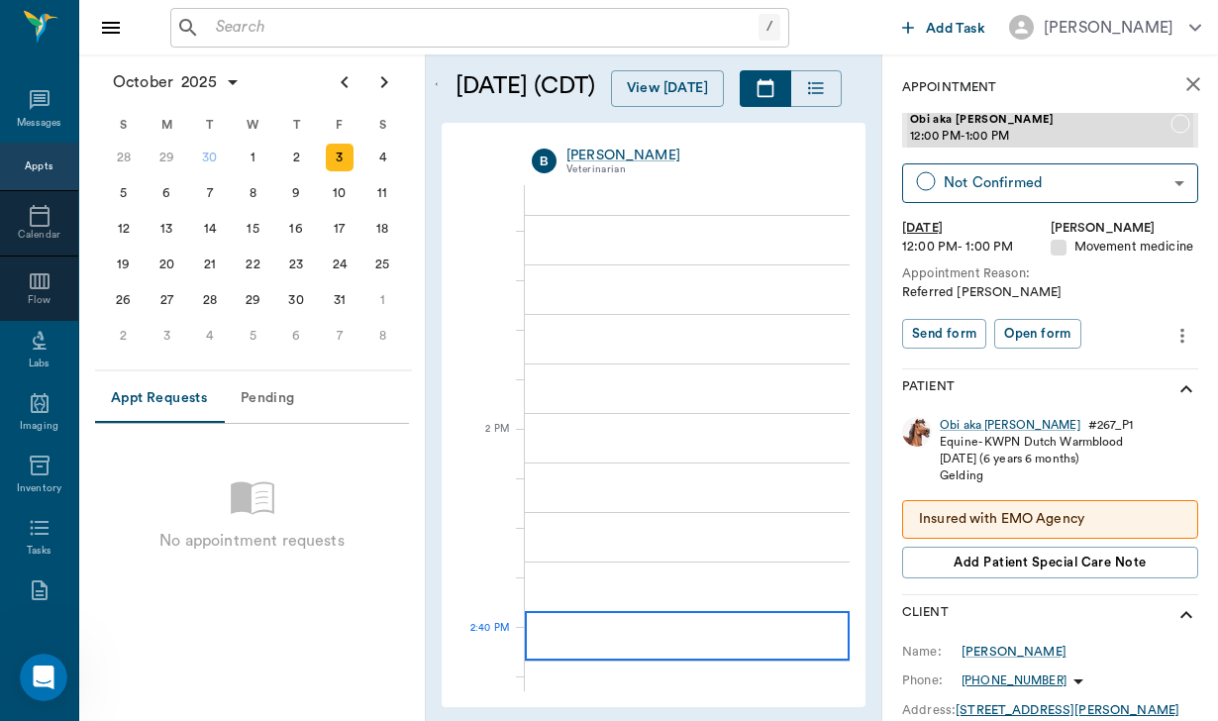
scroll to position [1570, 0]
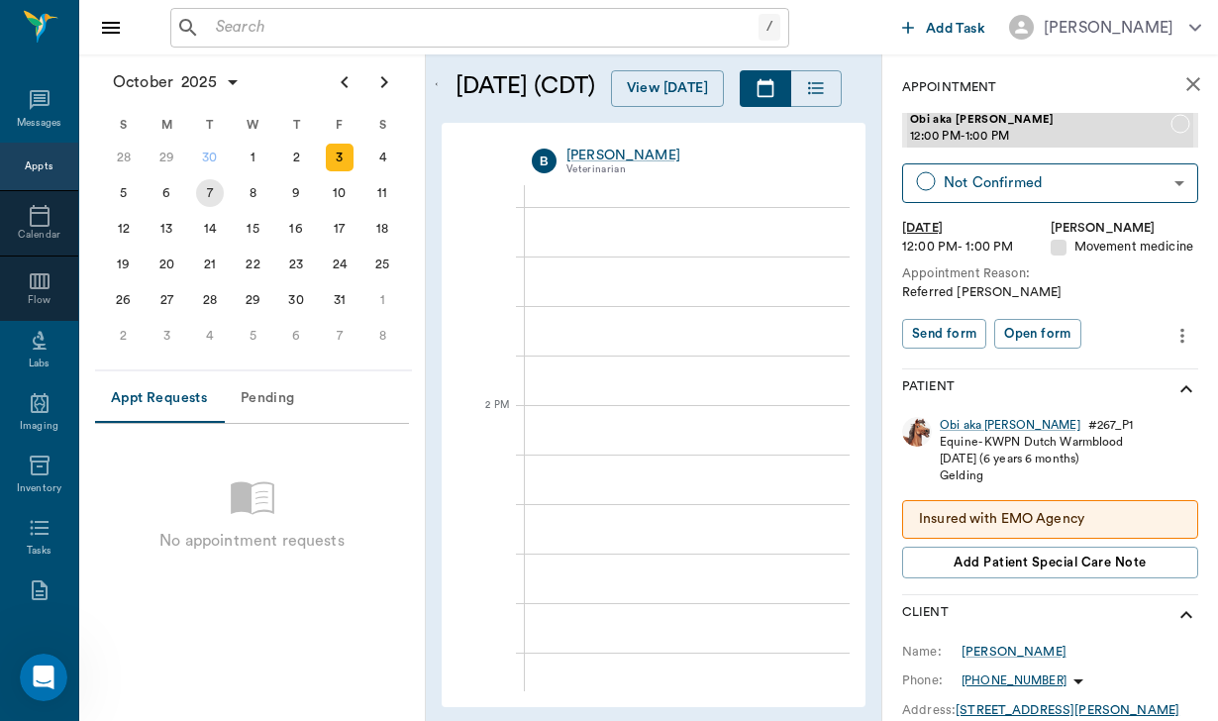
click at [216, 181] on div "7" at bounding box center [210, 193] width 28 height 28
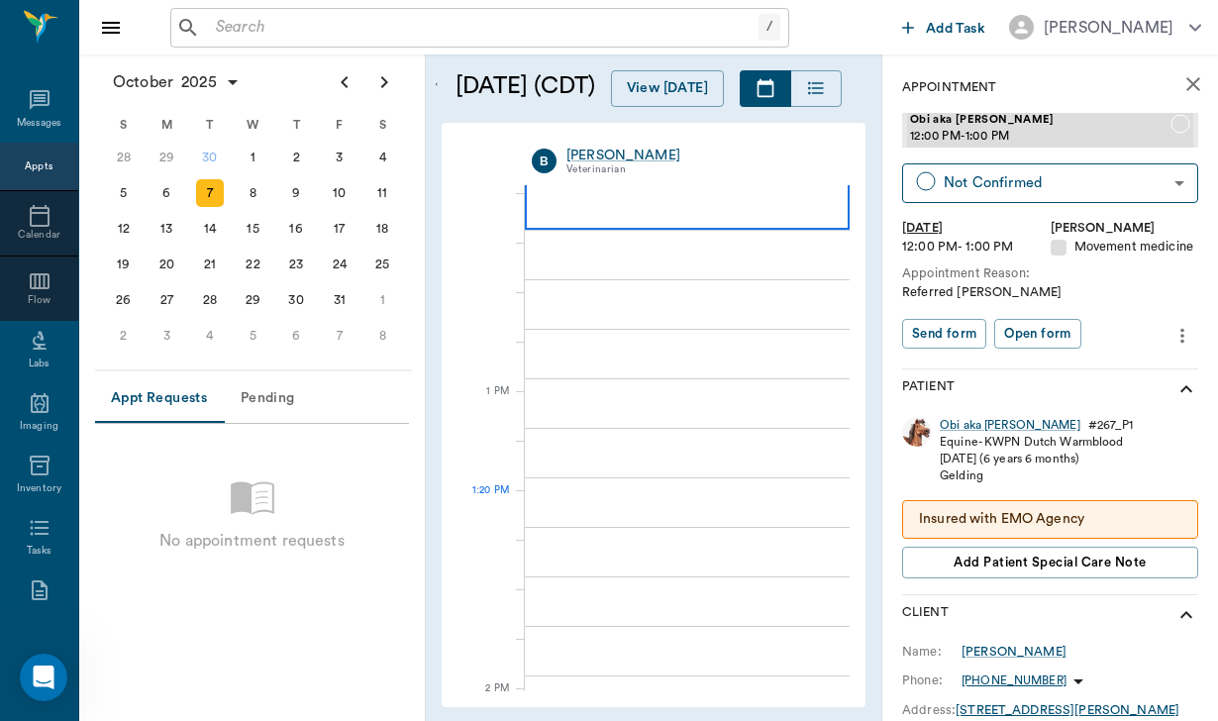
scroll to position [1302, 0]
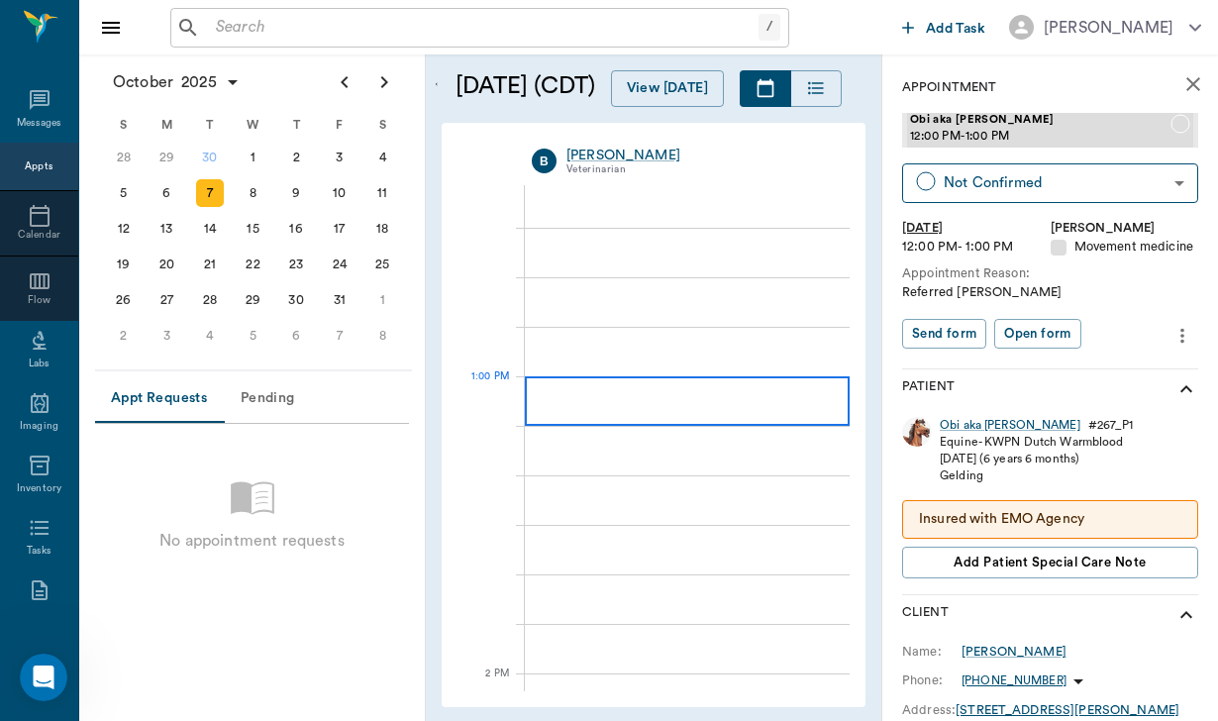
click at [660, 405] on div at bounding box center [687, 400] width 325 height 49
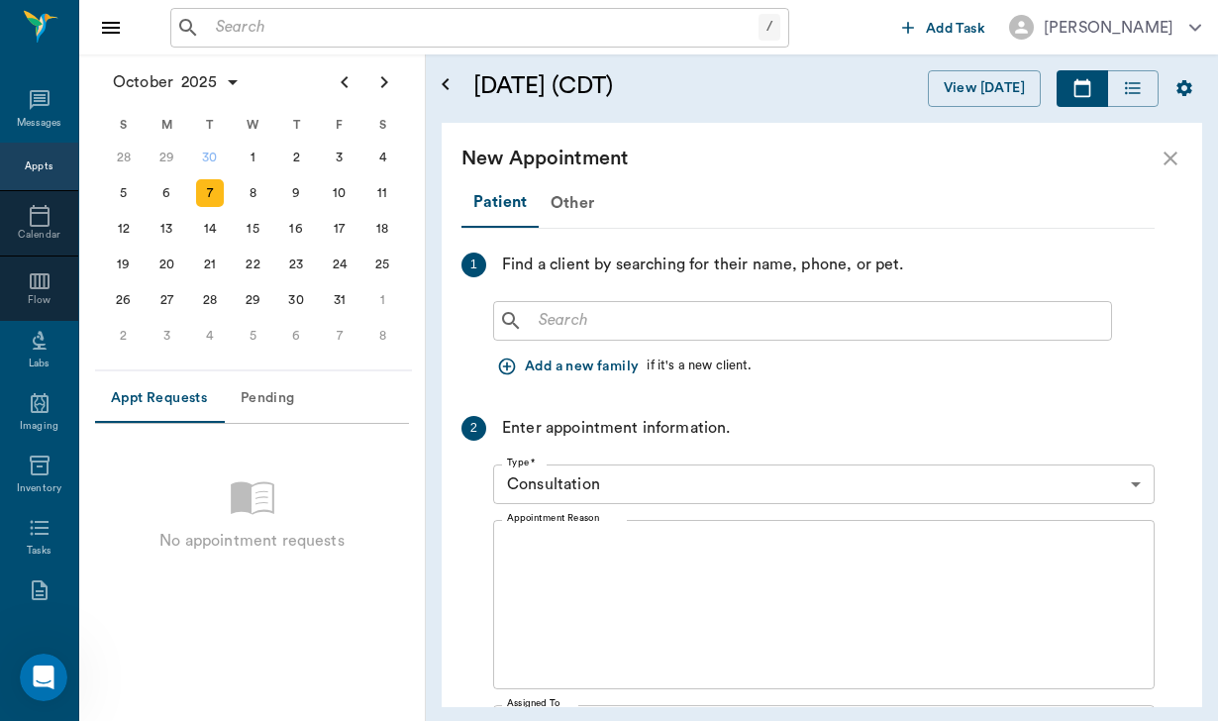
scroll to position [0, 0]
click at [587, 316] on input "text" at bounding box center [817, 321] width 572 height 28
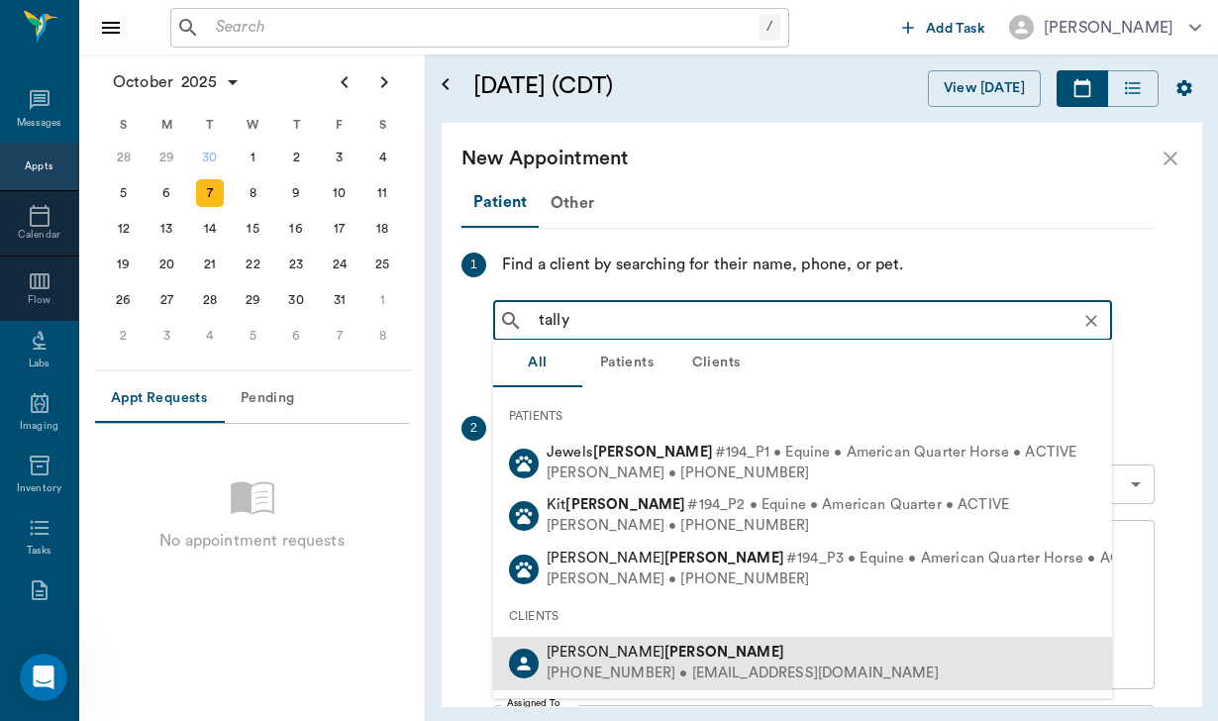
click at [668, 642] on div "Michelle Talley" at bounding box center [742, 652] width 392 height 21
type input "tally"
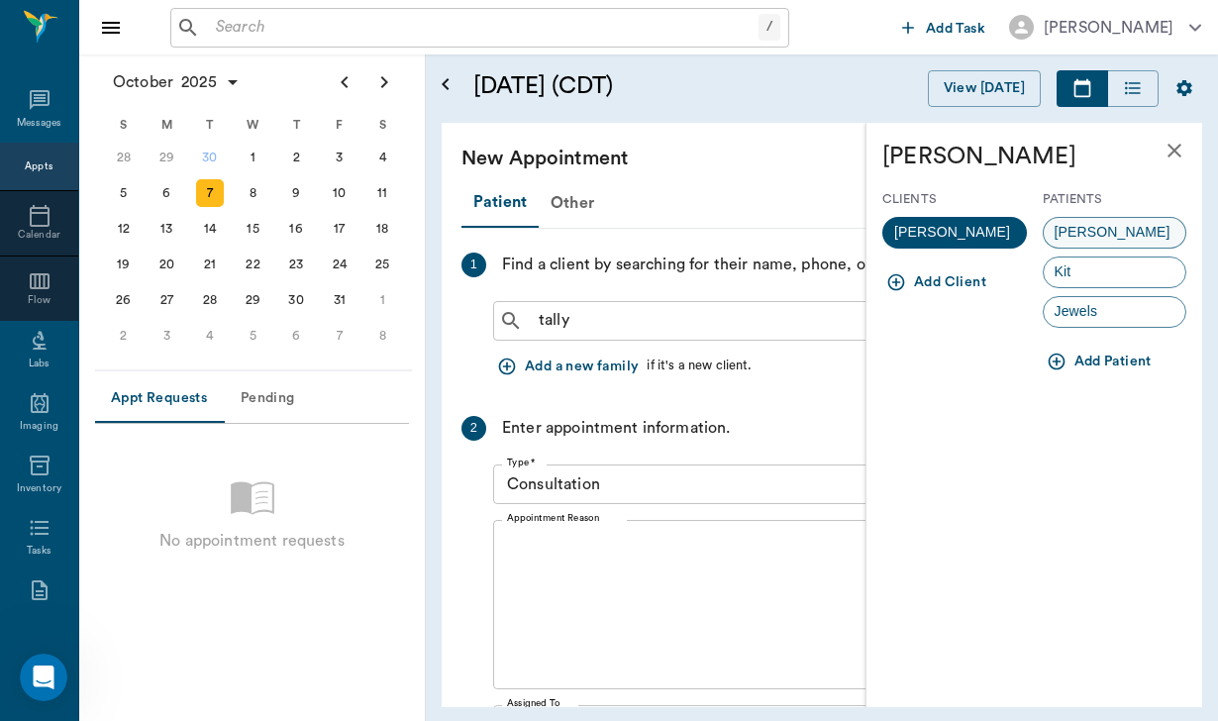
click at [1084, 232] on span "Boone" at bounding box center [1112, 232] width 138 height 21
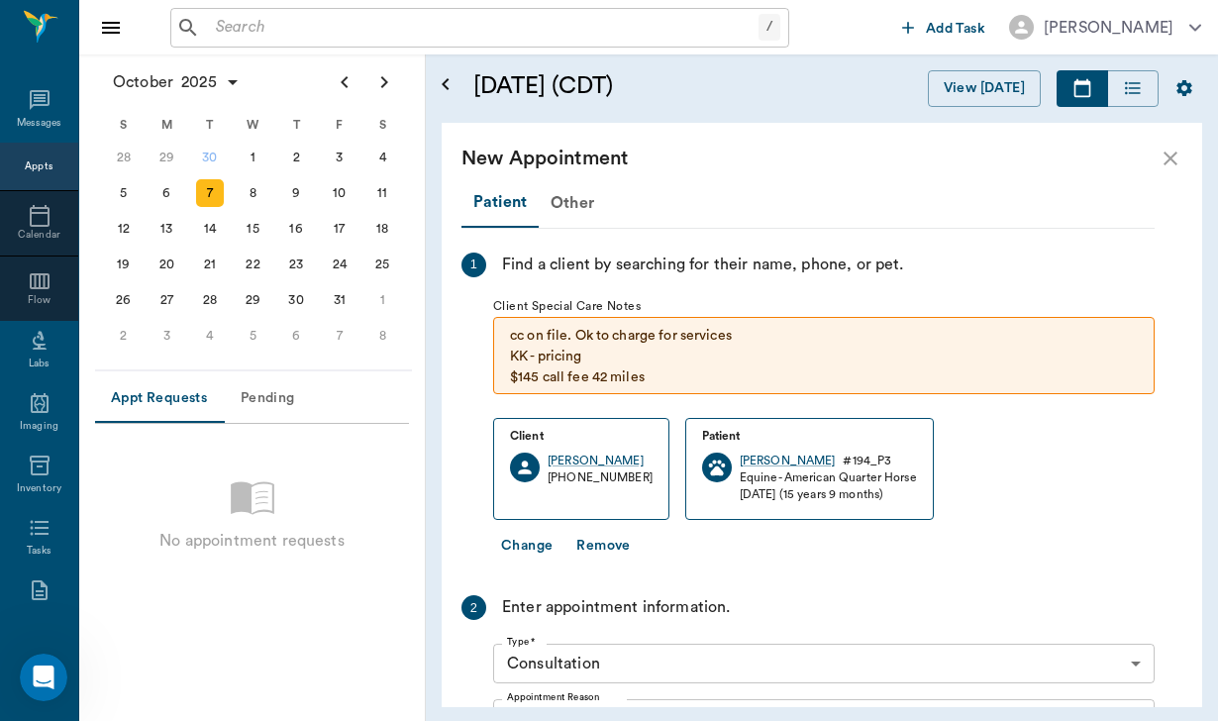
click at [637, 665] on body "/ ​ Add Task Helen Newsham Nectar Messages Appts Calendar Flow Labs Imaging Inv…" at bounding box center [609, 360] width 1218 height 721
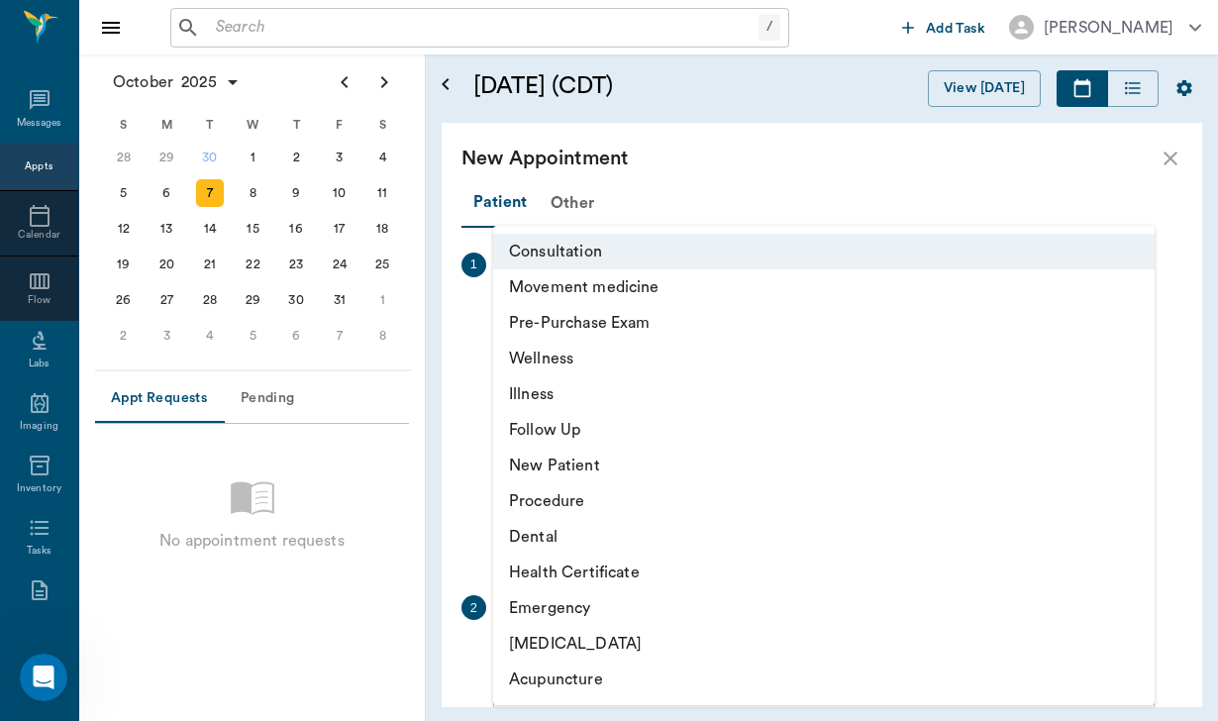
click at [641, 285] on li "Movement medicine" at bounding box center [823, 287] width 661 height 36
type input "6656c4aef87a612ea34fb244"
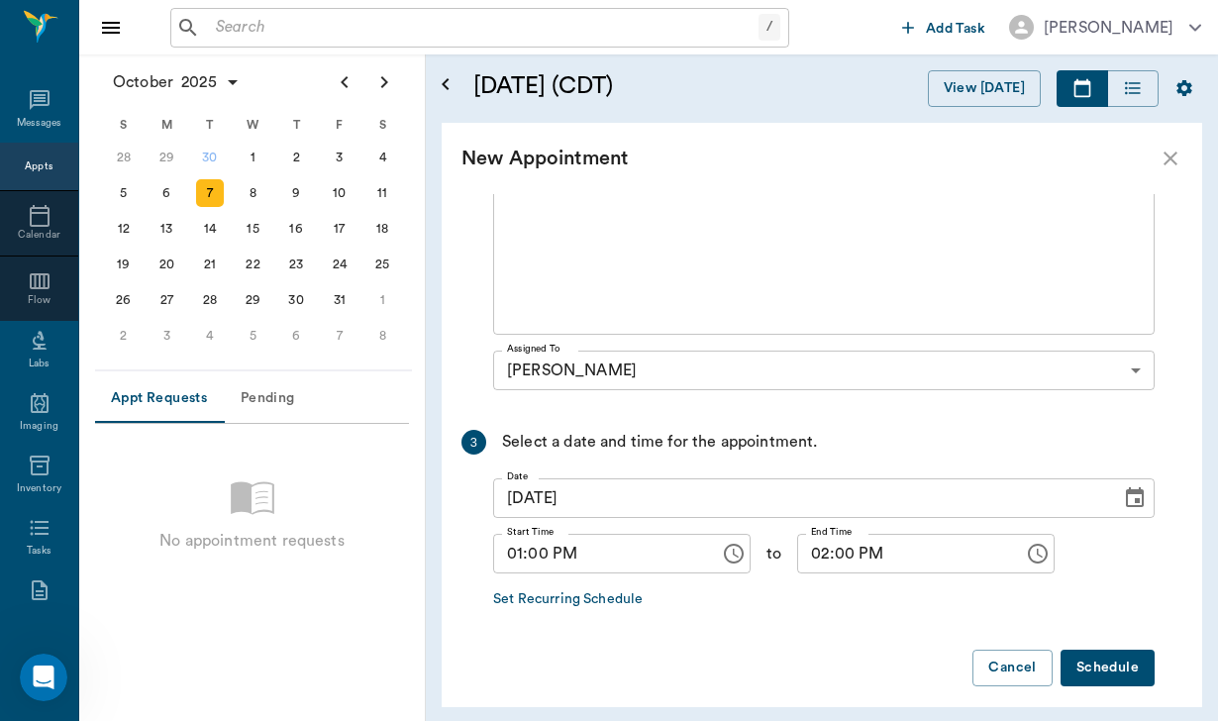
scroll to position [535, 0]
click at [828, 560] on input "02:00 PM" at bounding box center [903, 553] width 213 height 40
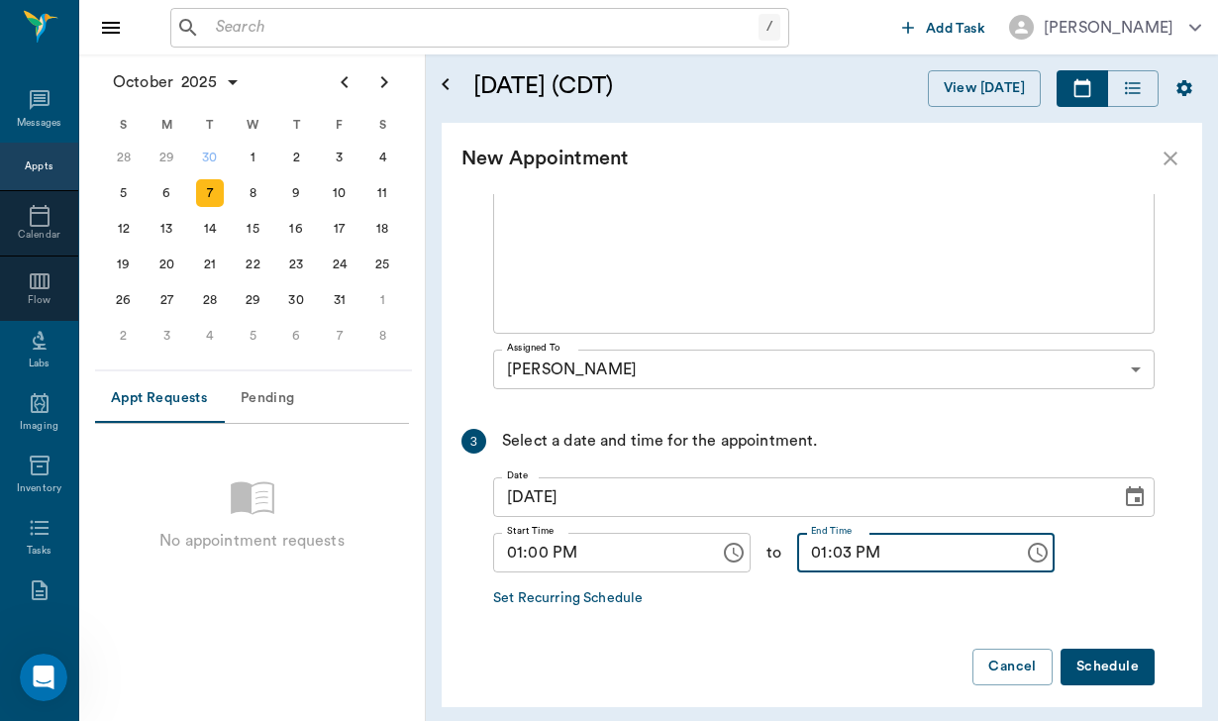
type input "01:30 PM"
click at [1119, 669] on button "Schedule" at bounding box center [1107, 666] width 94 height 37
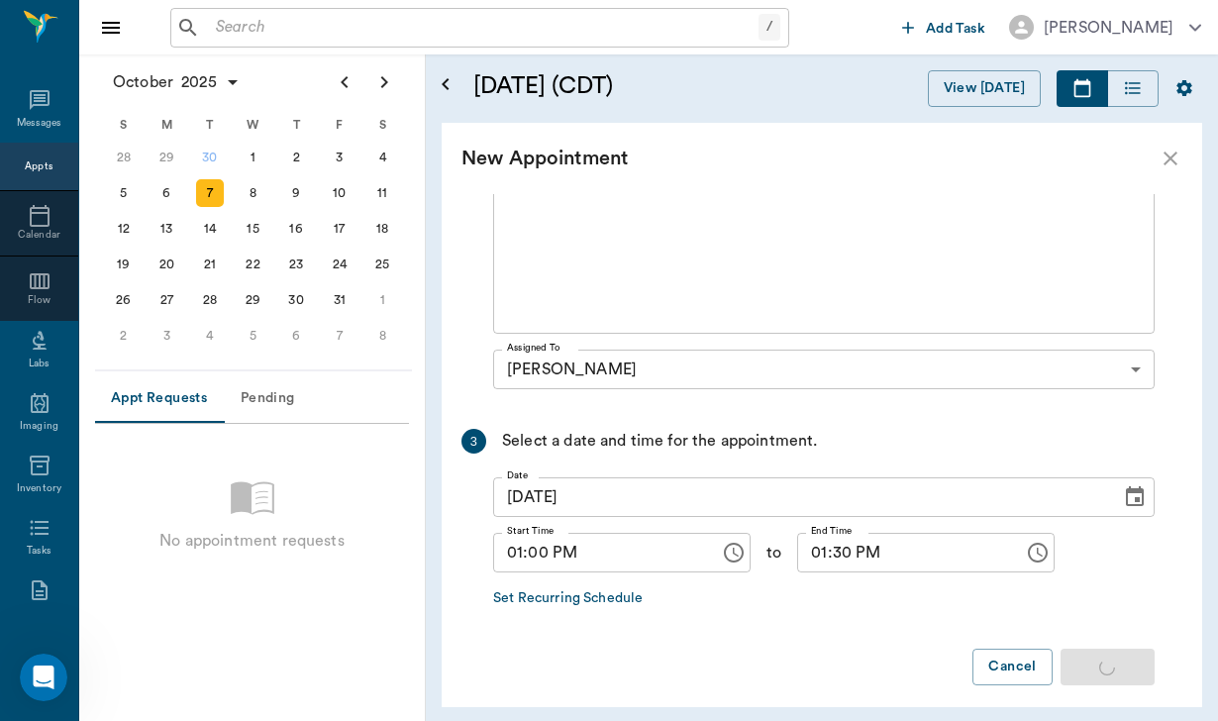
scroll to position [0, 0]
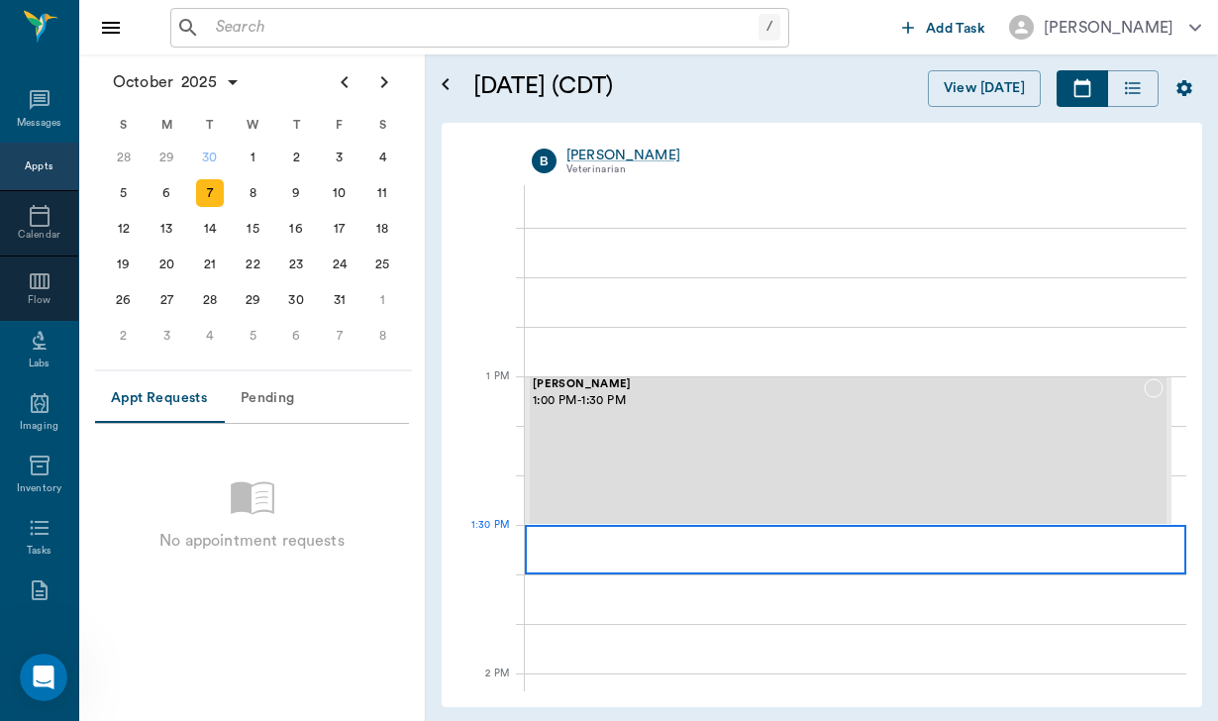
click at [767, 544] on div at bounding box center [855, 549] width 661 height 49
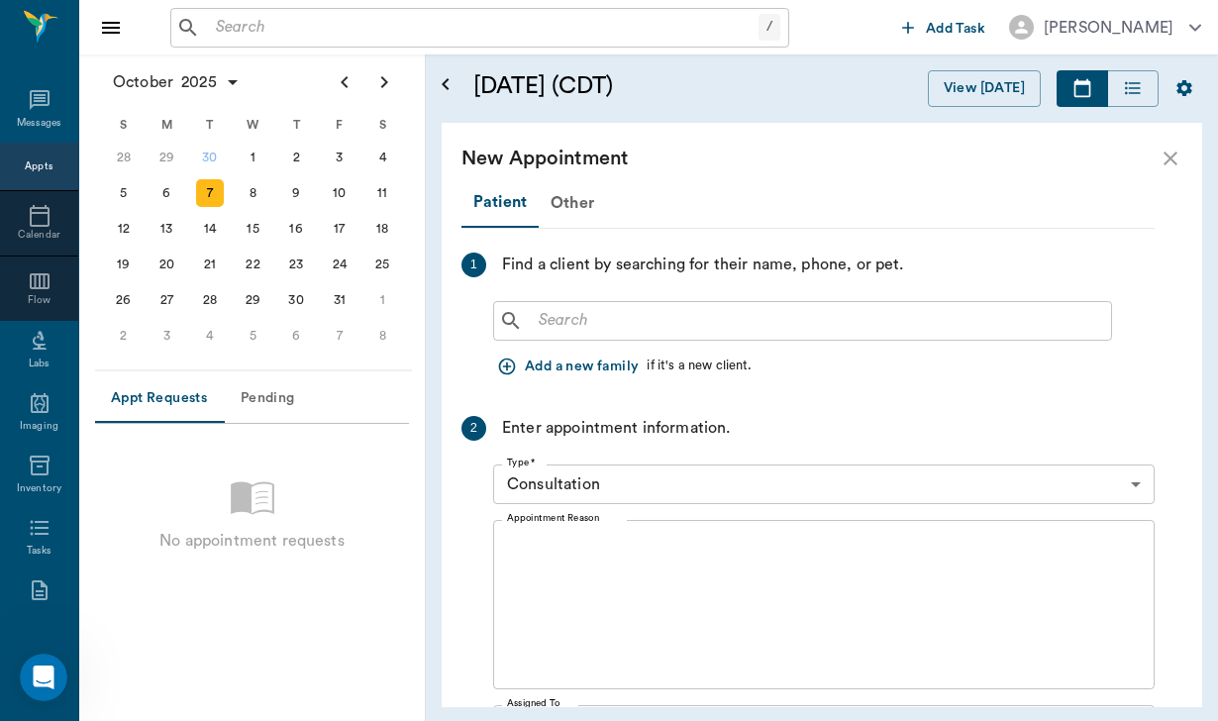
click at [537, 315] on input "text" at bounding box center [817, 321] width 572 height 28
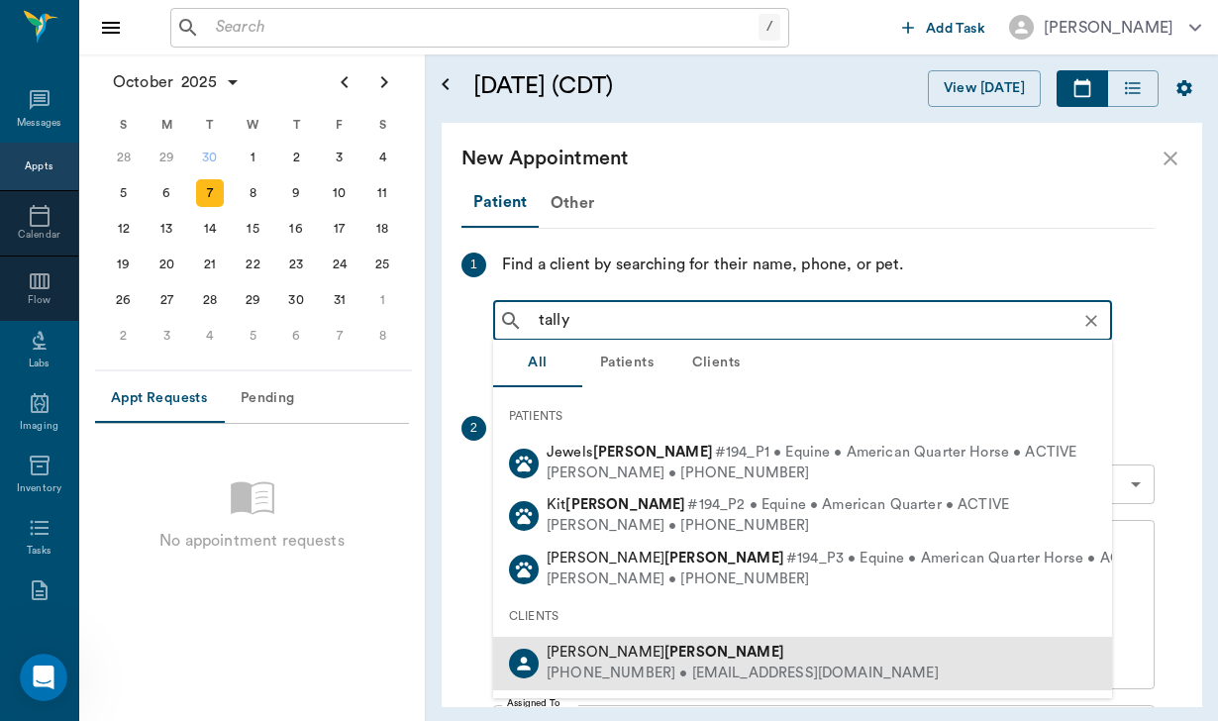
click at [652, 663] on div "(972) 800-9112 • Michelletalley155@gmail.com" at bounding box center [742, 673] width 392 height 21
type input "tally"
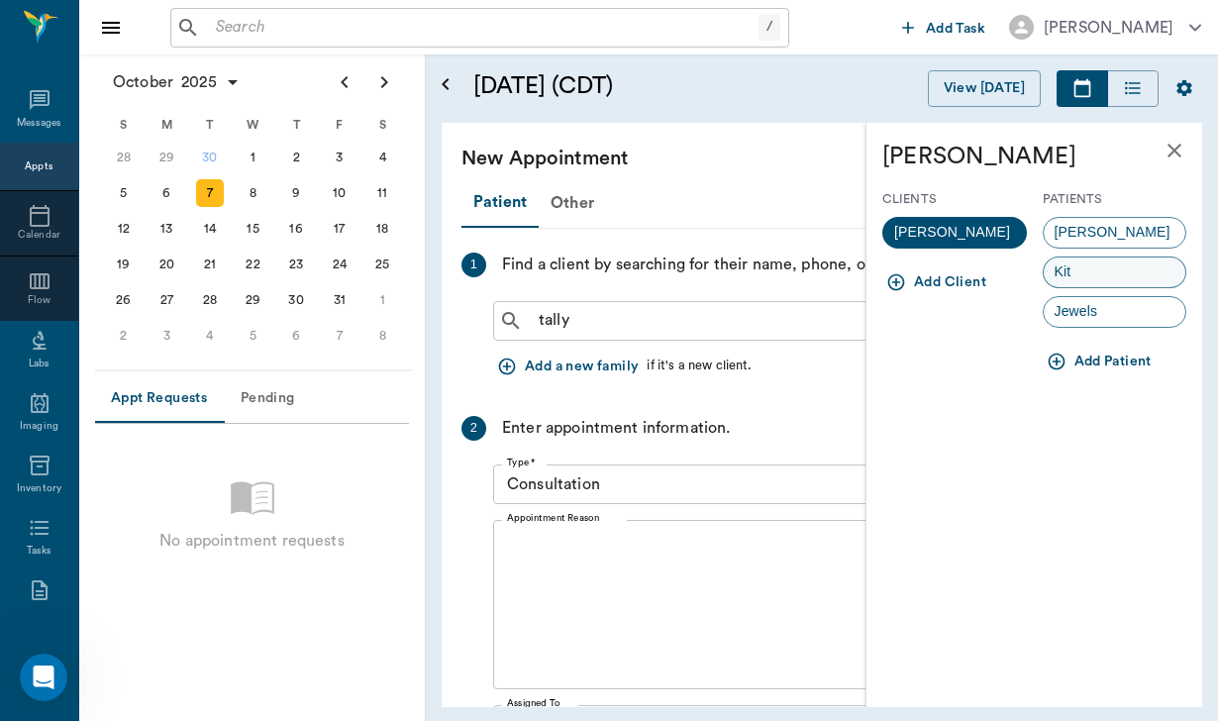
click at [1099, 273] on div "Kit" at bounding box center [1114, 272] width 145 height 32
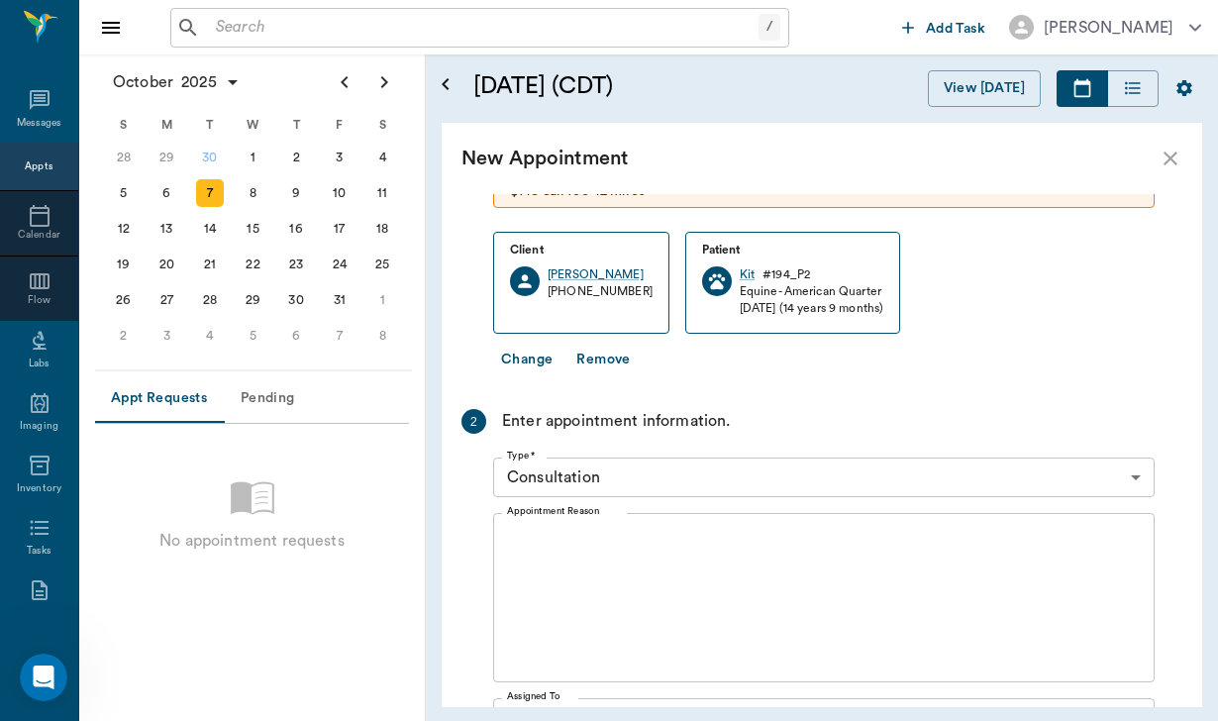
scroll to position [186, 0]
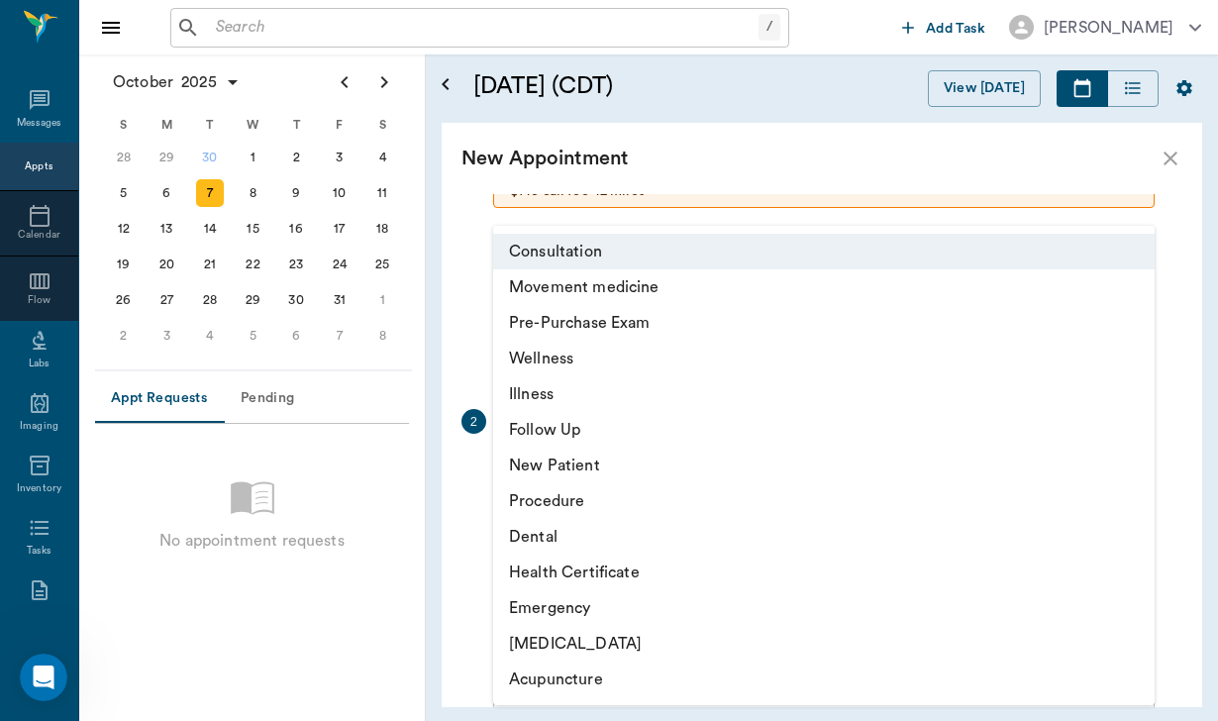
click at [694, 481] on body "/ ​ Add Task Helen Newsham Nectar Messages Appts Calendar Flow Labs Imaging Inv…" at bounding box center [609, 360] width 1218 height 721
click at [637, 283] on li "Movement medicine" at bounding box center [823, 287] width 661 height 36
type input "6656c4aef87a612ea34fb244"
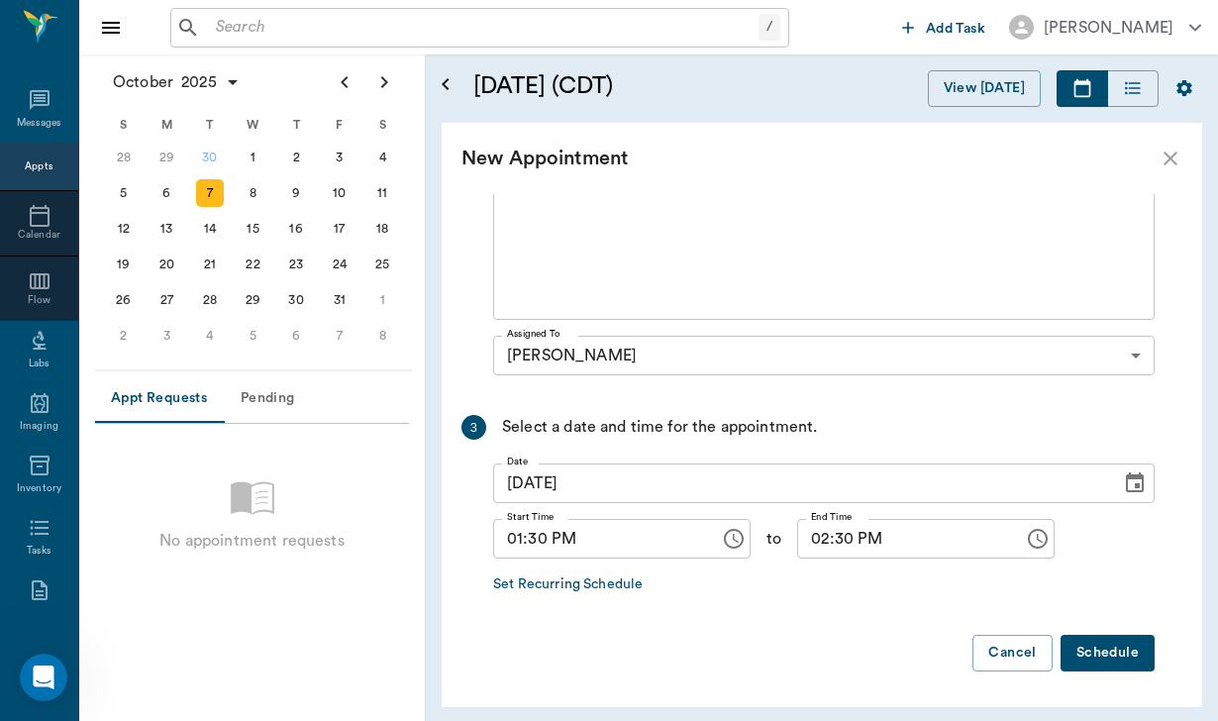
scroll to position [547, 0]
click at [842, 542] on input "02:30 PM" at bounding box center [903, 540] width 213 height 40
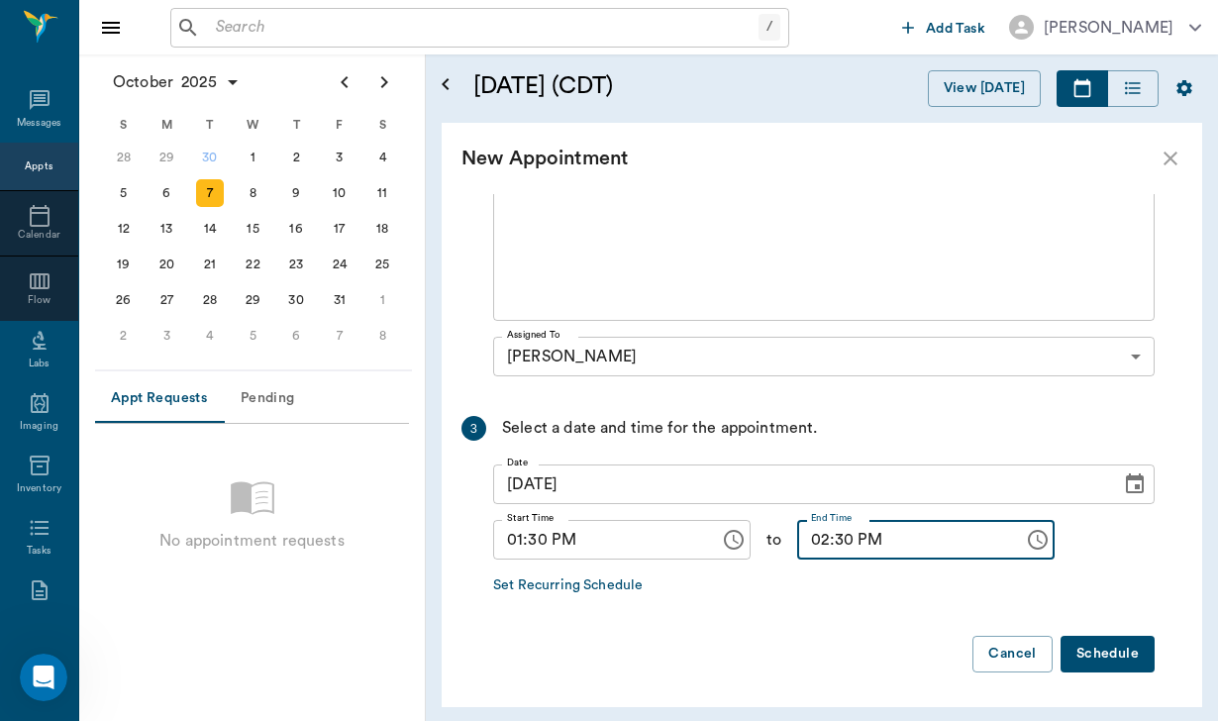
click at [851, 534] on input "02:30 PM" at bounding box center [903, 540] width 213 height 40
drag, startPoint x: 863, startPoint y: 518, endPoint x: 852, endPoint y: 521, distance: 11.3
click at [853, 521] on div "Start Time 01:30 PM Start Time to End Time 02:30 PM End Time" at bounding box center [823, 539] width 661 height 55
click at [844, 540] on input "02:30 PM" at bounding box center [903, 540] width 213 height 40
type input "02:00 PM"
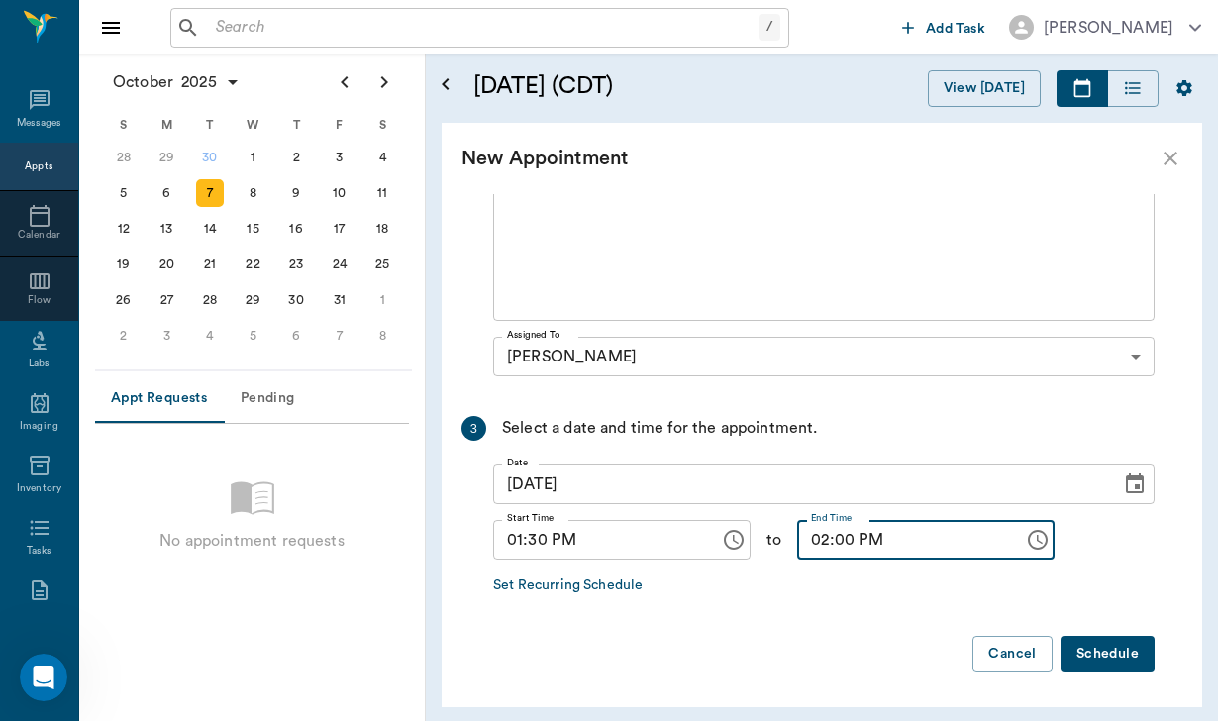
click at [1095, 656] on button "Schedule" at bounding box center [1107, 653] width 94 height 37
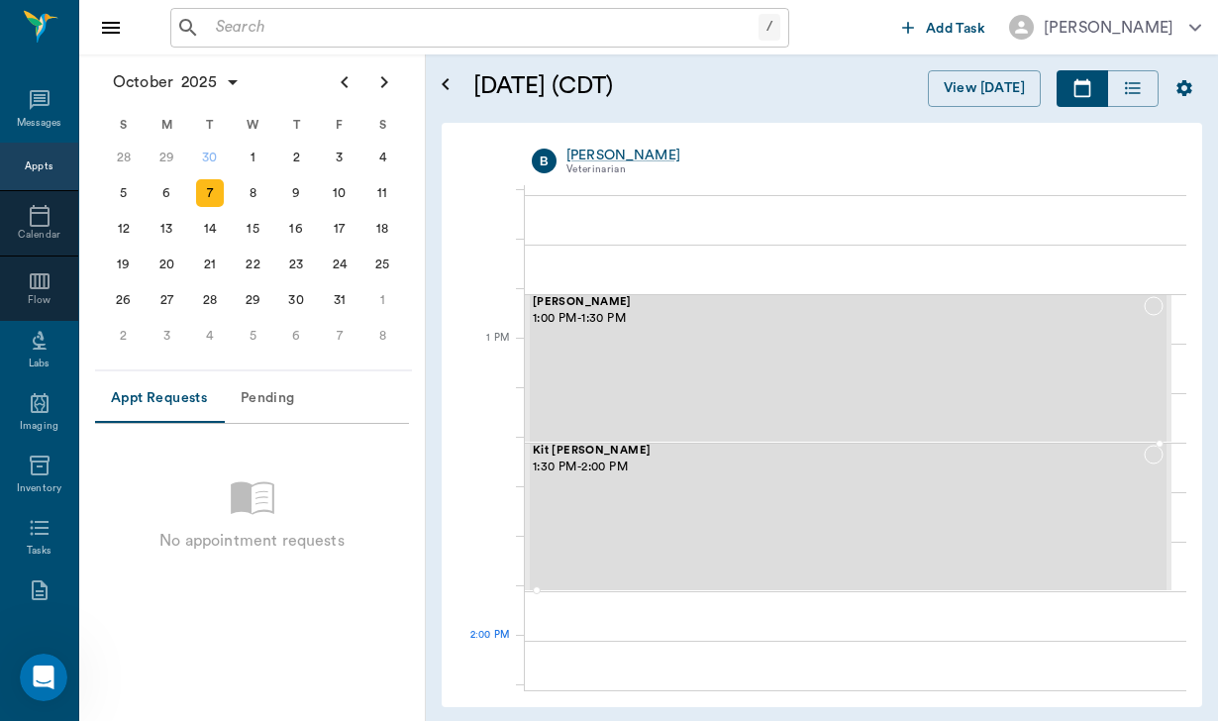
scroll to position [1389, 0]
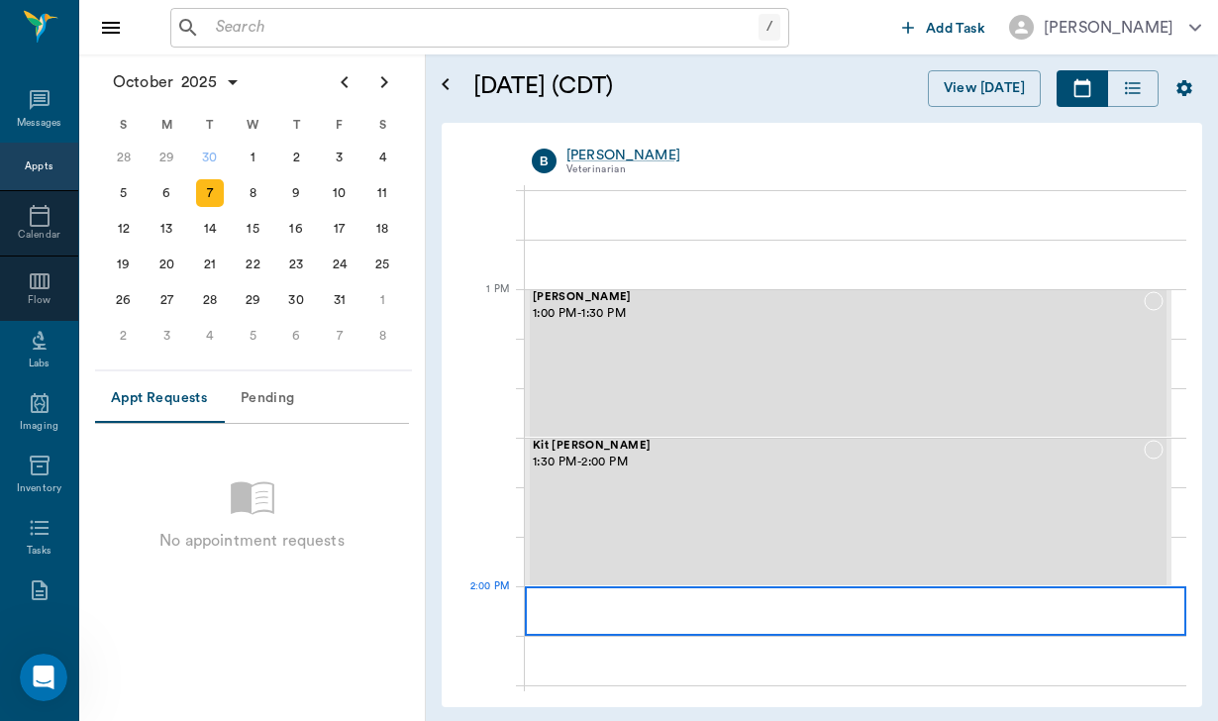
click at [1075, 617] on div at bounding box center [855, 610] width 661 height 49
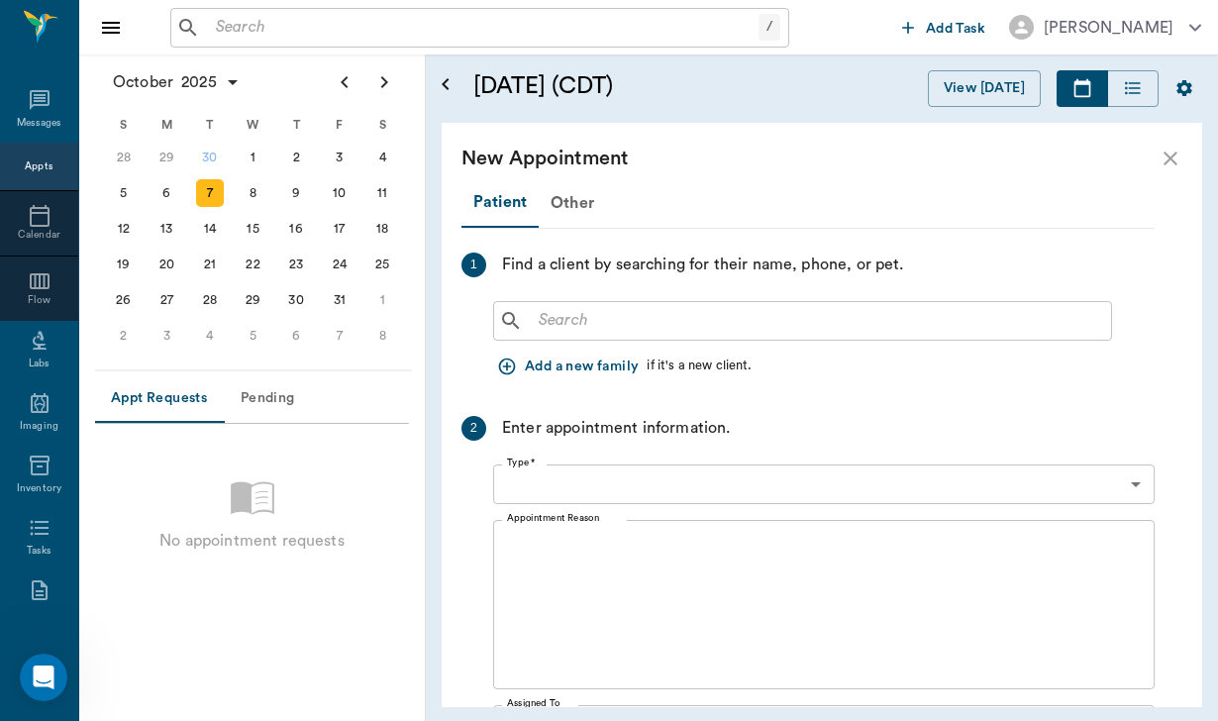
type input "[DATE]"
type input "02:00 PM"
type input "02:45 PM"
click at [577, 331] on input "text" at bounding box center [817, 321] width 572 height 28
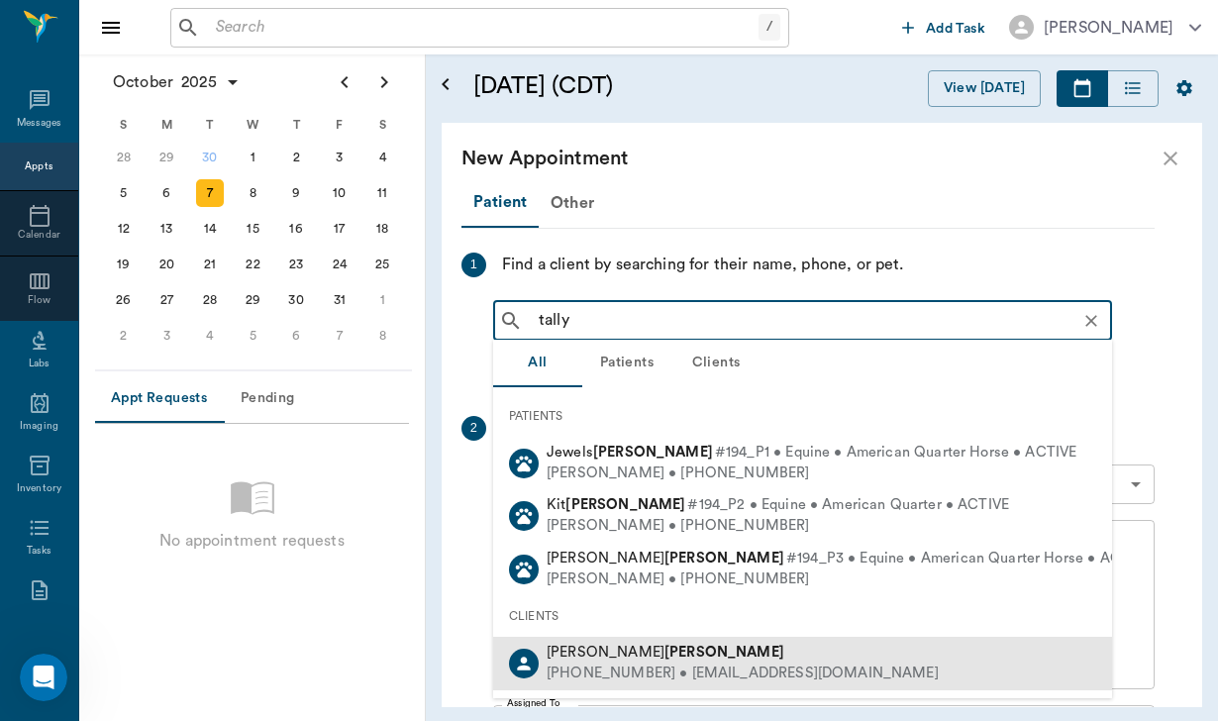
click at [664, 655] on b "Talley" at bounding box center [724, 651] width 120 height 15
type input "tally"
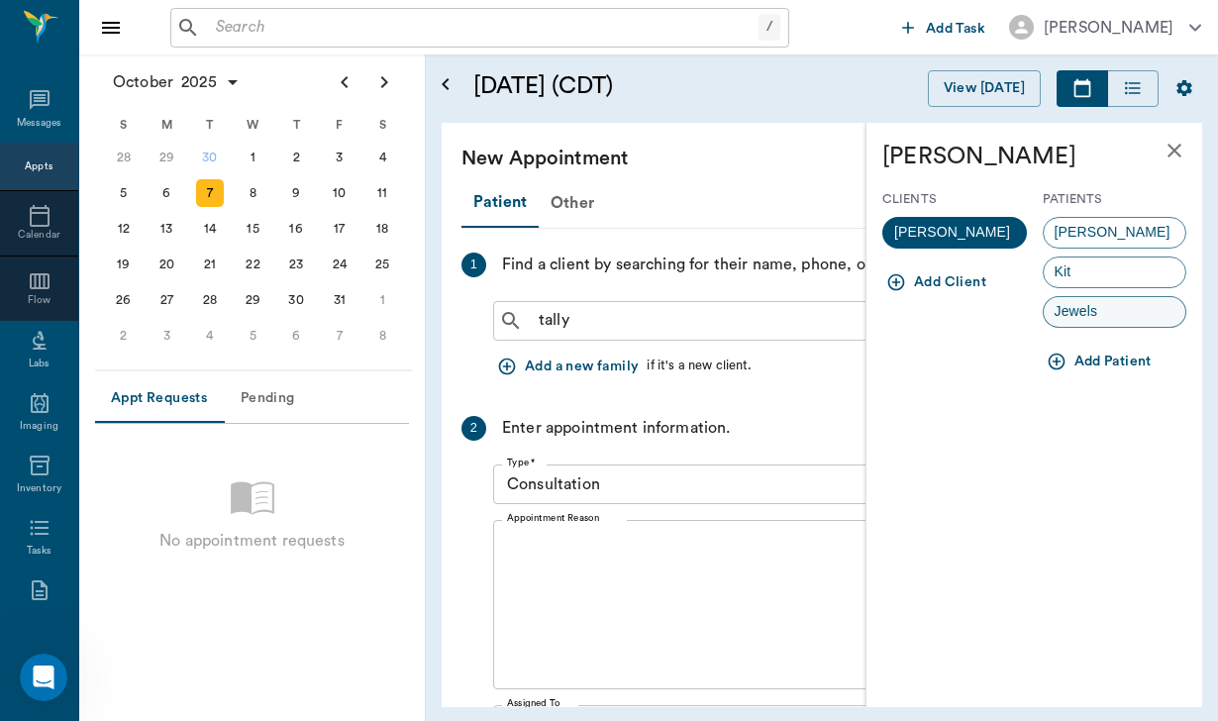
click at [1059, 319] on span "Jewels" at bounding box center [1075, 311] width 65 height 21
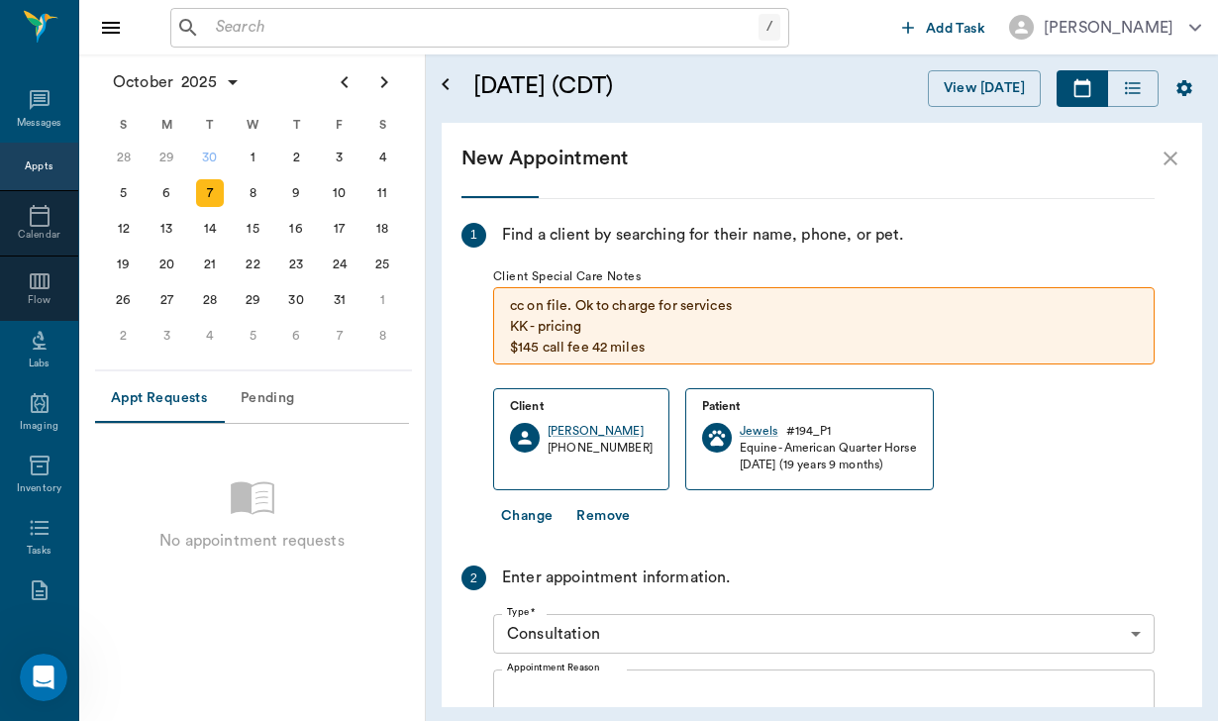
scroll to position [38, 0]
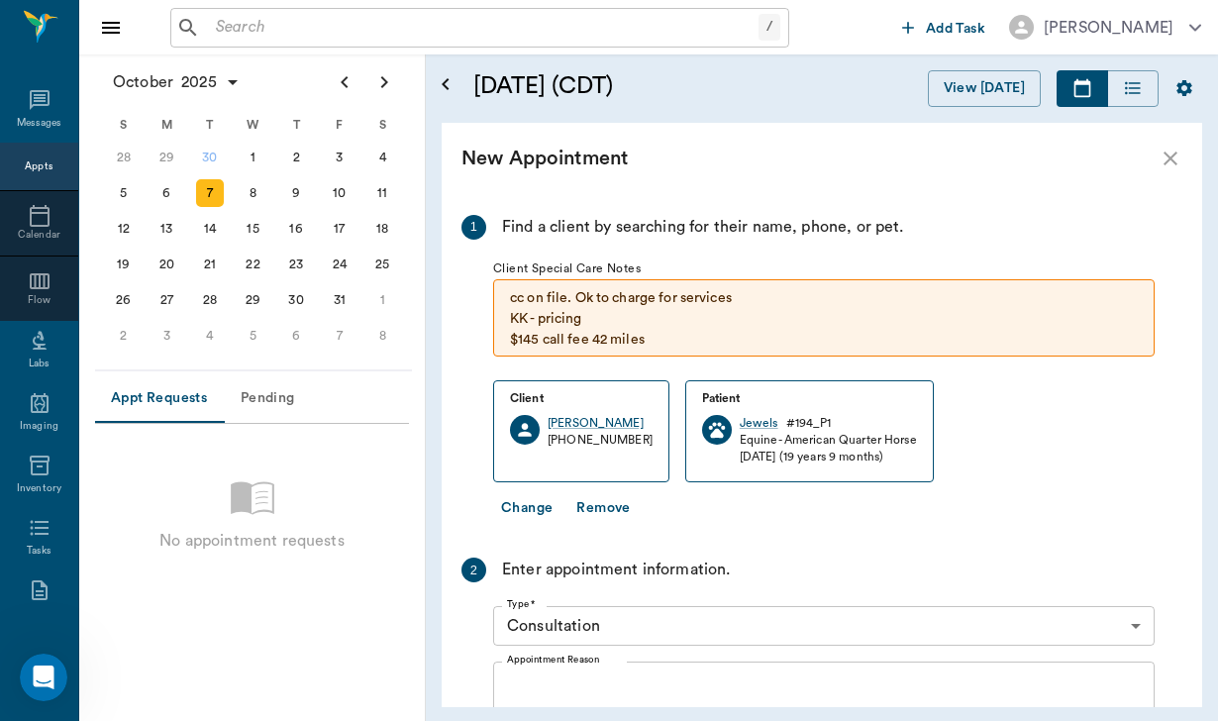
click at [670, 627] on body "/ ​ Add Task Helen Newsham Nectar Messages Appts Calendar Flow Labs Imaging Inv…" at bounding box center [609, 360] width 1218 height 721
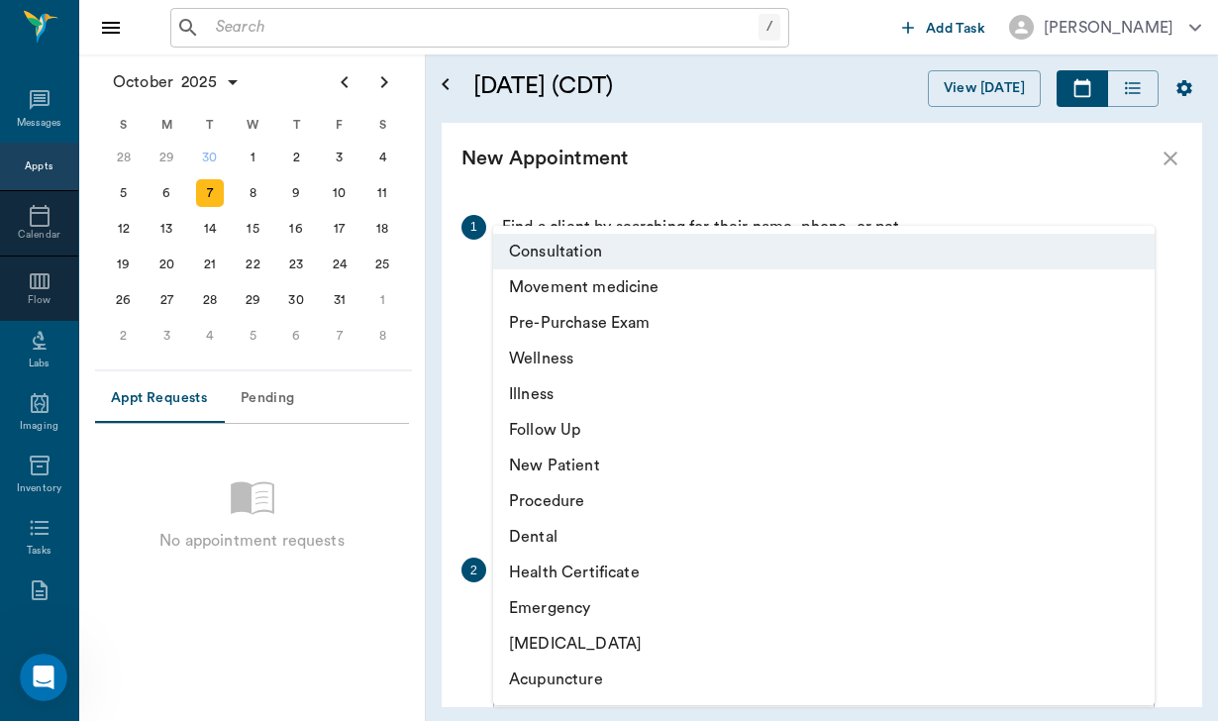
click at [622, 294] on li "Movement medicine" at bounding box center [823, 287] width 661 height 36
type input "6656c4aef87a612ea34fb244"
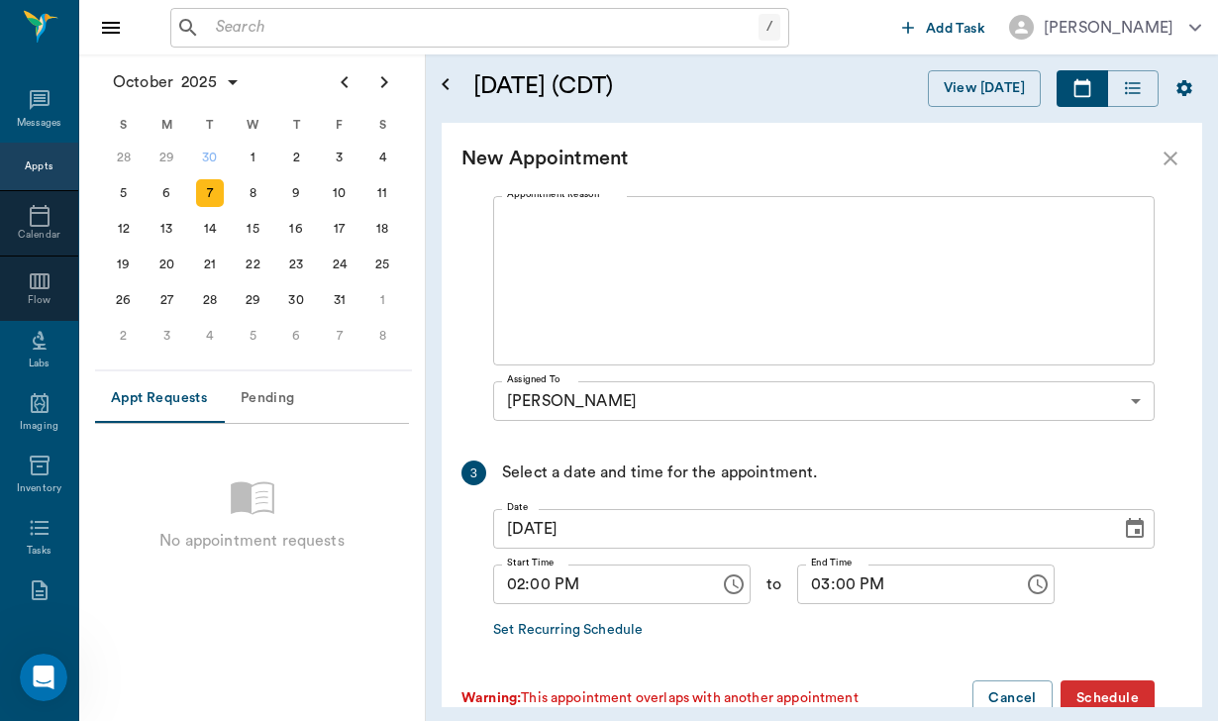
scroll to position [504, 0]
click at [850, 582] on input "03:00 PM" at bounding box center [903, 583] width 213 height 40
click at [831, 583] on input "03:00 PM" at bounding box center [903, 583] width 213 height 40
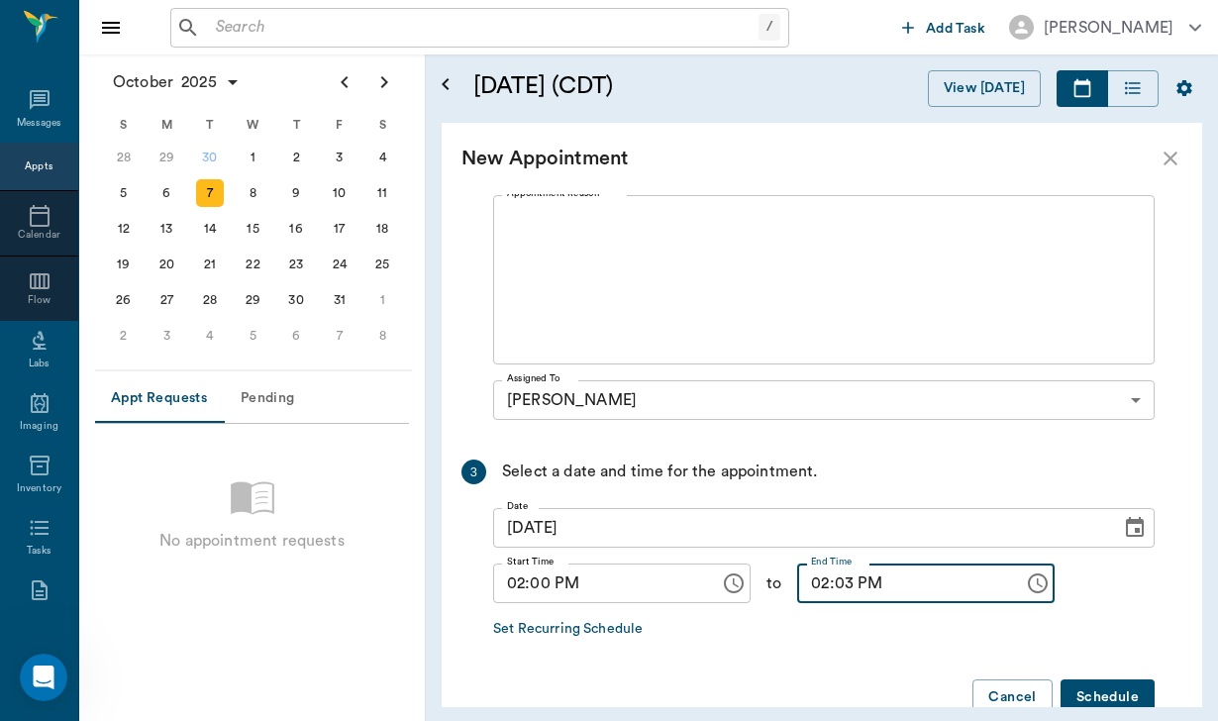
type input "02:30 PM"
click at [1086, 689] on button "Schedule" at bounding box center [1107, 697] width 94 height 37
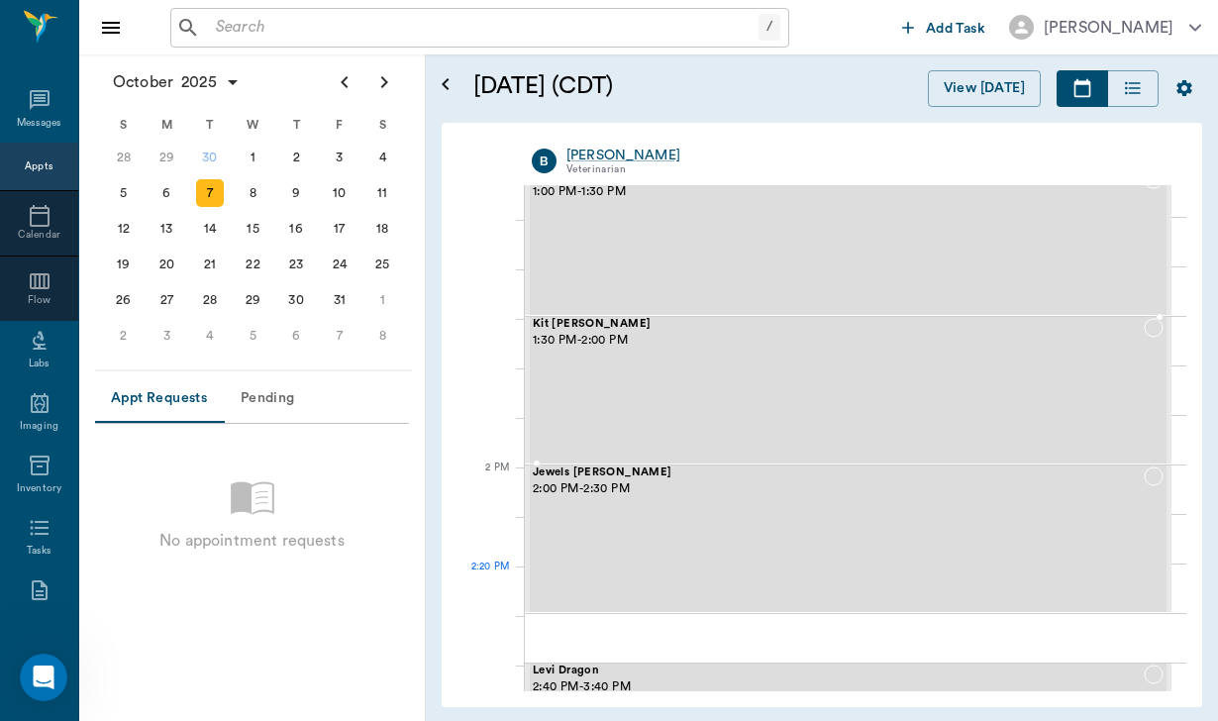
scroll to position [1516, 0]
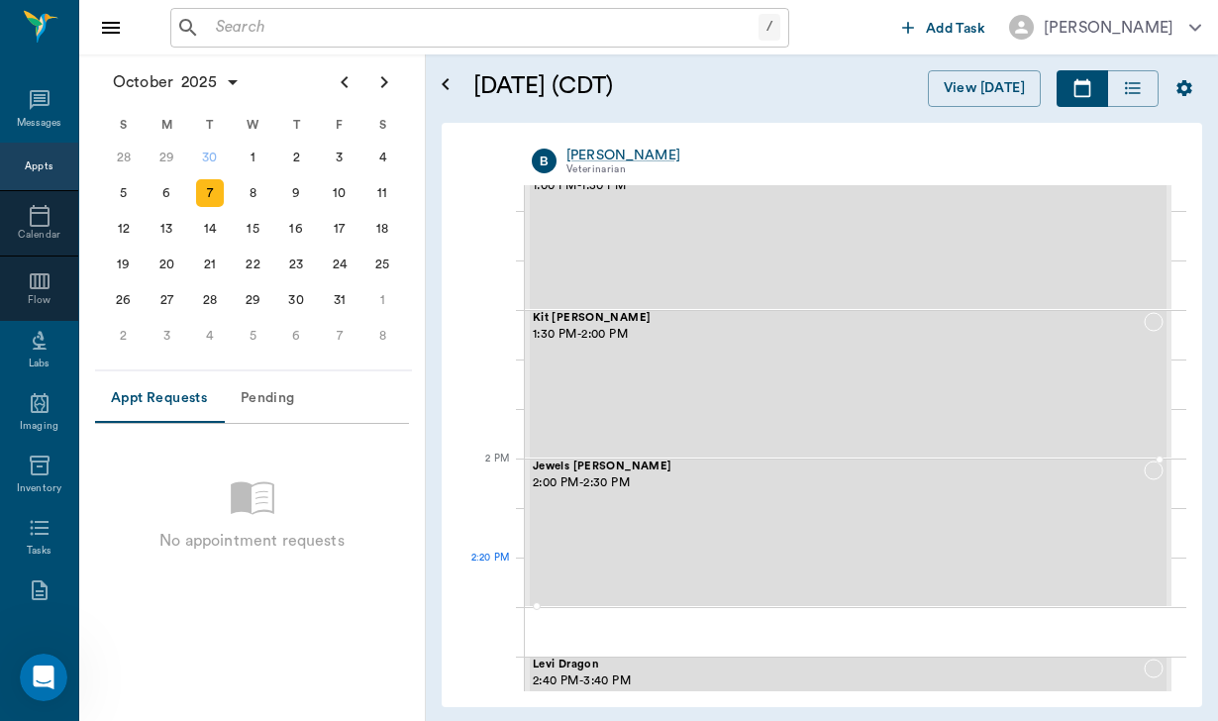
click at [883, 574] on div "Jewels TALLEY 2:00 PM - 2:30 PM" at bounding box center [838, 532] width 611 height 145
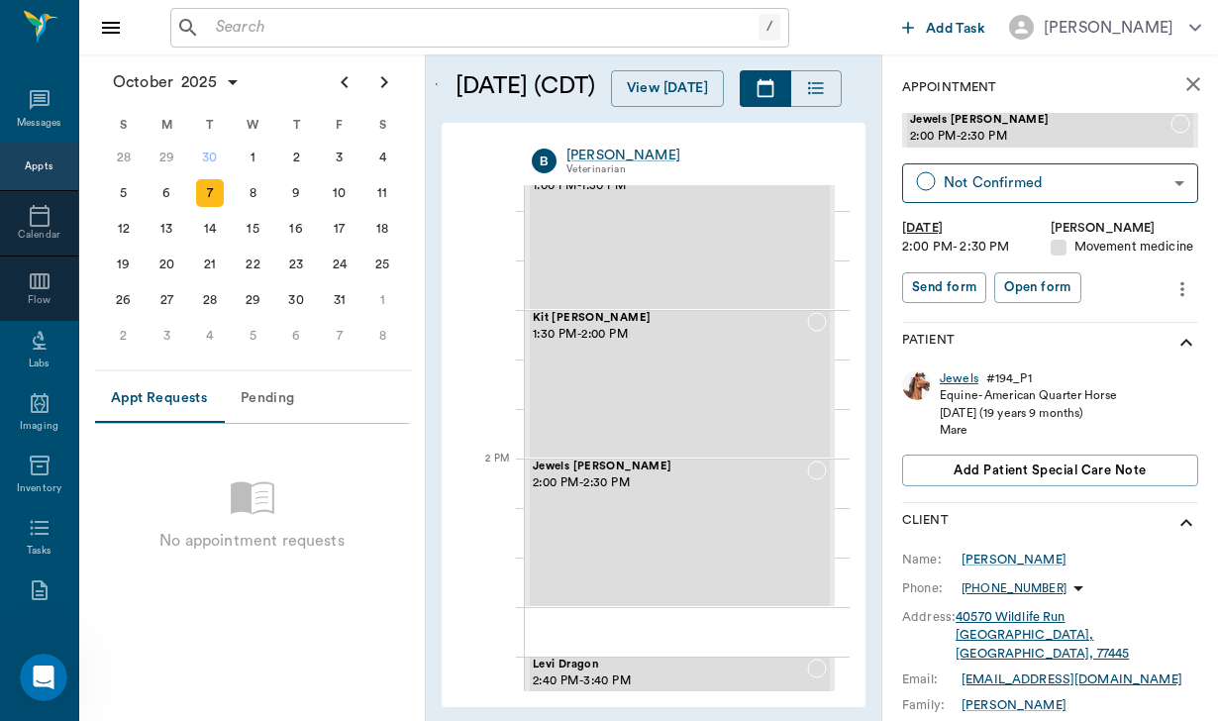
click at [961, 373] on div "Jewels" at bounding box center [958, 378] width 39 height 17
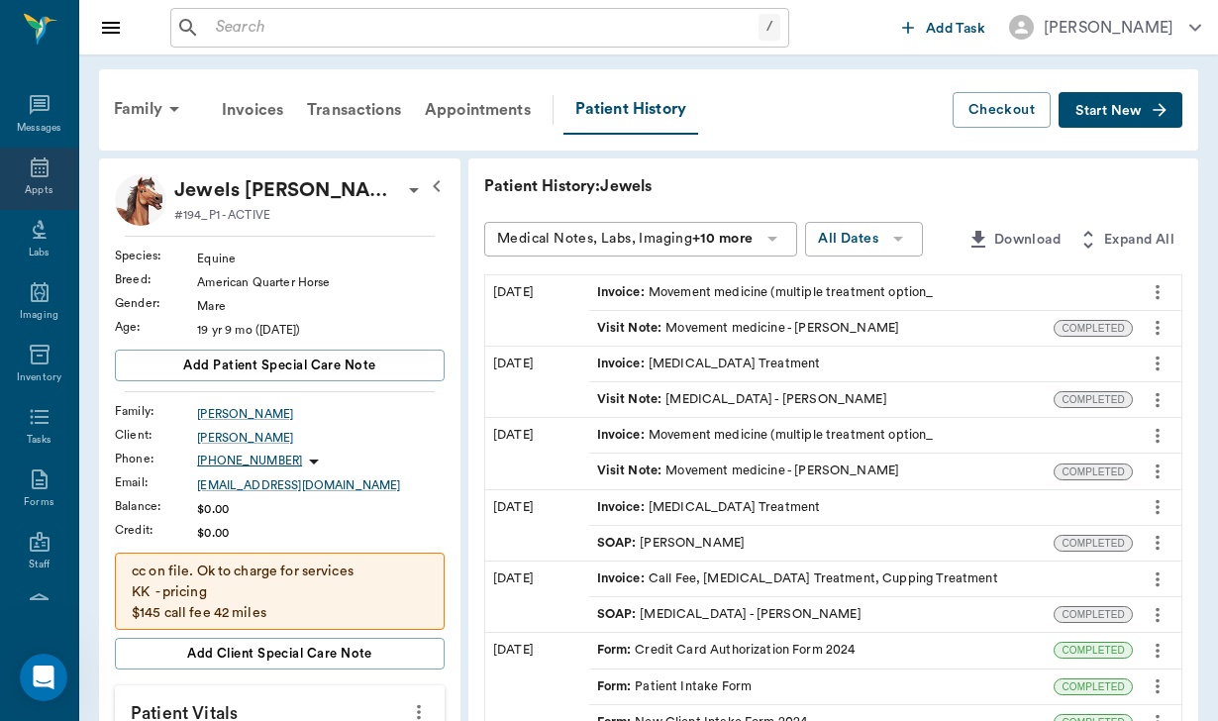
click at [40, 164] on icon at bounding box center [40, 167] width 18 height 20
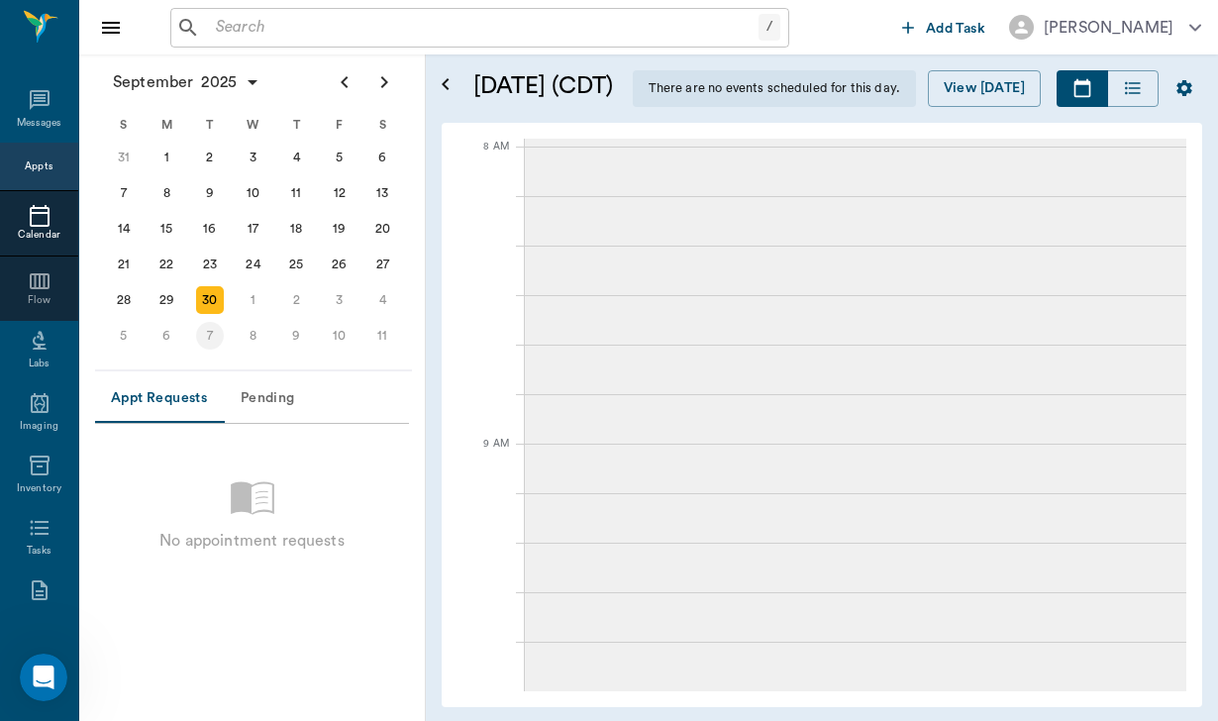
click at [212, 333] on div "7" at bounding box center [210, 336] width 28 height 28
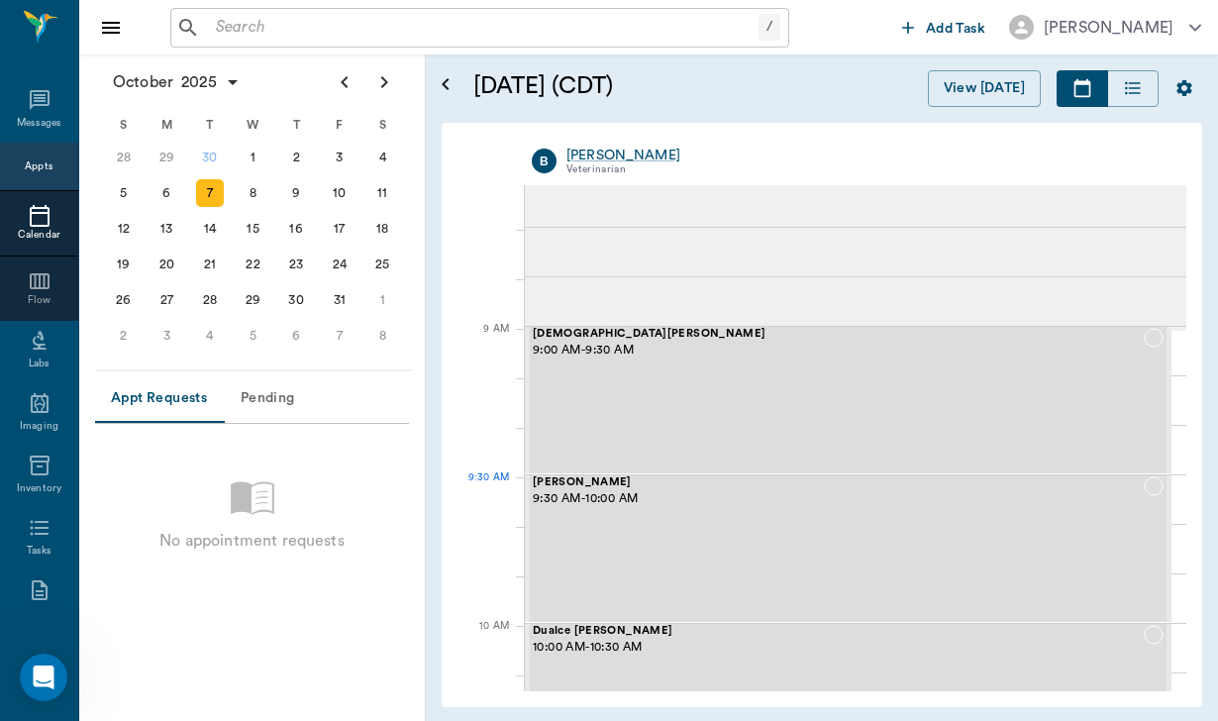
scroll to position [161, 0]
click at [337, 156] on div "3" at bounding box center [340, 158] width 28 height 28
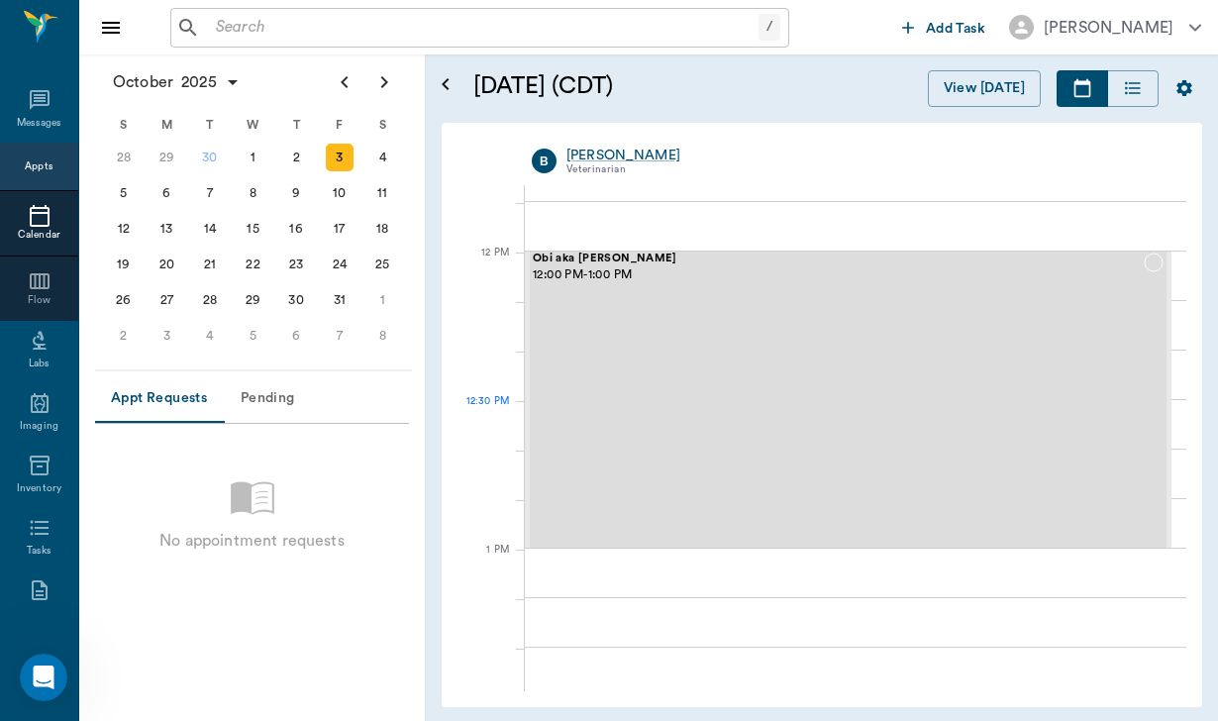
scroll to position [1127, 0]
